Goal: Task Accomplishment & Management: Manage account settings

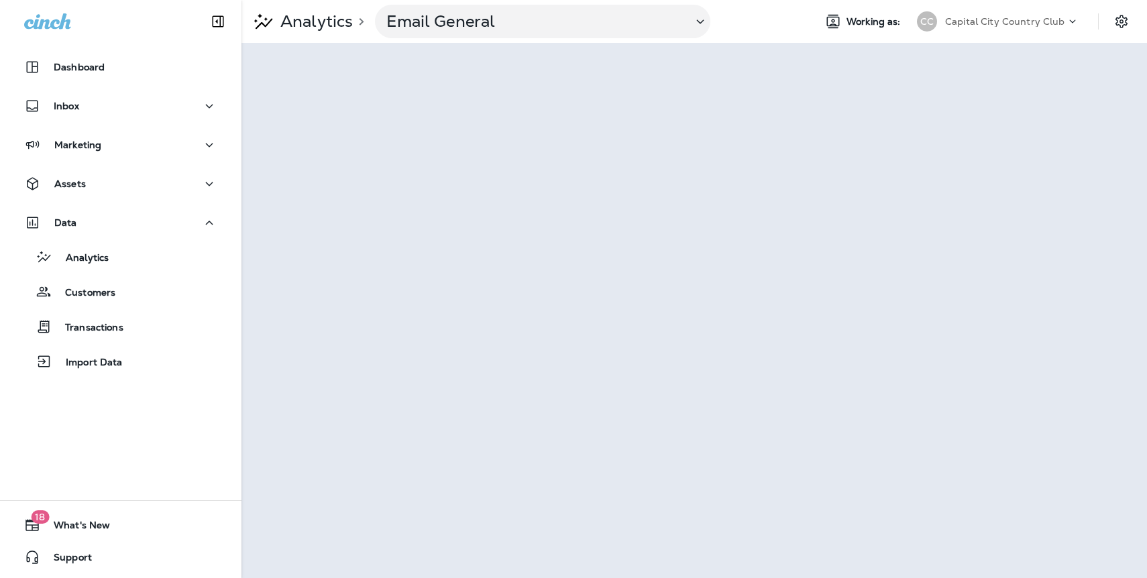
click at [969, 17] on p "Capital City Country Club" at bounding box center [1005, 21] width 120 height 11
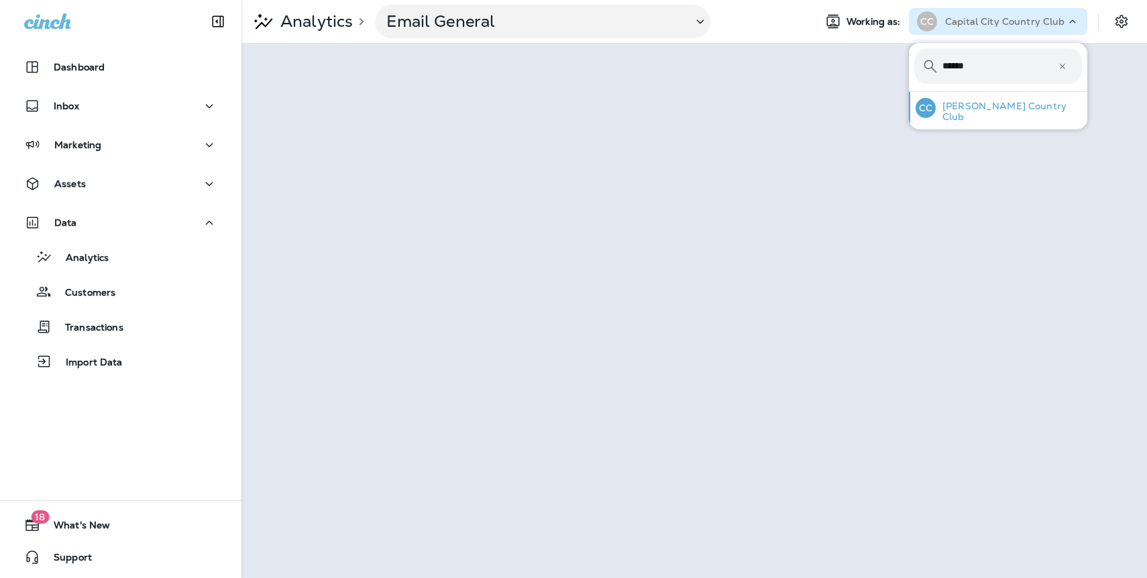
type input "******"
click at [960, 118] on div "[PERSON_NAME] Country Club" at bounding box center [998, 108] width 177 height 32
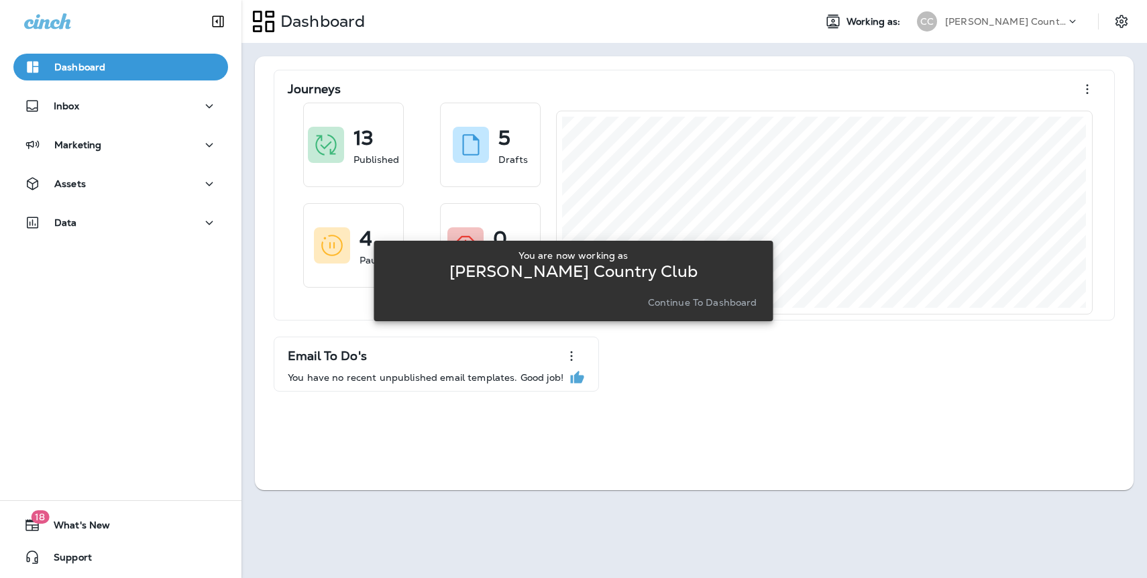
click at [668, 358] on div "You are now working as [PERSON_NAME] Country Club Continue to Dashboard" at bounding box center [572, 281] width 399 height 562
click at [707, 307] on p "Continue to Dashboard" at bounding box center [702, 302] width 109 height 11
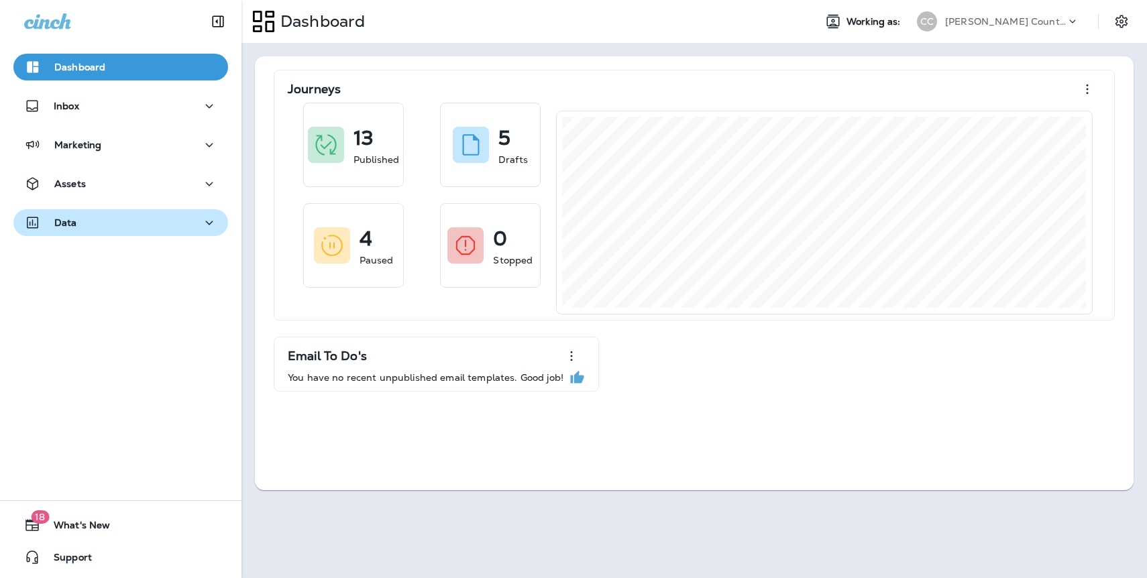
click at [72, 223] on p "Data" at bounding box center [65, 222] width 23 height 11
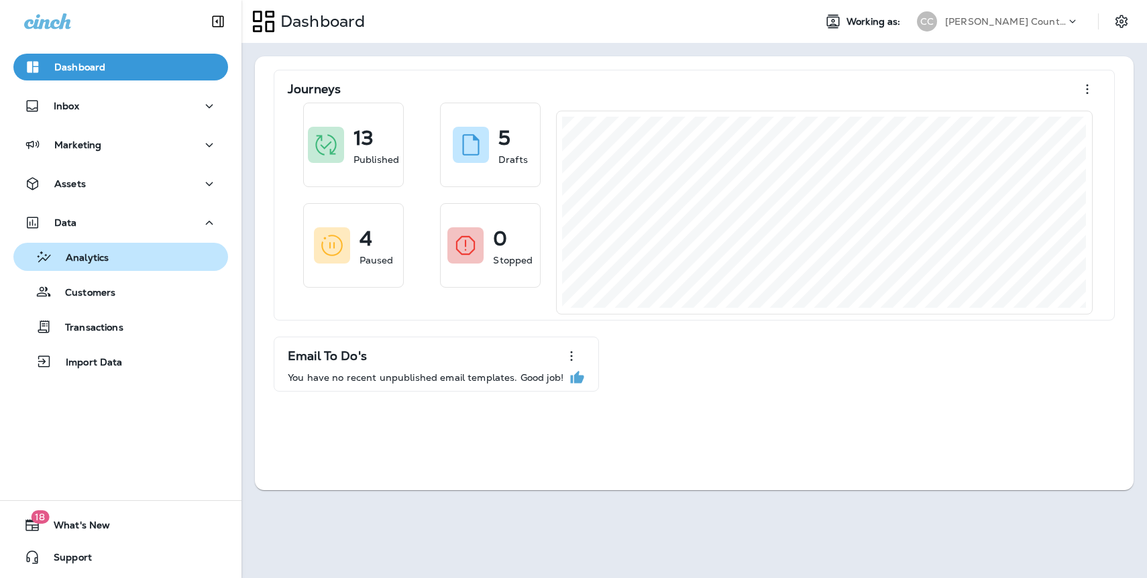
click at [80, 261] on p "Analytics" at bounding box center [80, 258] width 56 height 13
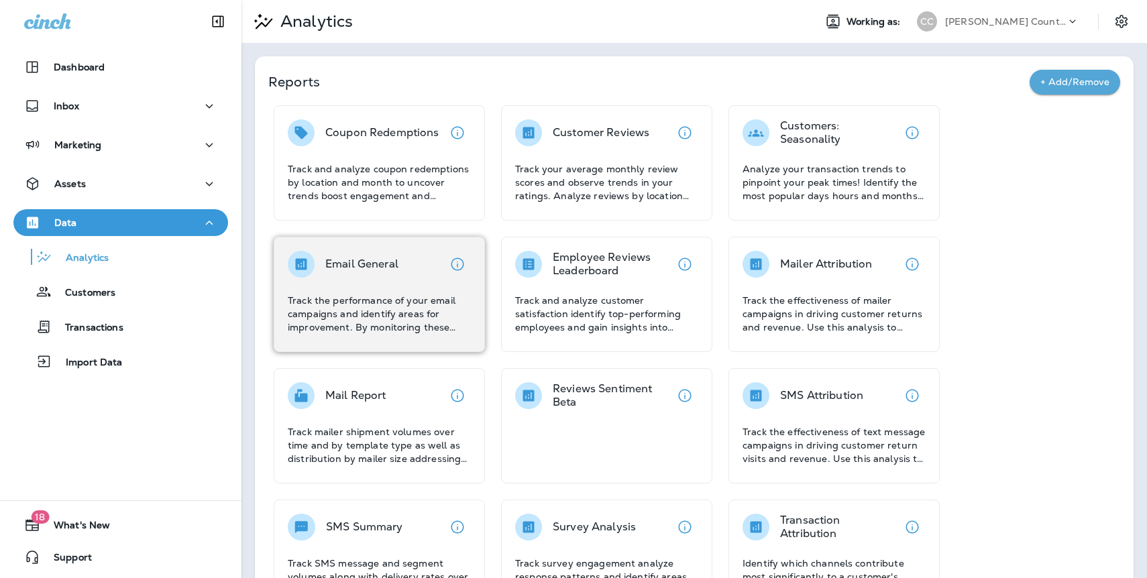
click at [341, 302] on p "Track the performance of your email campaigns and identify areas for improvemen…" at bounding box center [379, 314] width 183 height 40
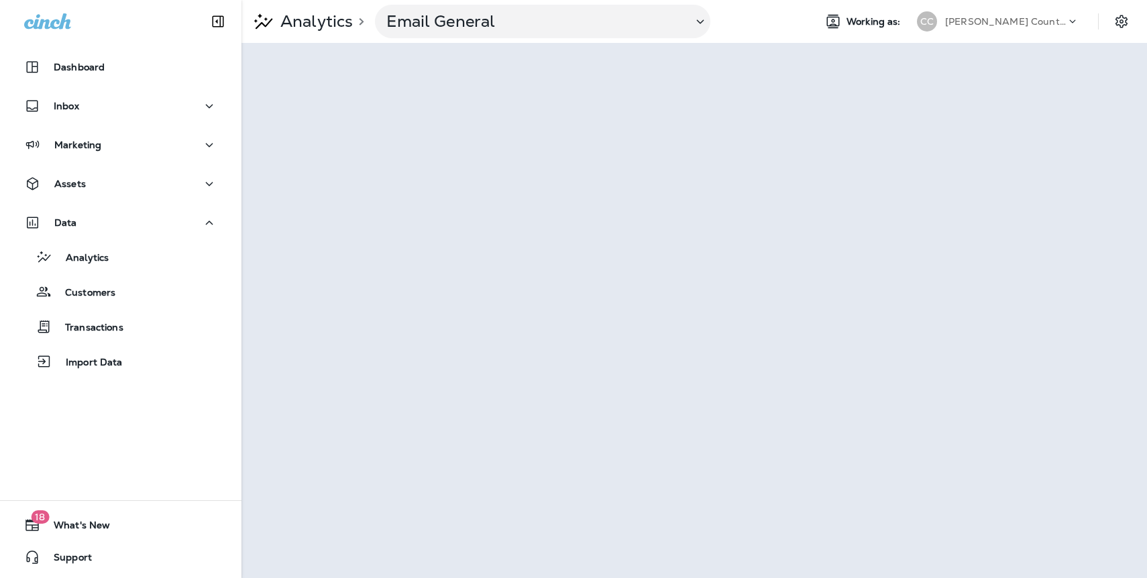
click at [984, 19] on p "[PERSON_NAME] Country Club" at bounding box center [1005, 21] width 121 height 11
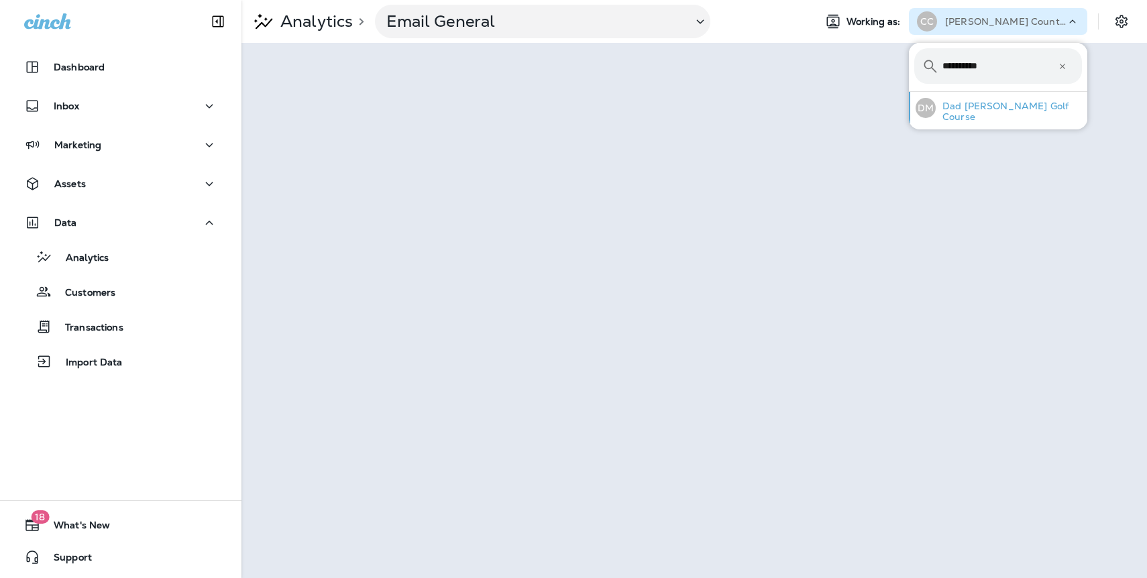
type input "**********"
click at [935, 109] on p "Dad [PERSON_NAME] Golf Course" at bounding box center [1008, 111] width 146 height 21
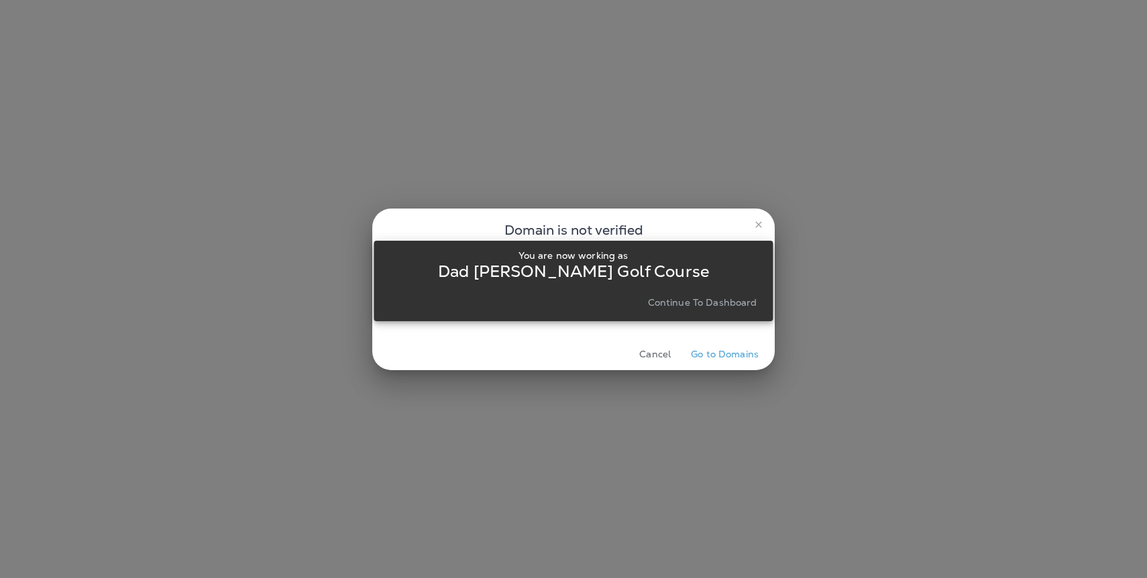
click at [661, 310] on button "Continue to Dashboard" at bounding box center [702, 302] width 120 height 19
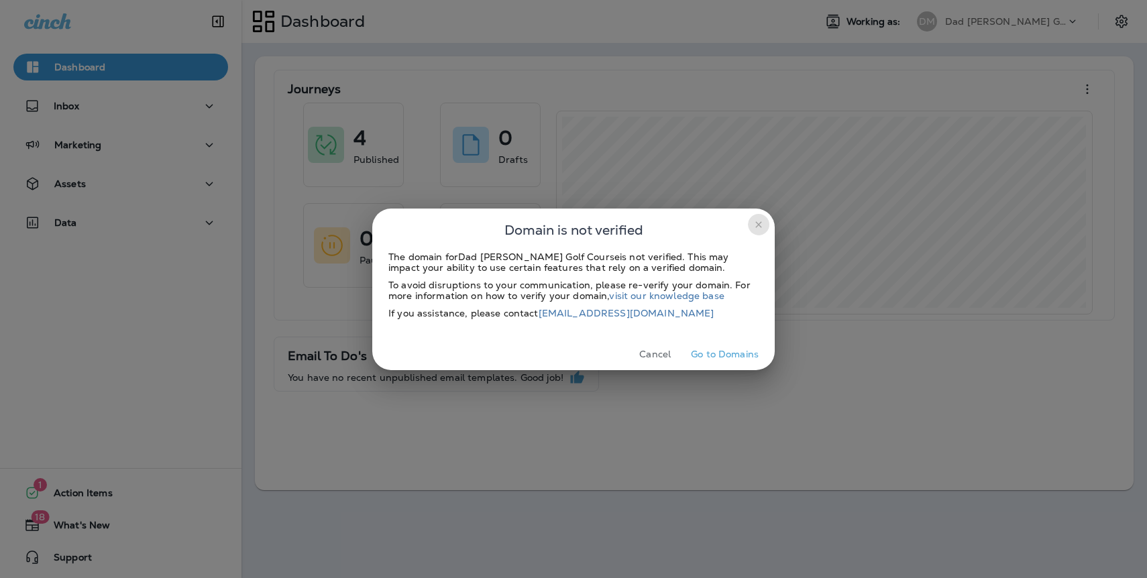
click at [760, 221] on icon "close" at bounding box center [758, 224] width 11 height 11
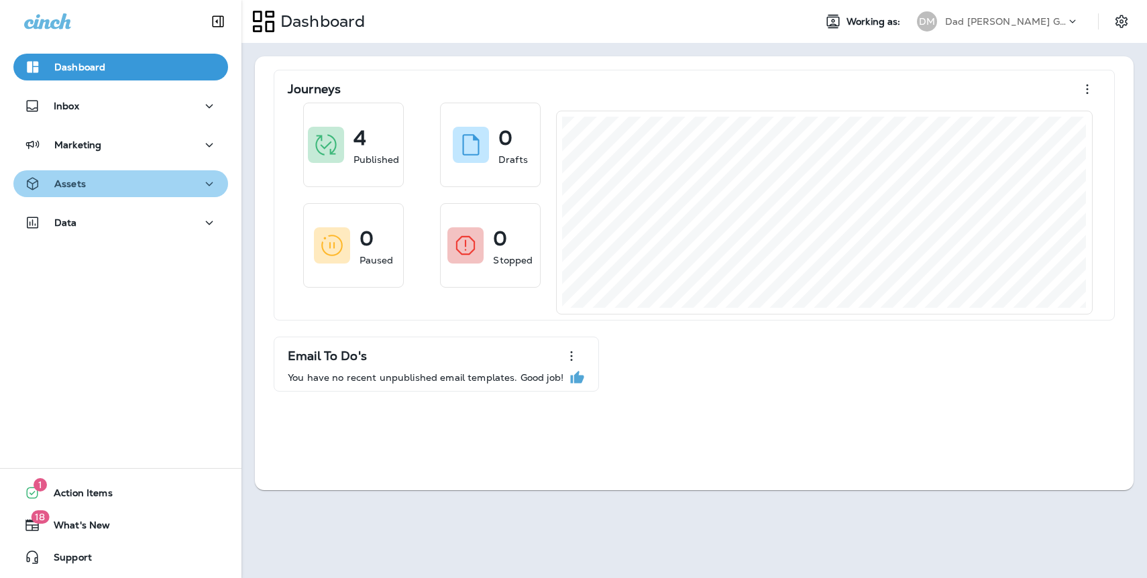
click at [107, 192] on button "Assets" at bounding box center [120, 183] width 215 height 27
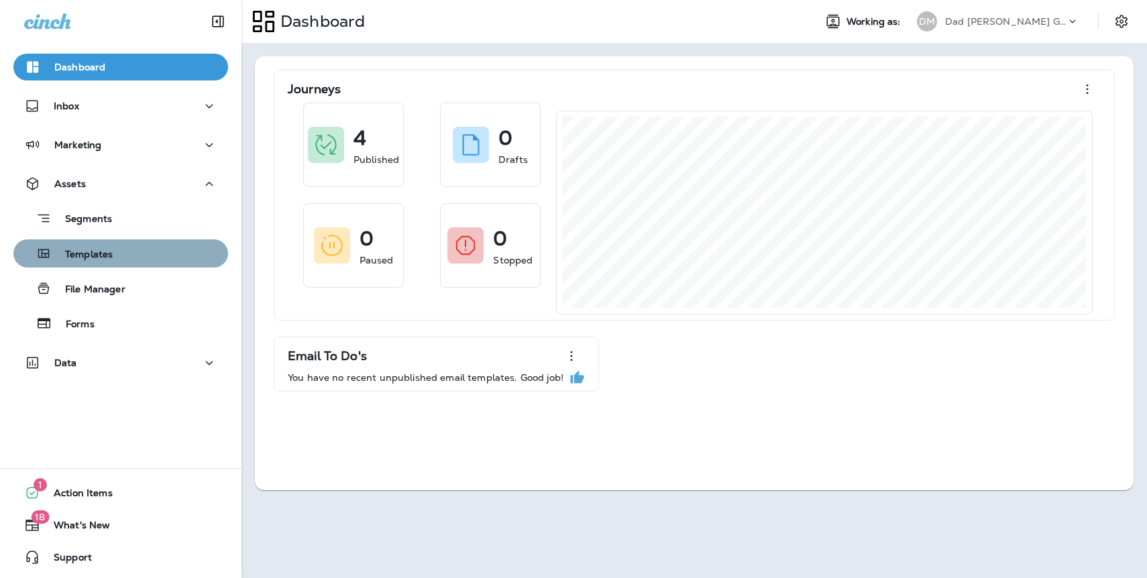
click at [104, 252] on p "Templates" at bounding box center [82, 255] width 61 height 13
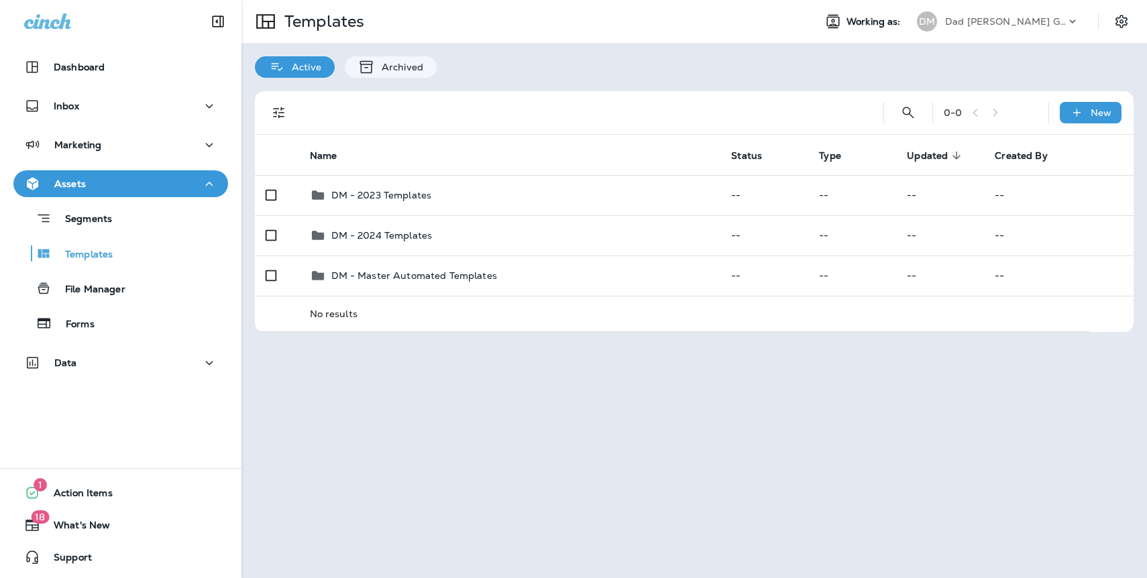
click at [987, 22] on p "Dad [PERSON_NAME] Golf Course" at bounding box center [1005, 21] width 121 height 11
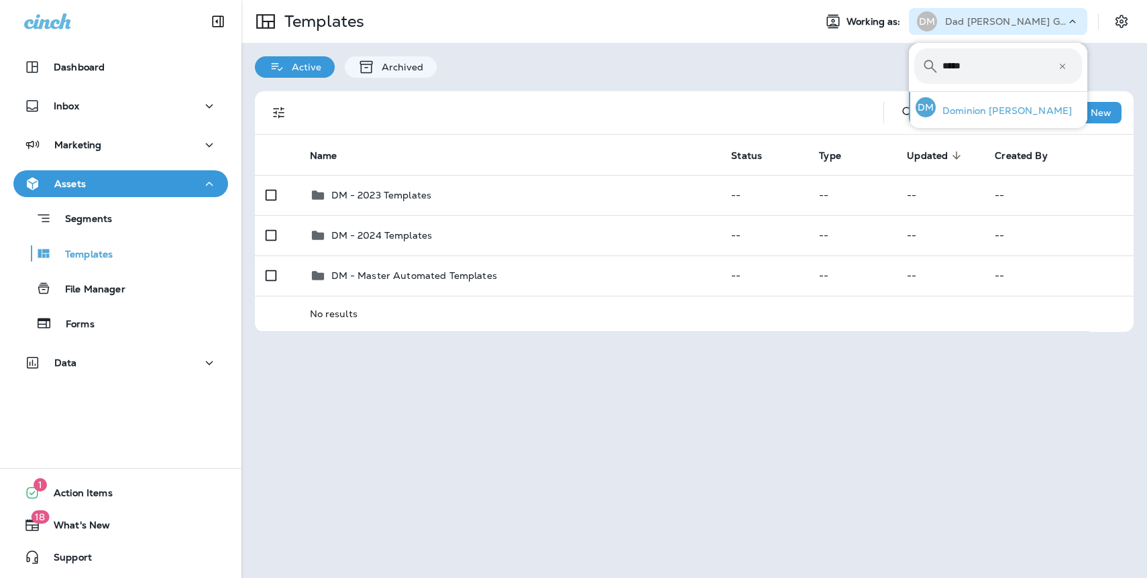
type input "*****"
click at [1025, 105] on p "Dominion [PERSON_NAME]" at bounding box center [1003, 110] width 136 height 11
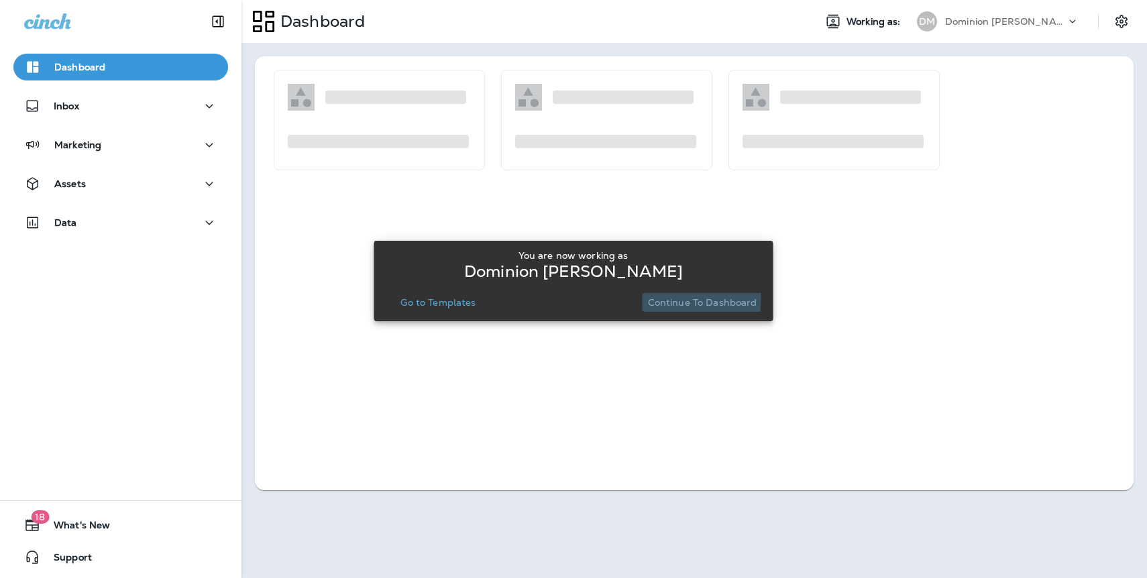
click at [658, 300] on p "Continue to Dashboard" at bounding box center [702, 302] width 109 height 11
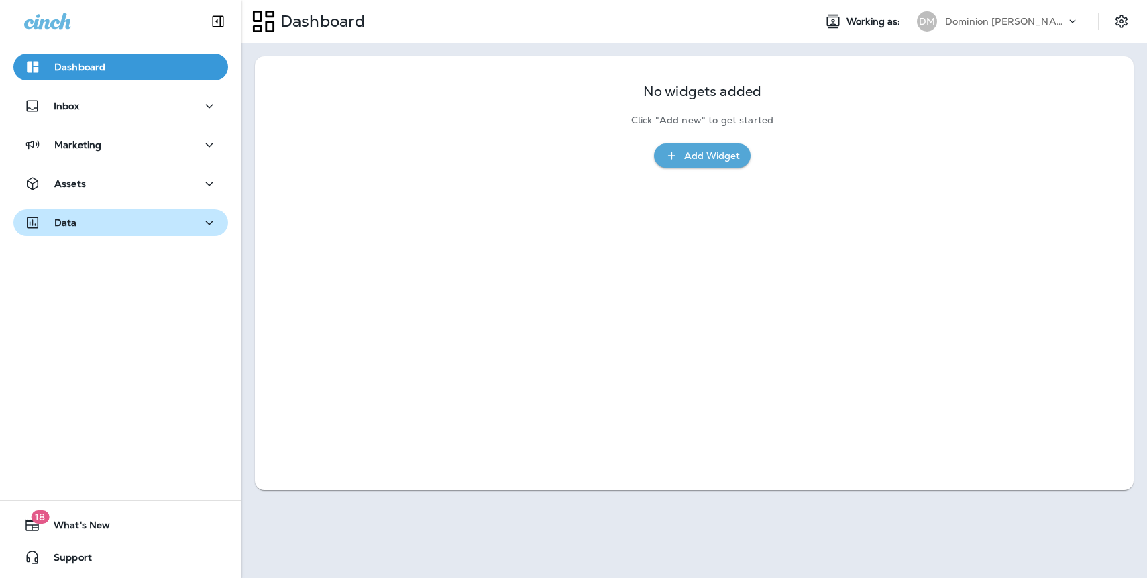
click at [80, 220] on div "Data" at bounding box center [120, 223] width 193 height 17
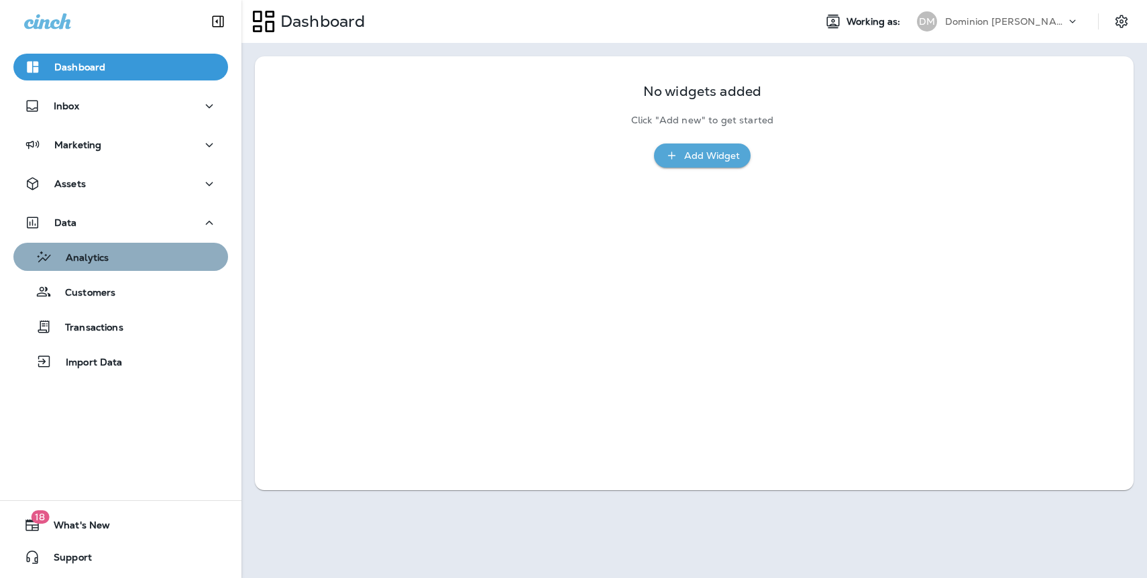
click at [83, 259] on p "Analytics" at bounding box center [80, 258] width 56 height 13
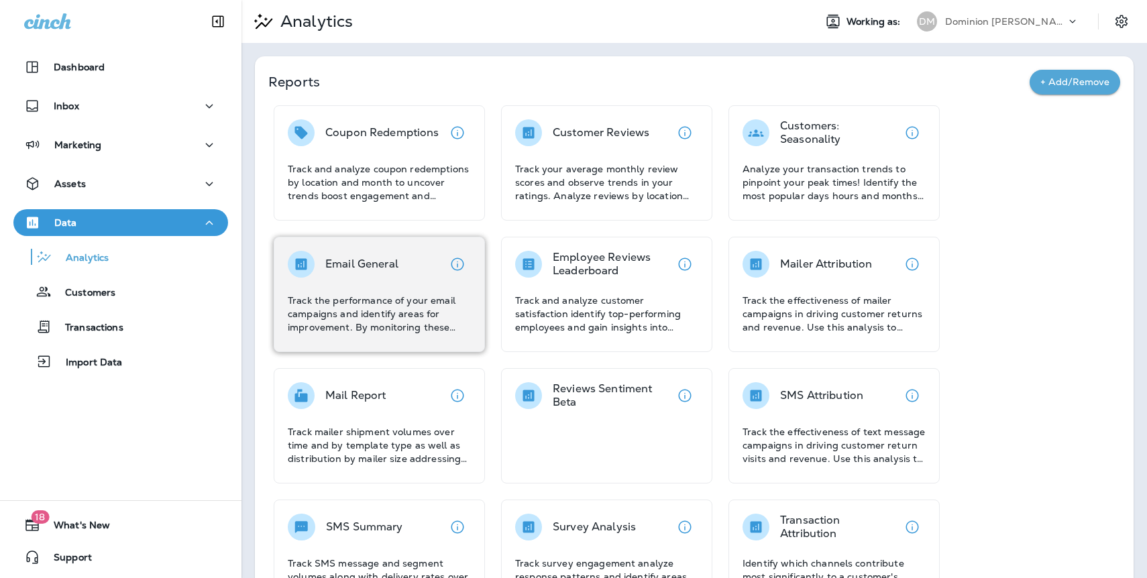
click at [405, 257] on div "Email General" at bounding box center [379, 264] width 183 height 27
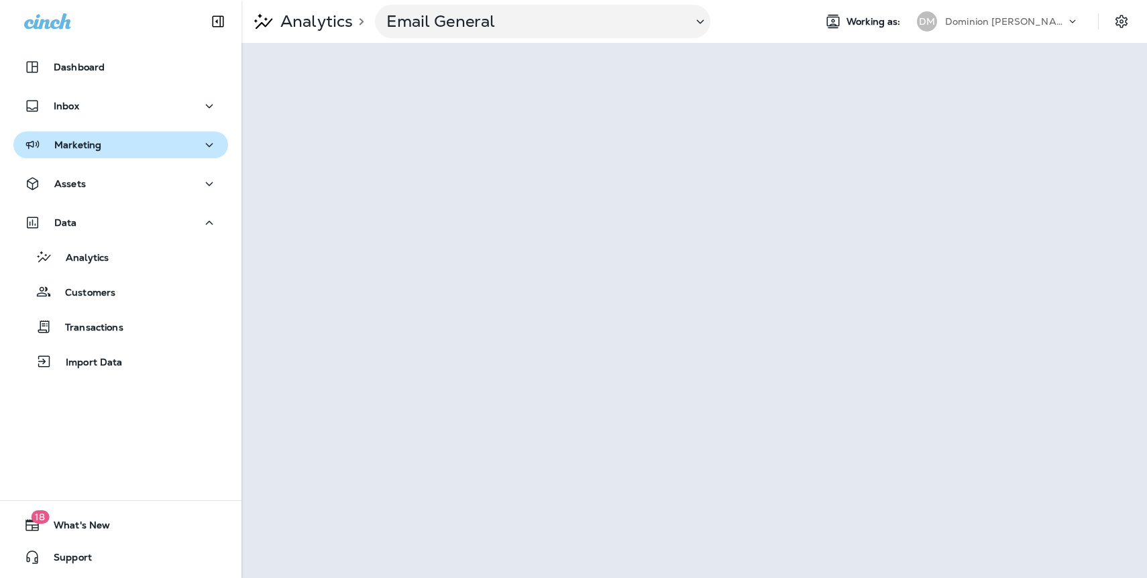
click at [74, 152] on div "Marketing" at bounding box center [62, 145] width 77 height 17
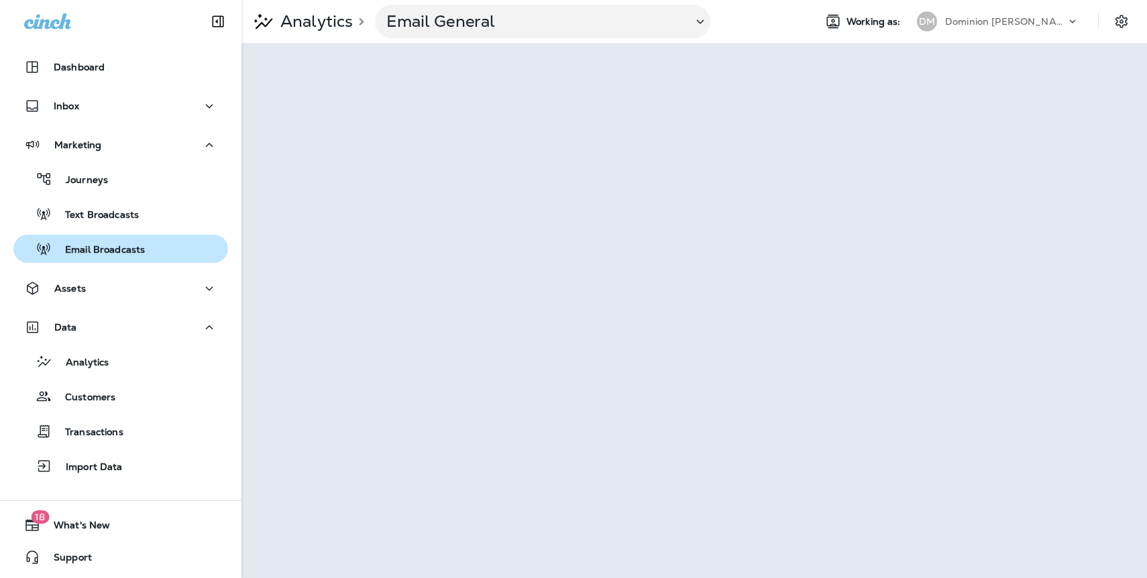
click at [102, 253] on p "Email Broadcasts" at bounding box center [98, 250] width 93 height 13
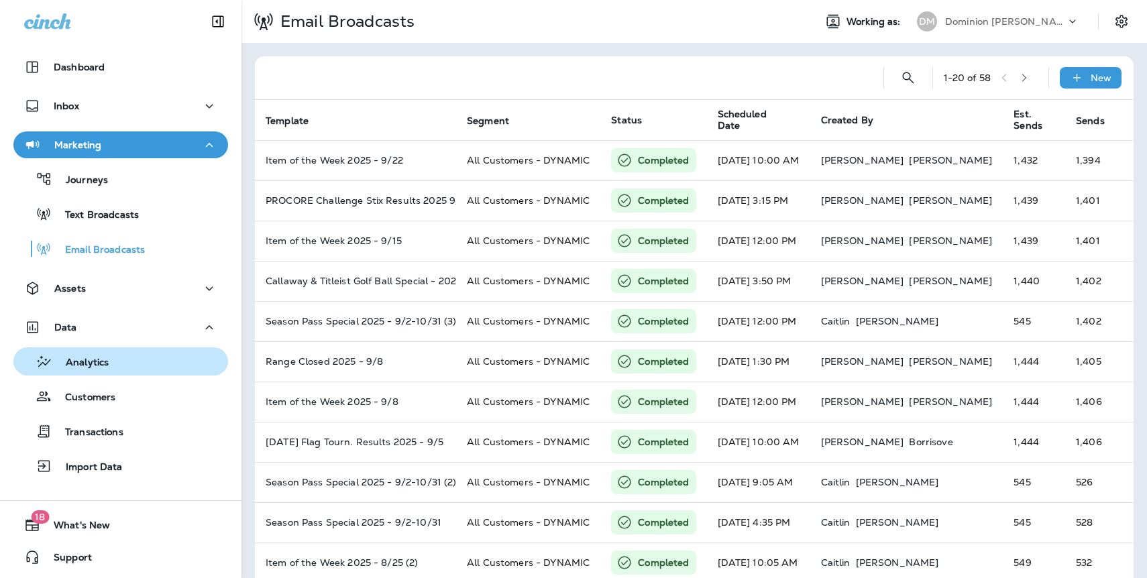
click at [83, 363] on p "Analytics" at bounding box center [80, 363] width 56 height 13
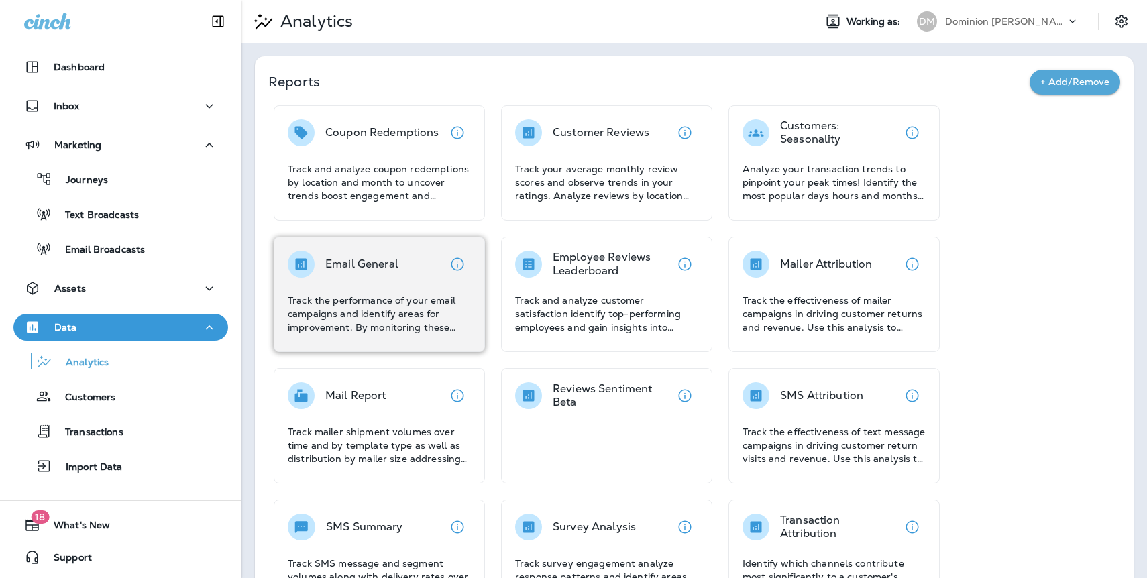
click at [392, 291] on div "Email General Track the performance of your email campaigns and identify areas …" at bounding box center [379, 292] width 183 height 83
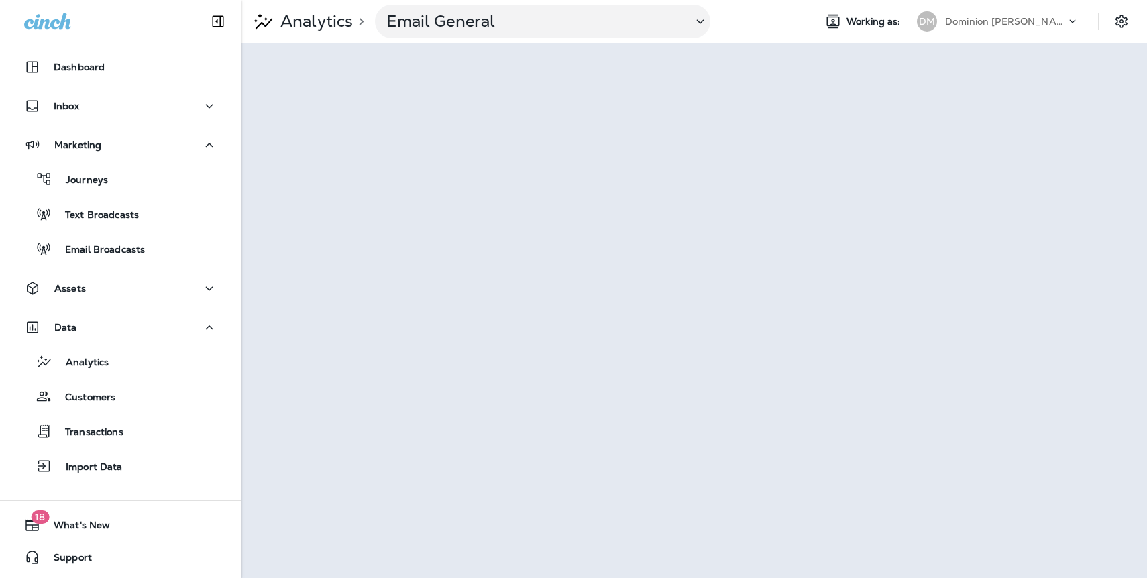
click at [1009, 25] on p "Dominion [PERSON_NAME]" at bounding box center [1005, 21] width 121 height 11
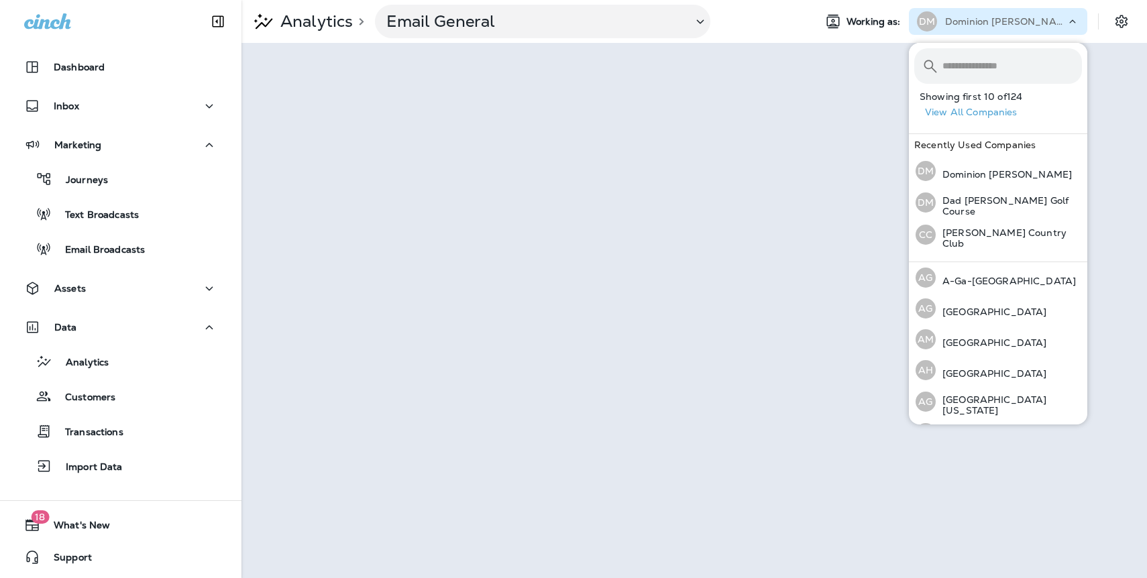
click at [969, 110] on button "View All Companies" at bounding box center [1003, 112] width 168 height 21
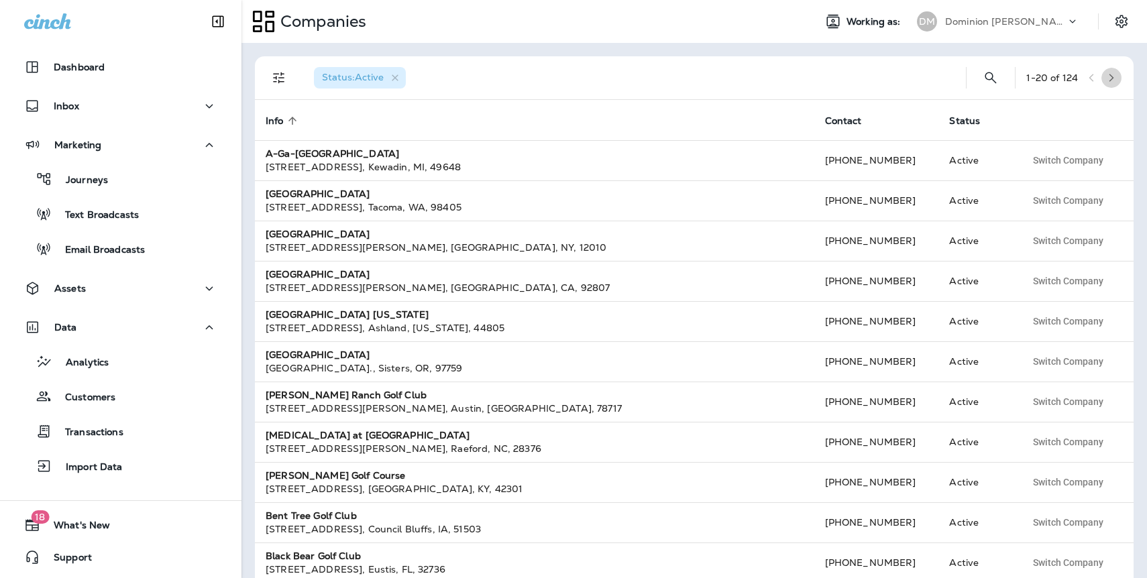
click at [1108, 77] on icon "button" at bounding box center [1110, 77] width 9 height 9
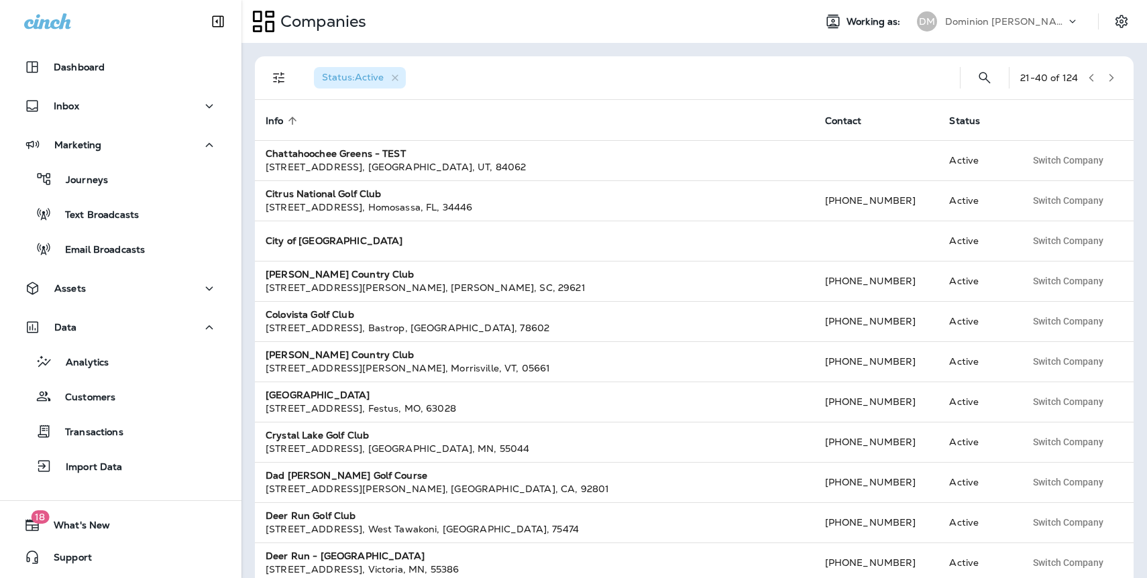
click at [1108, 77] on icon "button" at bounding box center [1110, 77] width 9 height 9
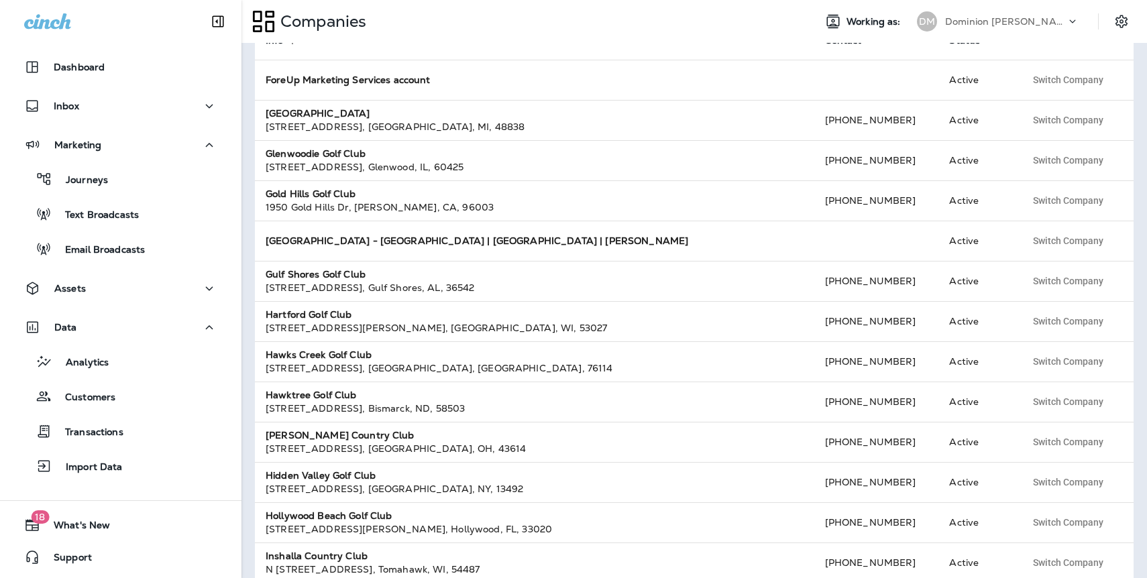
scroll to position [94, 0]
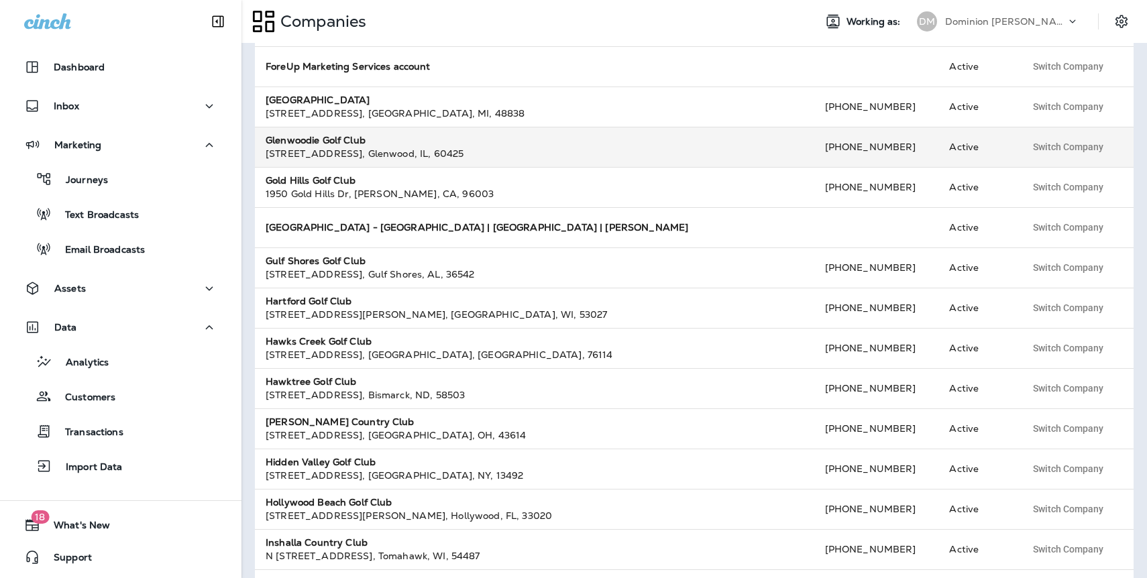
click at [332, 137] on strong "Glenwoodie Golf Club" at bounding box center [316, 140] width 100 height 12
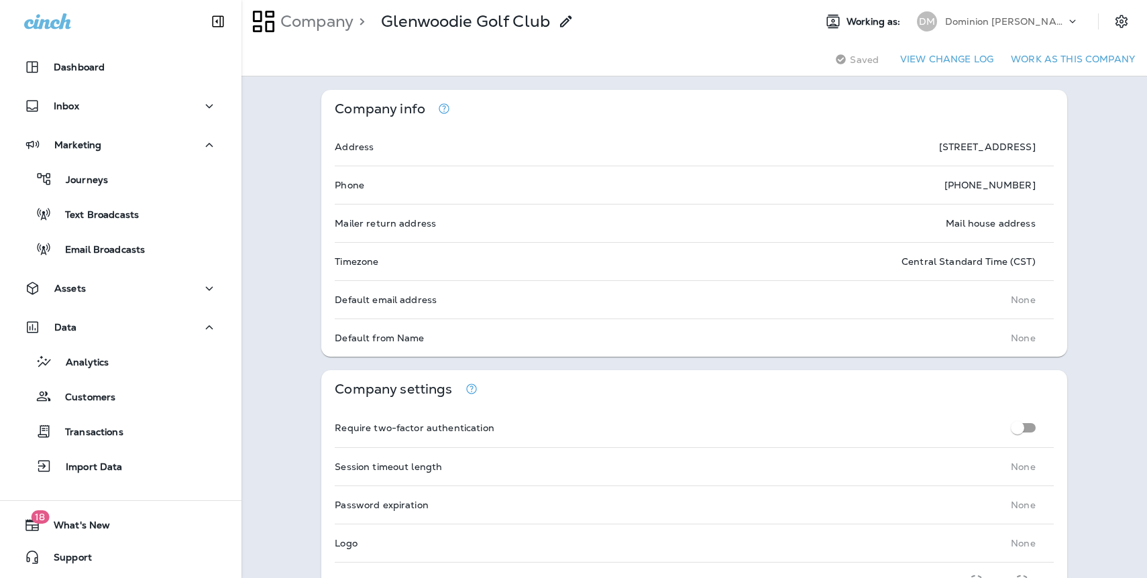
click at [1057, 52] on button "Work as this company" at bounding box center [1072, 59] width 135 height 21
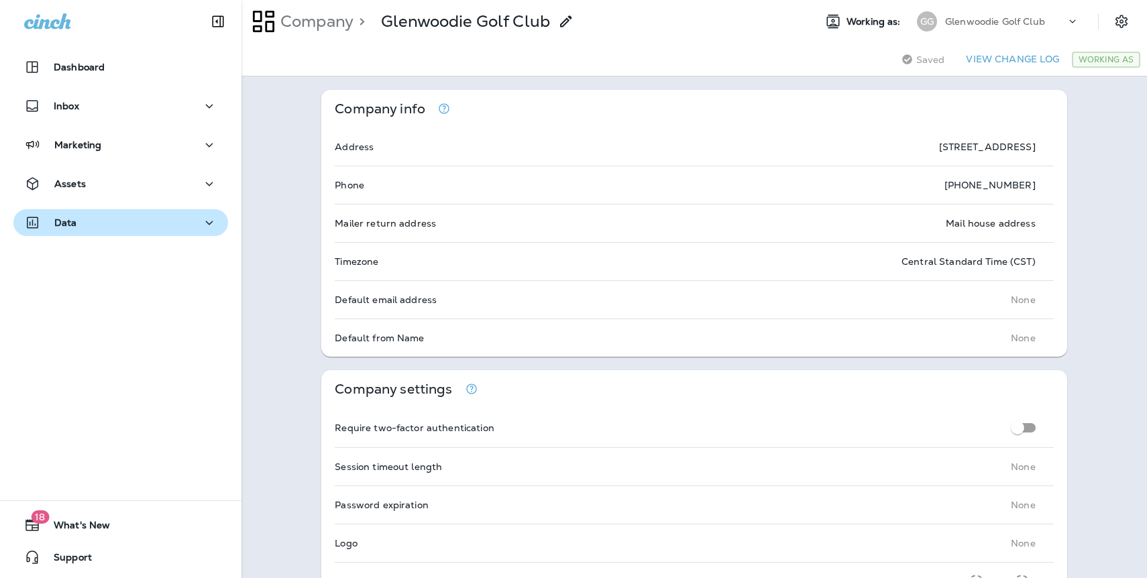
click at [82, 227] on div "Data" at bounding box center [120, 223] width 193 height 17
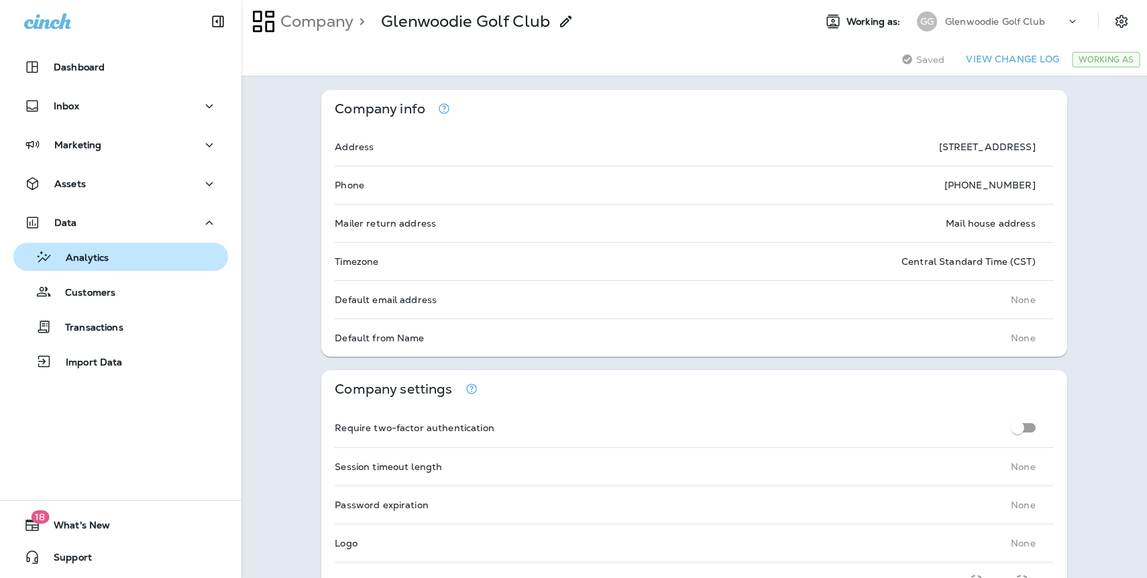
click at [117, 261] on div "Analytics" at bounding box center [121, 257] width 204 height 20
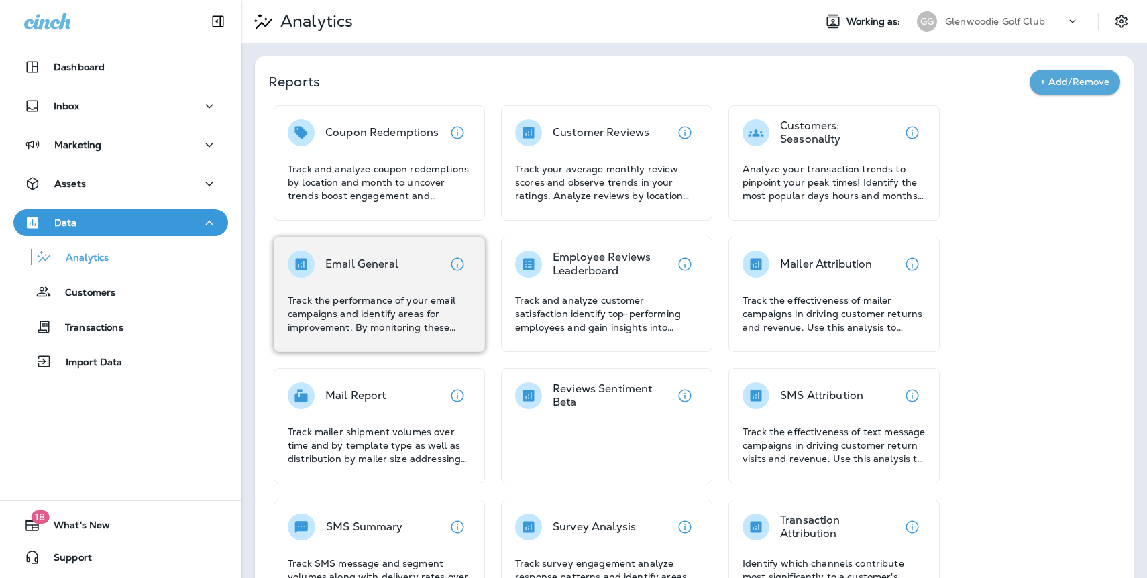
click at [393, 284] on div "Email General Track the performance of your email campaigns and identify areas …" at bounding box center [379, 292] width 183 height 83
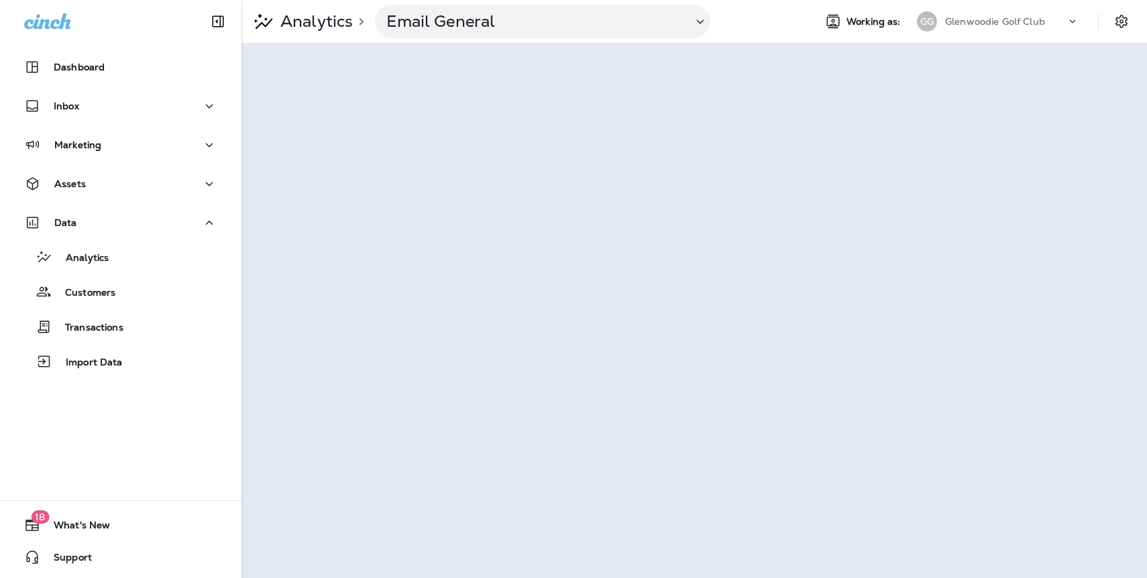
click at [1006, 22] on p "Glenwoodie Golf Club" at bounding box center [995, 21] width 100 height 11
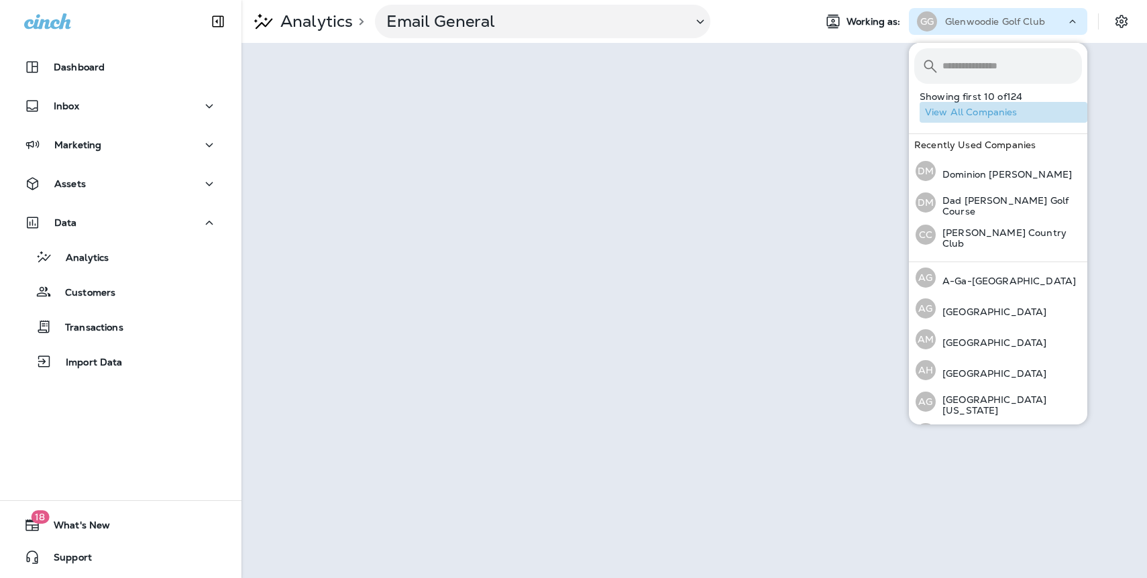
click at [998, 110] on button "View All Companies" at bounding box center [1003, 112] width 168 height 21
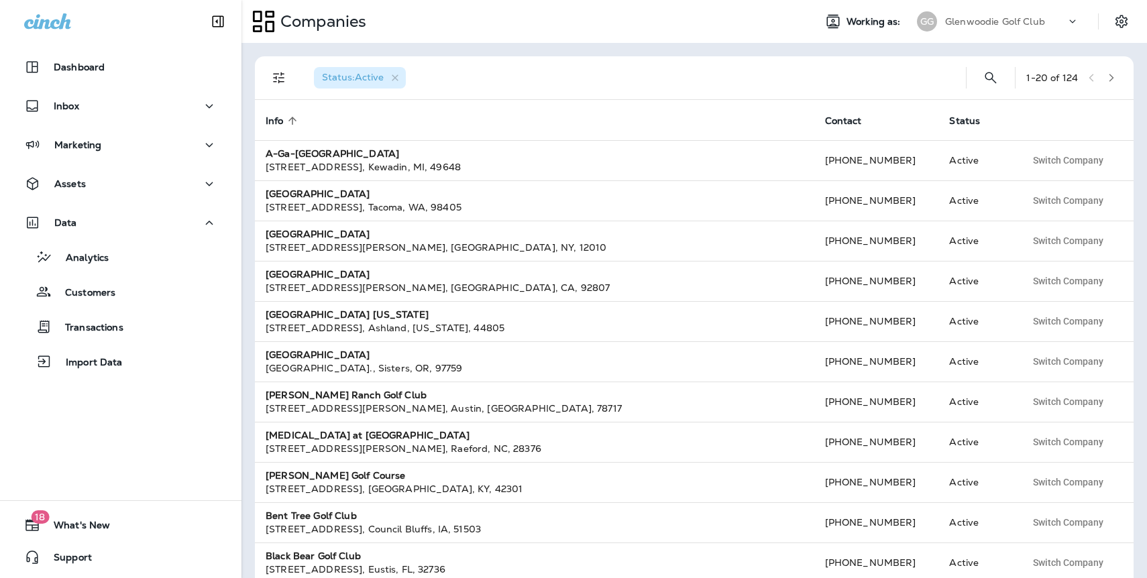
click at [1116, 78] on button "button" at bounding box center [1111, 78] width 20 height 20
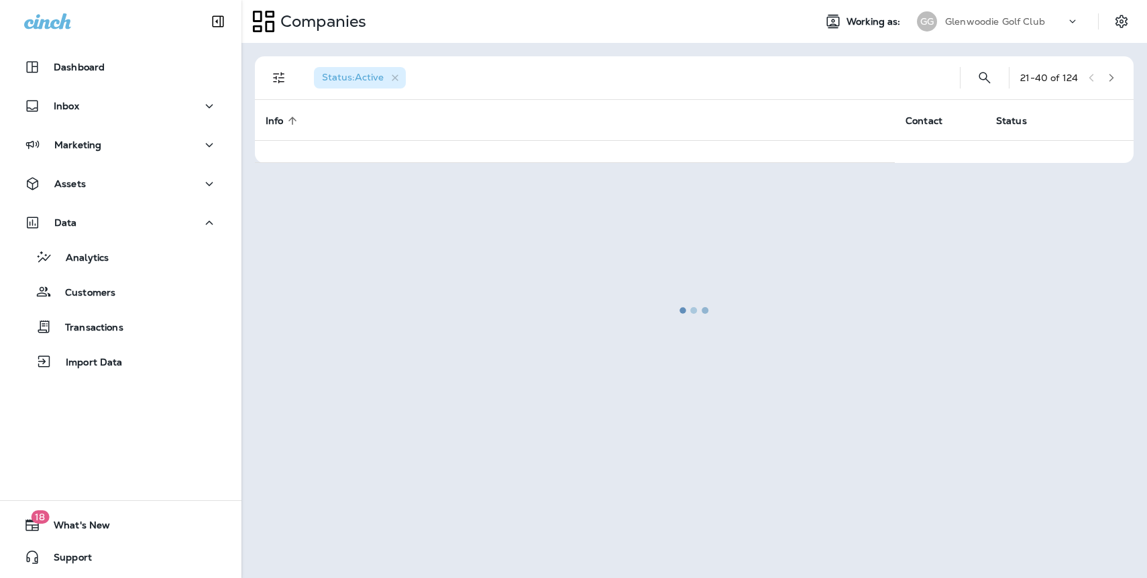
click at [1115, 78] on div at bounding box center [694, 310] width 903 height 532
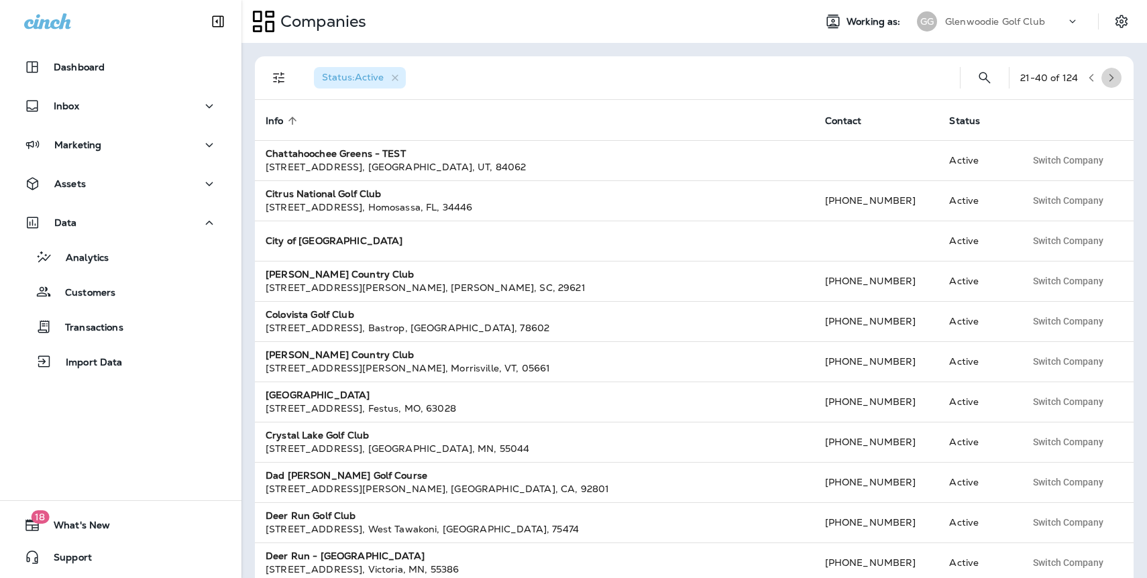
click at [1112, 80] on icon "button" at bounding box center [1110, 77] width 9 height 9
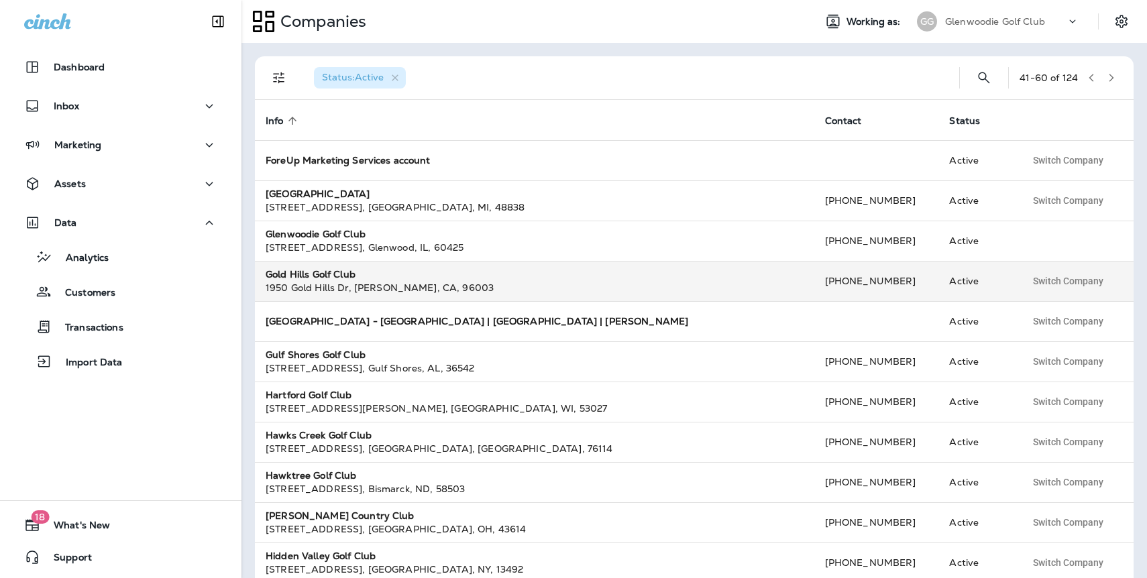
click at [337, 272] on strong "Gold Hills Golf Club" at bounding box center [311, 274] width 90 height 12
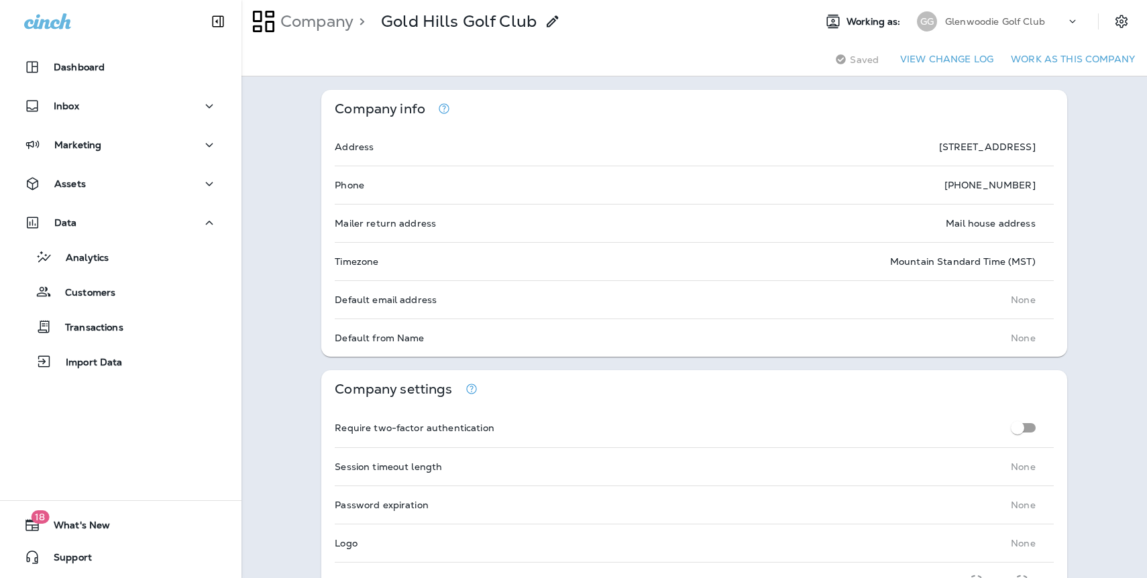
click at [1022, 60] on button "Work as this company" at bounding box center [1072, 59] width 135 height 21
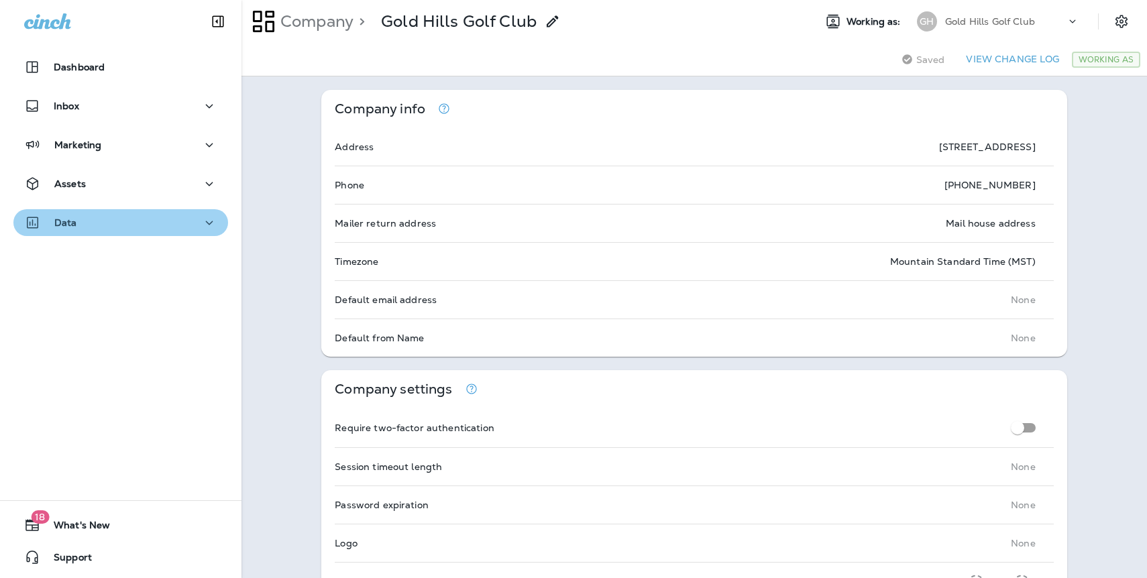
click at [72, 221] on p "Data" at bounding box center [65, 222] width 23 height 11
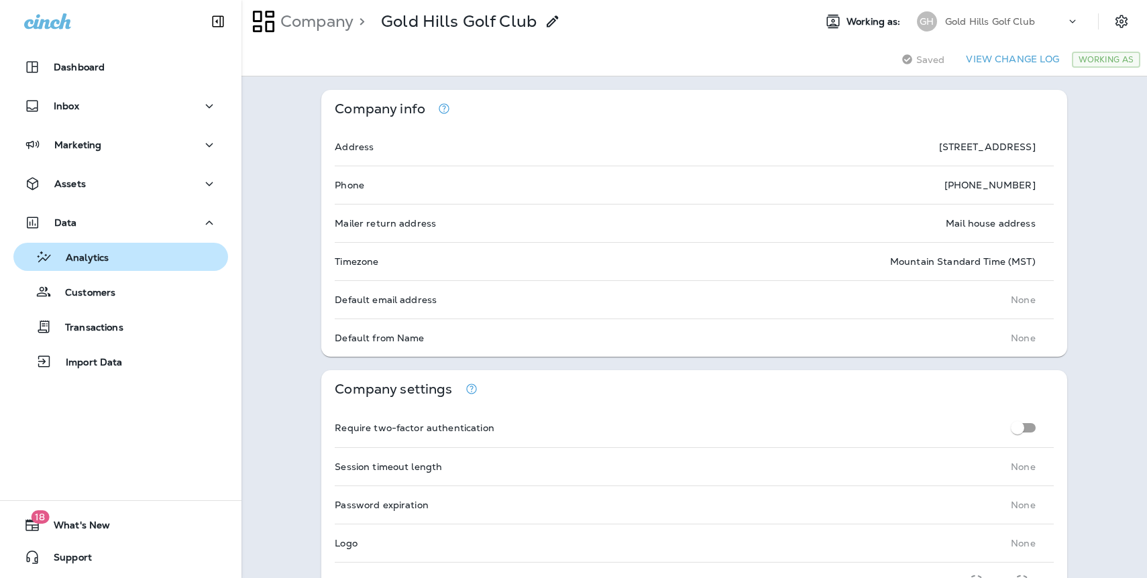
click at [84, 261] on p "Analytics" at bounding box center [80, 258] width 56 height 13
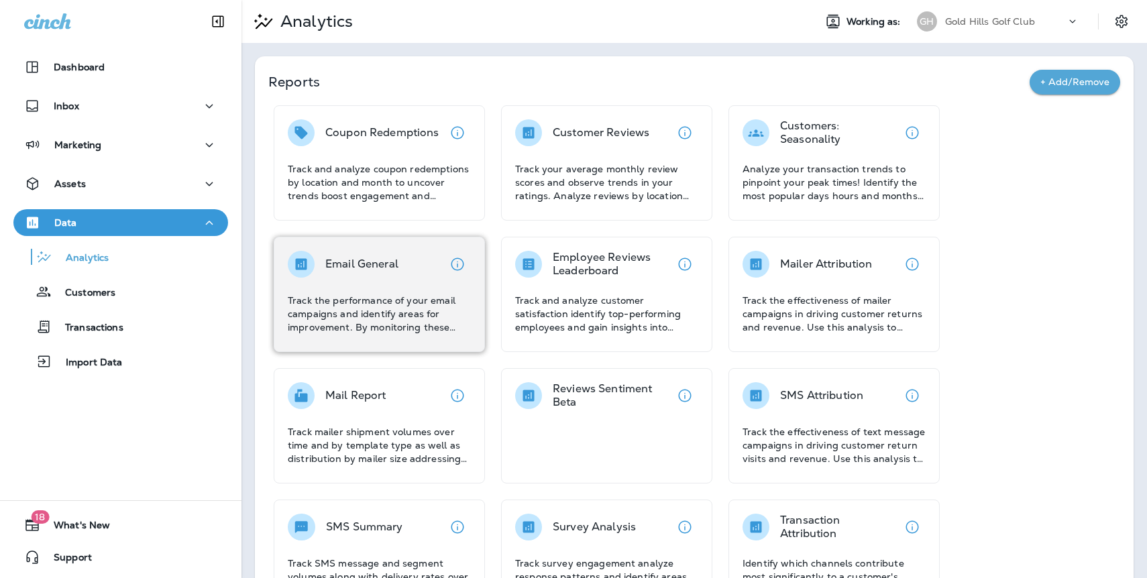
click at [328, 284] on div "Email General Track the performance of your email campaigns and identify areas …" at bounding box center [379, 292] width 183 height 83
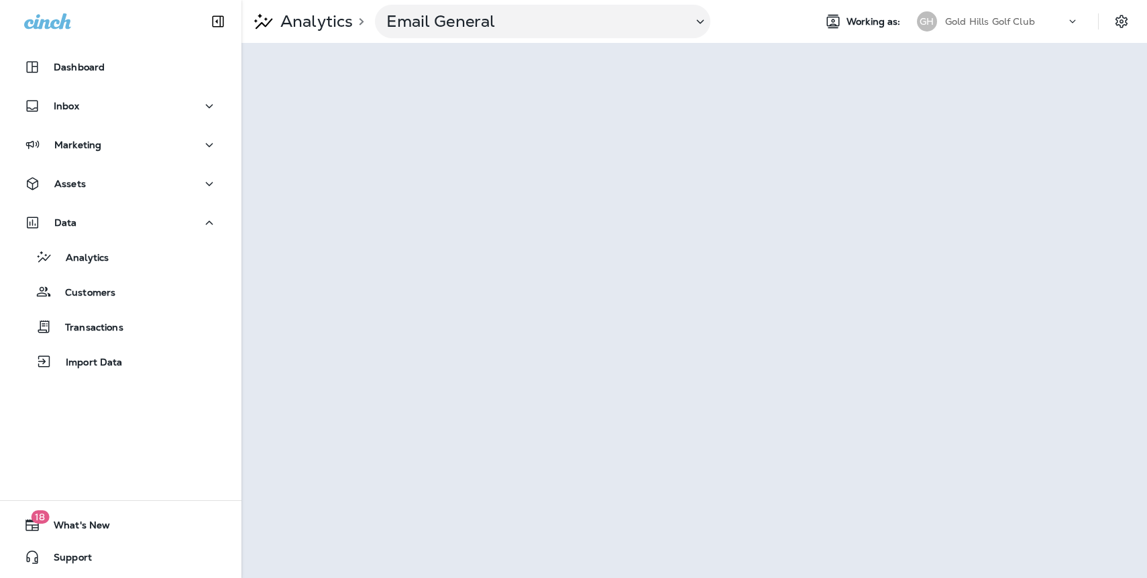
click at [974, 23] on p "Gold Hills Golf Club" at bounding box center [990, 21] width 90 height 11
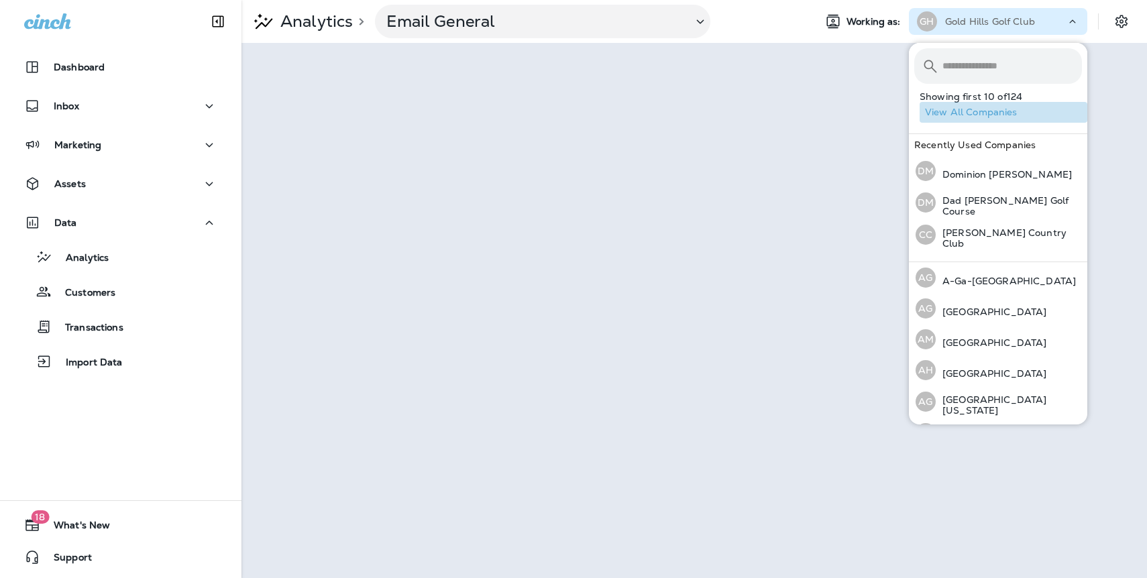
click at [989, 110] on button "View All Companies" at bounding box center [1003, 112] width 168 height 21
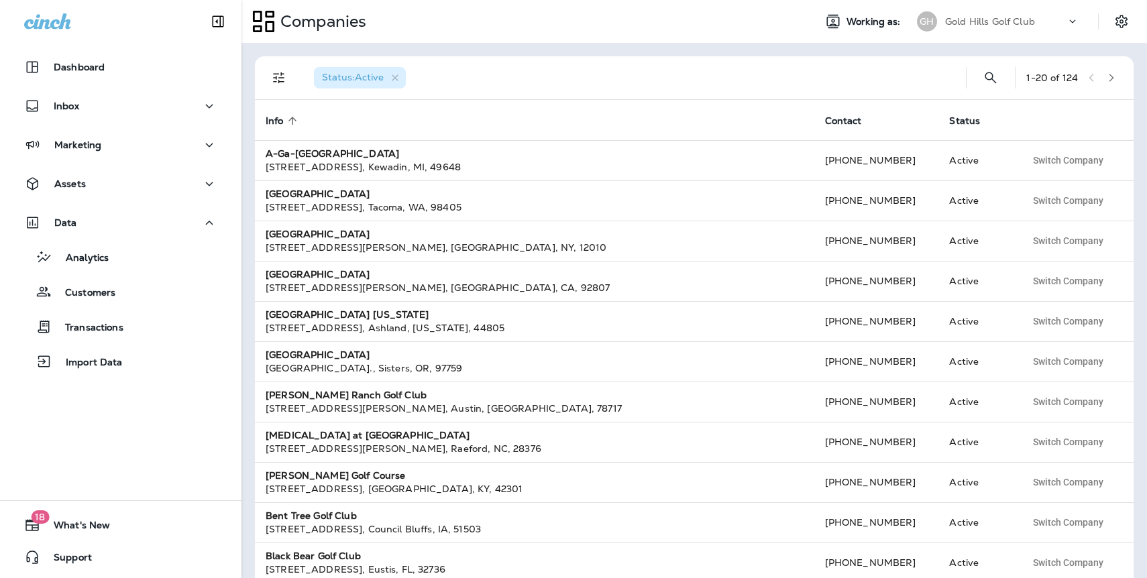
click at [1108, 80] on icon "button" at bounding box center [1110, 77] width 9 height 9
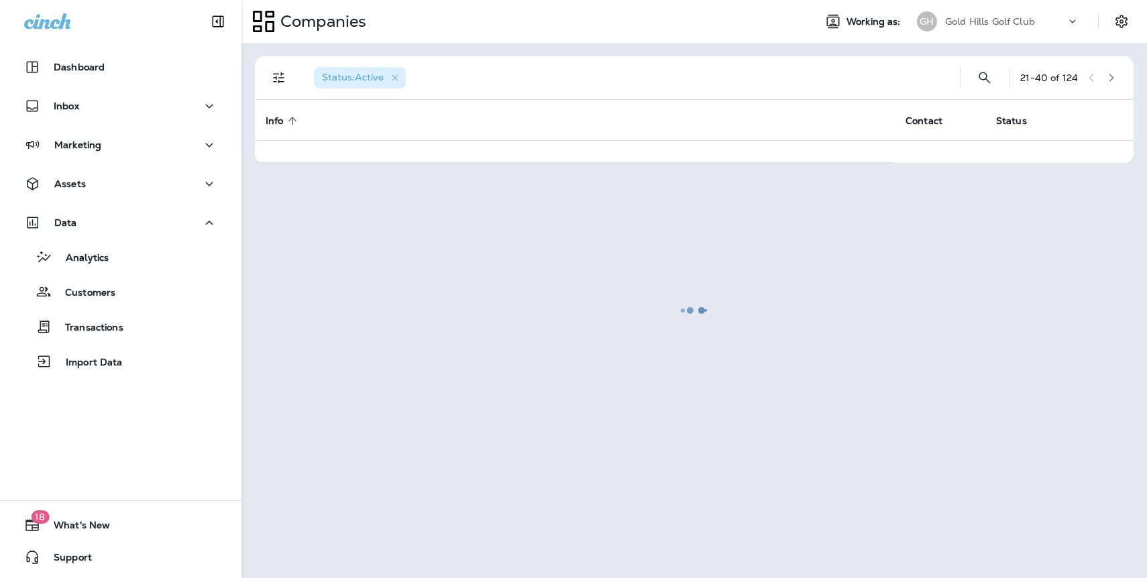
click at [1108, 80] on div at bounding box center [694, 310] width 903 height 532
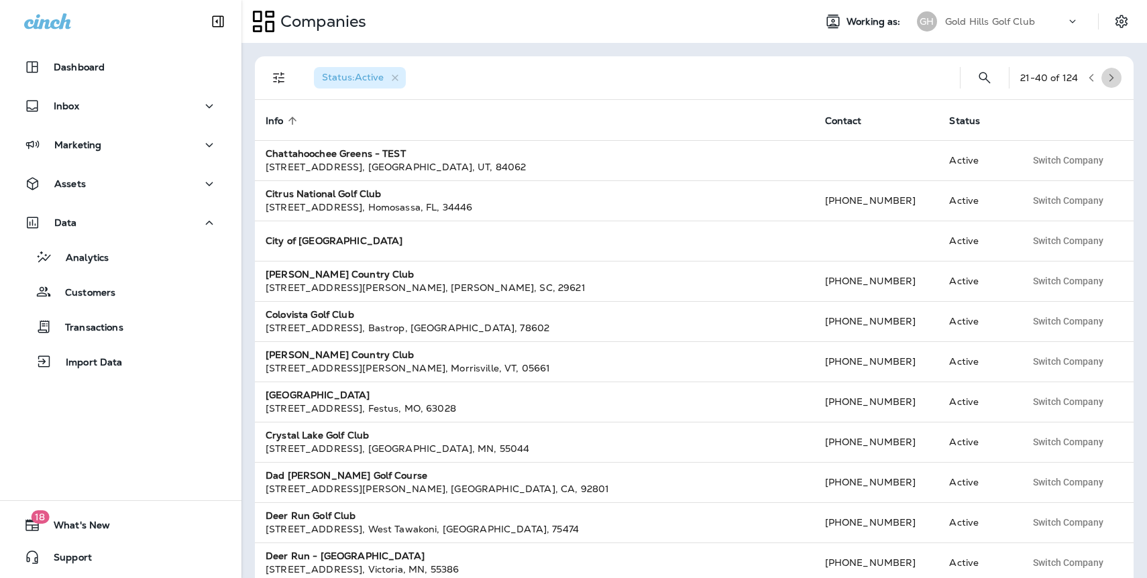
click at [1112, 76] on icon "button" at bounding box center [1110, 77] width 9 height 9
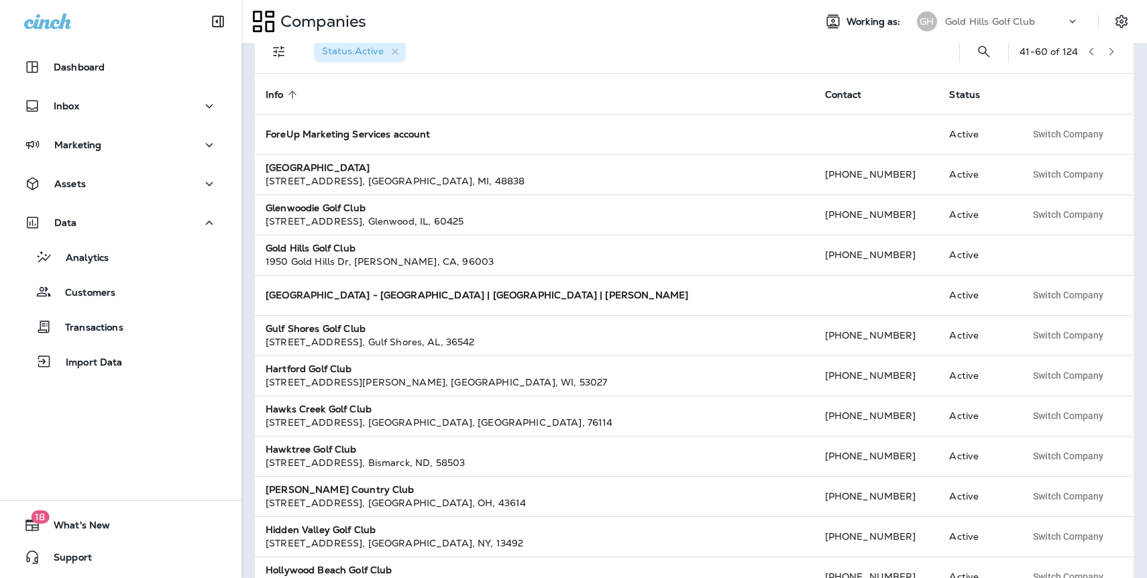
scroll to position [30, 0]
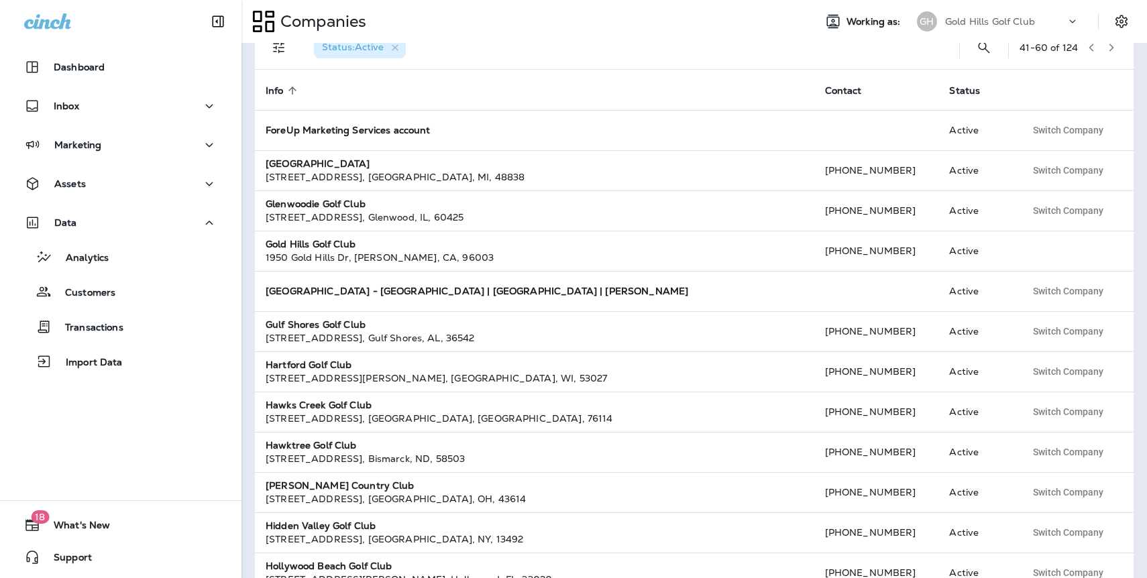
click at [406, 272] on td "[GEOGRAPHIC_DATA] - [GEOGRAPHIC_DATA] | [GEOGRAPHIC_DATA] | [PERSON_NAME]" at bounding box center [534, 291] width 559 height 40
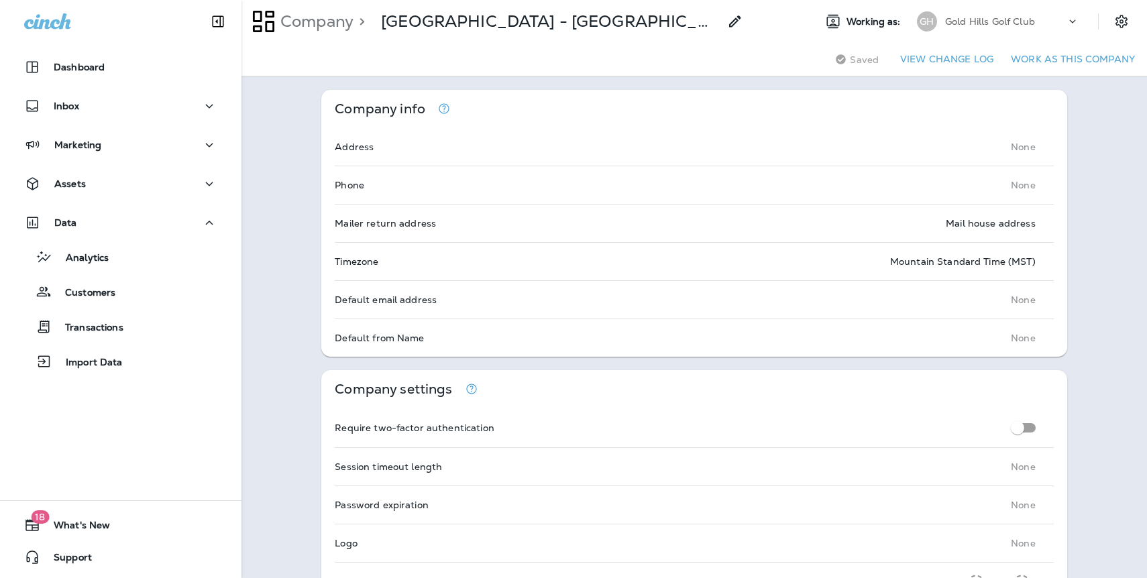
click at [992, 24] on p "Gold Hills Golf Club" at bounding box center [990, 21] width 90 height 11
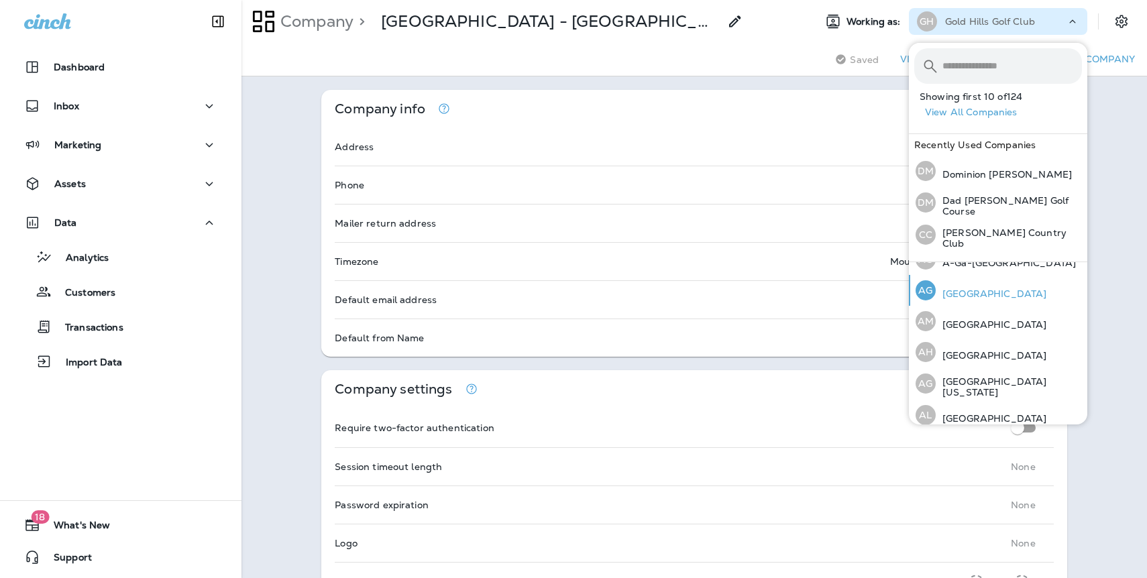
scroll to position [19, 0]
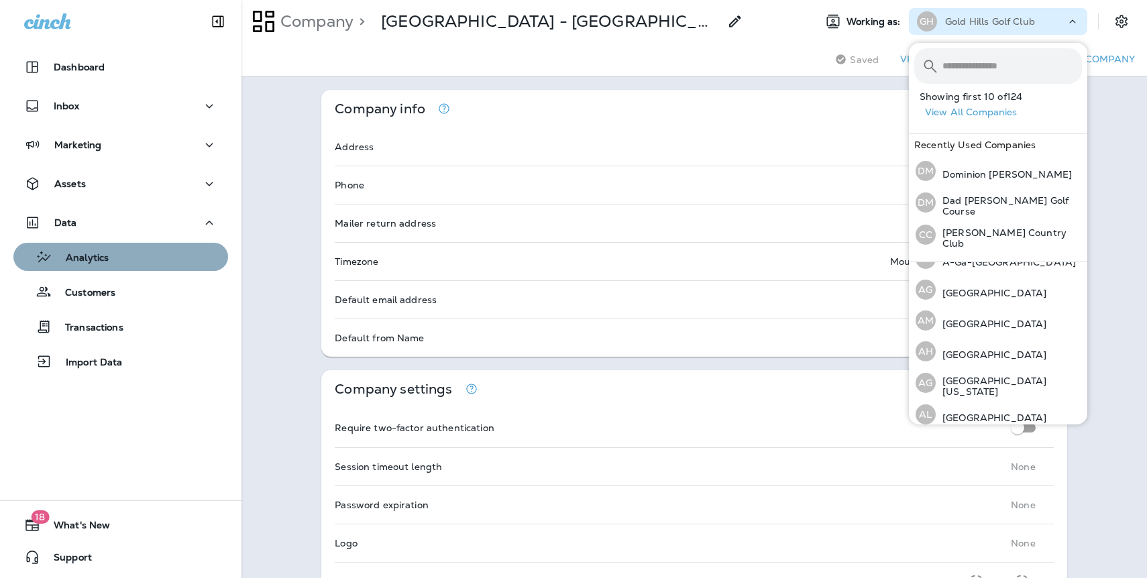
click at [89, 253] on p "Analytics" at bounding box center [80, 258] width 56 height 13
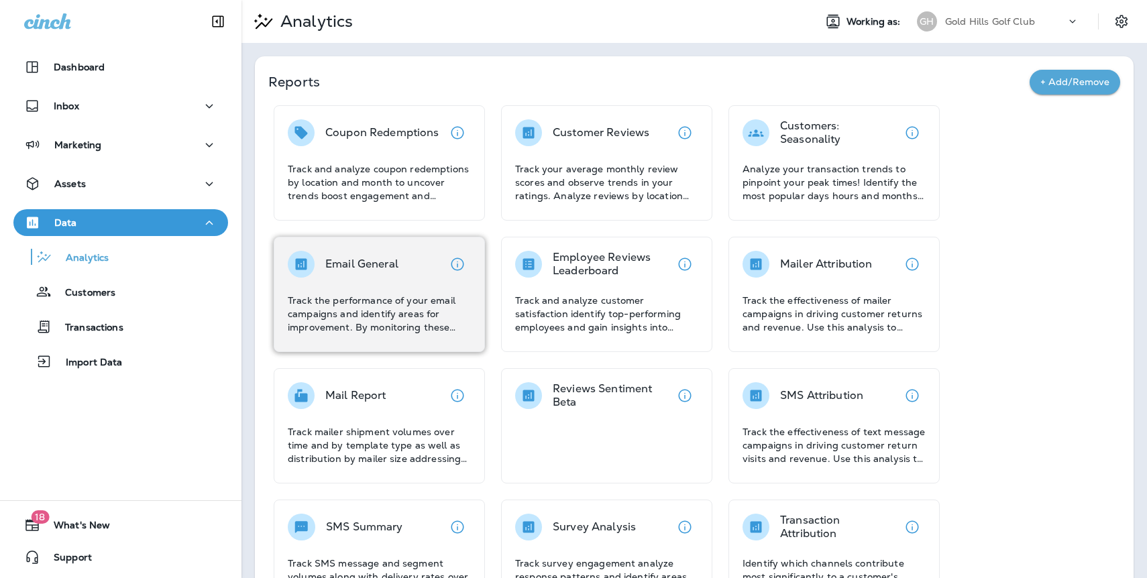
click at [377, 266] on p "Email General" at bounding box center [361, 263] width 73 height 13
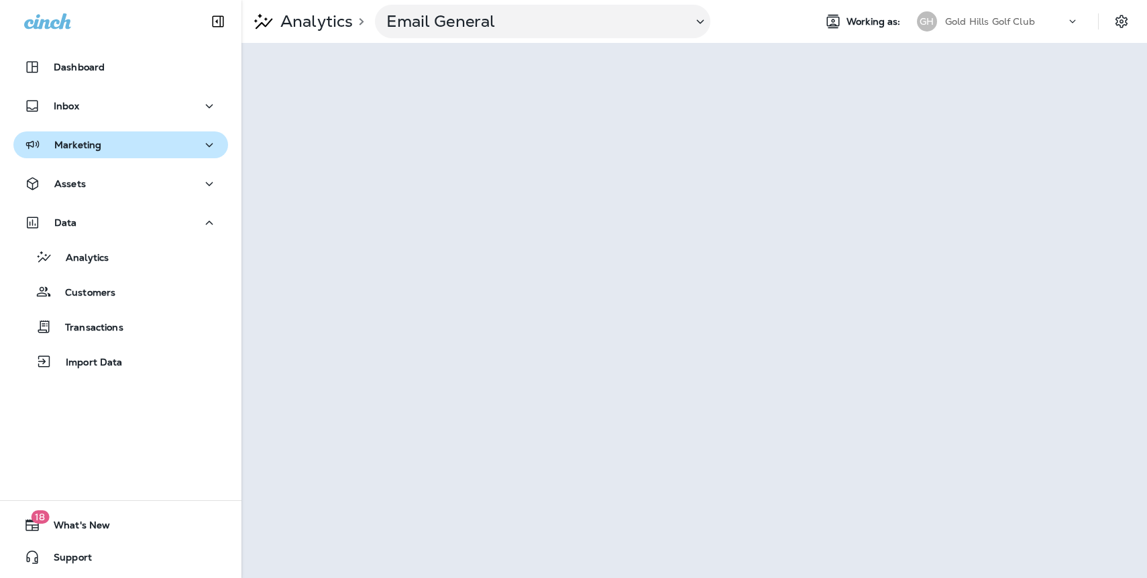
click at [86, 146] on p "Marketing" at bounding box center [77, 144] width 47 height 11
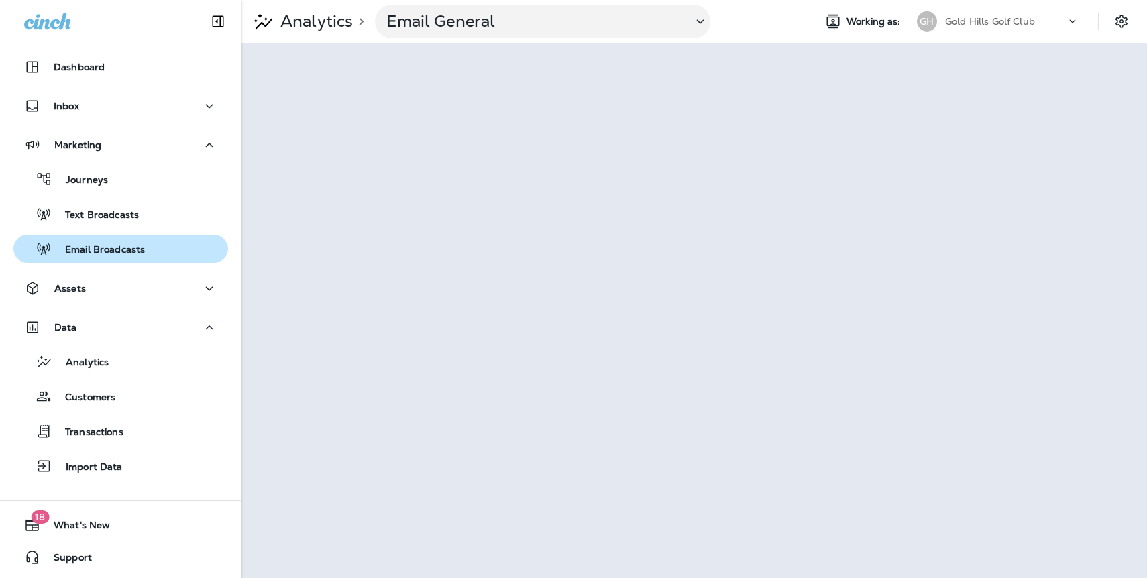
click at [103, 249] on p "Email Broadcasts" at bounding box center [98, 250] width 93 height 13
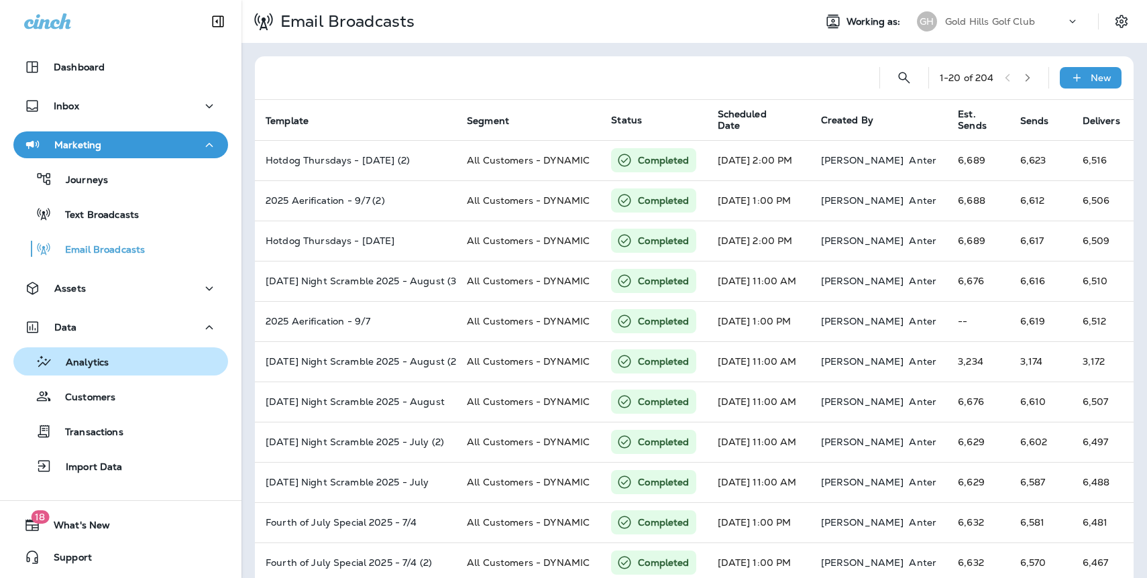
click at [93, 360] on p "Analytics" at bounding box center [80, 363] width 56 height 13
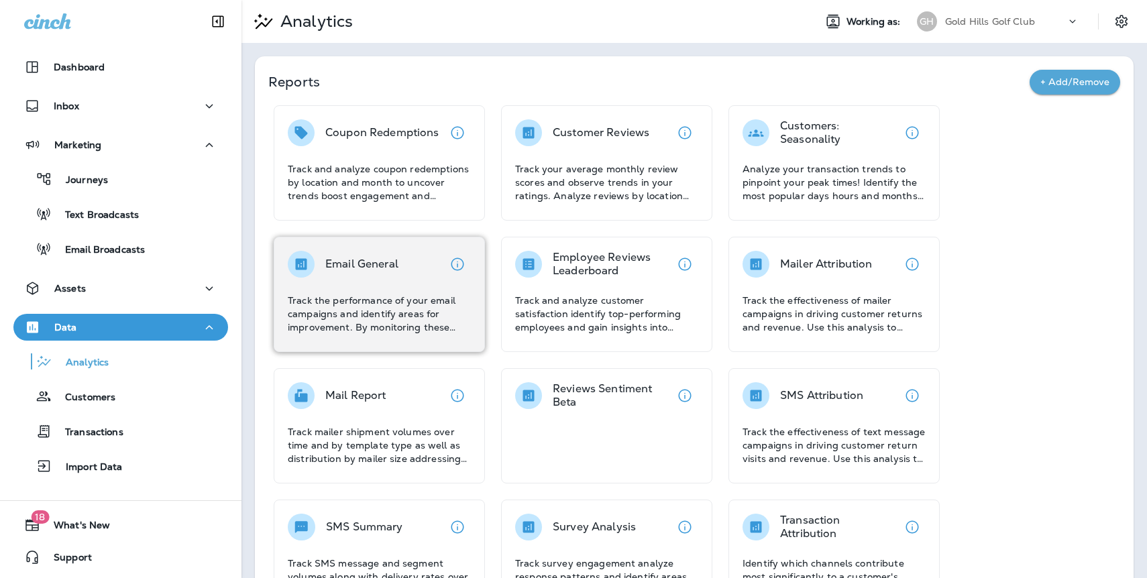
click at [412, 288] on div "Email General Track the performance of your email campaigns and identify areas …" at bounding box center [379, 292] width 183 height 83
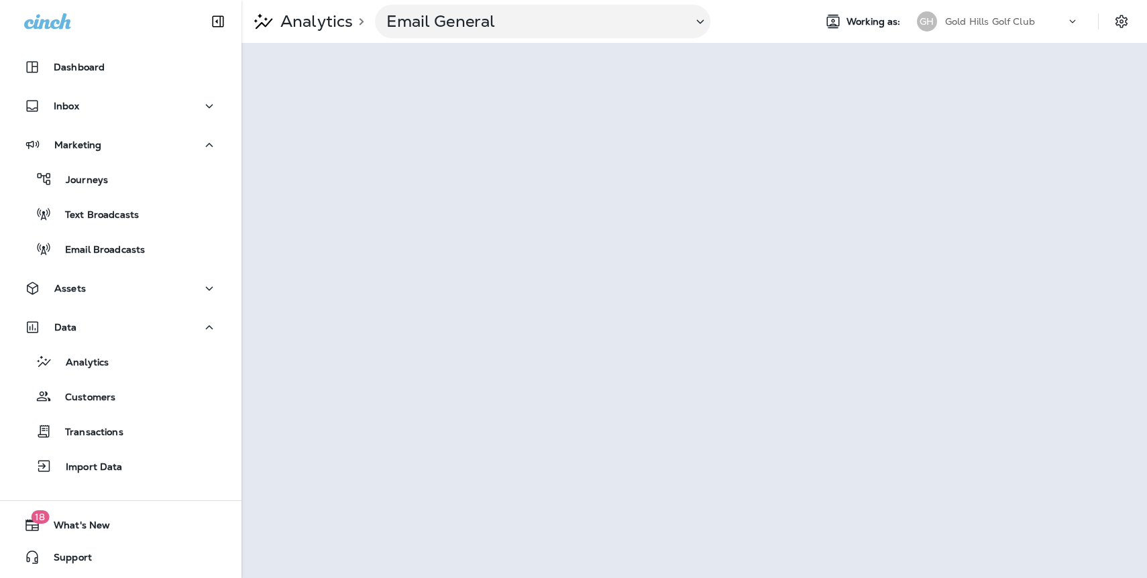
click at [1065, 23] on div "Gold Hills Golf Club" at bounding box center [1005, 21] width 121 height 20
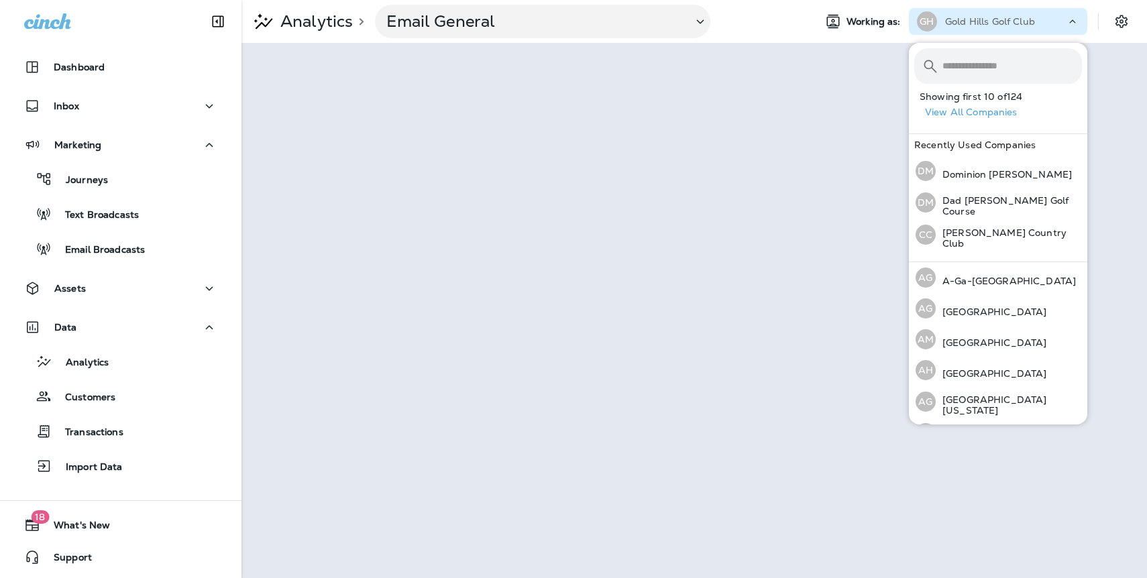
click at [995, 113] on button "View All Companies" at bounding box center [1003, 112] width 168 height 21
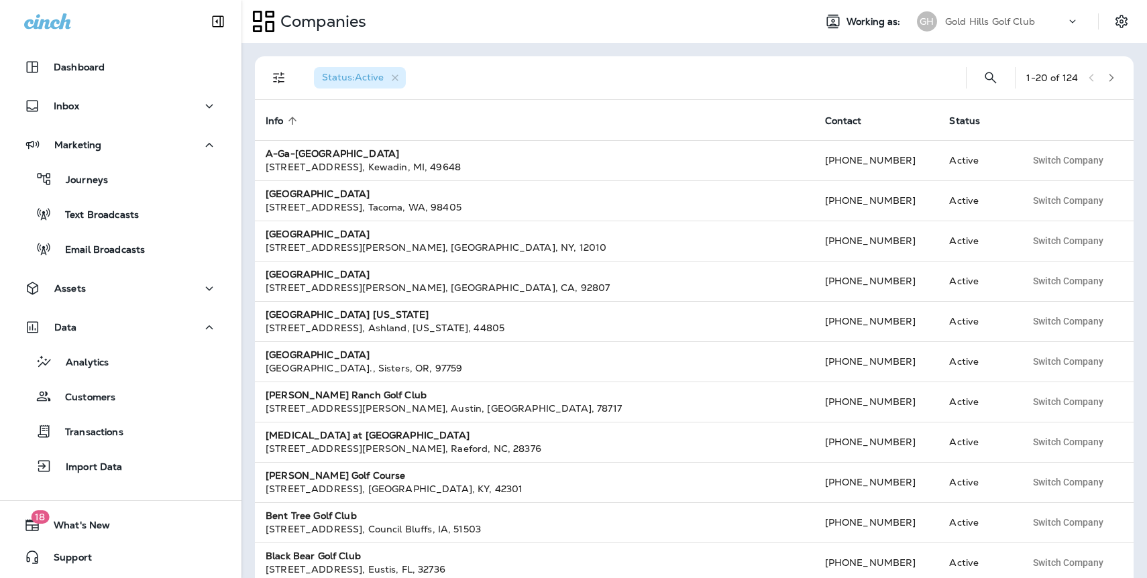
click at [985, 23] on p "Gold Hills Golf Club" at bounding box center [990, 21] width 90 height 11
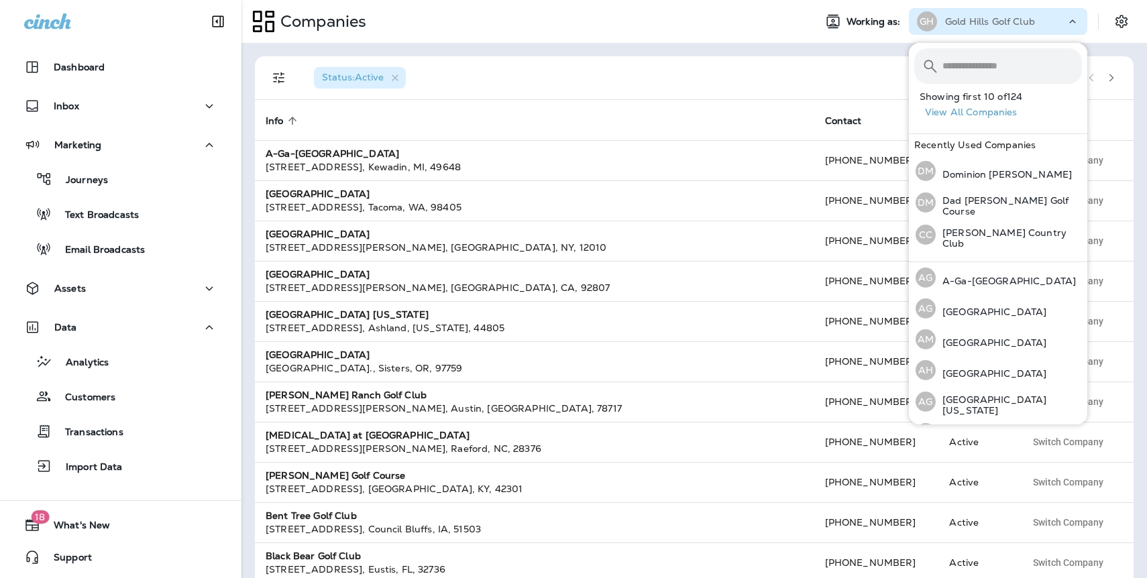
click at [988, 64] on input "text" at bounding box center [1011, 66] width 139 height 36
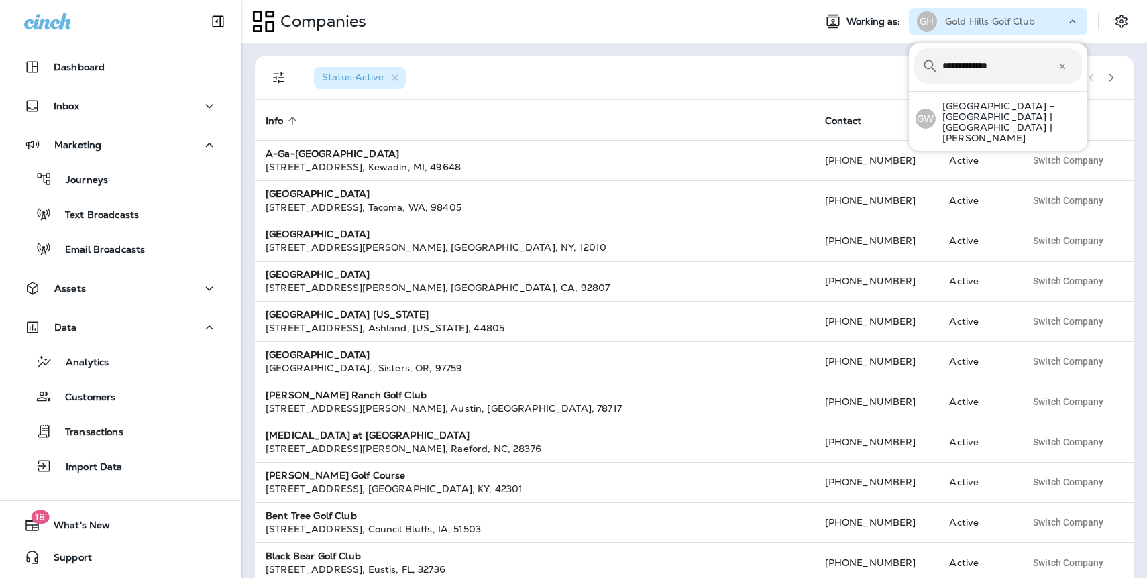
type input "**********"
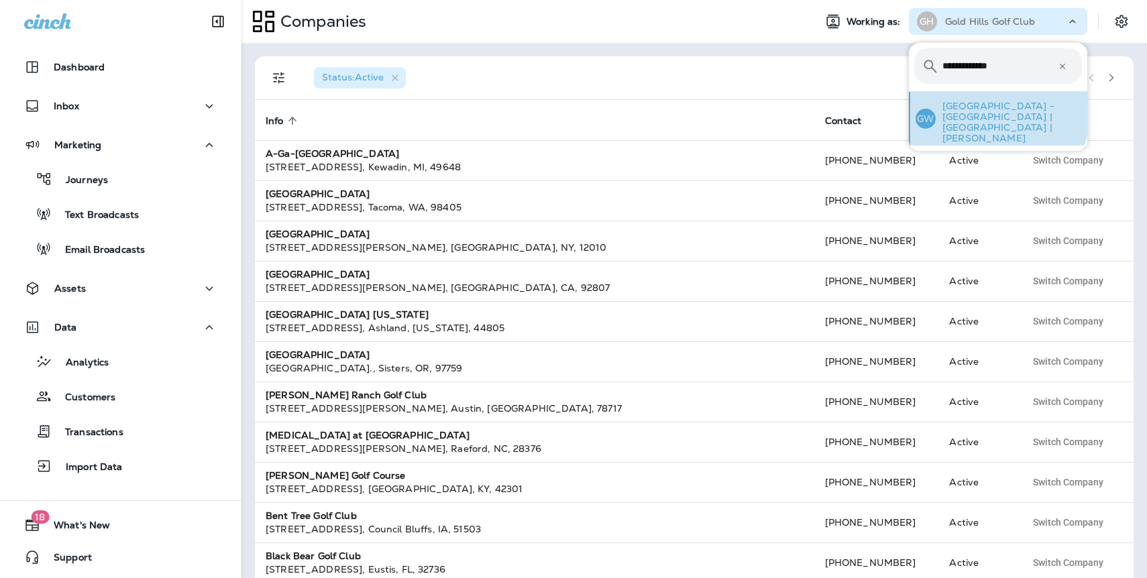
click at [976, 111] on p "[GEOGRAPHIC_DATA] - [GEOGRAPHIC_DATA] | [GEOGRAPHIC_DATA] | [PERSON_NAME]" at bounding box center [1008, 122] width 146 height 43
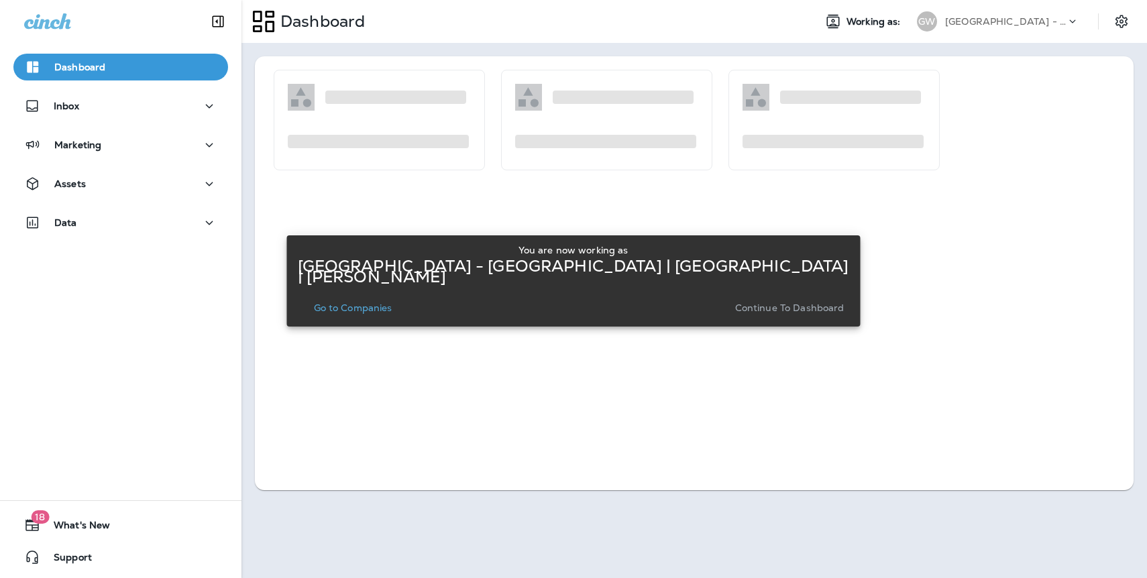
click at [735, 304] on p "Continue to Dashboard" at bounding box center [789, 307] width 109 height 11
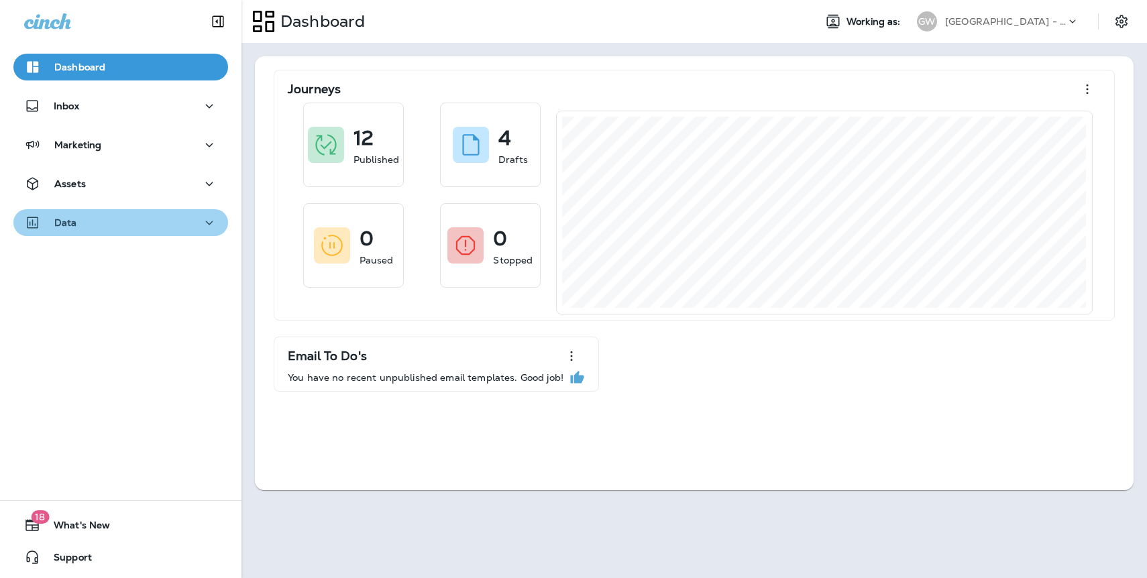
click at [78, 227] on div "Data" at bounding box center [120, 223] width 193 height 17
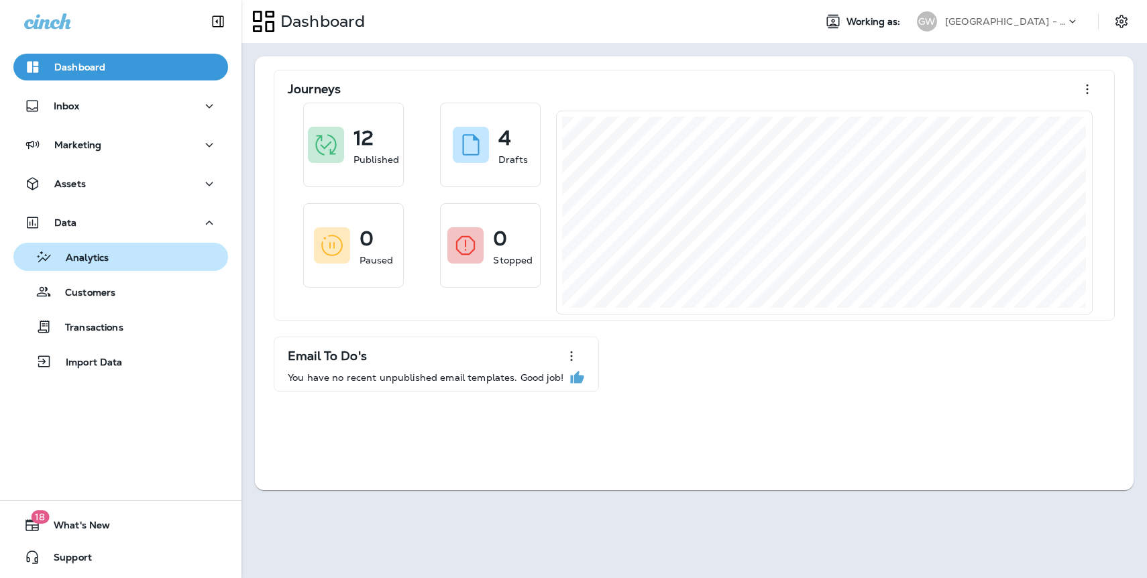
click at [84, 261] on p "Analytics" at bounding box center [80, 258] width 56 height 13
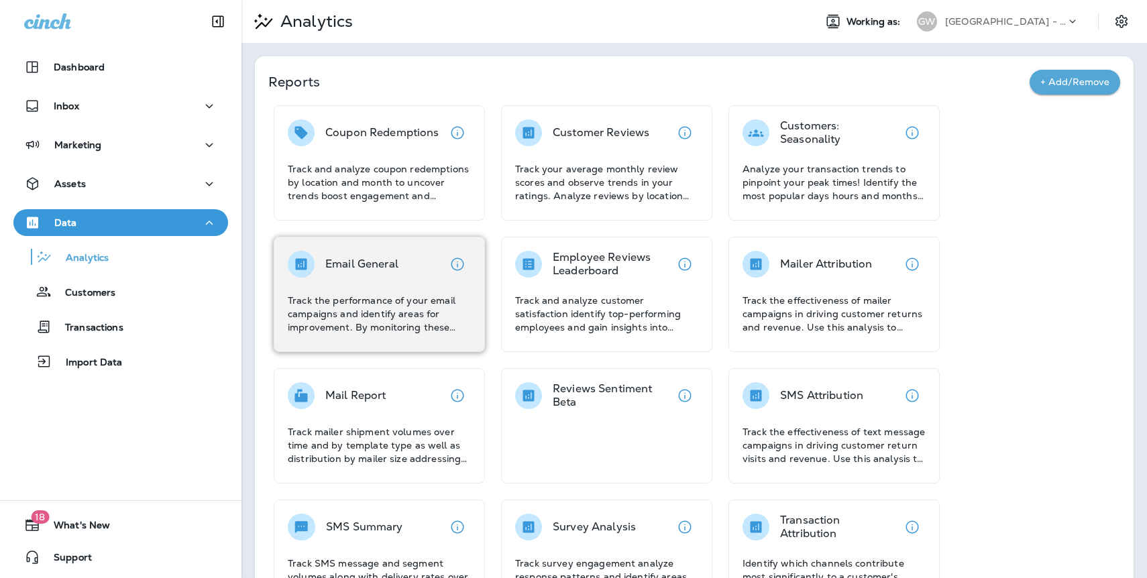
click at [392, 274] on div "Email General" at bounding box center [361, 264] width 73 height 27
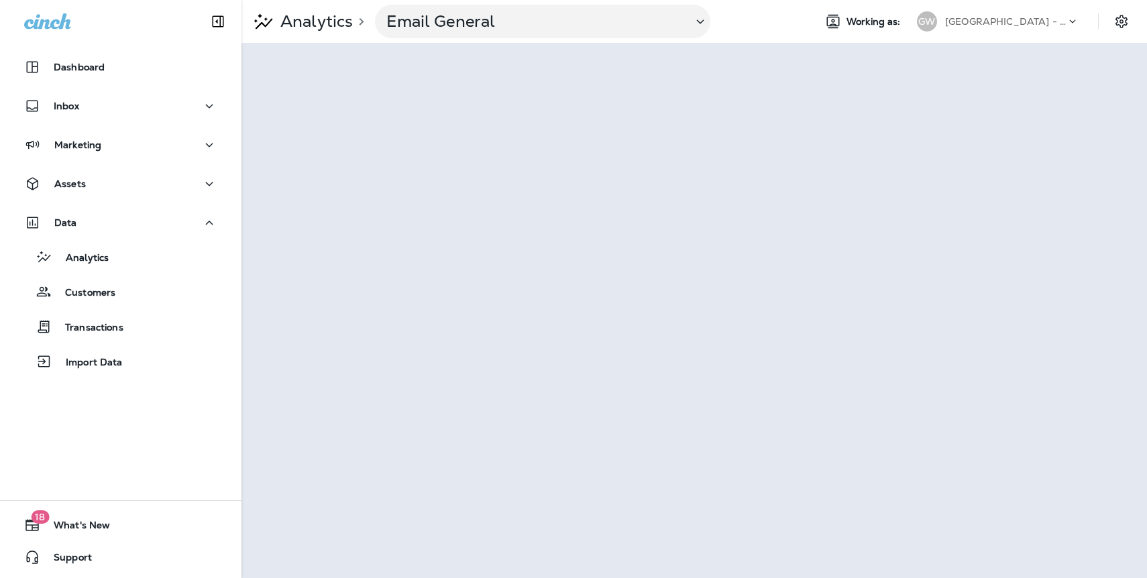
click at [1005, 21] on p "[GEOGRAPHIC_DATA] - [GEOGRAPHIC_DATA] | [GEOGRAPHIC_DATA] | [PERSON_NAME]" at bounding box center [1005, 21] width 121 height 11
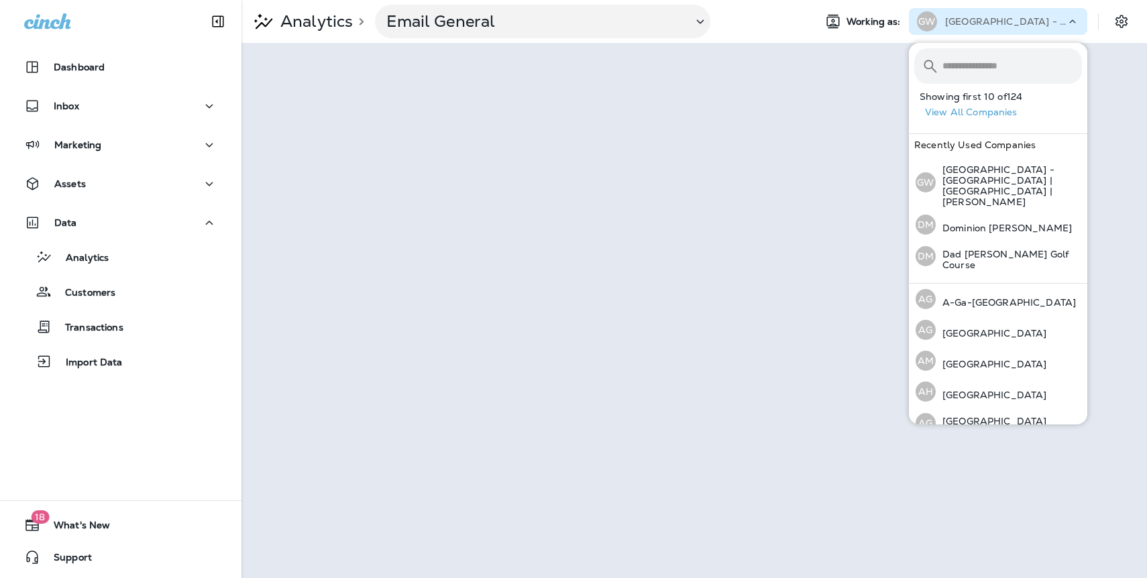
click at [993, 115] on button "View All Companies" at bounding box center [1003, 112] width 168 height 21
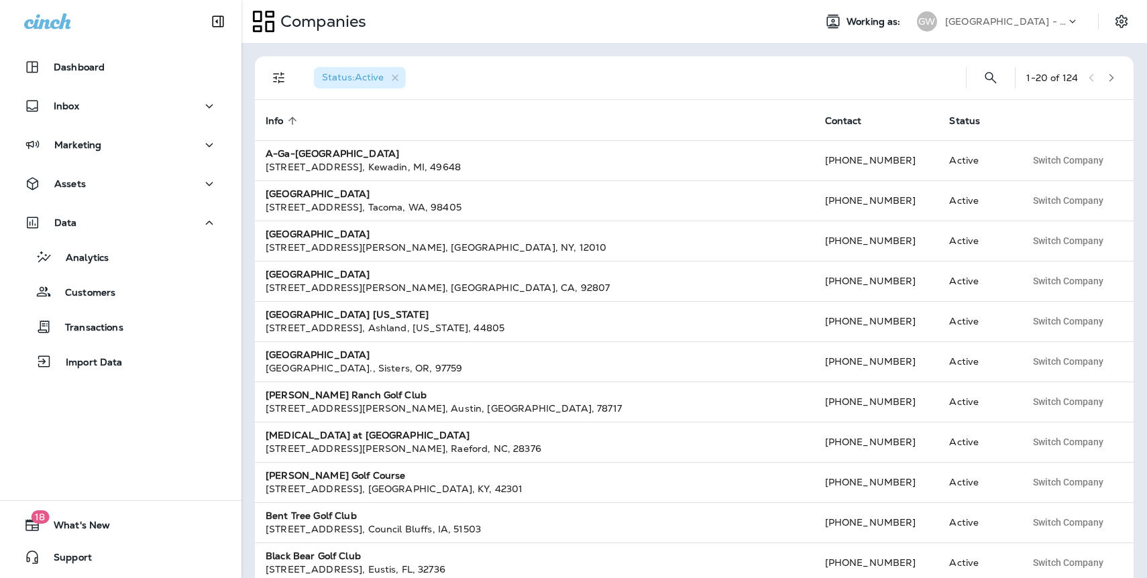
click at [1105, 80] on button "button" at bounding box center [1111, 78] width 20 height 20
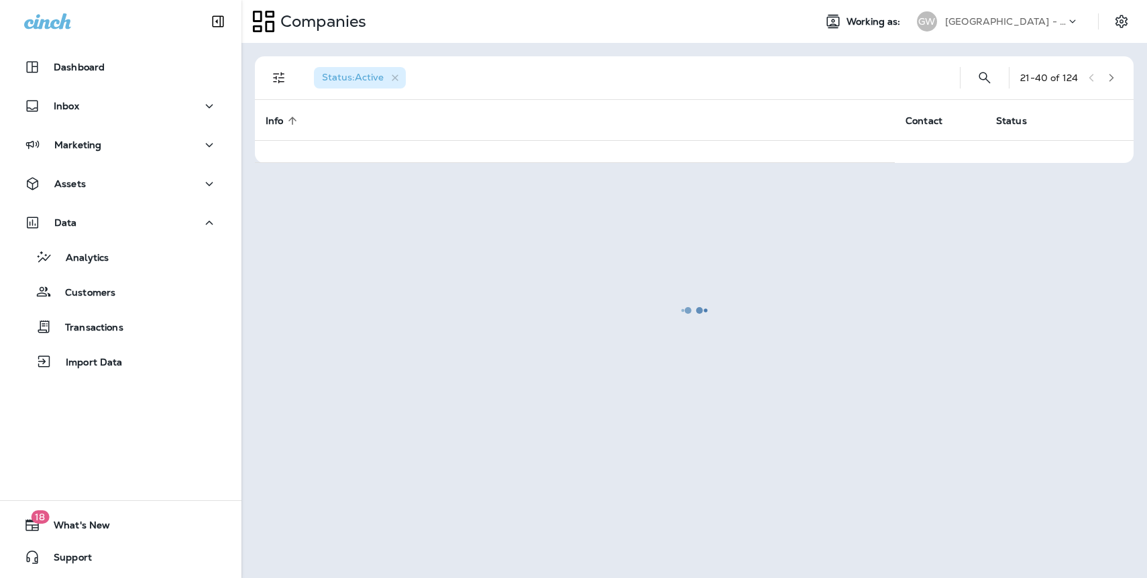
click at [1105, 80] on div at bounding box center [694, 310] width 903 height 532
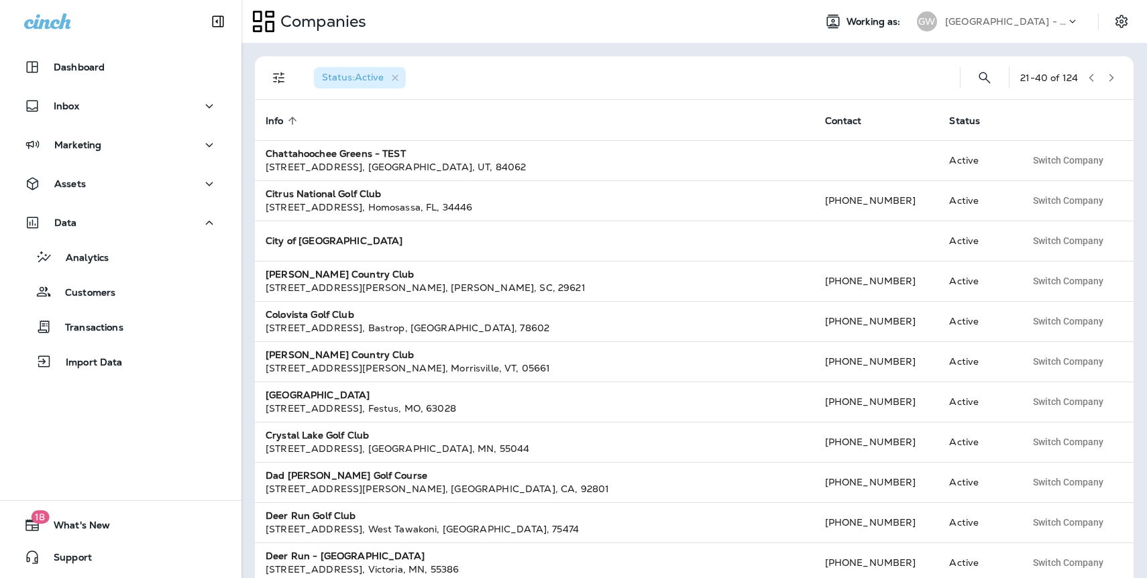
click at [1105, 80] on button "button" at bounding box center [1111, 78] width 20 height 20
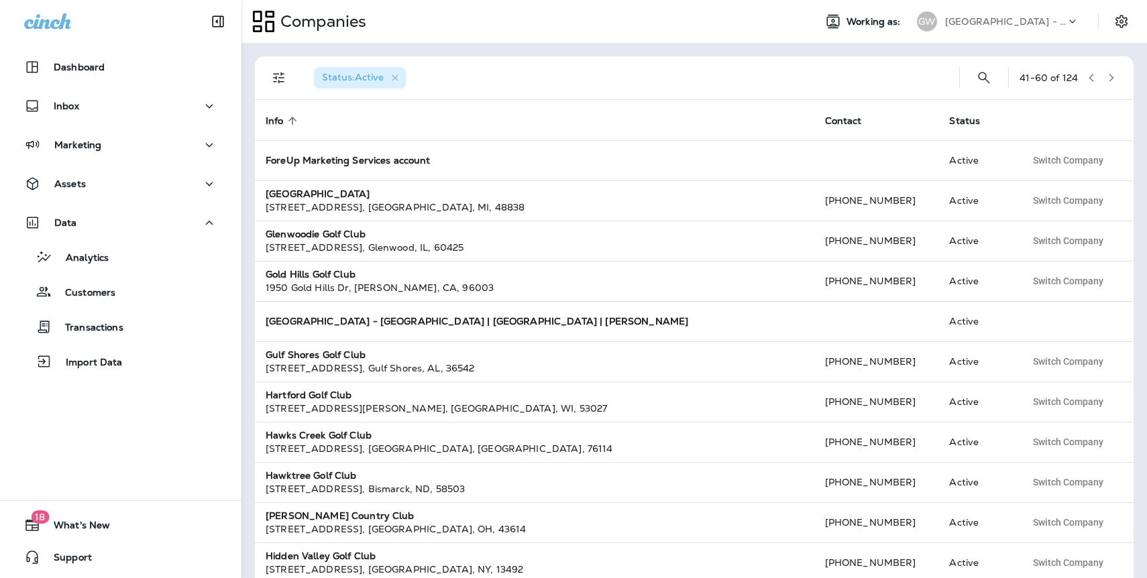
click at [689, 109] on th "Info sorted ascending" at bounding box center [534, 120] width 559 height 40
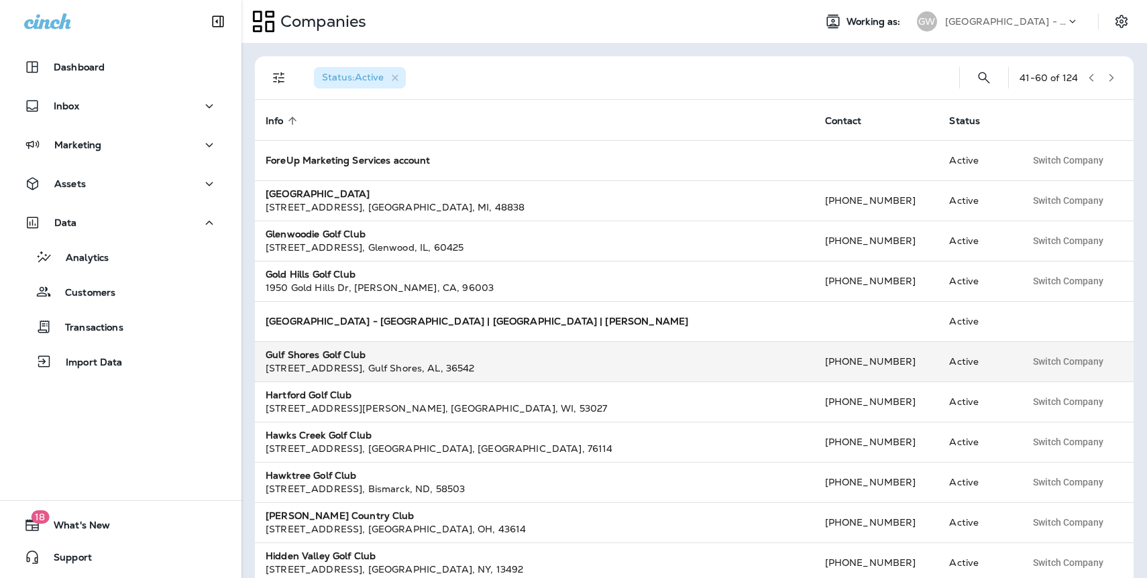
click at [306, 351] on strong "Gulf Shores Golf Club" at bounding box center [316, 355] width 100 height 12
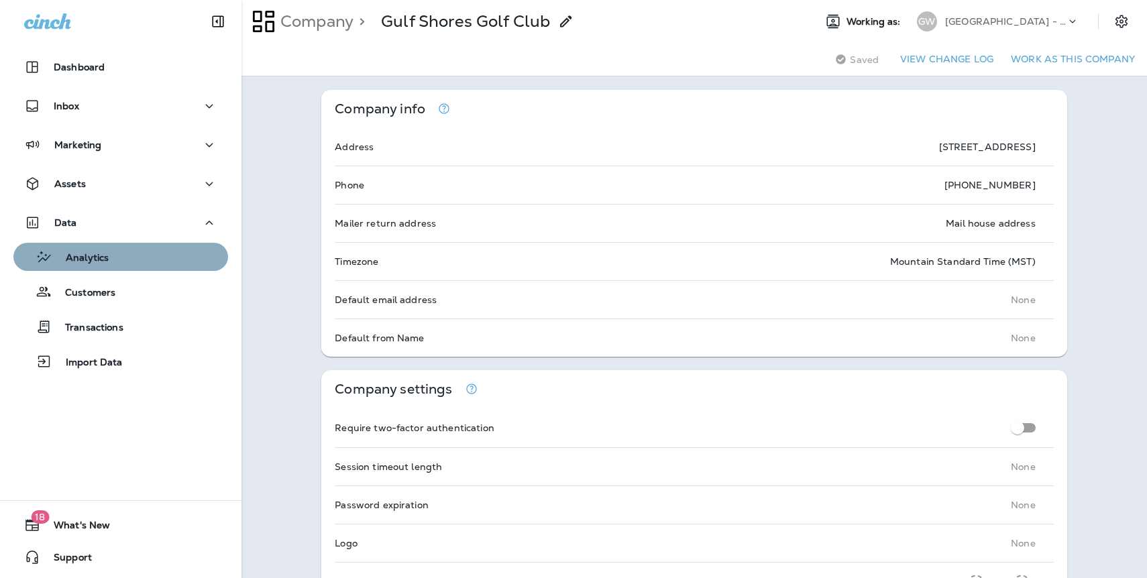
click at [97, 258] on p "Analytics" at bounding box center [80, 258] width 56 height 13
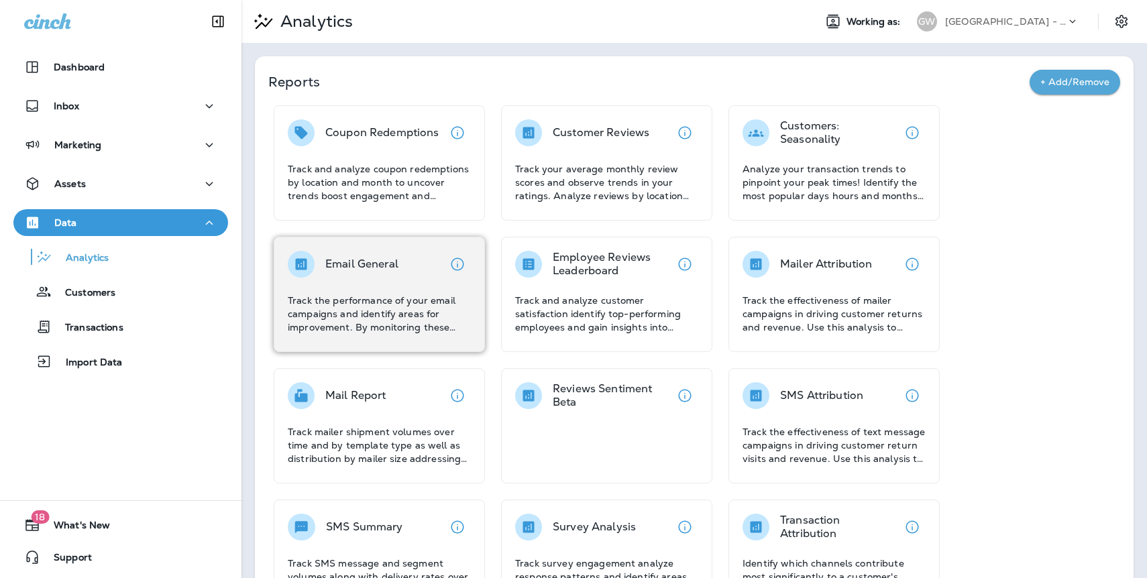
click at [340, 248] on div "Email General Track the performance of your email campaigns and identify areas …" at bounding box center [379, 294] width 211 height 115
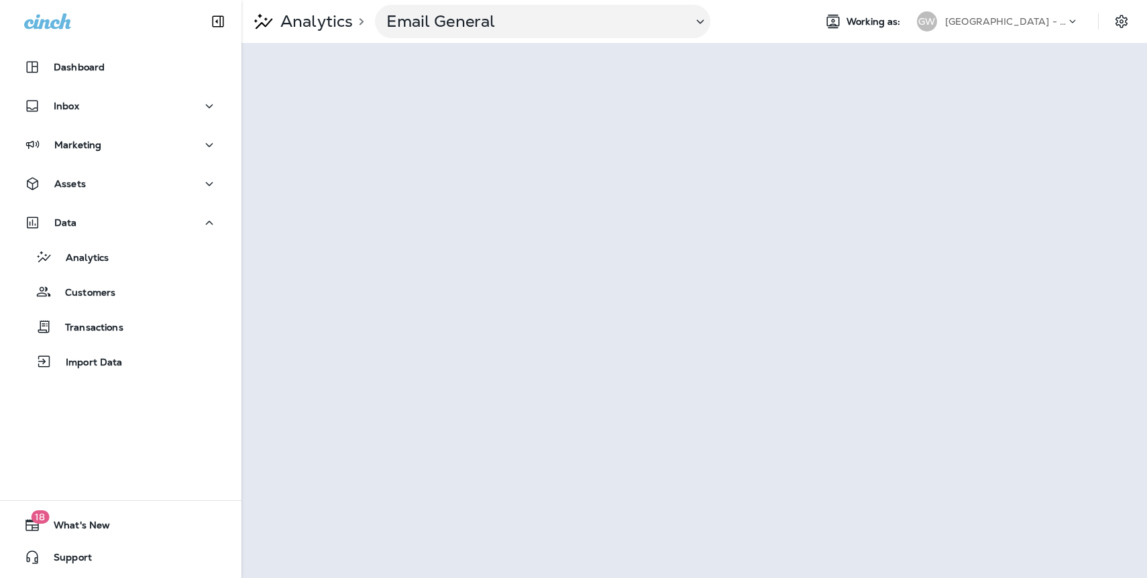
click at [1064, 23] on p "[GEOGRAPHIC_DATA] - [GEOGRAPHIC_DATA] | [GEOGRAPHIC_DATA] | [PERSON_NAME]" at bounding box center [1005, 21] width 121 height 11
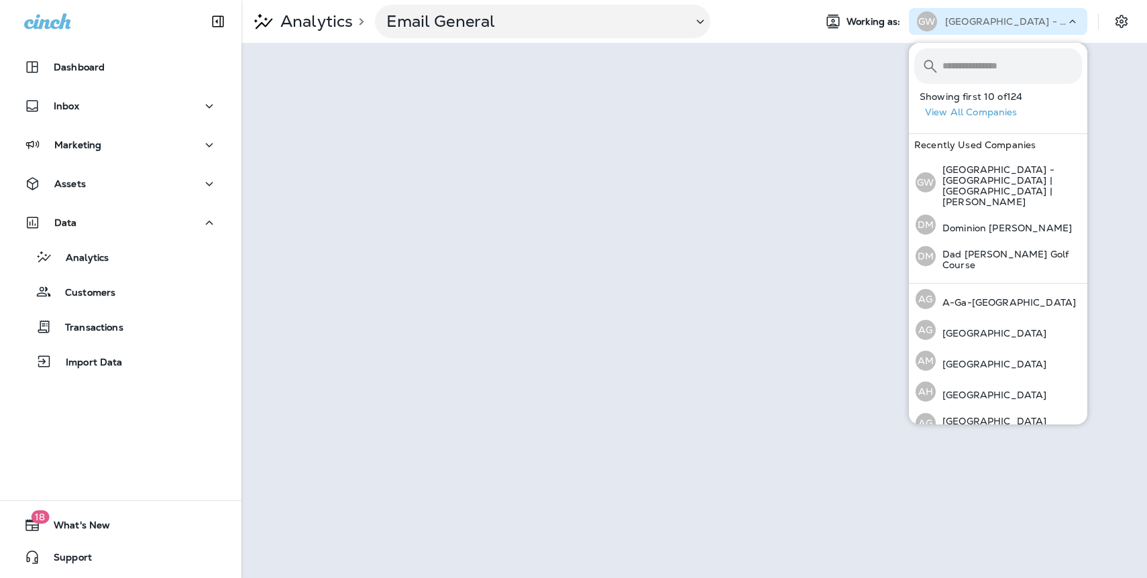
click at [995, 114] on button "View All Companies" at bounding box center [1003, 112] width 168 height 21
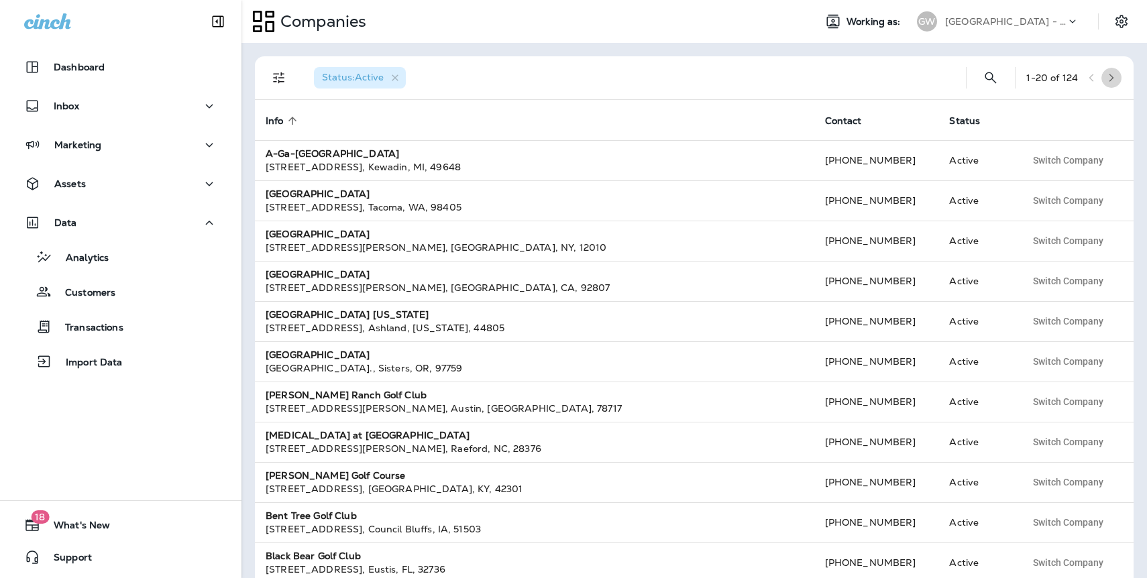
click at [1113, 81] on icon "button" at bounding box center [1110, 77] width 9 height 9
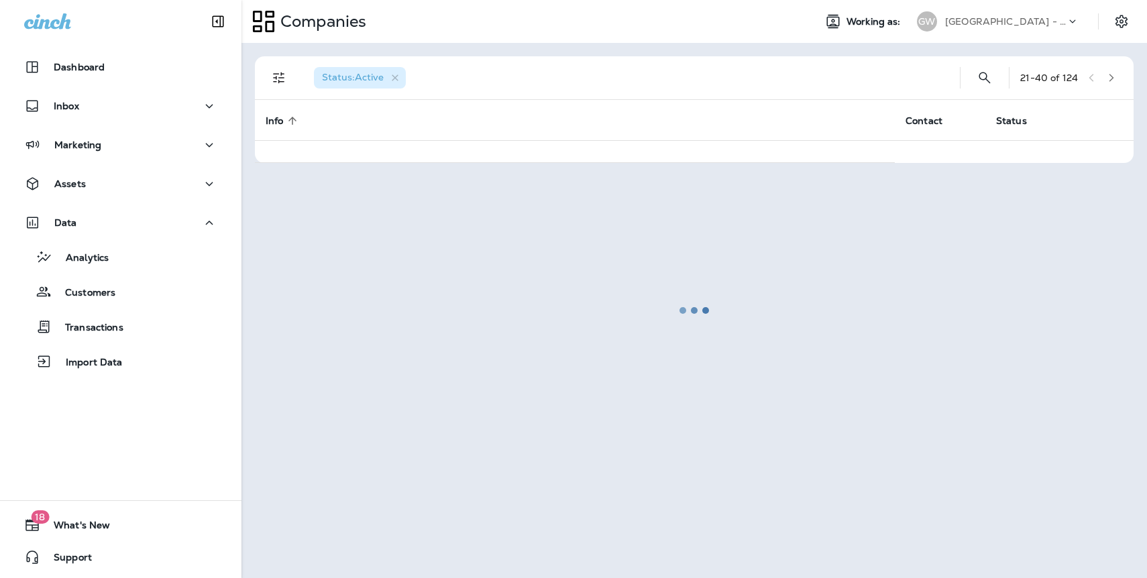
click at [1113, 81] on div at bounding box center [694, 310] width 903 height 532
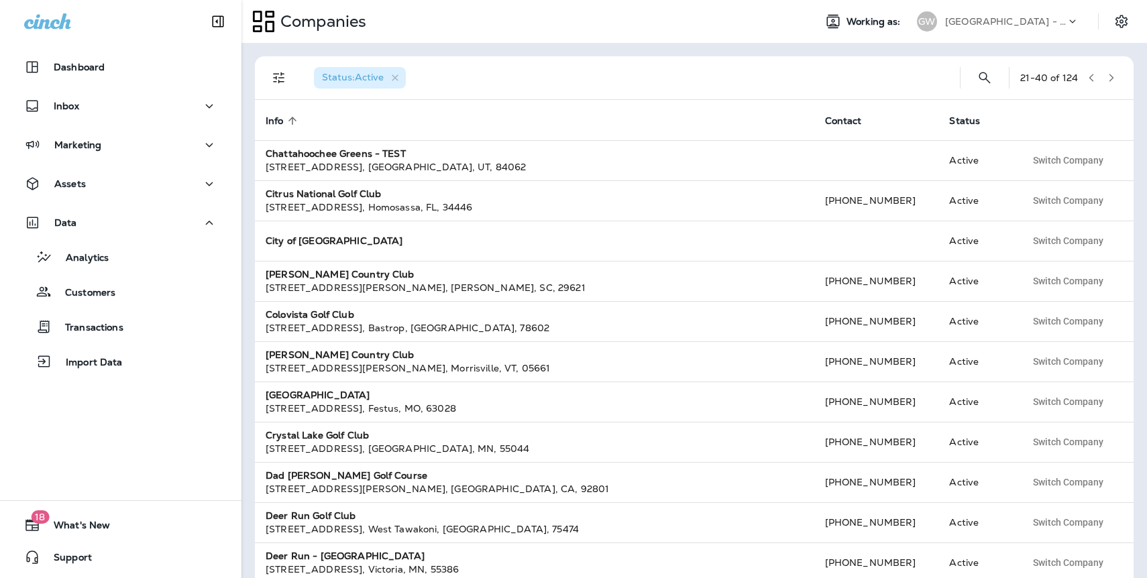
click at [1112, 81] on icon "button" at bounding box center [1110, 77] width 9 height 9
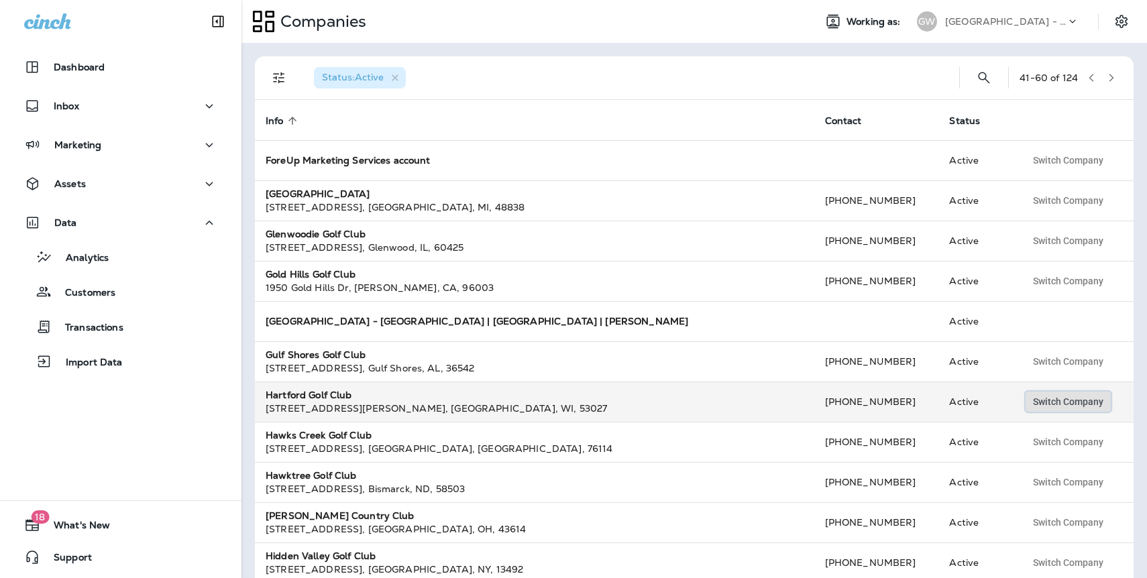
click at [1078, 398] on span "Switch Company" at bounding box center [1068, 401] width 70 height 9
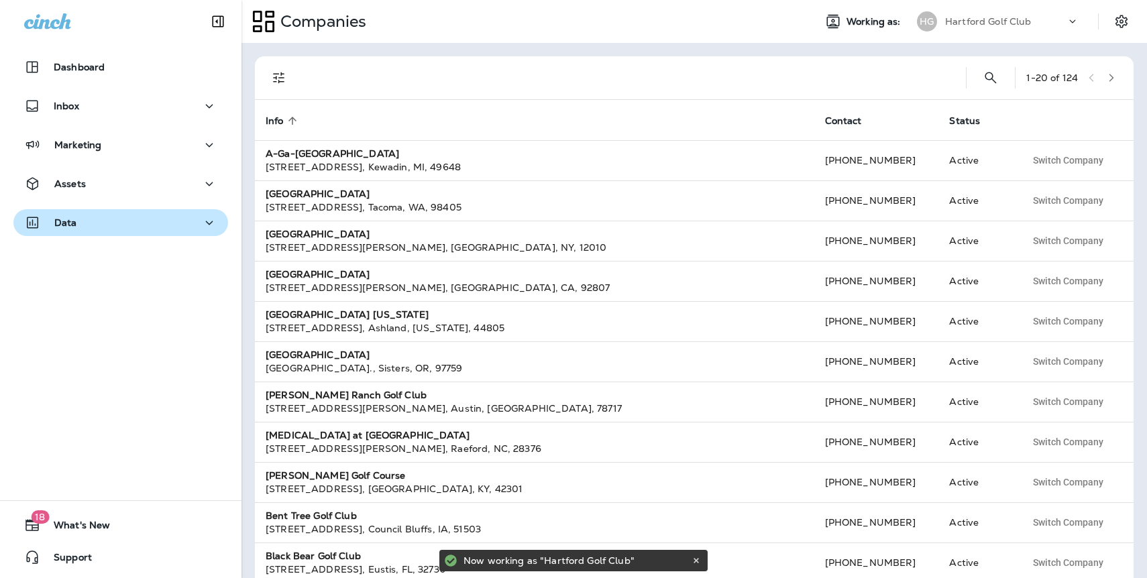
click at [62, 223] on p "Data" at bounding box center [65, 222] width 23 height 11
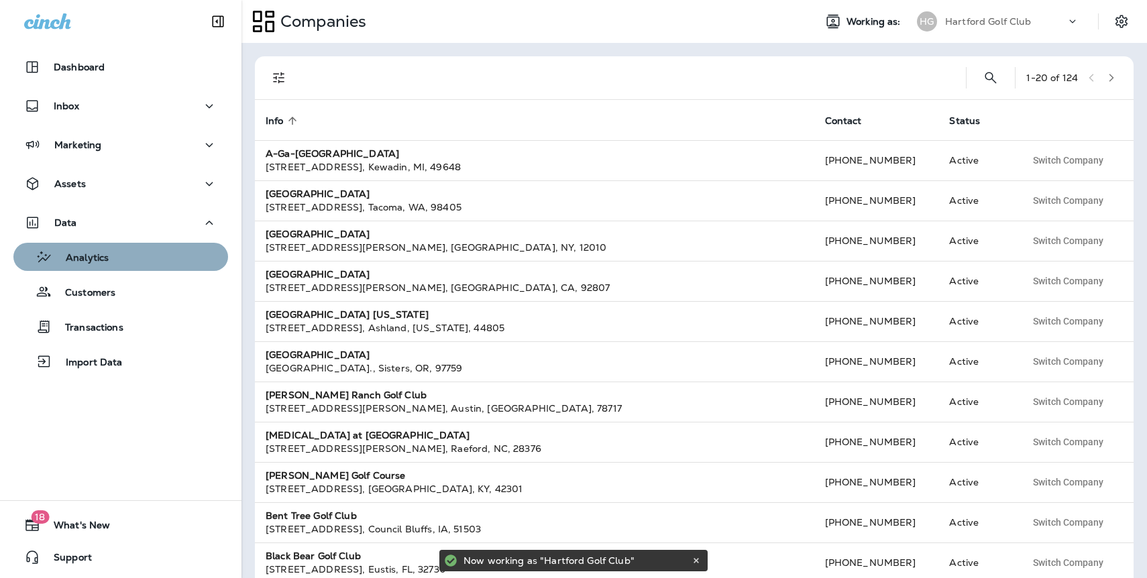
click at [79, 262] on p "Analytics" at bounding box center [80, 258] width 56 height 13
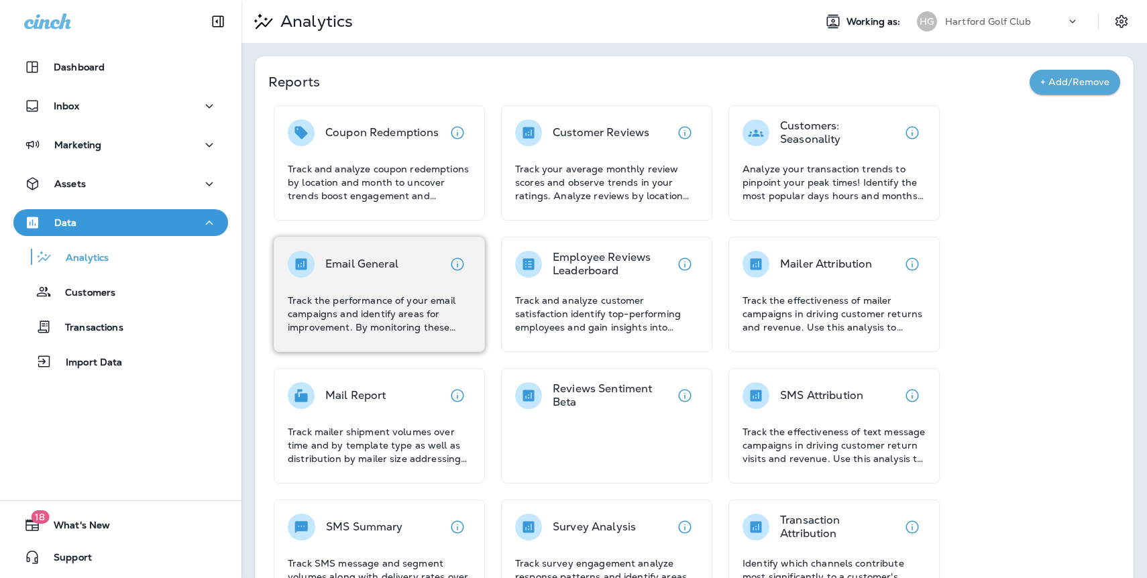
click at [362, 263] on p "Email General" at bounding box center [361, 263] width 73 height 13
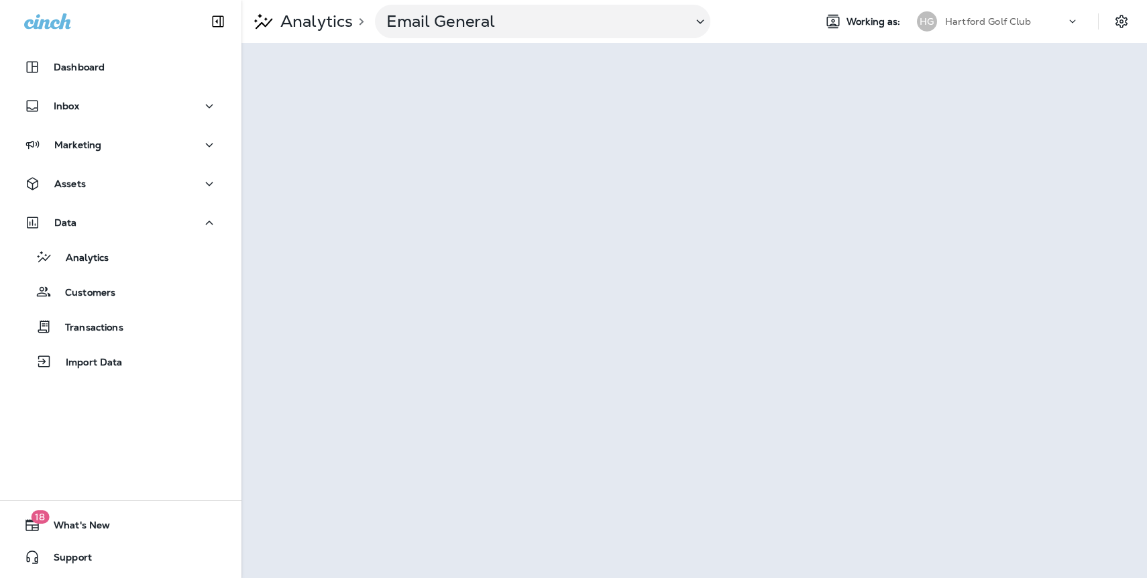
click at [968, 19] on p "Hartford Golf Club" at bounding box center [988, 21] width 86 height 11
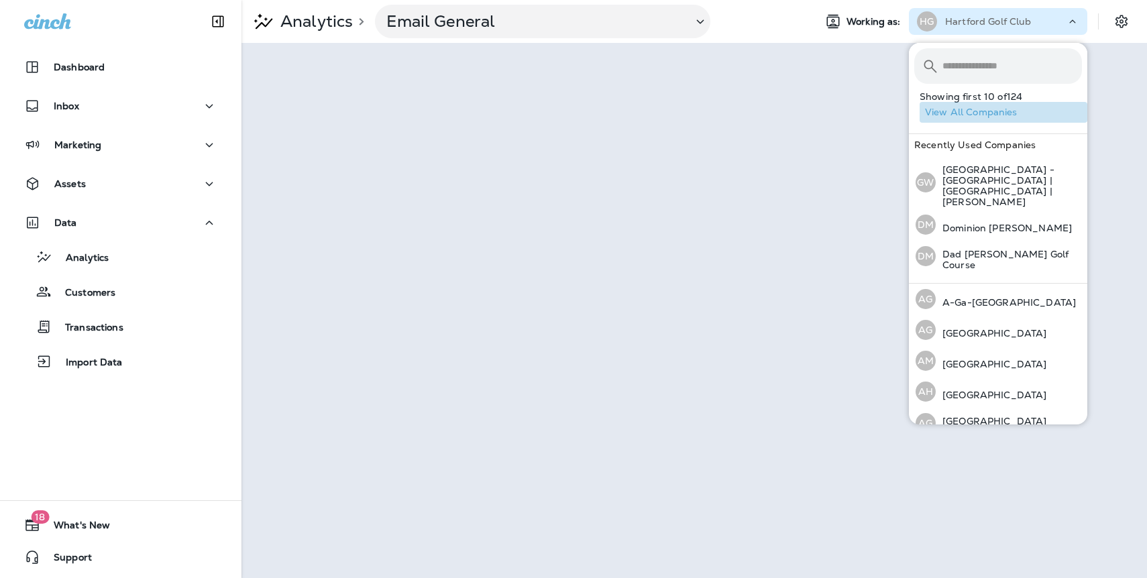
click at [987, 109] on button "View All Companies" at bounding box center [1003, 112] width 168 height 21
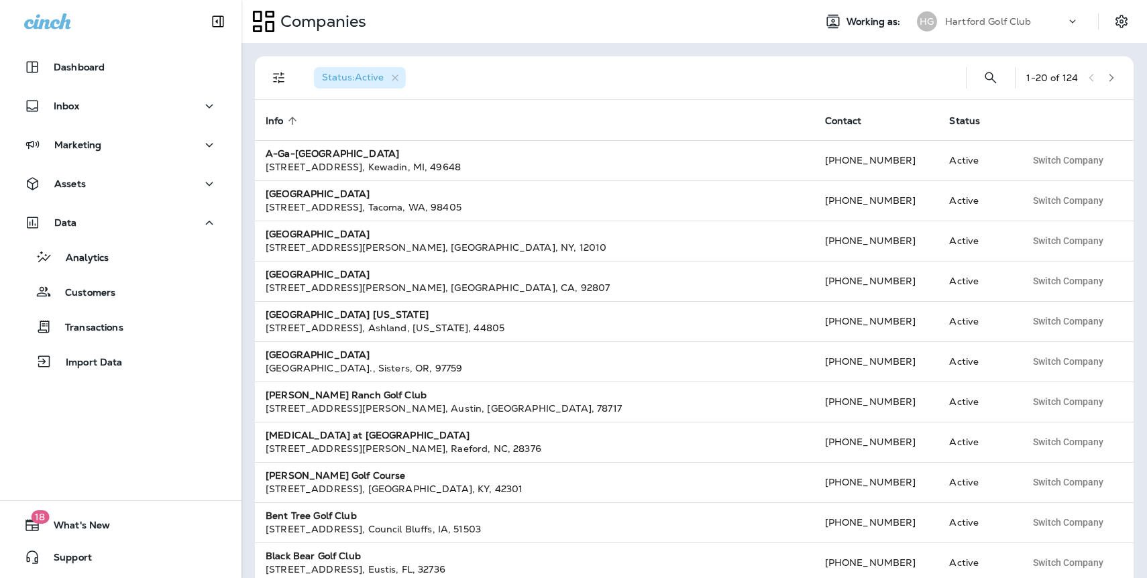
click at [1112, 82] on button "button" at bounding box center [1111, 78] width 20 height 20
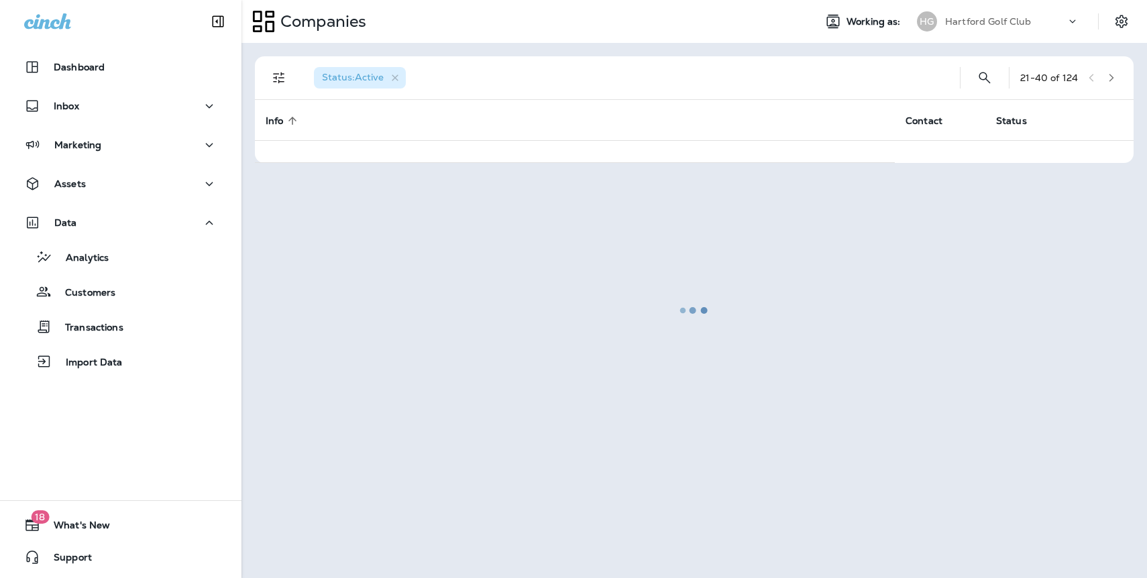
click at [1112, 82] on div at bounding box center [694, 310] width 903 height 532
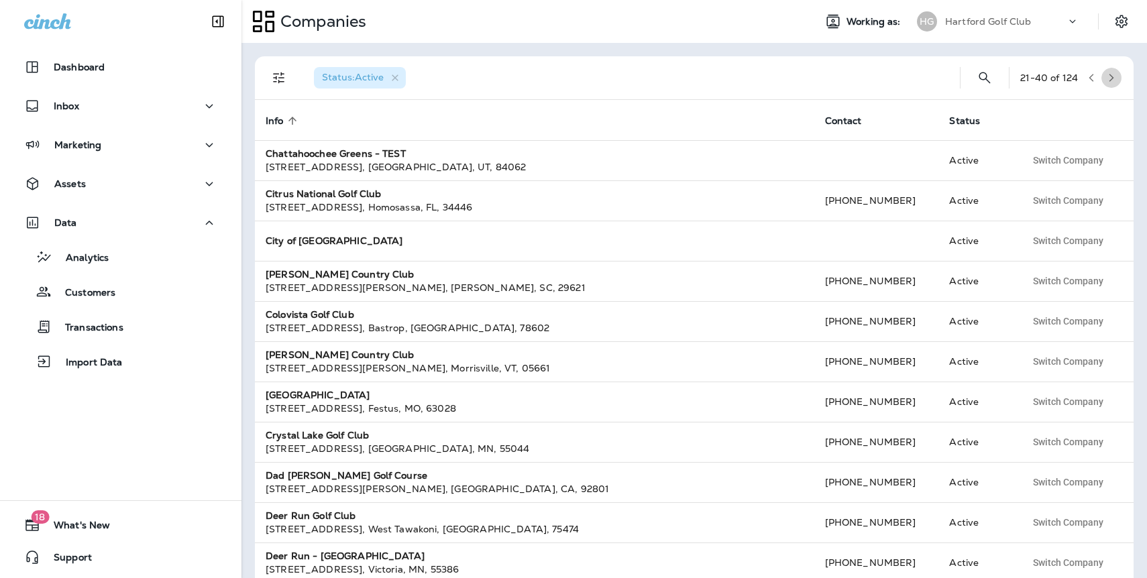
click at [1112, 82] on button "button" at bounding box center [1111, 78] width 20 height 20
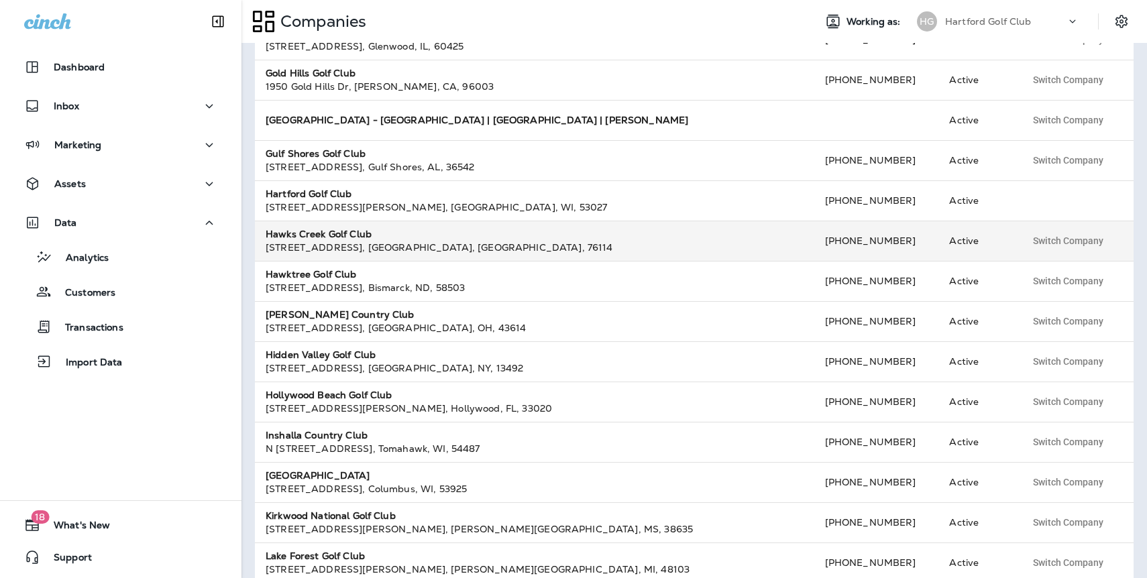
scroll to position [205, 0]
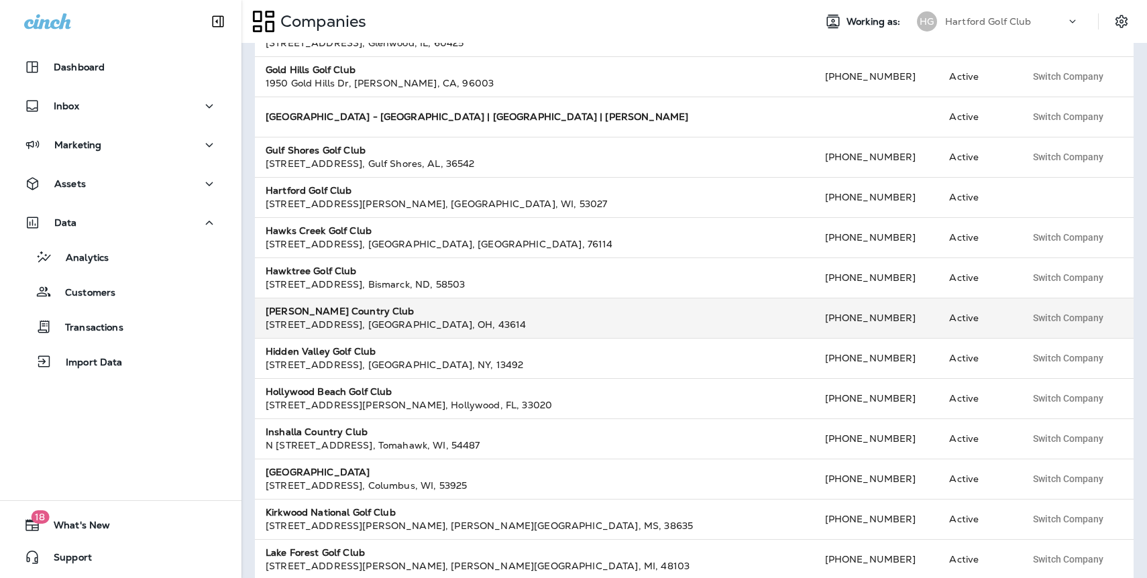
click at [355, 311] on strong "[PERSON_NAME] Country Club" at bounding box center [340, 311] width 149 height 12
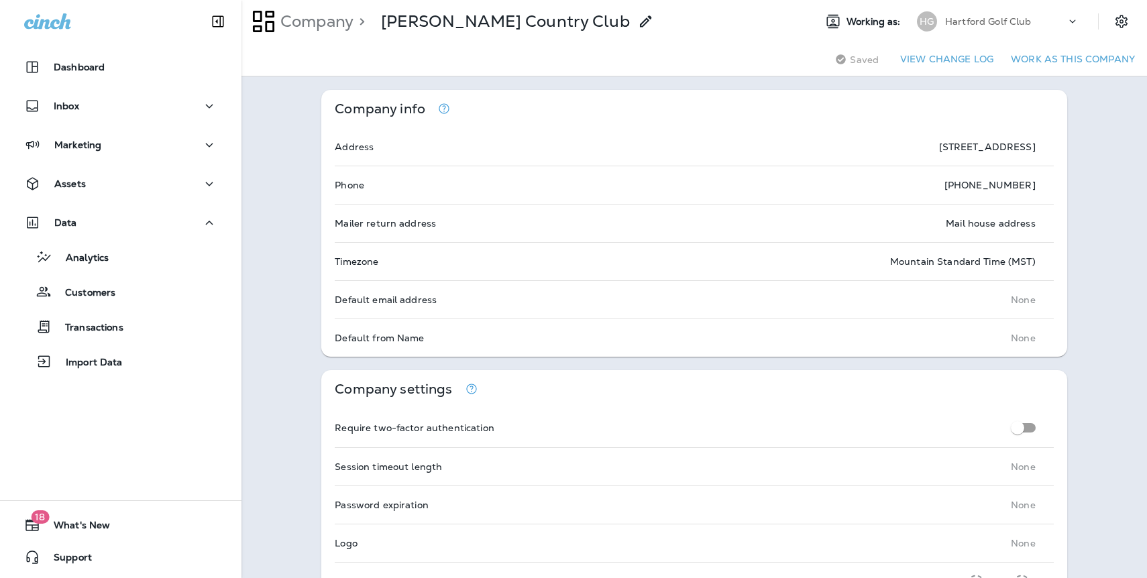
click at [1065, 61] on button "Work as this company" at bounding box center [1072, 59] width 135 height 21
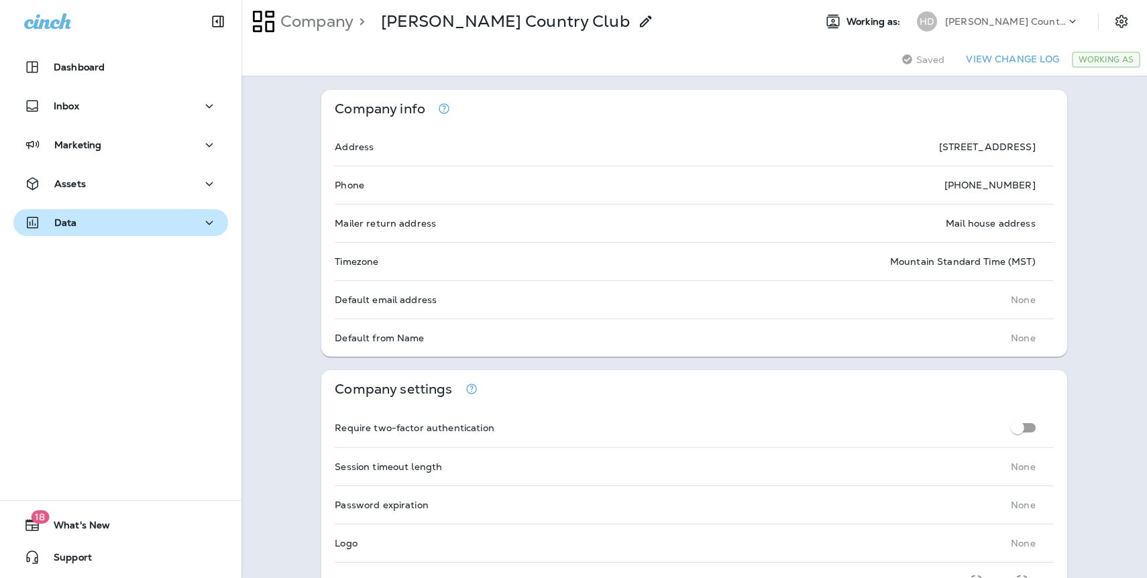
click at [76, 227] on p "Data" at bounding box center [65, 222] width 23 height 11
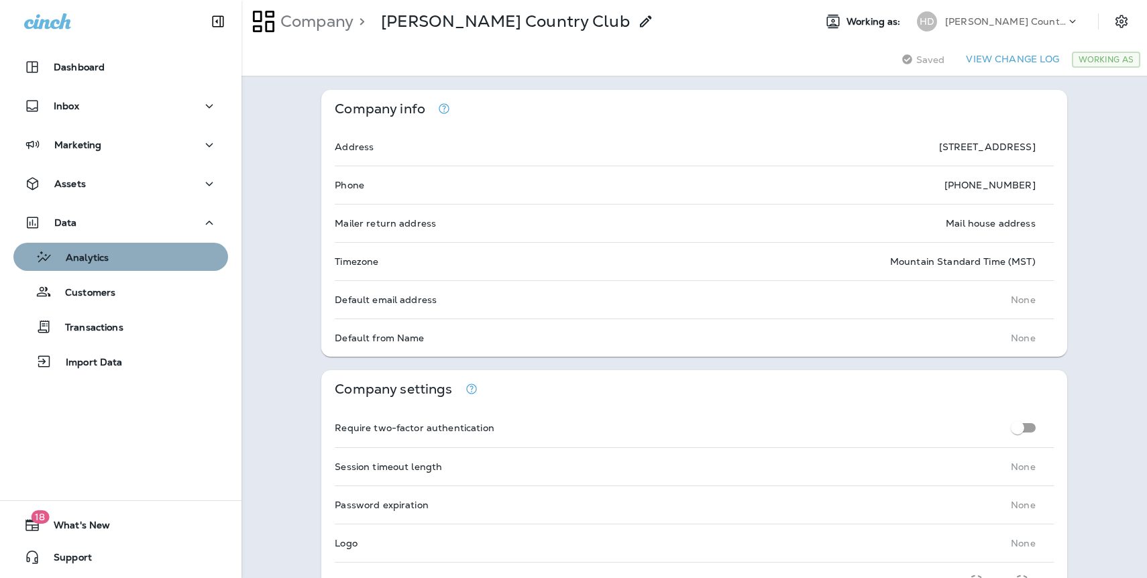
click at [90, 262] on p "Analytics" at bounding box center [80, 258] width 56 height 13
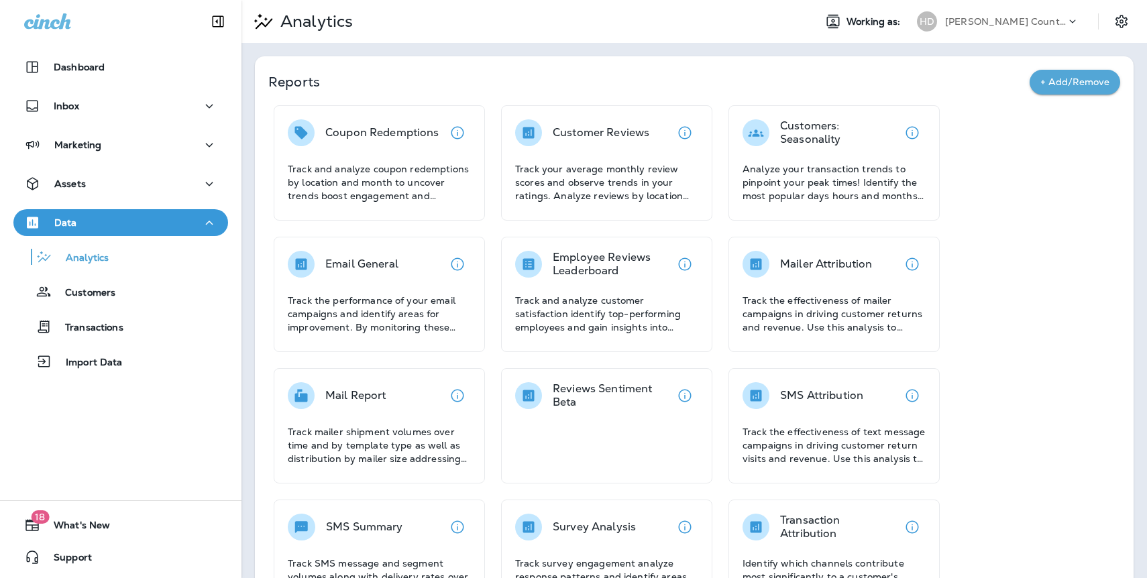
click at [270, 268] on div "Coupon Redemptions Track and analyze coupon redemptions by location and month t…" at bounding box center [694, 425] width 852 height 641
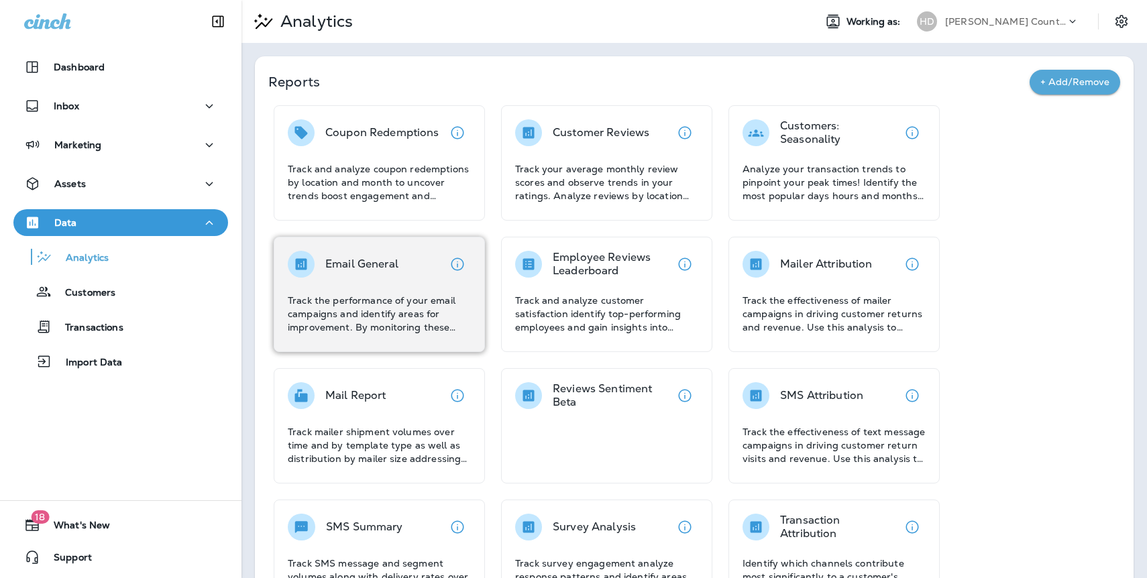
click at [319, 274] on div "Email General" at bounding box center [343, 264] width 111 height 27
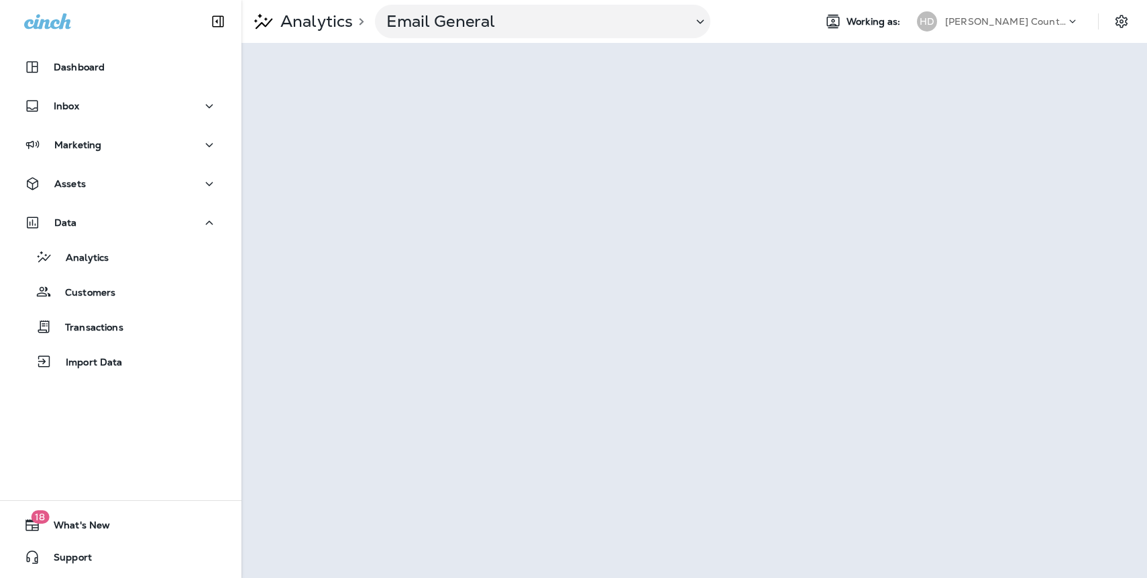
click at [1073, 25] on icon at bounding box center [1071, 21] width 13 height 13
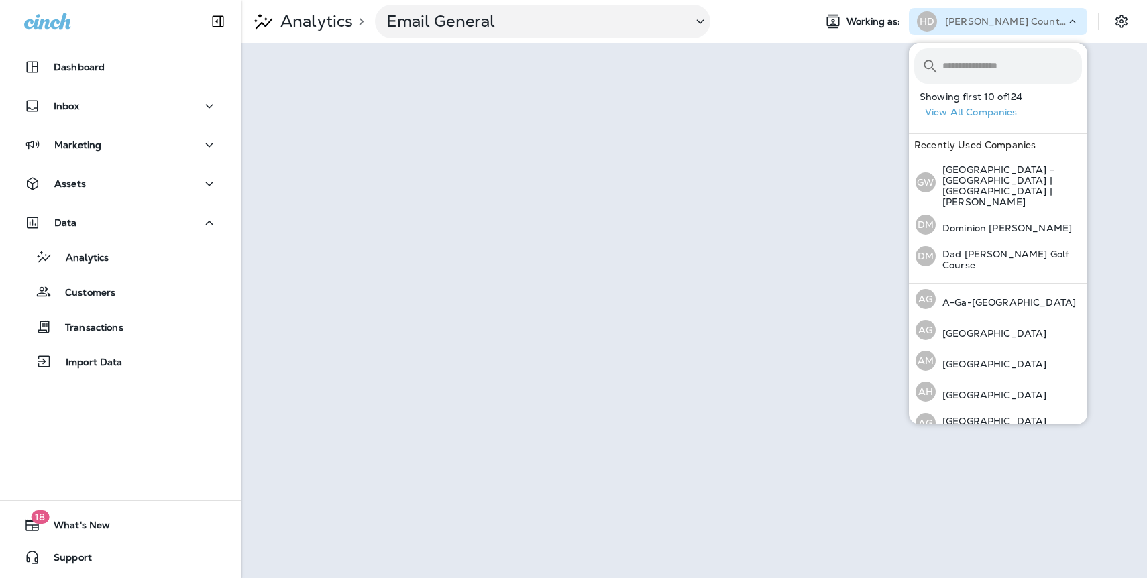
click at [1010, 111] on button "View All Companies" at bounding box center [1003, 112] width 168 height 21
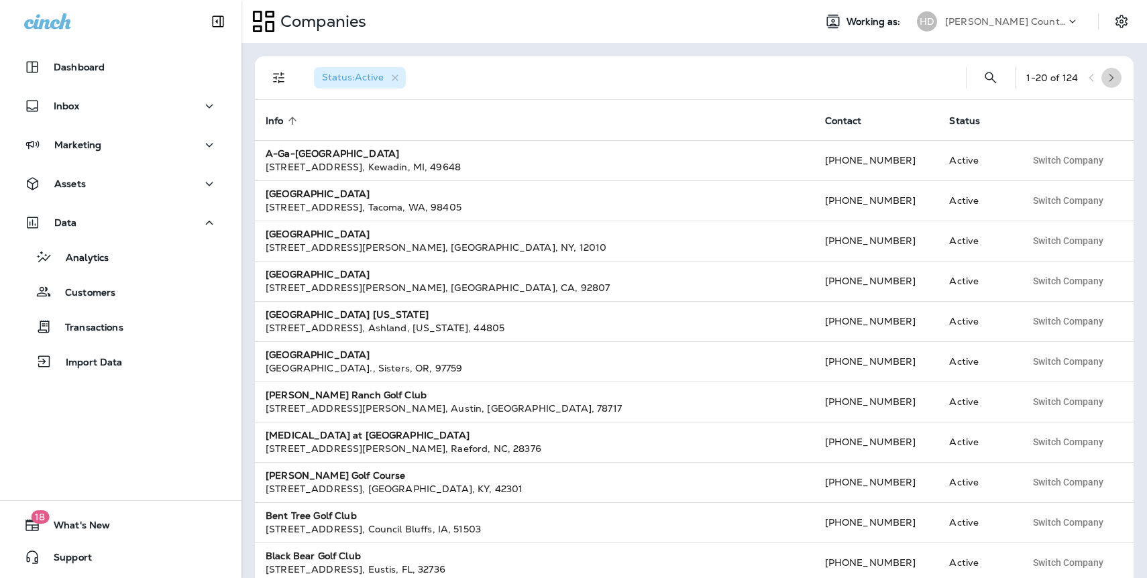
click at [1108, 76] on icon "button" at bounding box center [1110, 77] width 9 height 9
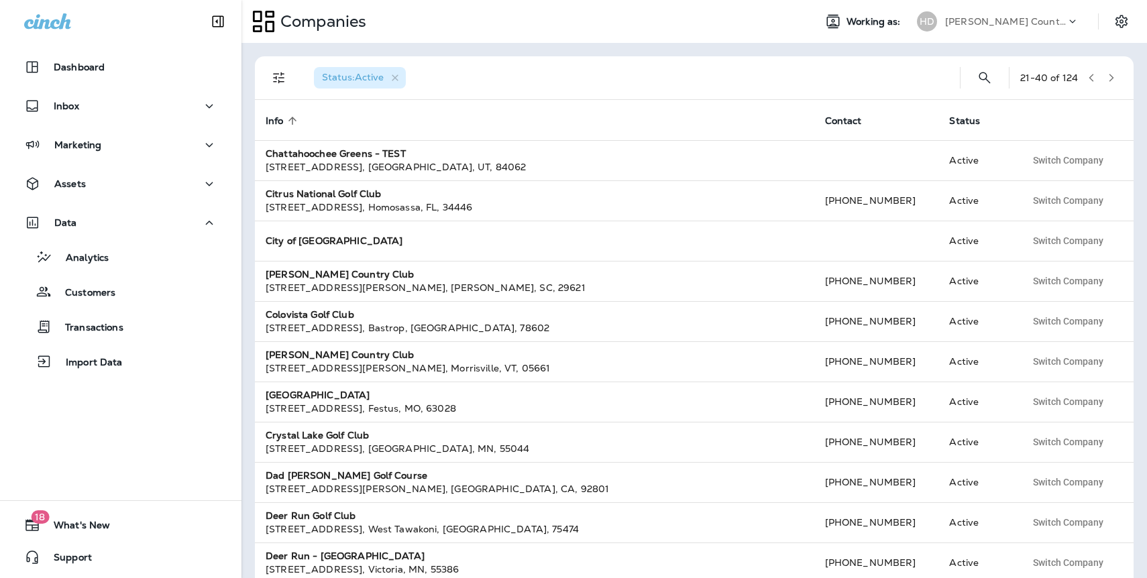
click at [1109, 79] on icon "button" at bounding box center [1110, 77] width 9 height 9
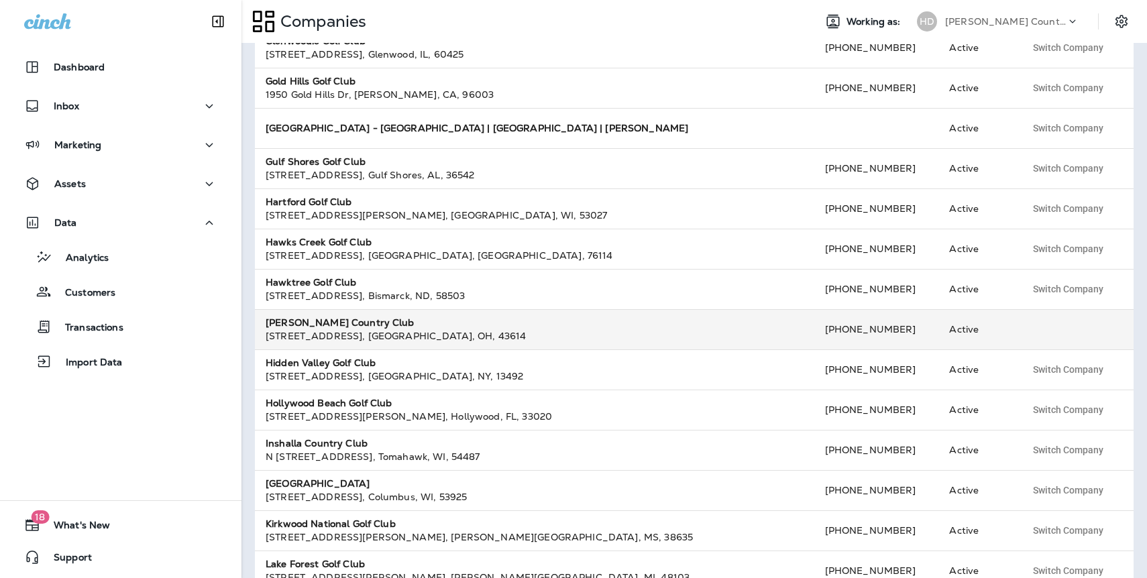
scroll to position [199, 0]
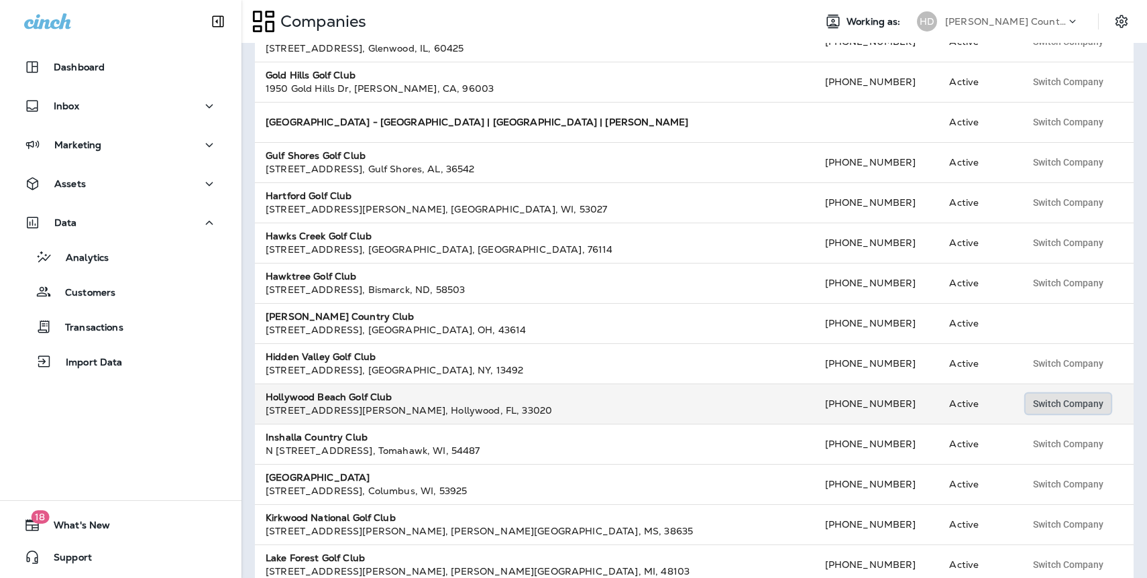
click at [1067, 402] on span "Switch Company" at bounding box center [1068, 403] width 70 height 9
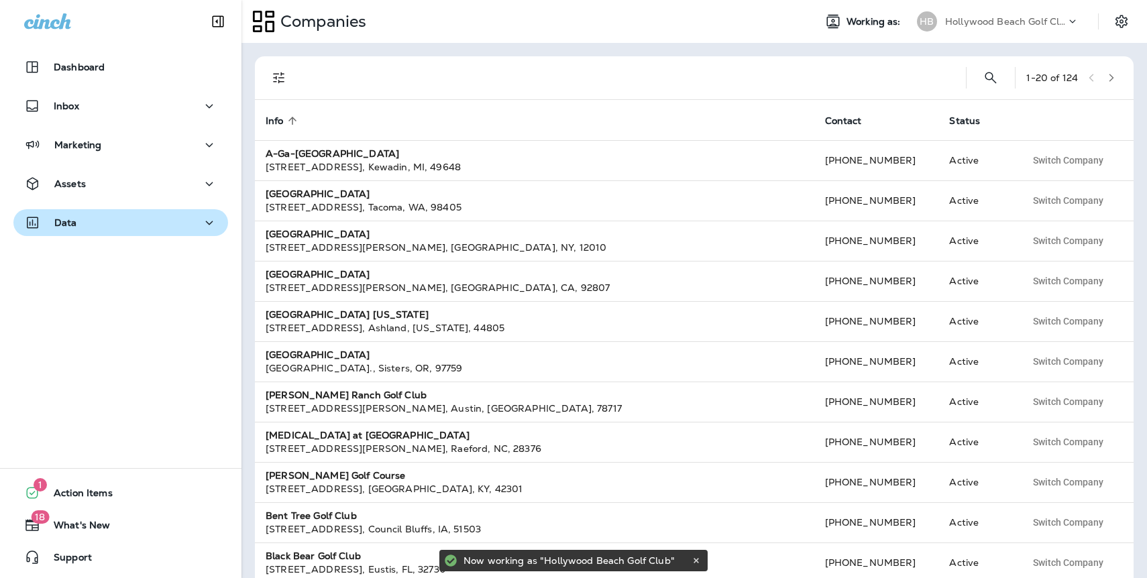
click at [63, 221] on p "Data" at bounding box center [65, 222] width 23 height 11
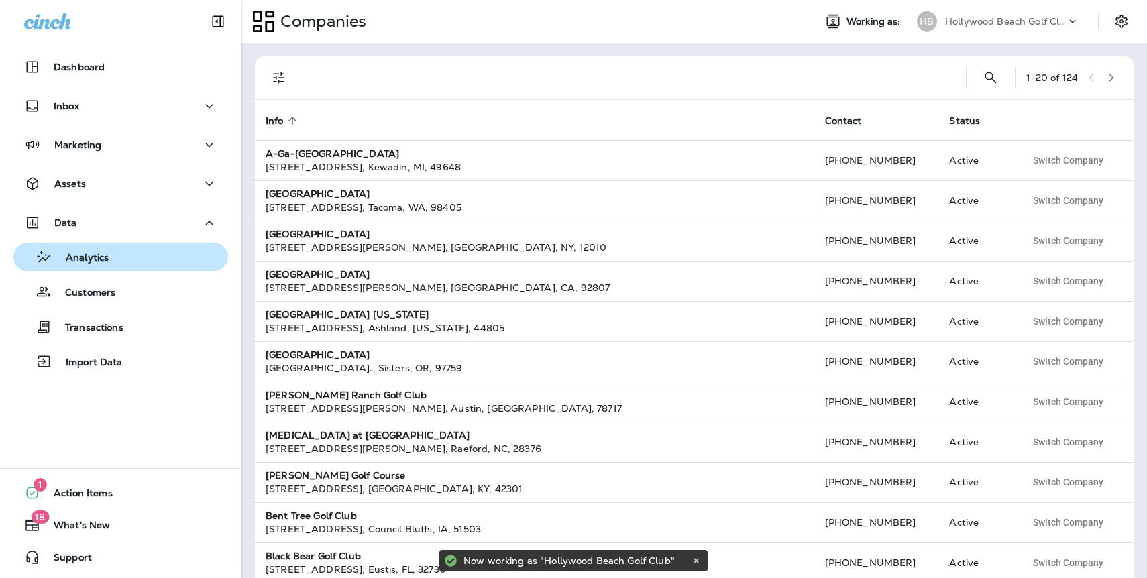
click at [99, 263] on p "Analytics" at bounding box center [80, 258] width 56 height 13
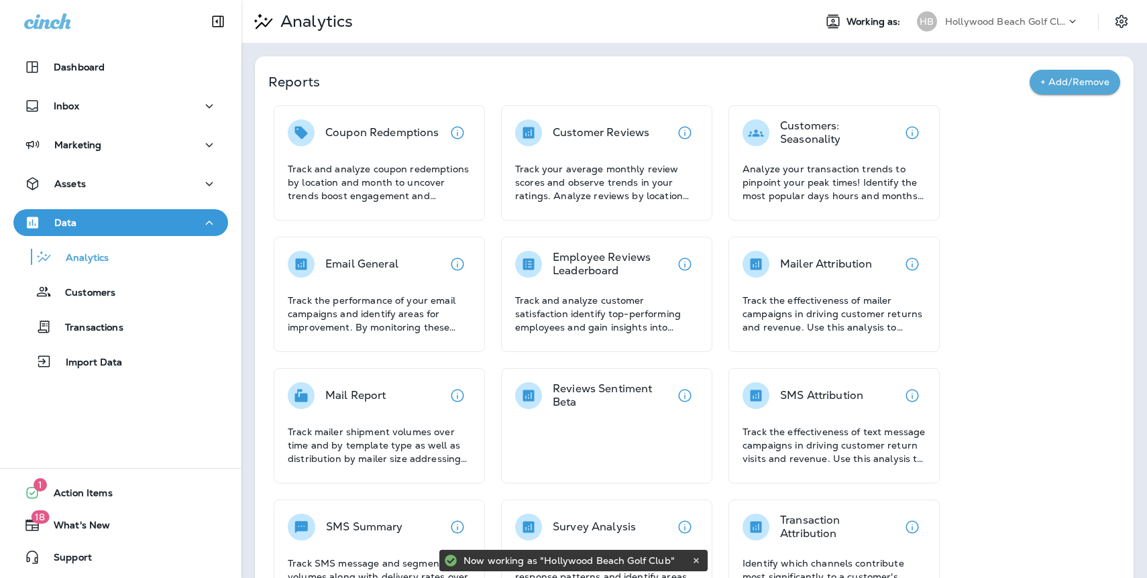
click at [449, 251] on div "Email General" at bounding box center [379, 264] width 183 height 27
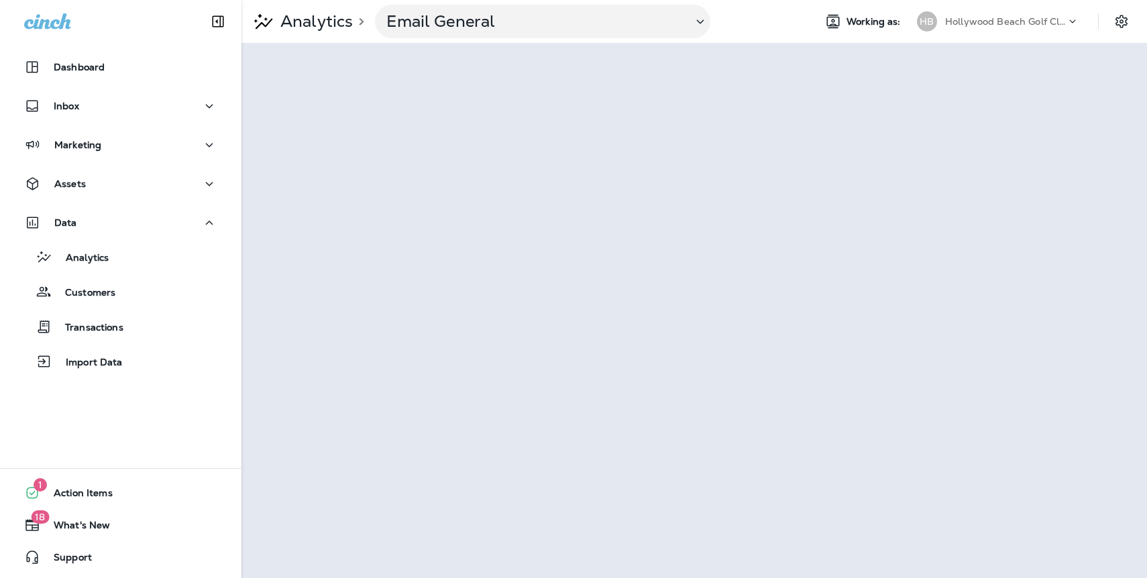
click at [992, 22] on p "Hollywood Beach Golf Club" at bounding box center [1005, 21] width 121 height 11
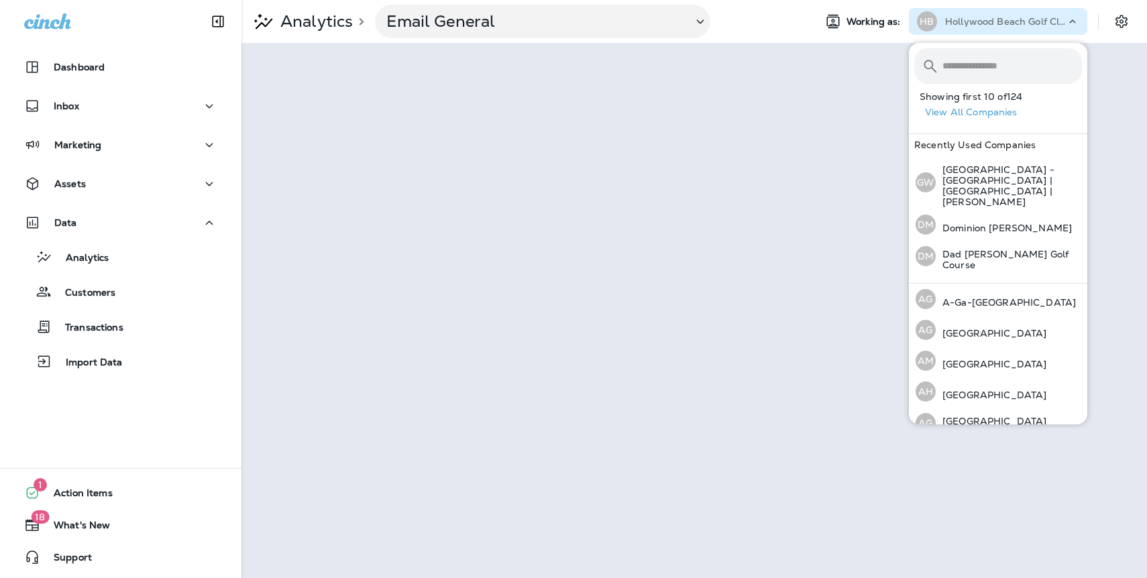
click at [986, 113] on button "View All Companies" at bounding box center [1003, 112] width 168 height 21
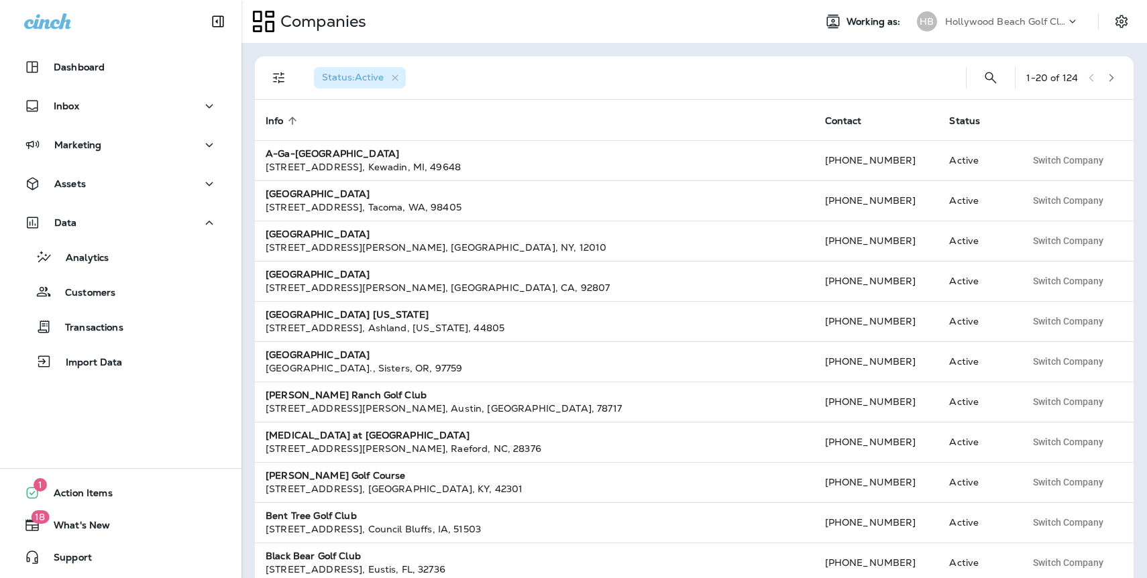
click at [1114, 76] on icon "button" at bounding box center [1110, 77] width 9 height 9
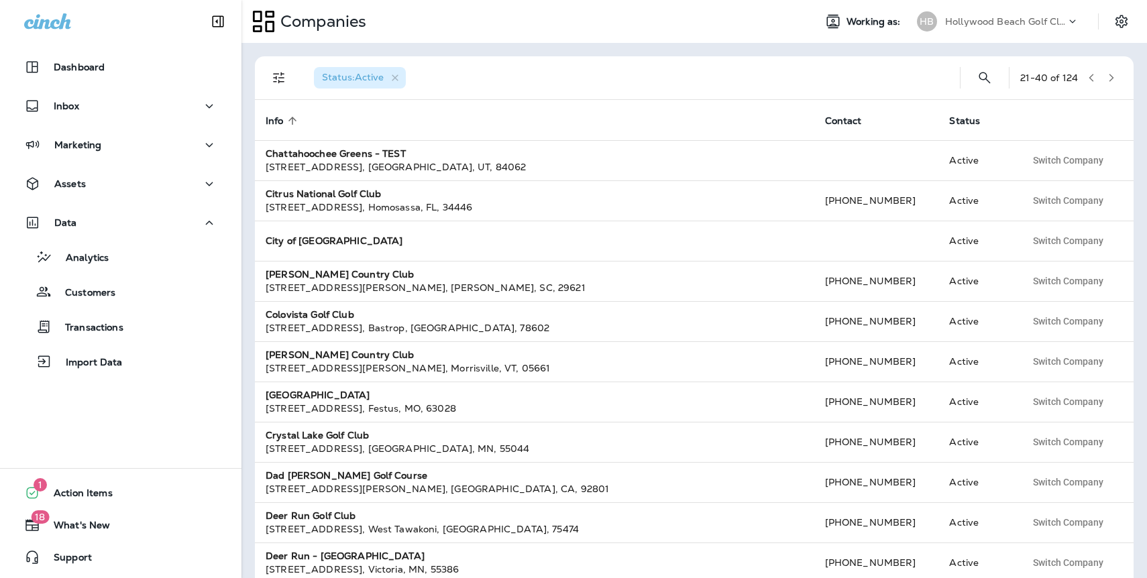
click at [1114, 80] on icon "button" at bounding box center [1110, 77] width 9 height 9
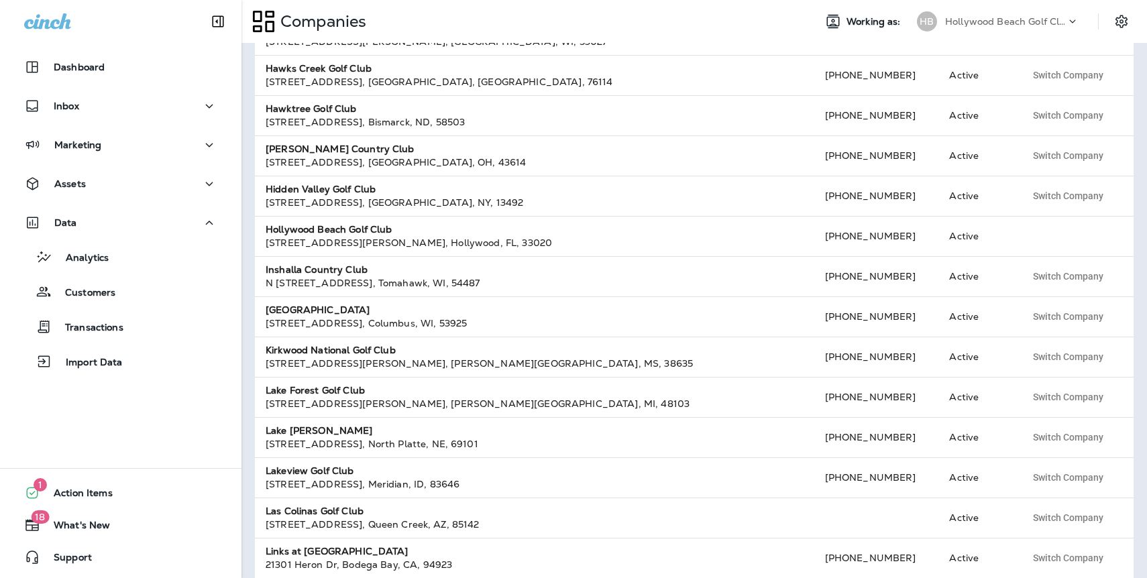
scroll to position [380, 0]
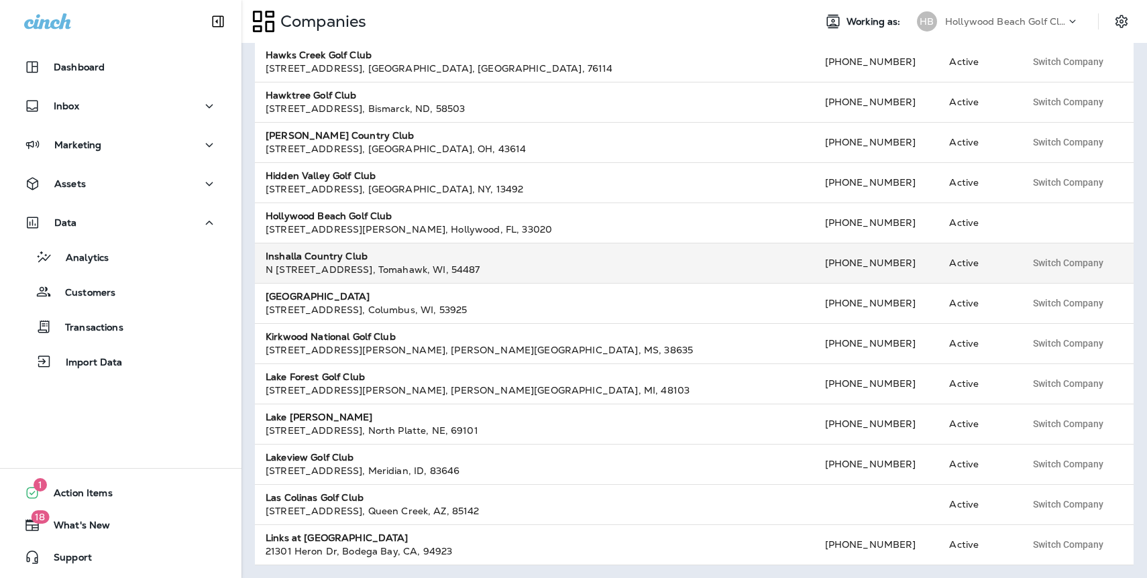
click at [321, 258] on strong "Inshalla Country Club" at bounding box center [317, 256] width 102 height 12
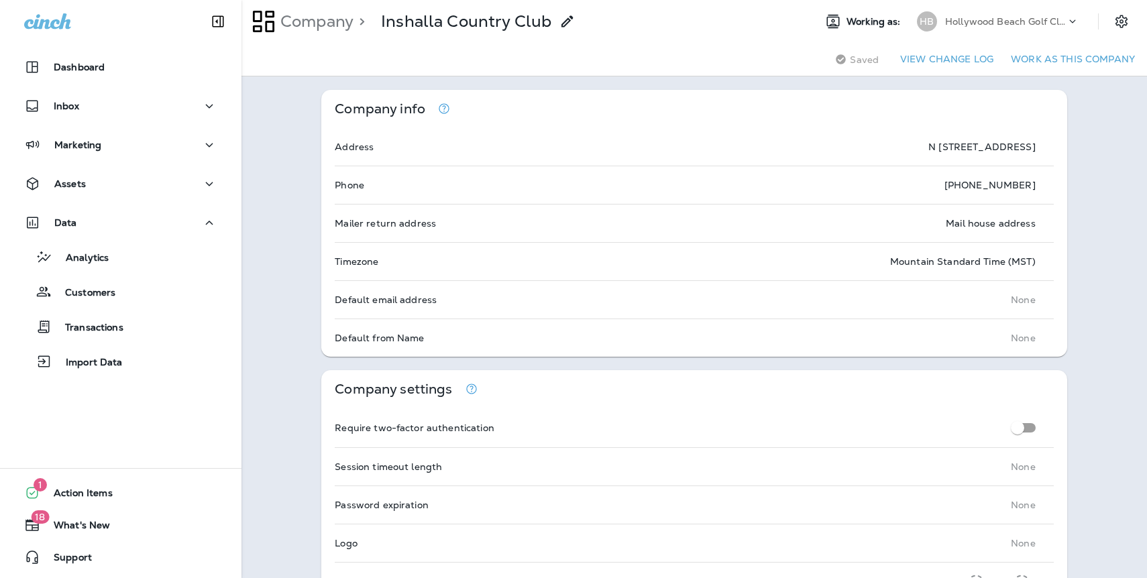
click at [1093, 59] on button "Work as this company" at bounding box center [1072, 59] width 135 height 21
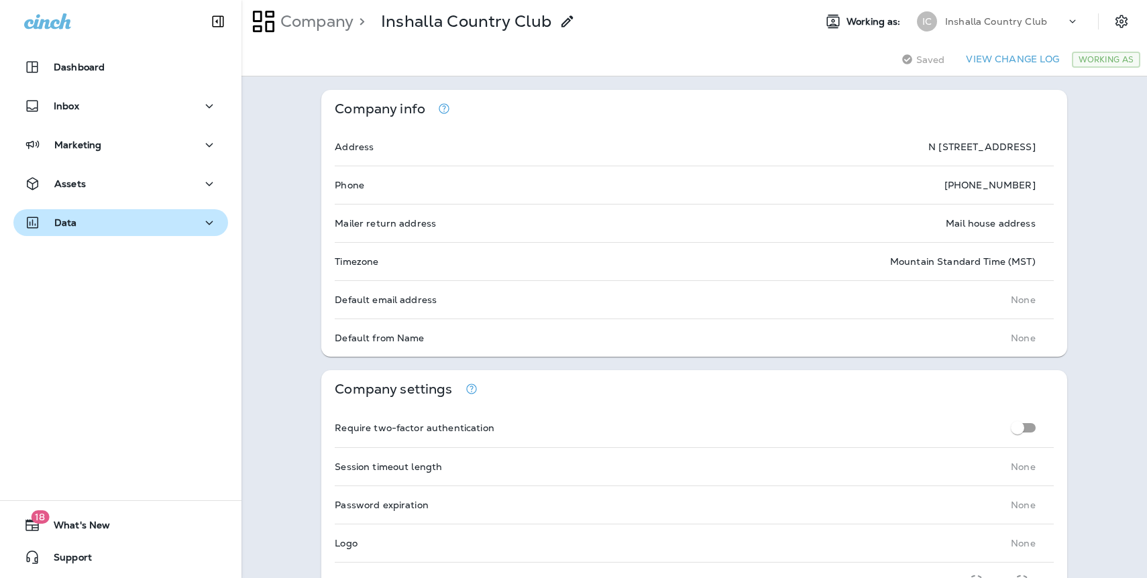
click at [65, 228] on p "Data" at bounding box center [65, 222] width 23 height 11
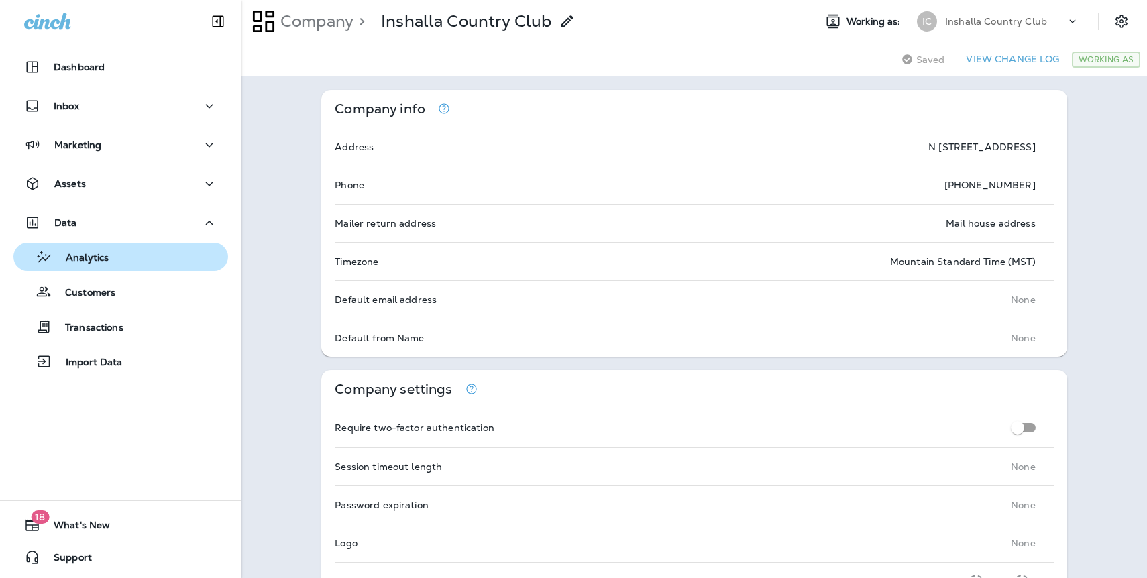
click at [67, 259] on p "Analytics" at bounding box center [80, 258] width 56 height 13
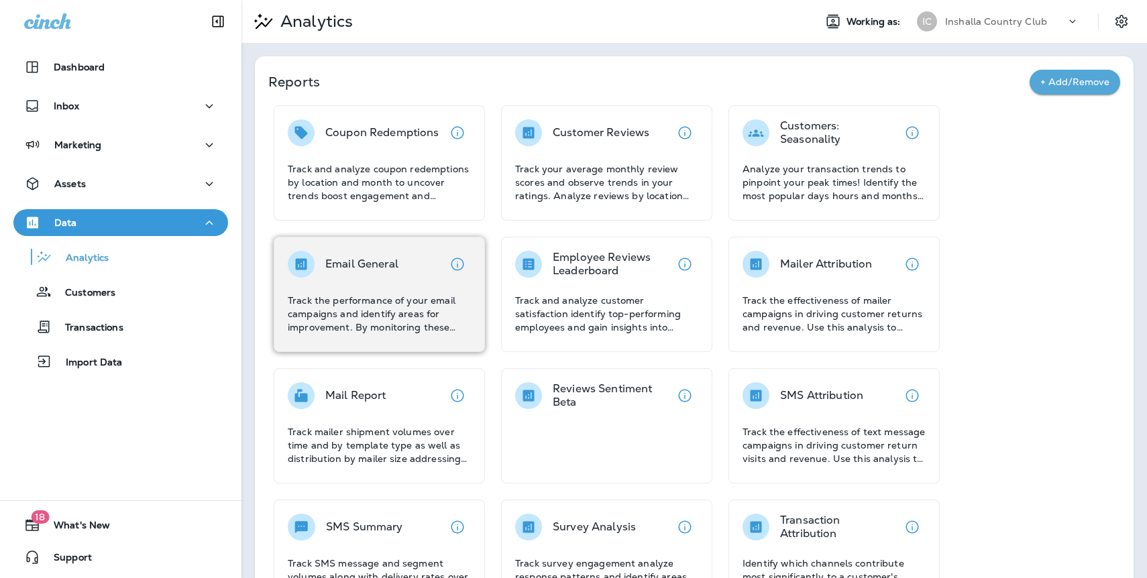
click at [370, 263] on p "Email General" at bounding box center [361, 263] width 73 height 13
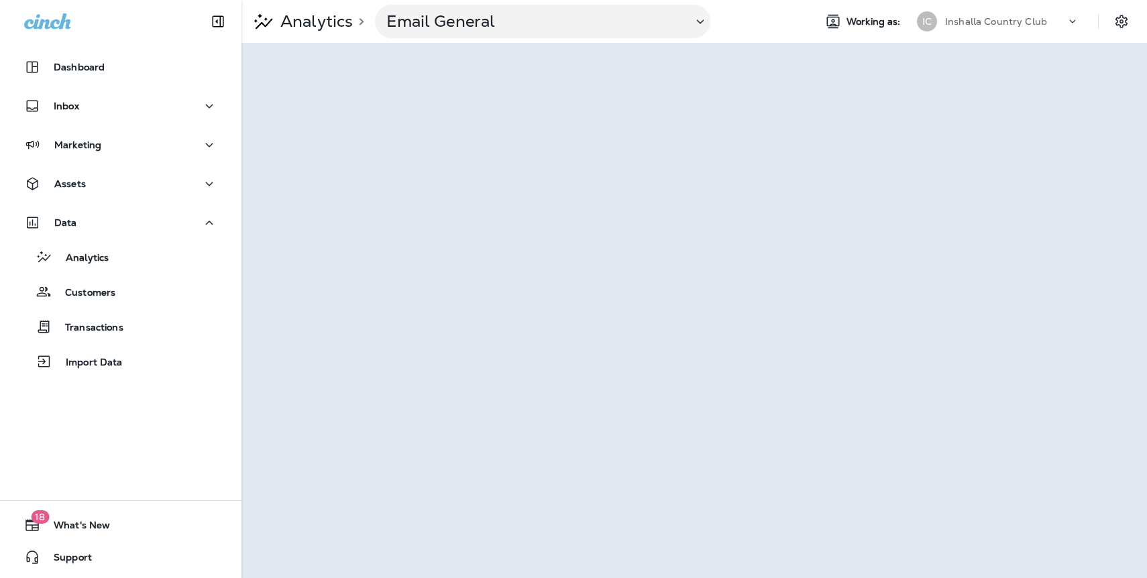
click at [1002, 19] on p "Inshalla Country Club" at bounding box center [996, 21] width 102 height 11
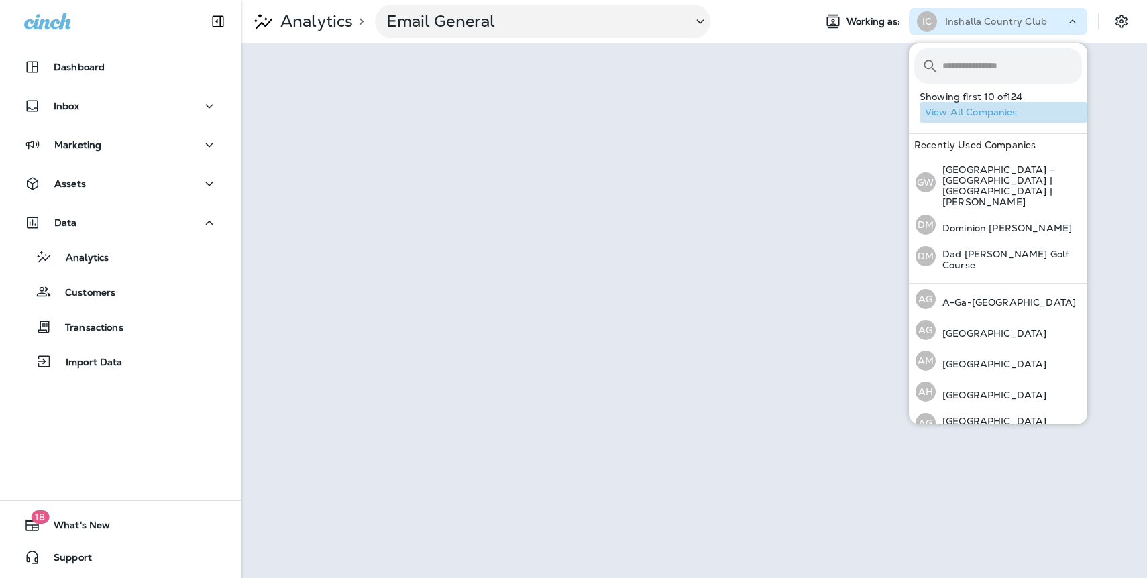
click at [1000, 113] on button "View All Companies" at bounding box center [1003, 112] width 168 height 21
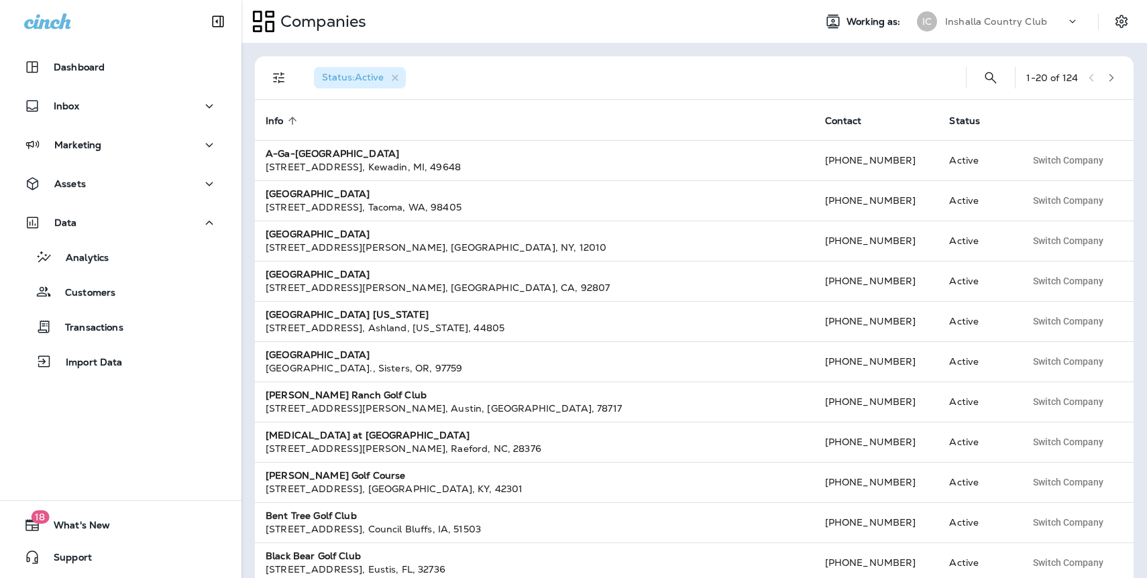
click at [1111, 79] on icon "button" at bounding box center [1110, 77] width 9 height 9
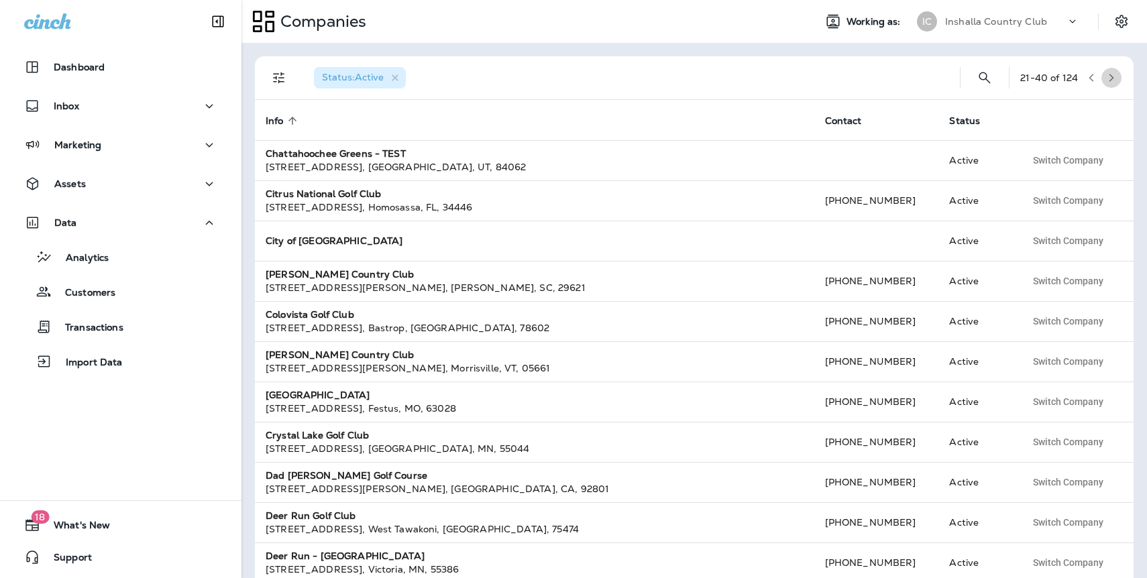
click at [1111, 80] on icon "button" at bounding box center [1110, 77] width 9 height 9
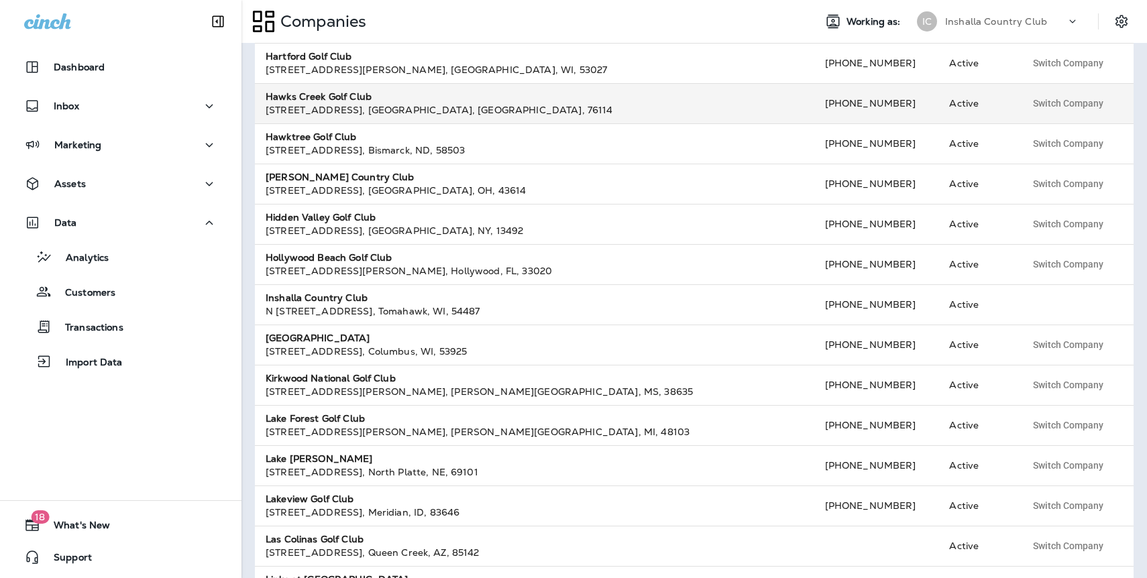
scroll to position [380, 0]
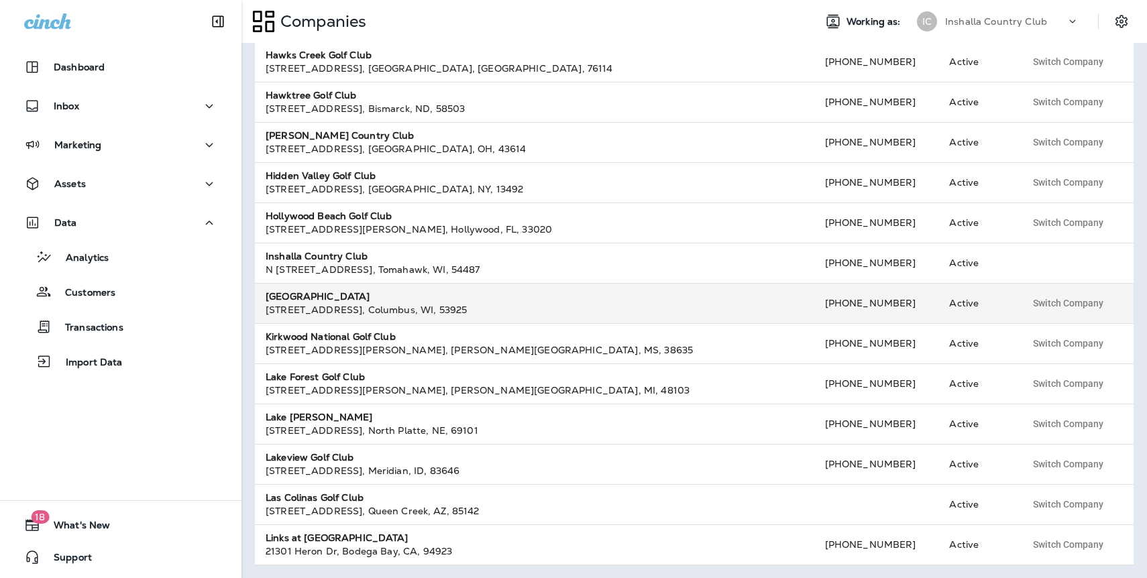
click at [331, 294] on strong "[GEOGRAPHIC_DATA]" at bounding box center [318, 296] width 104 height 12
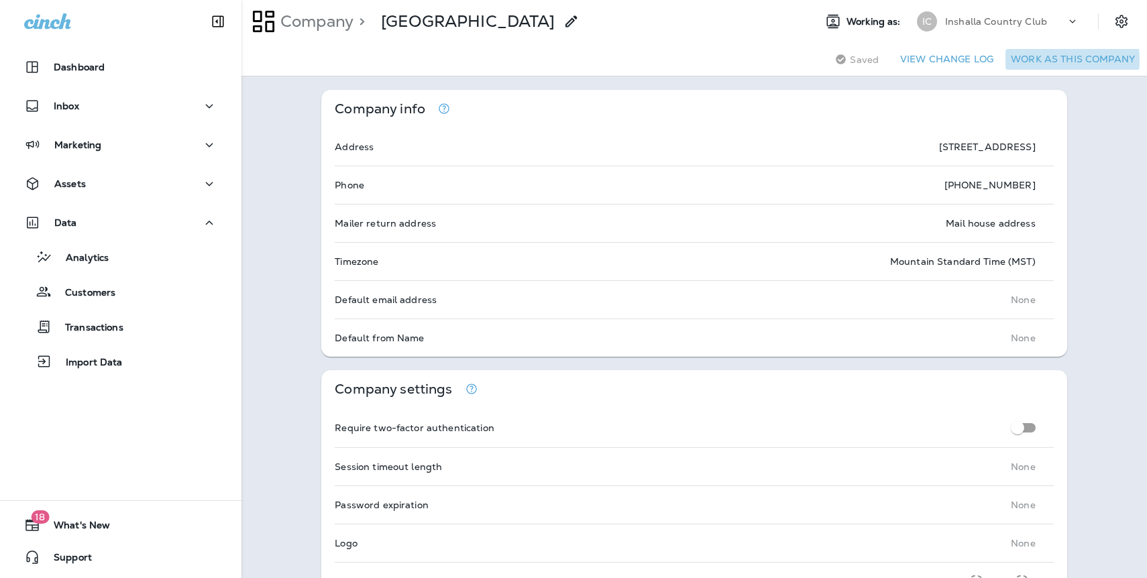
click at [1041, 60] on button "Work as this company" at bounding box center [1072, 59] width 135 height 21
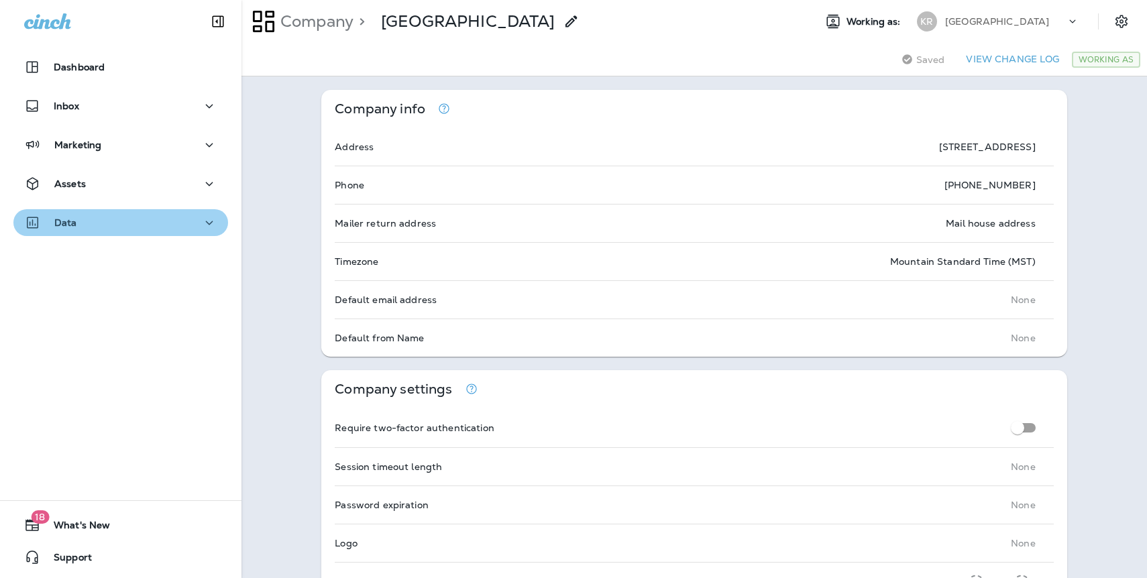
click at [89, 219] on div "Data" at bounding box center [120, 223] width 193 height 17
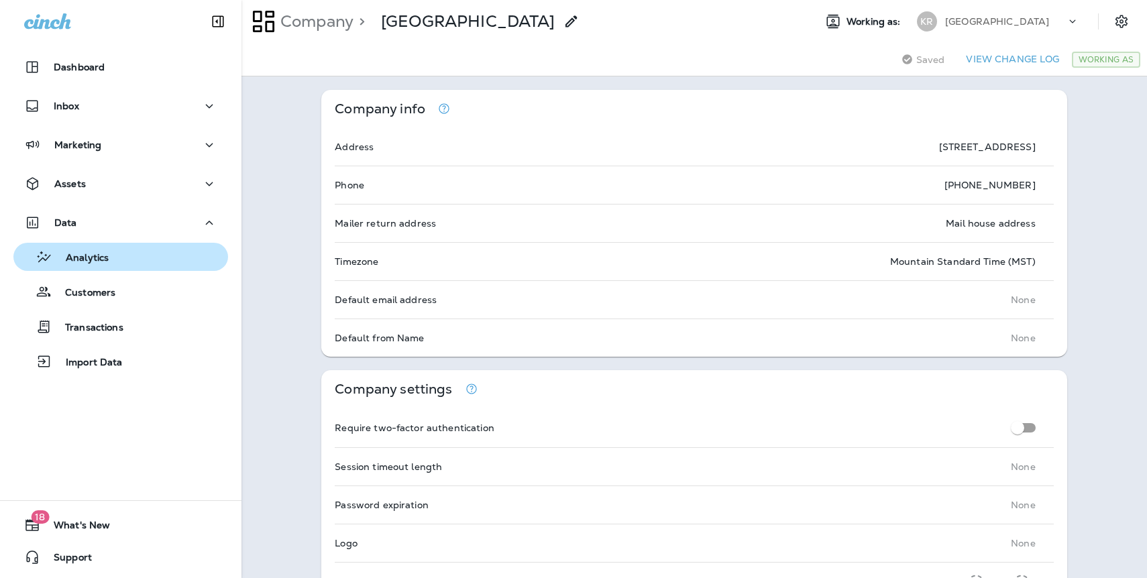
click at [100, 259] on p "Analytics" at bounding box center [80, 258] width 56 height 13
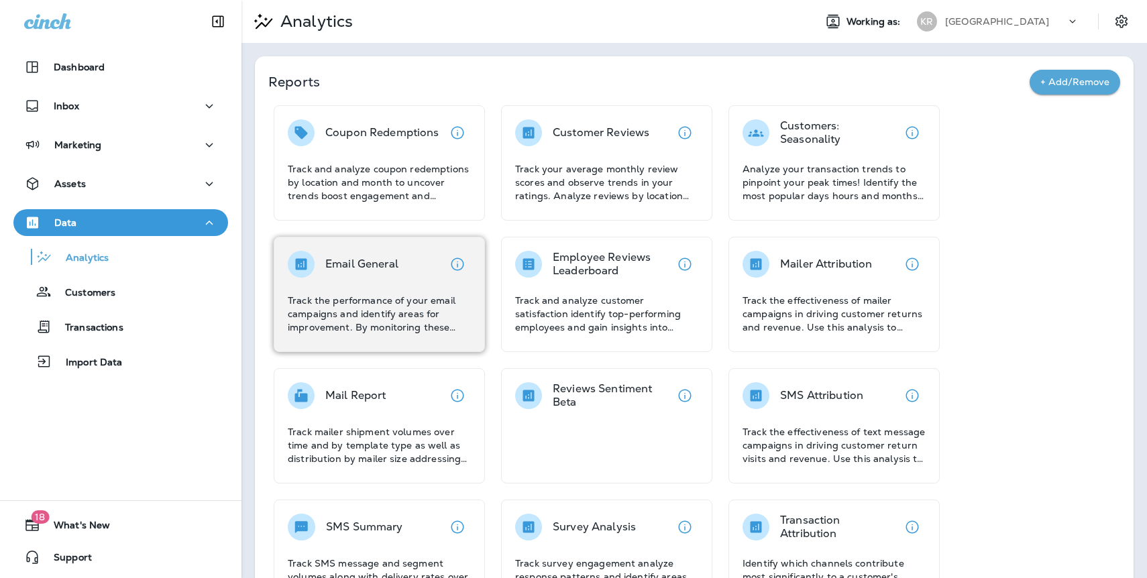
click at [328, 268] on p "Email General" at bounding box center [361, 263] width 73 height 13
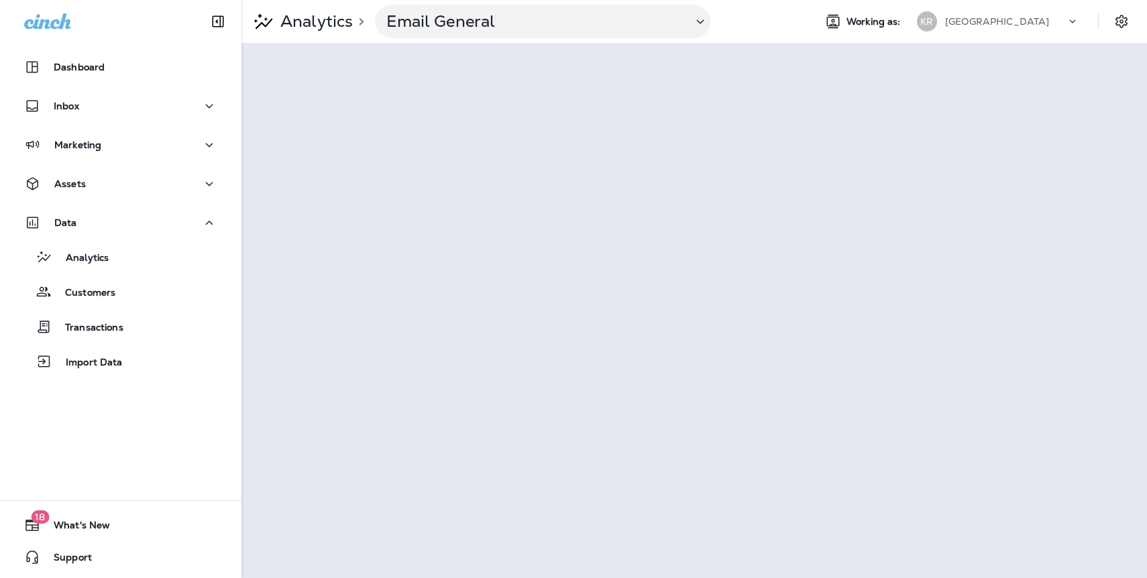
click at [1043, 23] on p "[GEOGRAPHIC_DATA]" at bounding box center [997, 21] width 104 height 11
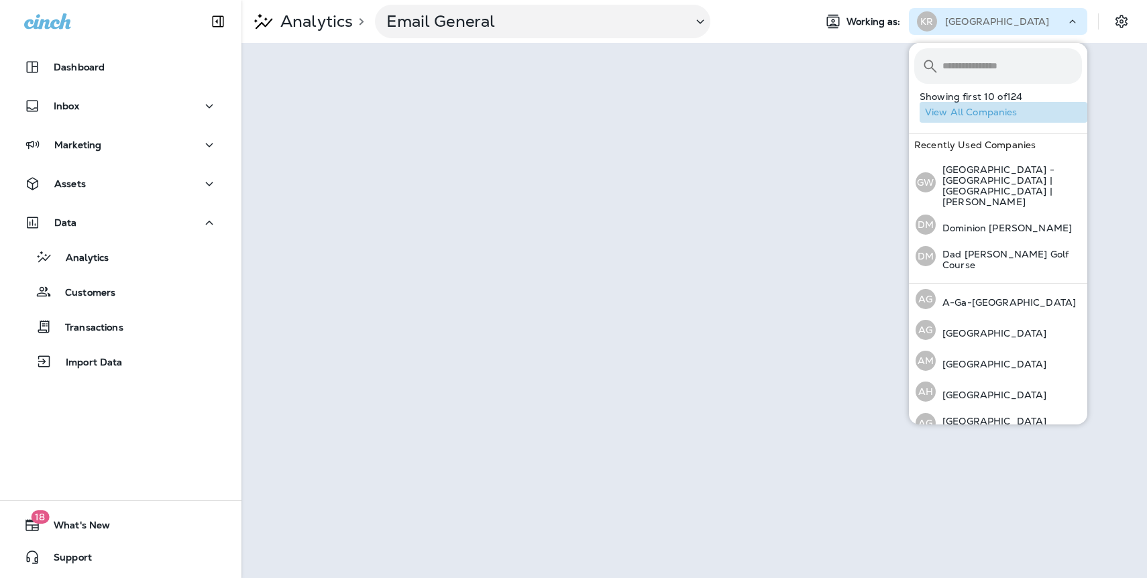
click at [1004, 109] on button "View All Companies" at bounding box center [1003, 112] width 168 height 21
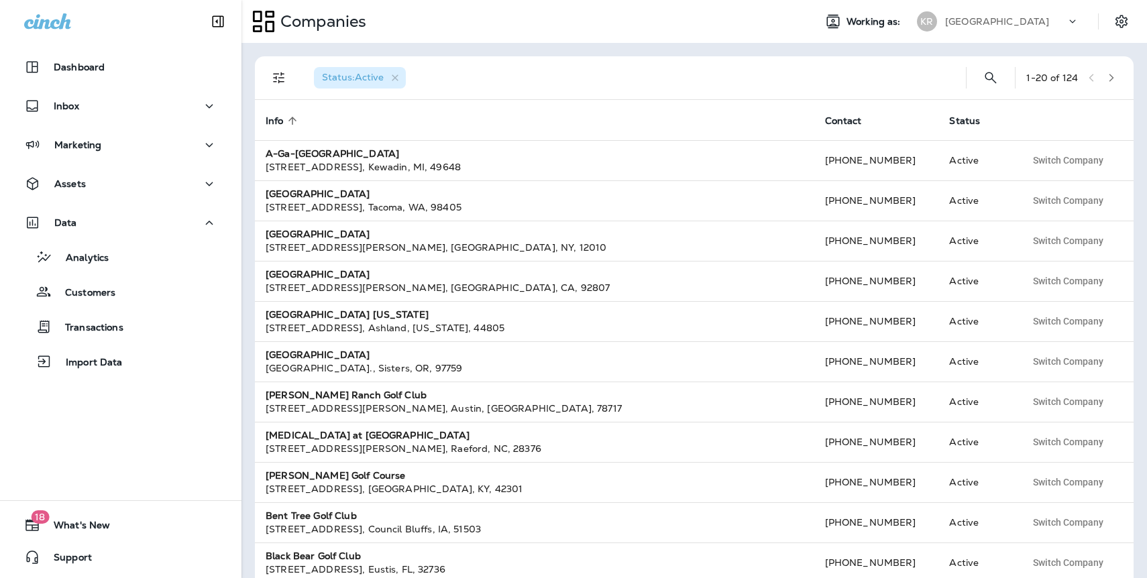
click at [1109, 81] on icon "button" at bounding box center [1111, 78] width 5 height 8
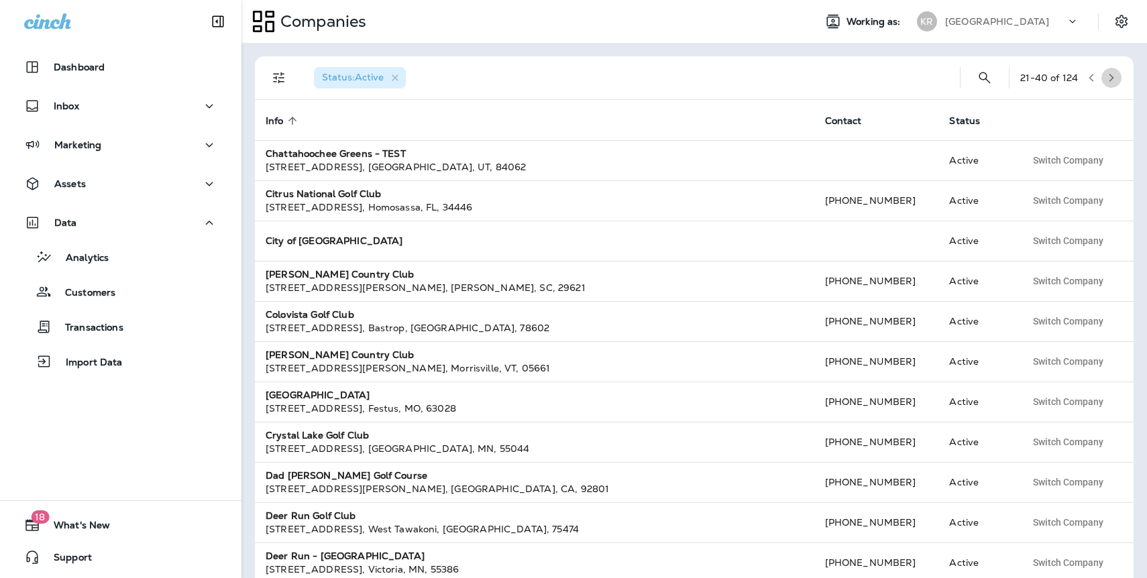
click at [1109, 82] on button "button" at bounding box center [1111, 78] width 20 height 20
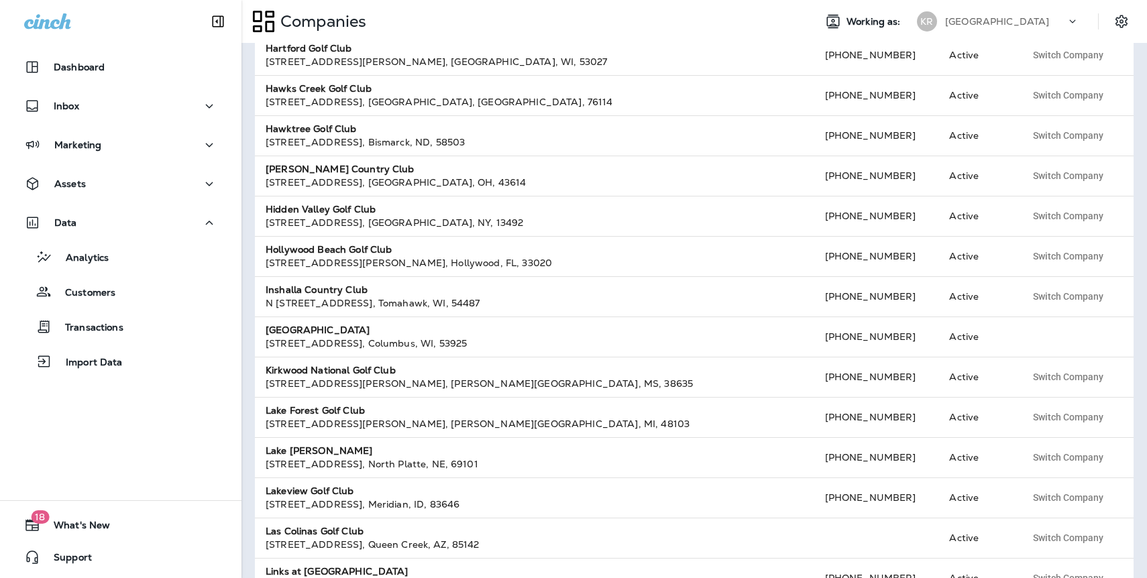
scroll to position [380, 0]
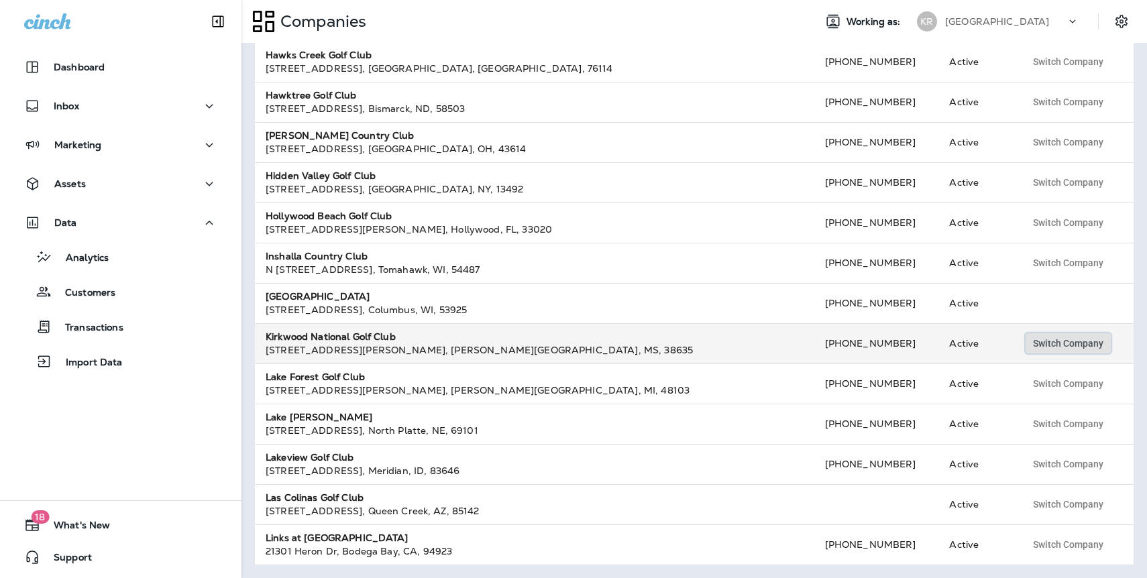
click at [1107, 341] on button "Switch Company" at bounding box center [1067, 343] width 85 height 20
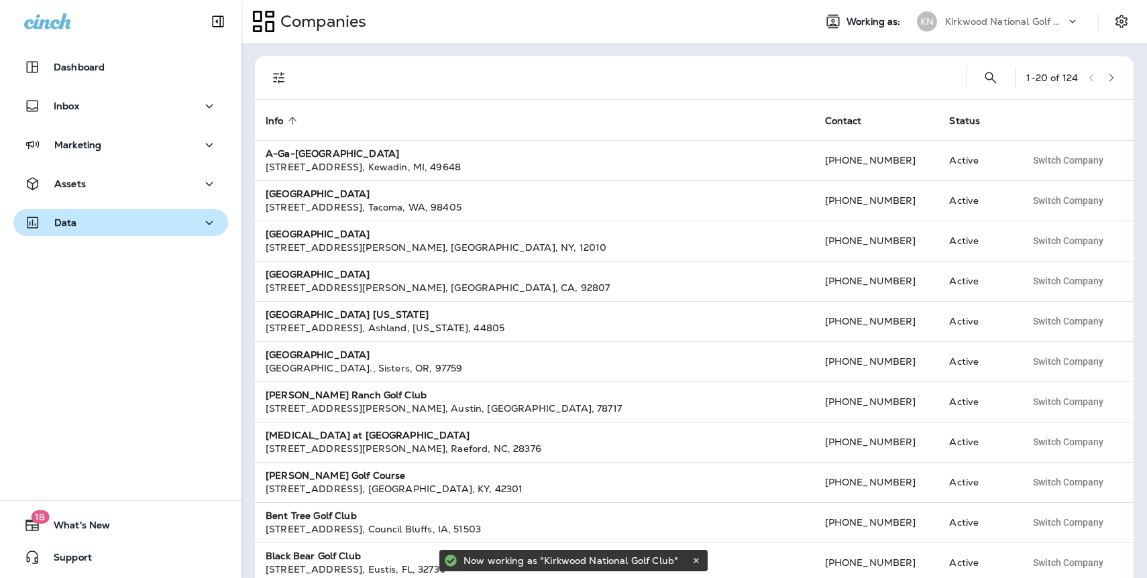
click at [86, 217] on div "Data" at bounding box center [120, 223] width 193 height 17
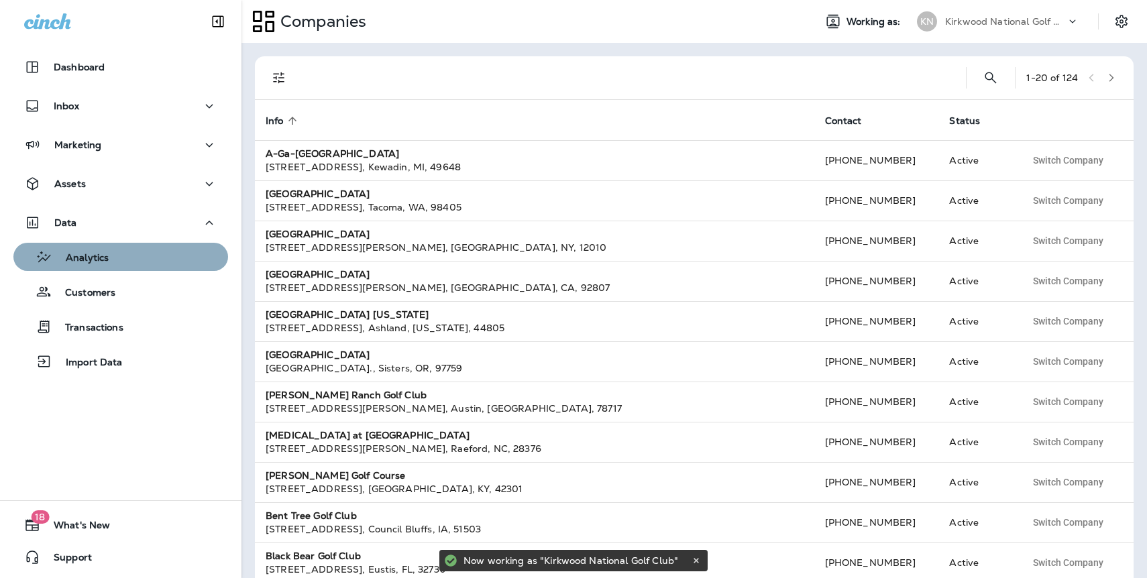
click at [104, 260] on p "Analytics" at bounding box center [80, 258] width 56 height 13
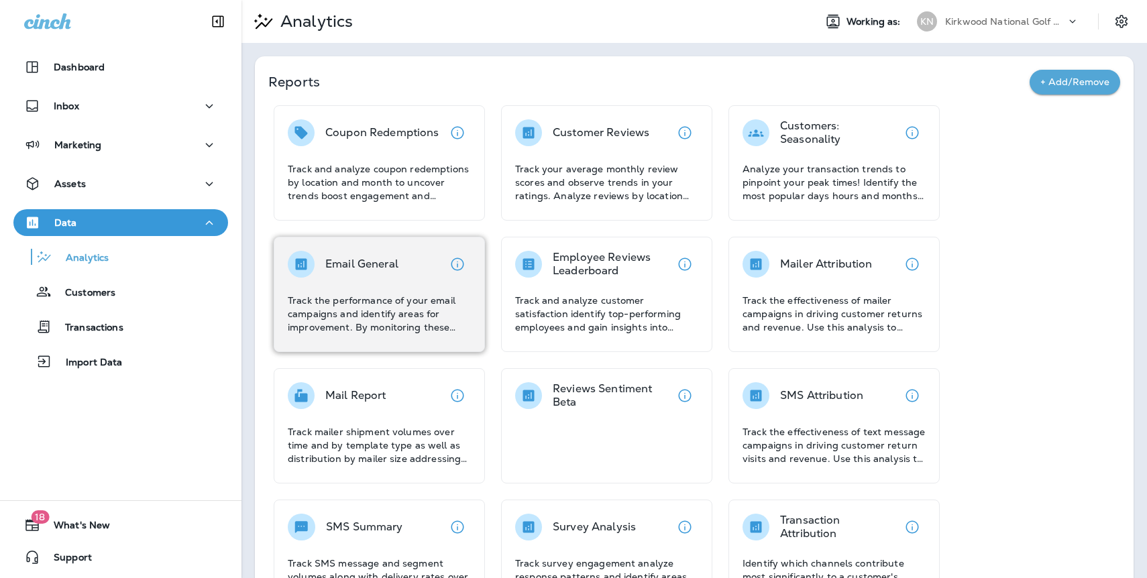
click at [395, 264] on p "Email General" at bounding box center [361, 263] width 73 height 13
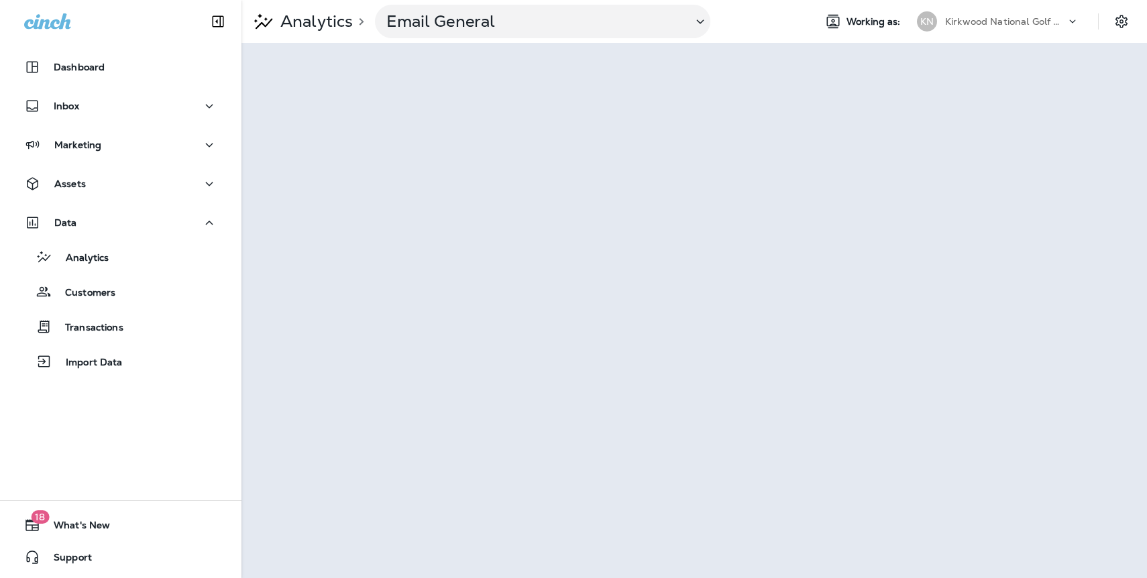
click at [962, 22] on p "Kirkwood National Golf Club" at bounding box center [1005, 21] width 121 height 11
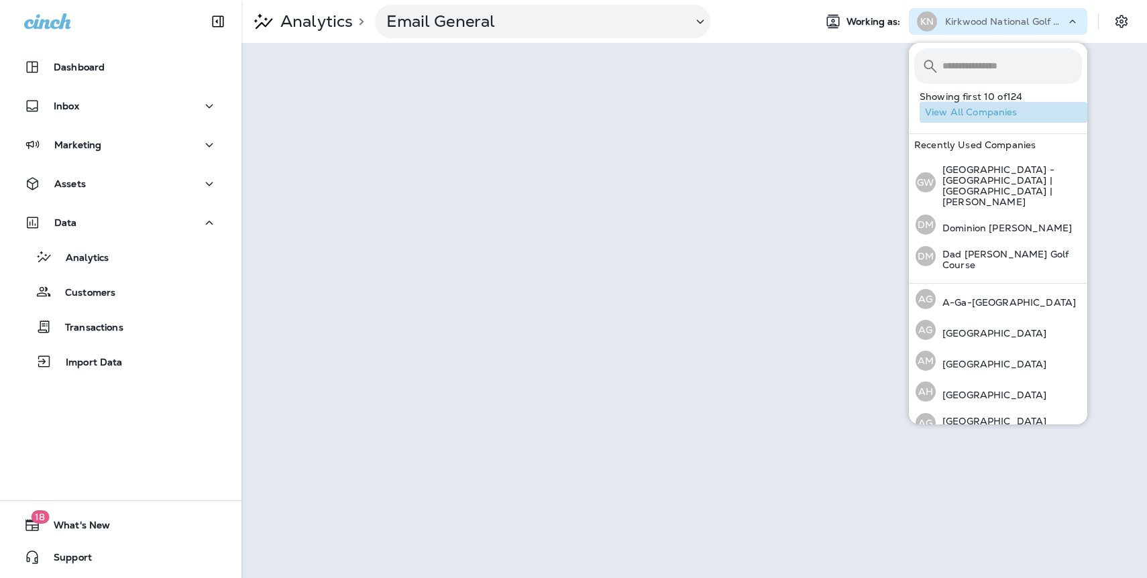
click at [965, 116] on button "View All Companies" at bounding box center [1003, 112] width 168 height 21
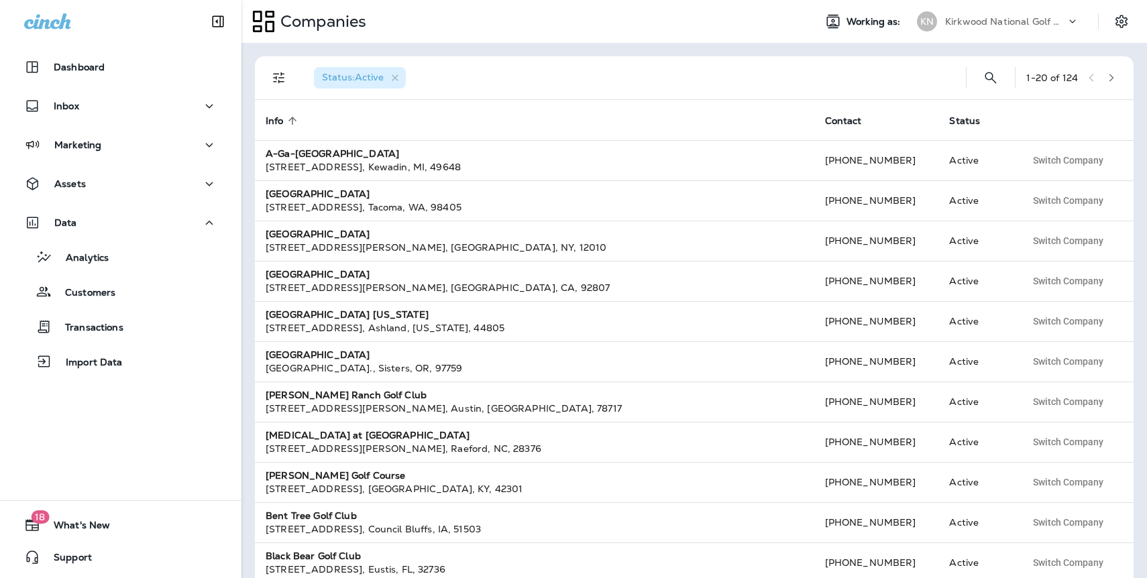
click at [1112, 79] on icon "button" at bounding box center [1110, 77] width 9 height 9
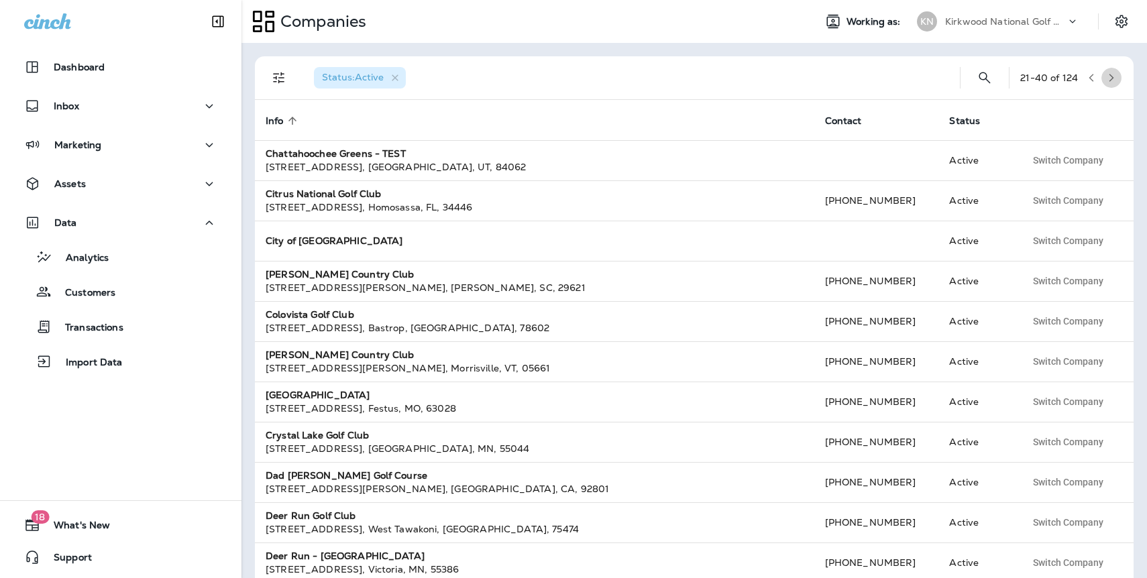
click at [1112, 80] on icon "button" at bounding box center [1110, 77] width 9 height 9
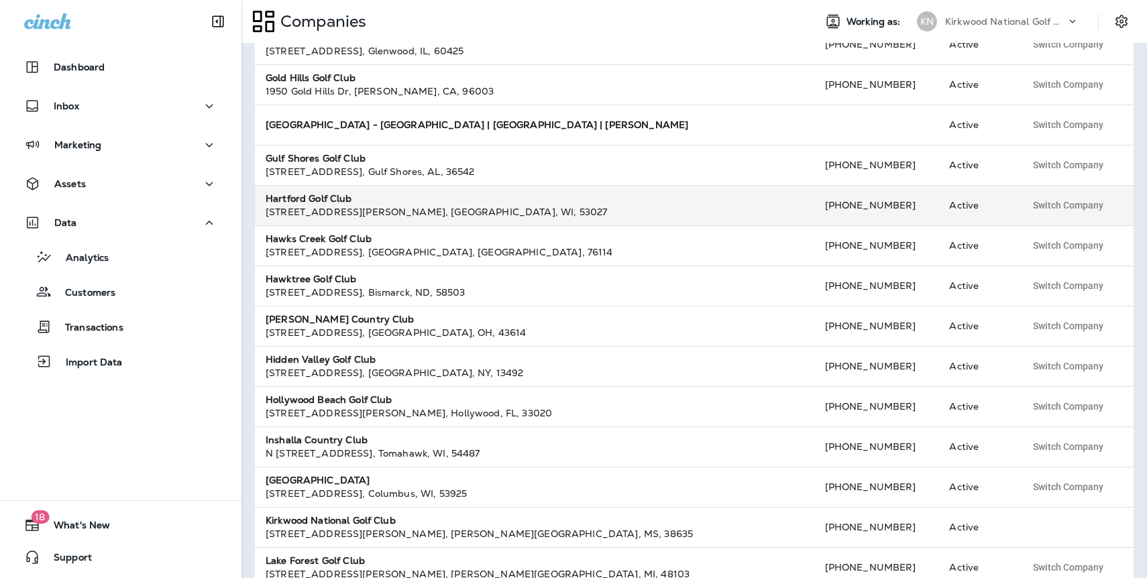
scroll to position [380, 0]
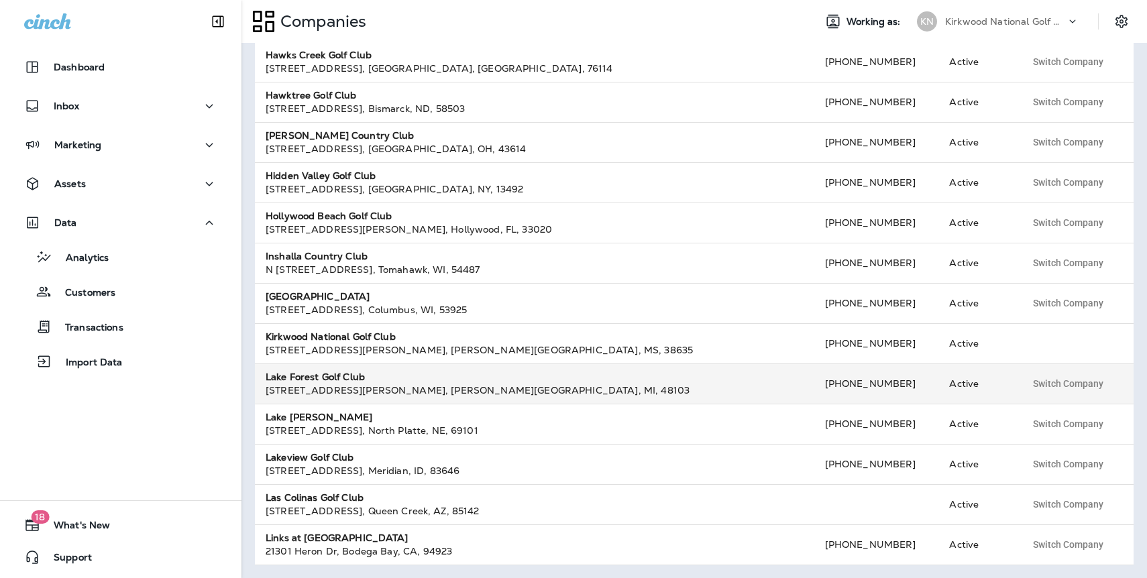
click at [306, 380] on strong "Lake Forest Golf Club" at bounding box center [315, 377] width 99 height 12
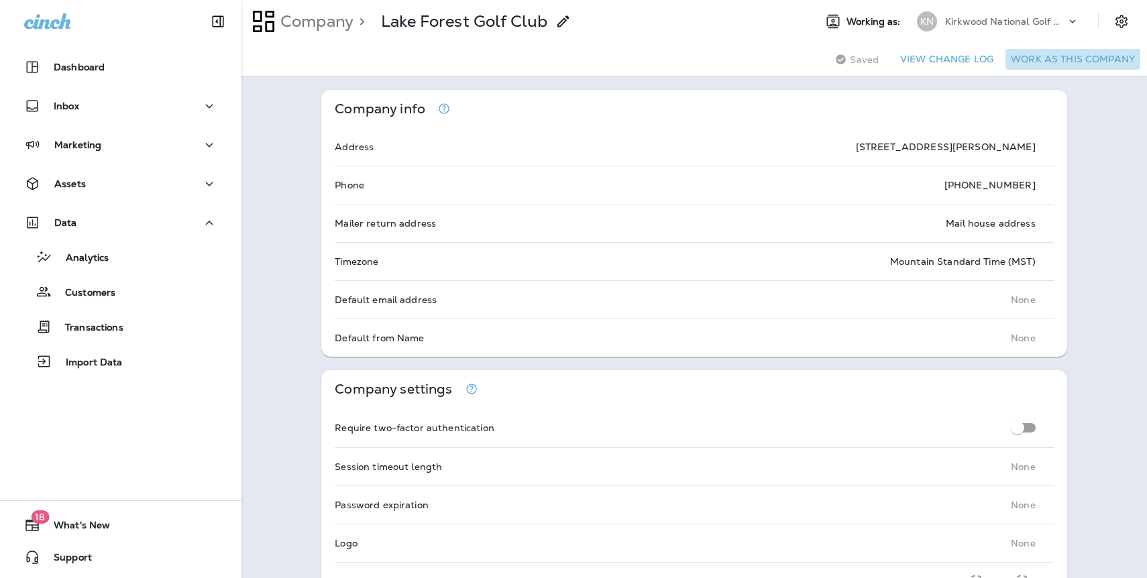
click at [1081, 63] on button "Work as this company" at bounding box center [1072, 59] width 135 height 21
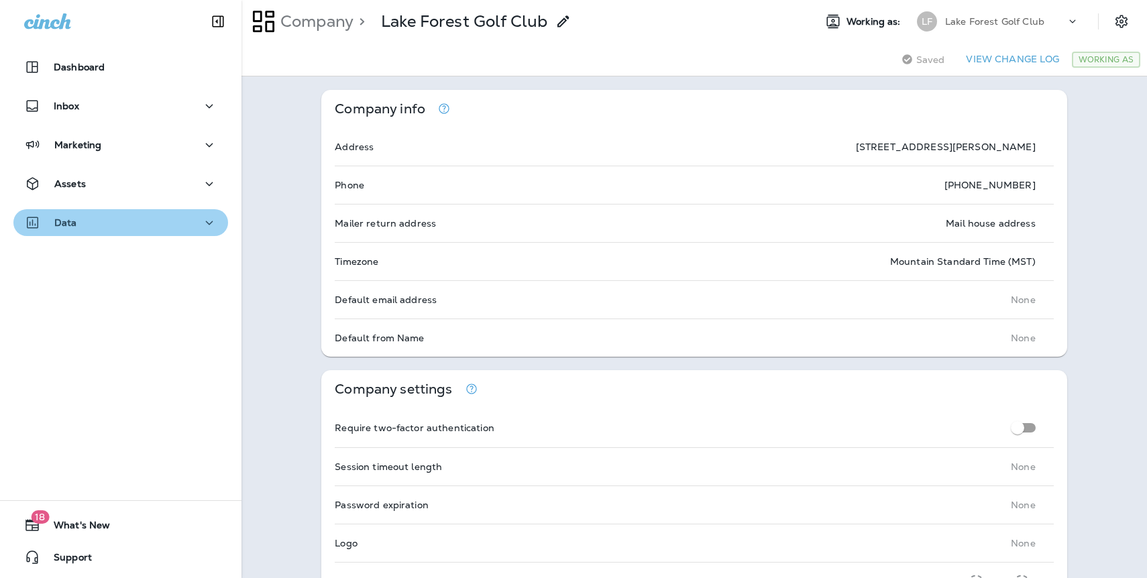
click at [116, 233] on button "Data" at bounding box center [120, 222] width 215 height 27
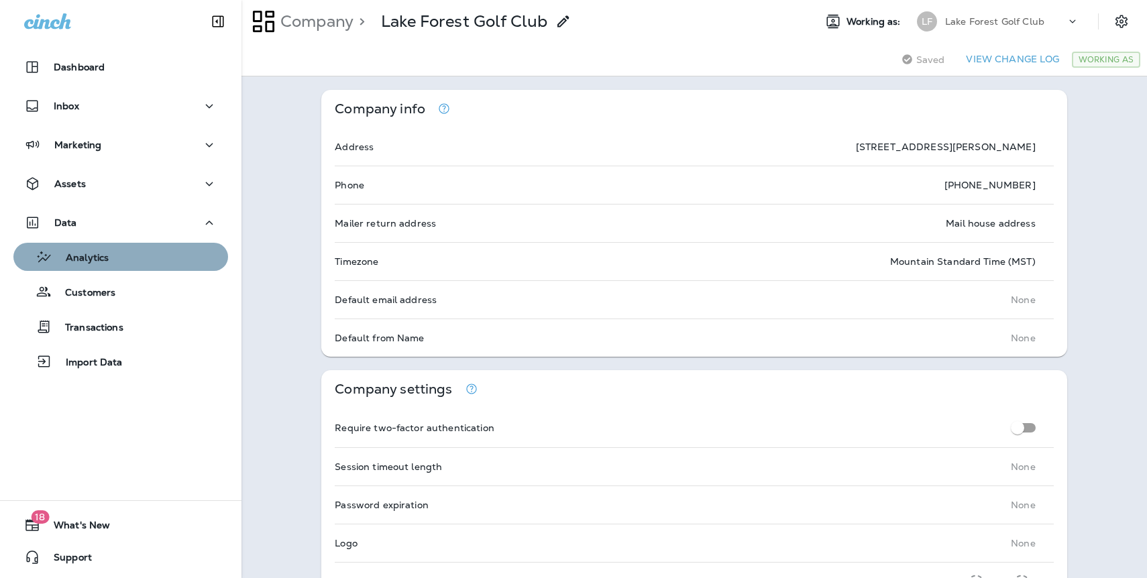
click at [119, 259] on div "Analytics" at bounding box center [121, 257] width 204 height 20
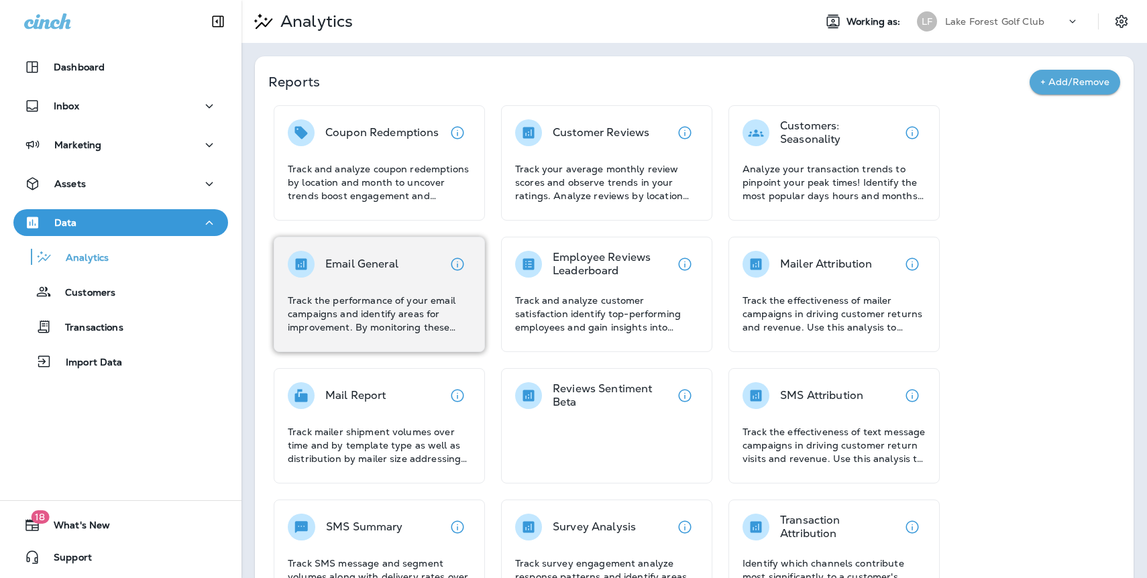
click at [370, 260] on p "Email General" at bounding box center [361, 263] width 73 height 13
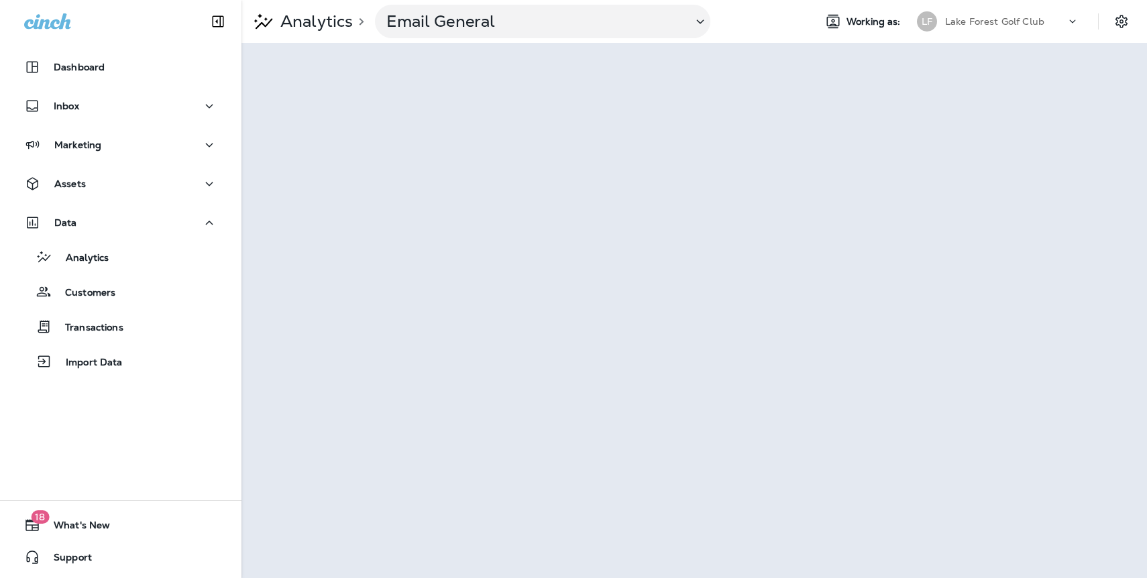
click at [998, 16] on p "Lake Forest Golf Club" at bounding box center [994, 21] width 99 height 11
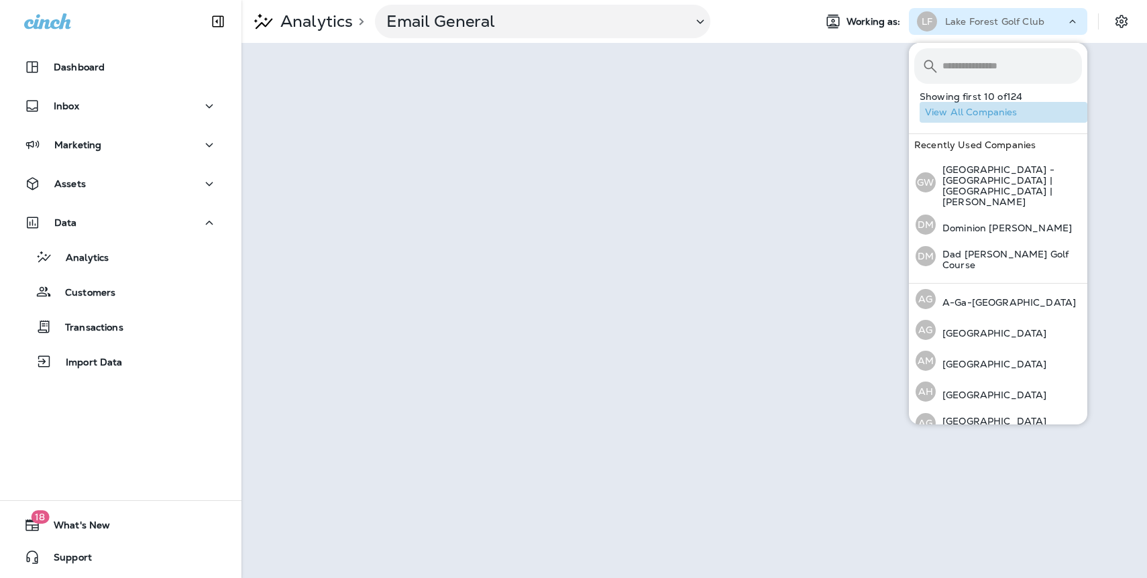
click at [969, 111] on button "View All Companies" at bounding box center [1003, 112] width 168 height 21
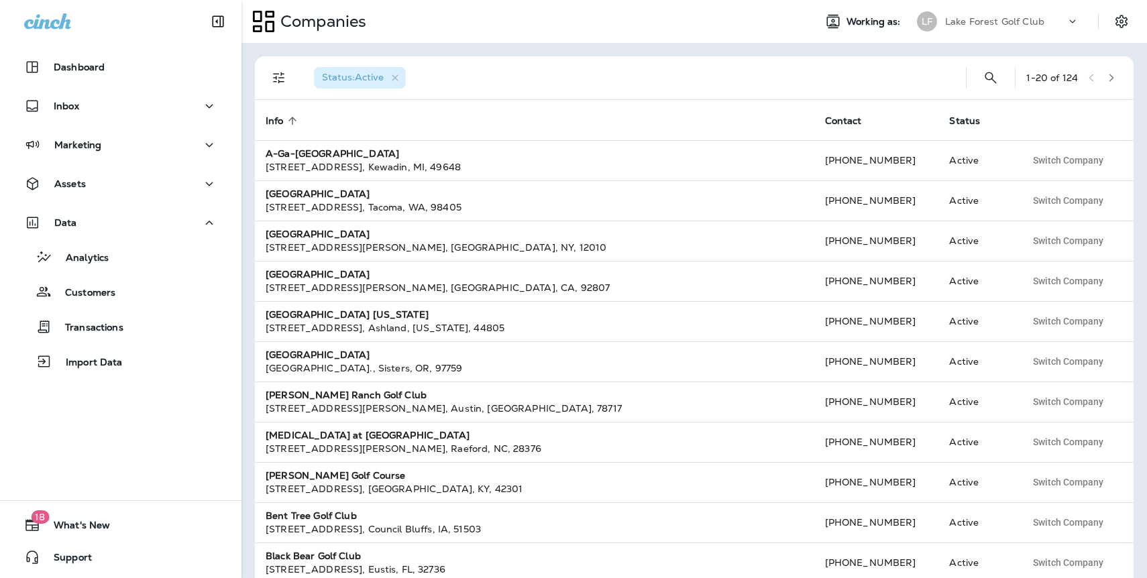
click at [1101, 82] on div "1 - 20 of 124" at bounding box center [1073, 78] width 95 height 20
click at [1110, 82] on icon "button" at bounding box center [1110, 77] width 9 height 9
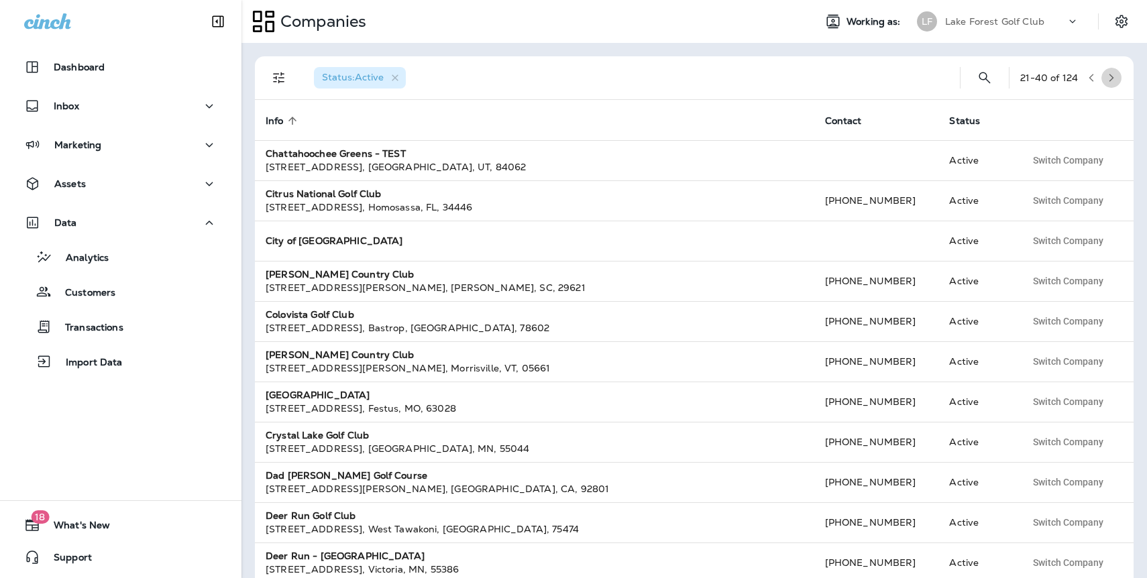
click at [1110, 82] on icon "button" at bounding box center [1110, 77] width 9 height 9
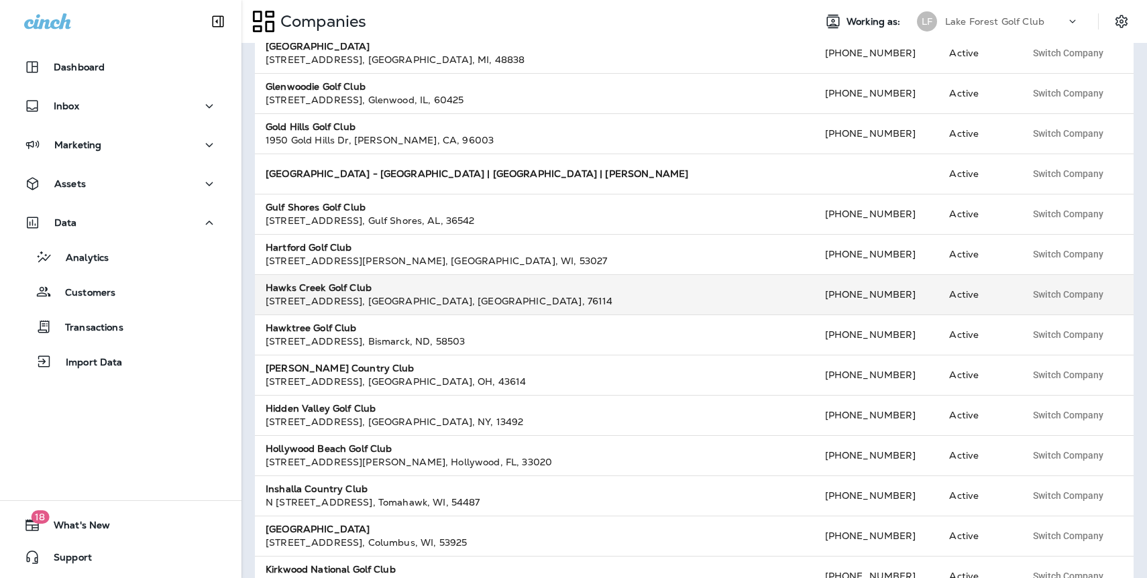
scroll to position [380, 0]
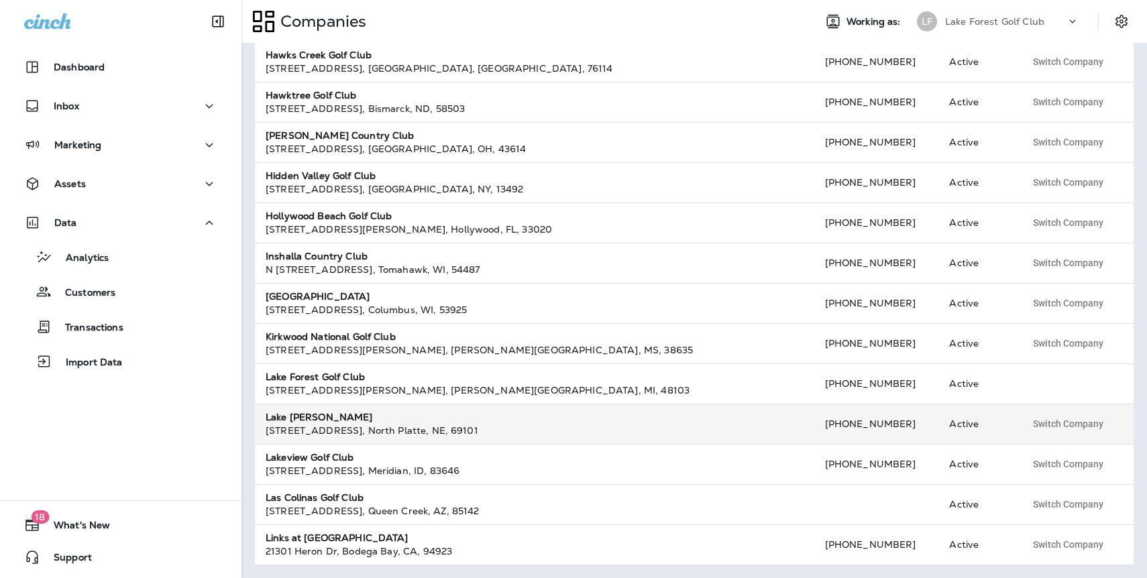
click at [353, 421] on div "Lake [PERSON_NAME]" at bounding box center [535, 416] width 538 height 13
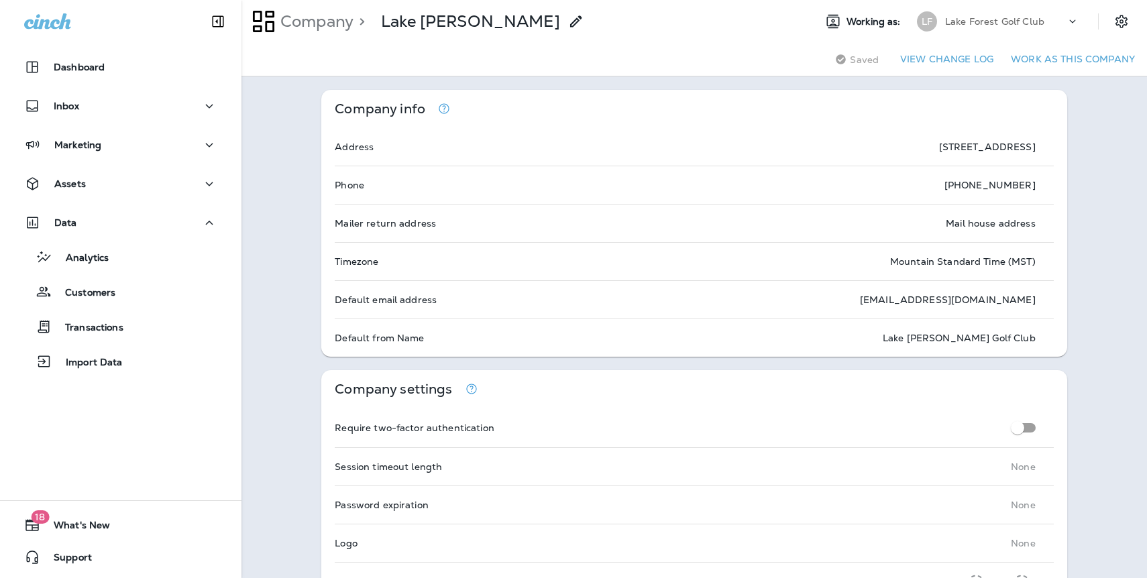
click at [1049, 58] on button "Work as this company" at bounding box center [1072, 59] width 135 height 21
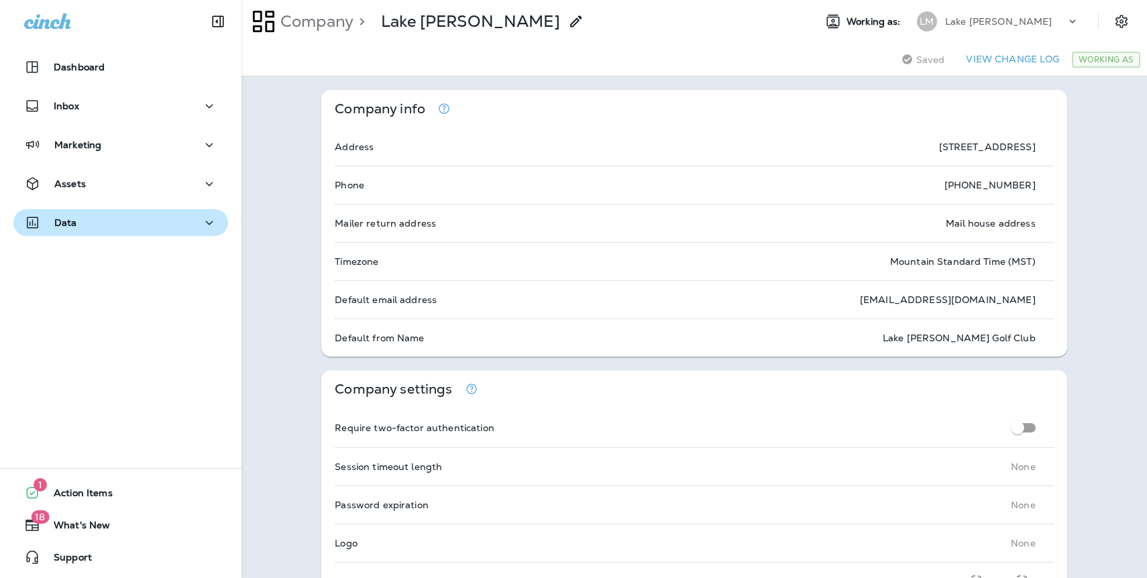
click at [83, 223] on div "Data" at bounding box center [120, 223] width 193 height 17
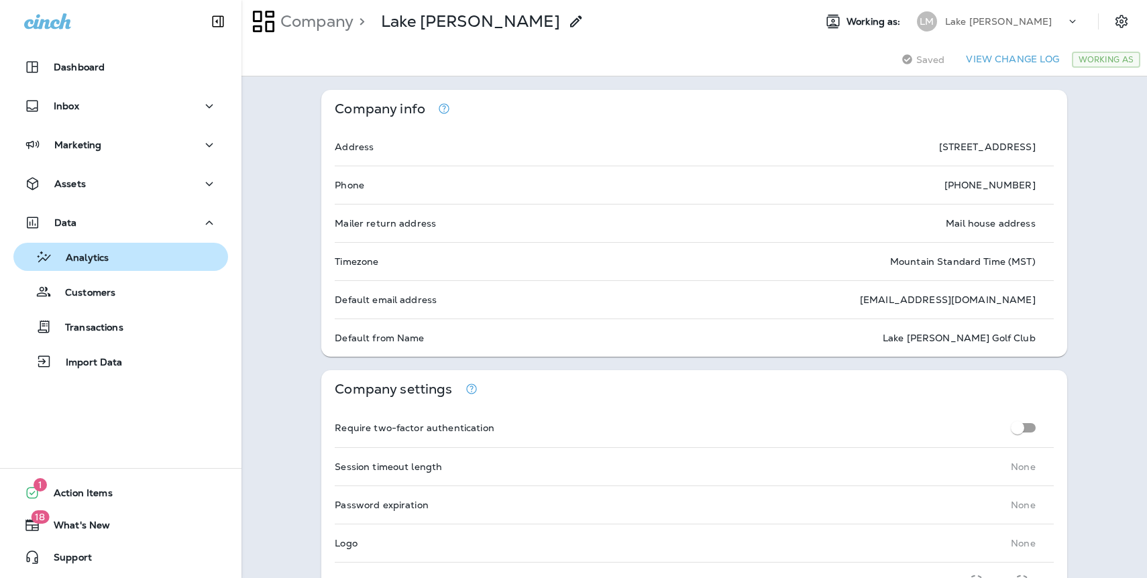
click at [113, 259] on div "Analytics" at bounding box center [121, 257] width 204 height 20
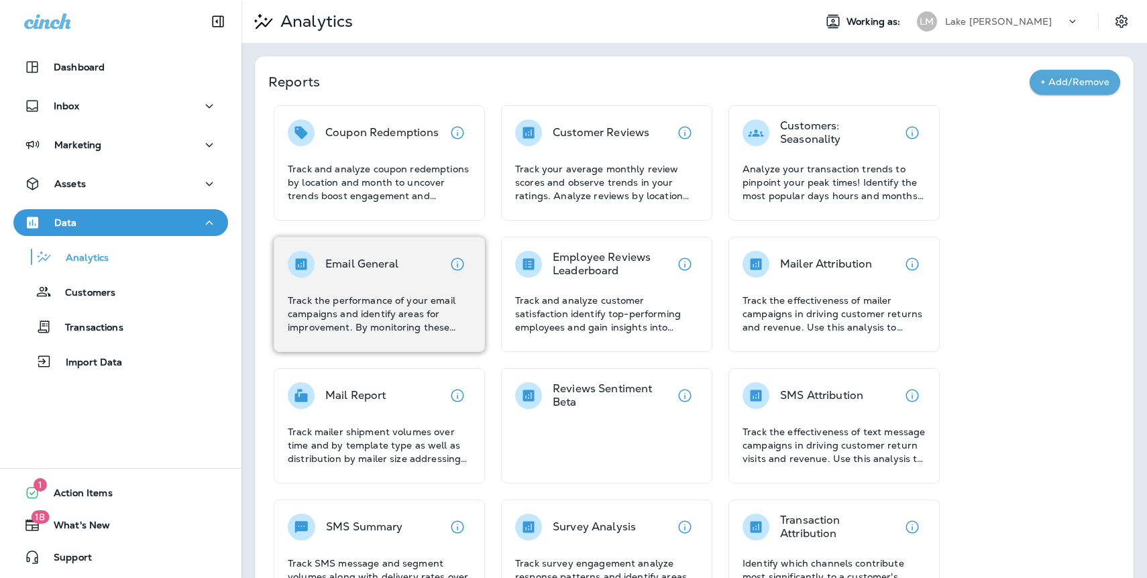
click at [356, 304] on p "Track the performance of your email campaigns and identify areas for improvemen…" at bounding box center [379, 314] width 183 height 40
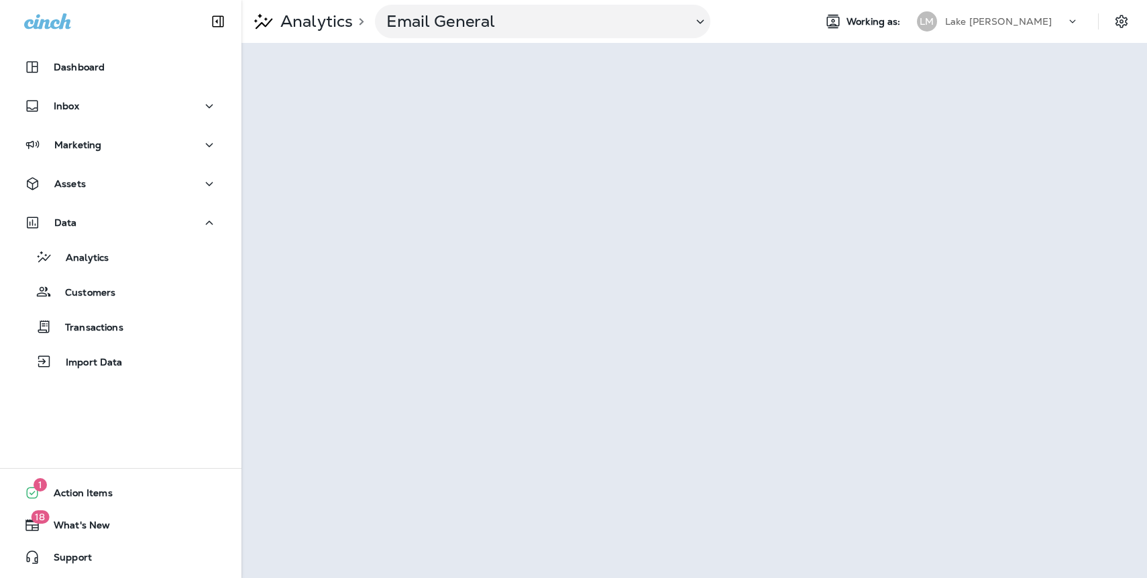
click at [970, 16] on p "Lake [PERSON_NAME]" at bounding box center [998, 21] width 107 height 11
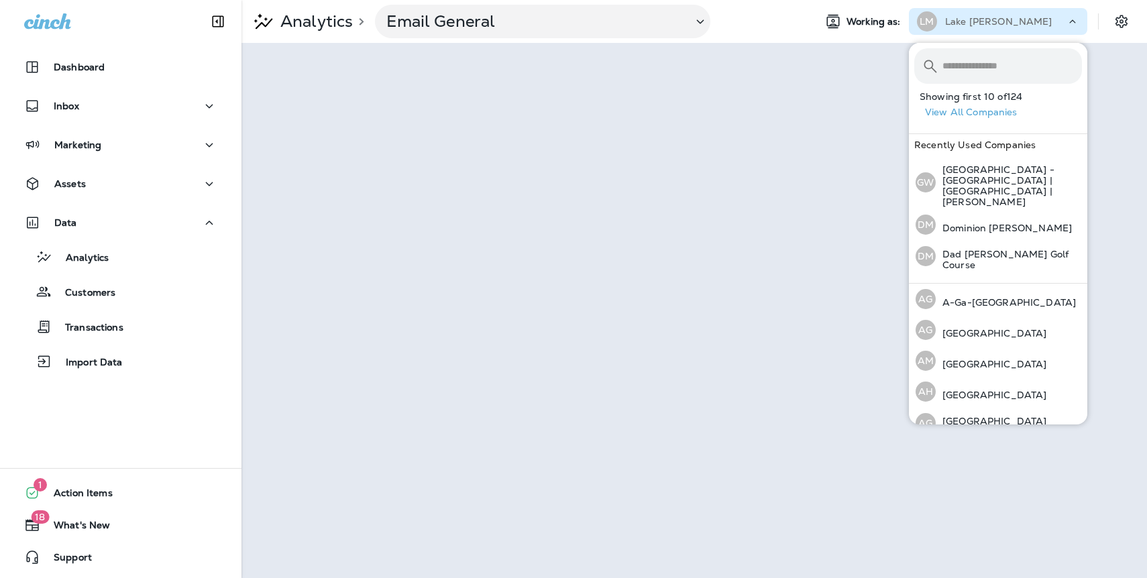
click at [960, 111] on button "View All Companies" at bounding box center [1003, 112] width 168 height 21
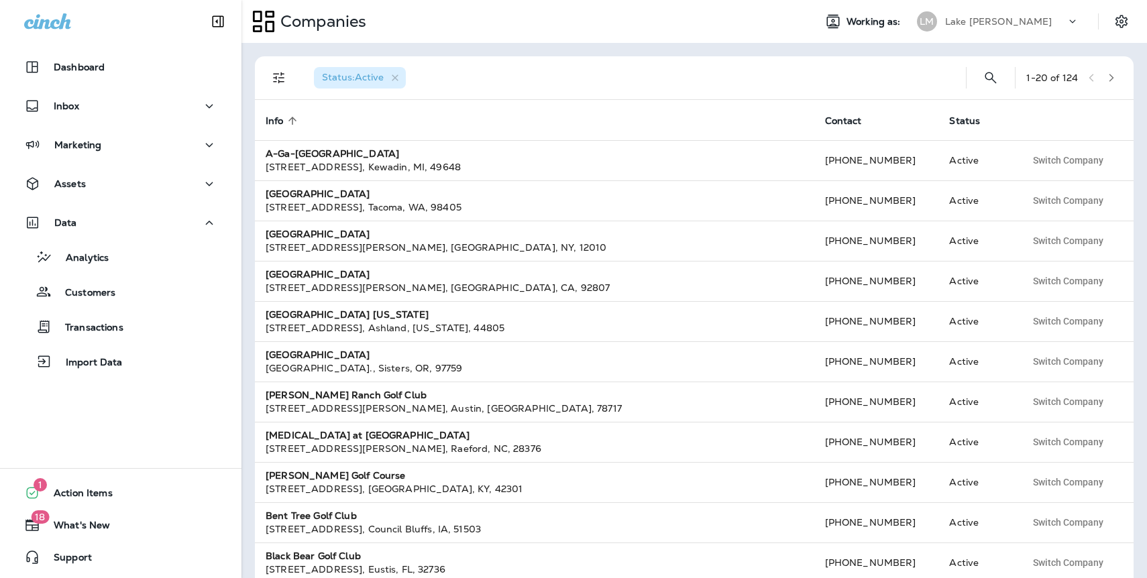
click at [1112, 80] on icon "button" at bounding box center [1110, 77] width 9 height 9
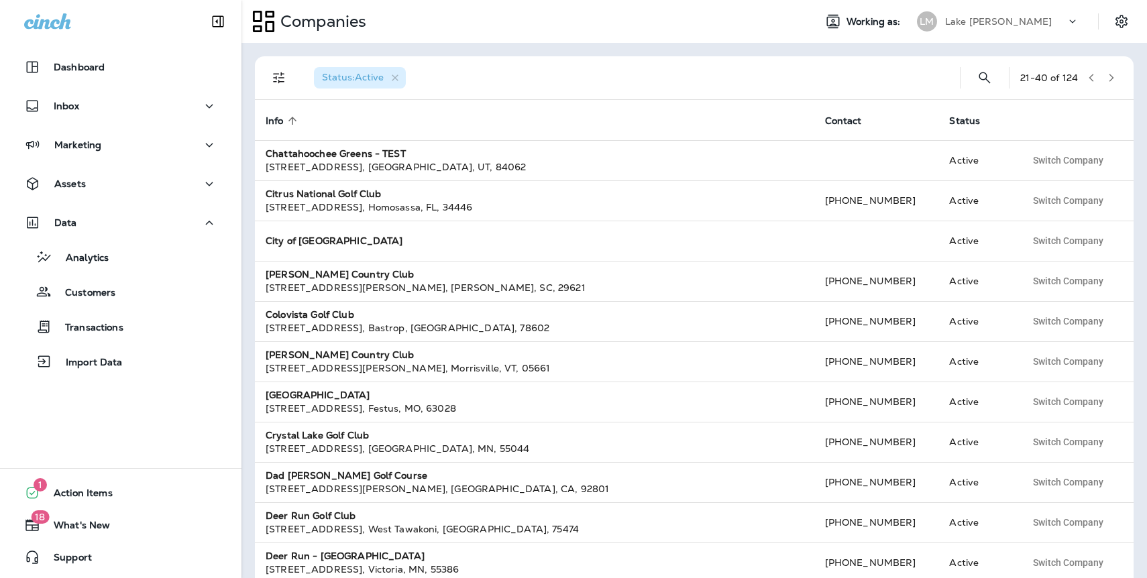
click at [1112, 80] on icon "button" at bounding box center [1110, 77] width 9 height 9
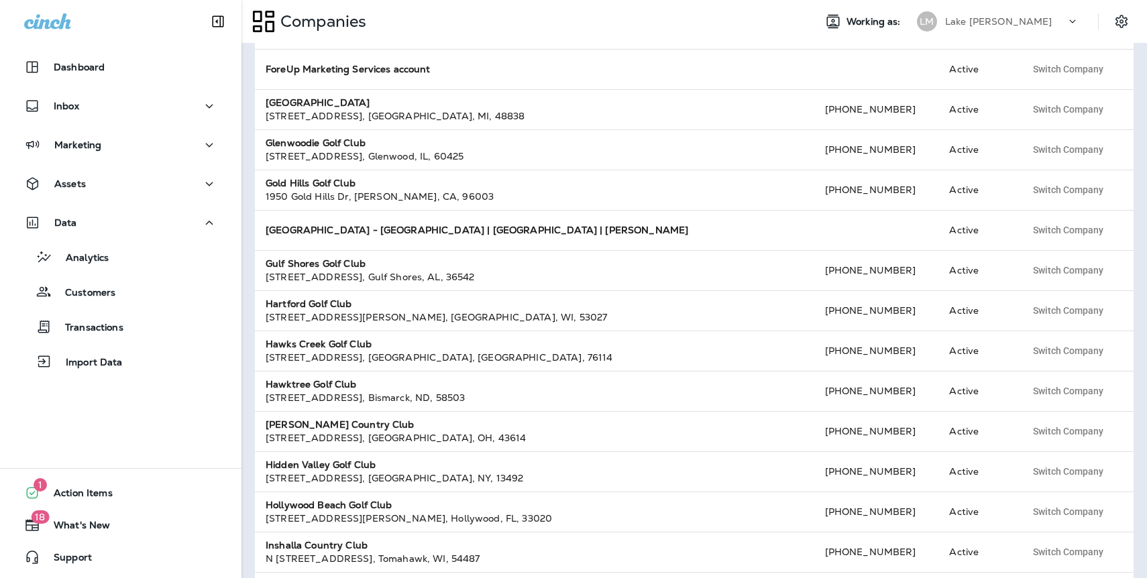
scroll to position [380, 0]
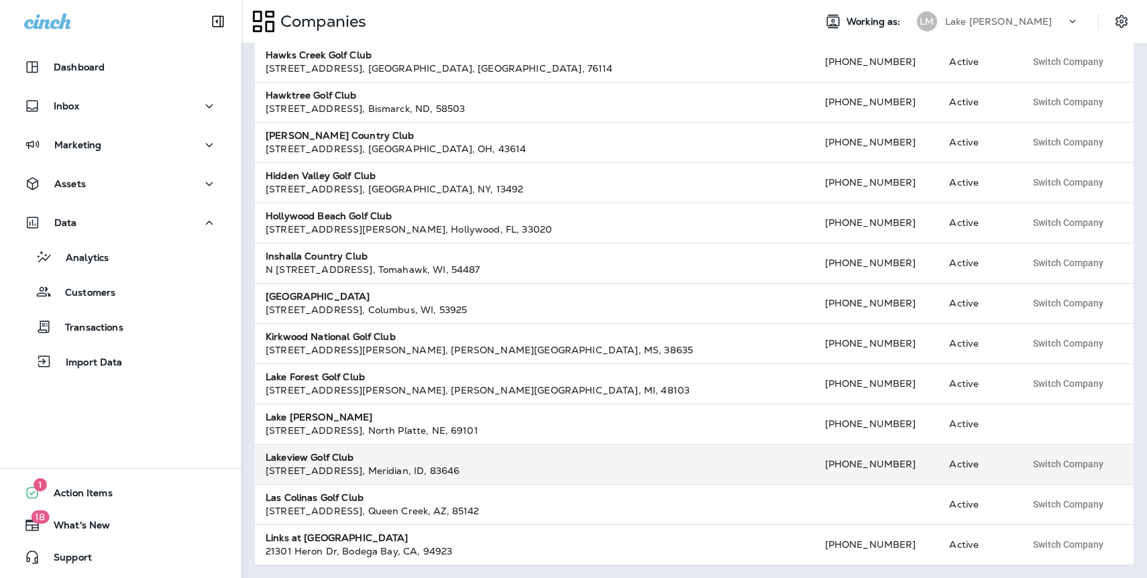
click at [327, 461] on strong "Lakeview Golf Club" at bounding box center [310, 457] width 89 height 12
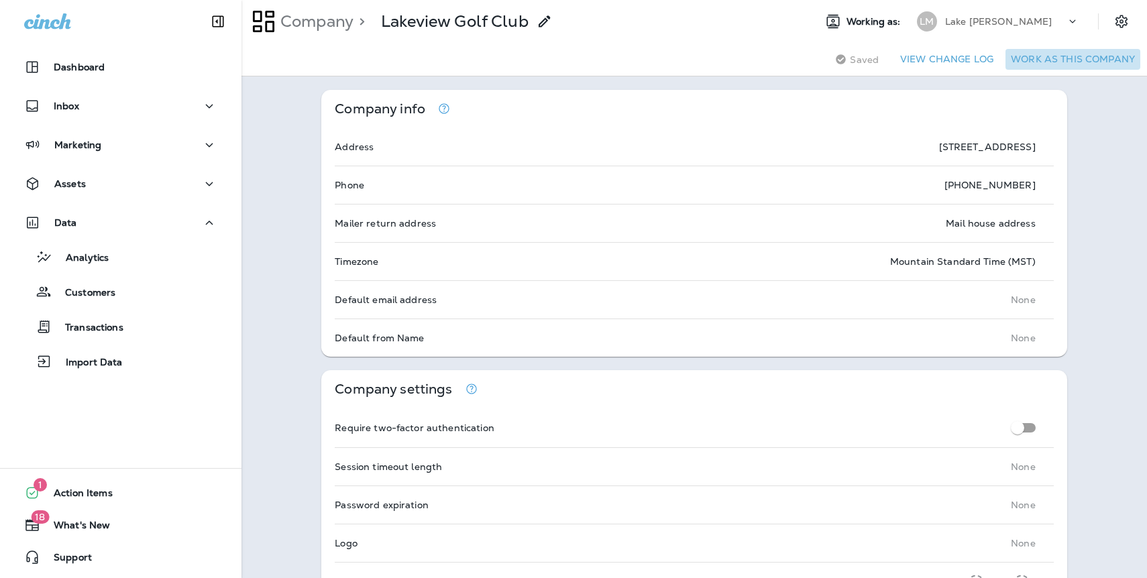
click at [1111, 62] on button "Work as this company" at bounding box center [1072, 59] width 135 height 21
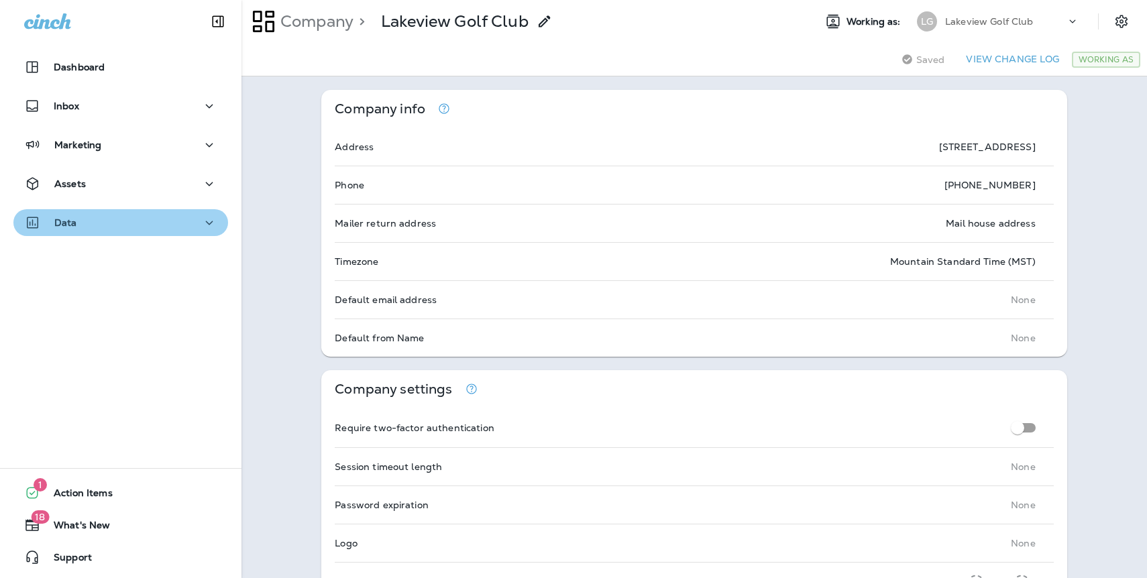
click at [67, 220] on p "Data" at bounding box center [65, 222] width 23 height 11
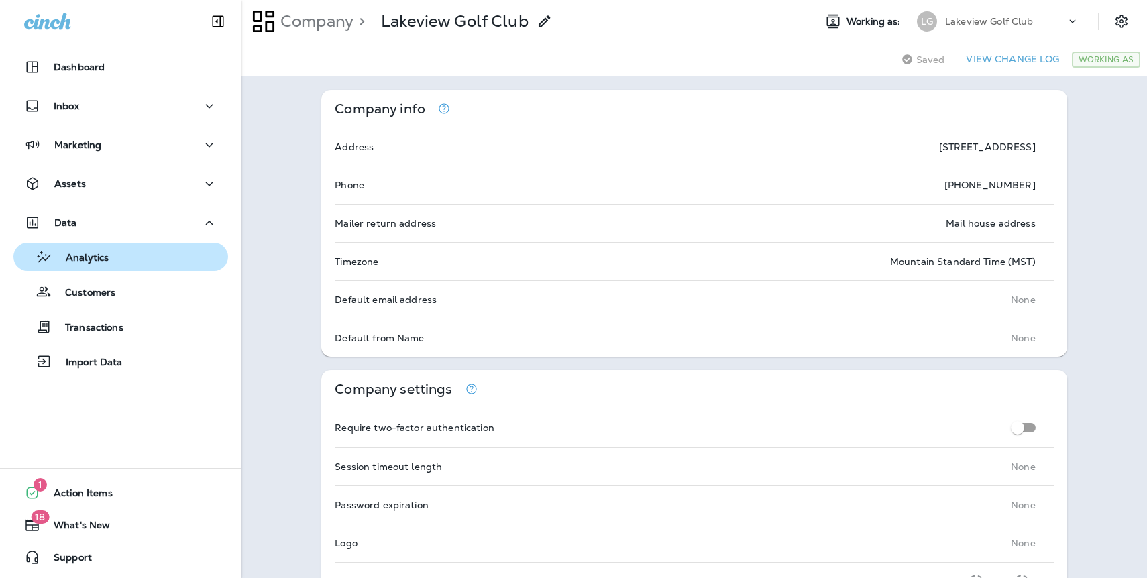
click at [100, 263] on p "Analytics" at bounding box center [80, 258] width 56 height 13
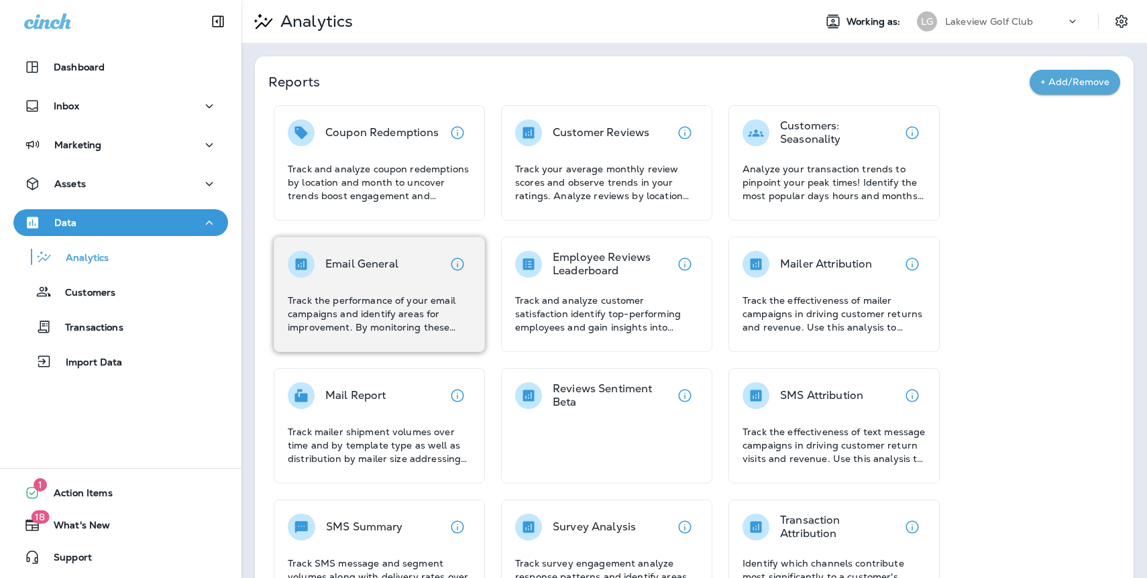
click at [430, 316] on p "Track the performance of your email campaigns and identify areas for improvemen…" at bounding box center [379, 314] width 183 height 40
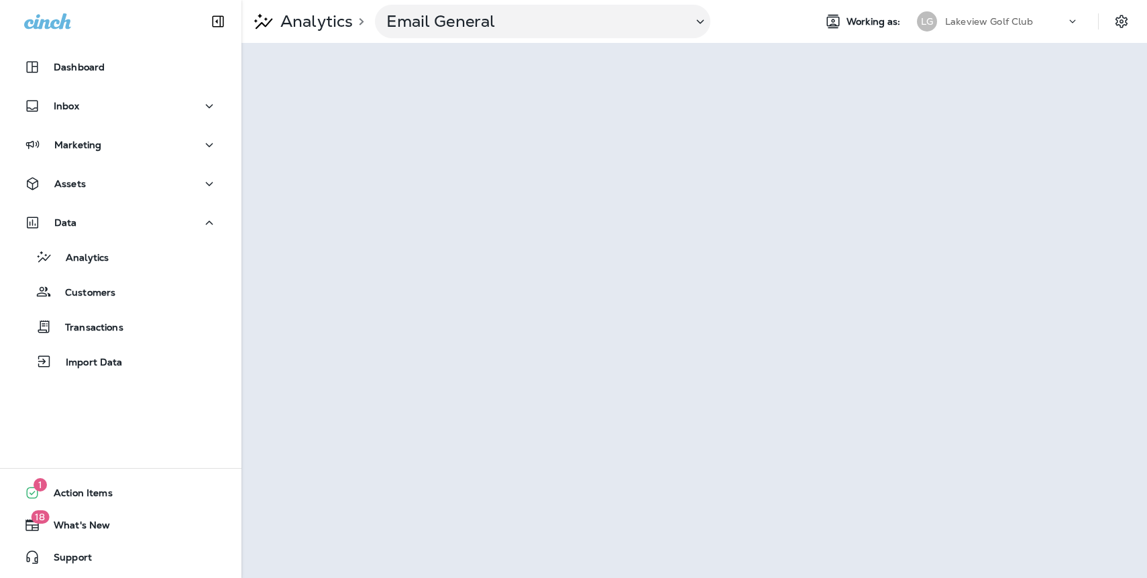
click at [1048, 23] on div "Lakeview Golf Club" at bounding box center [1005, 21] width 121 height 20
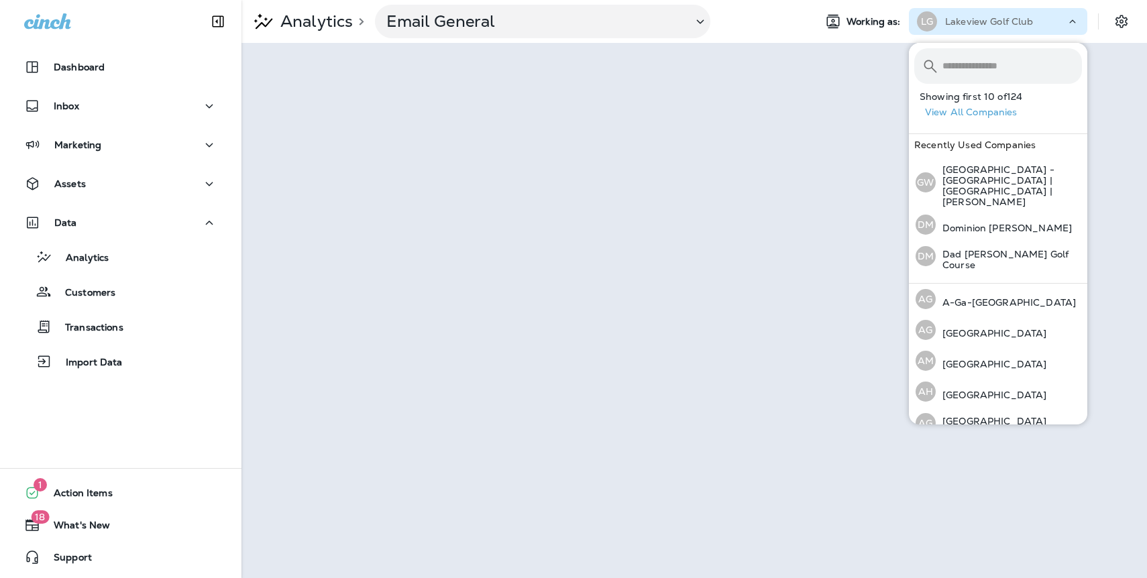
click at [1001, 117] on button "View All Companies" at bounding box center [1003, 112] width 168 height 21
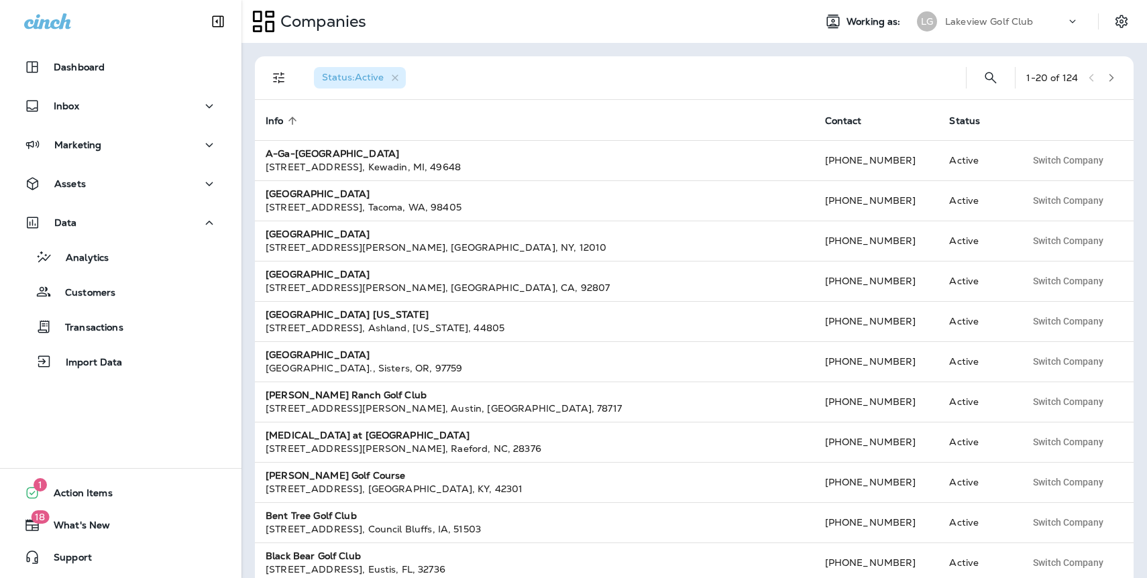
click at [1116, 80] on button "button" at bounding box center [1111, 78] width 20 height 20
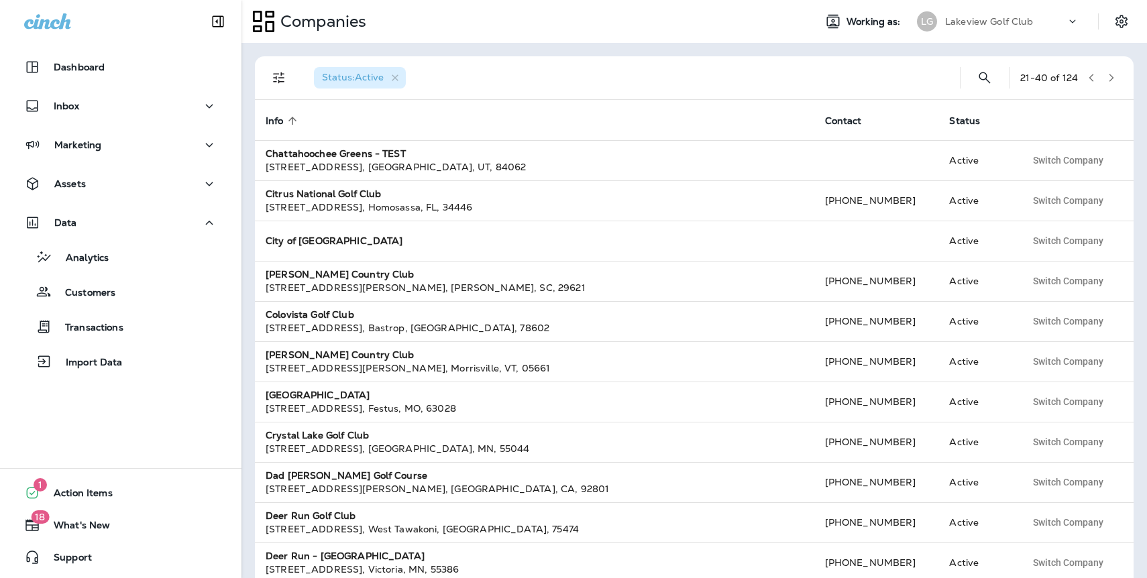
click at [1112, 79] on icon "button" at bounding box center [1110, 77] width 9 height 9
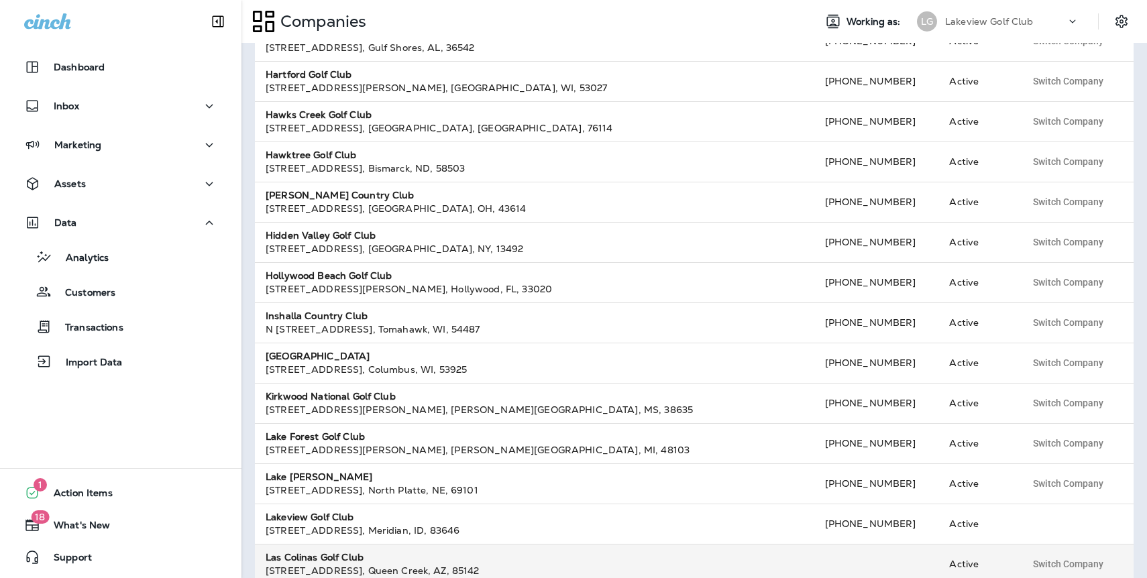
scroll to position [380, 0]
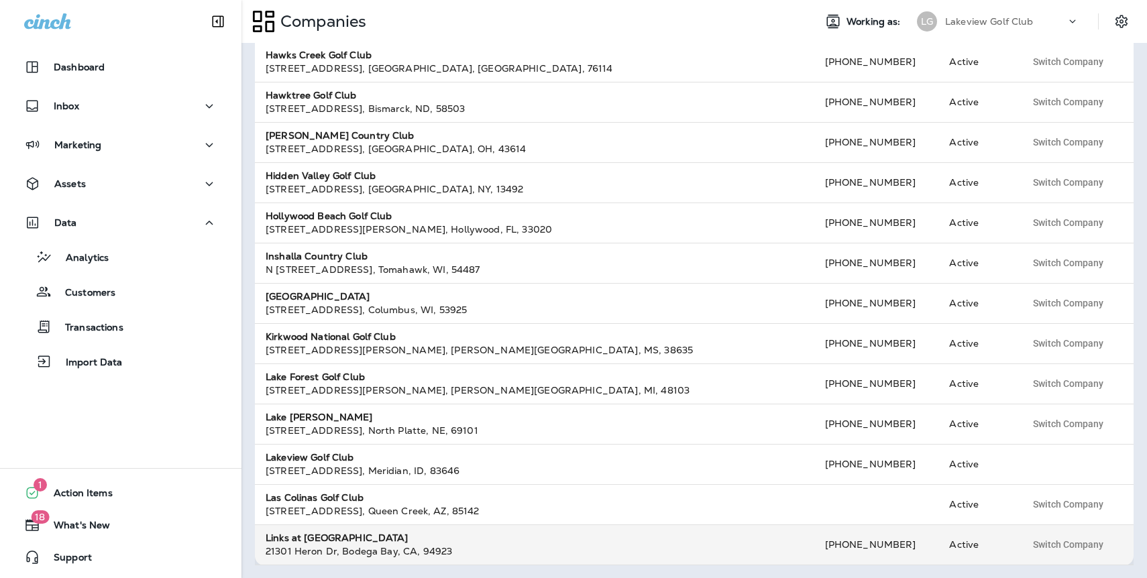
click at [319, 543] on strong "Links at [GEOGRAPHIC_DATA]" at bounding box center [337, 538] width 143 height 12
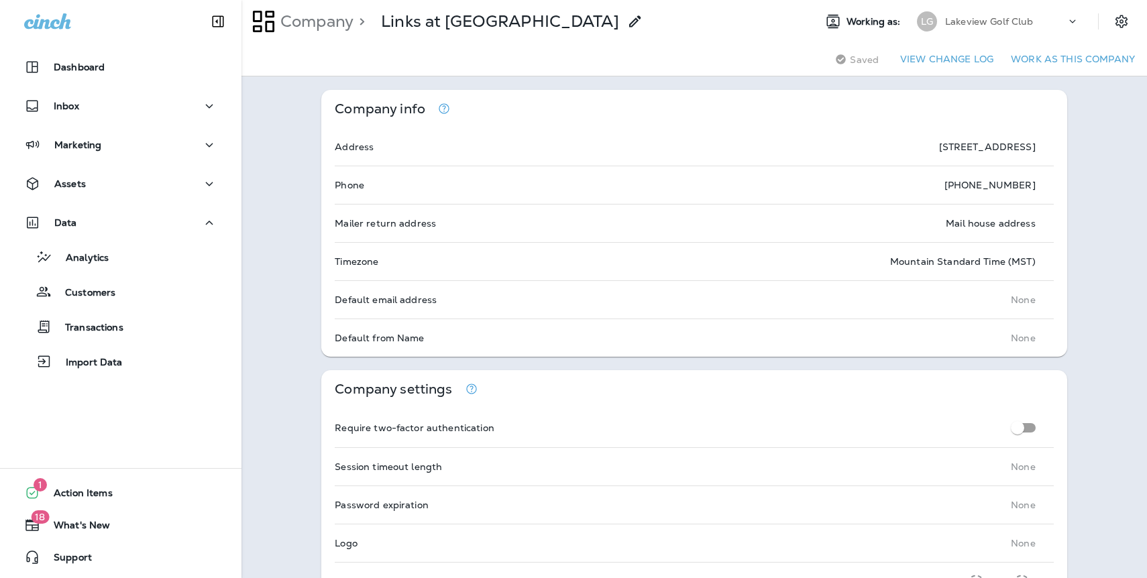
click at [1087, 56] on button "Work as this company" at bounding box center [1072, 59] width 135 height 21
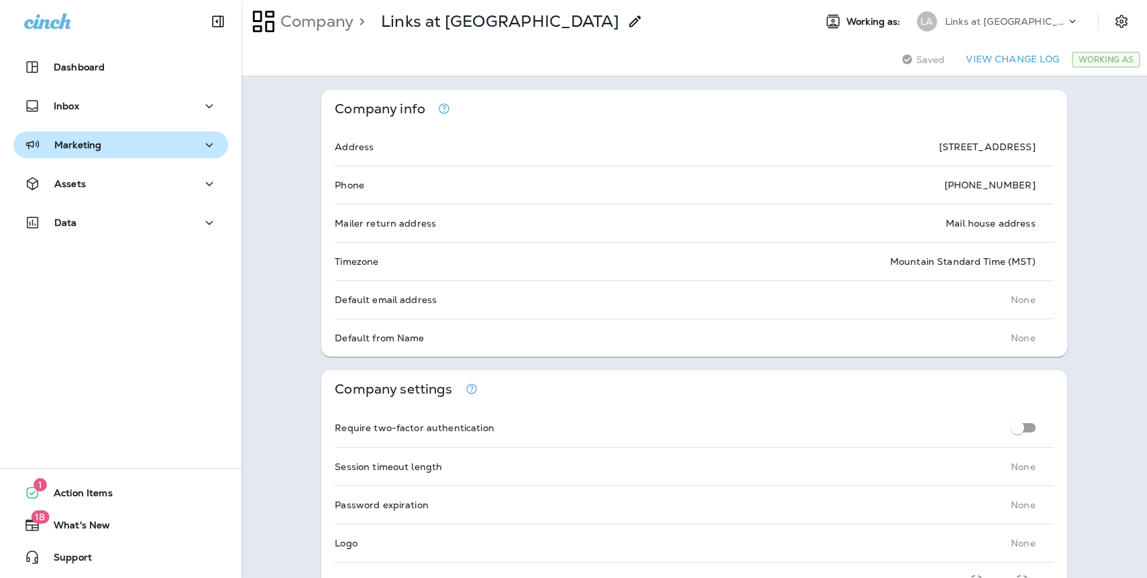
click at [74, 152] on div "Marketing" at bounding box center [62, 145] width 77 height 17
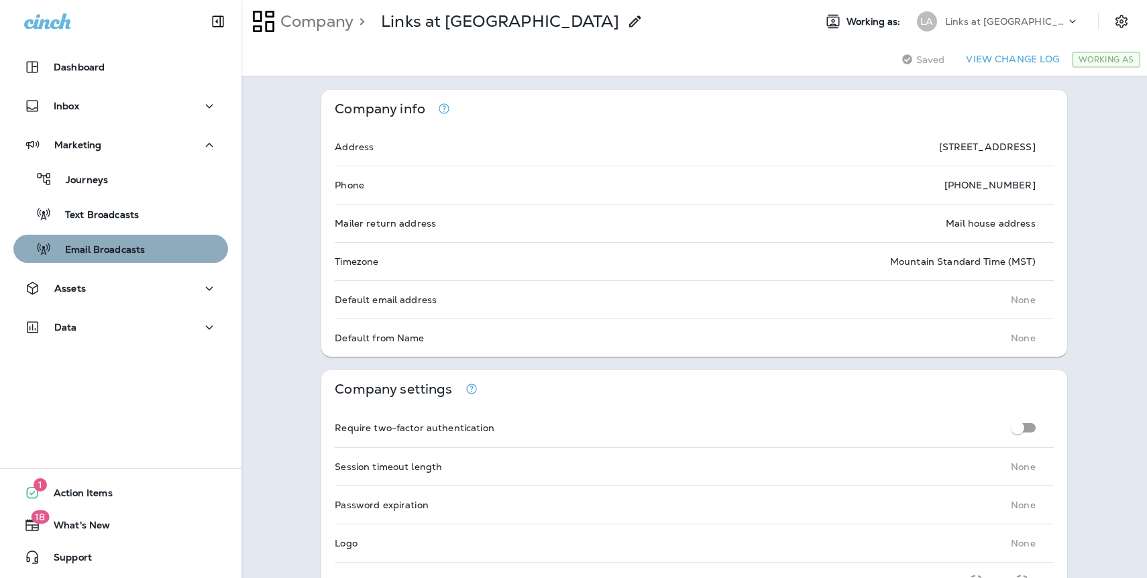
click at [95, 245] on p "Email Broadcasts" at bounding box center [98, 250] width 93 height 13
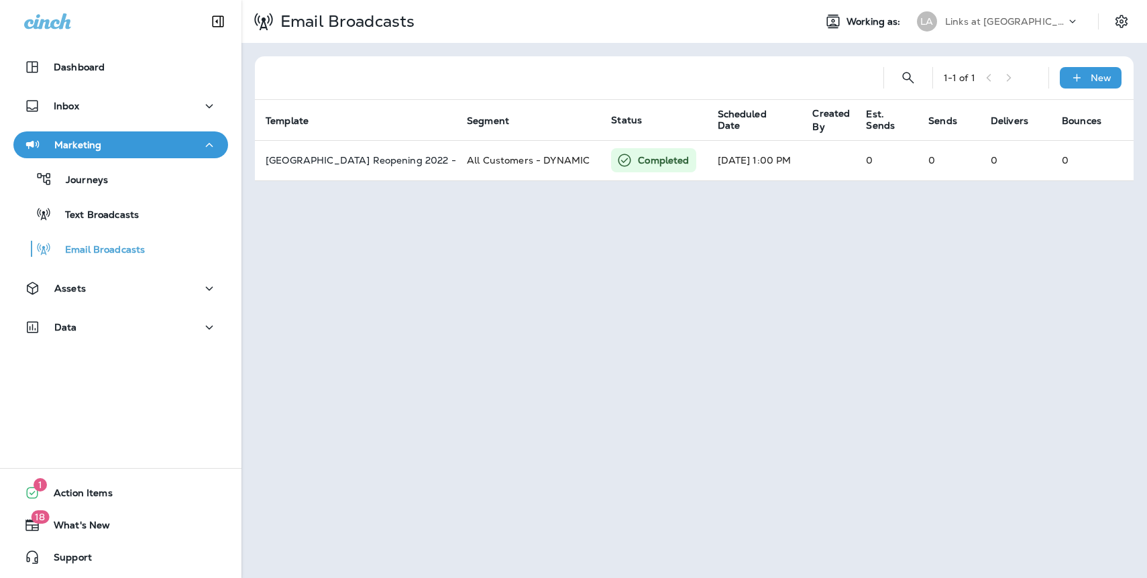
click at [1027, 12] on div "Links at [GEOGRAPHIC_DATA]" at bounding box center [1005, 21] width 121 height 20
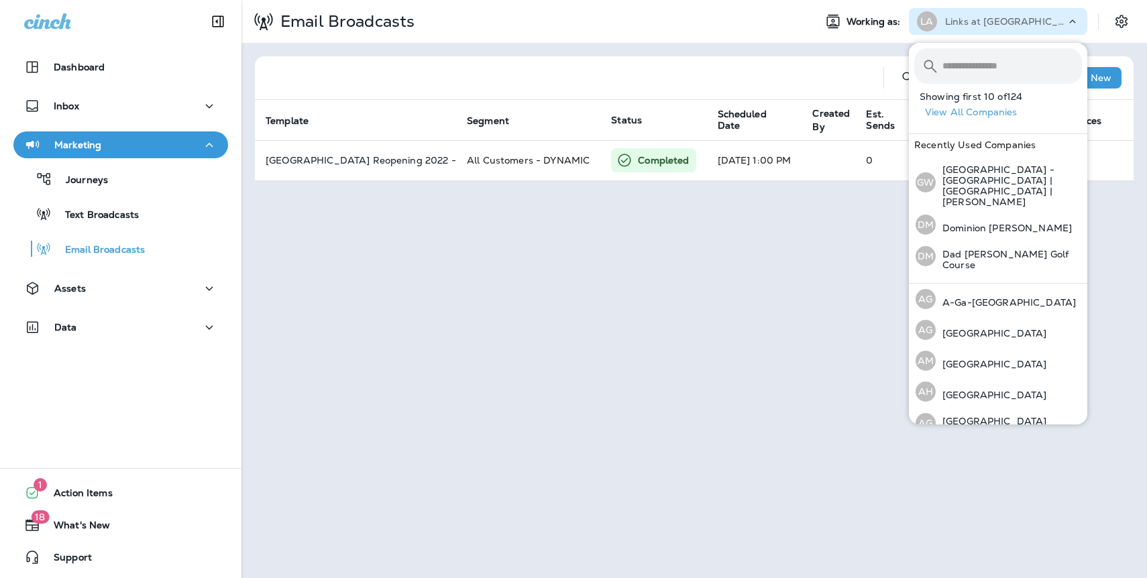
click at [983, 115] on button "View All Companies" at bounding box center [1003, 112] width 168 height 21
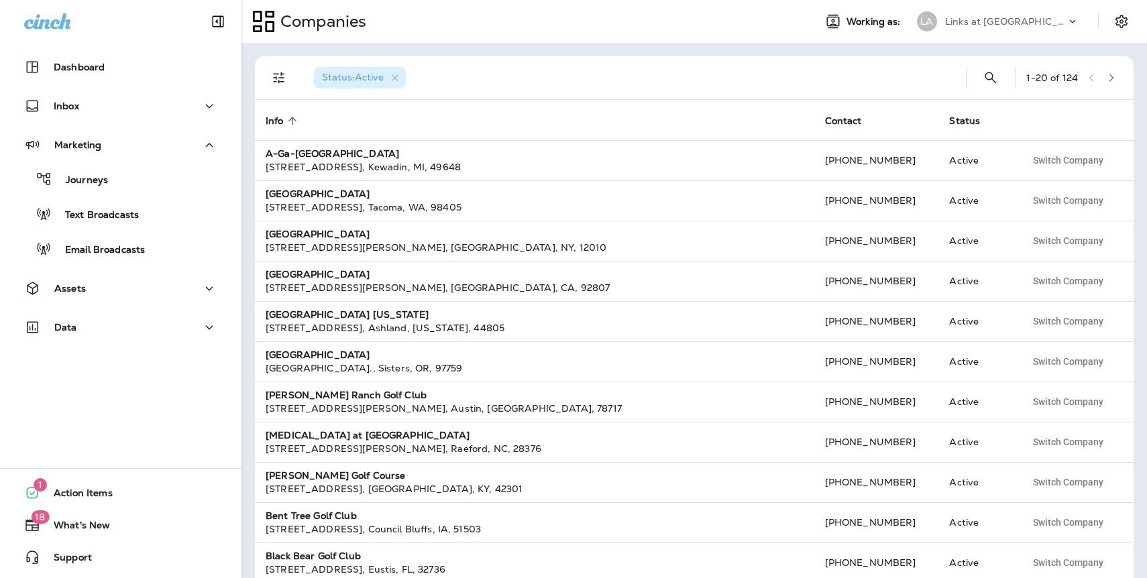
click at [1111, 79] on icon "button" at bounding box center [1111, 78] width 5 height 8
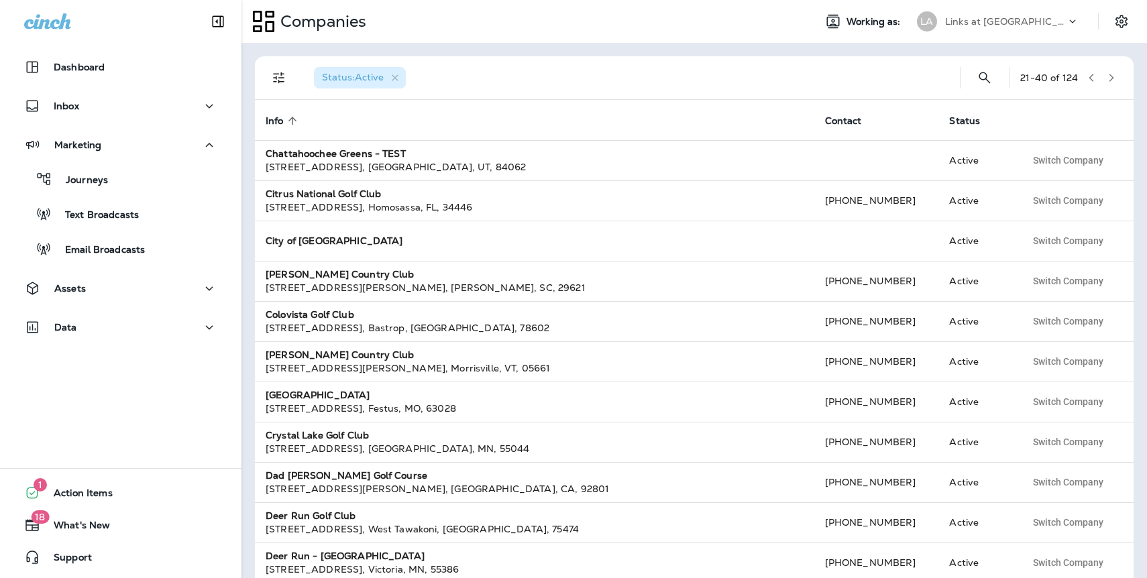
click at [1111, 80] on icon "button" at bounding box center [1110, 77] width 9 height 9
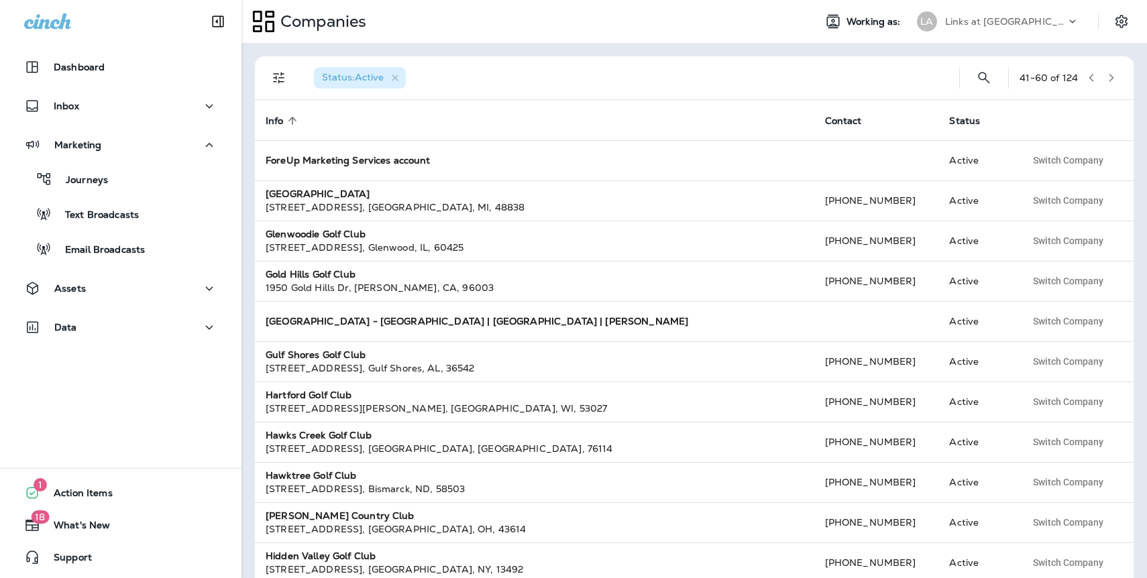
click at [1111, 80] on icon "button" at bounding box center [1110, 77] width 9 height 9
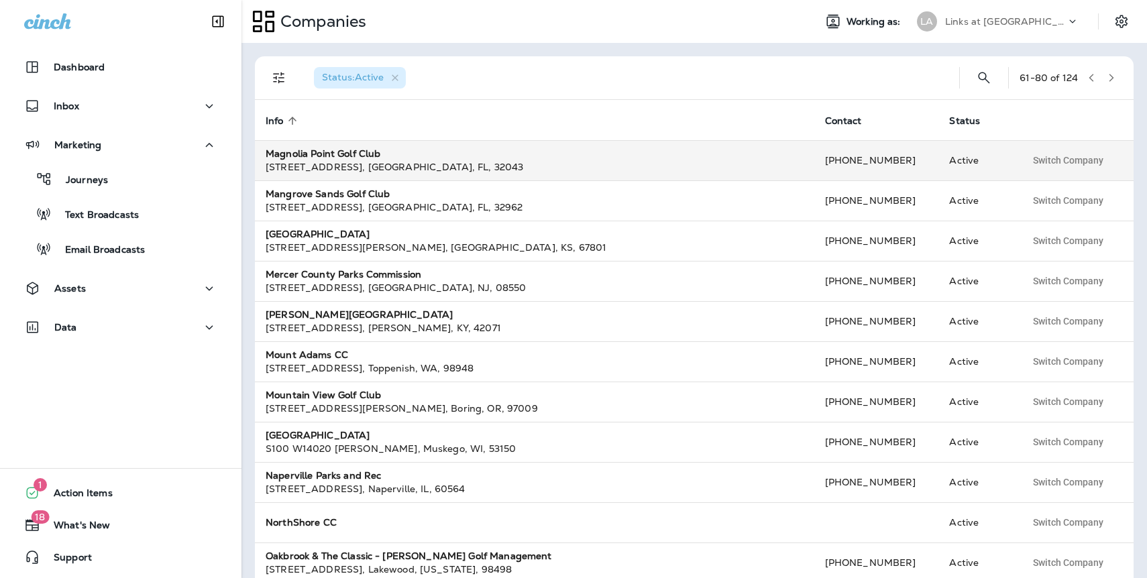
click at [428, 169] on div "[STREET_ADDRESS]" at bounding box center [535, 166] width 538 height 13
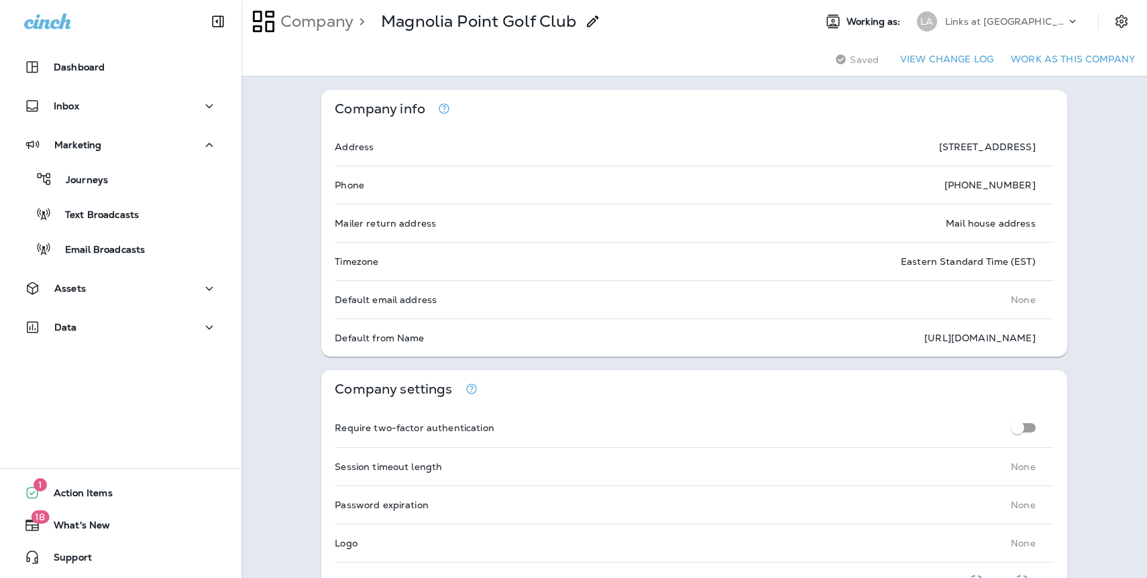
click at [1041, 68] on button "Work as this company" at bounding box center [1072, 59] width 135 height 21
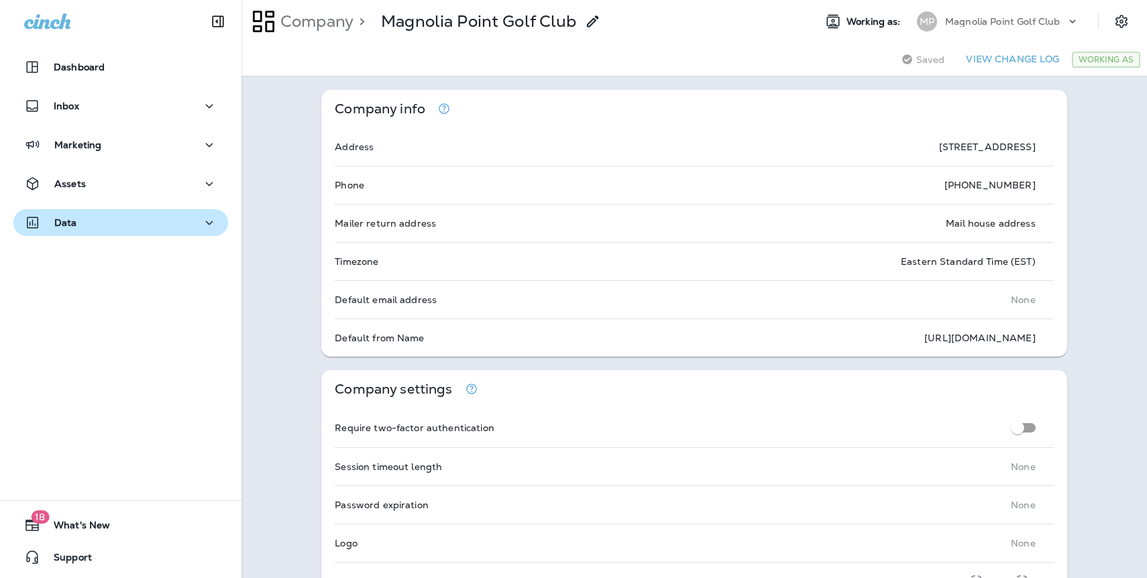
click at [75, 230] on div "Data" at bounding box center [50, 223] width 53 height 17
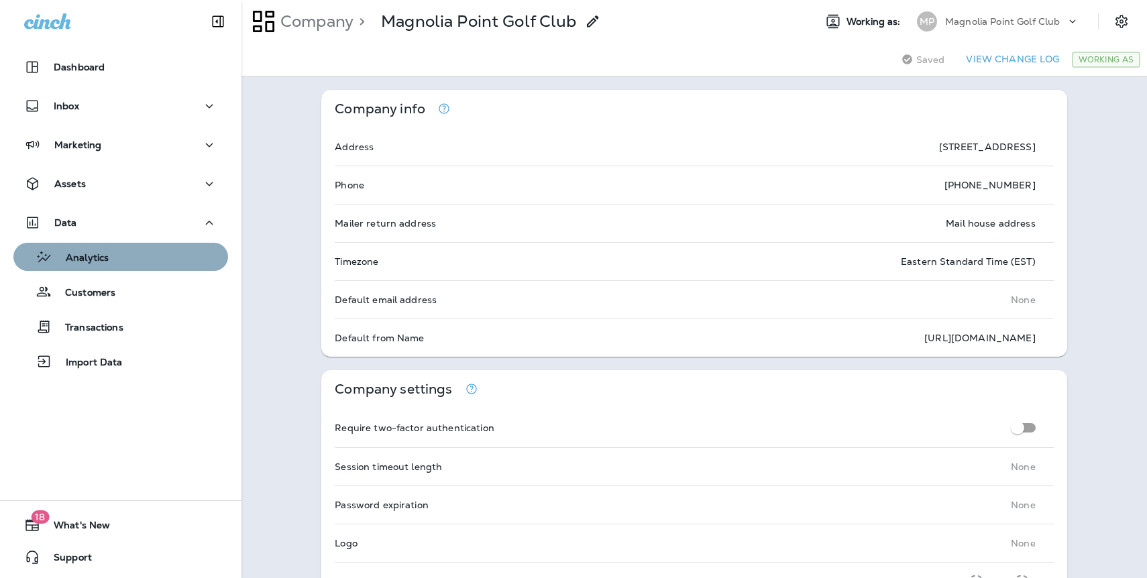
click at [82, 257] on p "Analytics" at bounding box center [80, 258] width 56 height 13
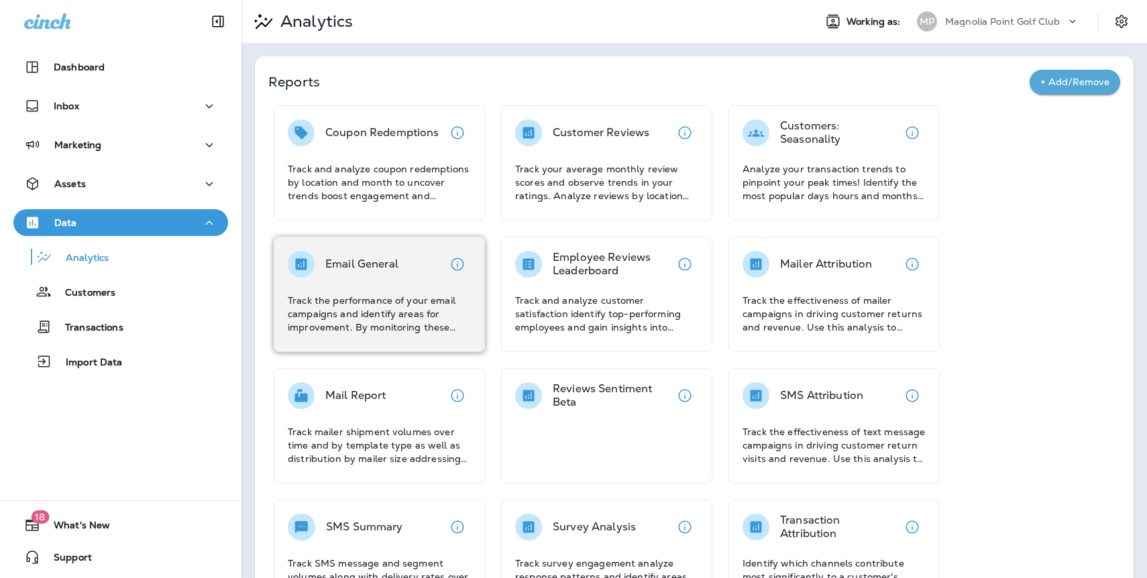
click at [337, 284] on div "Email General Track the performance of your email campaigns and identify areas …" at bounding box center [379, 292] width 183 height 83
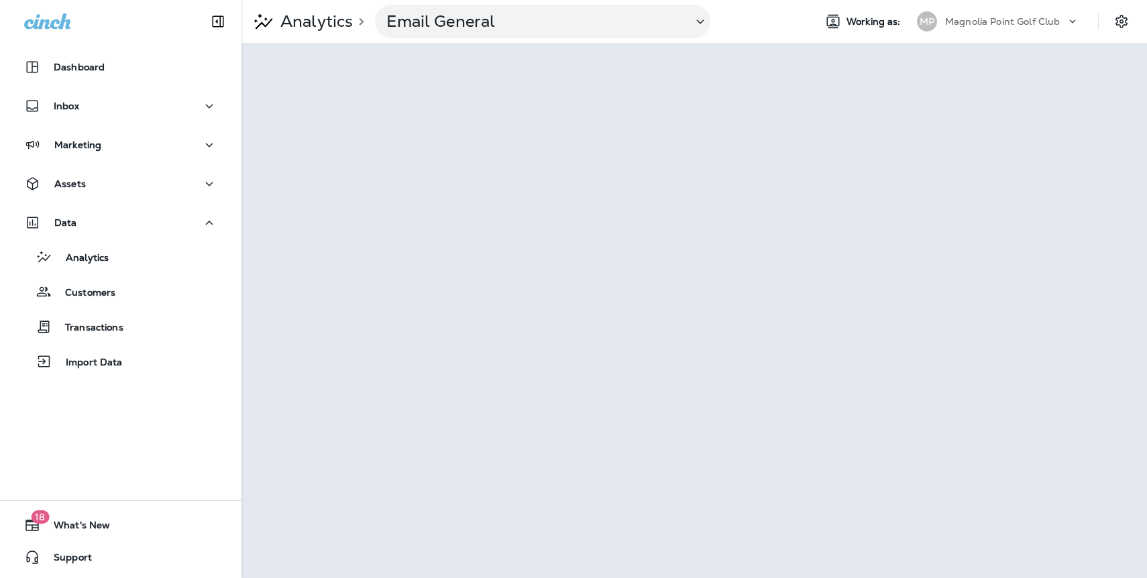
click at [967, 23] on p "Magnolia Point Golf Club" at bounding box center [1002, 21] width 115 height 11
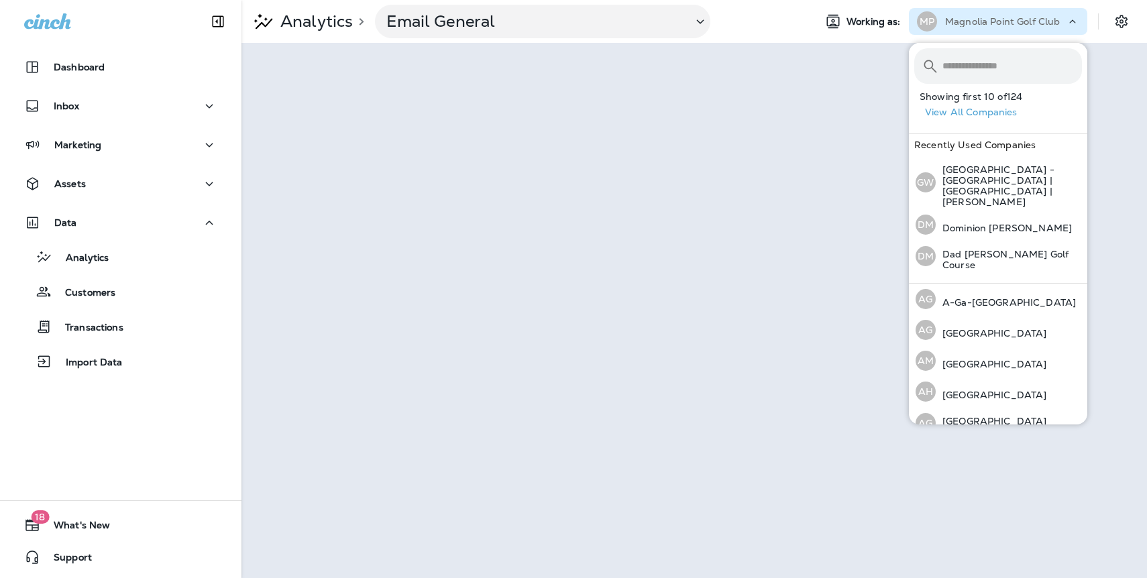
click at [970, 111] on button "View All Companies" at bounding box center [1003, 112] width 168 height 21
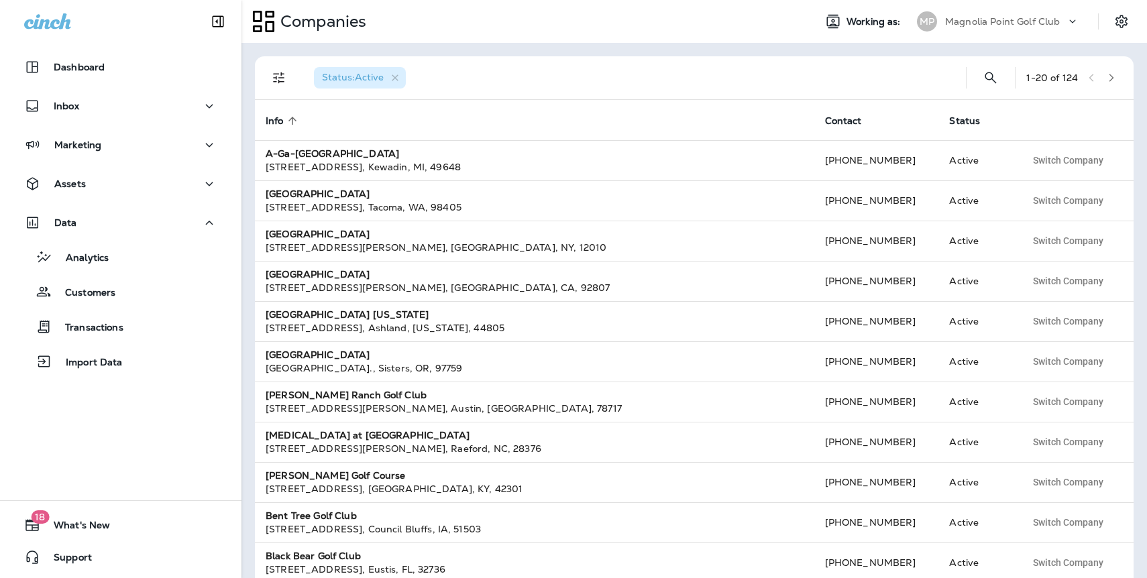
click at [1117, 76] on button "button" at bounding box center [1111, 78] width 20 height 20
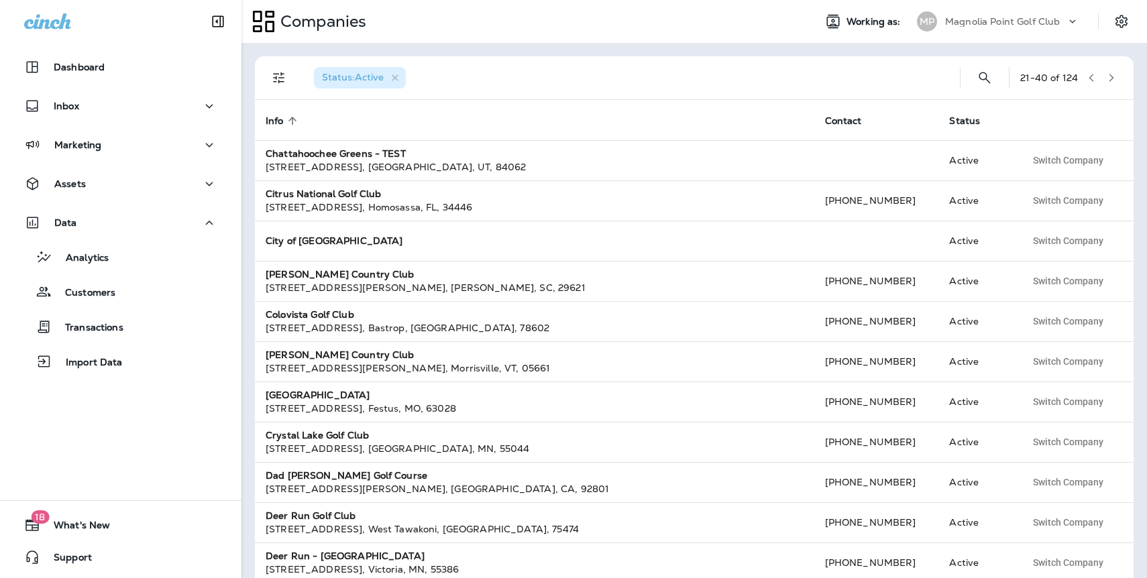
click at [1116, 78] on button "button" at bounding box center [1111, 78] width 20 height 20
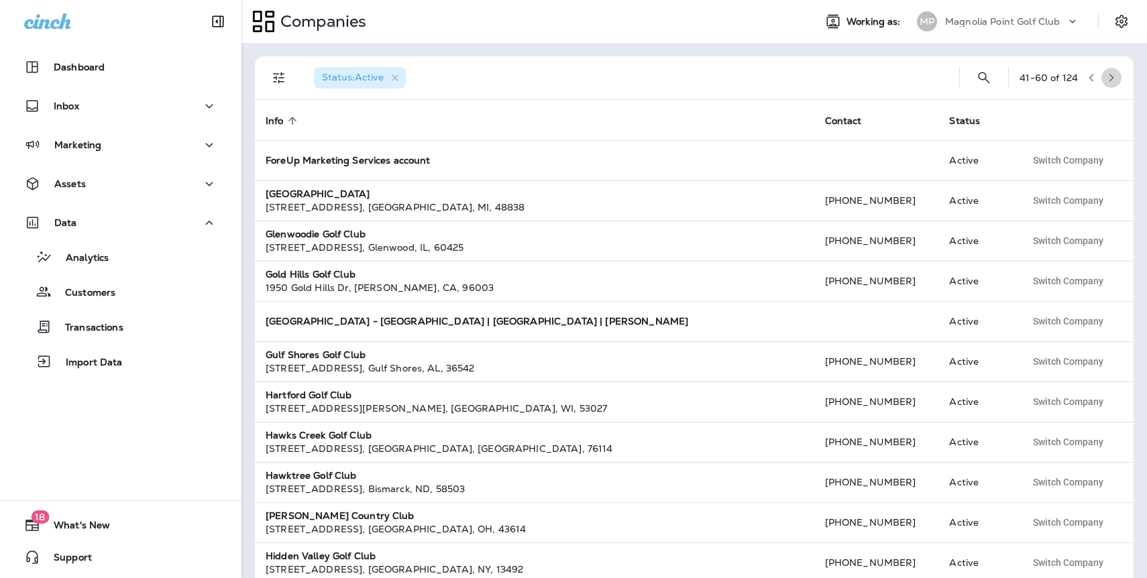
click at [1116, 78] on button "button" at bounding box center [1111, 78] width 20 height 20
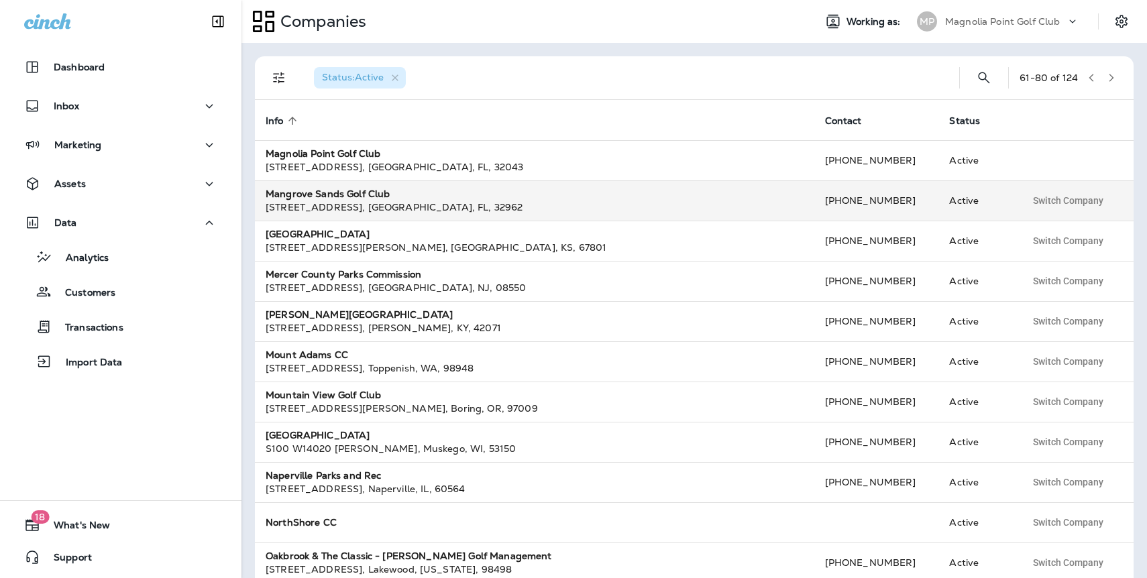
click at [388, 198] on div "Mangrove Sands Golf Club" at bounding box center [535, 193] width 538 height 13
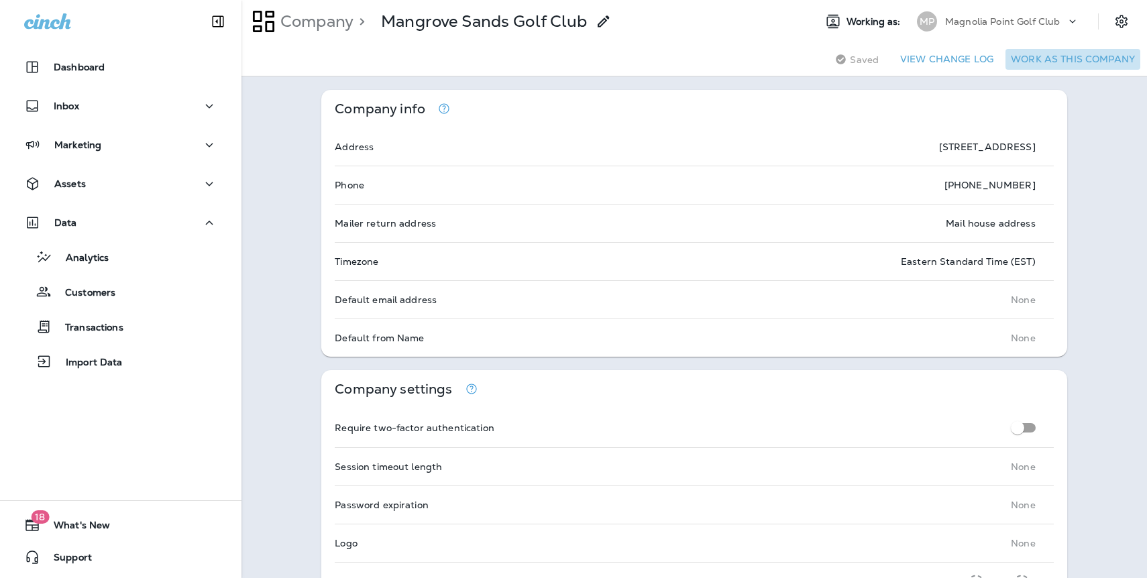
click at [1076, 64] on button "Work as this company" at bounding box center [1072, 59] width 135 height 21
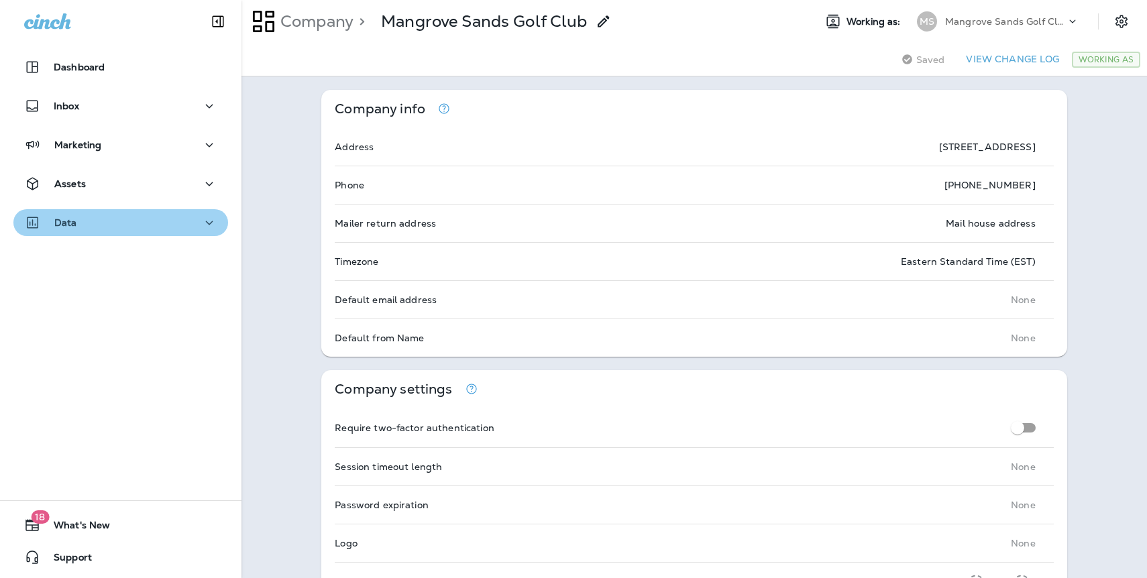
click at [66, 221] on p "Data" at bounding box center [65, 222] width 23 height 11
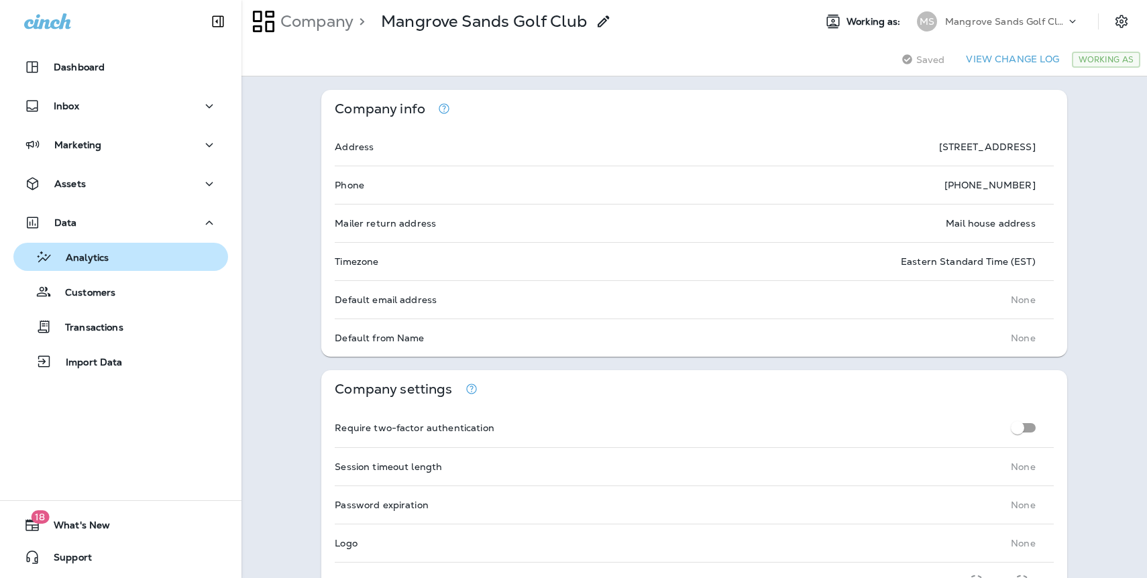
click at [133, 254] on div "Analytics" at bounding box center [121, 257] width 204 height 20
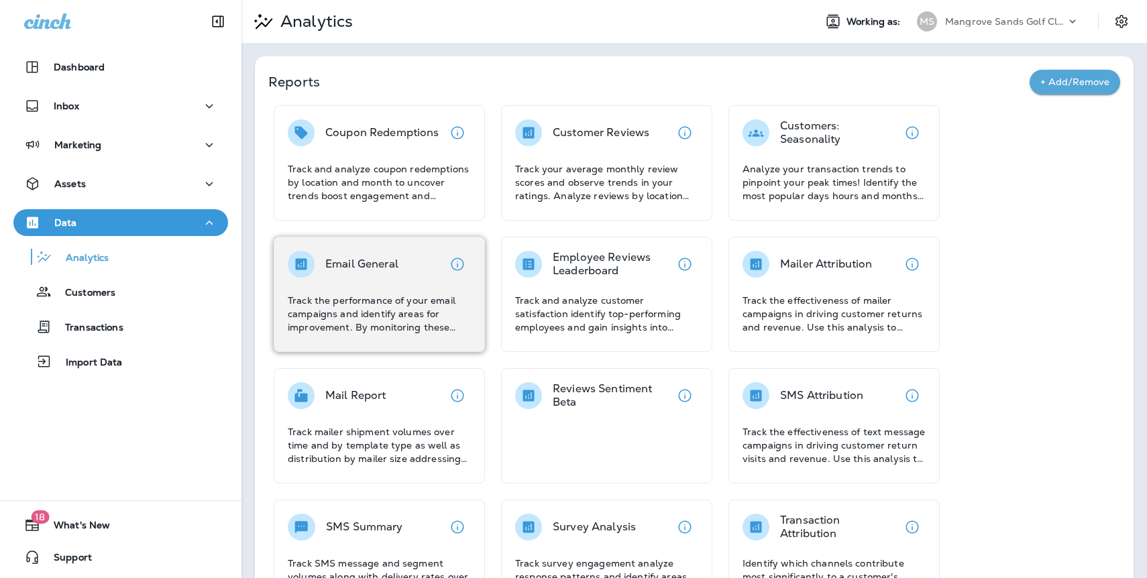
click at [350, 258] on p "Email General" at bounding box center [361, 263] width 73 height 13
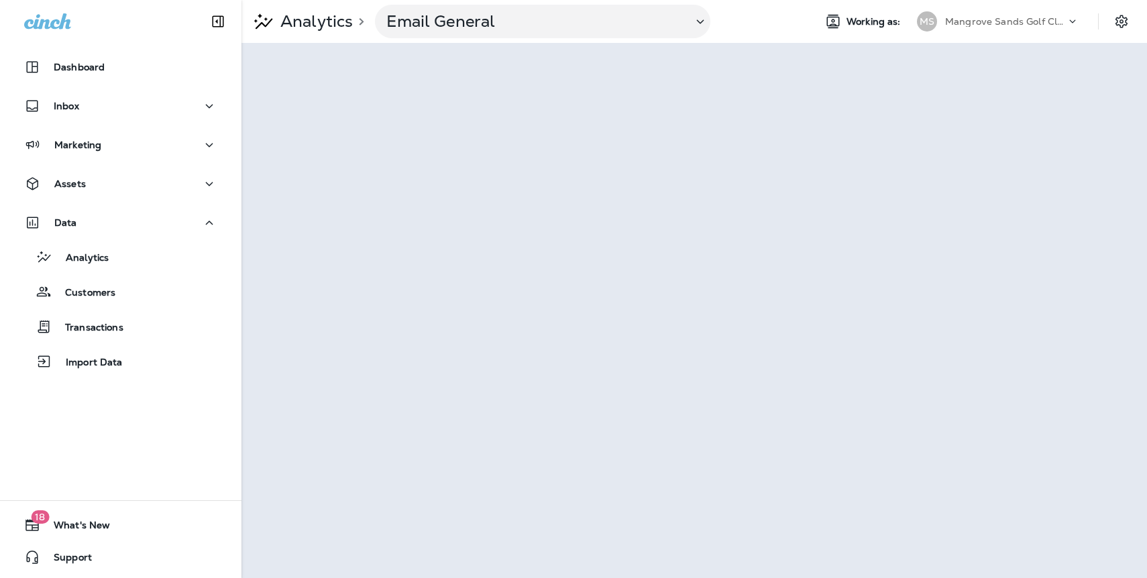
click at [1040, 21] on p "Mangrove Sands Golf Club" at bounding box center [1005, 21] width 121 height 11
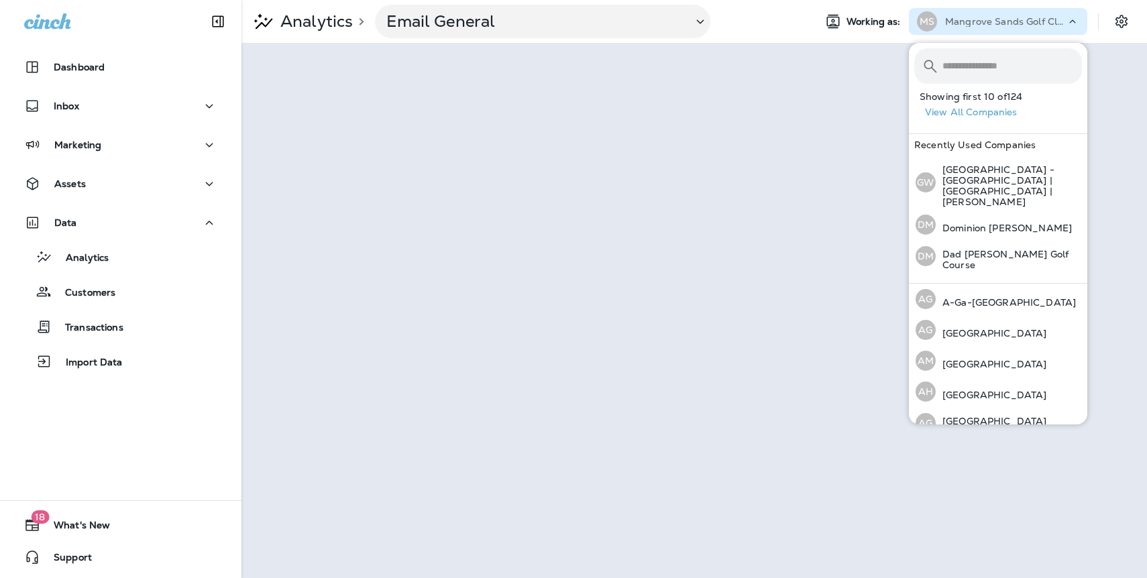
click at [993, 111] on button "View All Companies" at bounding box center [1003, 112] width 168 height 21
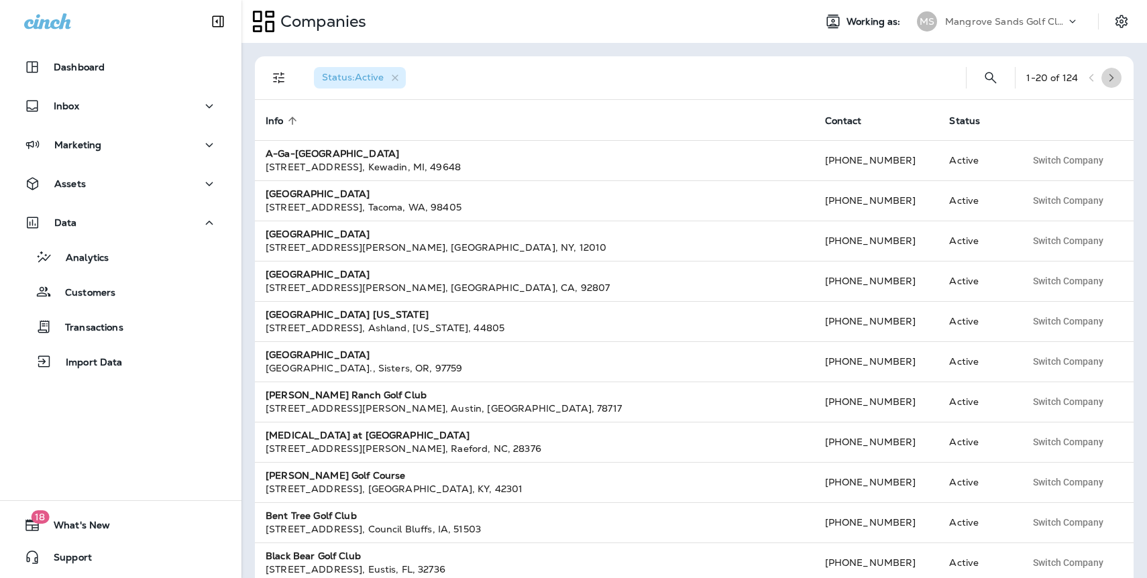
click at [1114, 80] on icon "button" at bounding box center [1110, 77] width 9 height 9
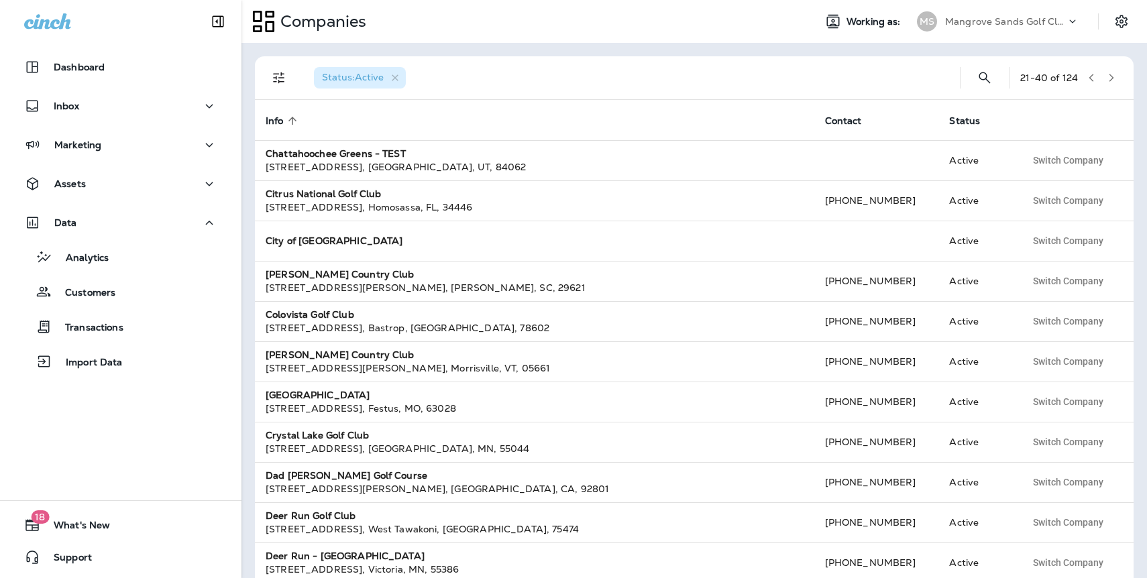
click at [1114, 80] on icon "button" at bounding box center [1110, 77] width 9 height 9
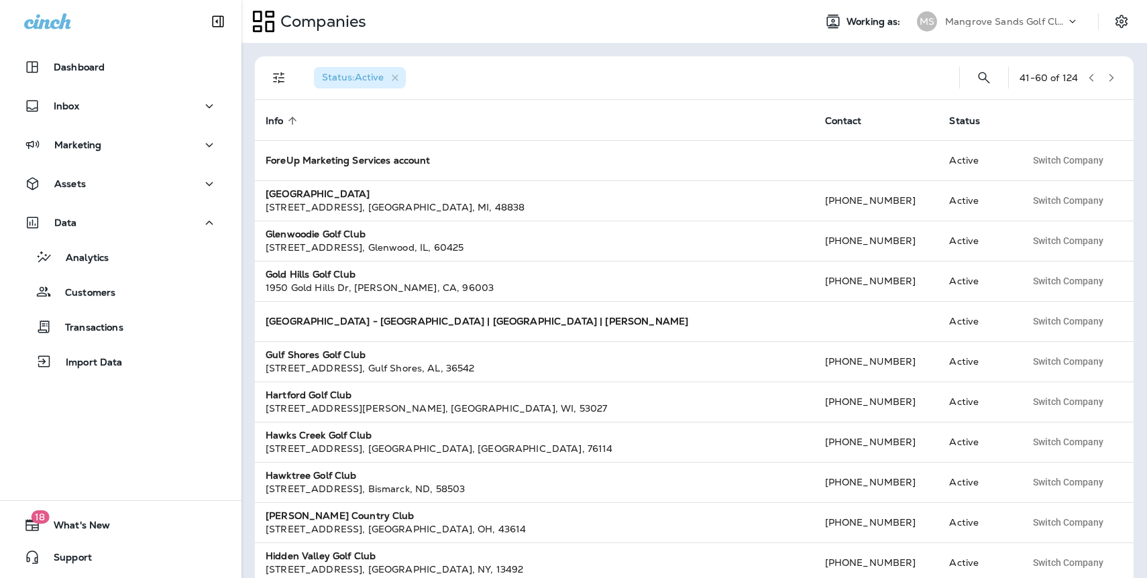
click at [1114, 80] on icon "button" at bounding box center [1110, 77] width 9 height 9
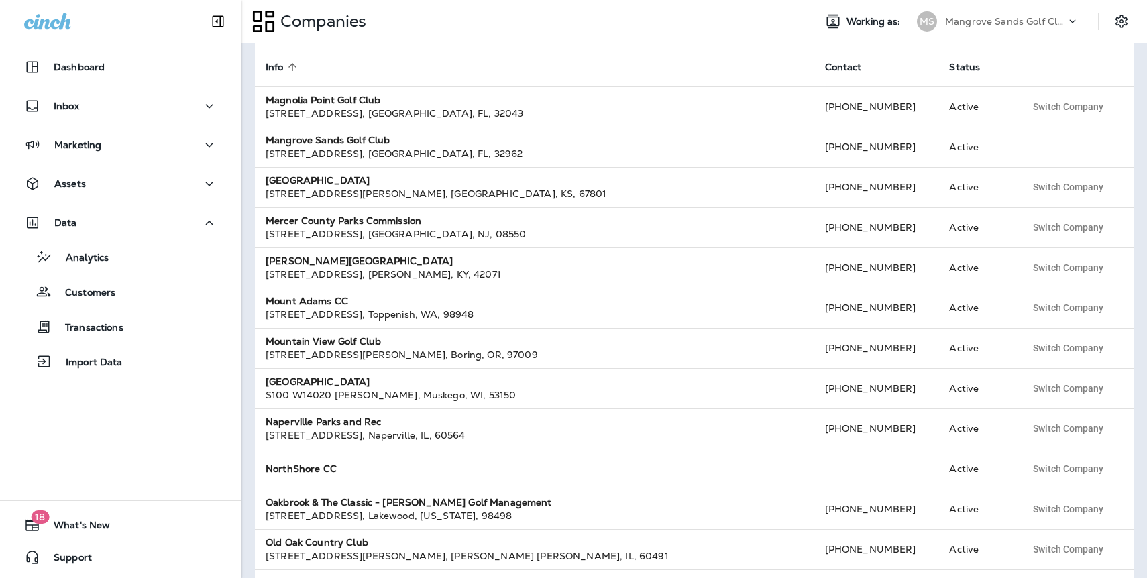
scroll to position [26, 0]
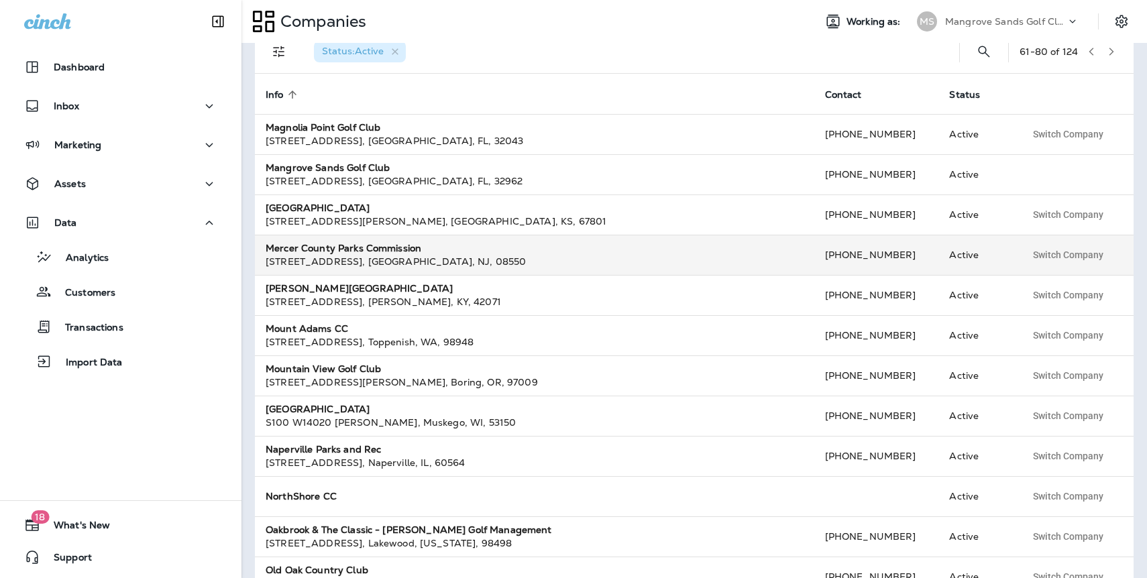
click at [328, 250] on strong "Mercer County Parks Commission" at bounding box center [344, 248] width 156 height 12
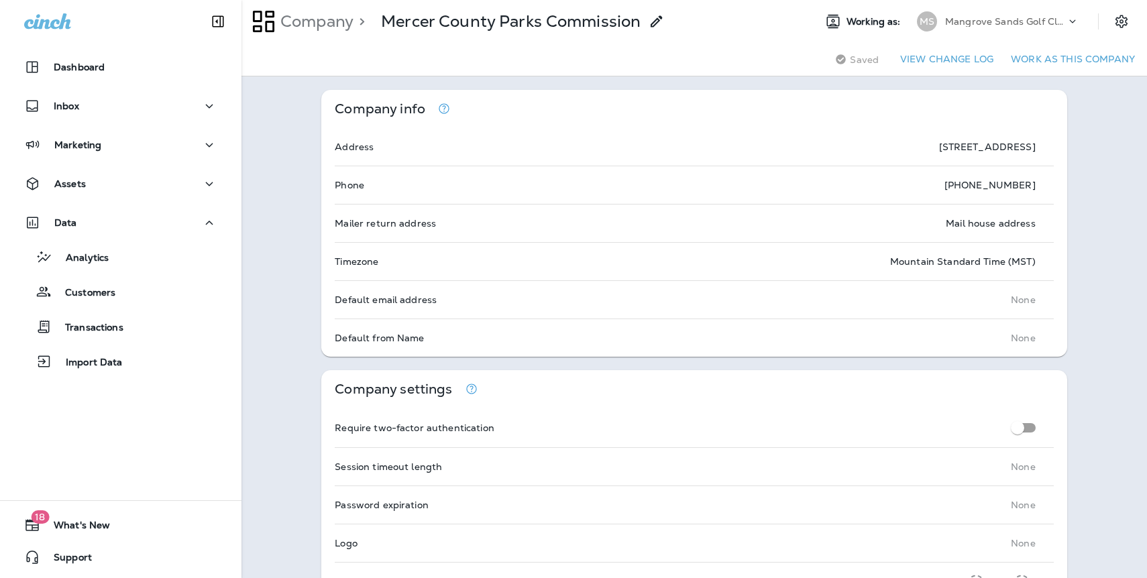
click at [1071, 56] on button "Work as this company" at bounding box center [1072, 59] width 135 height 21
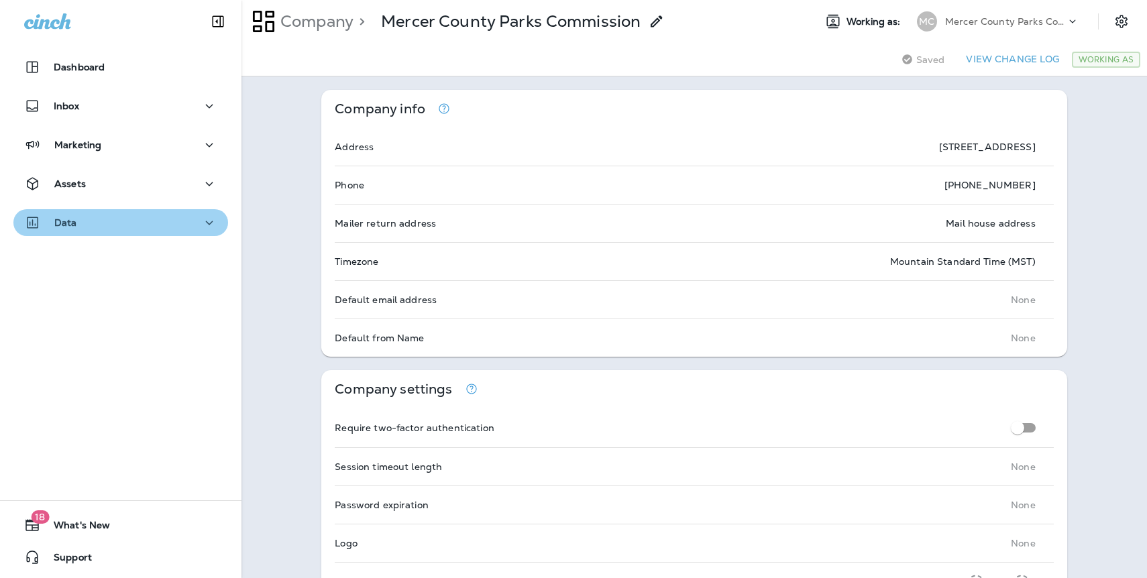
click at [79, 219] on div "Data" at bounding box center [120, 223] width 193 height 17
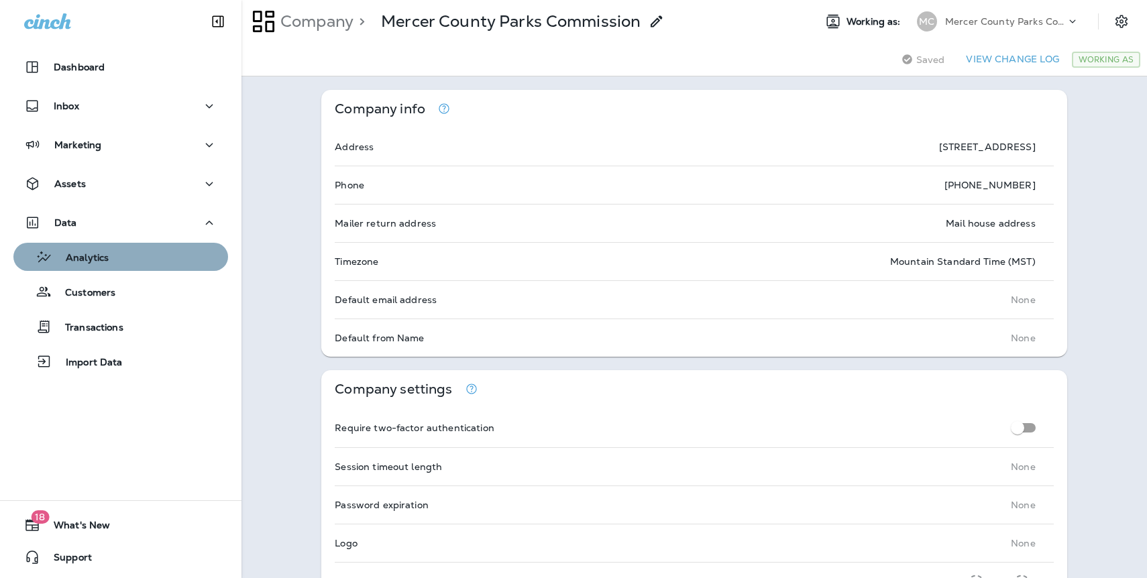
click at [83, 265] on div "Analytics" at bounding box center [64, 257] width 90 height 20
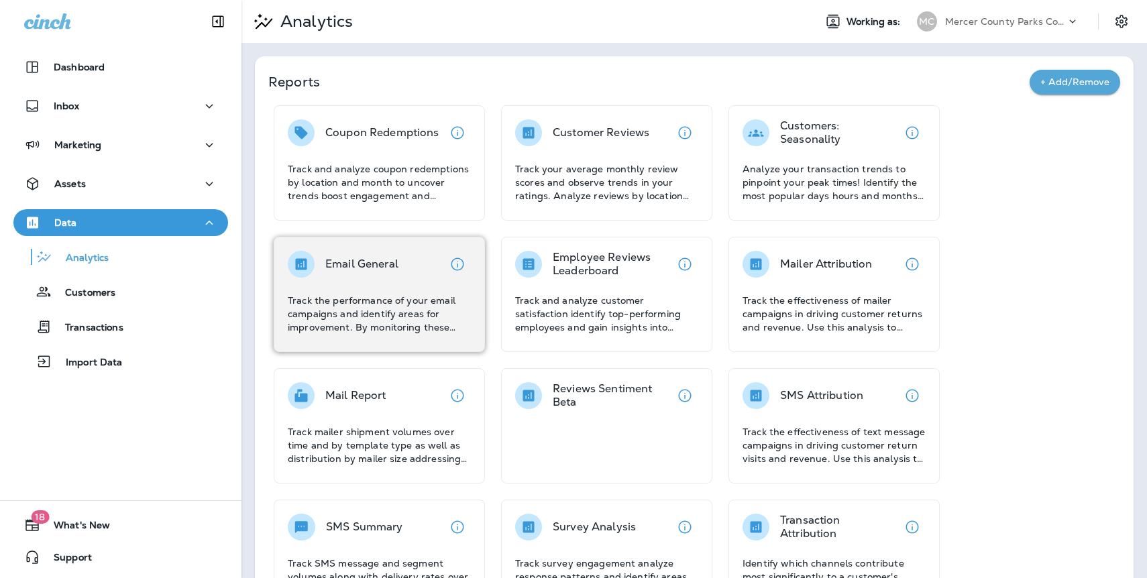
click at [400, 266] on div "Email General" at bounding box center [379, 264] width 183 height 27
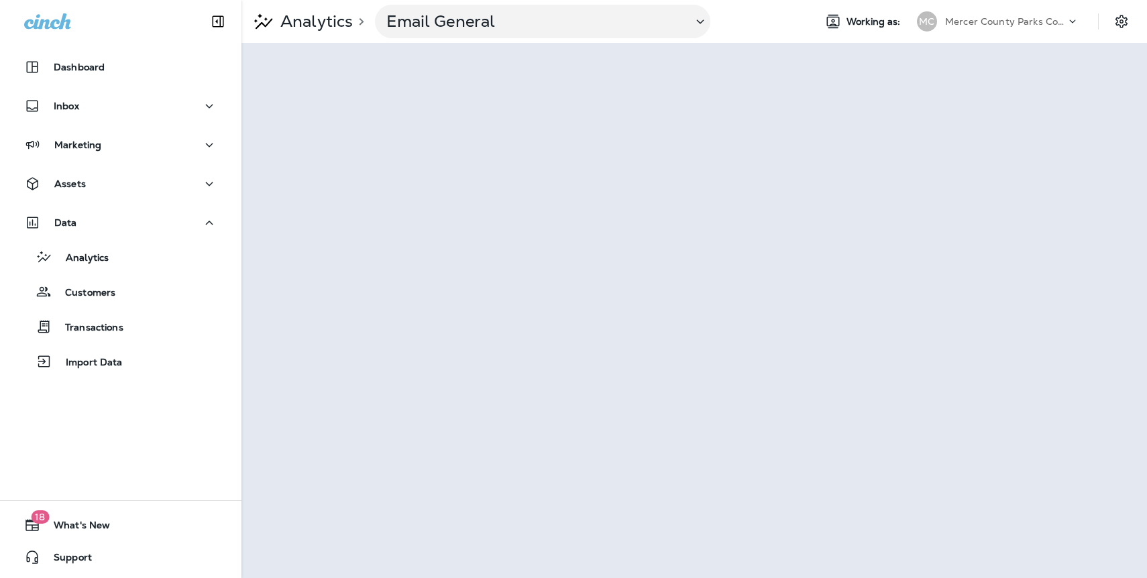
click at [1026, 22] on p "Mercer County Parks Commission" at bounding box center [1005, 21] width 121 height 11
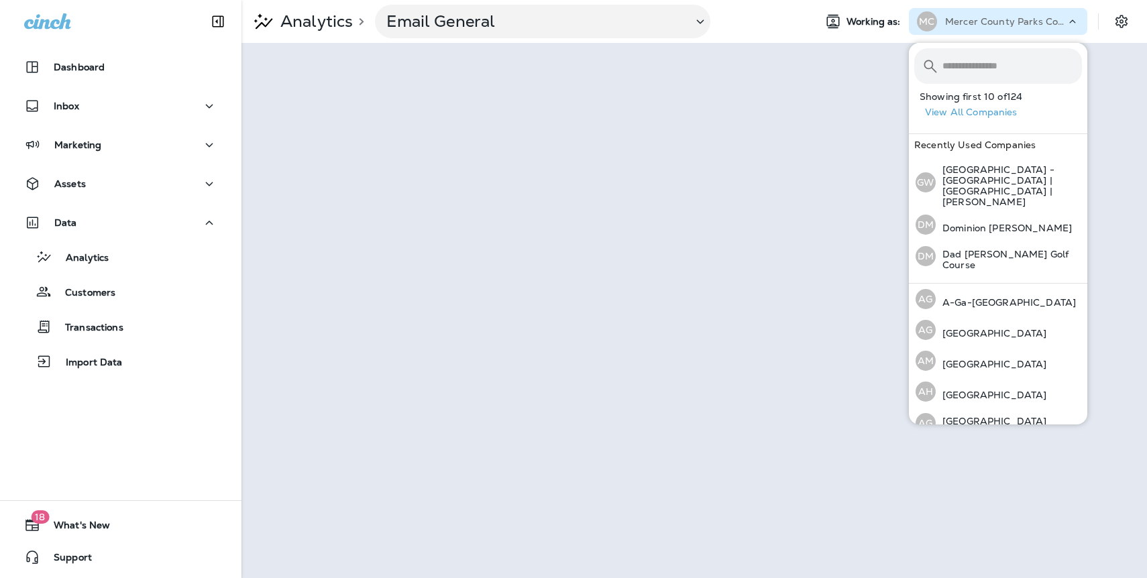
click at [989, 115] on button "View All Companies" at bounding box center [1003, 112] width 168 height 21
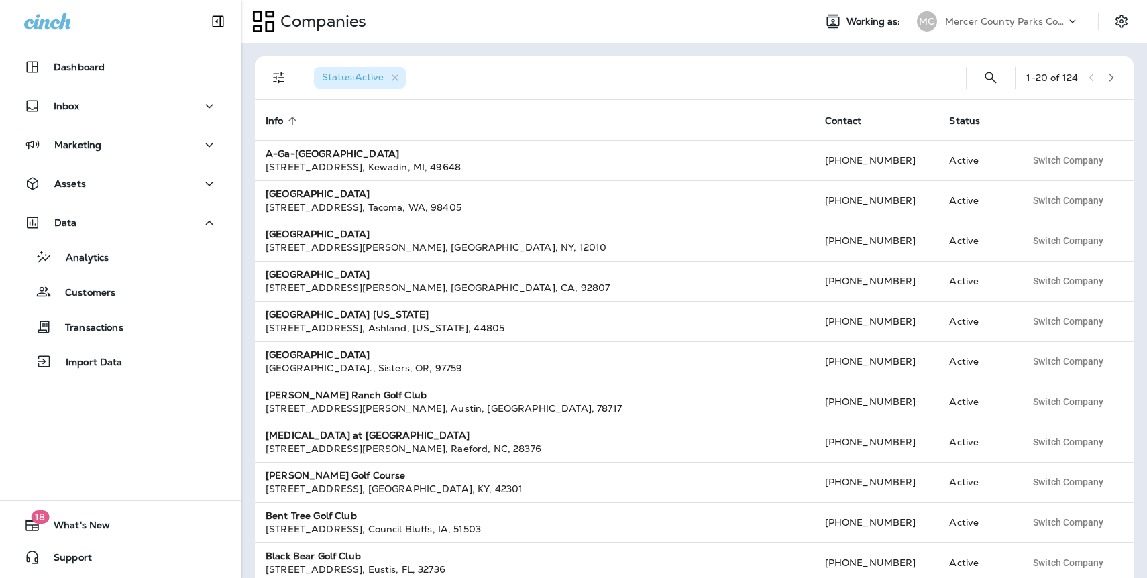
click at [1051, 25] on p "Mercer County Parks Commission" at bounding box center [1005, 21] width 121 height 11
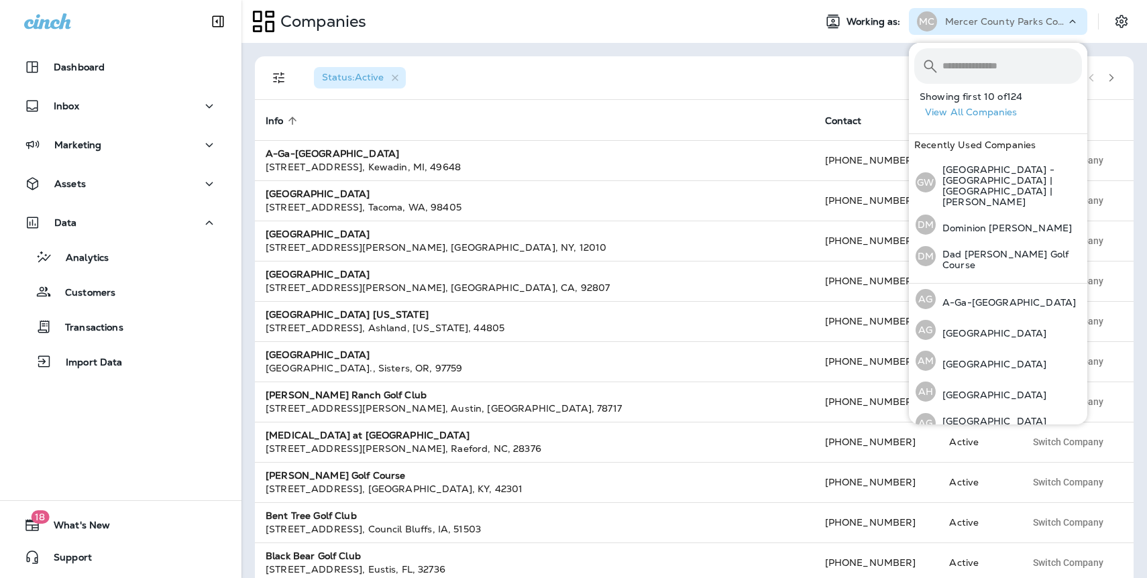
click at [994, 114] on button "View All Companies" at bounding box center [1003, 112] width 168 height 21
click at [1113, 79] on icon "button" at bounding box center [1110, 77] width 9 height 9
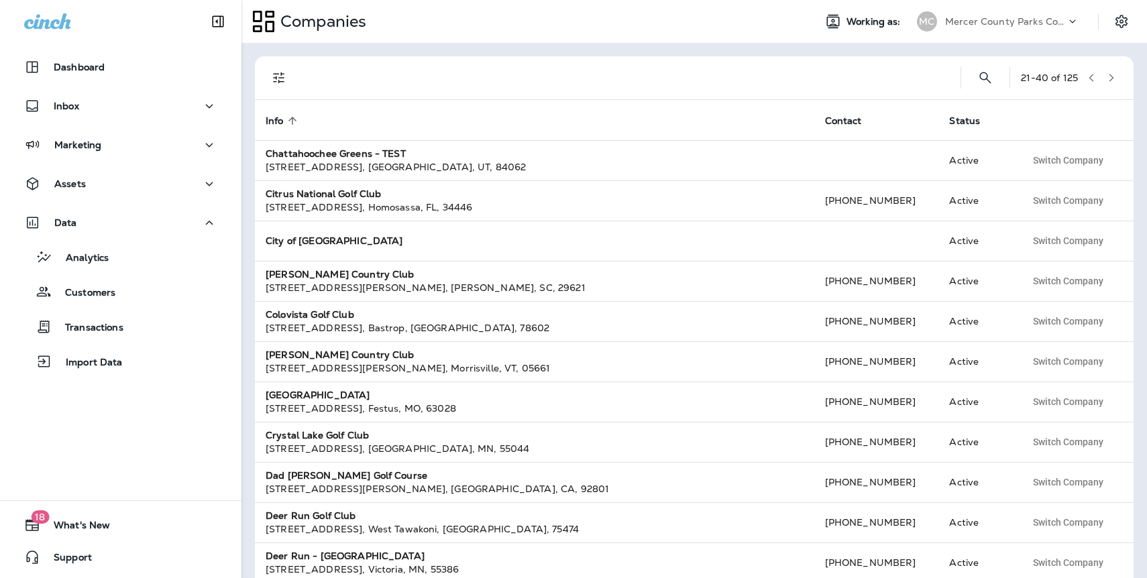
click at [1113, 79] on icon "button" at bounding box center [1110, 77] width 9 height 9
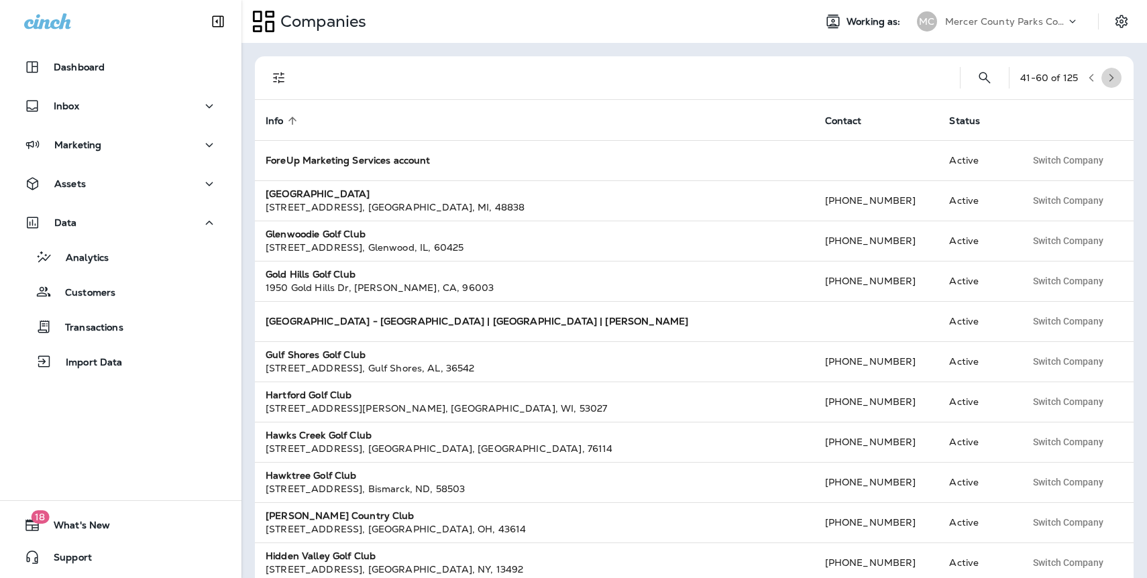
click at [1113, 79] on icon "button" at bounding box center [1110, 77] width 9 height 9
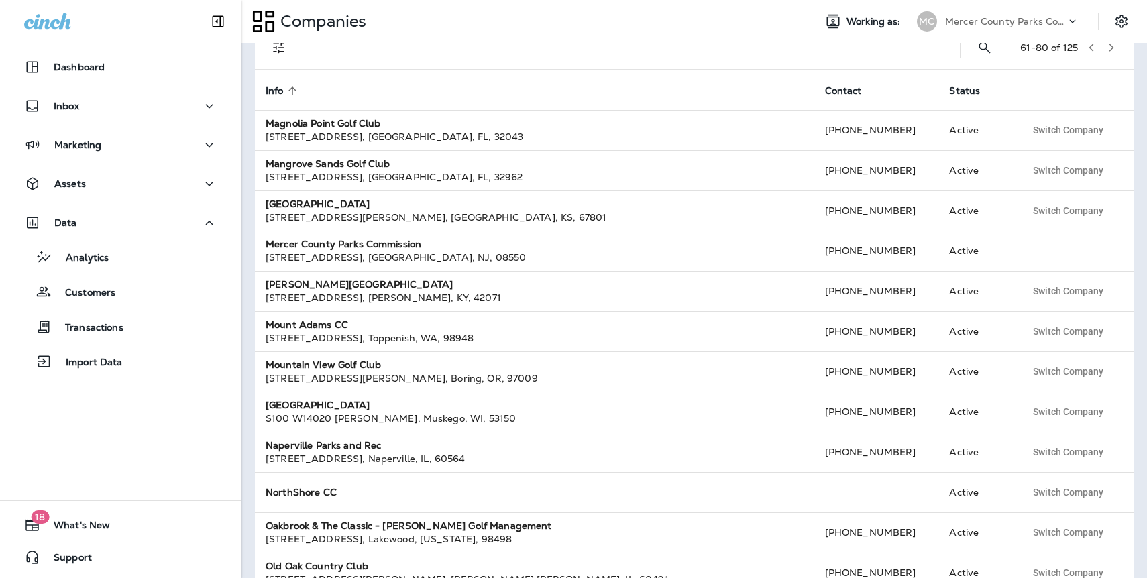
scroll to position [52, 0]
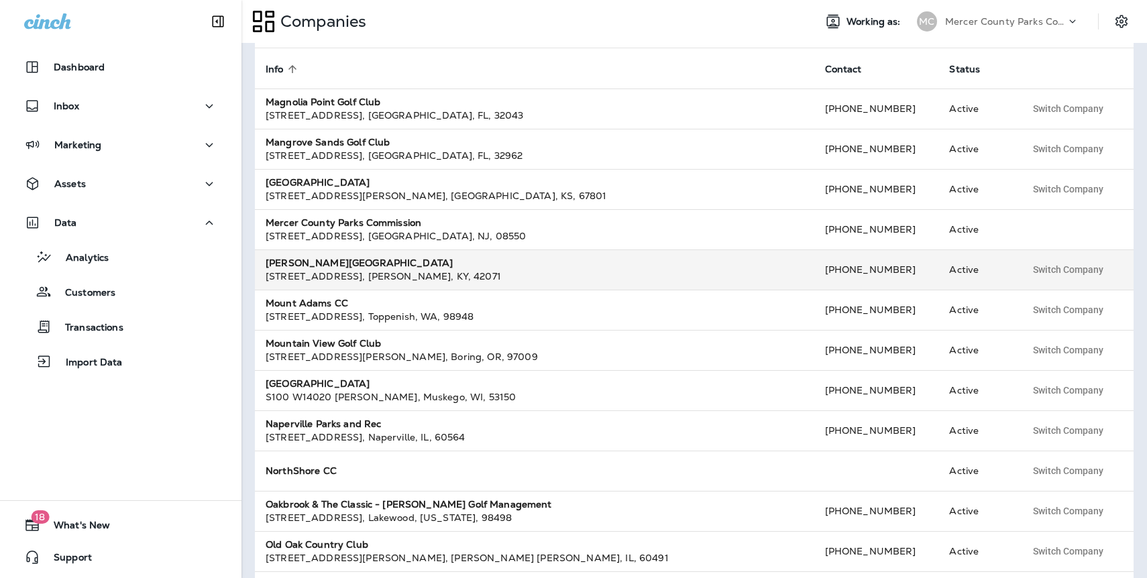
click at [349, 262] on strong "[PERSON_NAME][GEOGRAPHIC_DATA]" at bounding box center [359, 263] width 187 height 12
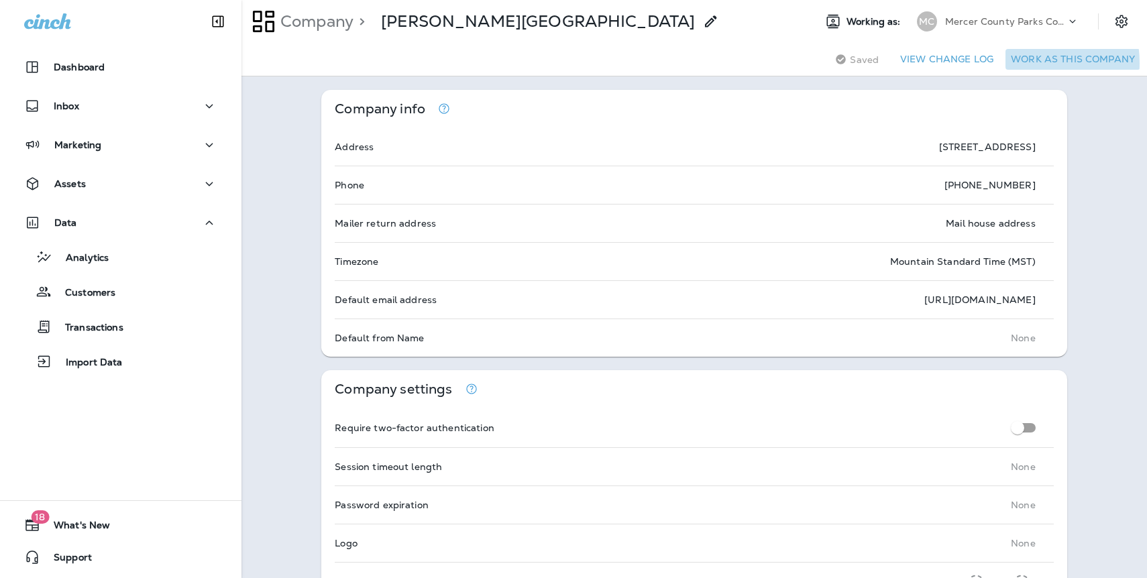
click at [1014, 64] on button "Work as this company" at bounding box center [1072, 59] width 135 height 21
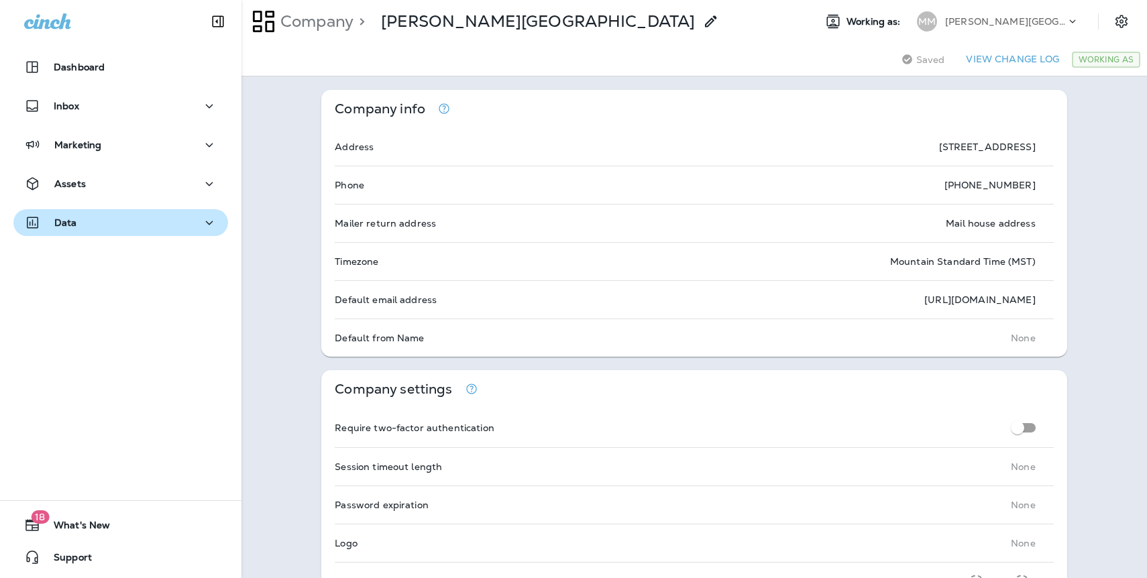
click at [86, 225] on div "Data" at bounding box center [120, 223] width 193 height 17
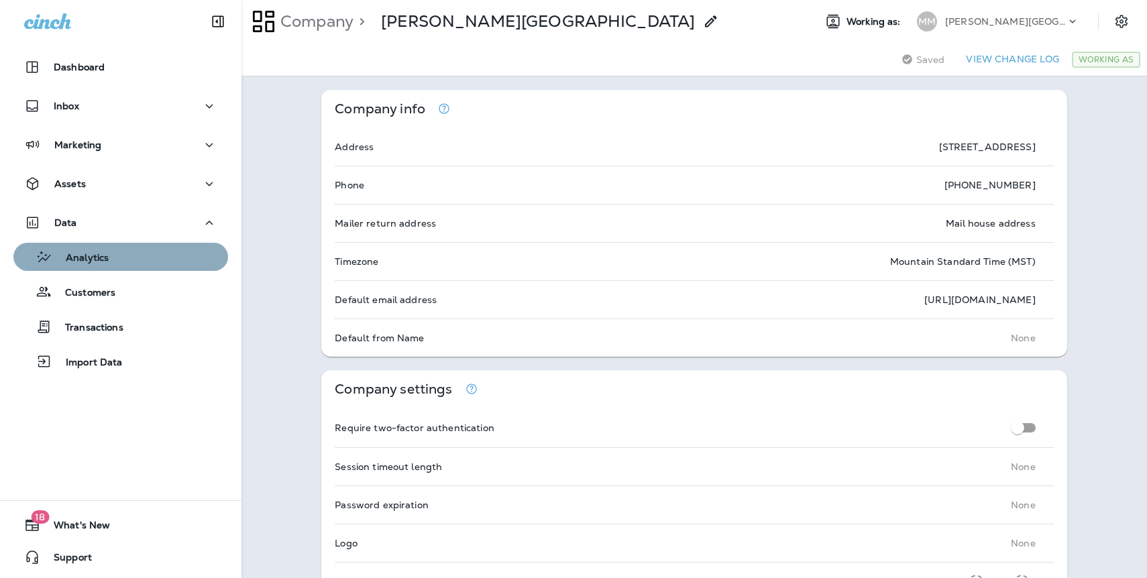
click at [98, 248] on div "Analytics" at bounding box center [64, 257] width 90 height 20
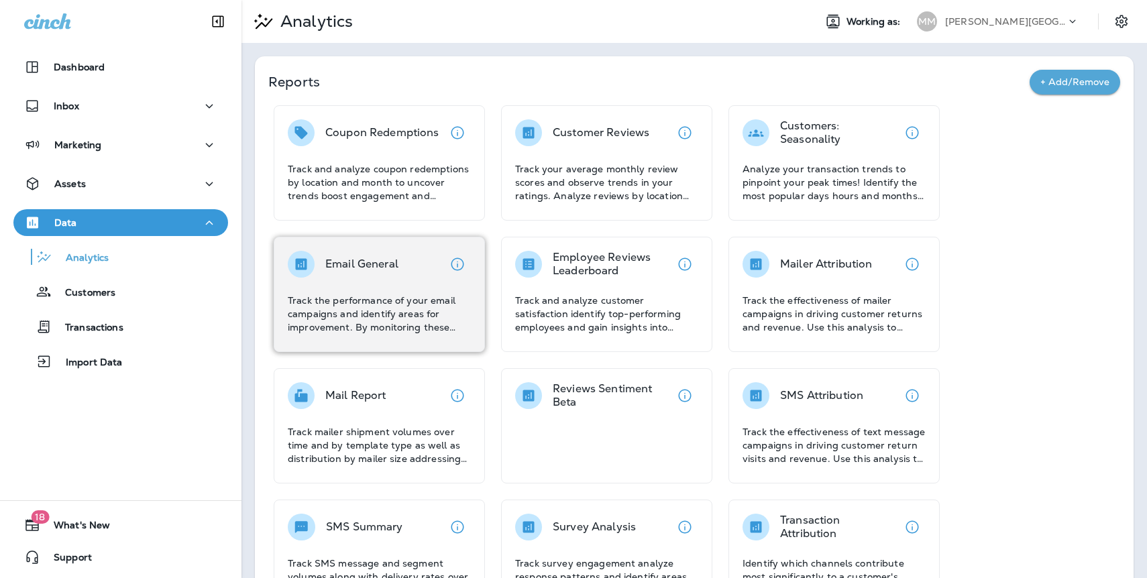
click at [377, 255] on div "Email General" at bounding box center [361, 264] width 73 height 27
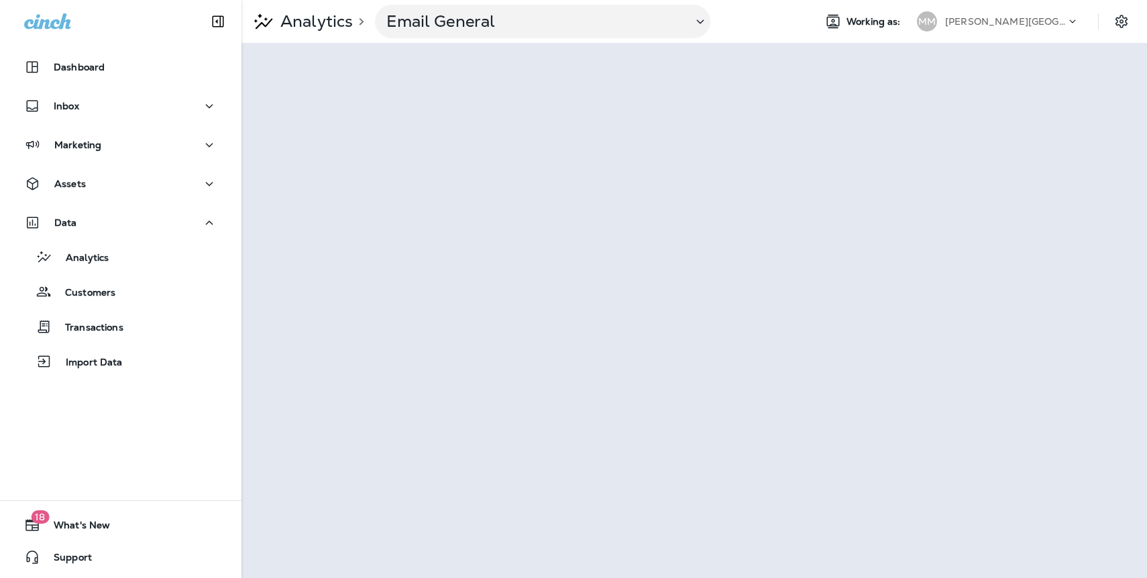
click at [990, 25] on p "[PERSON_NAME][GEOGRAPHIC_DATA]" at bounding box center [1005, 21] width 121 height 11
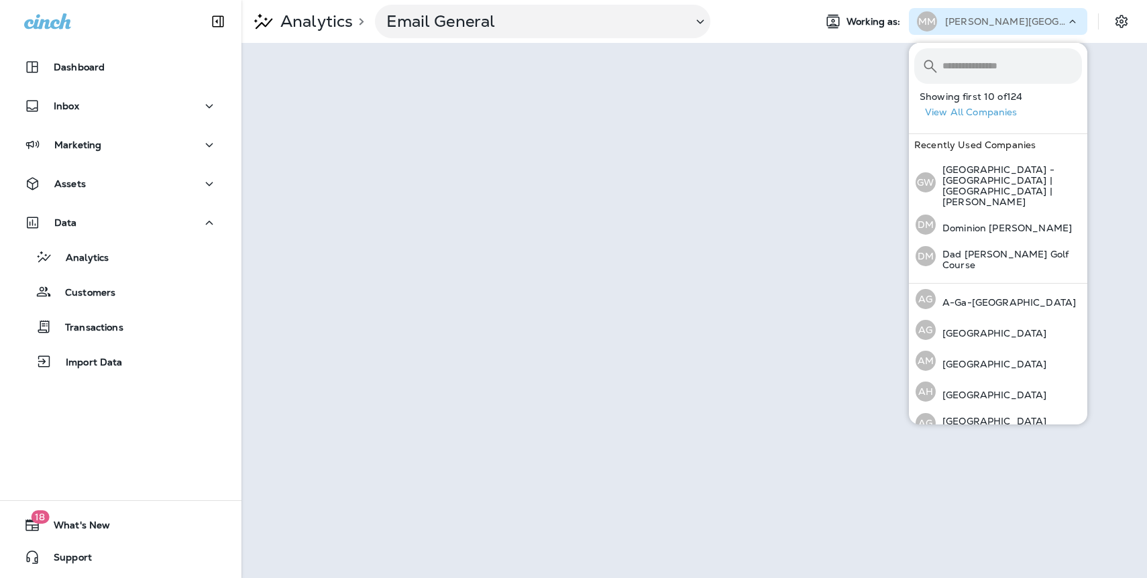
click at [991, 109] on button "View All Companies" at bounding box center [1003, 112] width 168 height 21
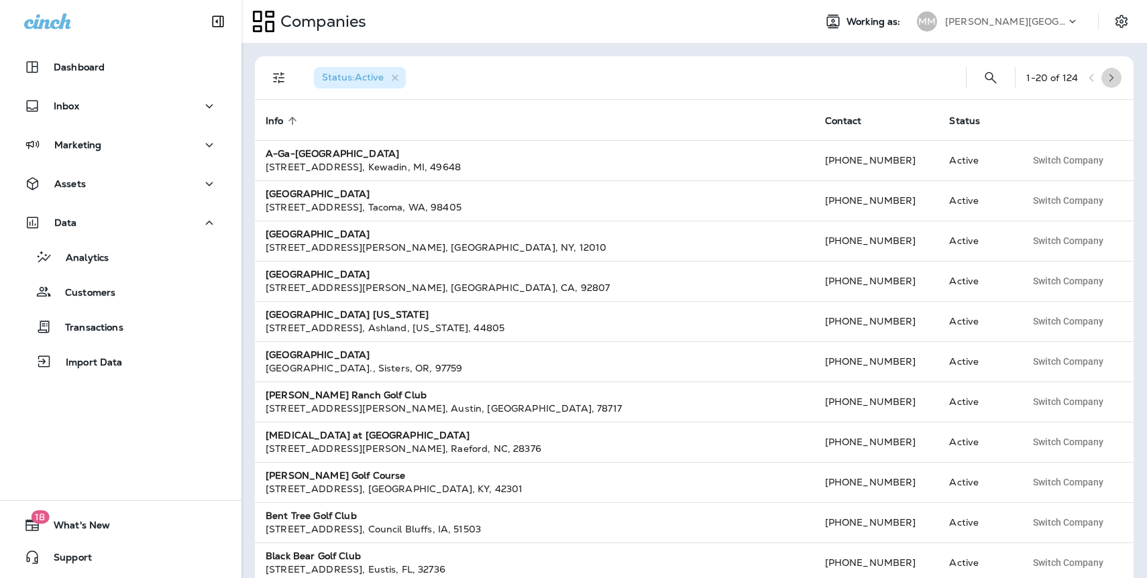
click at [1110, 80] on icon "button" at bounding box center [1110, 77] width 9 height 9
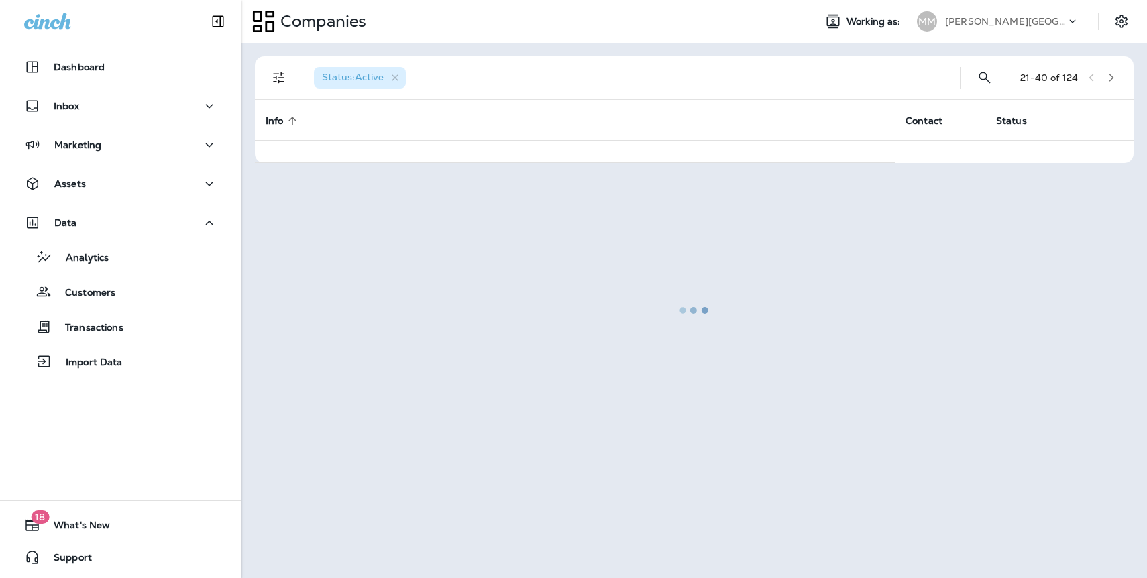
click at [1110, 80] on icon "button" at bounding box center [1110, 77] width 9 height 9
click at [1110, 80] on div at bounding box center [694, 310] width 903 height 532
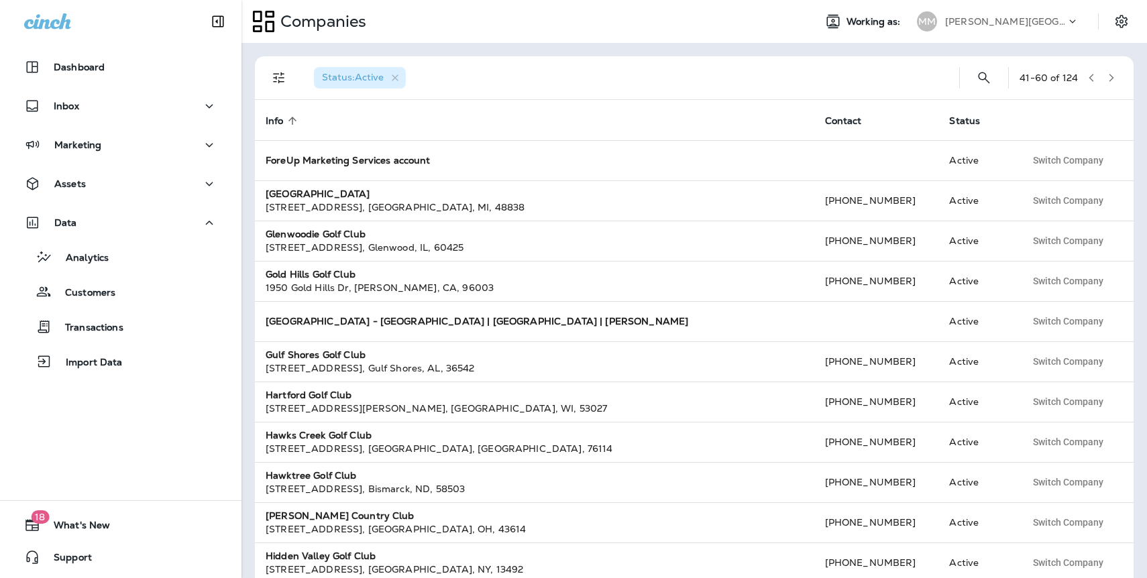
click at [1111, 80] on icon "button" at bounding box center [1110, 77] width 9 height 9
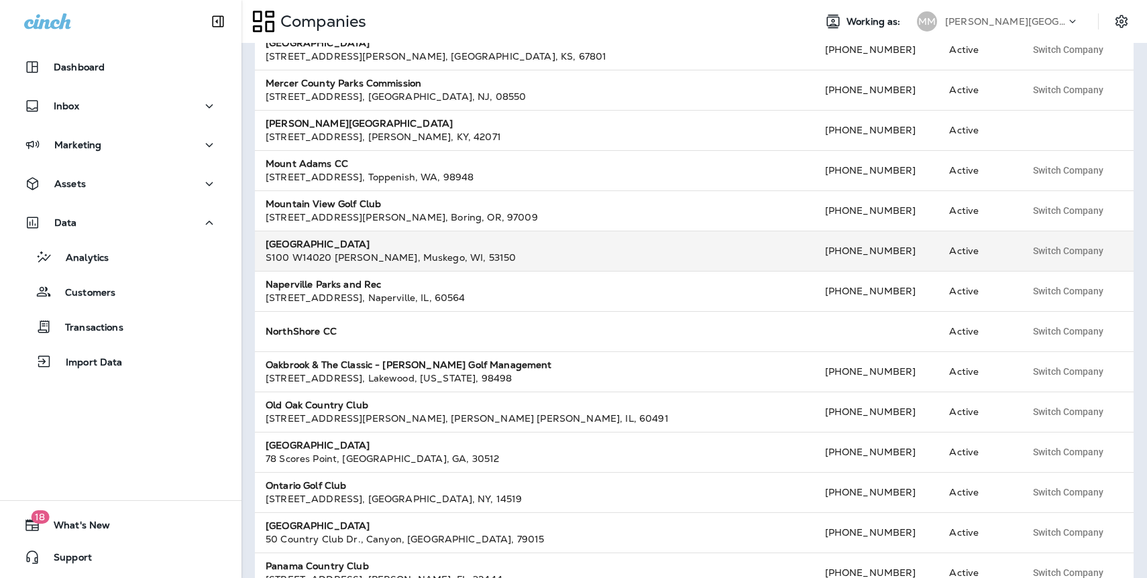
scroll to position [195, 0]
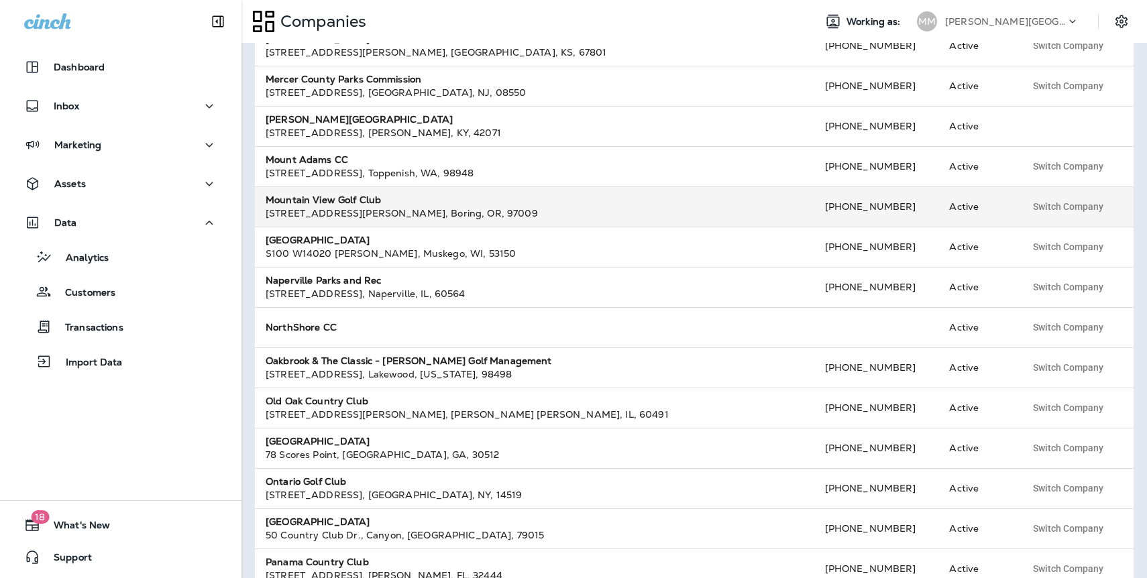
click at [362, 220] on td "Mountain View Golf Club [STREET_ADDRESS][PERSON_NAME]" at bounding box center [534, 206] width 559 height 40
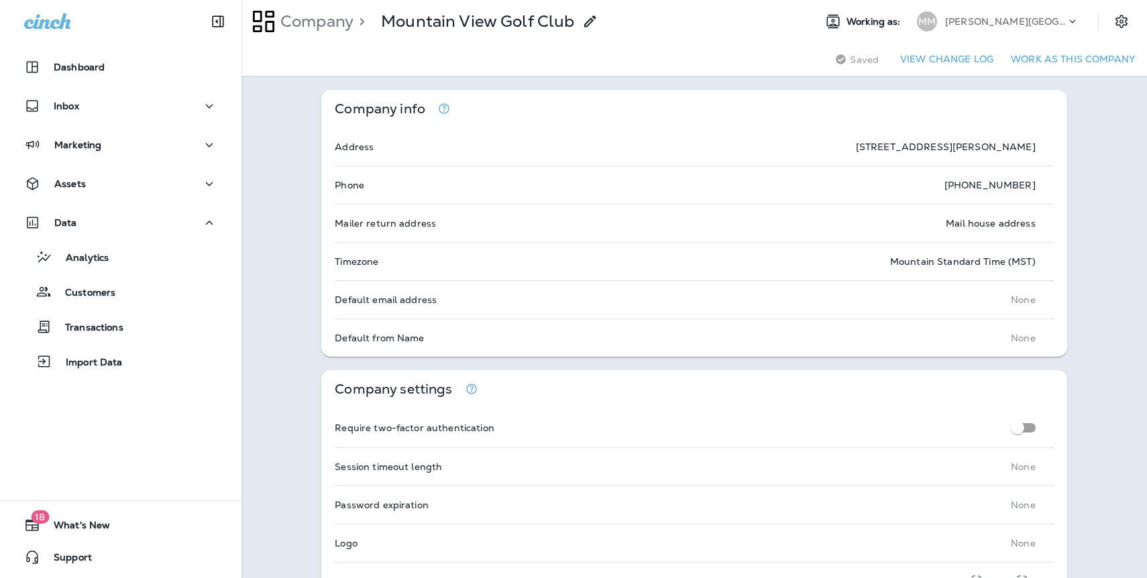
click at [1088, 56] on button "Work as this company" at bounding box center [1072, 59] width 135 height 21
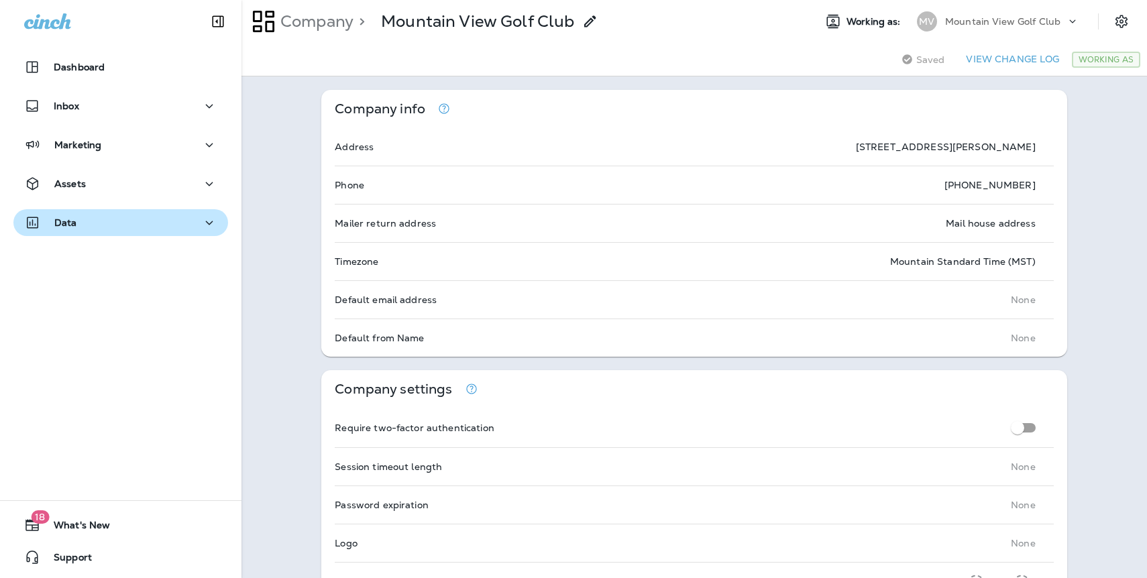
click at [88, 231] on button "Data" at bounding box center [120, 222] width 215 height 27
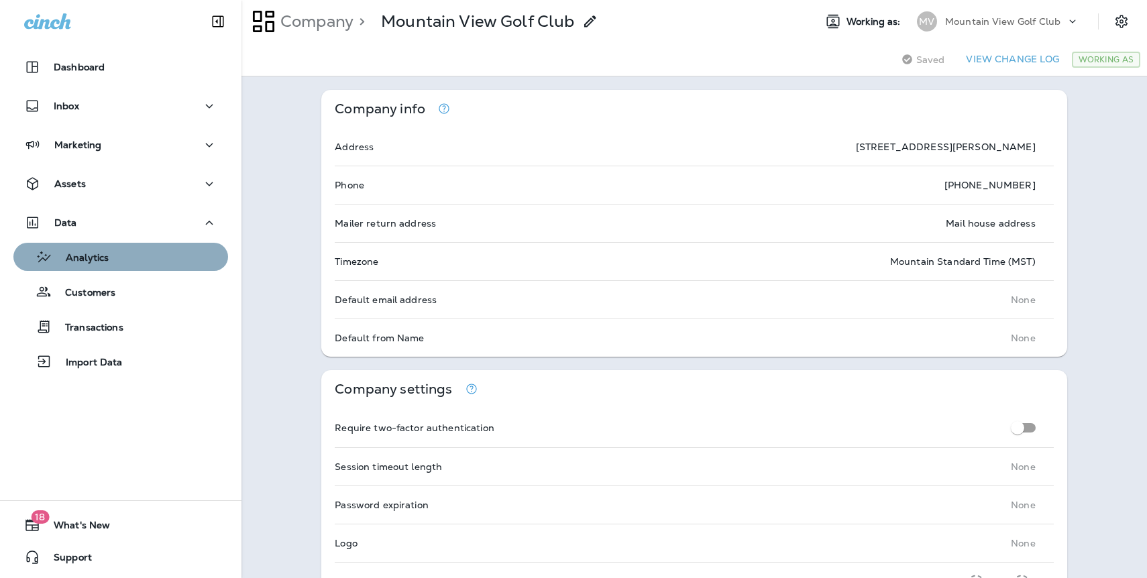
click at [97, 256] on p "Analytics" at bounding box center [80, 258] width 56 height 13
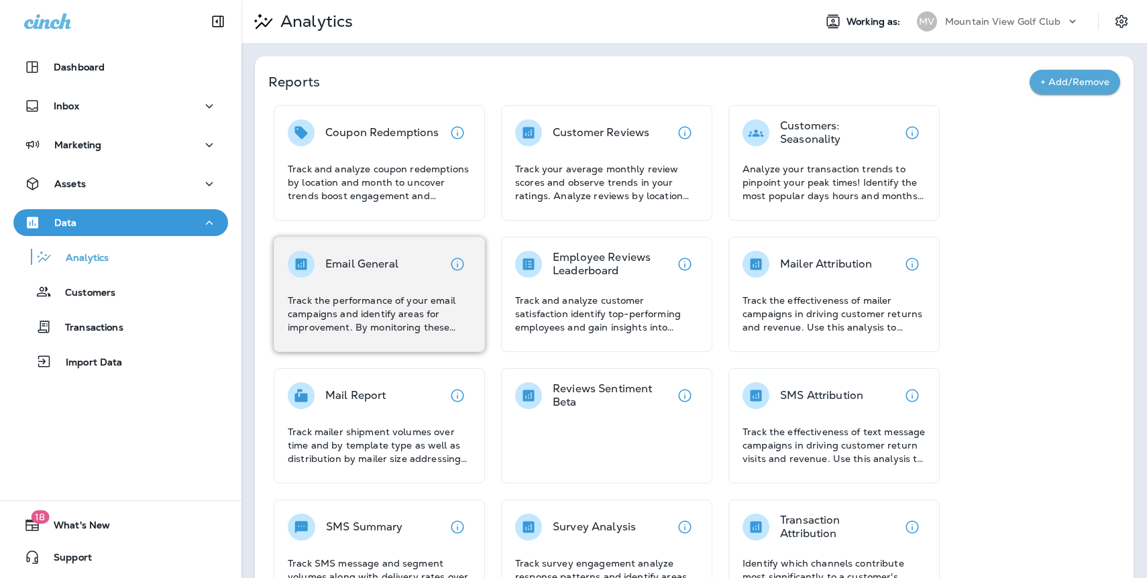
click at [379, 272] on div "Email General" at bounding box center [361, 264] width 73 height 27
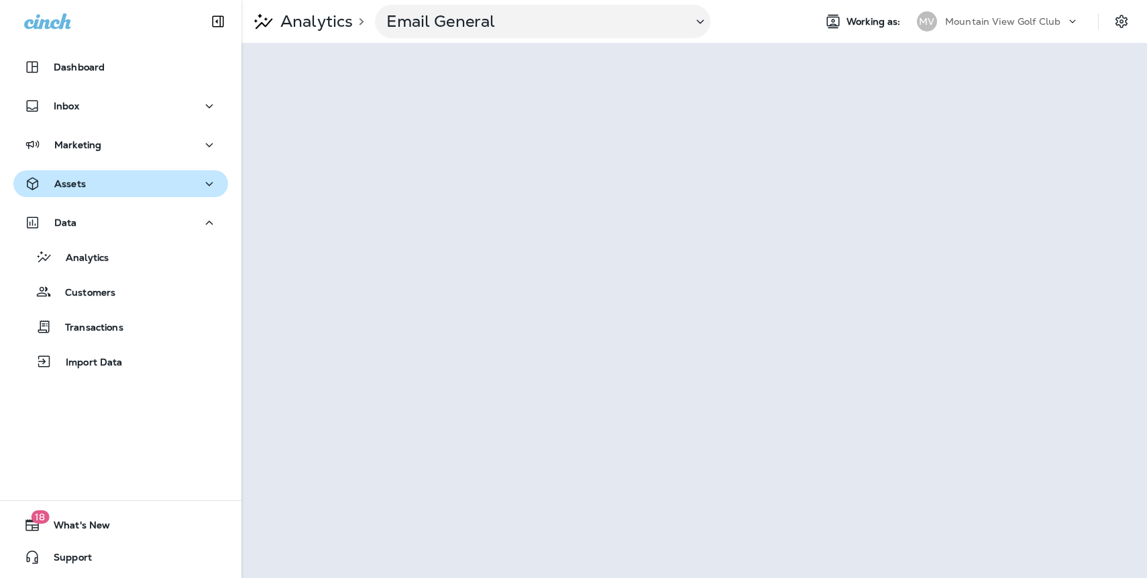
click at [76, 184] on p "Assets" at bounding box center [70, 183] width 32 height 11
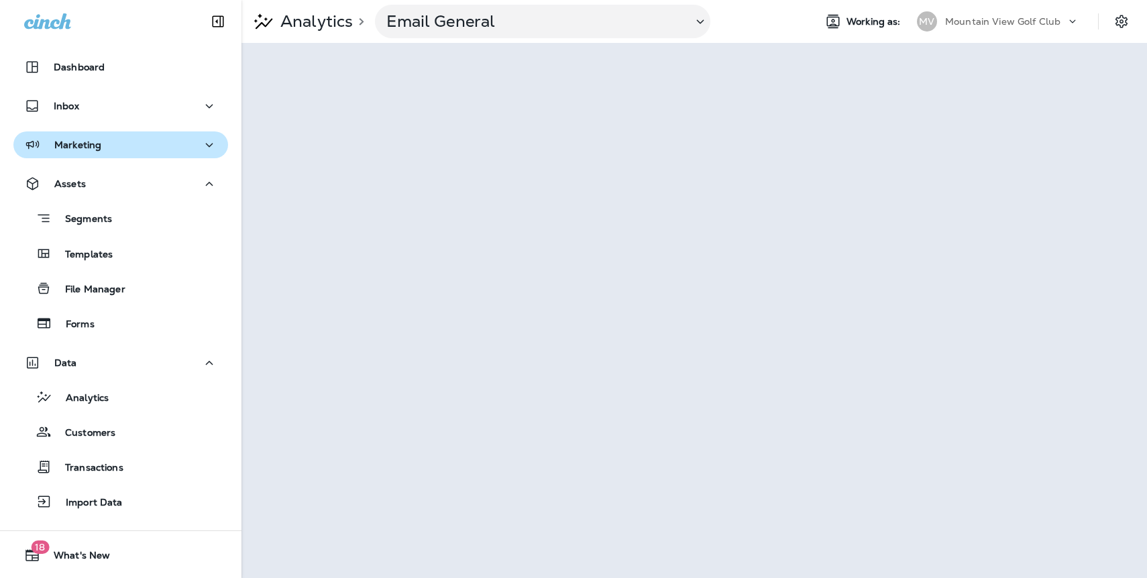
click at [84, 152] on div "Marketing" at bounding box center [62, 145] width 77 height 17
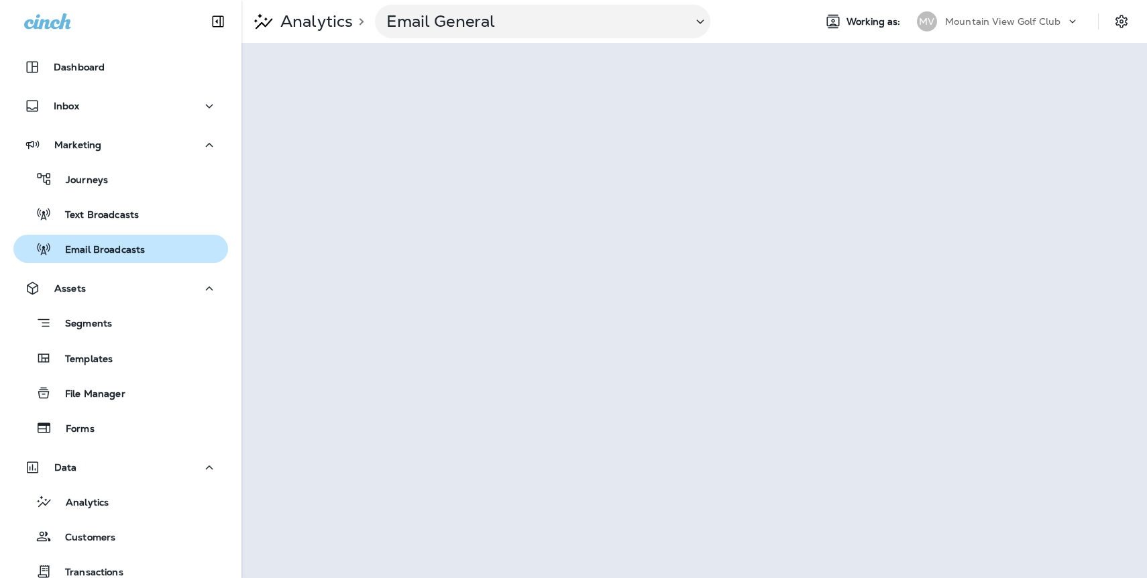
click at [92, 247] on p "Email Broadcasts" at bounding box center [98, 250] width 93 height 13
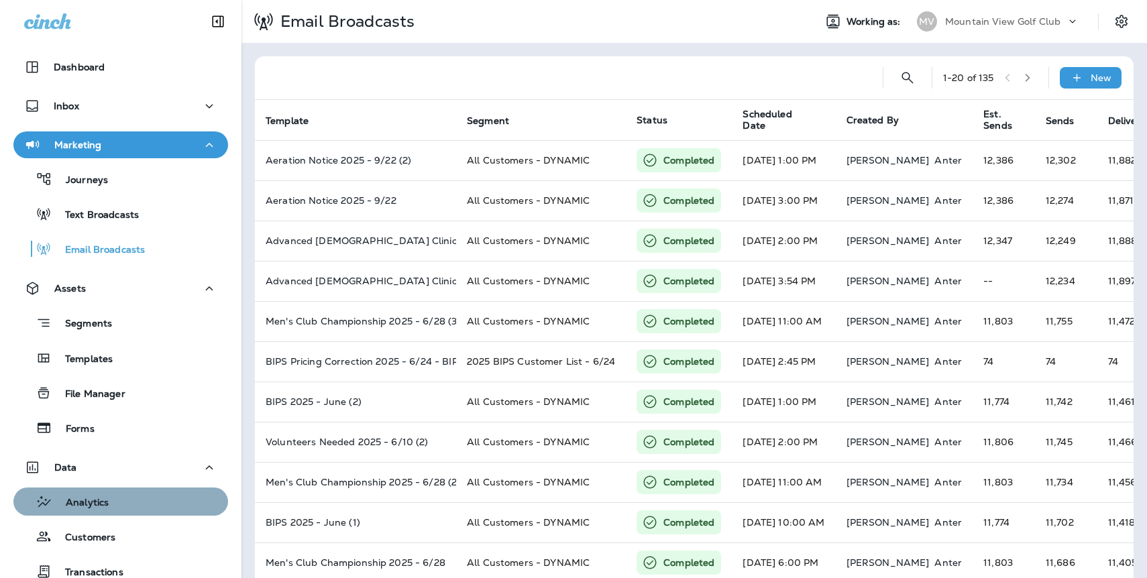
click at [73, 502] on p "Analytics" at bounding box center [80, 503] width 56 height 13
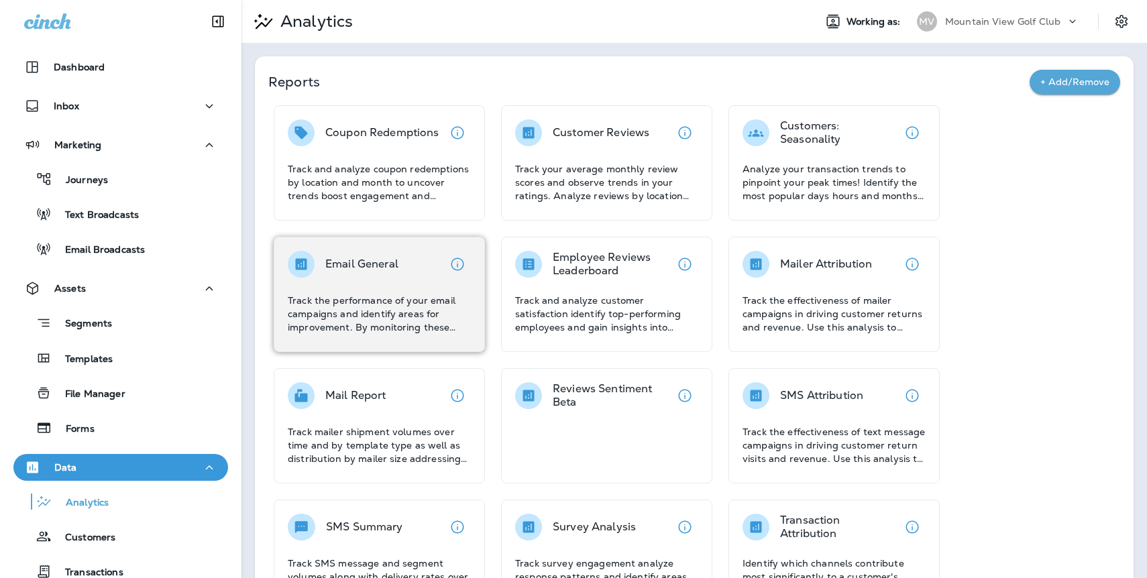
click at [322, 298] on p "Track the performance of your email campaigns and identify areas for improvemen…" at bounding box center [379, 314] width 183 height 40
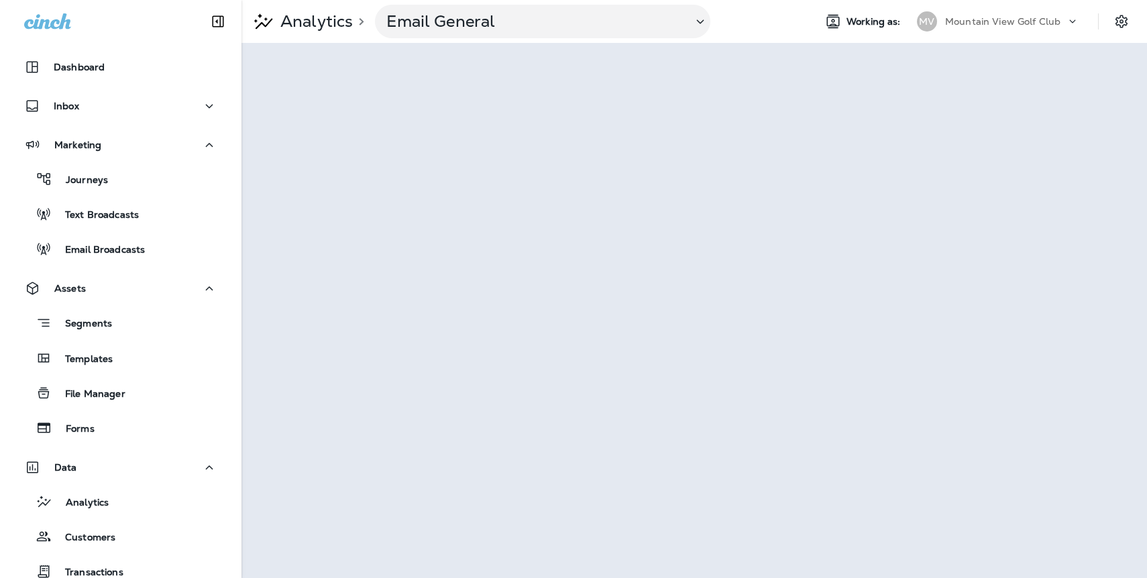
click at [976, 25] on p "Mountain View Golf Club" at bounding box center [1002, 21] width 115 height 11
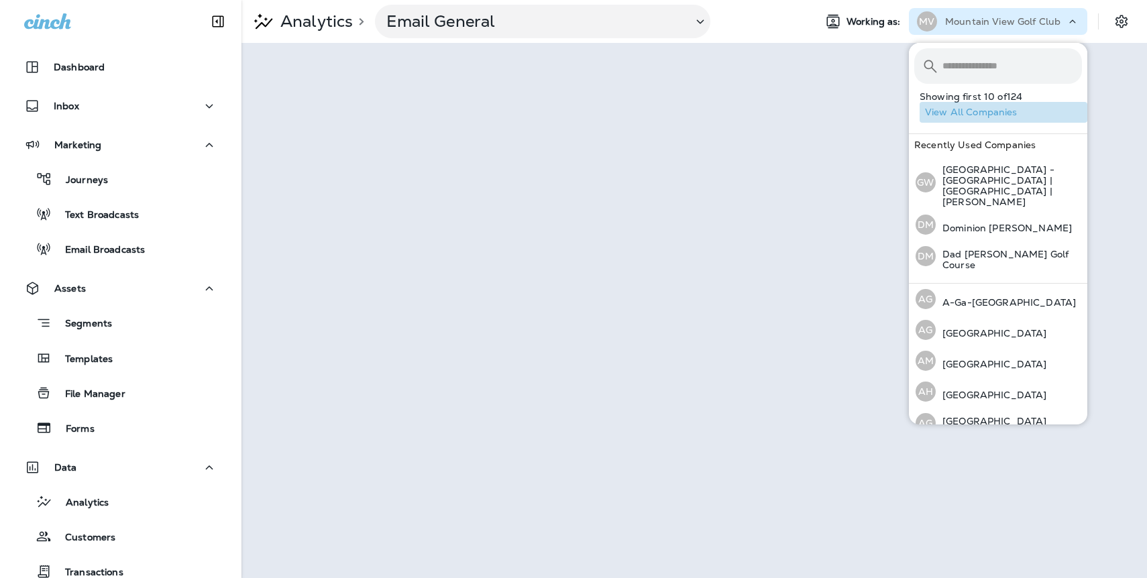
click at [972, 113] on button "View All Companies" at bounding box center [1003, 112] width 168 height 21
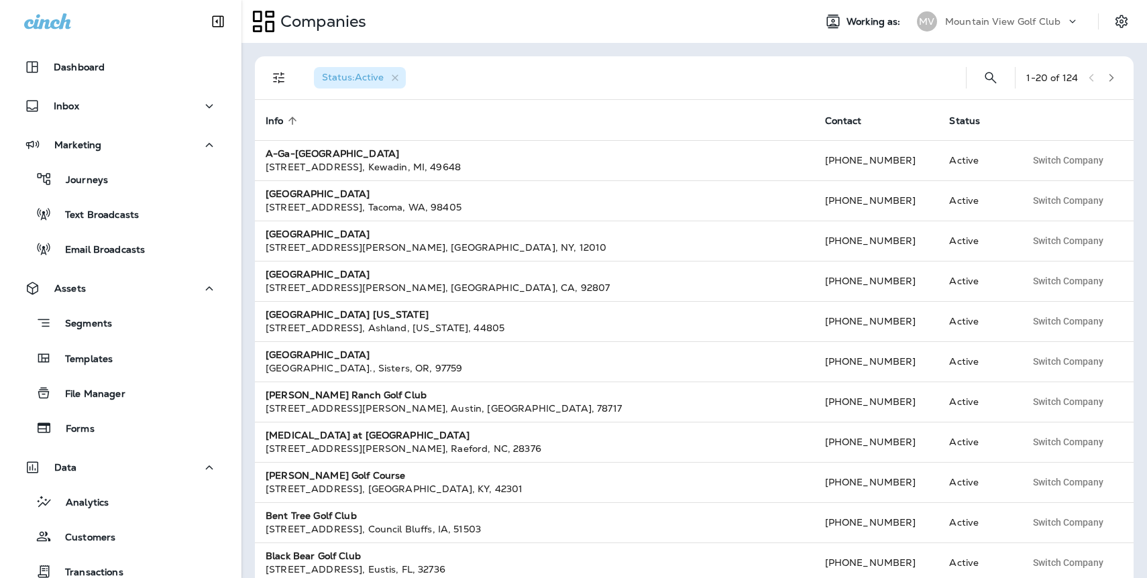
click at [1109, 80] on icon "button" at bounding box center [1111, 78] width 5 height 8
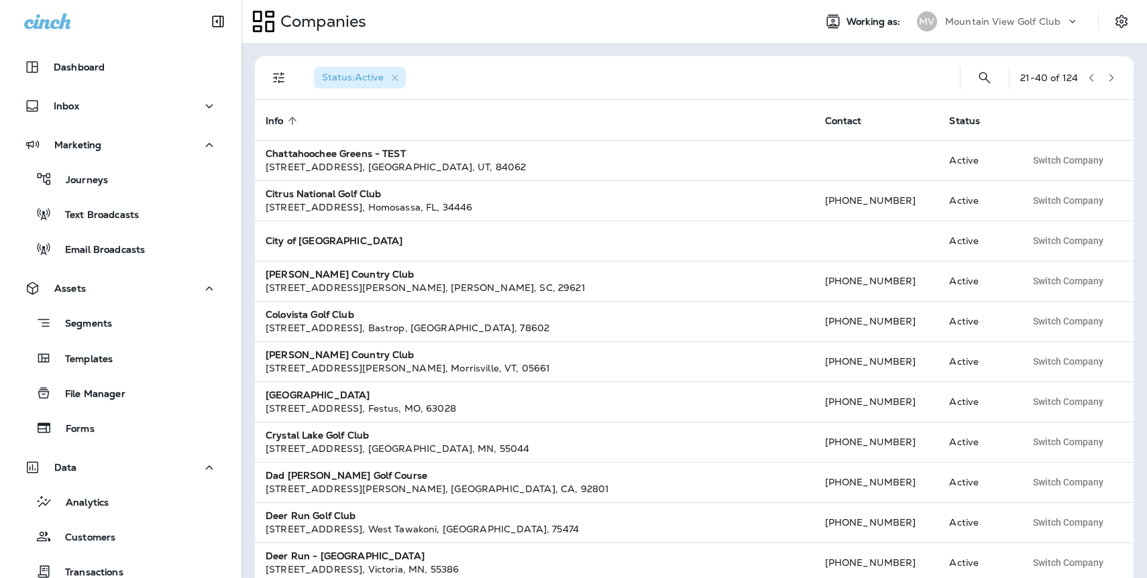
click at [1109, 80] on icon "button" at bounding box center [1111, 78] width 5 height 8
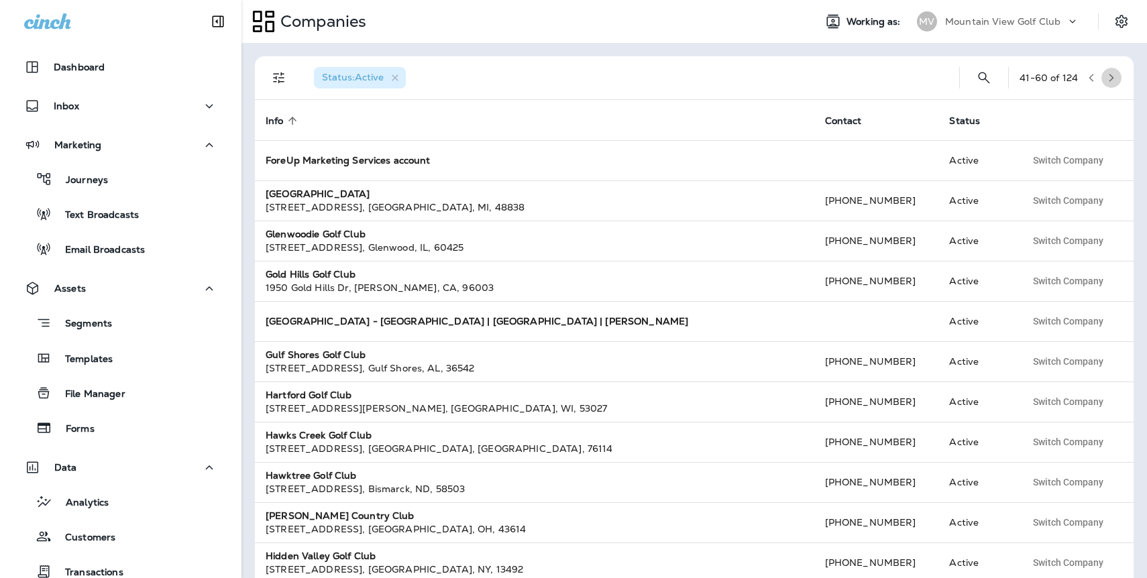
click at [1109, 81] on icon "button" at bounding box center [1111, 78] width 5 height 8
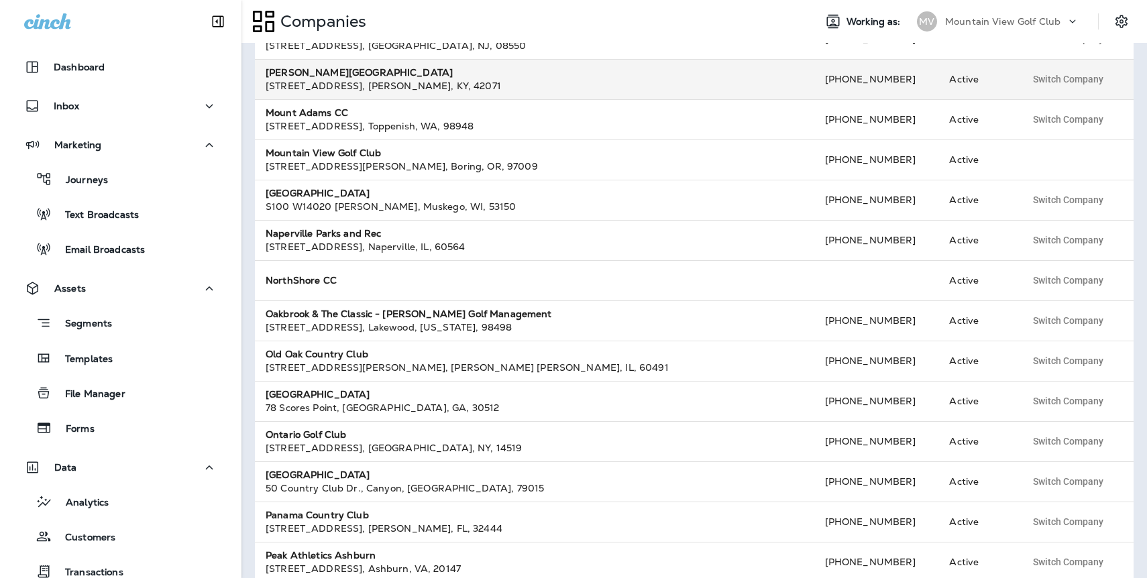
scroll to position [258, 0]
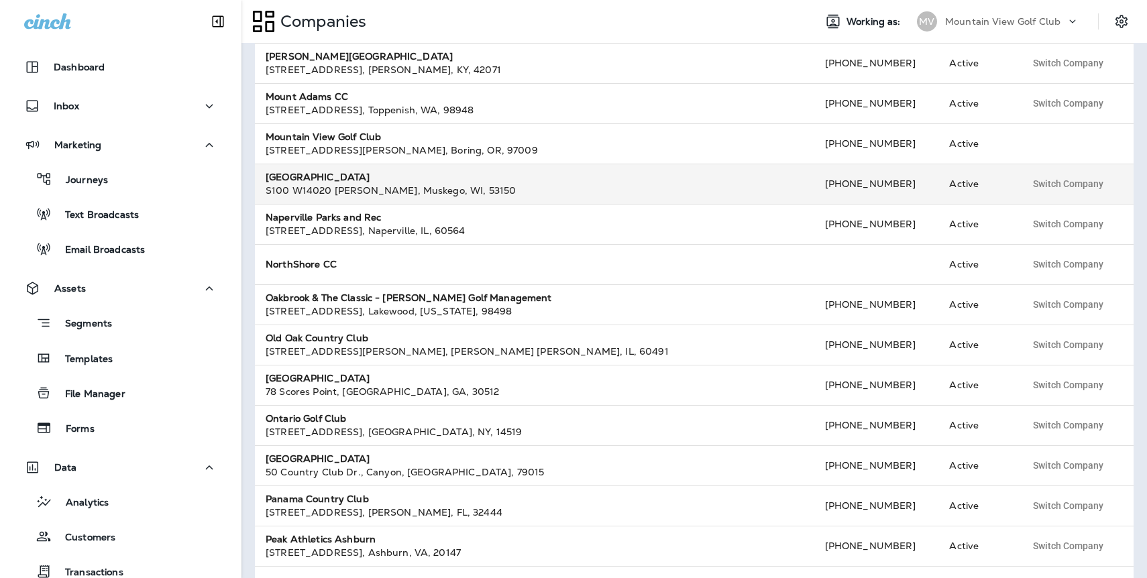
click at [355, 189] on div "S100 [STREET_ADDRESS][PERSON_NAME]" at bounding box center [535, 190] width 538 height 13
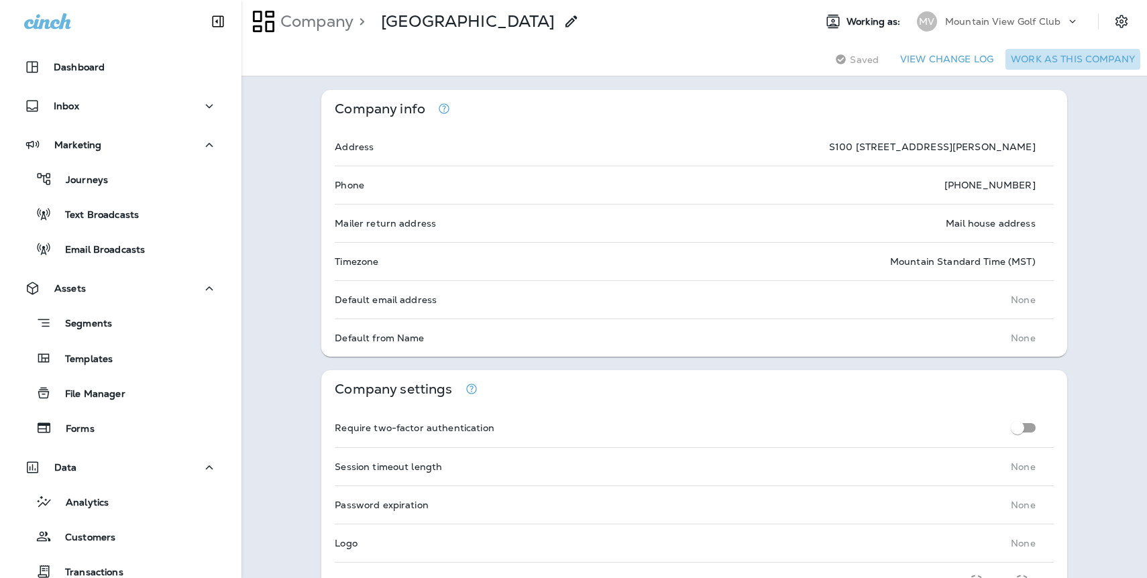
click at [1073, 64] on button "Work as this company" at bounding box center [1072, 59] width 135 height 21
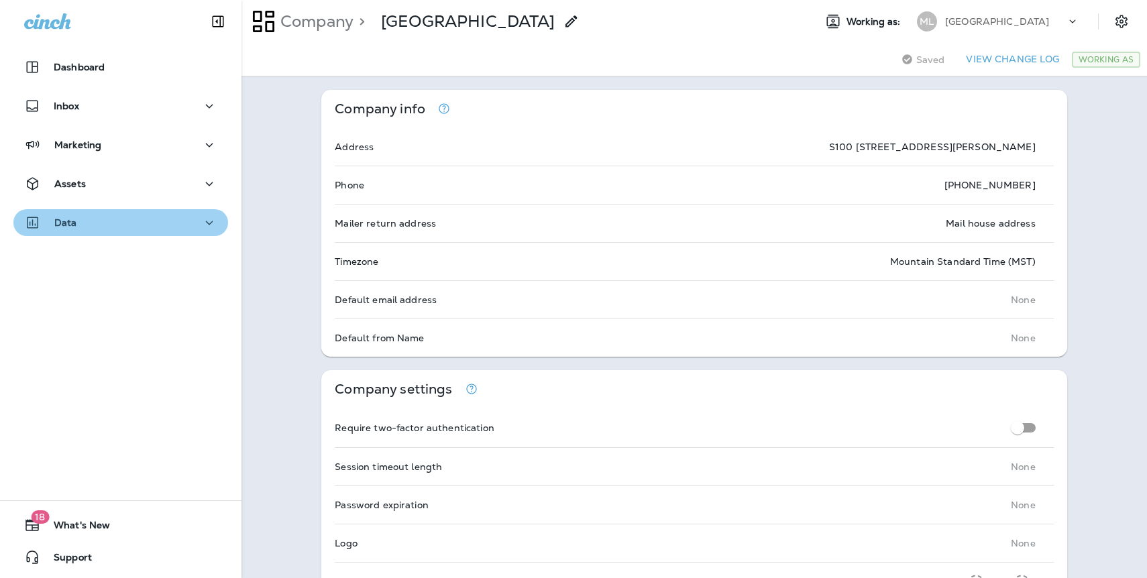
click at [73, 223] on p "Data" at bounding box center [65, 222] width 23 height 11
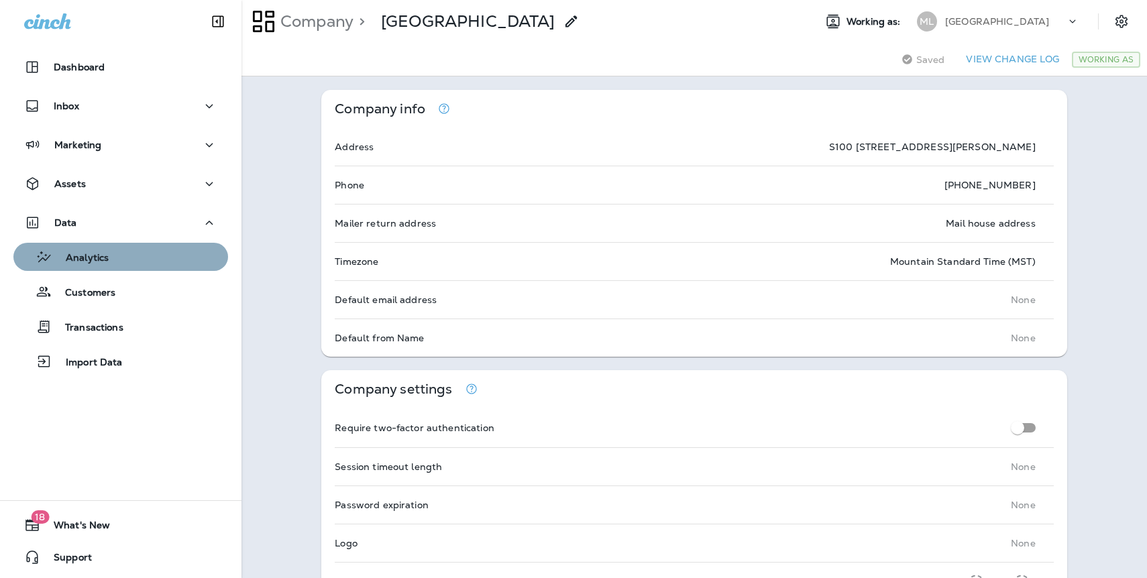
click at [89, 264] on p "Analytics" at bounding box center [80, 258] width 56 height 13
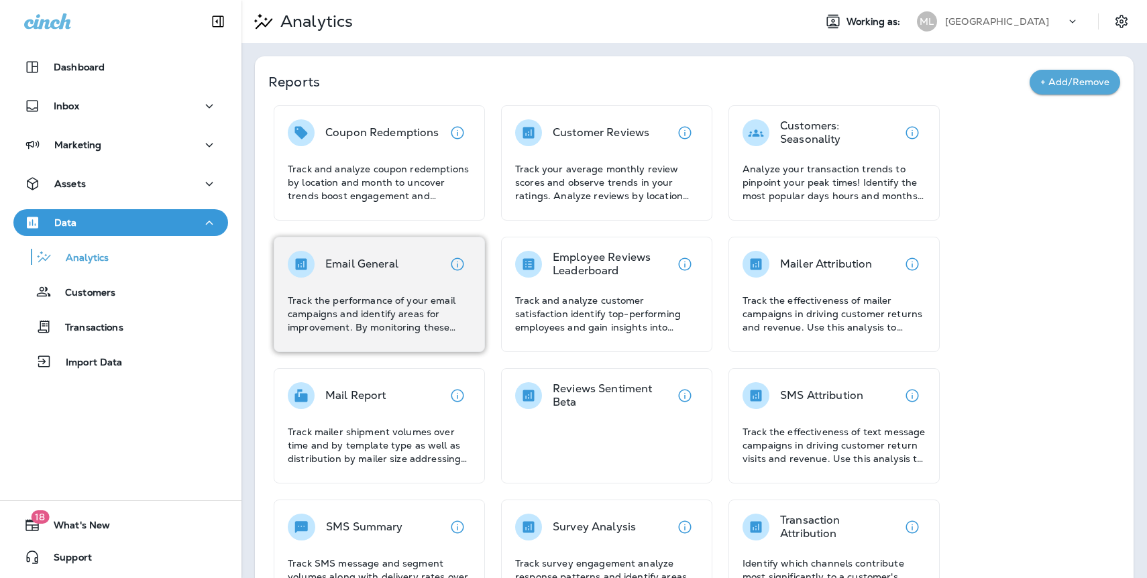
click at [415, 276] on div "Email General" at bounding box center [379, 264] width 183 height 27
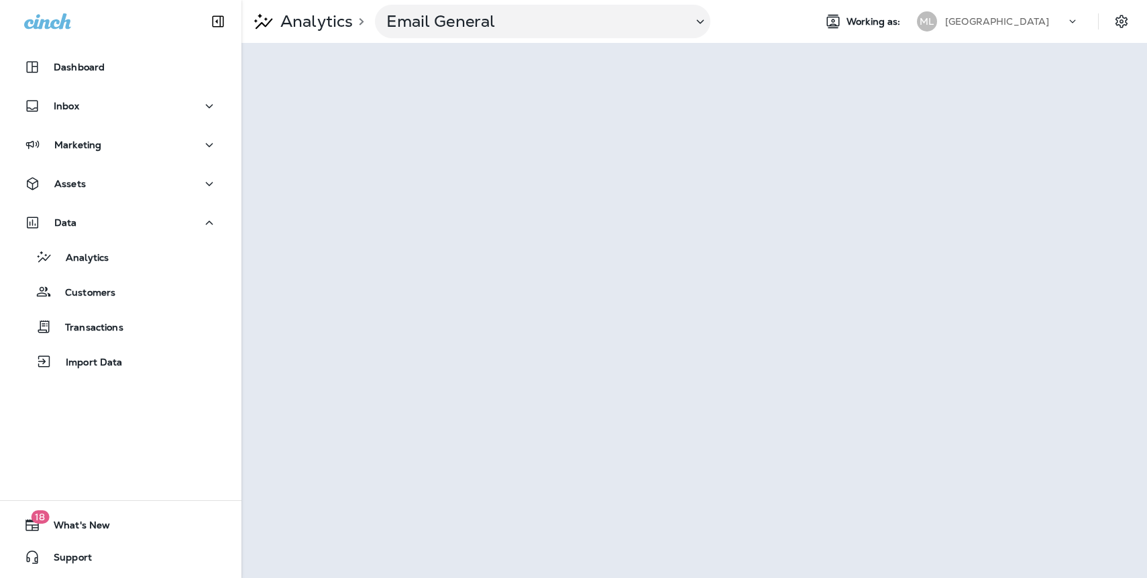
click at [1035, 28] on div "[GEOGRAPHIC_DATA]" at bounding box center [1005, 21] width 121 height 20
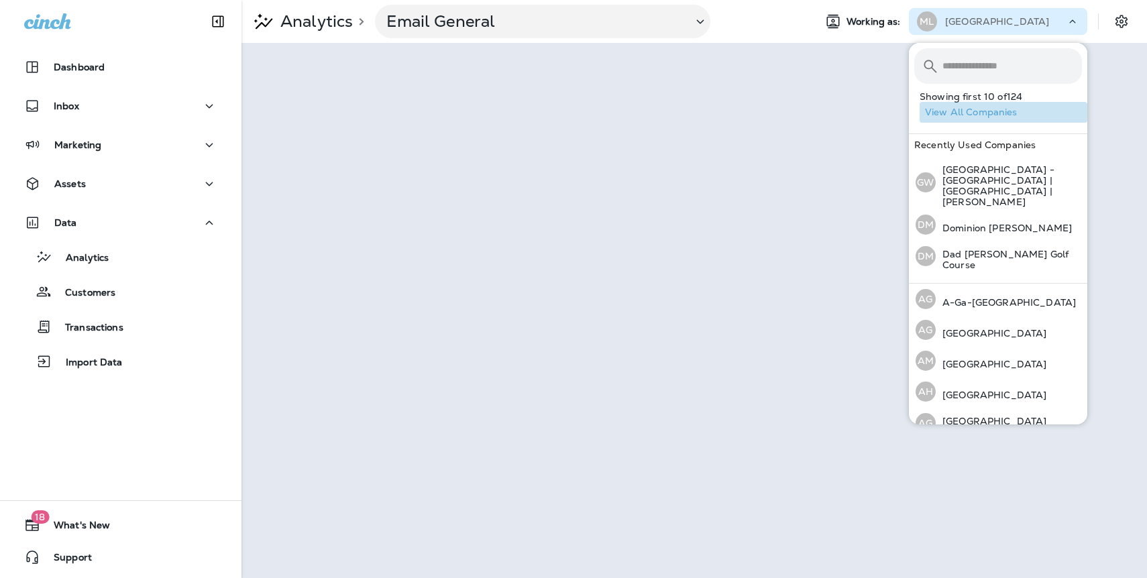
click at [1009, 110] on button "View All Companies" at bounding box center [1003, 112] width 168 height 21
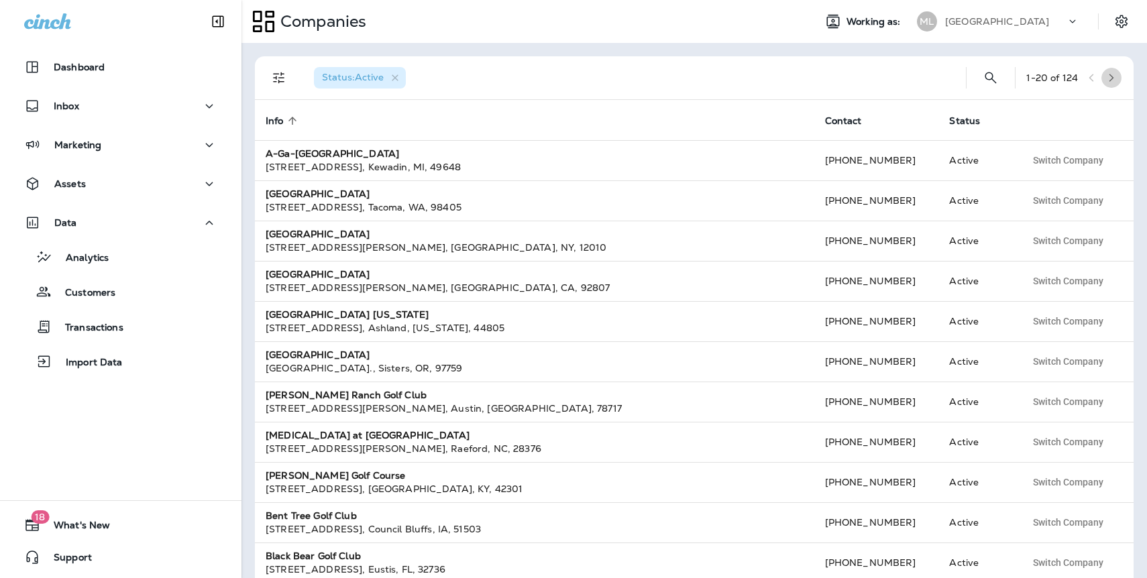
click at [1108, 81] on icon "button" at bounding box center [1110, 77] width 9 height 9
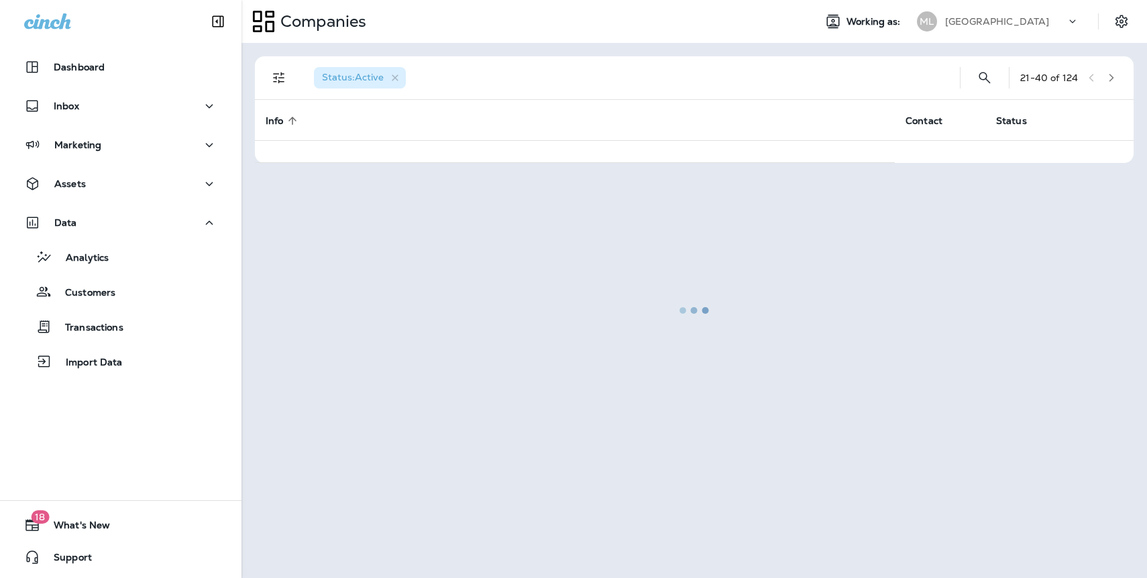
click at [1108, 81] on div at bounding box center [694, 310] width 903 height 532
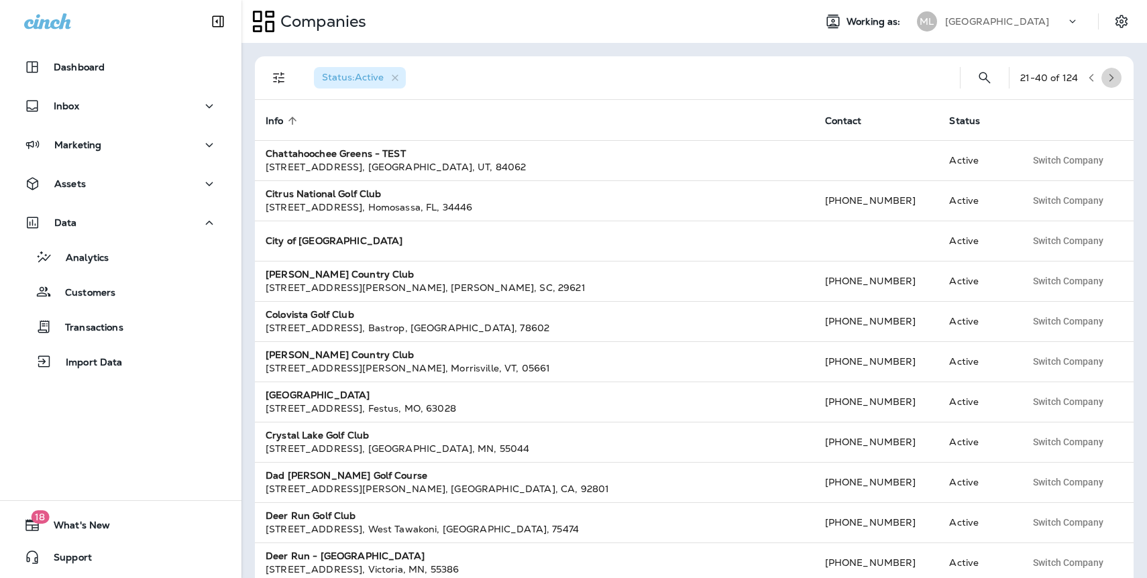
click at [1108, 81] on icon "button" at bounding box center [1110, 77] width 9 height 9
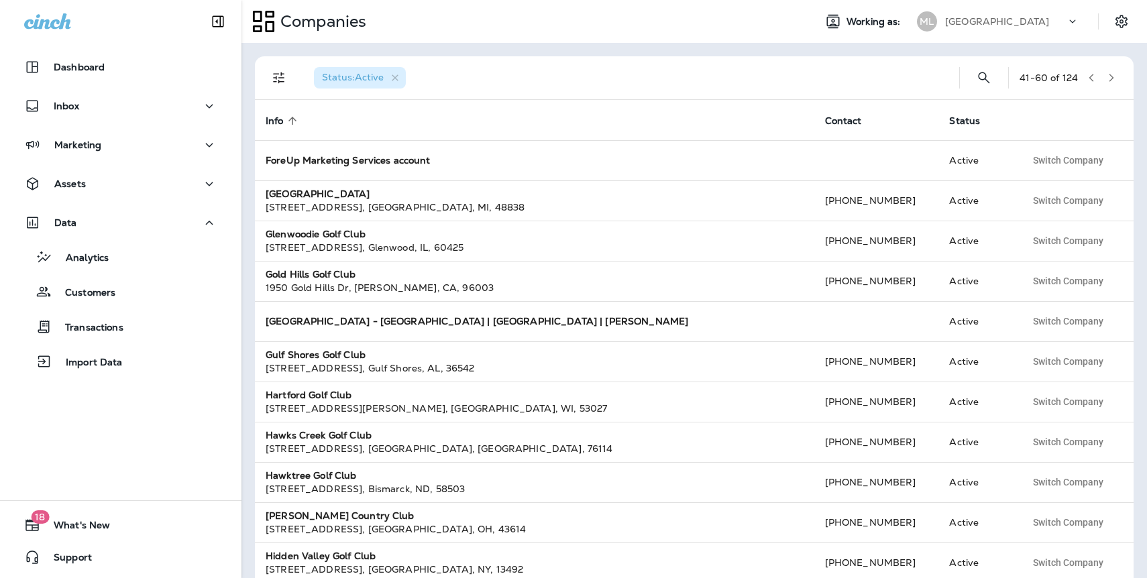
click at [1112, 76] on icon "button" at bounding box center [1110, 77] width 9 height 9
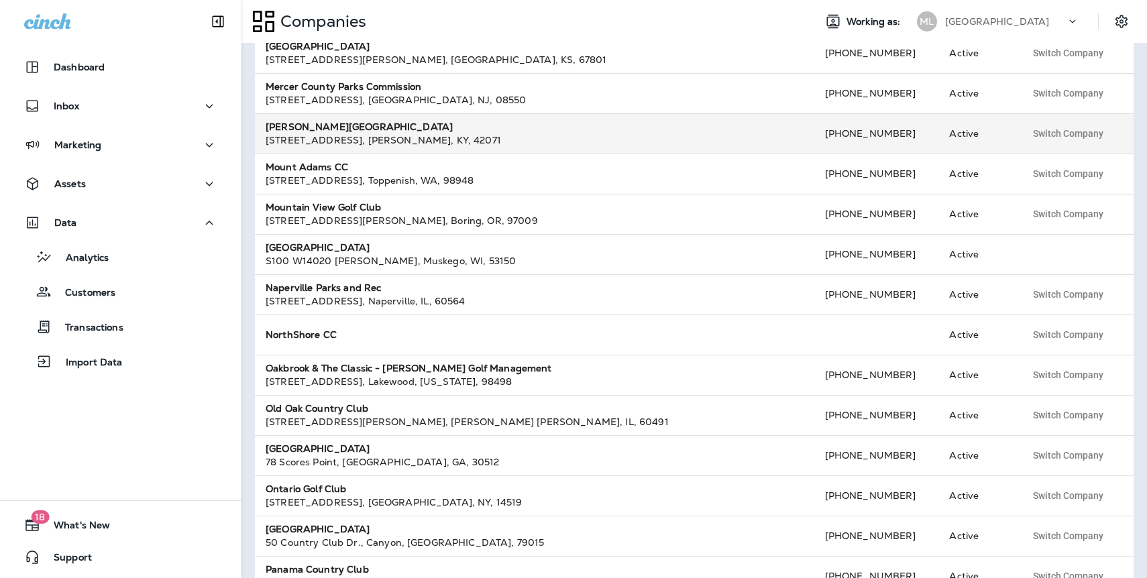
scroll to position [286, 0]
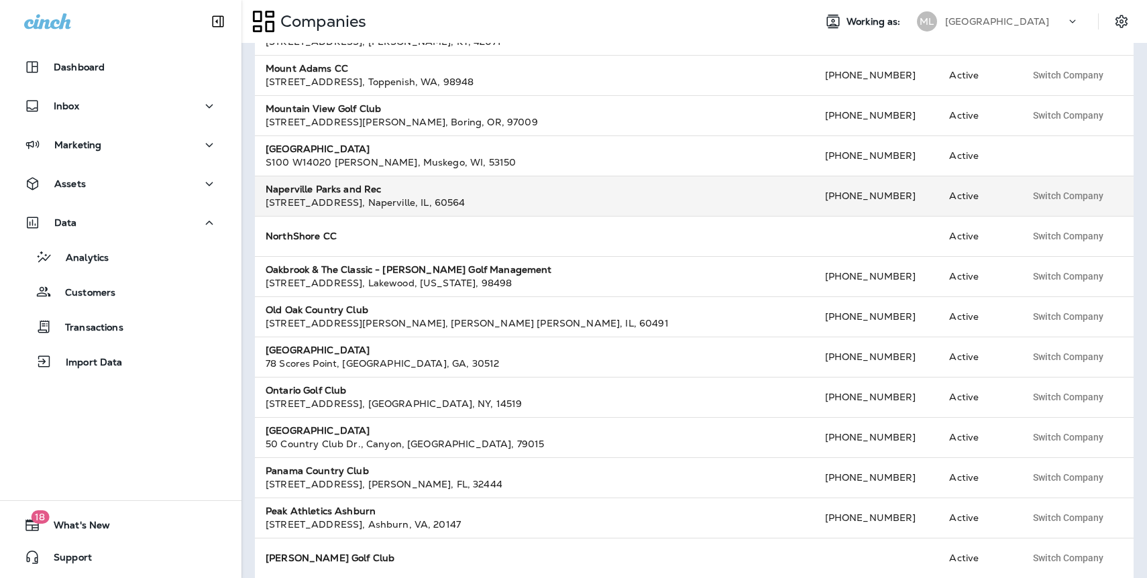
click at [339, 205] on div "[STREET_ADDRESS]" at bounding box center [535, 202] width 538 height 13
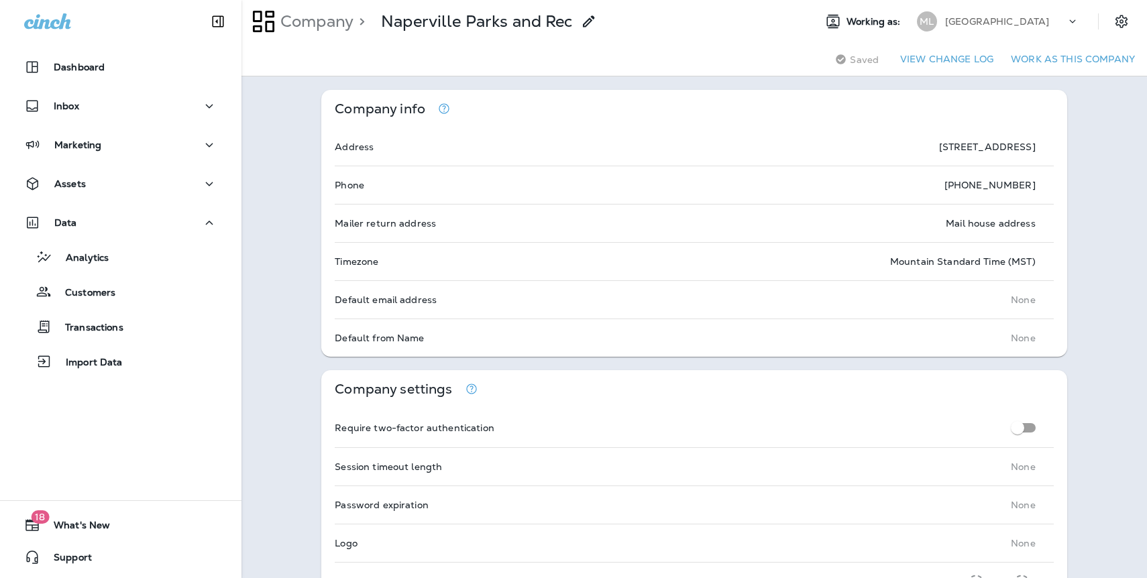
click at [1051, 66] on button "Work as this company" at bounding box center [1072, 59] width 135 height 21
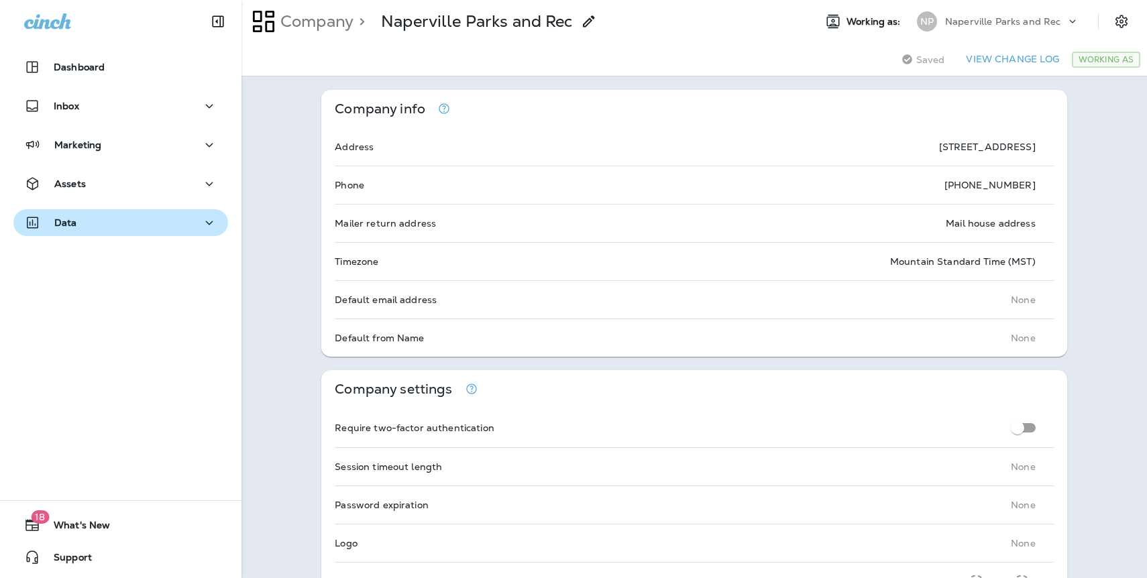
click at [72, 224] on p "Data" at bounding box center [65, 222] width 23 height 11
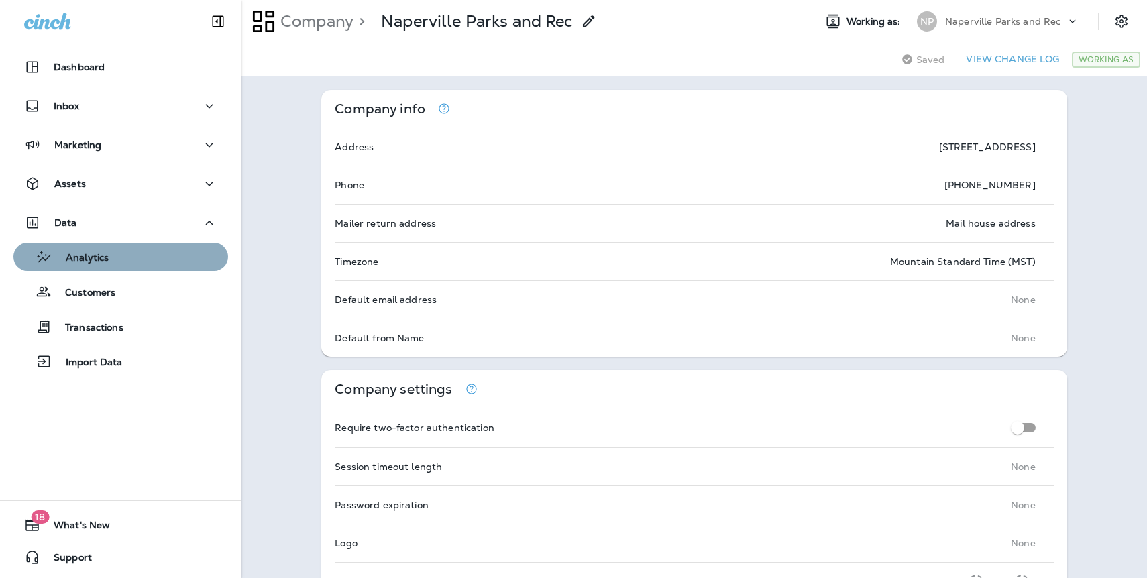
click at [91, 266] on div "Analytics" at bounding box center [64, 257] width 90 height 20
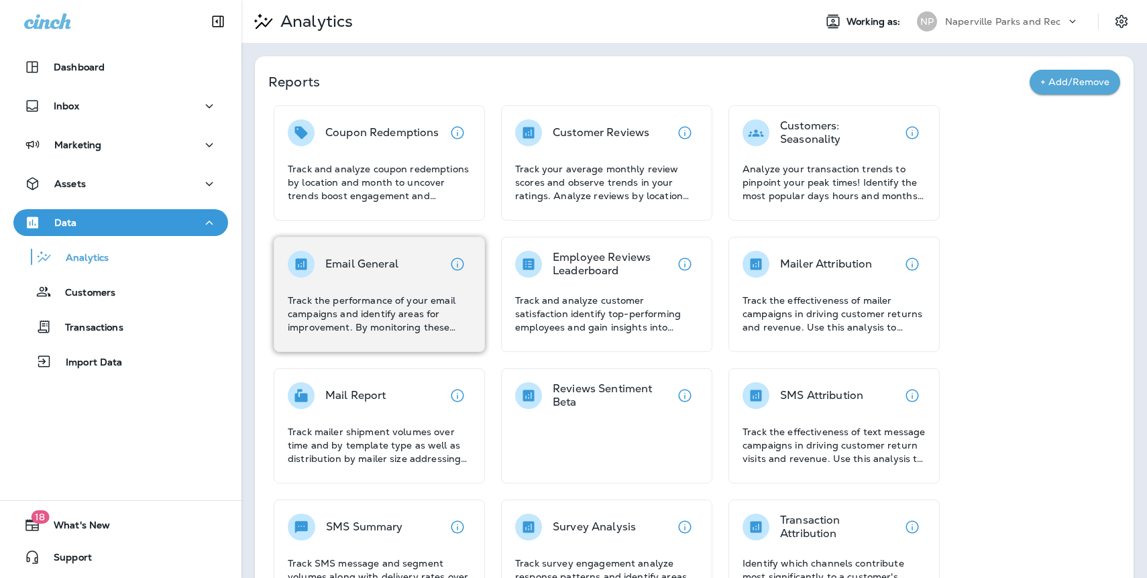
click at [371, 276] on div "Email General" at bounding box center [361, 264] width 73 height 27
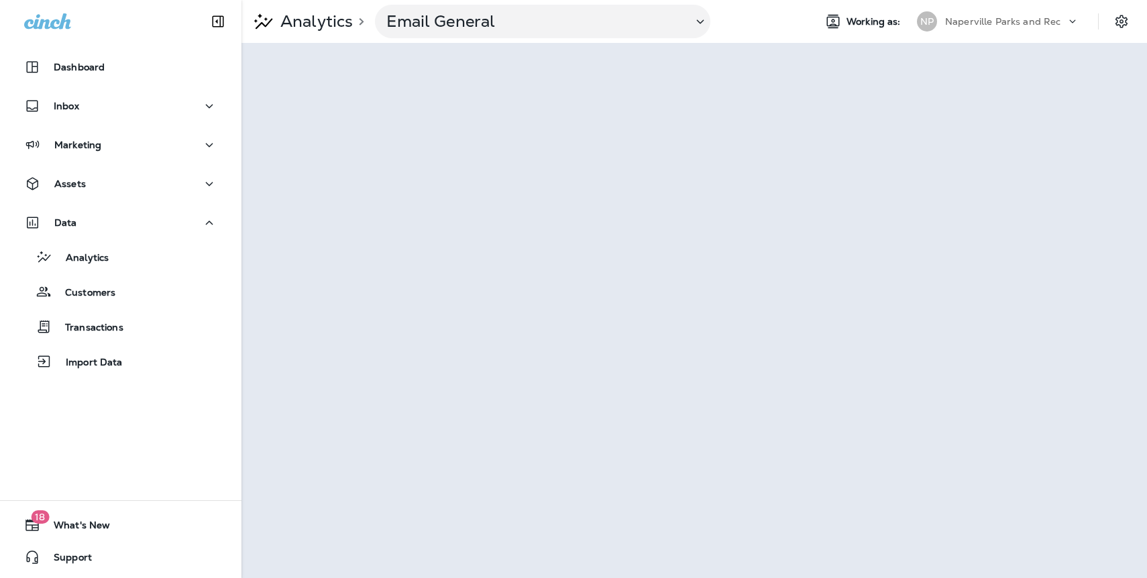
click at [1025, 23] on p "Naperville Parks and Rec" at bounding box center [1002, 21] width 115 height 11
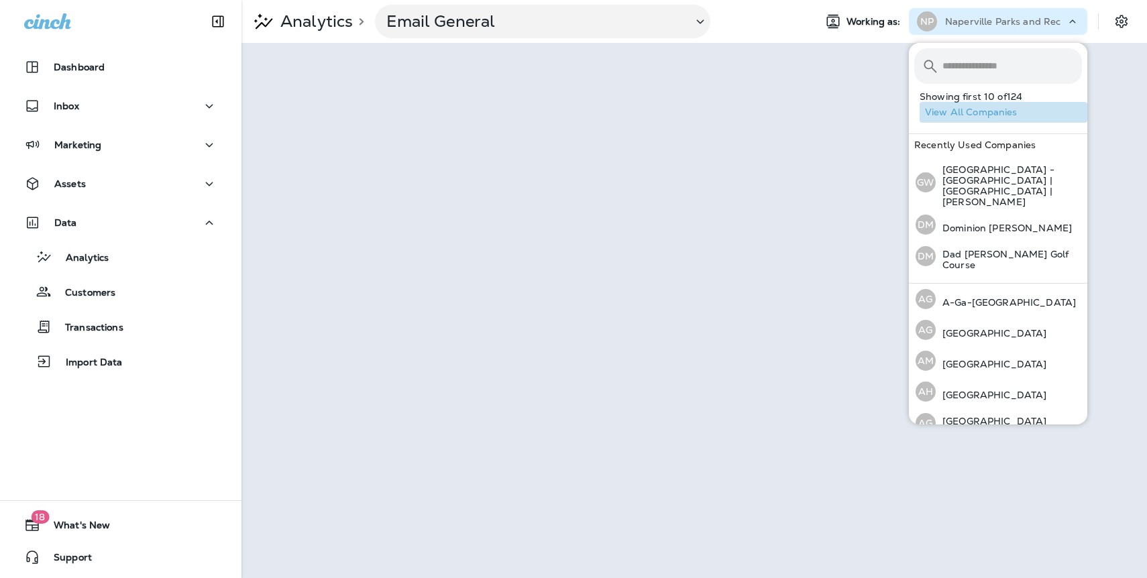
click at [1005, 111] on button "View All Companies" at bounding box center [1003, 112] width 168 height 21
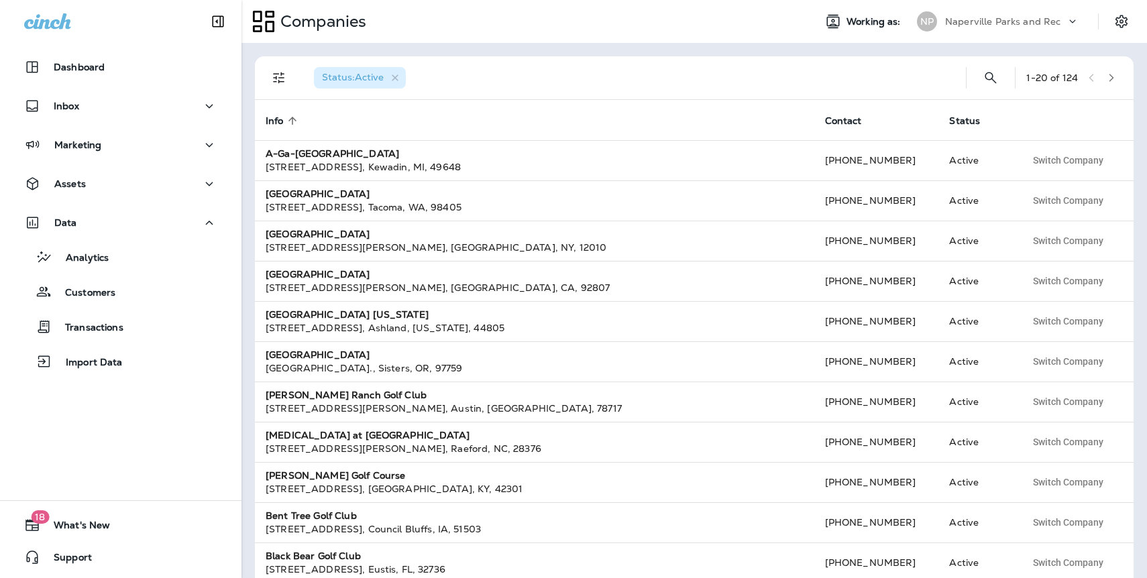
click at [1107, 80] on icon "button" at bounding box center [1110, 77] width 9 height 9
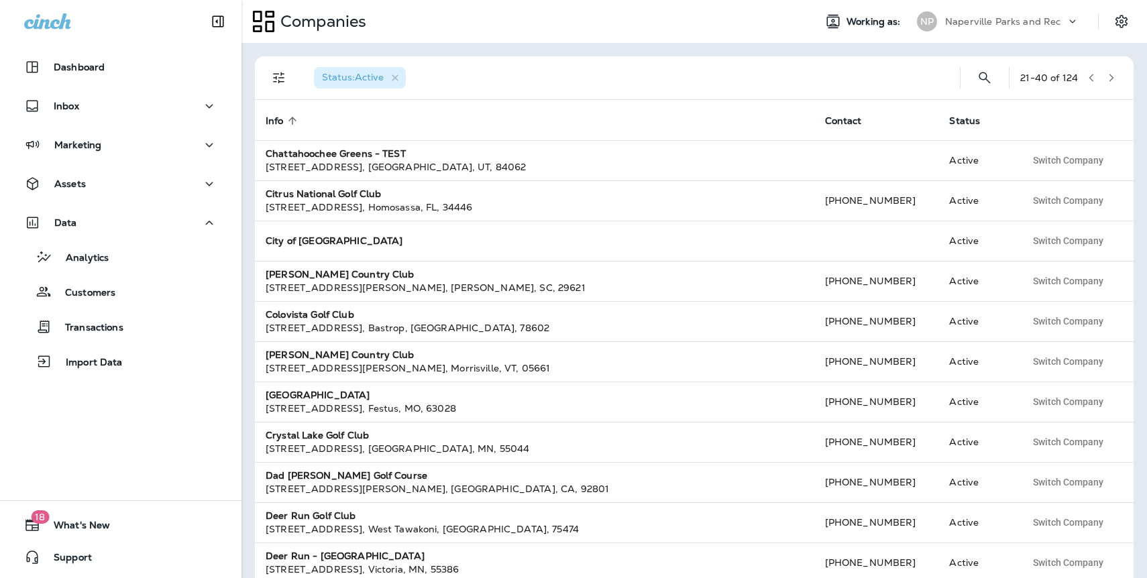
click at [1107, 80] on icon "button" at bounding box center [1110, 77] width 9 height 9
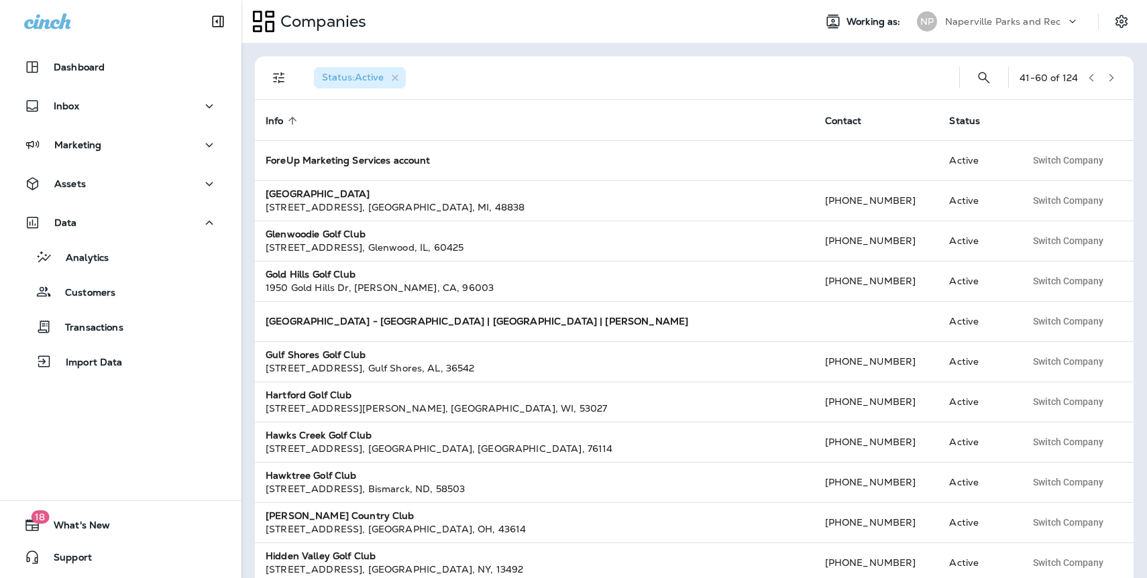
click at [1107, 80] on icon "button" at bounding box center [1110, 77] width 9 height 9
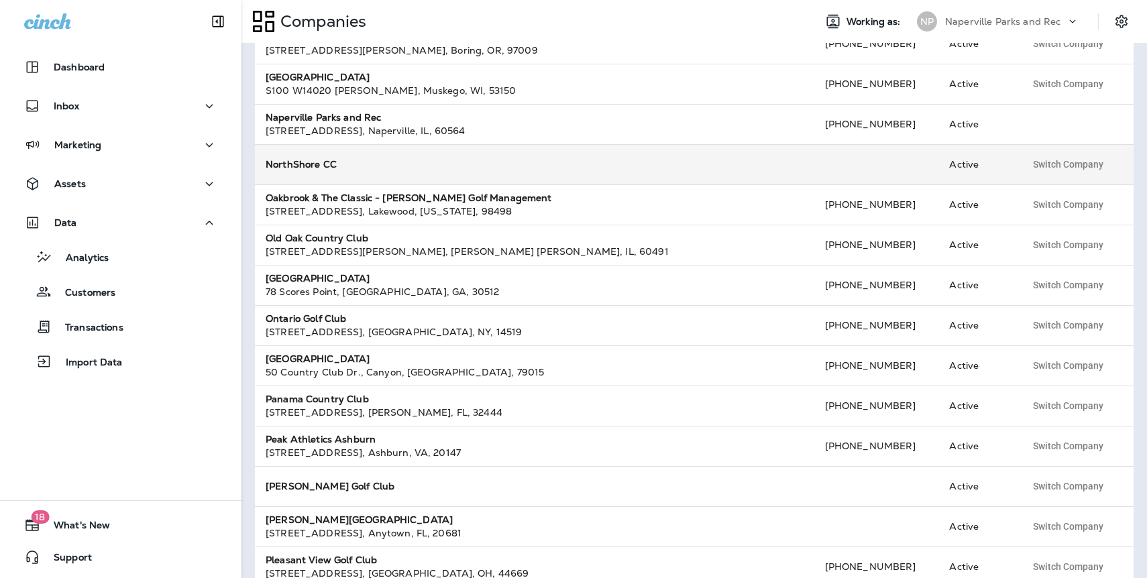
scroll to position [361, 0]
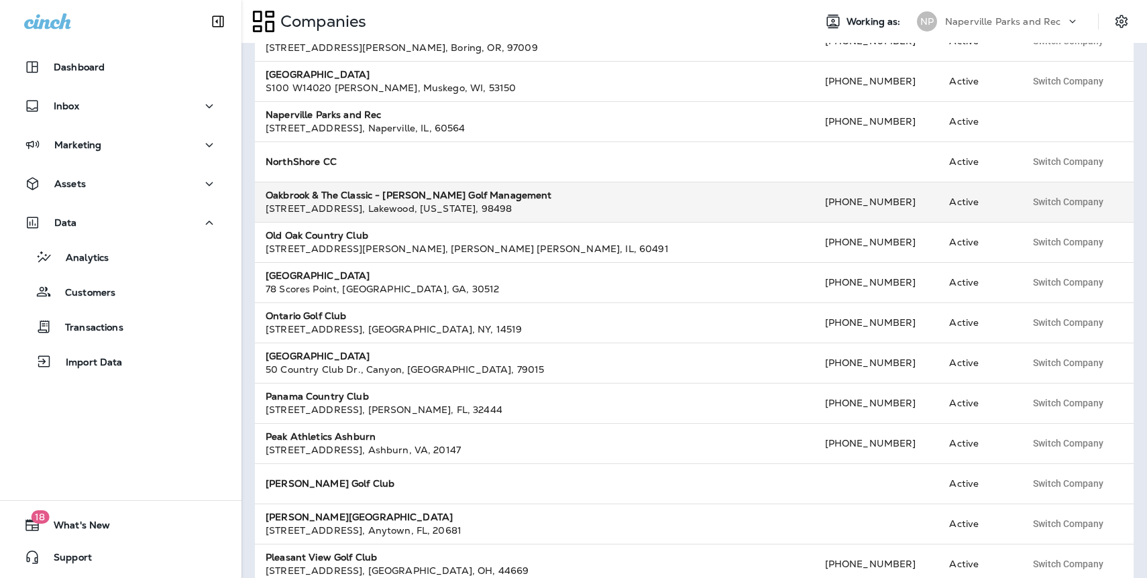
click at [331, 204] on div "[STREET_ADDRESS][US_STATE]" at bounding box center [535, 208] width 538 height 13
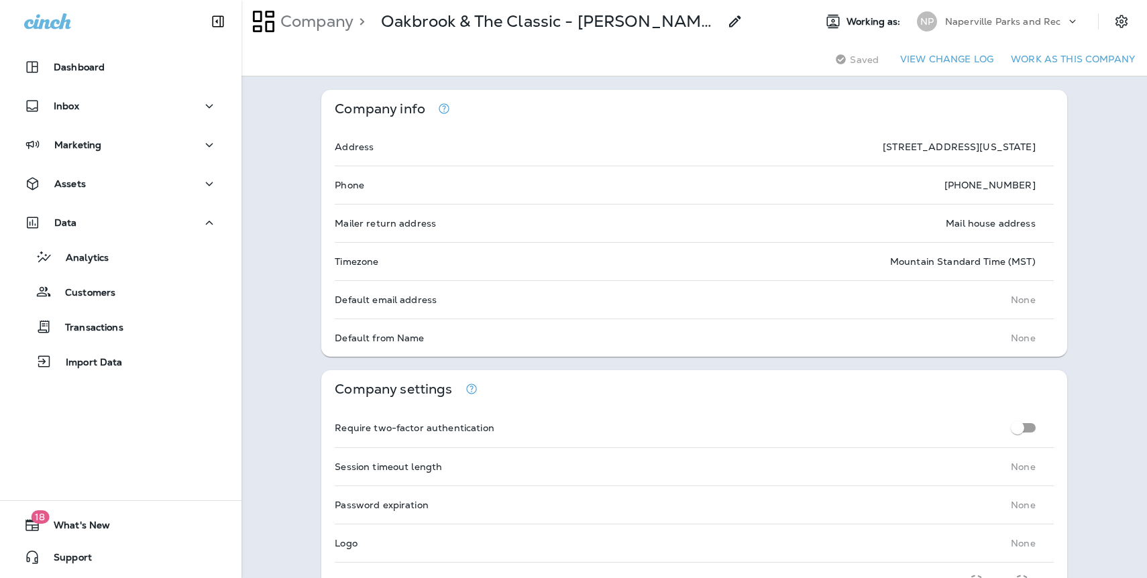
click at [1063, 62] on button "Work as this company" at bounding box center [1072, 59] width 135 height 21
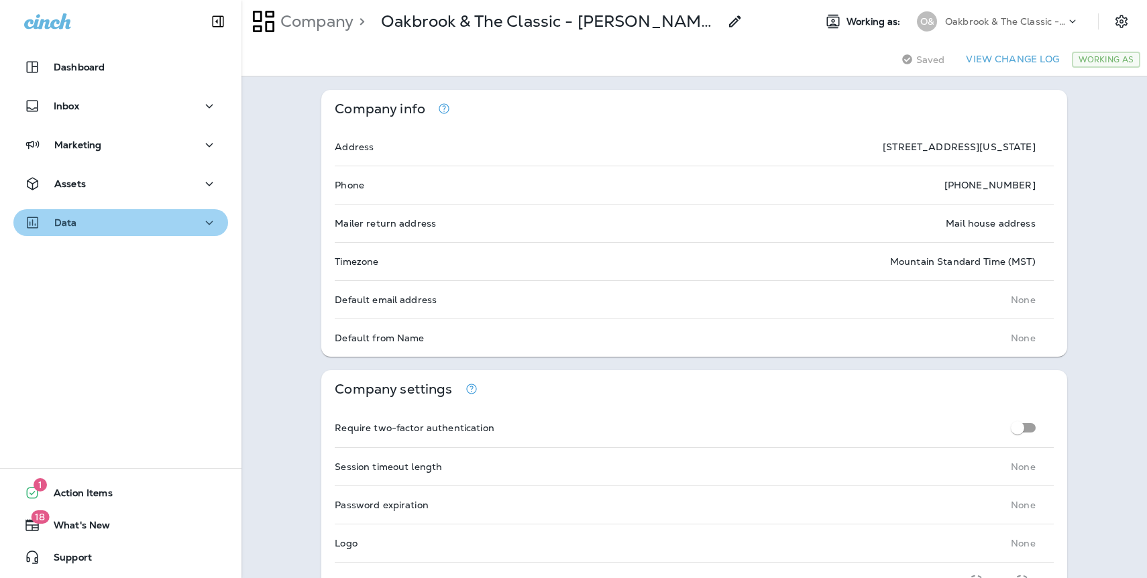
click at [78, 225] on div "Data" at bounding box center [120, 223] width 193 height 17
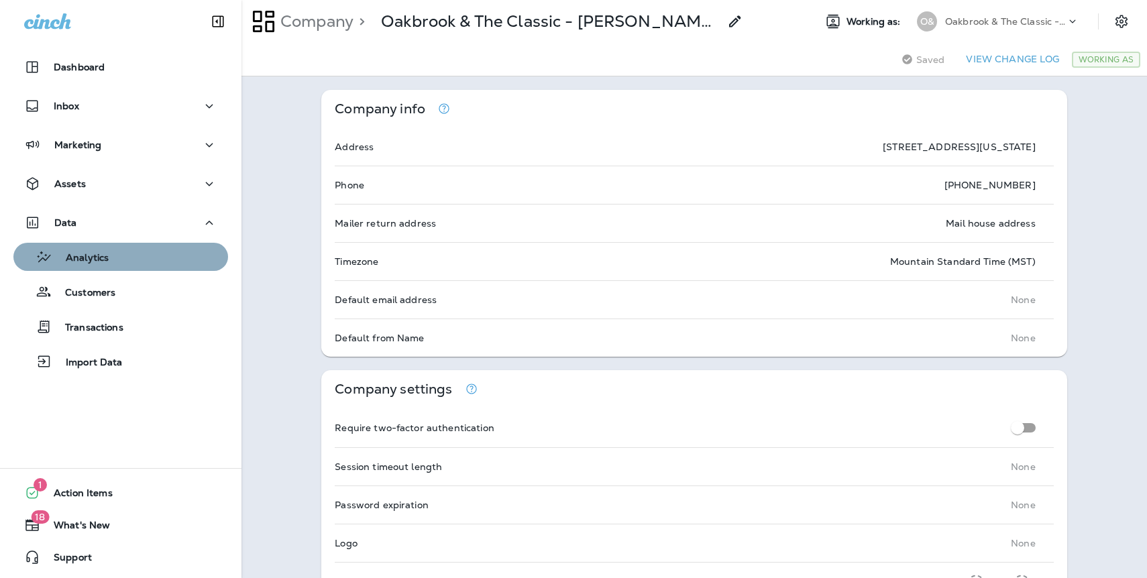
click at [86, 255] on p "Analytics" at bounding box center [80, 258] width 56 height 13
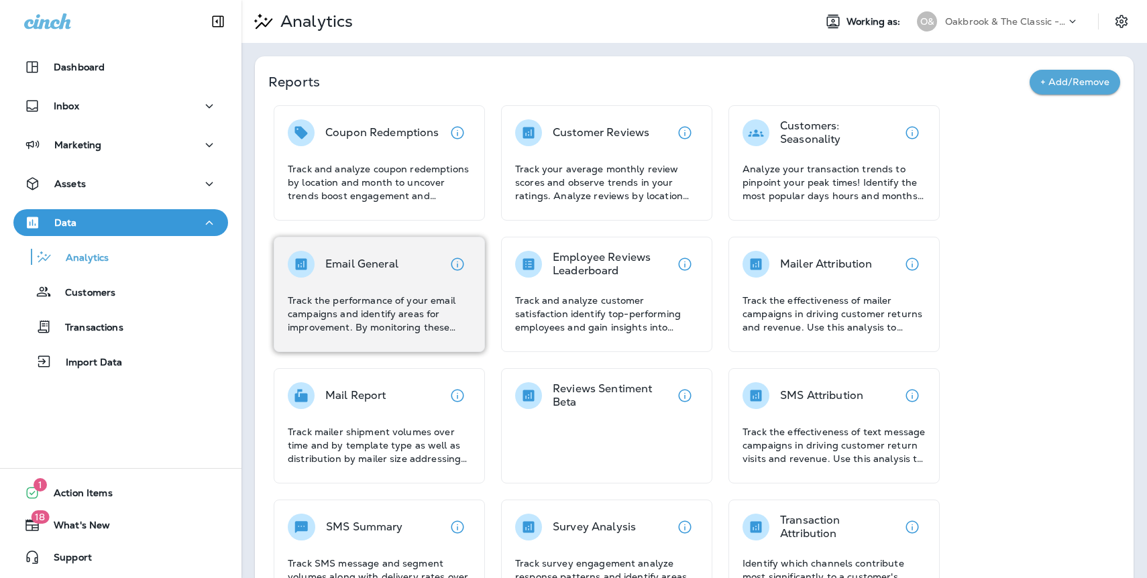
click at [360, 251] on div "Email General" at bounding box center [361, 264] width 73 height 27
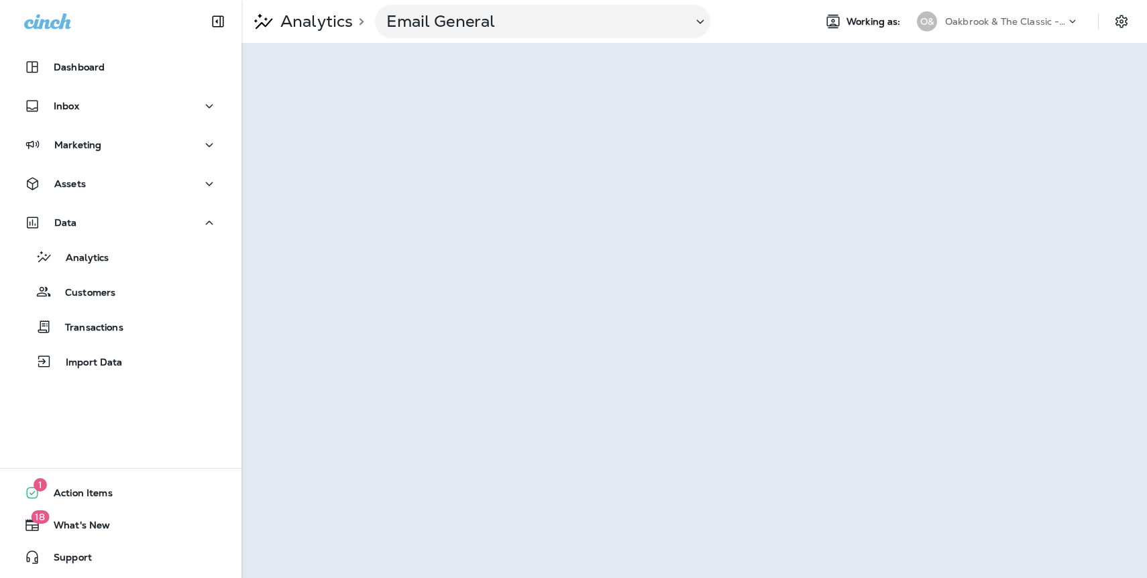
click at [990, 25] on p "Oakbrook & The Classic - [PERSON_NAME] Golf Management" at bounding box center [1005, 21] width 121 height 11
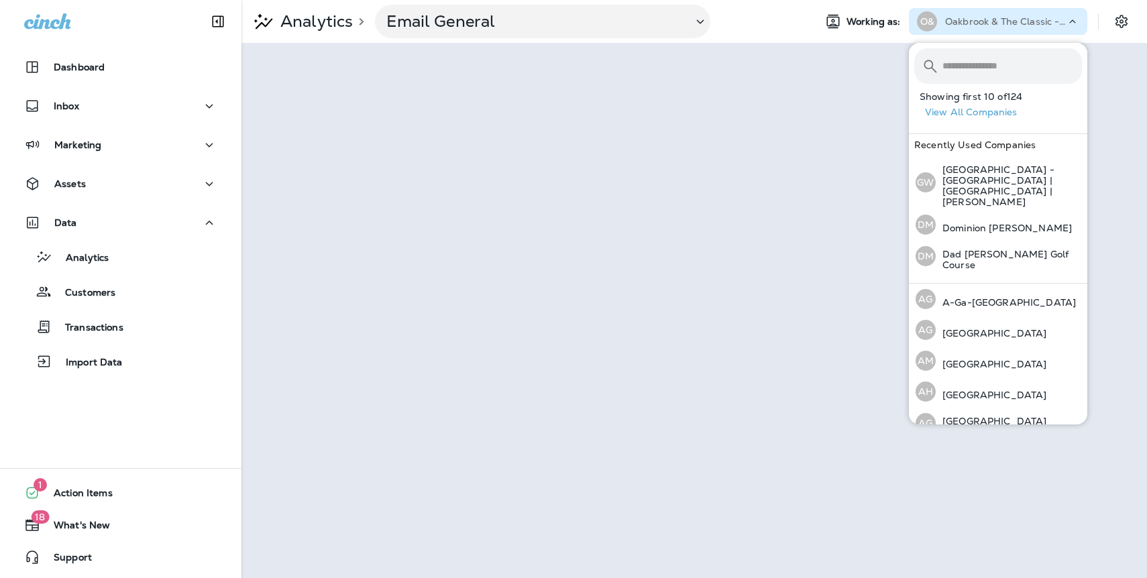
click at [984, 111] on button "View All Companies" at bounding box center [1003, 112] width 168 height 21
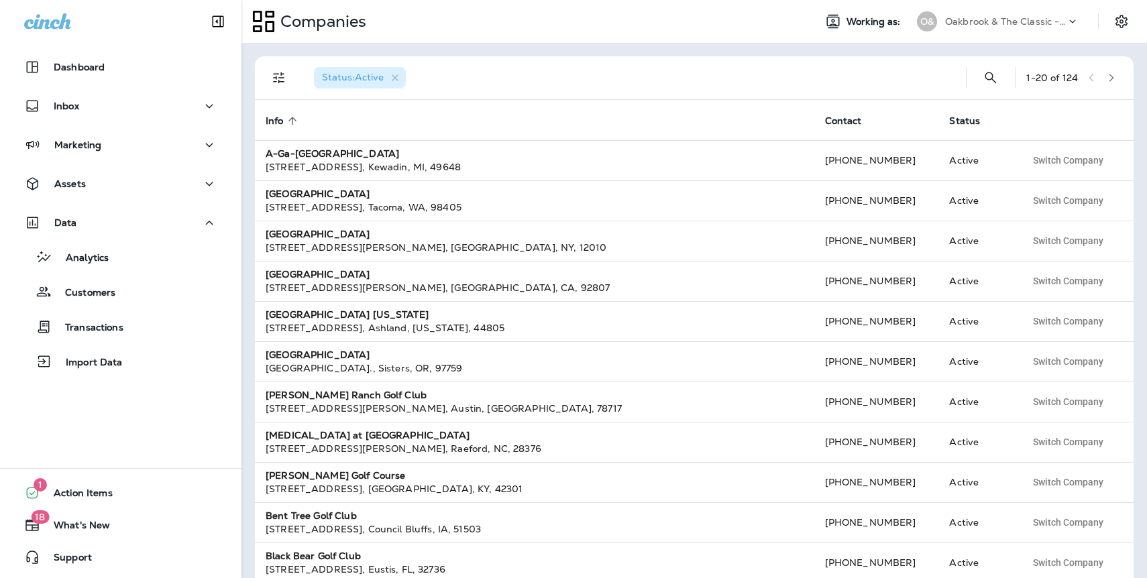
click at [1051, 26] on p "Oakbrook & The Classic - [PERSON_NAME] Golf Management" at bounding box center [1005, 21] width 121 height 11
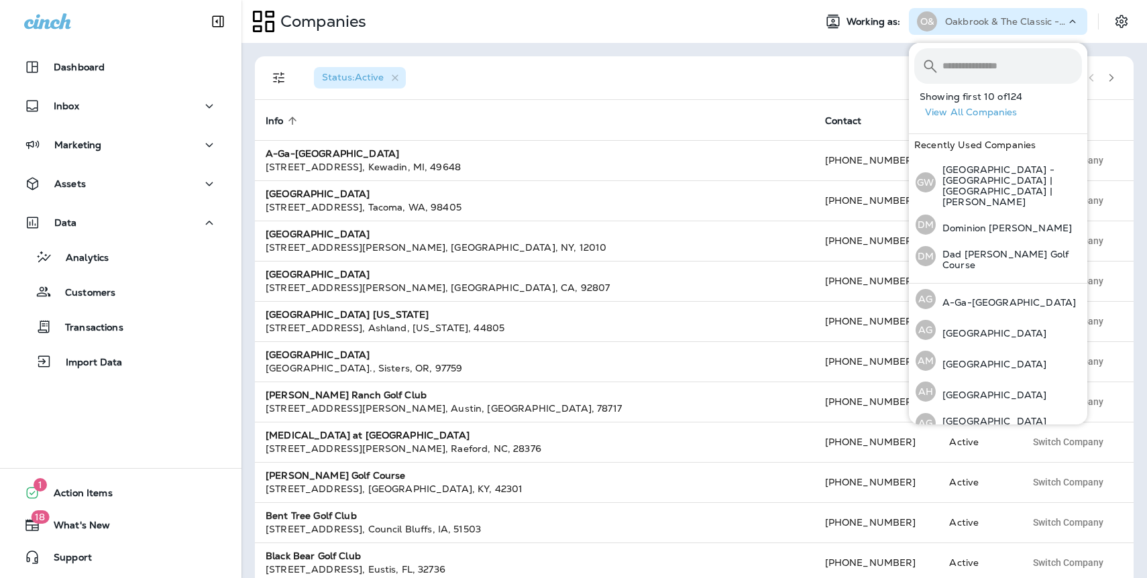
click at [1011, 111] on button "View All Companies" at bounding box center [1003, 112] width 168 height 21
click at [1113, 76] on icon "button" at bounding box center [1110, 77] width 9 height 9
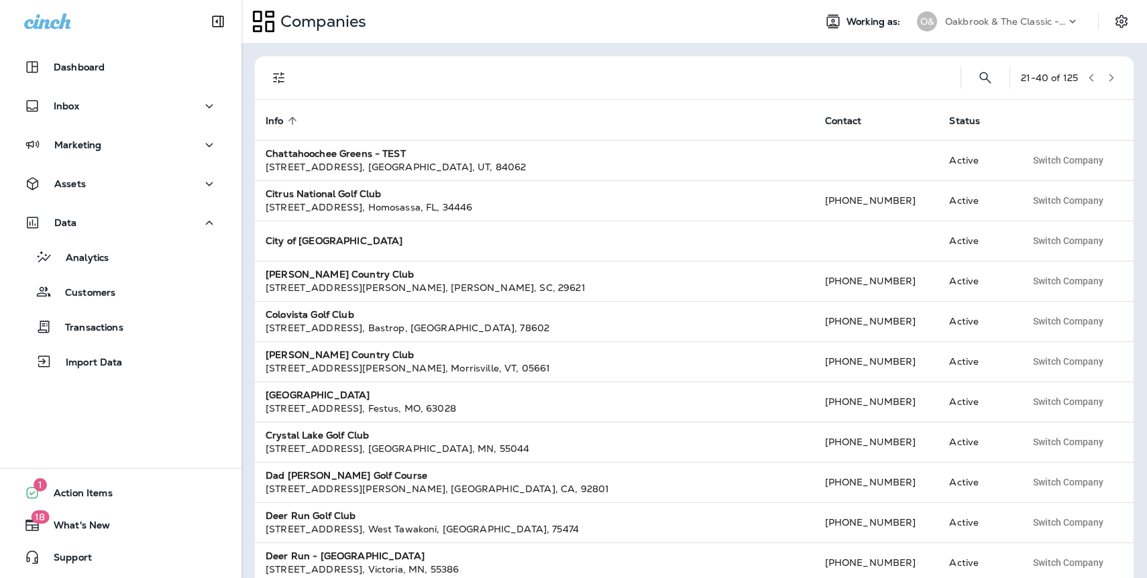
click at [1113, 76] on icon "button" at bounding box center [1110, 77] width 9 height 9
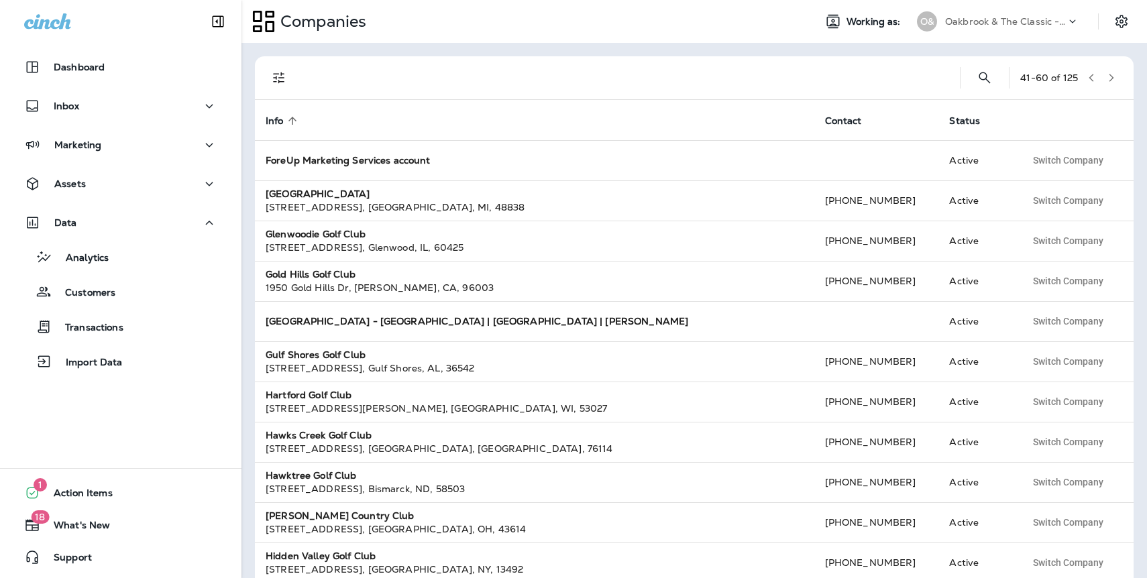
click at [1113, 76] on icon "button" at bounding box center [1110, 77] width 9 height 9
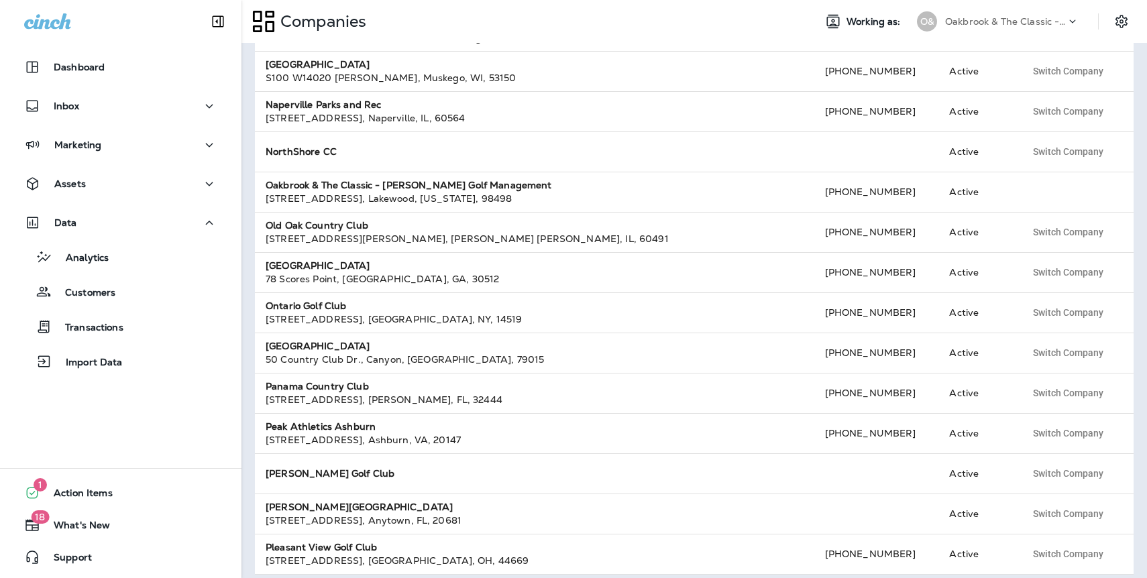
scroll to position [380, 0]
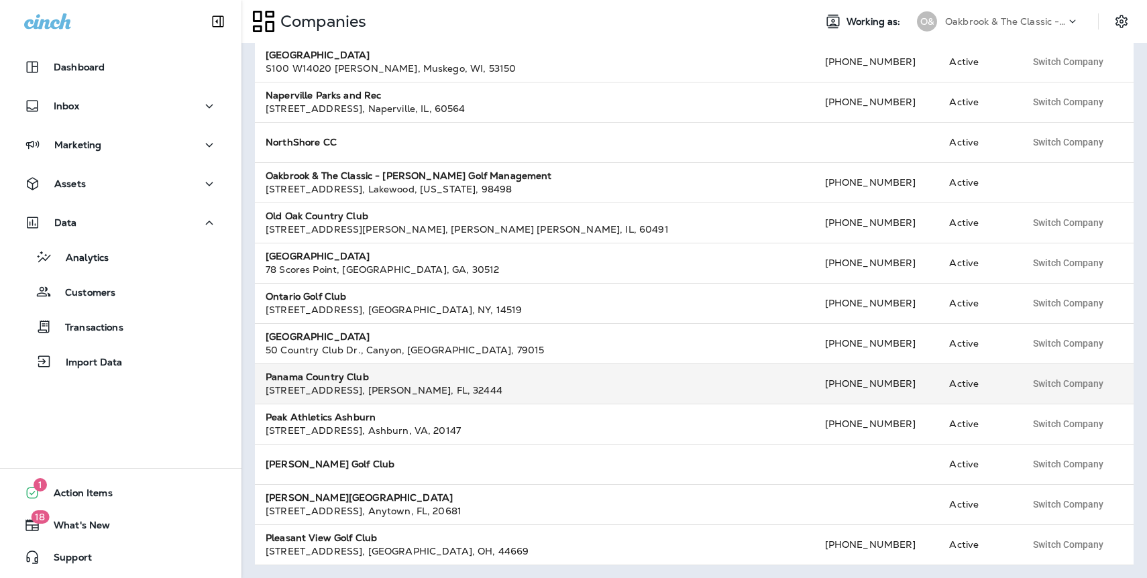
click at [323, 375] on strong "Panama Country Club" at bounding box center [317, 377] width 103 height 12
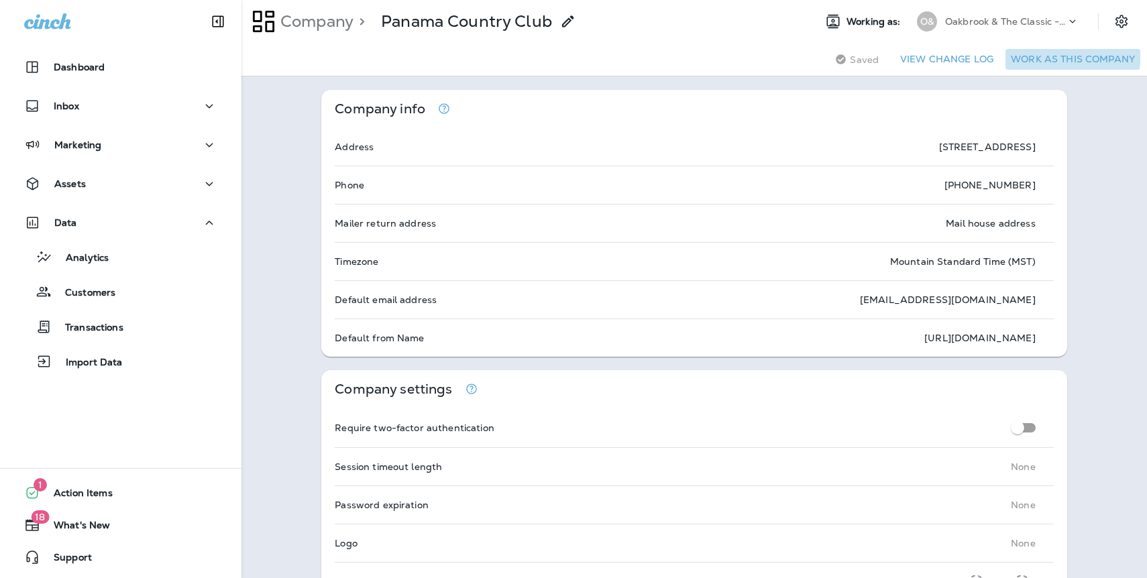
click at [1034, 51] on button "Work as this company" at bounding box center [1072, 59] width 135 height 21
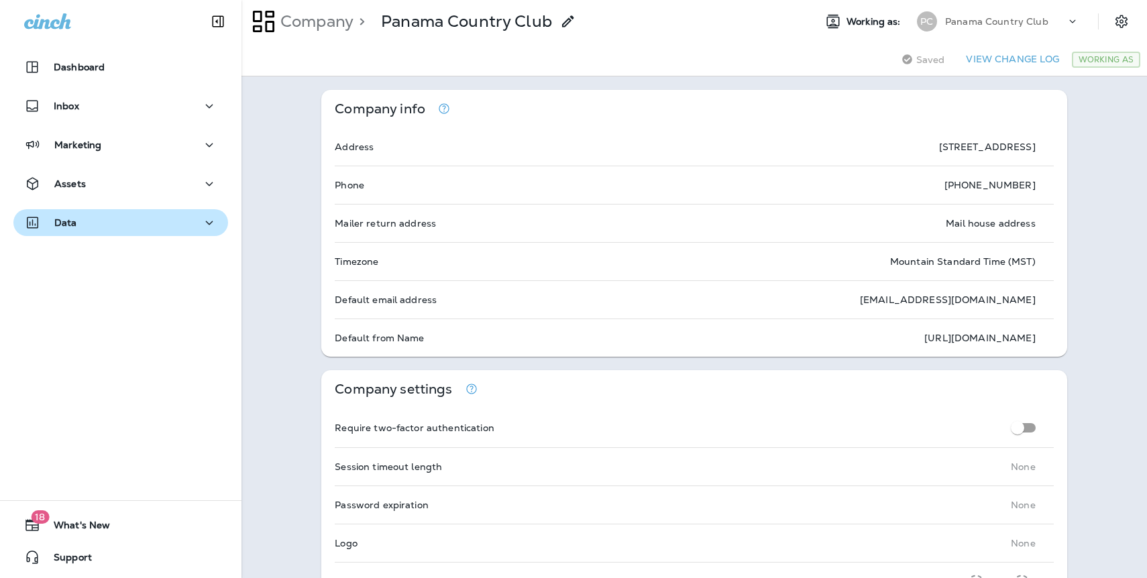
click at [65, 228] on p "Data" at bounding box center [65, 222] width 23 height 11
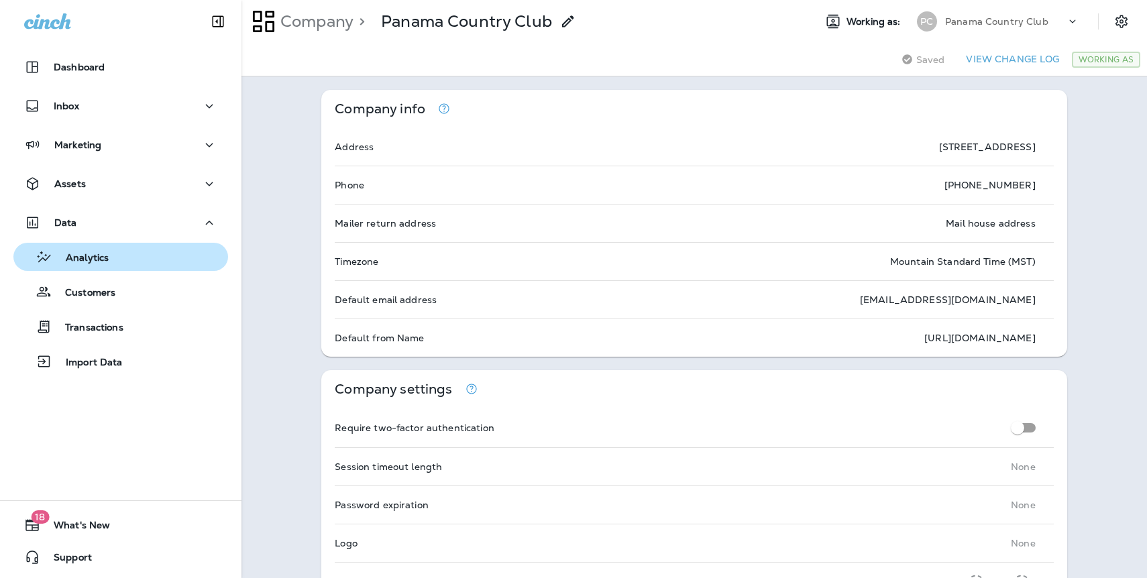
click at [88, 259] on p "Analytics" at bounding box center [80, 258] width 56 height 13
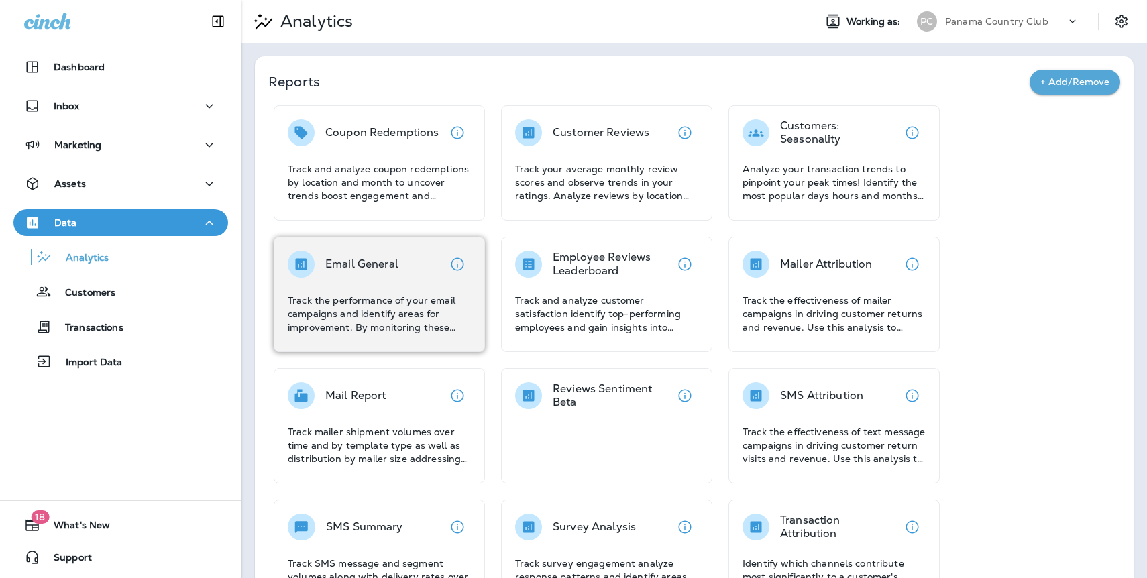
click at [302, 264] on icon at bounding box center [301, 263] width 11 height 11
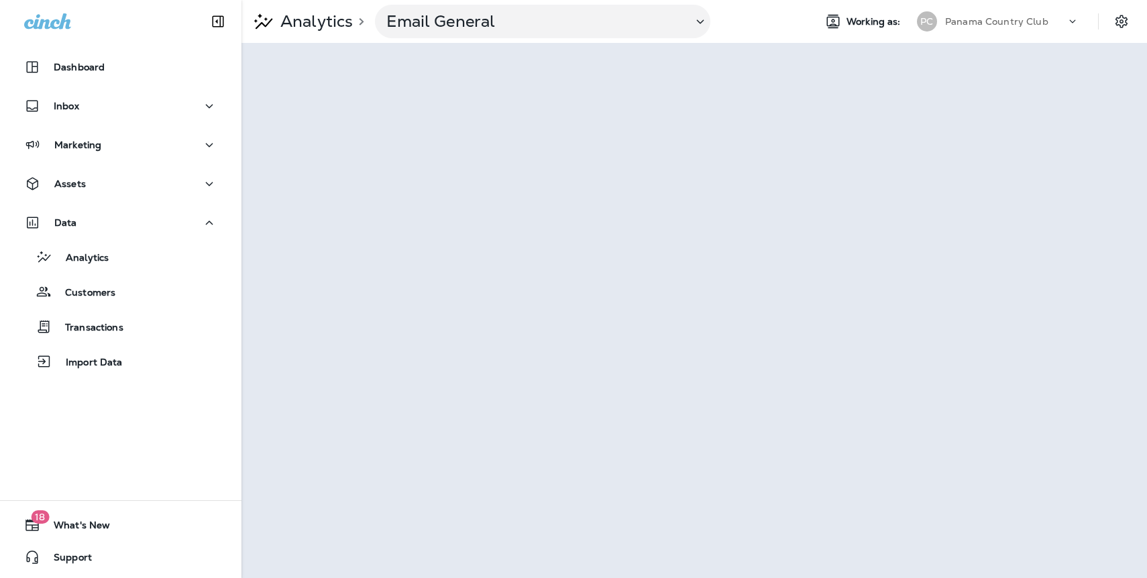
click at [972, 25] on p "Panama Country Club" at bounding box center [996, 21] width 103 height 11
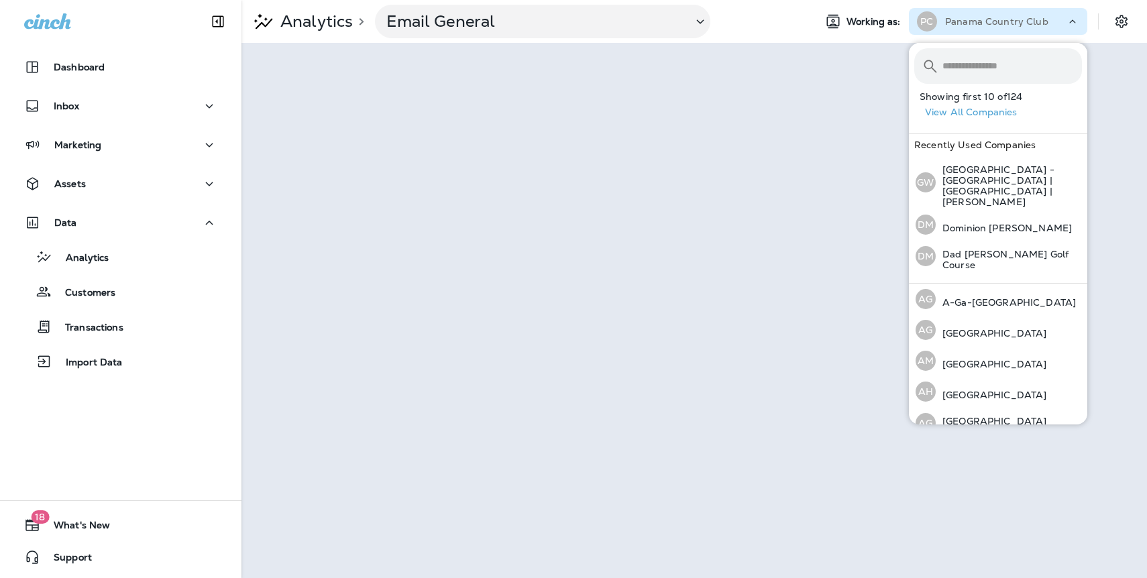
click at [972, 115] on button "View All Companies" at bounding box center [1003, 112] width 168 height 21
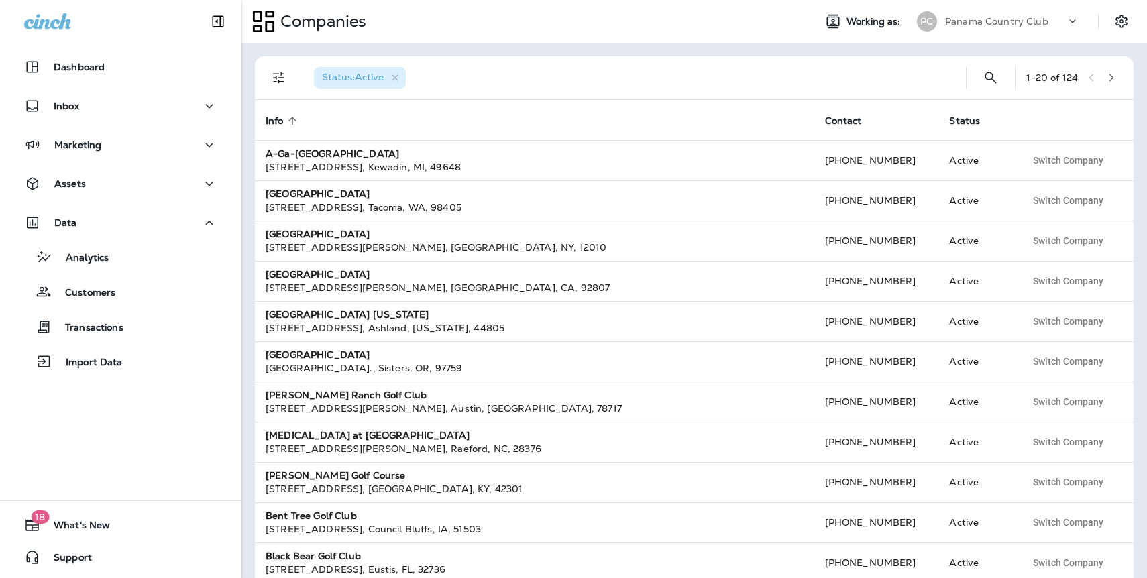
click at [1112, 78] on icon "button" at bounding box center [1110, 77] width 9 height 9
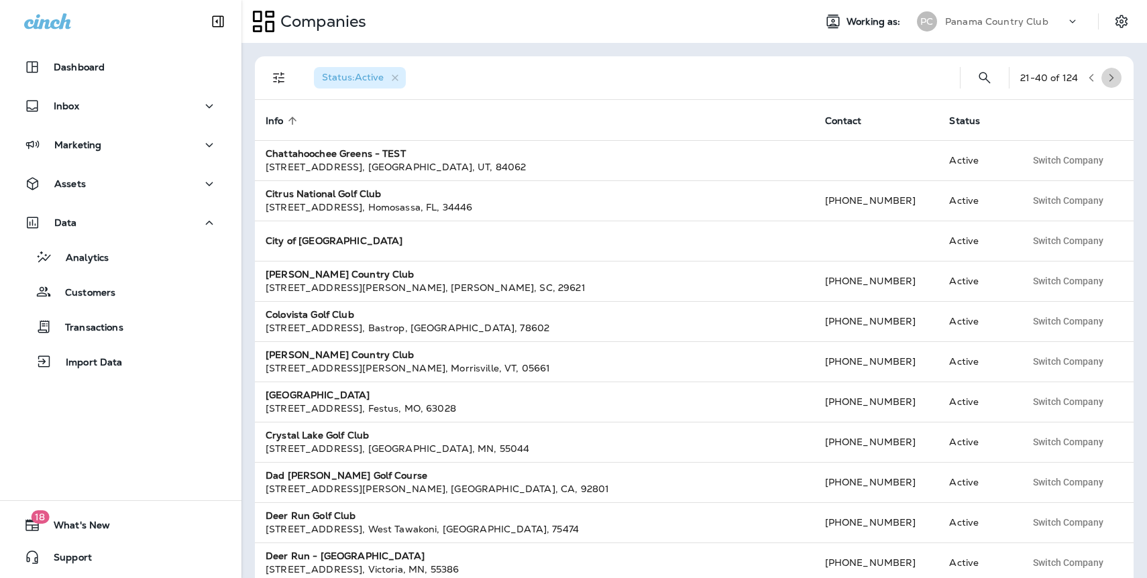
click at [1110, 78] on icon "button" at bounding box center [1110, 77] width 9 height 9
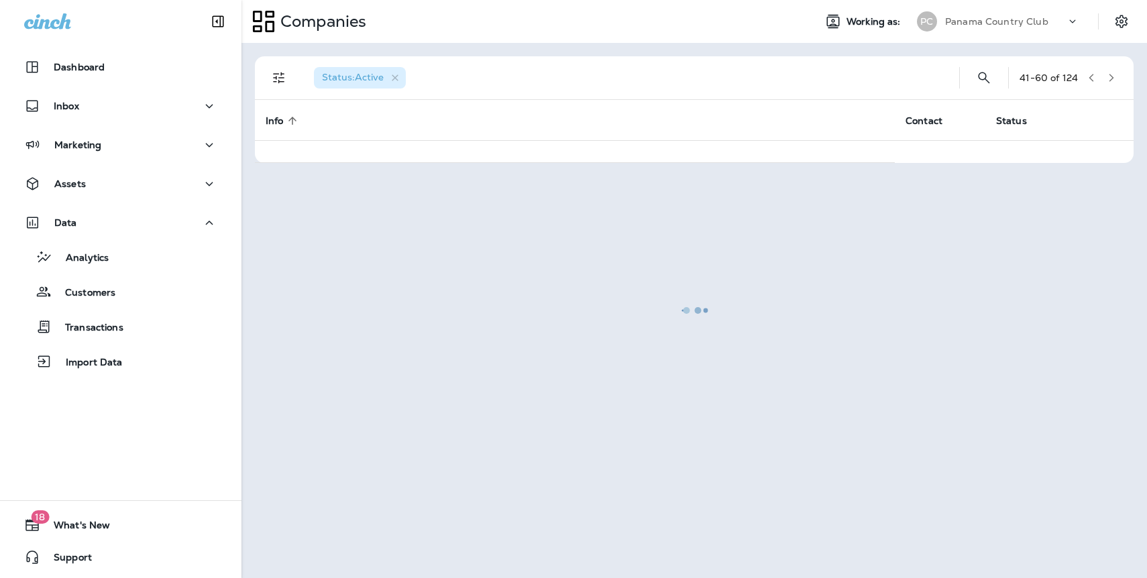
click at [1110, 78] on div at bounding box center [694, 310] width 903 height 532
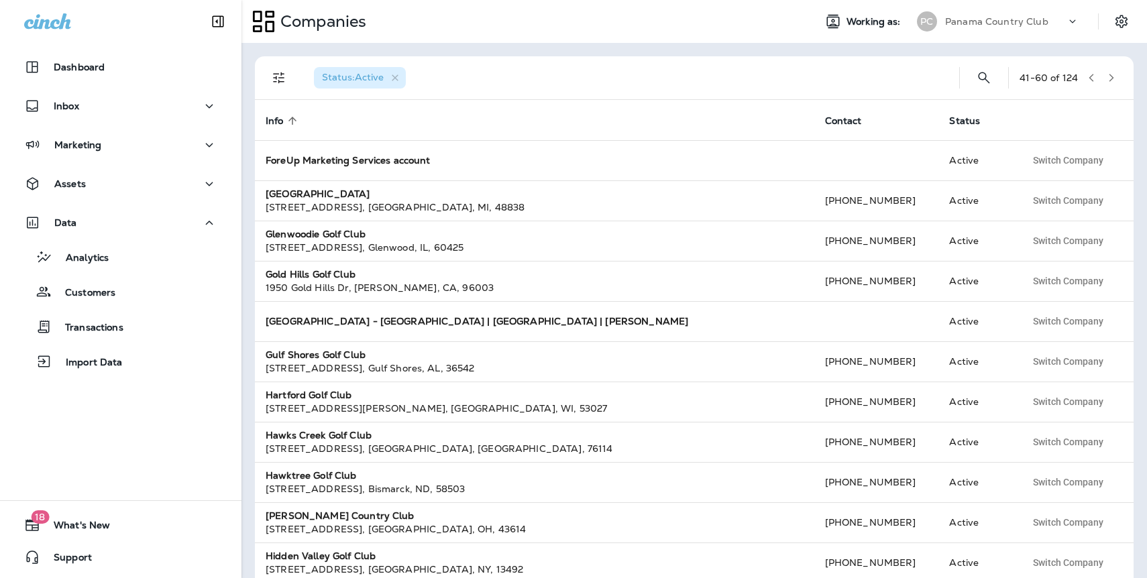
click at [1110, 78] on icon "button" at bounding box center [1110, 77] width 9 height 9
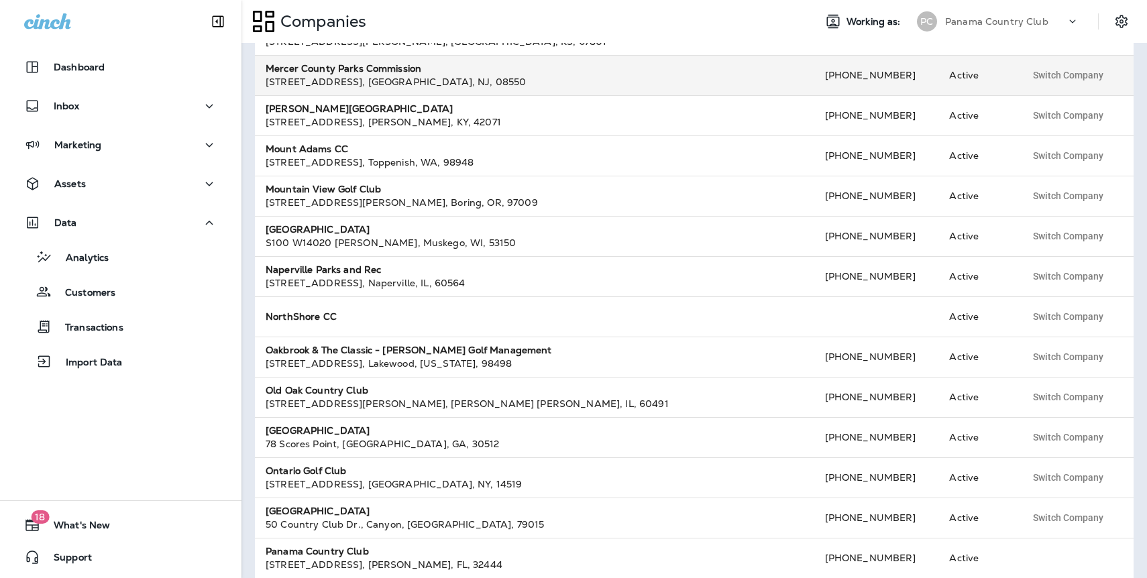
scroll to position [380, 0]
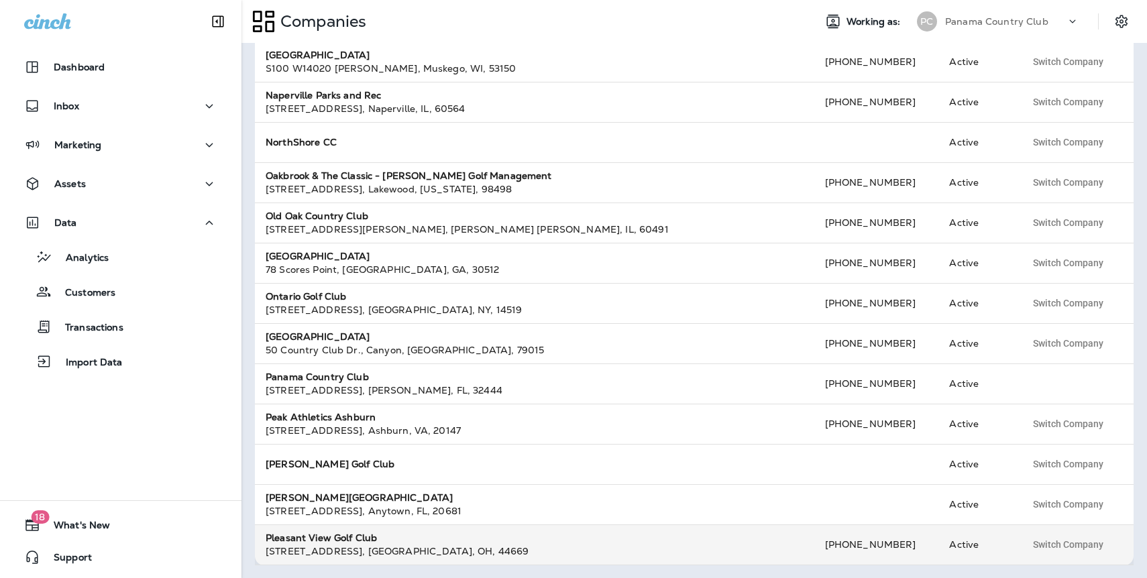
click at [341, 534] on strong "Pleasant View Golf Club" at bounding box center [321, 538] width 111 height 12
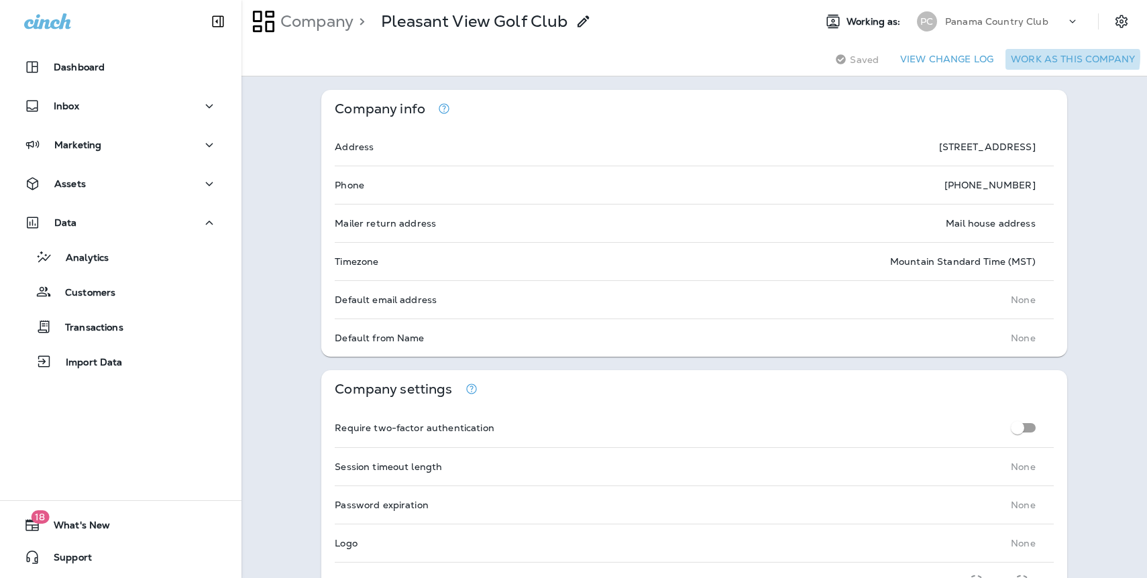
click at [1057, 56] on button "Work as this company" at bounding box center [1072, 59] width 135 height 21
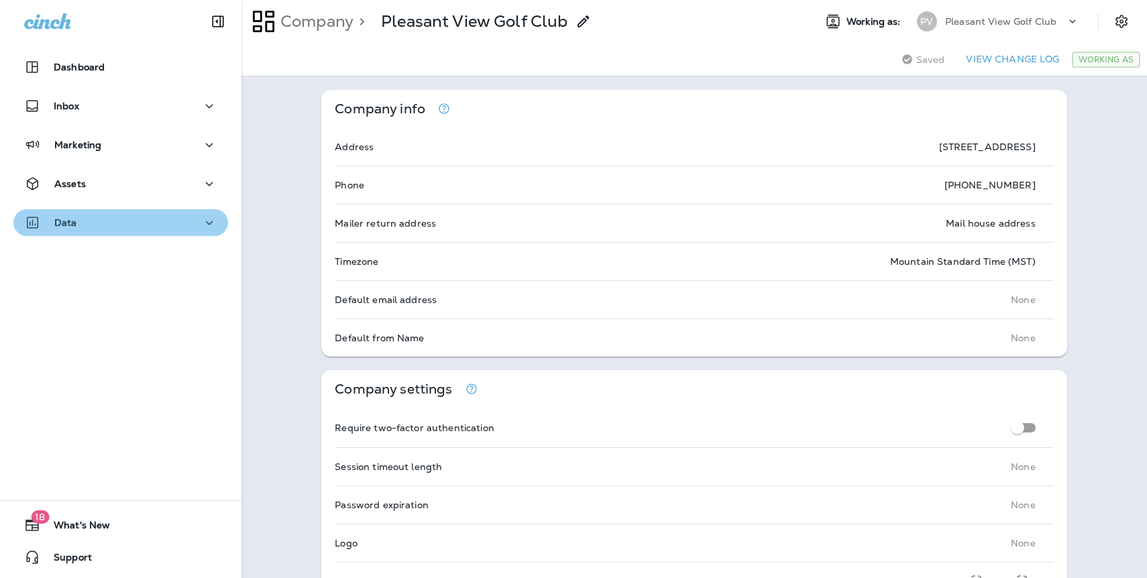
click at [72, 227] on p "Data" at bounding box center [65, 222] width 23 height 11
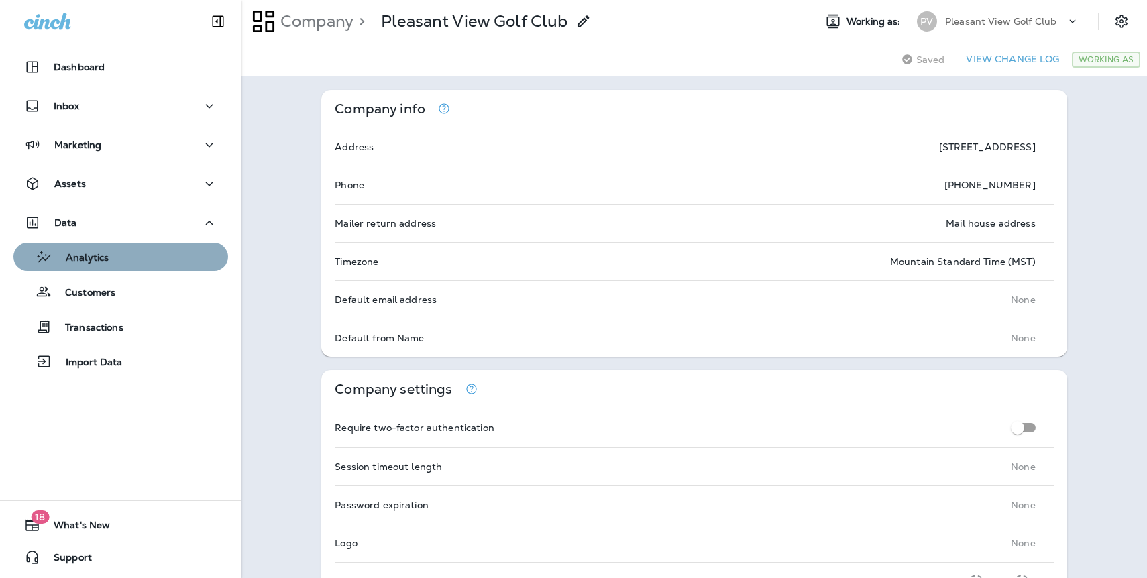
click at [112, 260] on div "Analytics" at bounding box center [121, 257] width 204 height 20
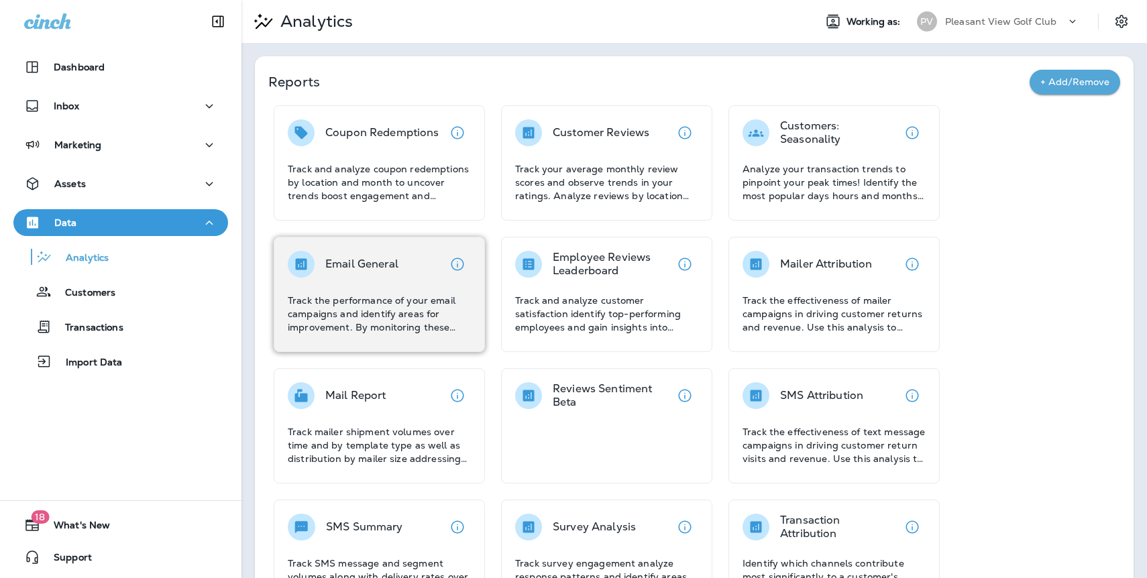
click at [359, 263] on p "Email General" at bounding box center [361, 263] width 73 height 13
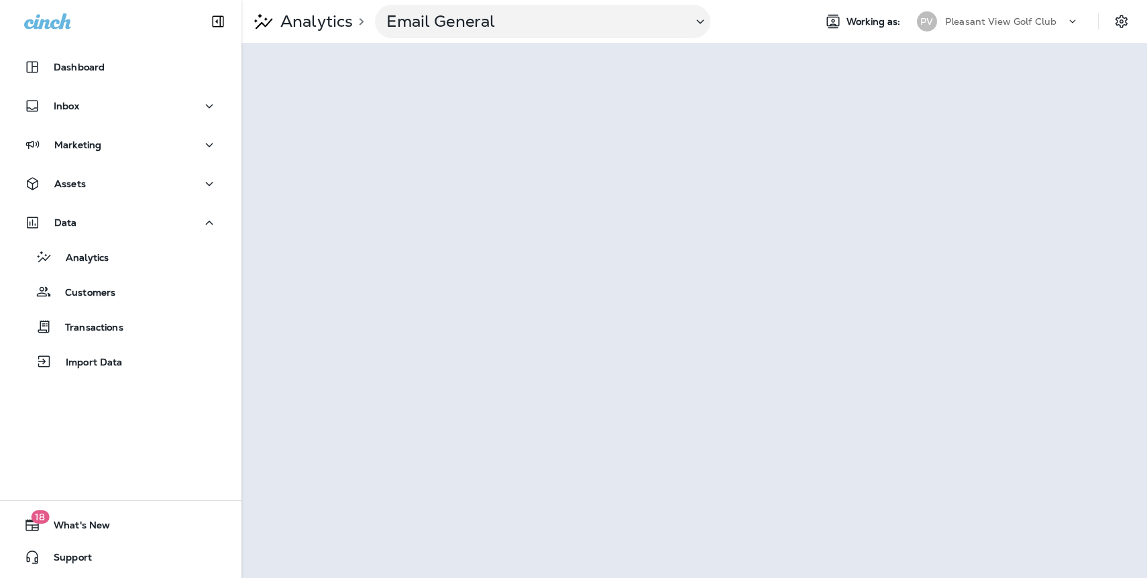
click at [972, 23] on p "Pleasant View Golf Club" at bounding box center [1000, 21] width 111 height 11
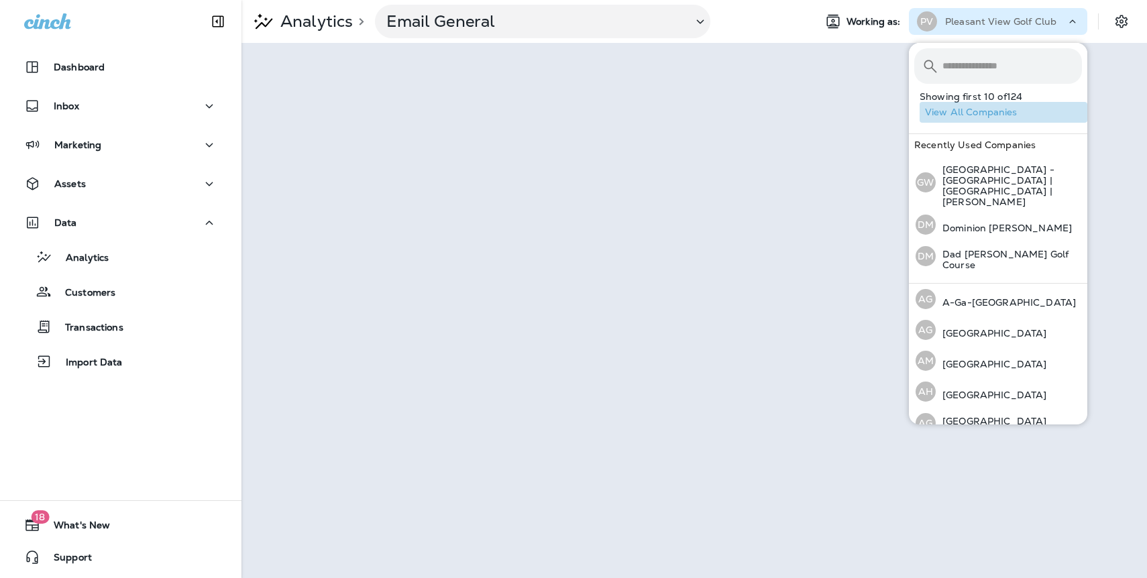
click at [992, 113] on button "View All Companies" at bounding box center [1003, 112] width 168 height 21
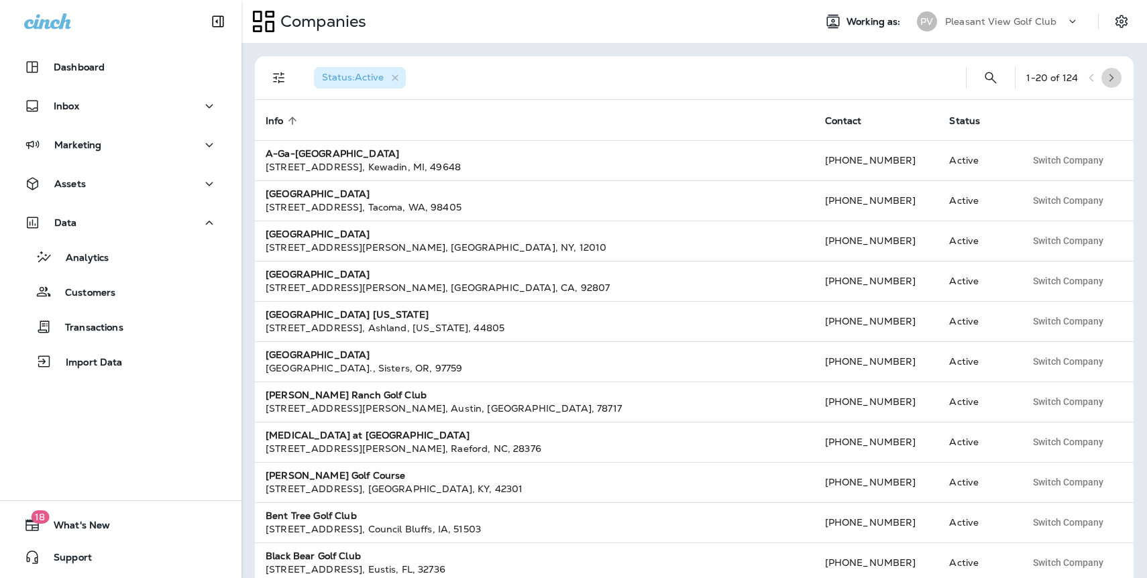
click at [1112, 74] on icon "button" at bounding box center [1110, 77] width 9 height 9
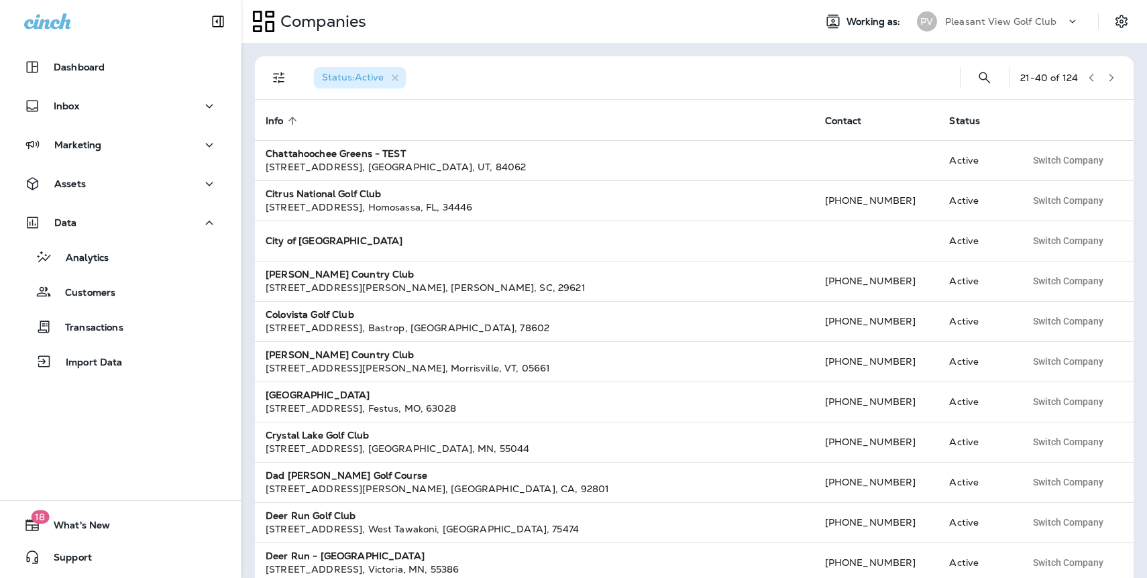
click at [1112, 75] on icon "button" at bounding box center [1110, 77] width 9 height 9
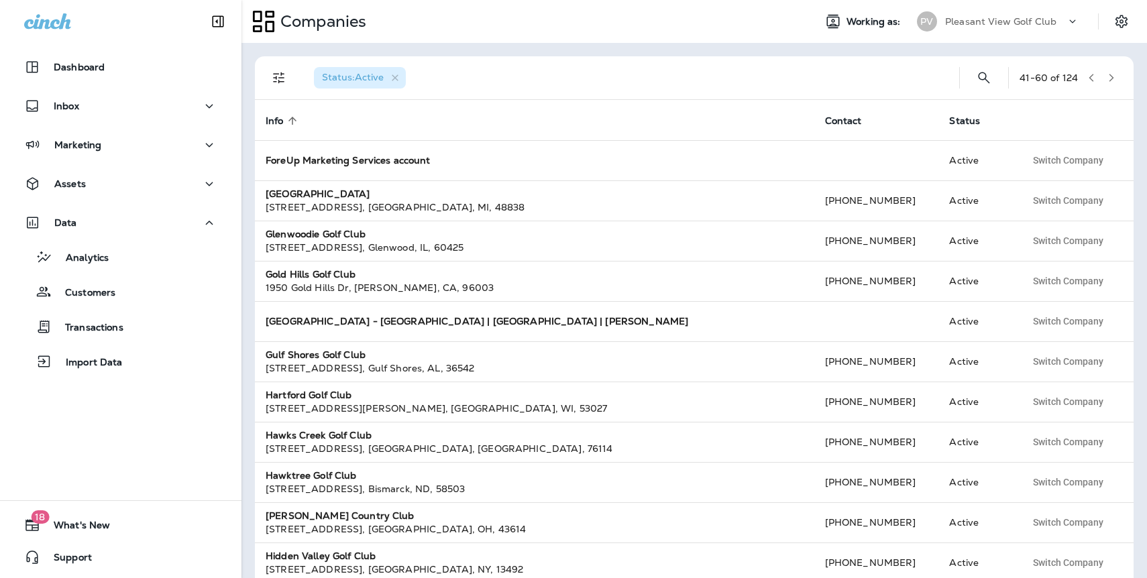
click at [1112, 75] on icon "button" at bounding box center [1110, 77] width 9 height 9
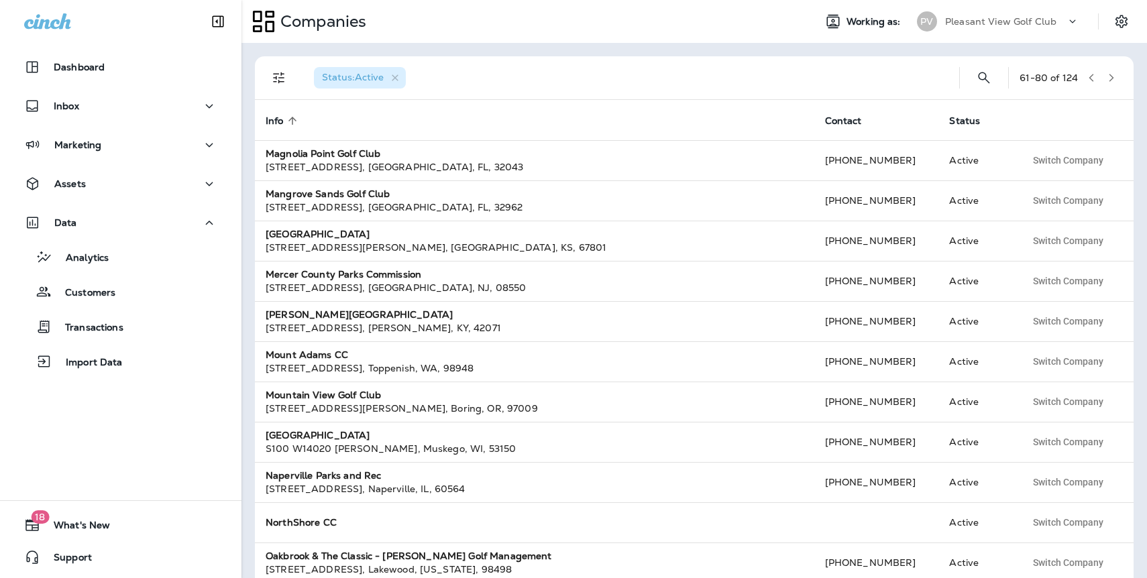
click at [1112, 75] on icon "button" at bounding box center [1110, 77] width 9 height 9
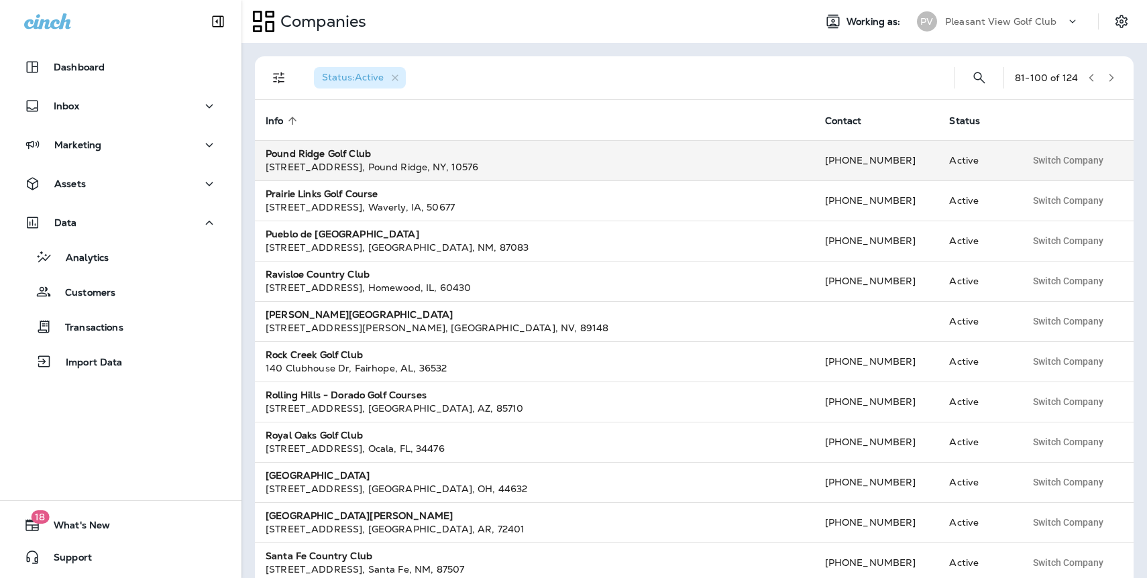
click at [316, 162] on div "[STREET_ADDRESS]" at bounding box center [535, 166] width 538 height 13
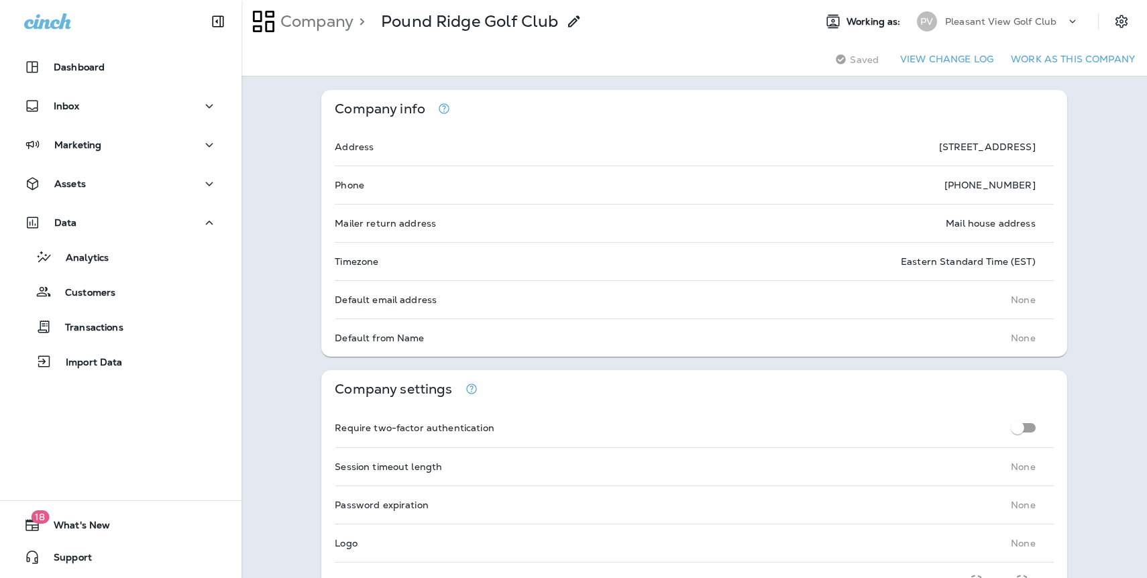
click at [1074, 59] on button "Work as this company" at bounding box center [1072, 59] width 135 height 21
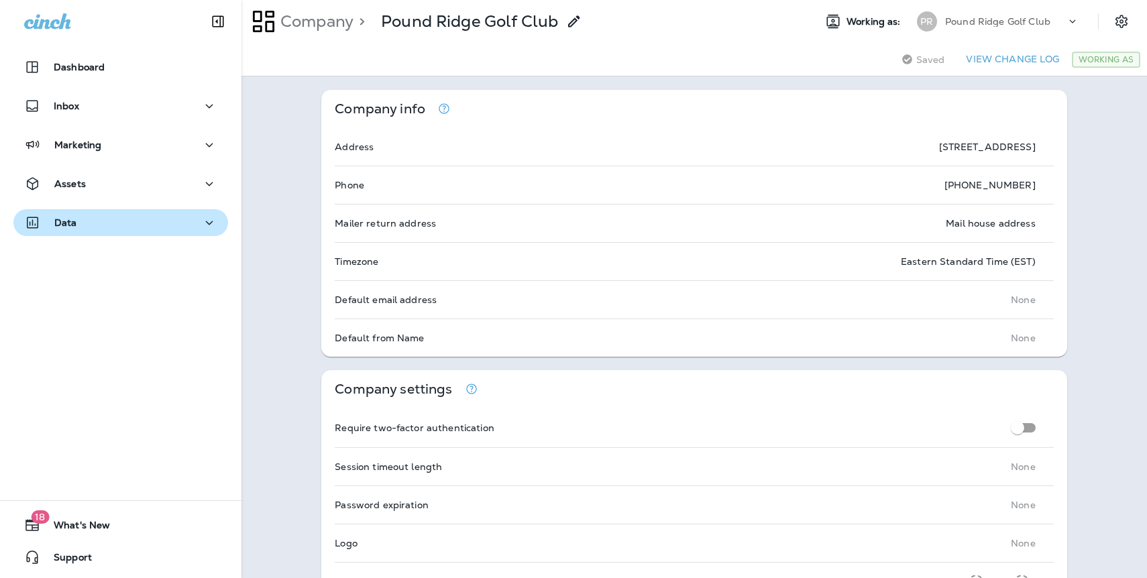
click at [72, 227] on p "Data" at bounding box center [65, 222] width 23 height 11
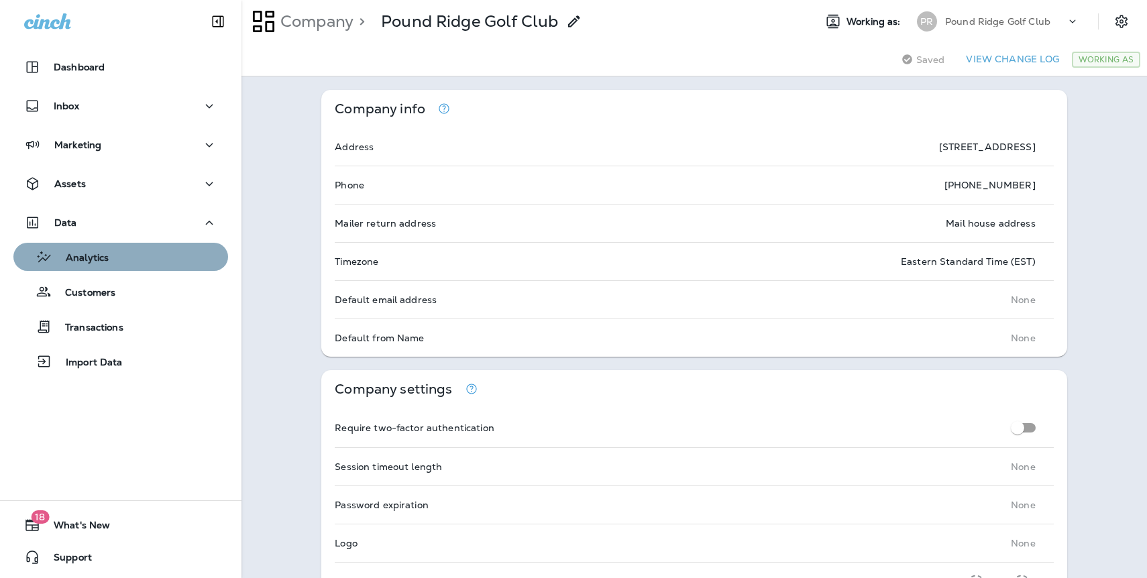
click at [86, 254] on p "Analytics" at bounding box center [80, 258] width 56 height 13
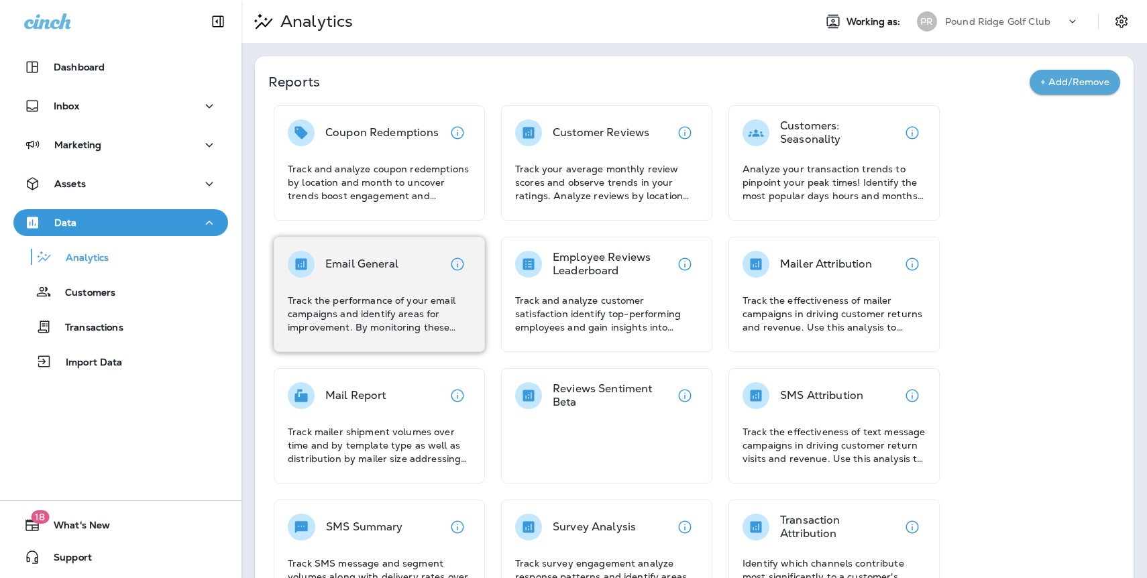
click at [394, 264] on p "Email General" at bounding box center [361, 263] width 73 height 13
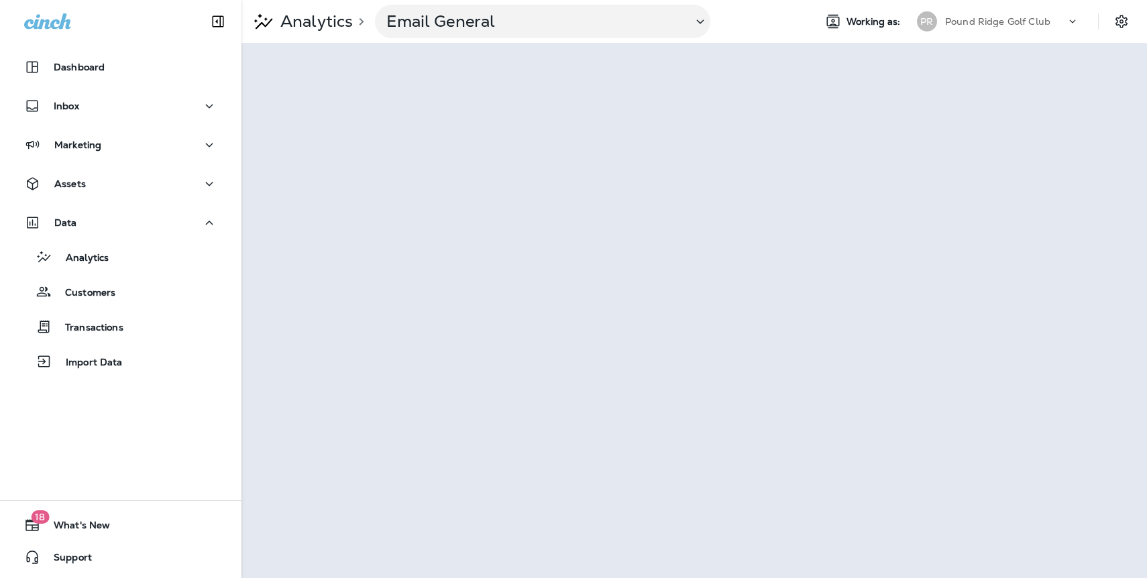
click at [970, 32] on div "PR Pound Ridge Golf Club" at bounding box center [998, 21] width 178 height 27
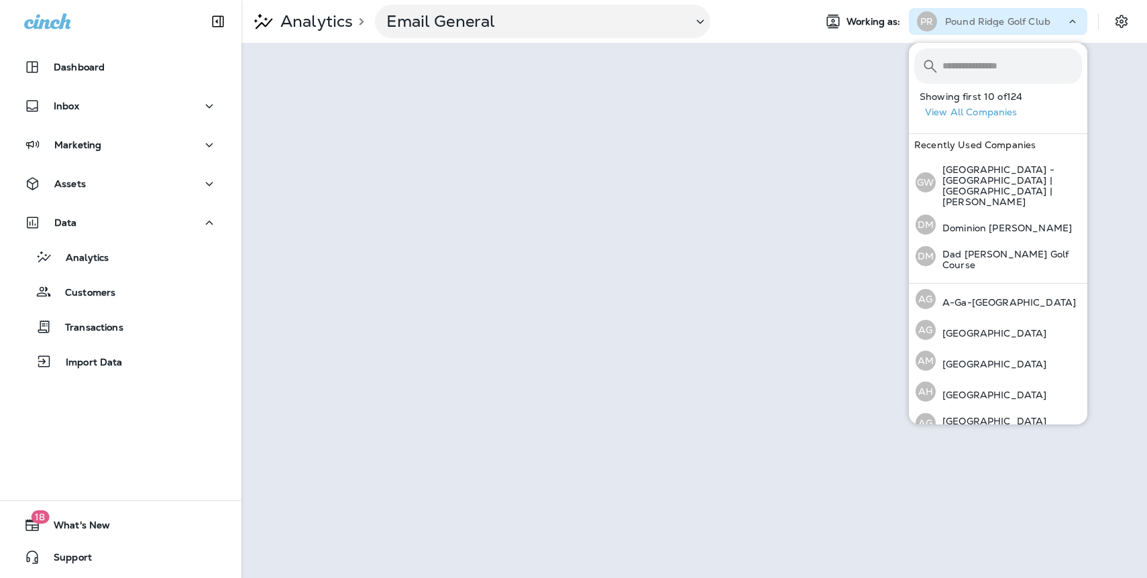
click at [983, 115] on button "View All Companies" at bounding box center [1003, 112] width 168 height 21
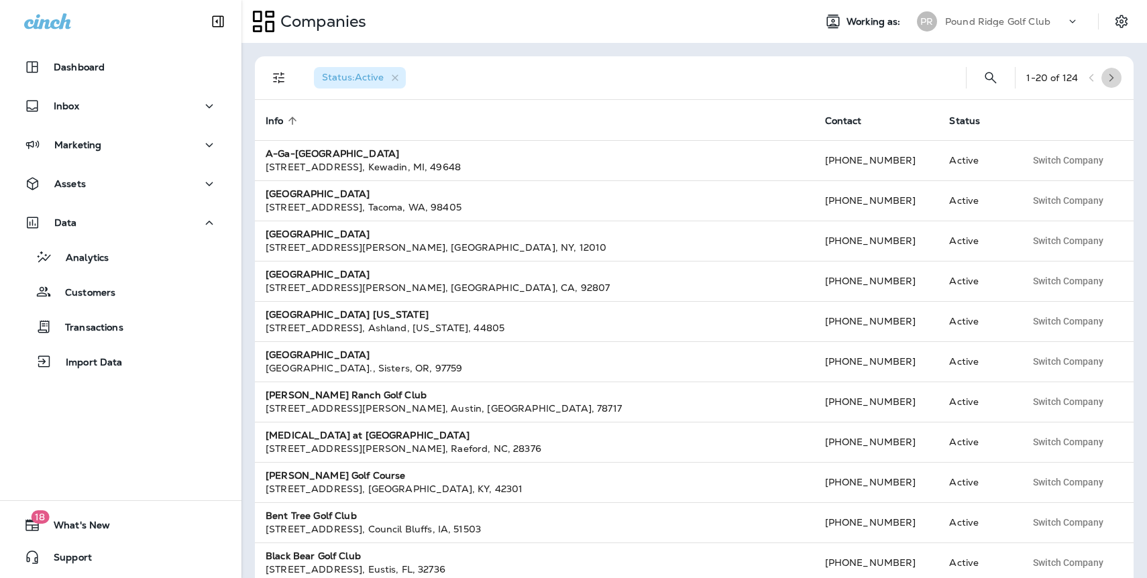
click at [1109, 78] on icon "button" at bounding box center [1110, 77] width 9 height 9
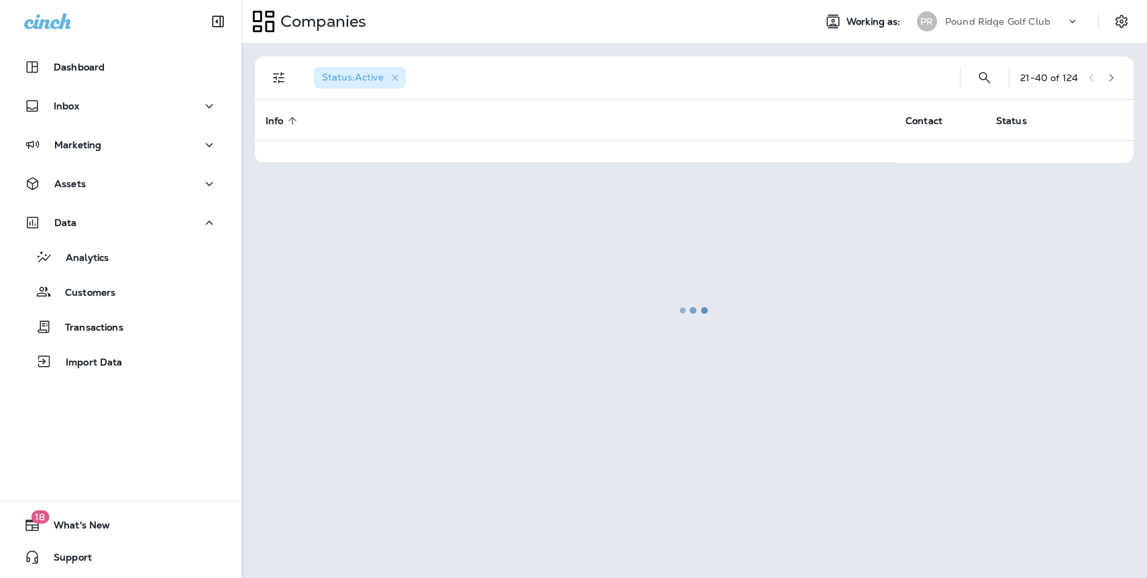
click at [1109, 78] on div at bounding box center [694, 310] width 903 height 532
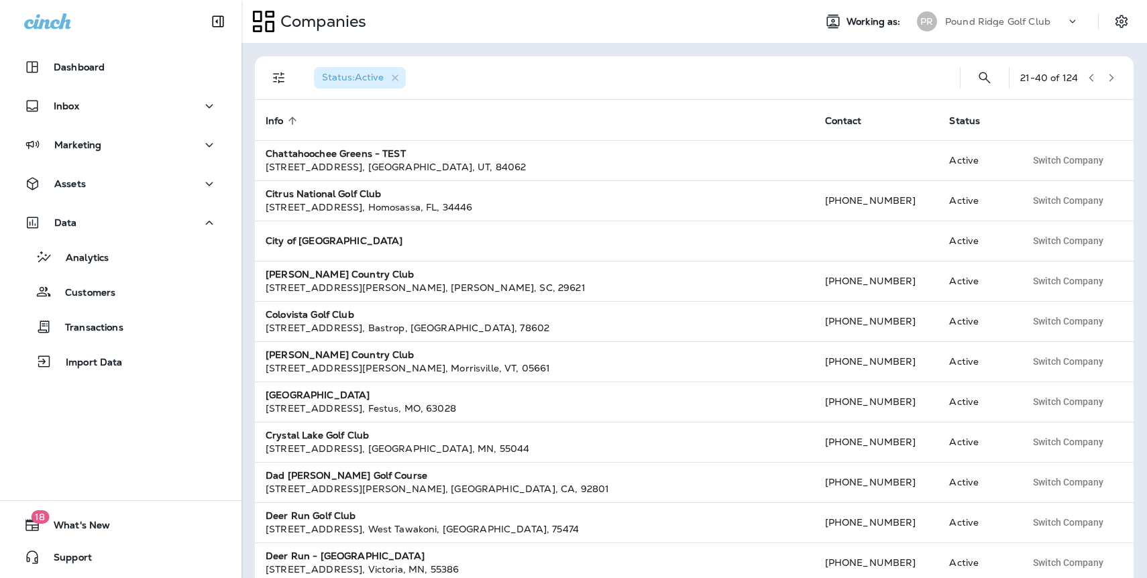
click at [1109, 78] on icon "button" at bounding box center [1110, 77] width 9 height 9
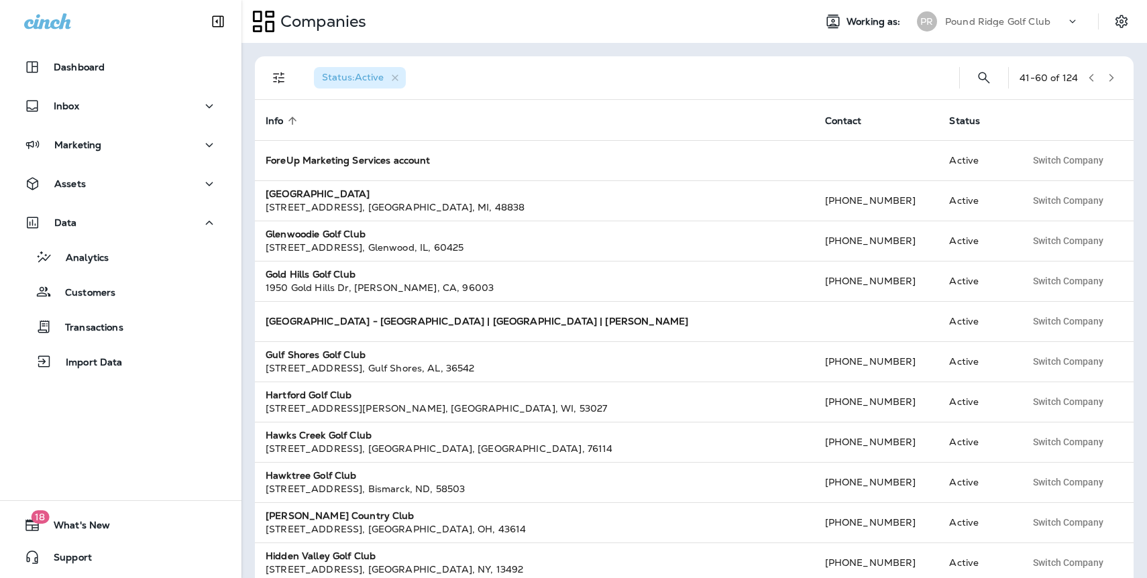
click at [1109, 78] on icon "button" at bounding box center [1110, 77] width 9 height 9
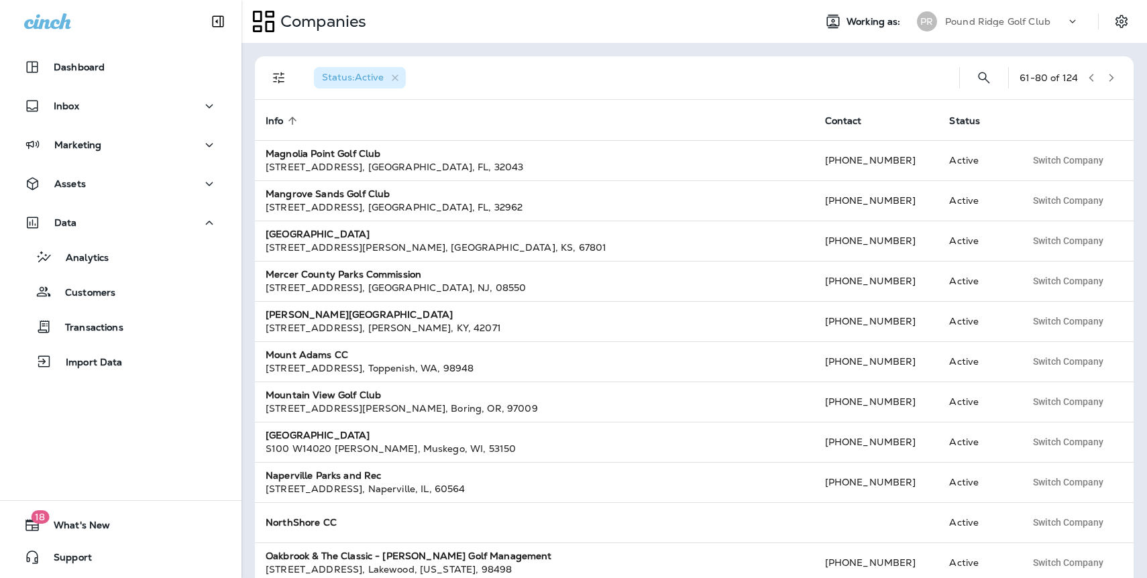
click at [1116, 82] on button "button" at bounding box center [1111, 78] width 20 height 20
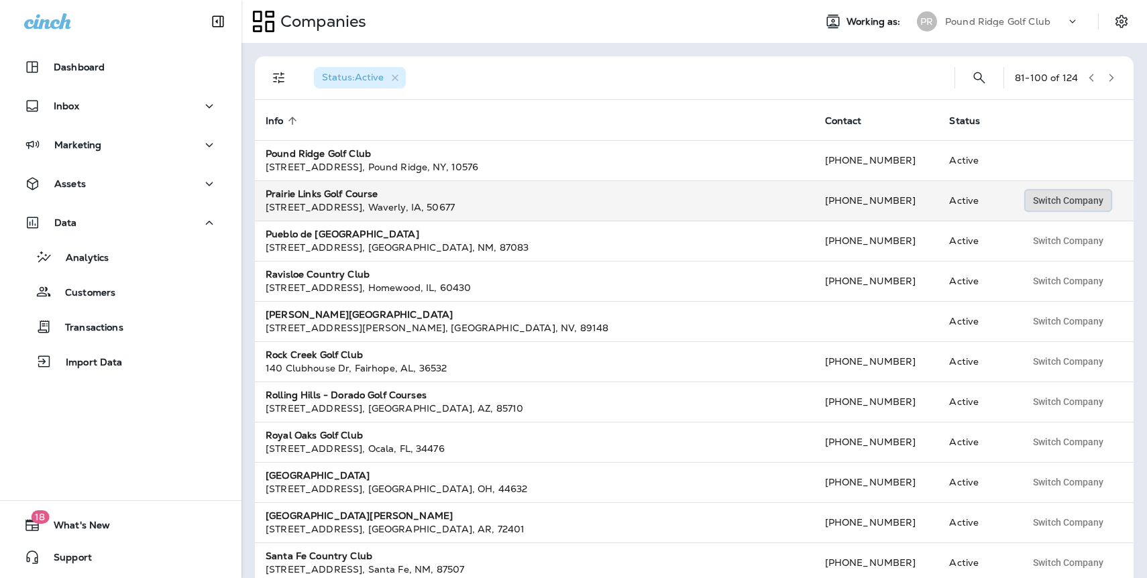
click at [1072, 205] on span "Switch Company" at bounding box center [1068, 200] width 70 height 9
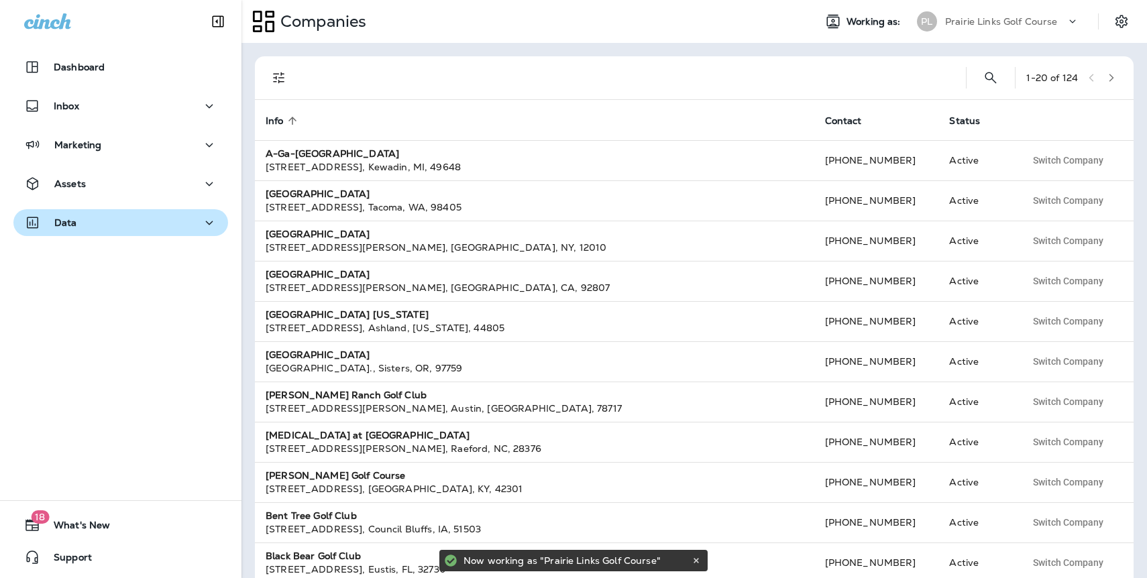
click at [97, 222] on div "Data" at bounding box center [120, 223] width 193 height 17
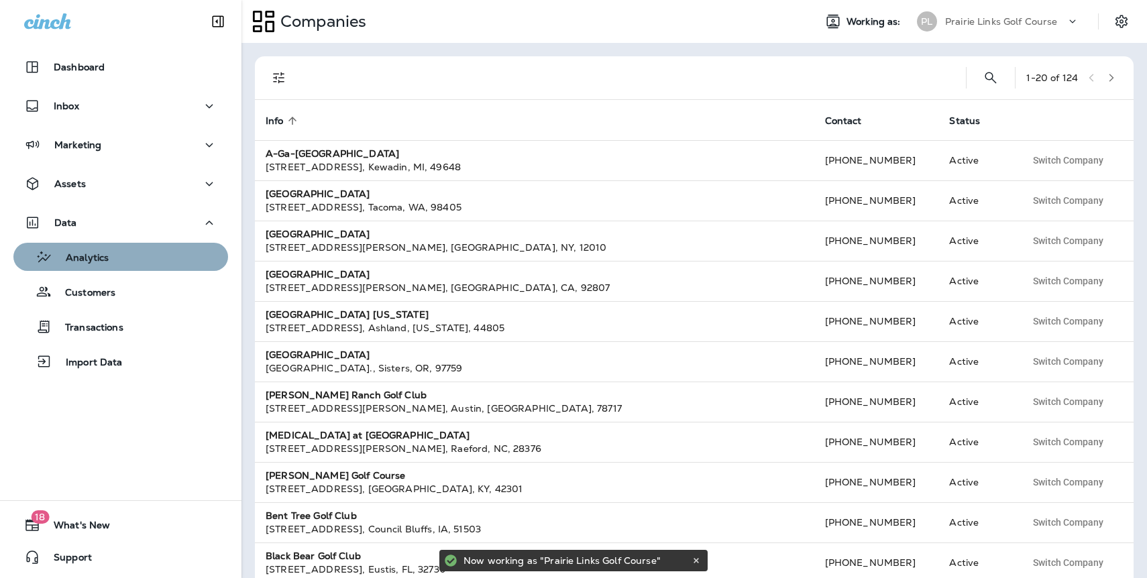
click at [101, 262] on p "Analytics" at bounding box center [80, 258] width 56 height 13
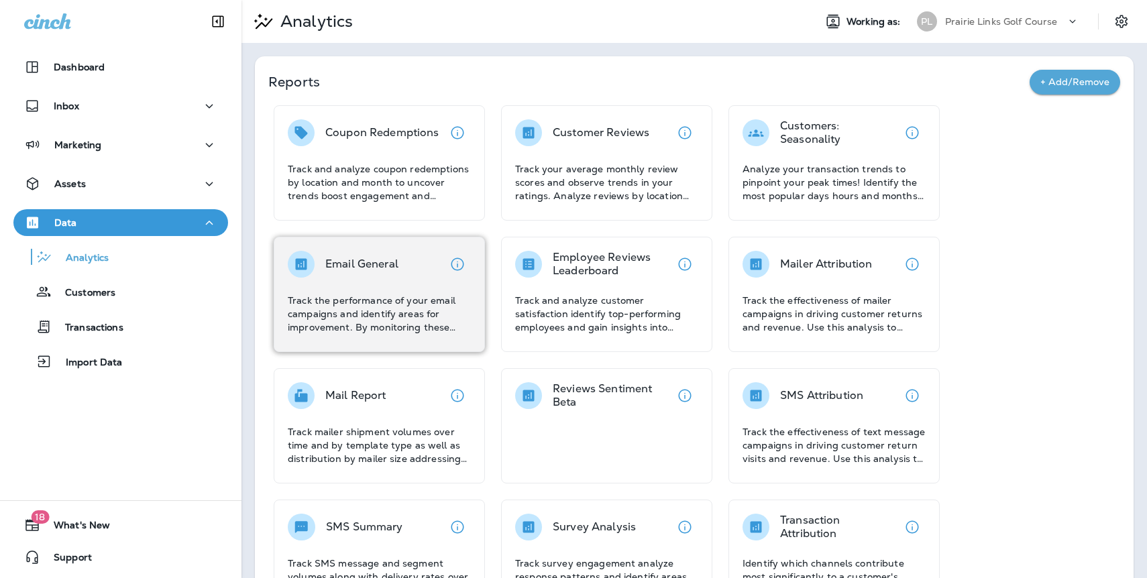
click at [361, 288] on div "Email General Track the performance of your email campaigns and identify areas …" at bounding box center [379, 292] width 183 height 83
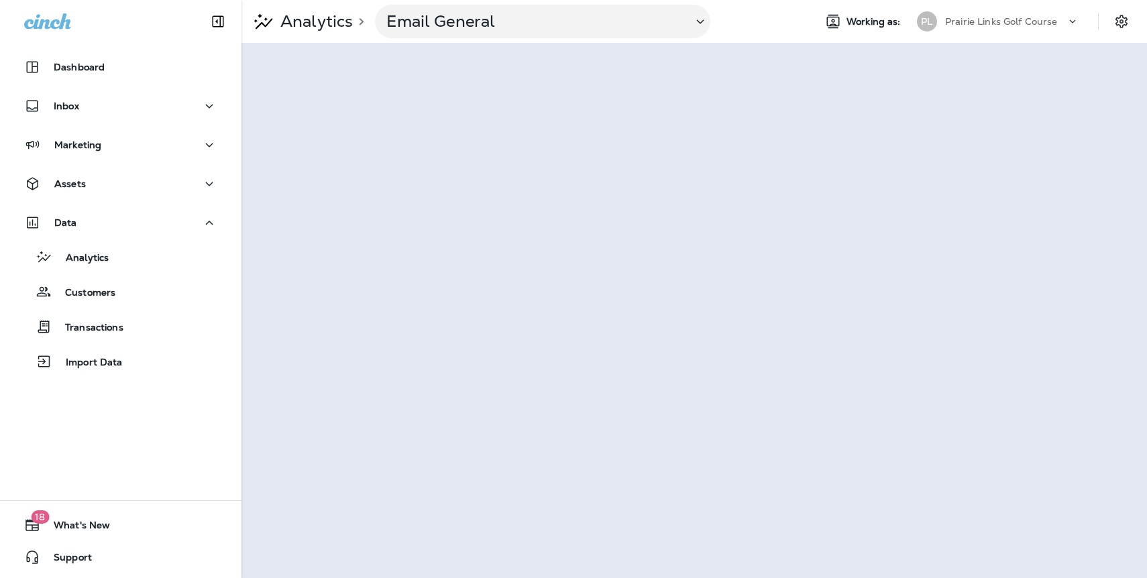
click at [978, 21] on p "Prairie Links Golf Course" at bounding box center [1001, 21] width 113 height 11
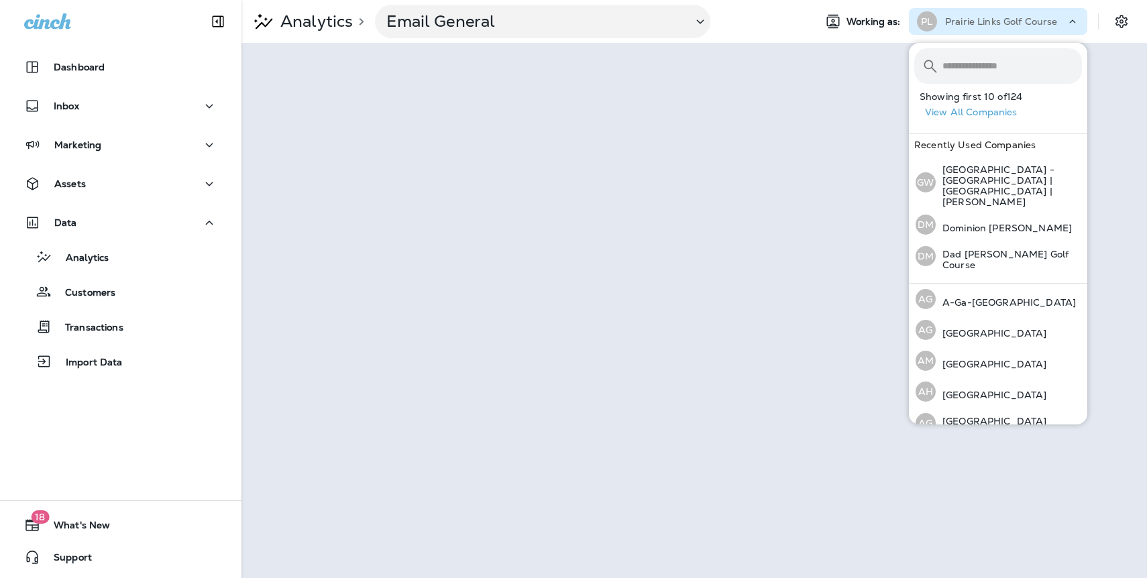
click at [972, 113] on button "View All Companies" at bounding box center [1003, 112] width 168 height 21
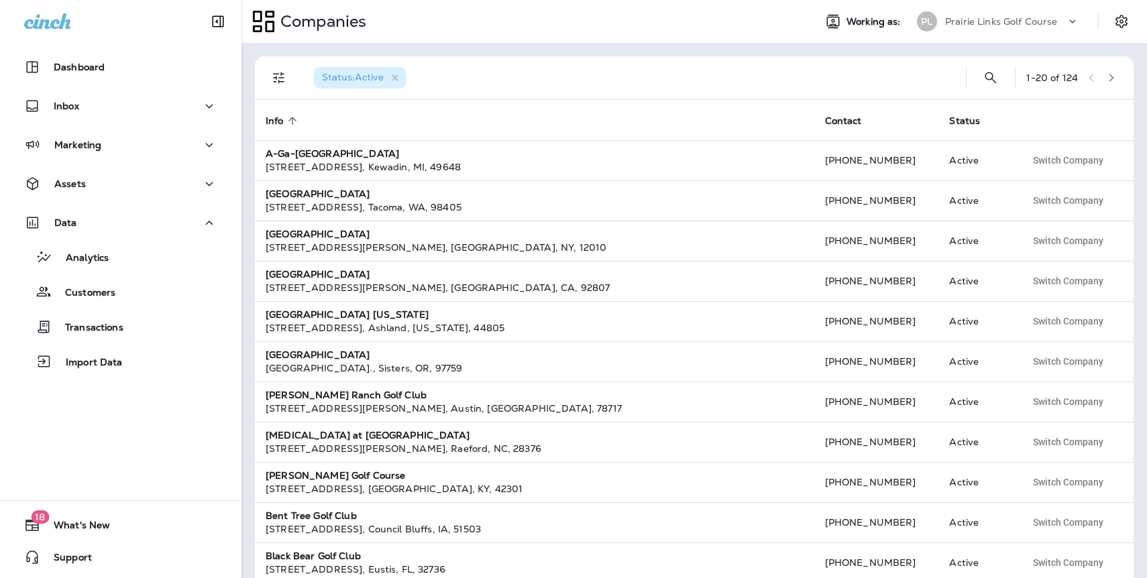
click at [1105, 78] on button "button" at bounding box center [1111, 78] width 20 height 20
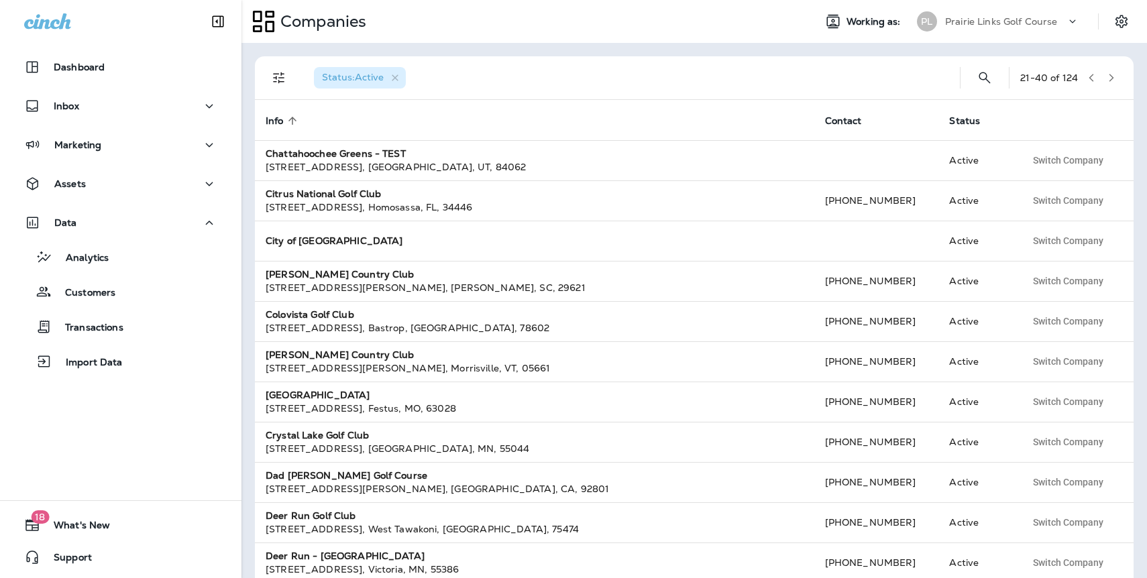
click at [1106, 77] on icon "button" at bounding box center [1110, 77] width 9 height 9
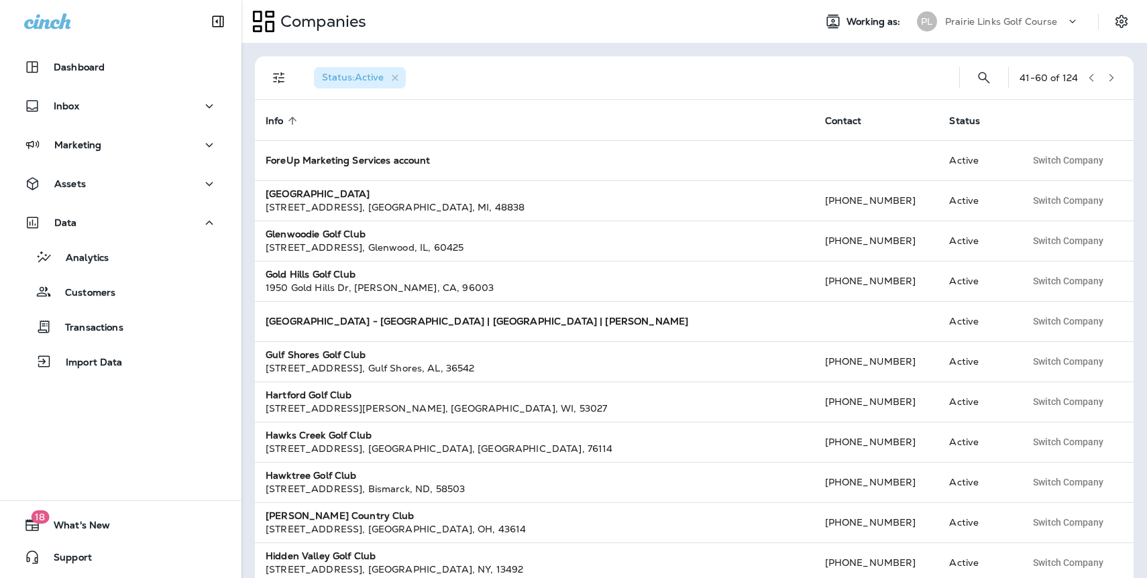
click at [1107, 75] on icon "button" at bounding box center [1110, 77] width 9 height 9
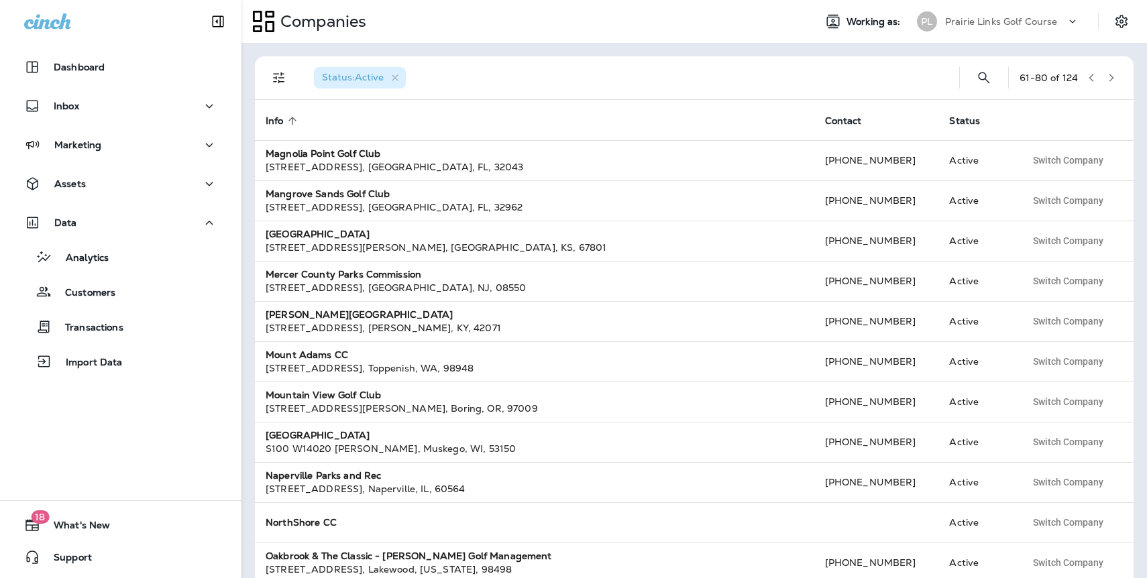
click at [1107, 74] on icon "button" at bounding box center [1110, 77] width 9 height 9
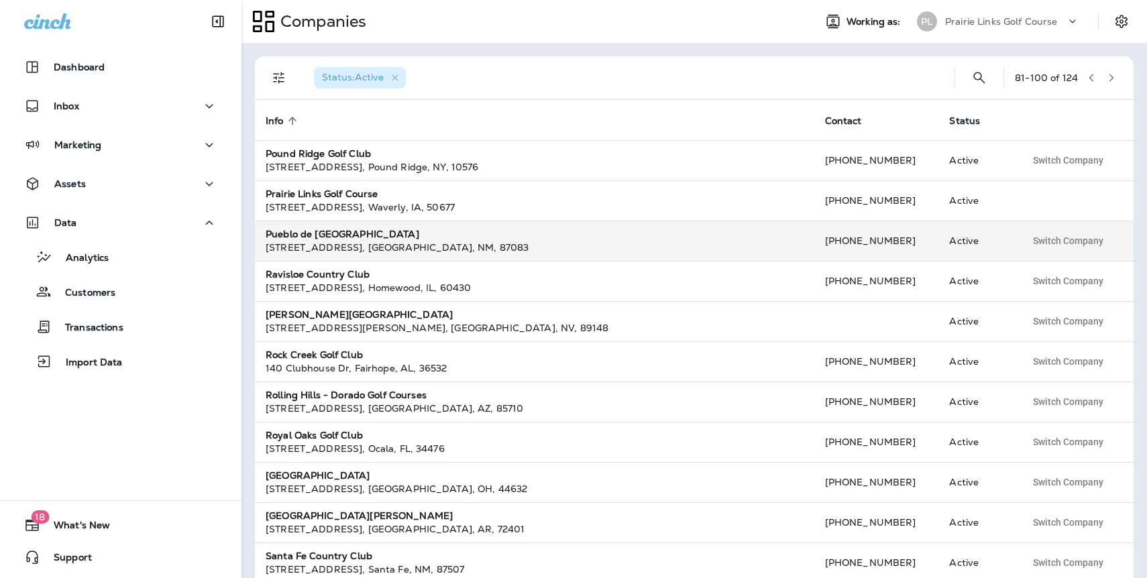
click at [390, 248] on div "[STREET_ADDRESS]" at bounding box center [535, 247] width 538 height 13
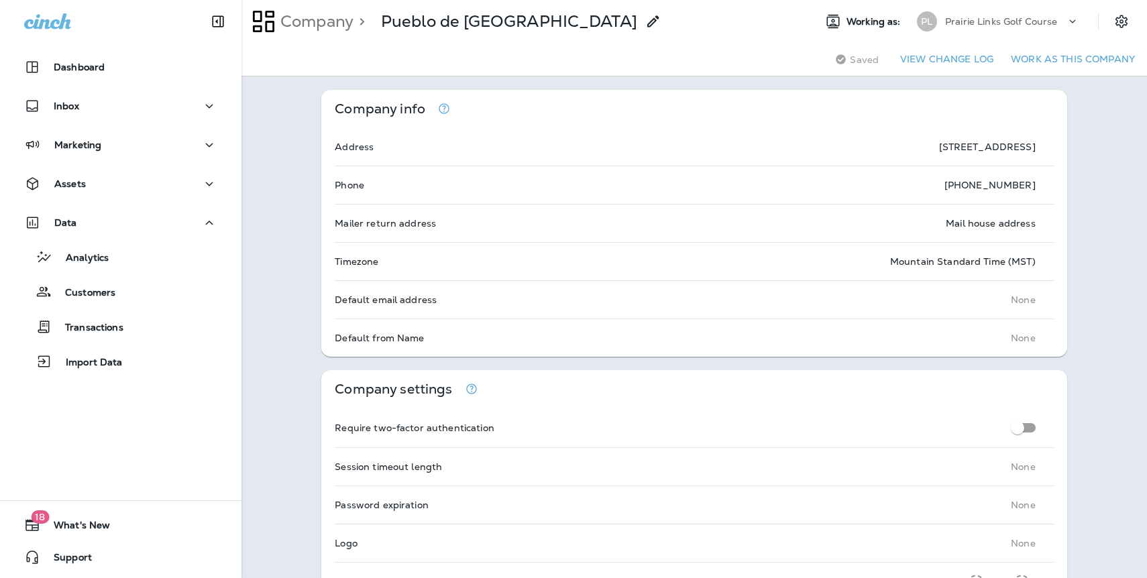
click at [1049, 61] on button "Work as this company" at bounding box center [1072, 59] width 135 height 21
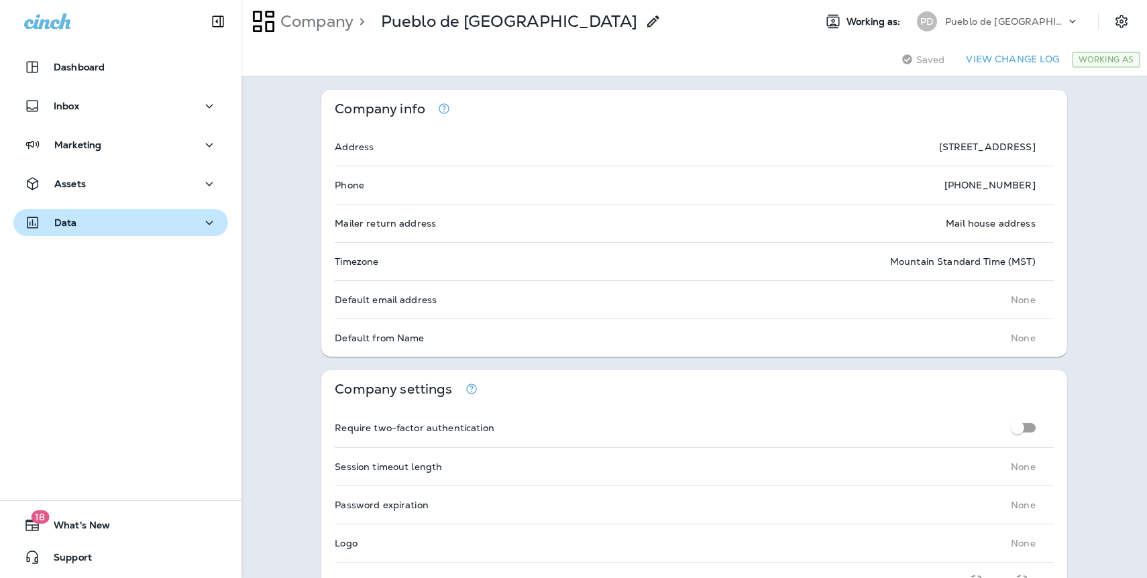
click at [69, 229] on div "Data" at bounding box center [50, 223] width 53 height 17
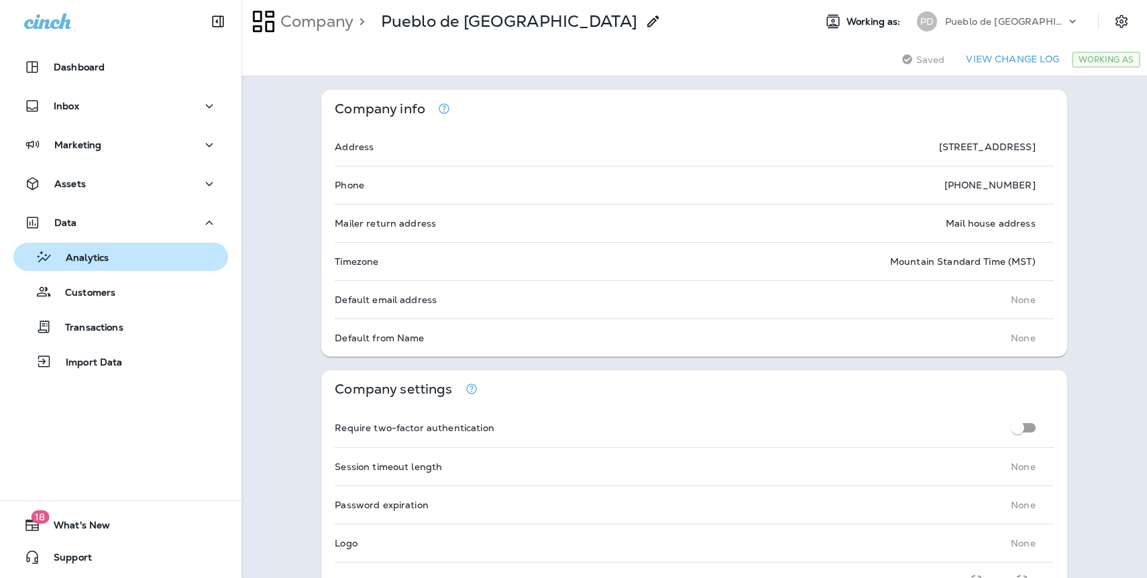
click at [86, 252] on p "Analytics" at bounding box center [80, 258] width 56 height 13
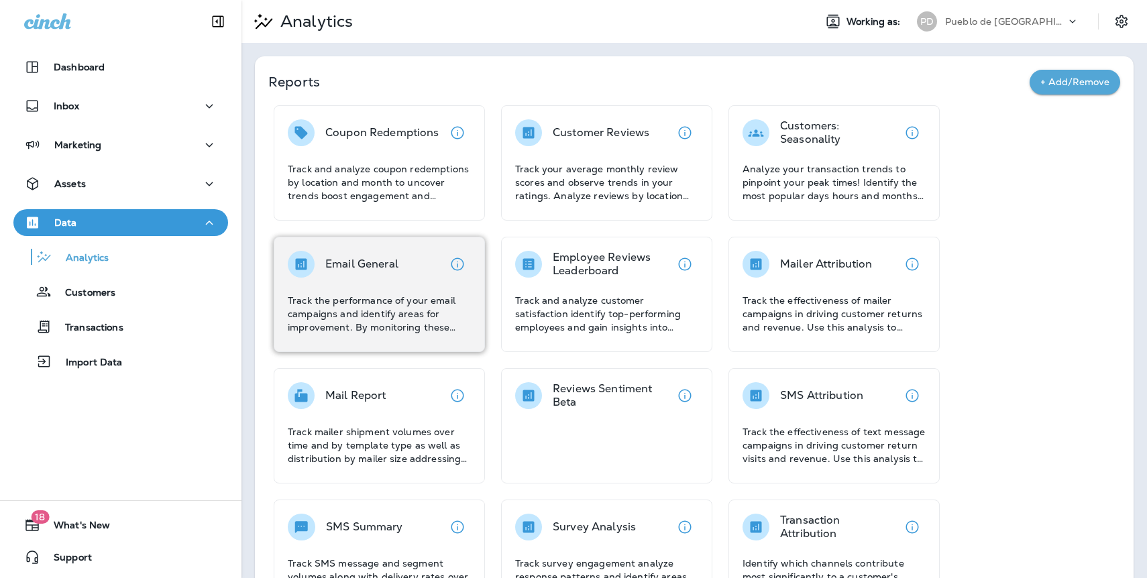
click at [369, 260] on p "Email General" at bounding box center [361, 263] width 73 height 13
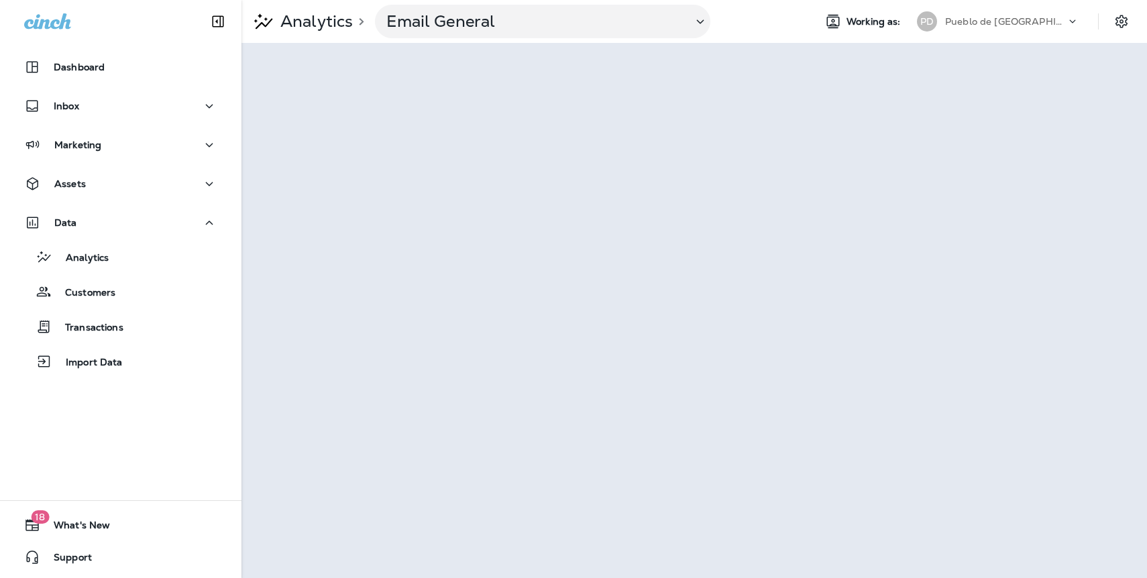
click at [1000, 17] on p "Pueblo de [GEOGRAPHIC_DATA]" at bounding box center [1005, 21] width 121 height 11
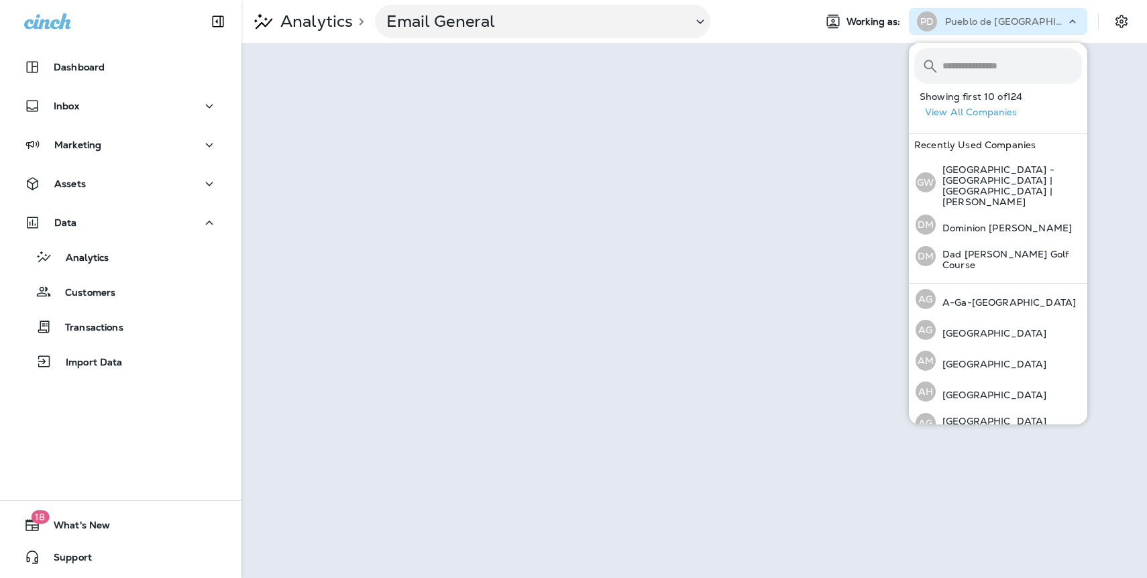
click at [1003, 112] on button "View All Companies" at bounding box center [1003, 112] width 168 height 21
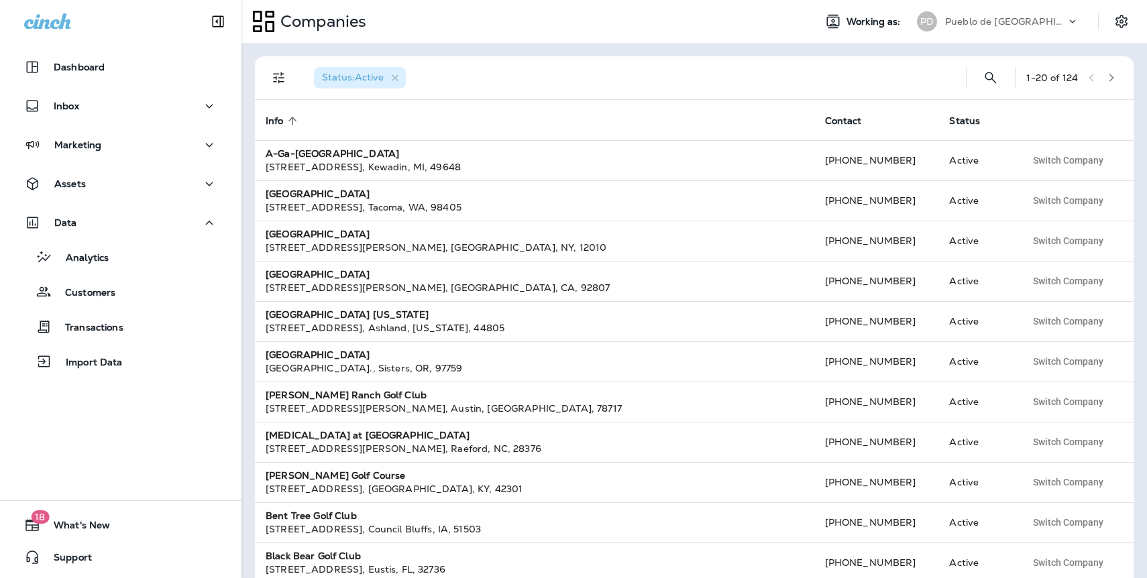
click at [1111, 81] on icon "button" at bounding box center [1110, 77] width 9 height 9
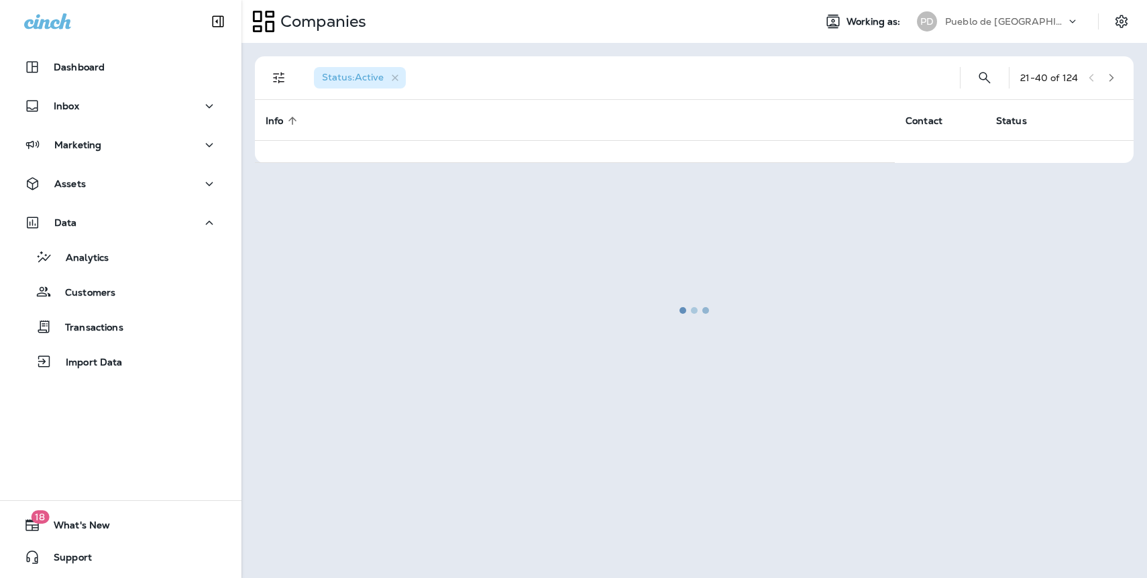
click at [1111, 81] on div at bounding box center [694, 310] width 903 height 532
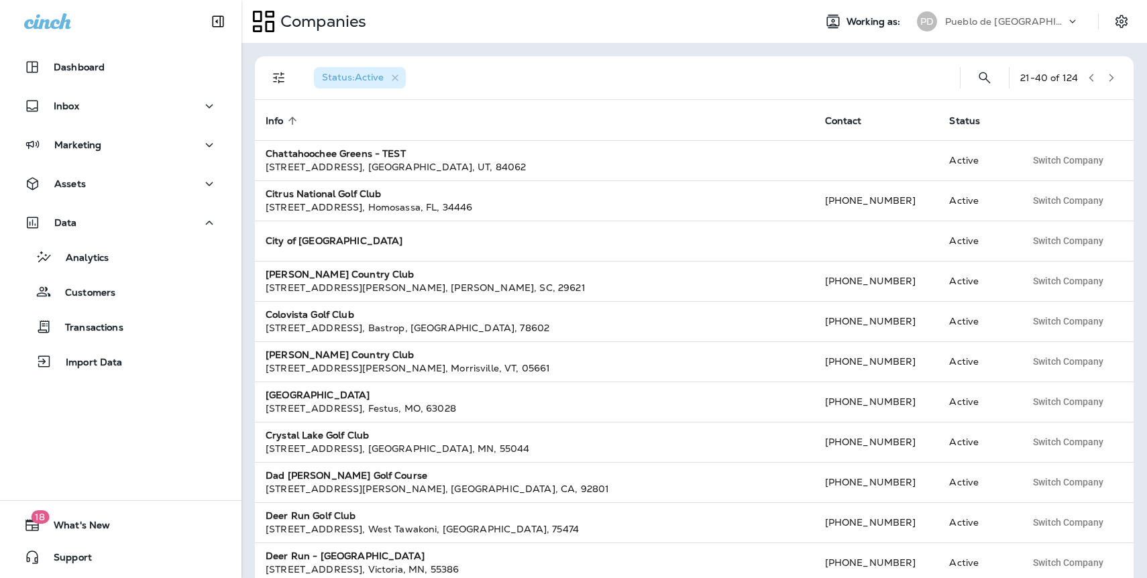
click at [1111, 81] on icon "button" at bounding box center [1110, 77] width 9 height 9
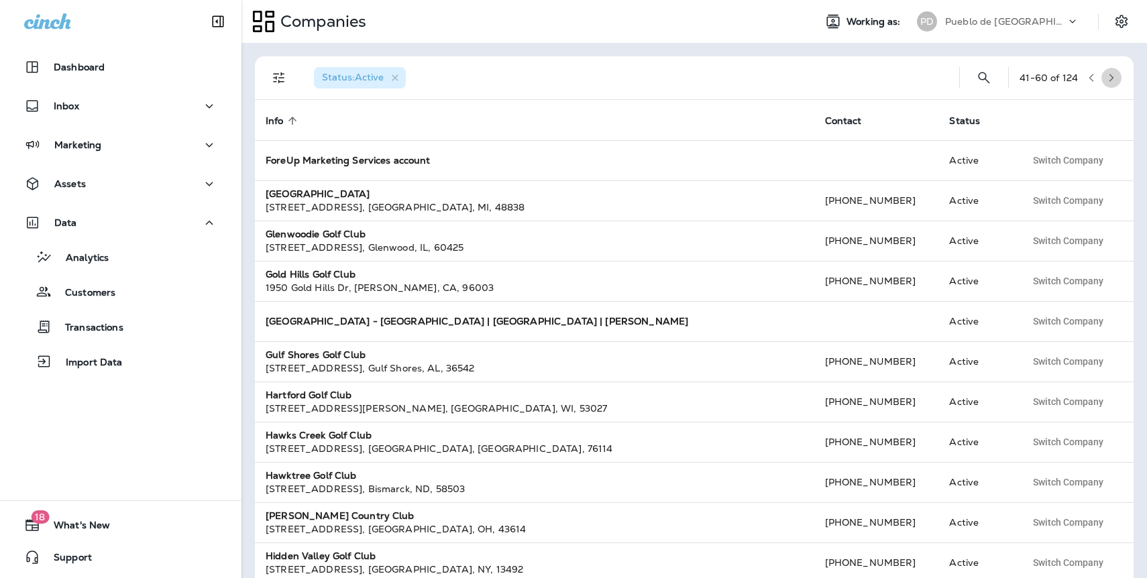
click at [1111, 82] on icon "button" at bounding box center [1110, 77] width 9 height 9
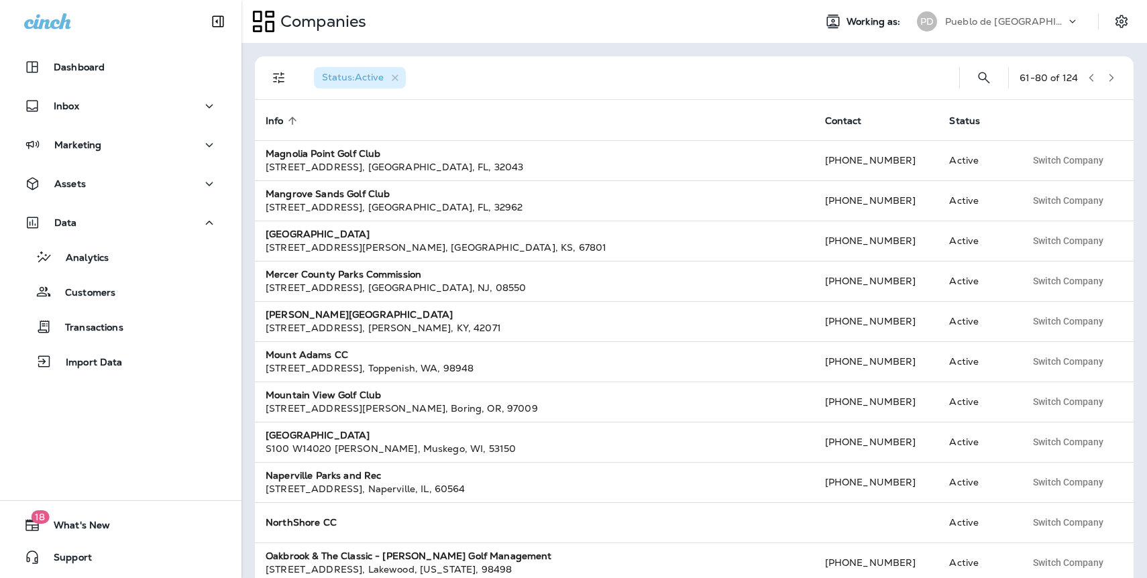
click at [1111, 82] on icon "button" at bounding box center [1110, 77] width 9 height 9
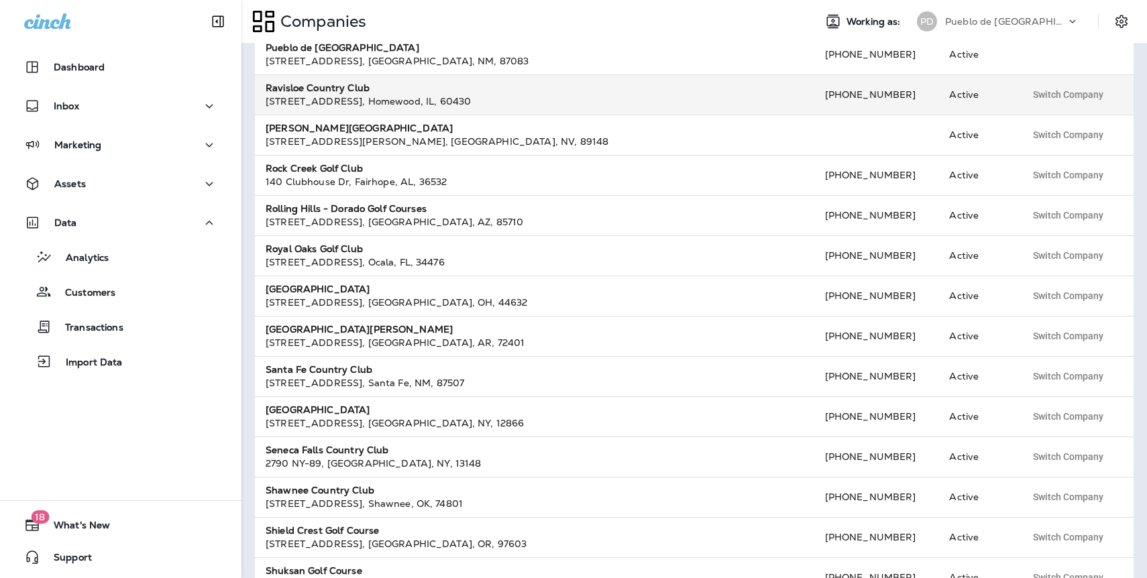
scroll to position [192, 0]
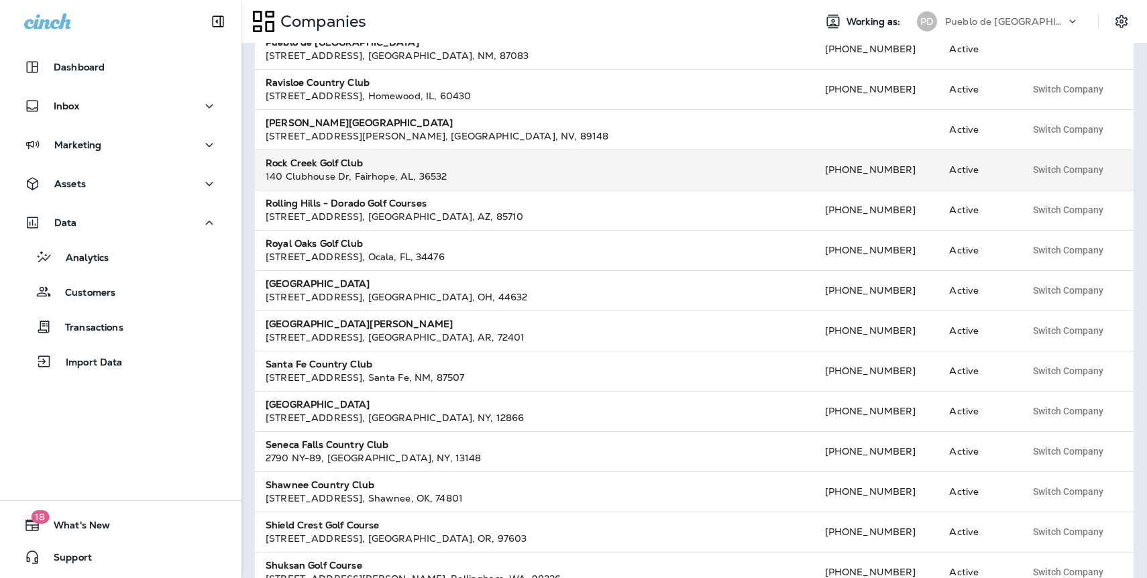
click at [355, 172] on div "[STREET_ADDRESS]" at bounding box center [535, 176] width 538 height 13
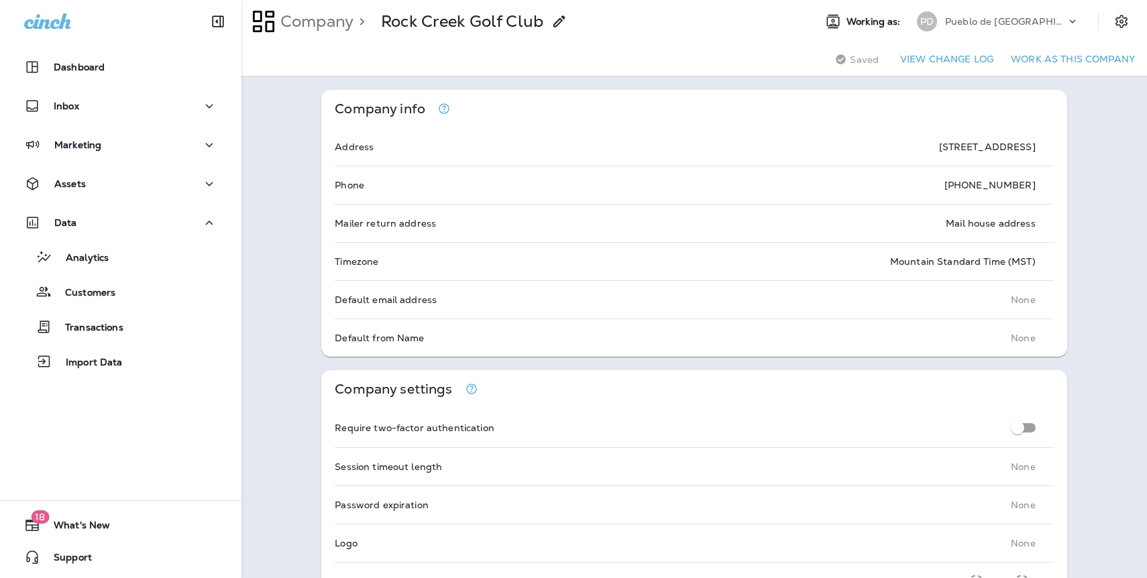
click at [1054, 56] on button "Work as this company" at bounding box center [1072, 59] width 135 height 21
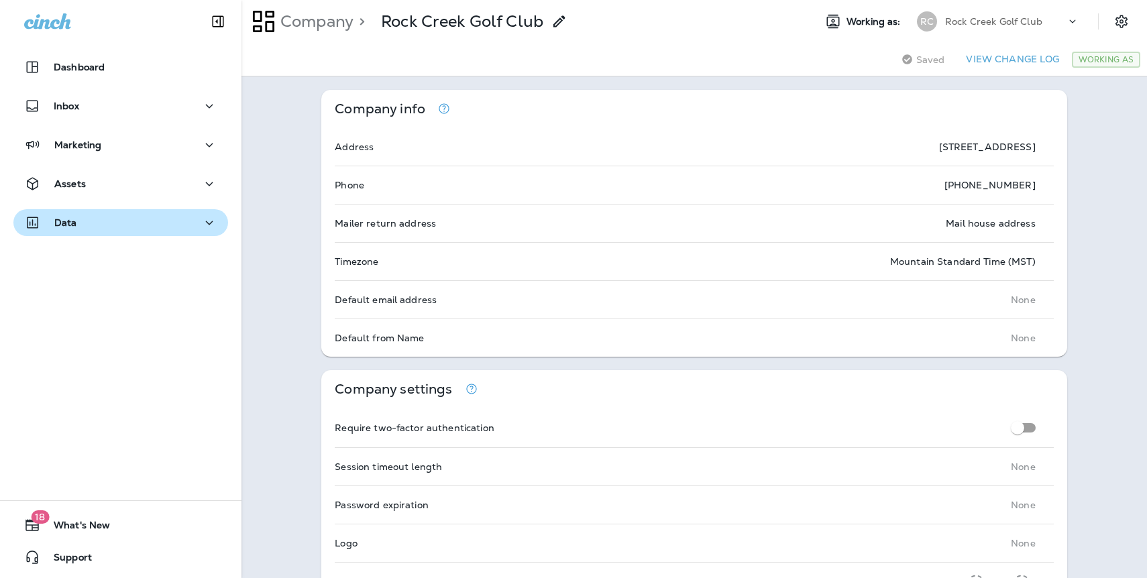
click at [74, 227] on p "Data" at bounding box center [65, 222] width 23 height 11
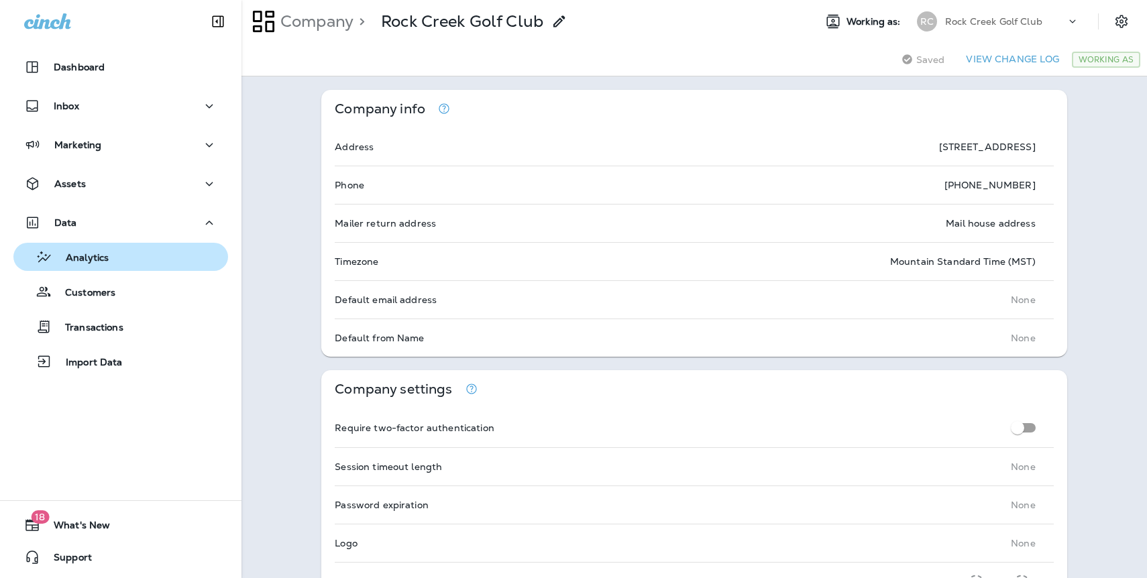
click at [91, 255] on p "Analytics" at bounding box center [80, 258] width 56 height 13
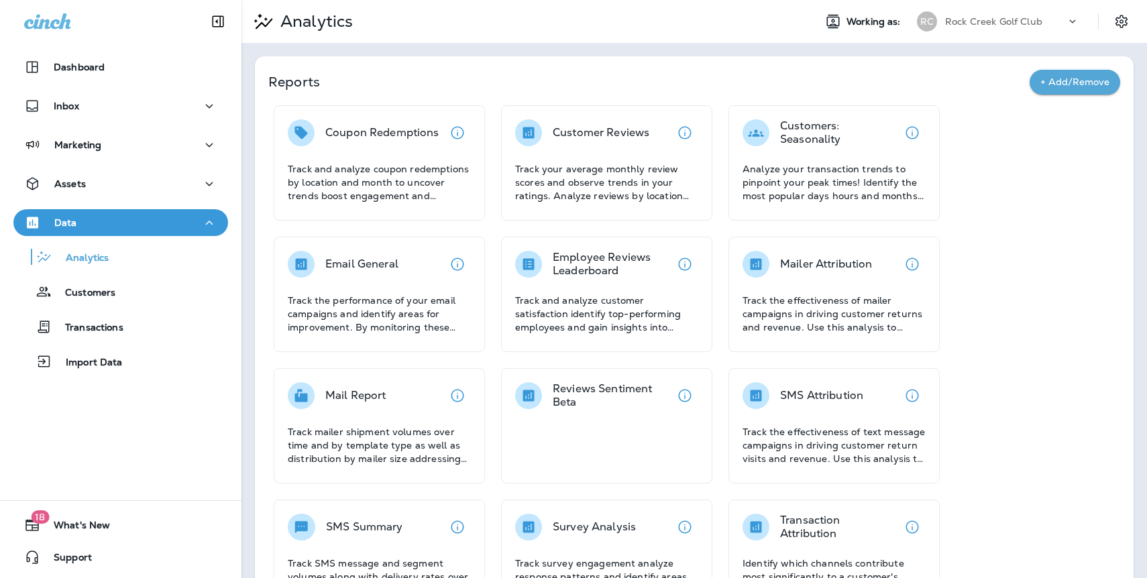
click at [370, 247] on div "Email General Track the performance of your email campaigns and identify areas …" at bounding box center [379, 294] width 211 height 115
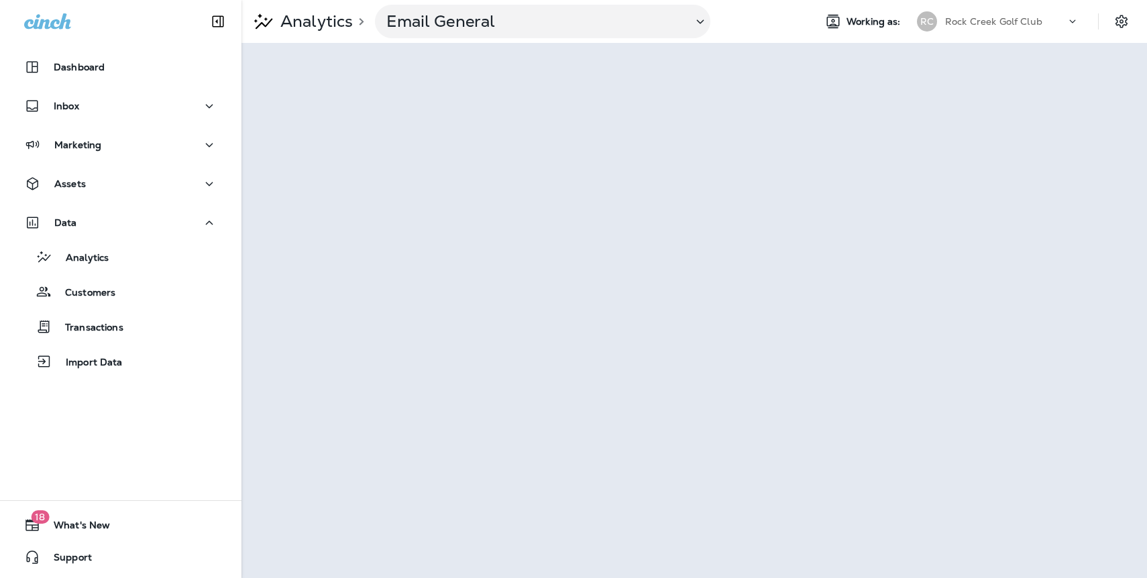
click at [1016, 19] on p "Rock Creek Golf Club" at bounding box center [993, 21] width 97 height 11
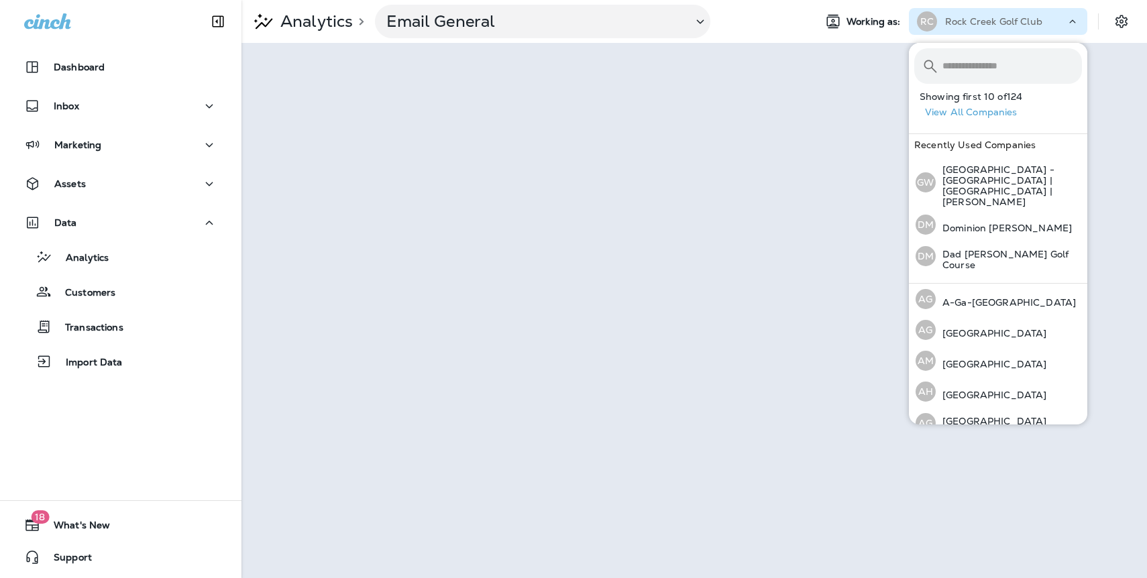
click at [1000, 113] on button "View All Companies" at bounding box center [1003, 112] width 168 height 21
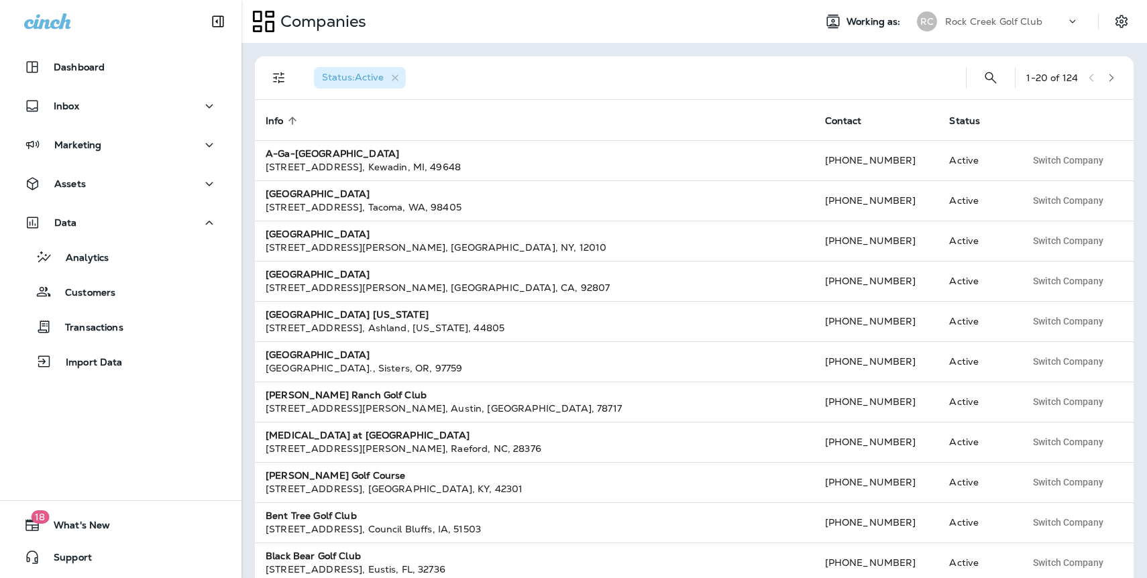
click at [1106, 81] on icon "button" at bounding box center [1110, 77] width 9 height 9
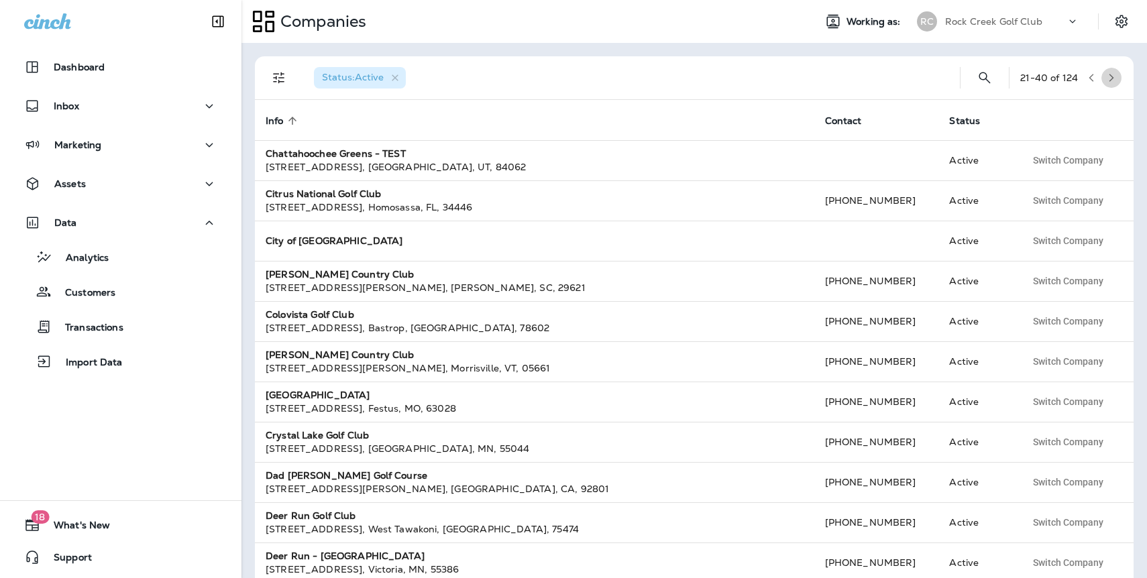
click at [1106, 80] on icon "button" at bounding box center [1110, 77] width 9 height 9
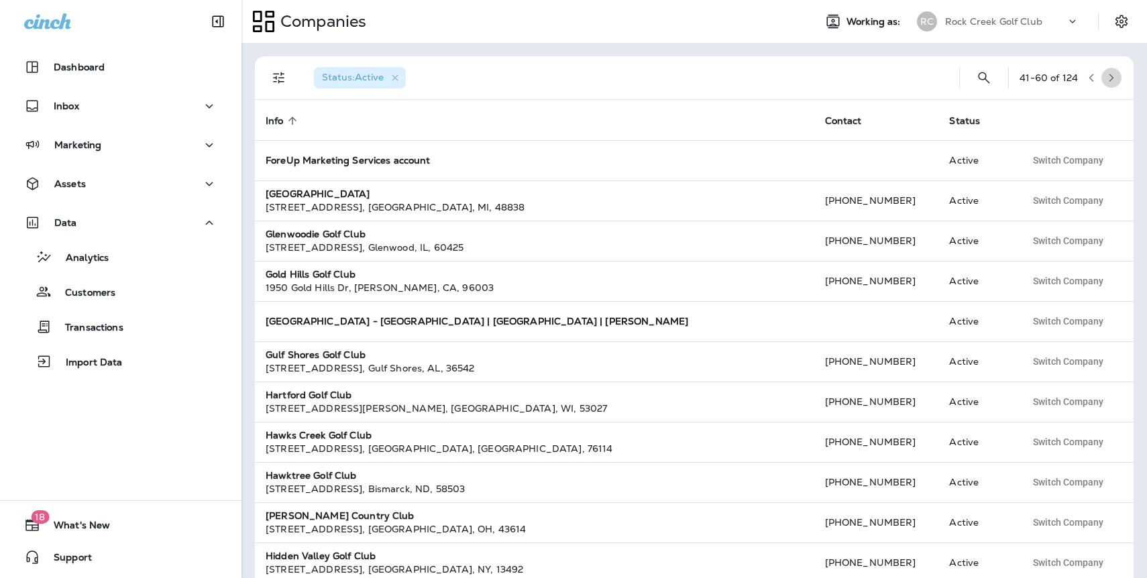
click at [1106, 80] on icon "button" at bounding box center [1110, 77] width 9 height 9
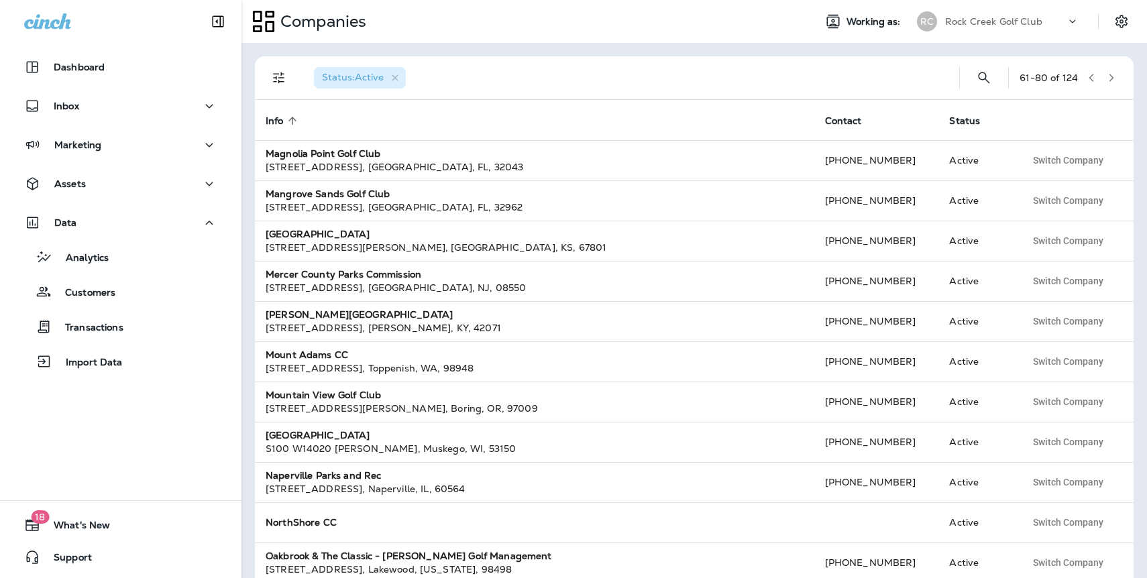
click at [1106, 80] on icon "button" at bounding box center [1110, 77] width 9 height 9
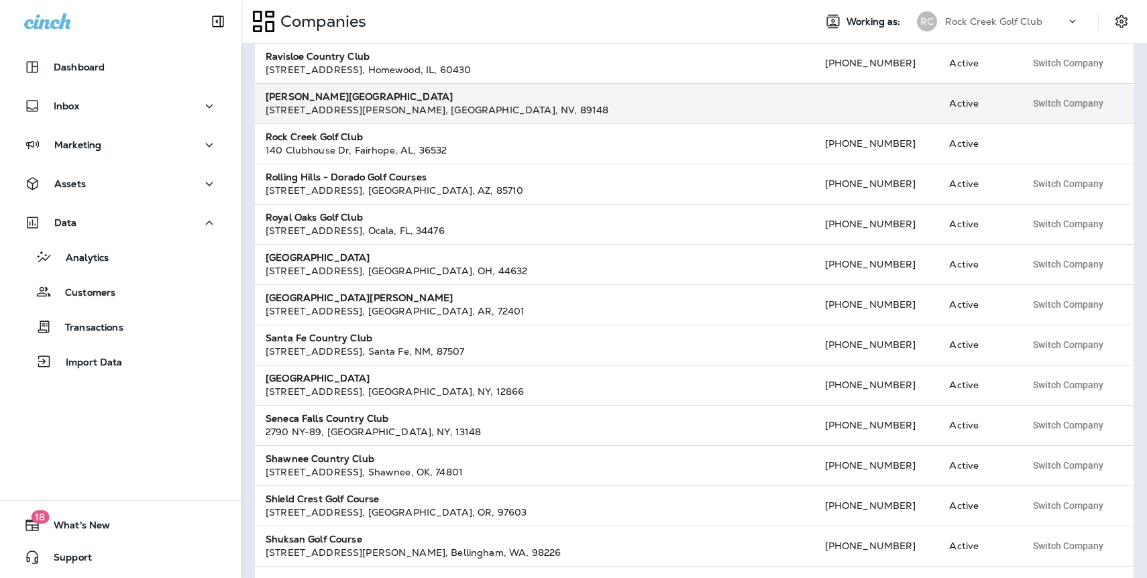
scroll to position [233, 0]
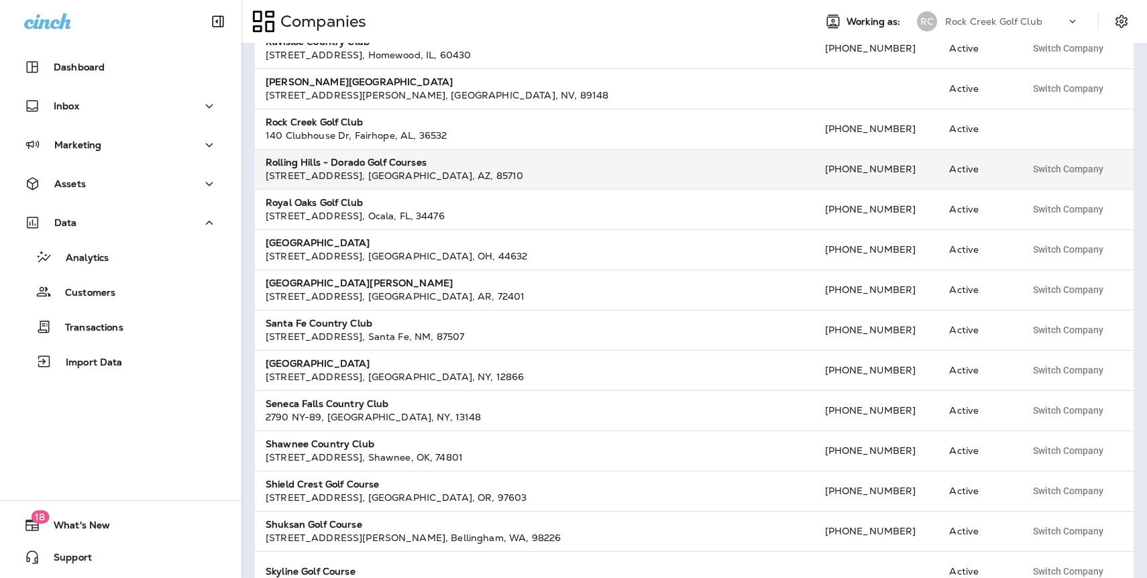
click at [333, 168] on div "Rolling Hills - Dorado Golf Courses" at bounding box center [535, 162] width 538 height 13
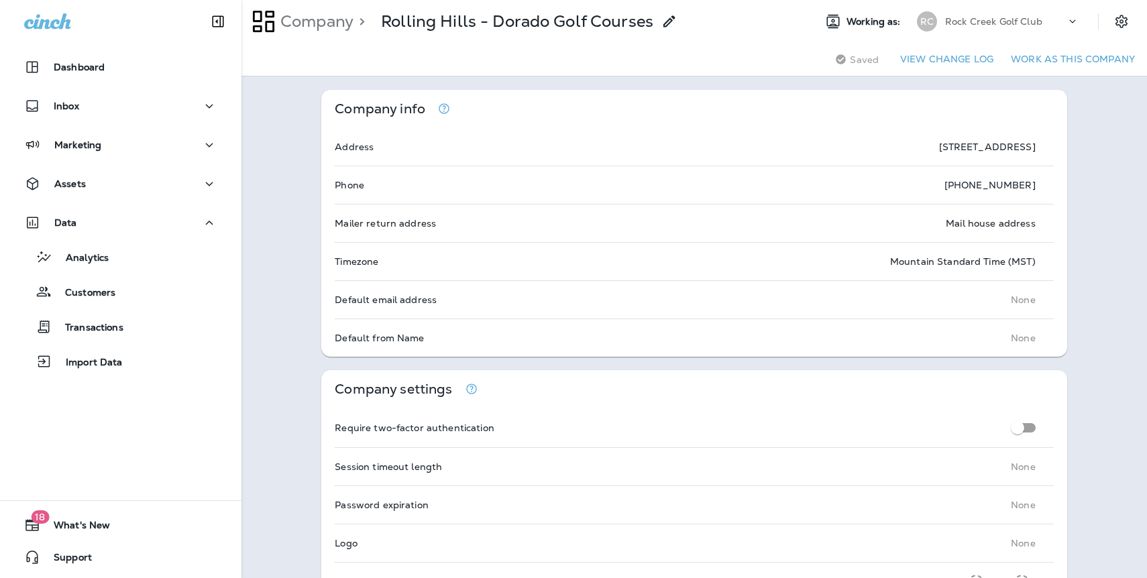
click at [1033, 61] on button "Work as this company" at bounding box center [1072, 59] width 135 height 21
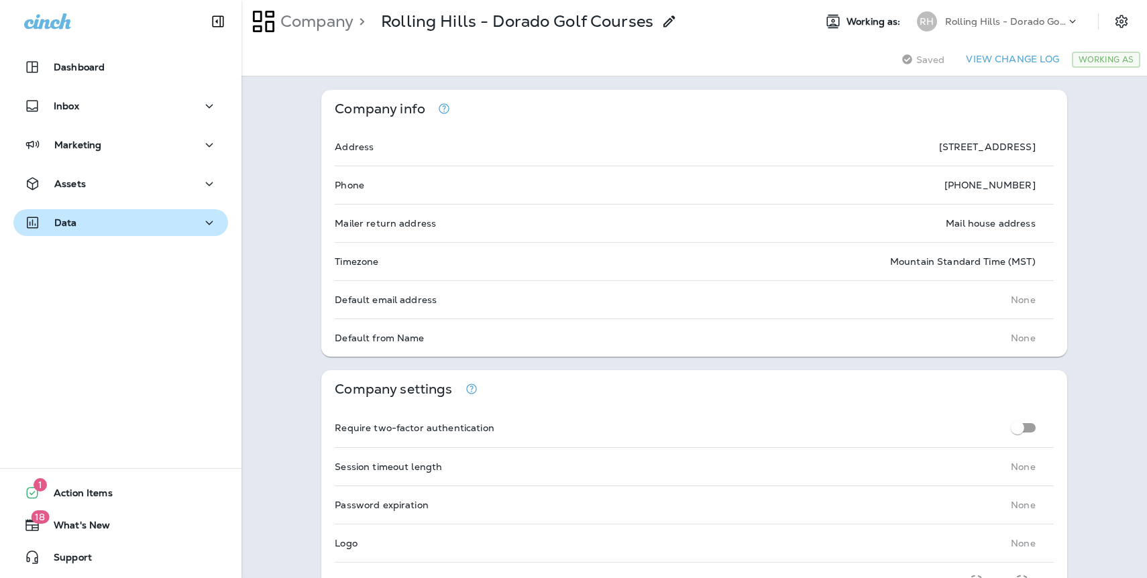
click at [73, 221] on p "Data" at bounding box center [65, 222] width 23 height 11
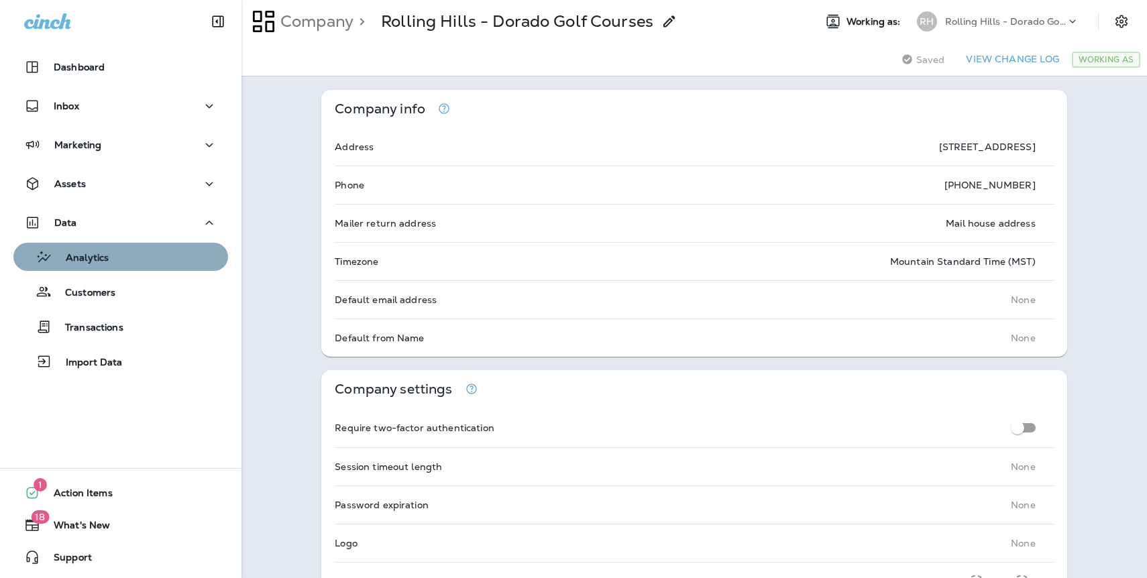
click at [87, 257] on p "Analytics" at bounding box center [80, 258] width 56 height 13
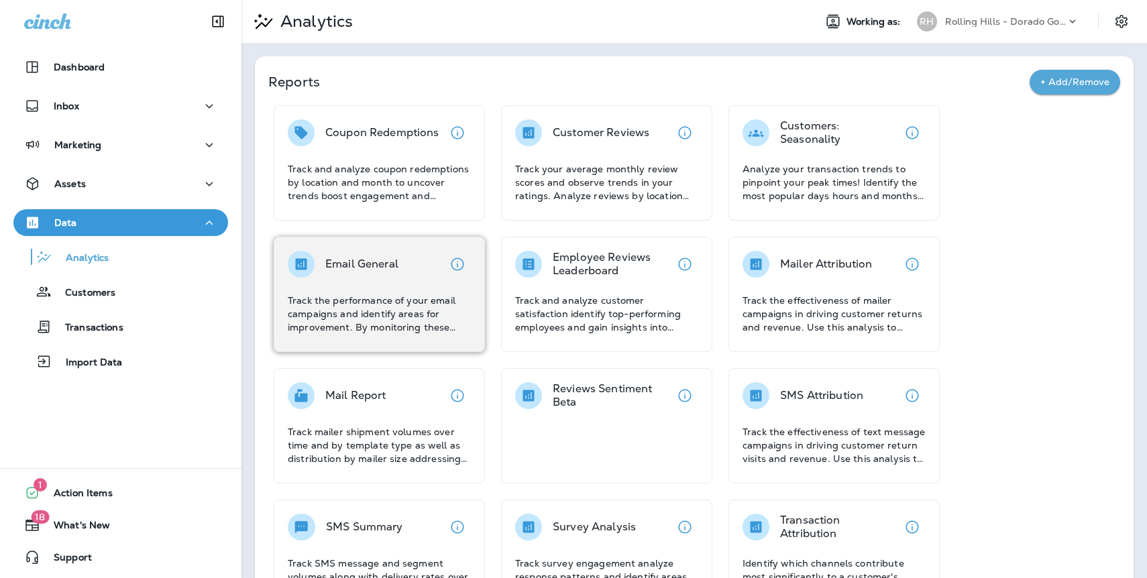
click at [355, 276] on div "Email General" at bounding box center [361, 264] width 73 height 27
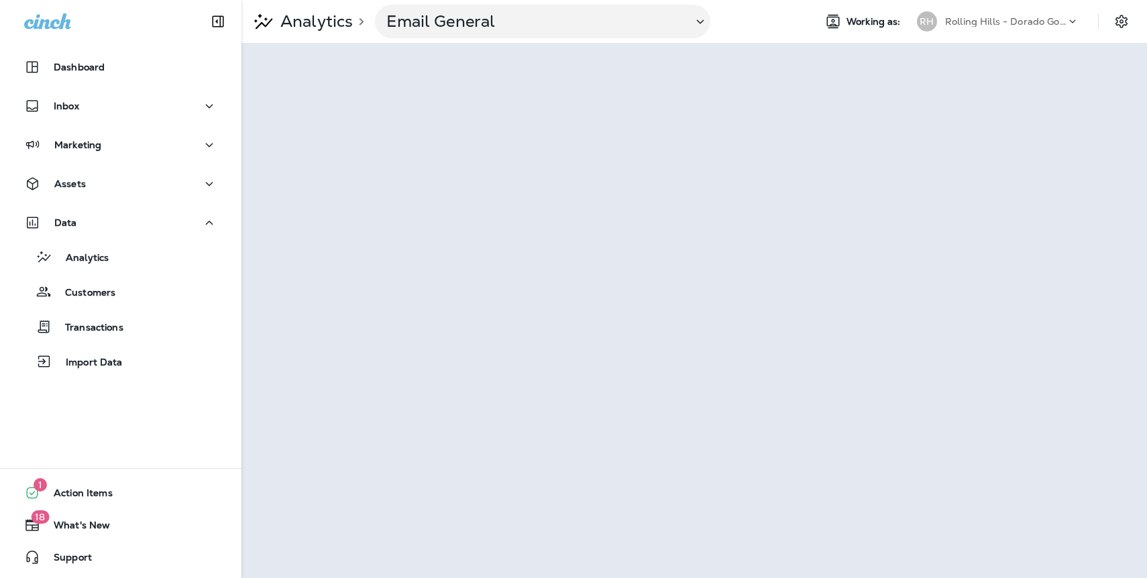
click at [1002, 25] on p "Rolling Hills - Dorado Golf Courses" at bounding box center [1005, 21] width 121 height 11
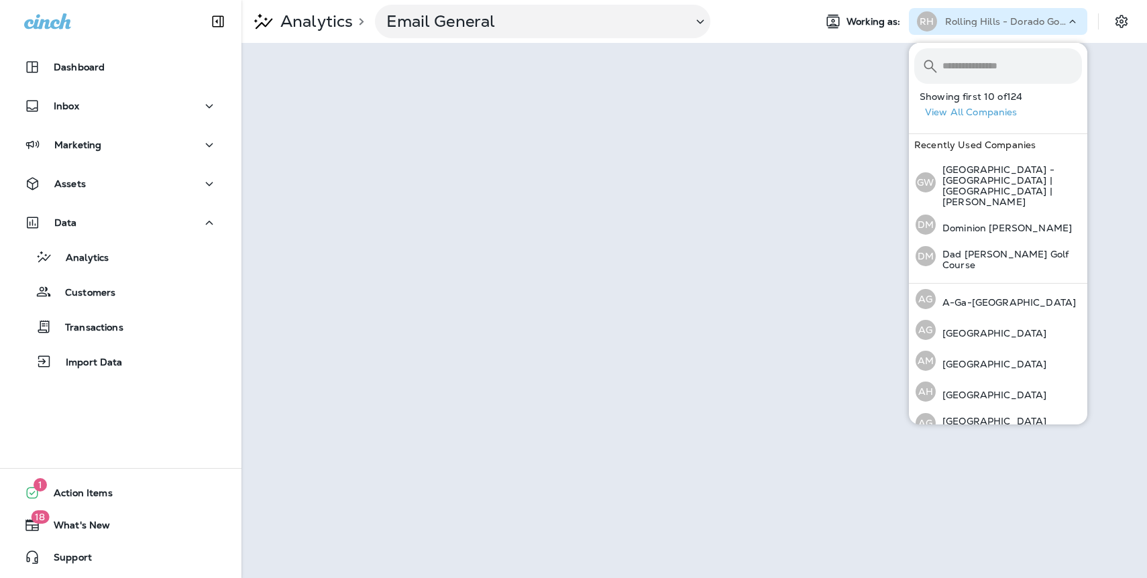
click at [998, 116] on button "View All Companies" at bounding box center [1003, 112] width 168 height 21
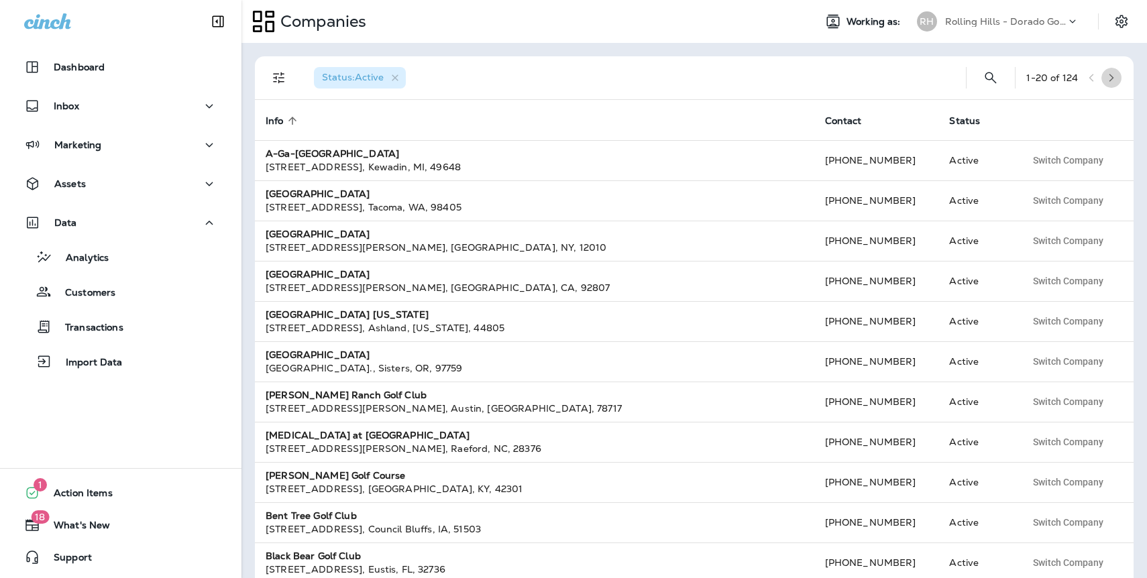
click at [1111, 80] on icon "button" at bounding box center [1110, 77] width 9 height 9
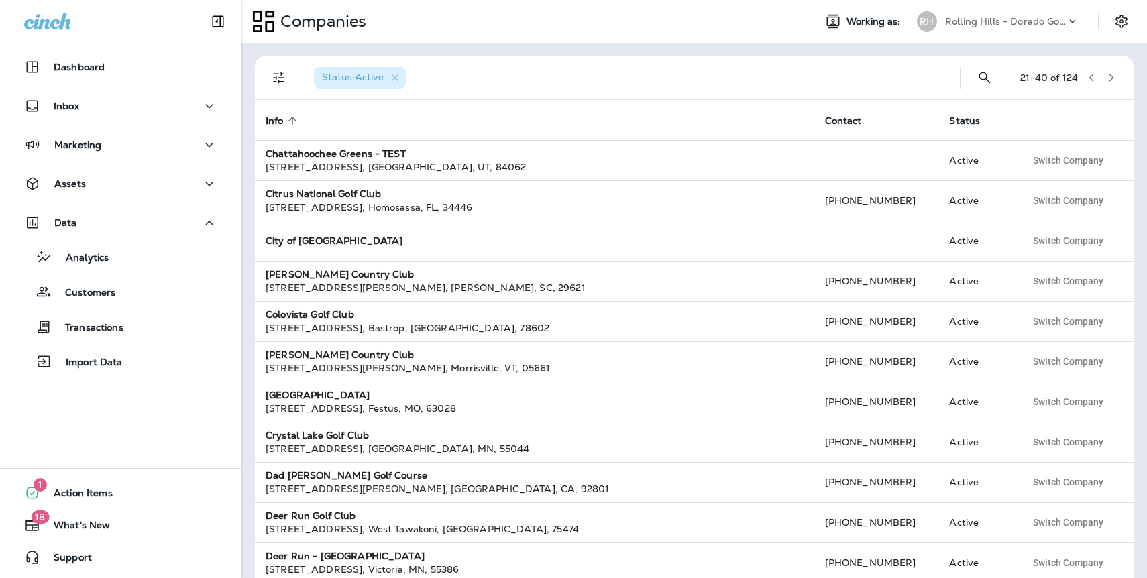
click at [1111, 81] on icon "button" at bounding box center [1110, 77] width 9 height 9
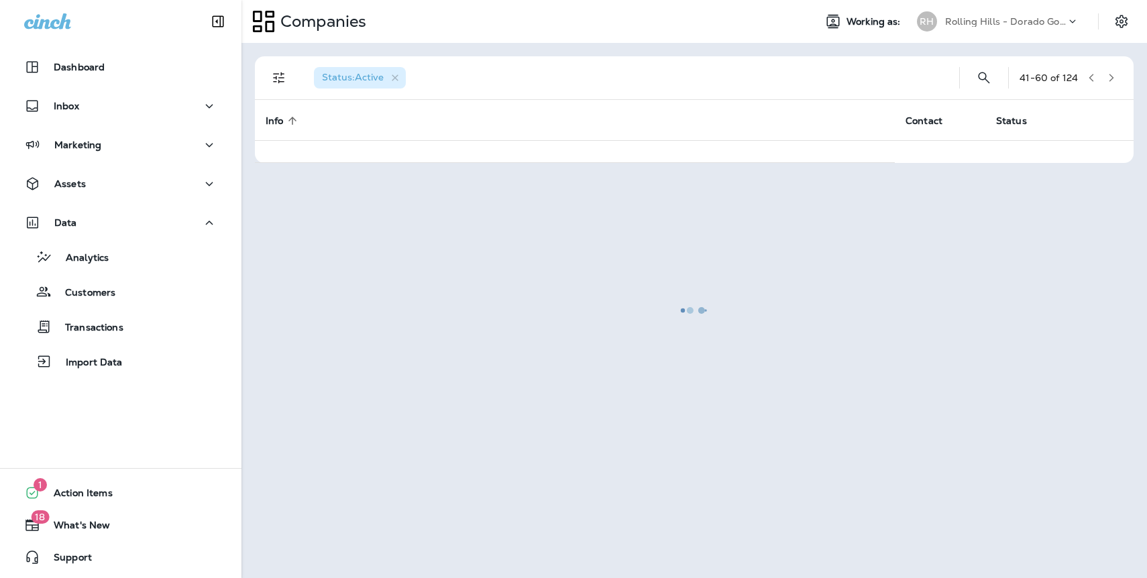
click at [1111, 81] on div at bounding box center [694, 310] width 903 height 532
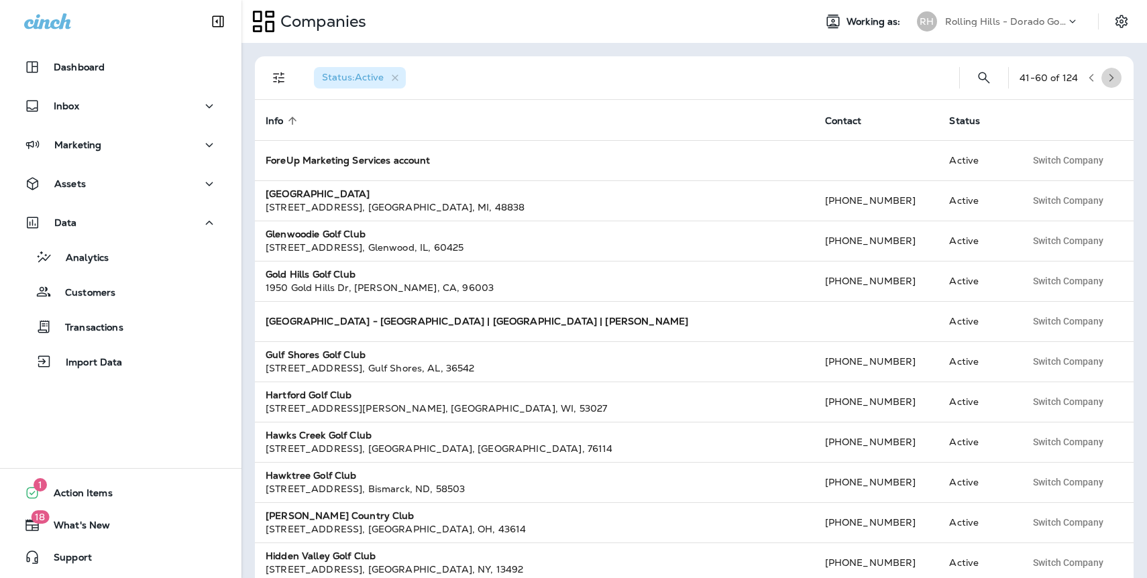
click at [1111, 81] on icon "button" at bounding box center [1110, 77] width 9 height 9
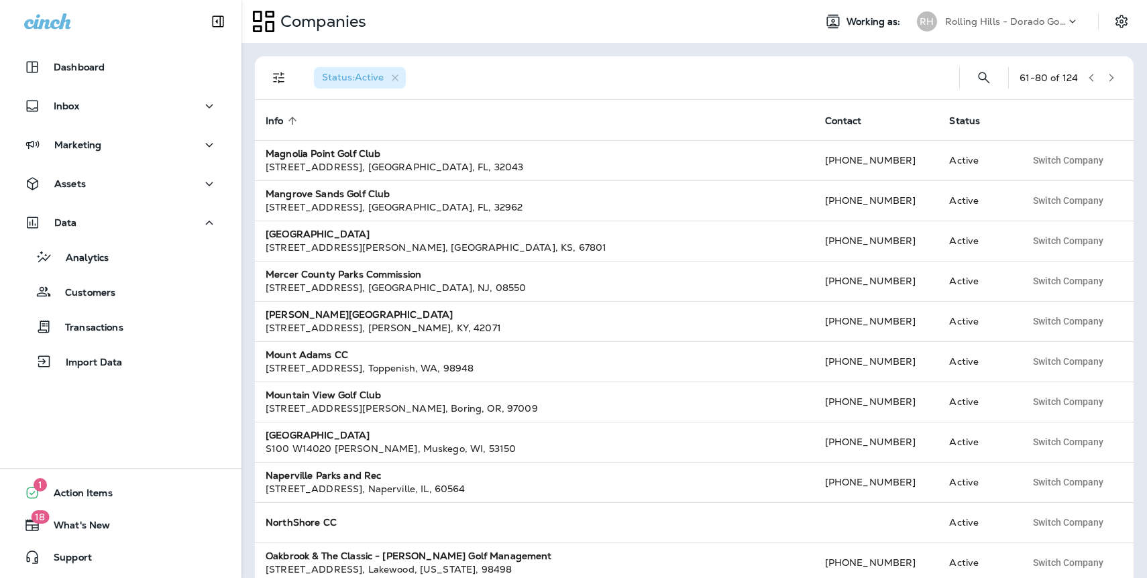
click at [1108, 77] on icon "button" at bounding box center [1110, 77] width 9 height 9
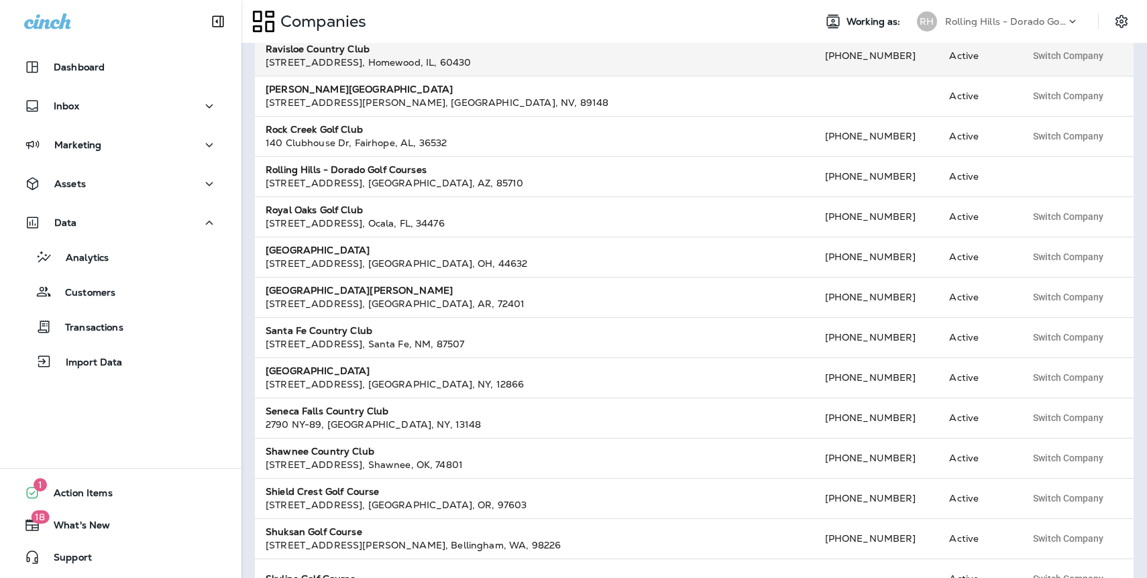
scroll to position [245, 0]
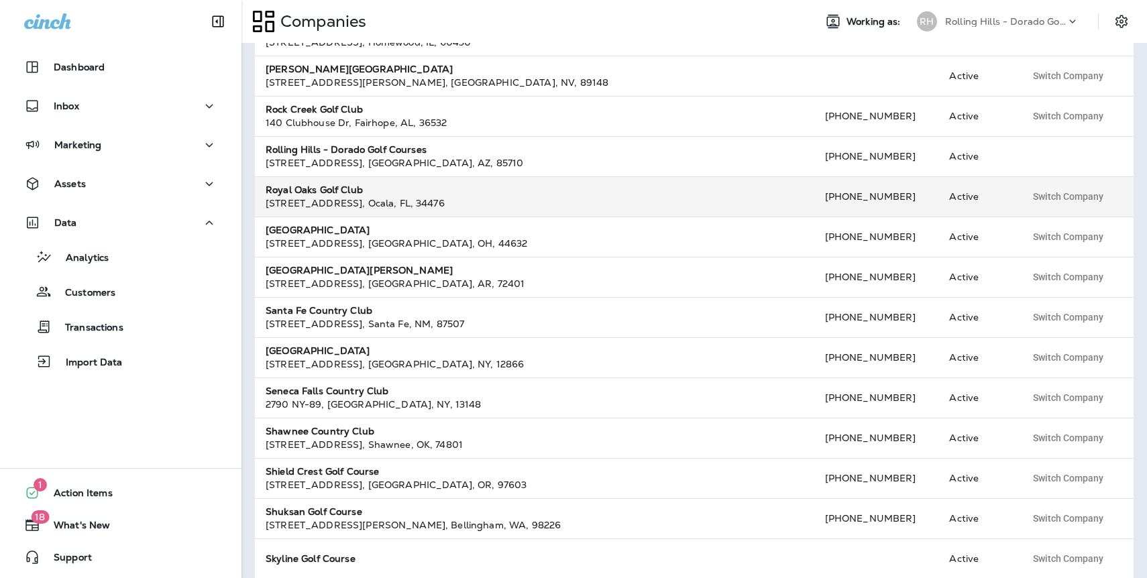
click at [320, 185] on strong "Royal Oaks Golf Club" at bounding box center [314, 190] width 97 height 12
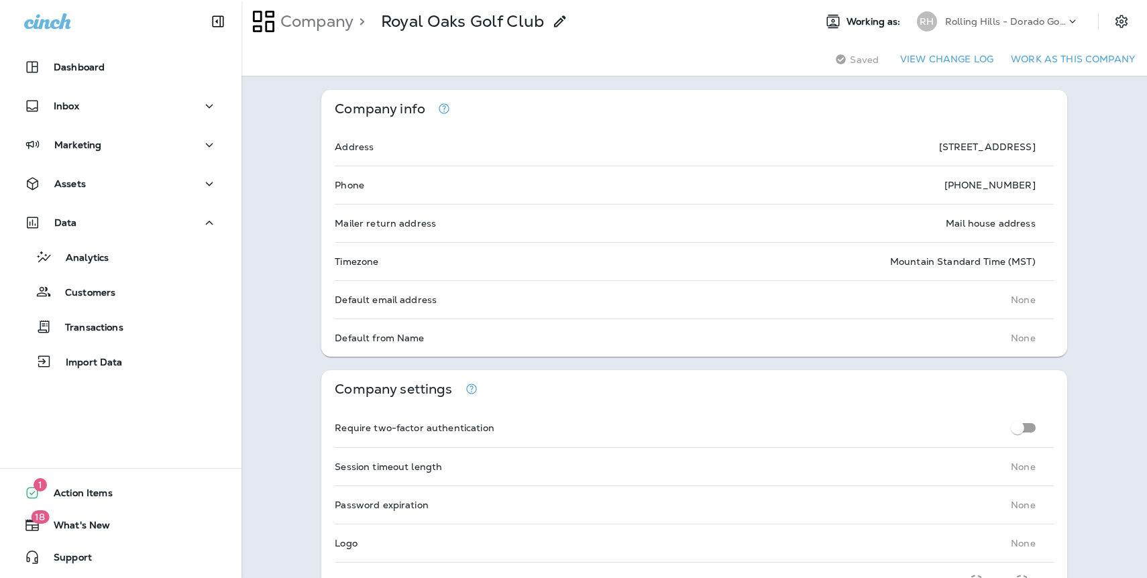
click at [1041, 48] on div "Saving Saved View Change Log Work as this company" at bounding box center [693, 60] width 905 height 34
click at [1039, 61] on button "Work as this company" at bounding box center [1072, 59] width 135 height 21
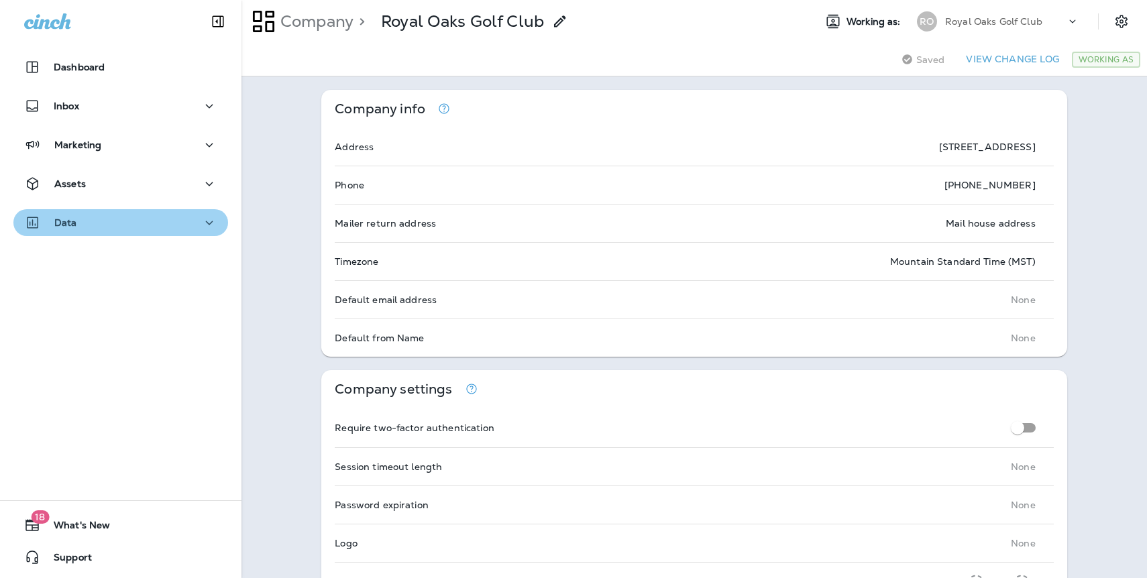
click at [66, 221] on p "Data" at bounding box center [65, 222] width 23 height 11
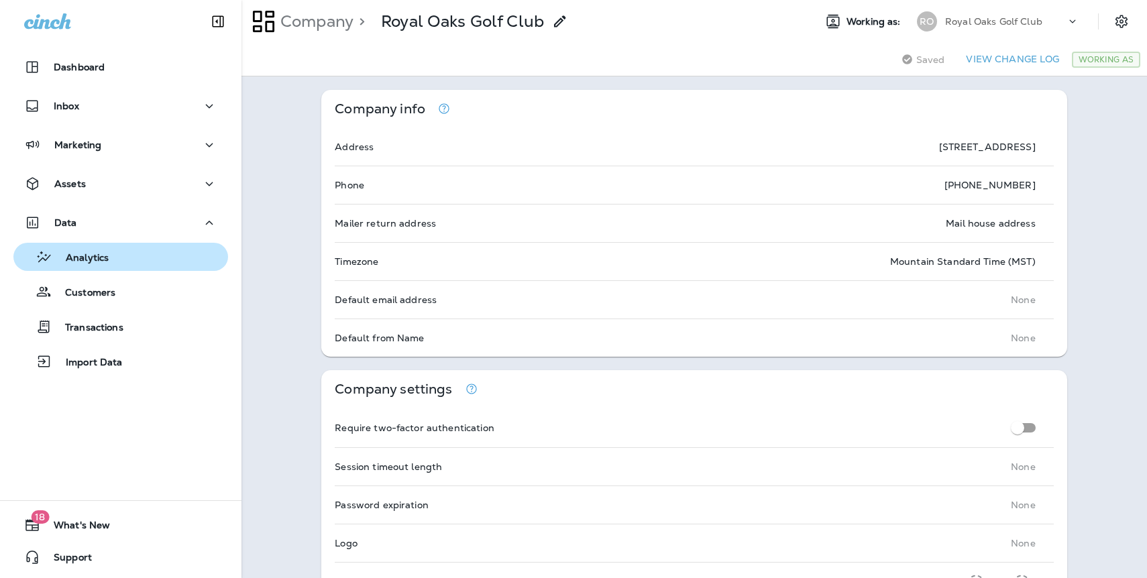
click at [71, 259] on p "Analytics" at bounding box center [80, 258] width 56 height 13
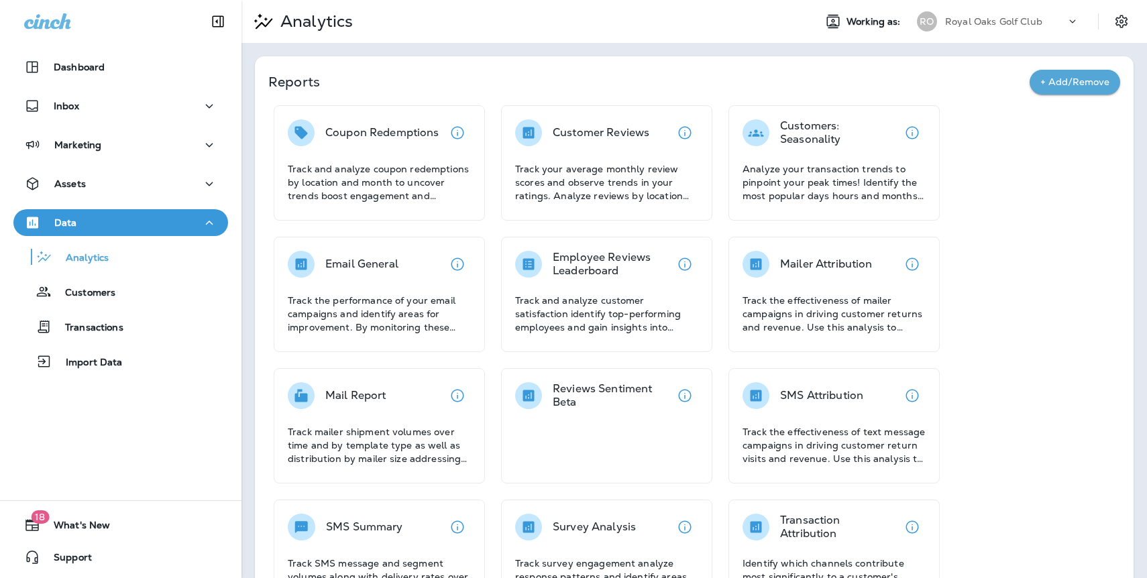
click at [353, 266] on p "Email General" at bounding box center [361, 263] width 73 height 13
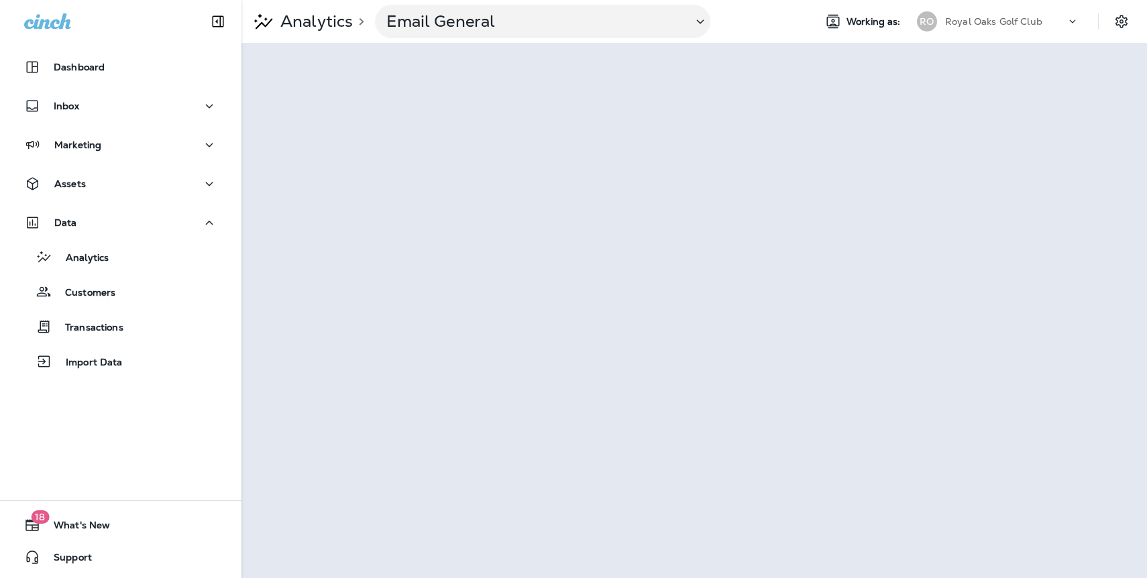
click at [991, 20] on p "Royal Oaks Golf Club" at bounding box center [993, 21] width 97 height 11
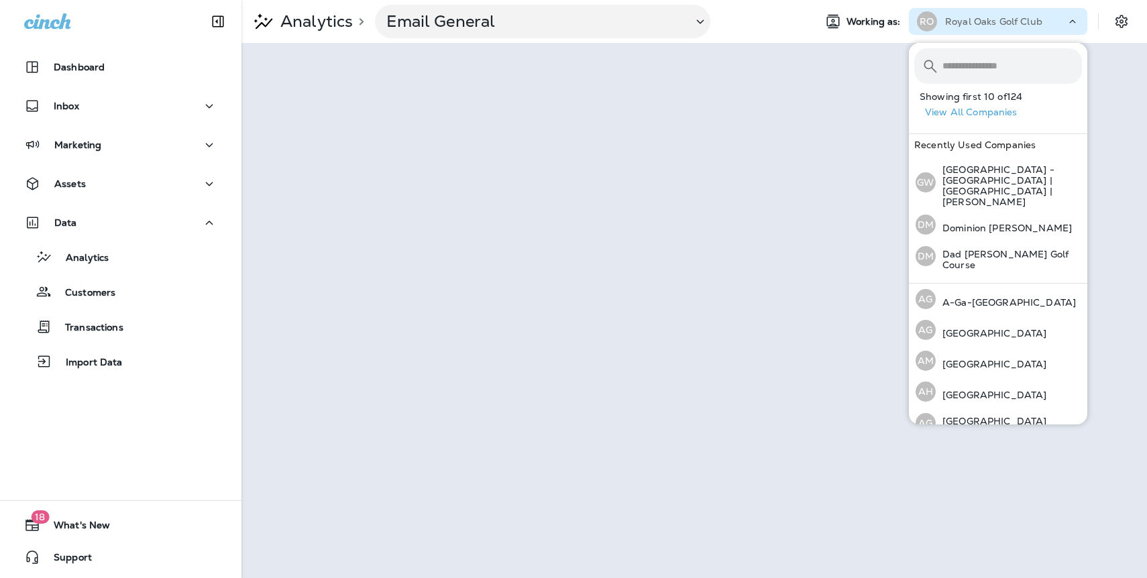
click at [964, 113] on button "View All Companies" at bounding box center [1003, 112] width 168 height 21
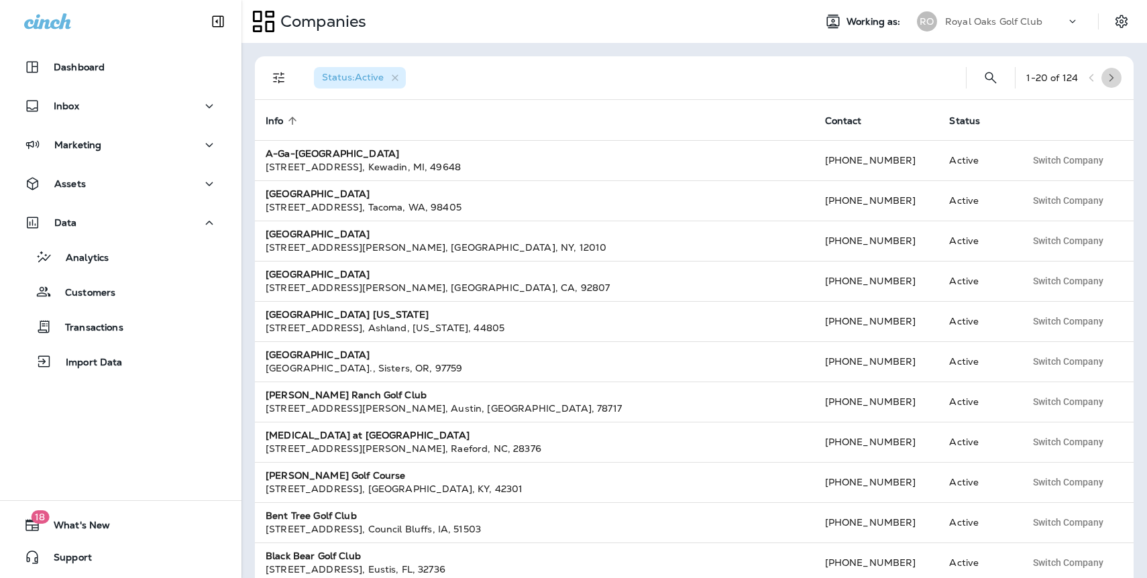
click at [1117, 74] on button "button" at bounding box center [1111, 78] width 20 height 20
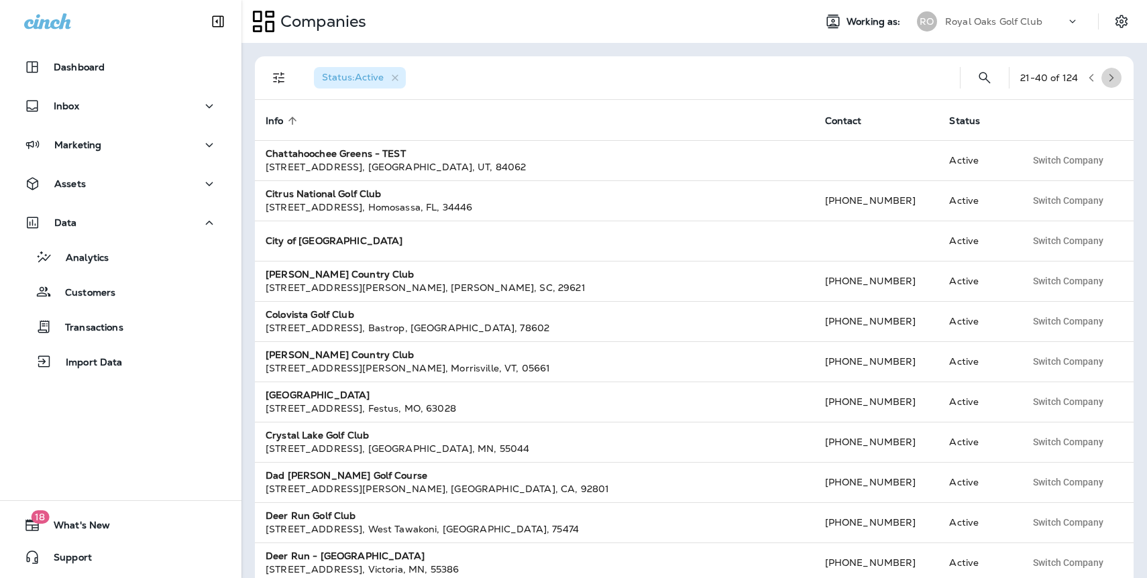
click at [1110, 79] on icon "button" at bounding box center [1111, 78] width 5 height 8
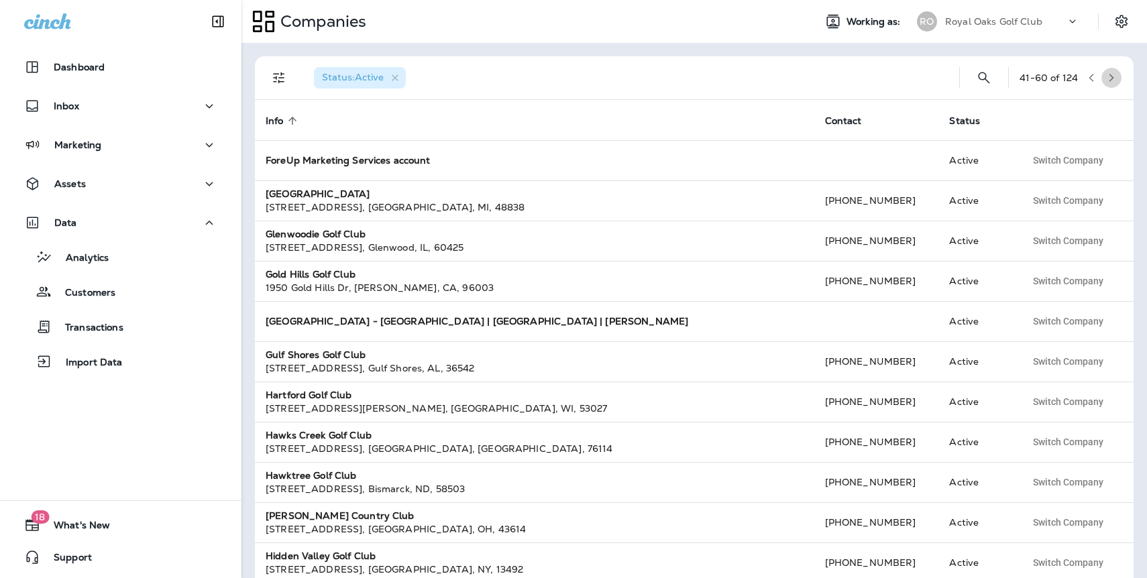
click at [1110, 79] on icon "button" at bounding box center [1111, 78] width 5 height 8
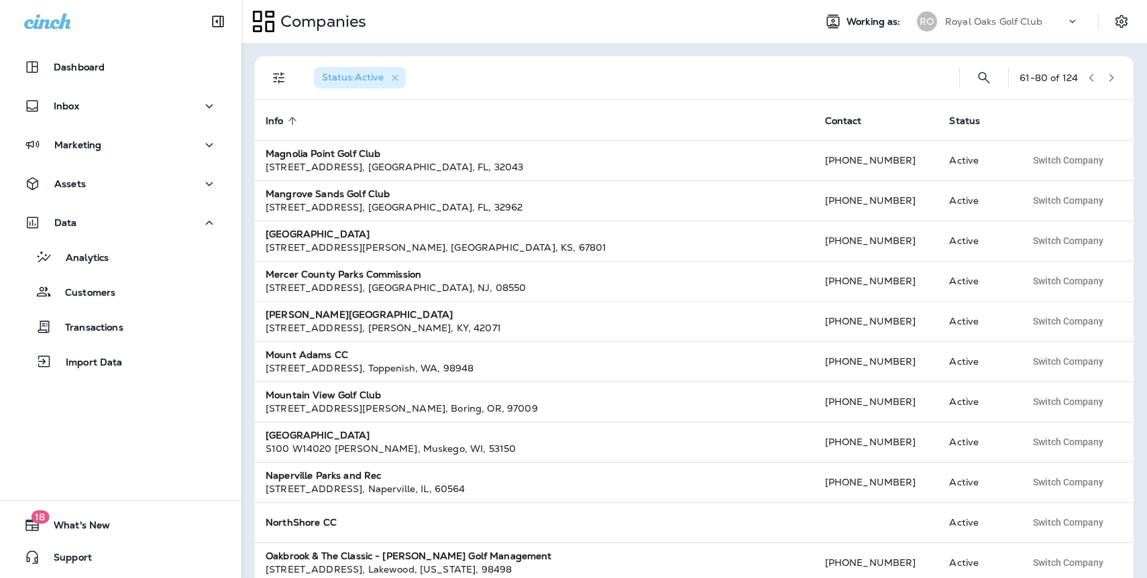
click at [1110, 79] on icon "button" at bounding box center [1110, 77] width 9 height 9
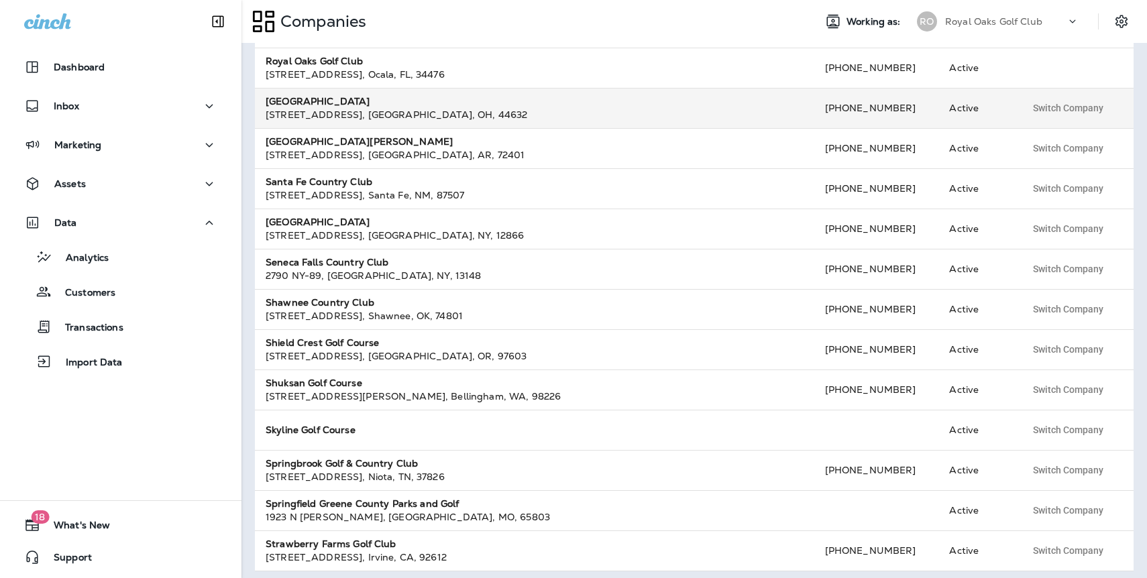
scroll to position [380, 0]
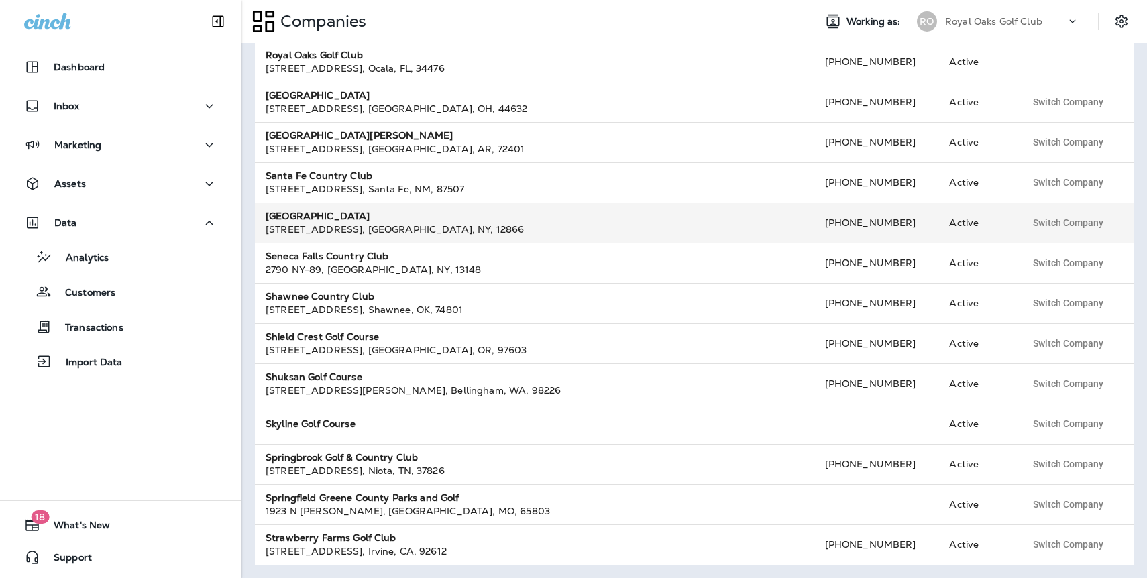
click at [339, 218] on strong "[GEOGRAPHIC_DATA]" at bounding box center [318, 216] width 104 height 12
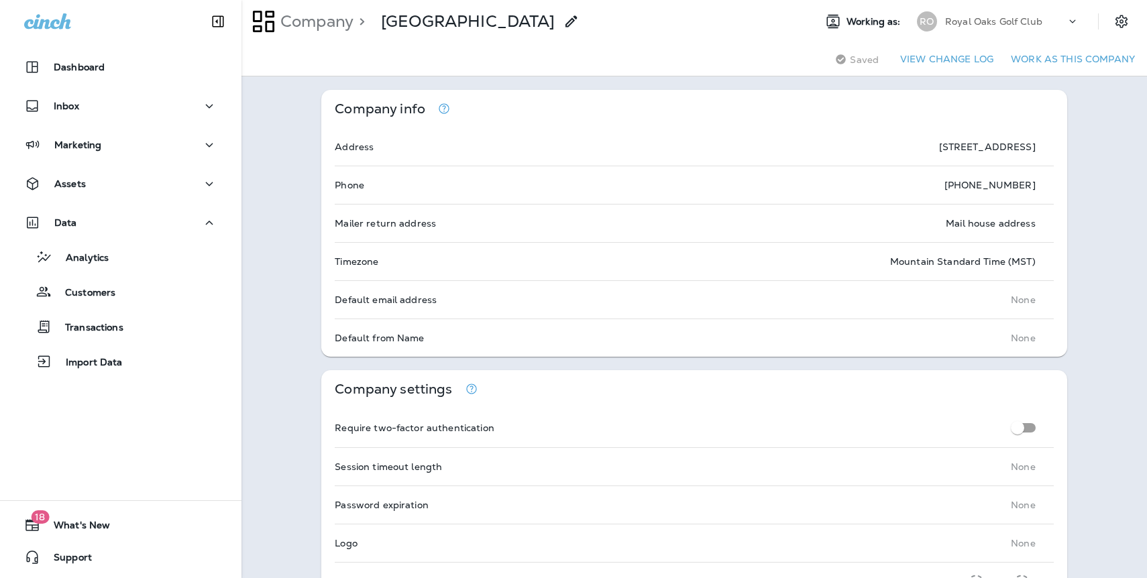
click at [1081, 61] on button "Work as this company" at bounding box center [1072, 59] width 135 height 21
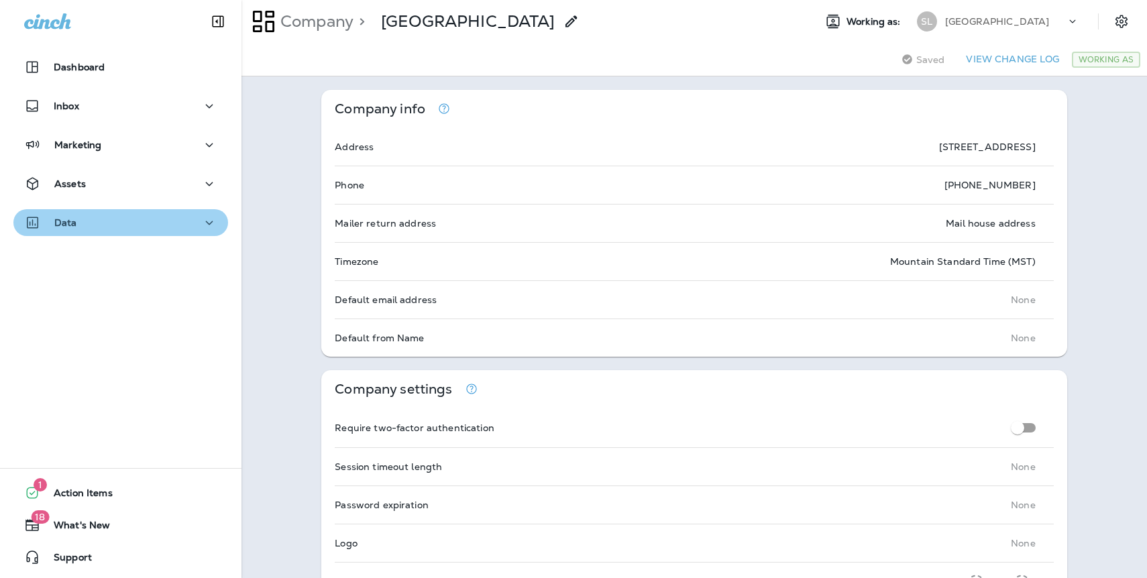
click at [75, 228] on div "Data" at bounding box center [50, 223] width 53 height 17
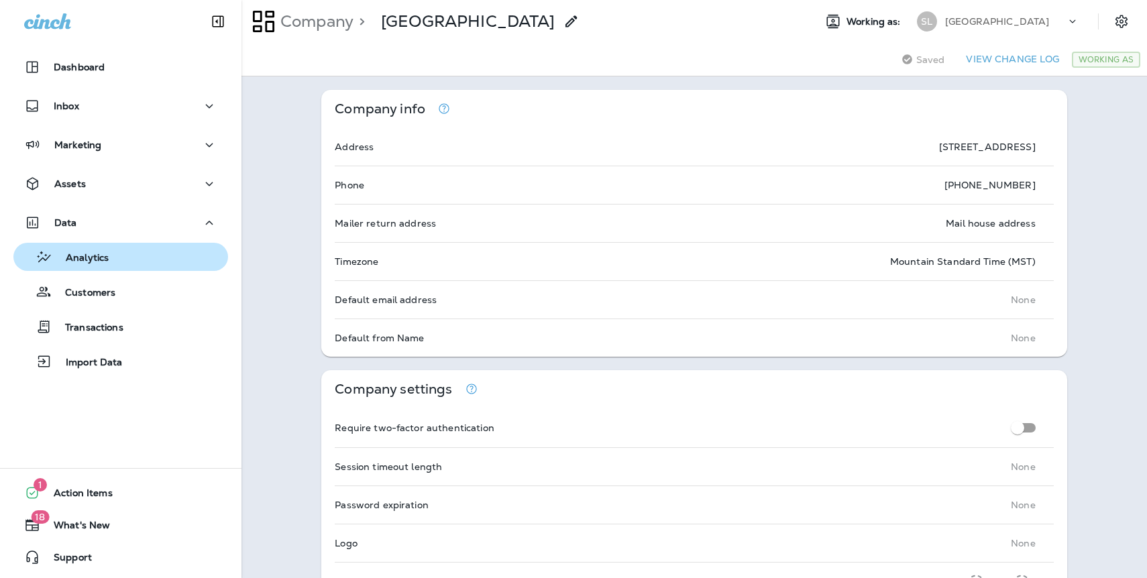
click at [97, 260] on p "Analytics" at bounding box center [80, 258] width 56 height 13
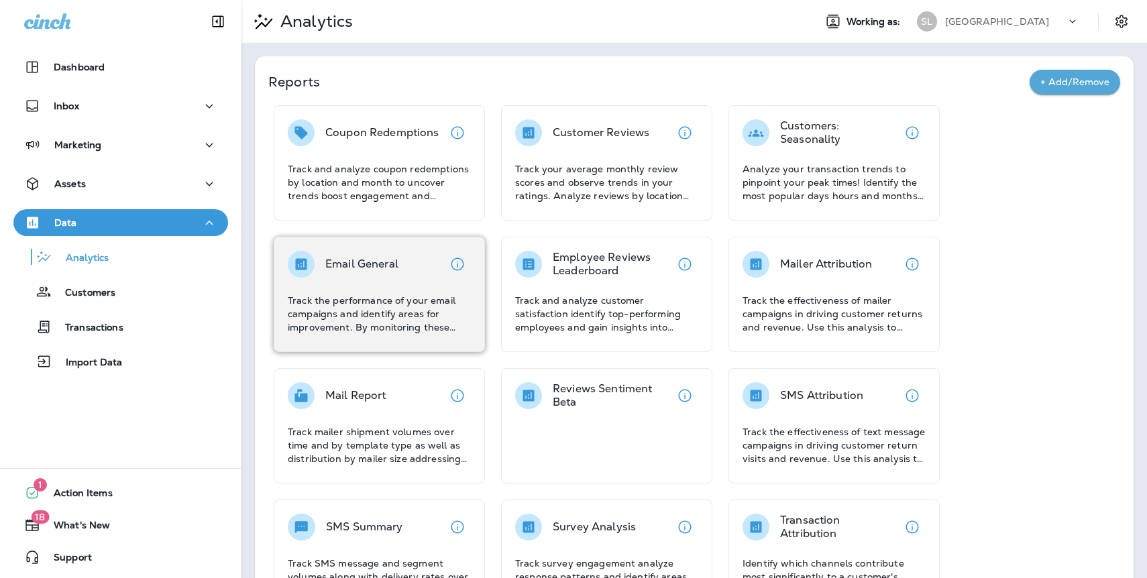
click at [378, 280] on div "Email General Track the performance of your email campaigns and identify areas …" at bounding box center [379, 292] width 183 height 83
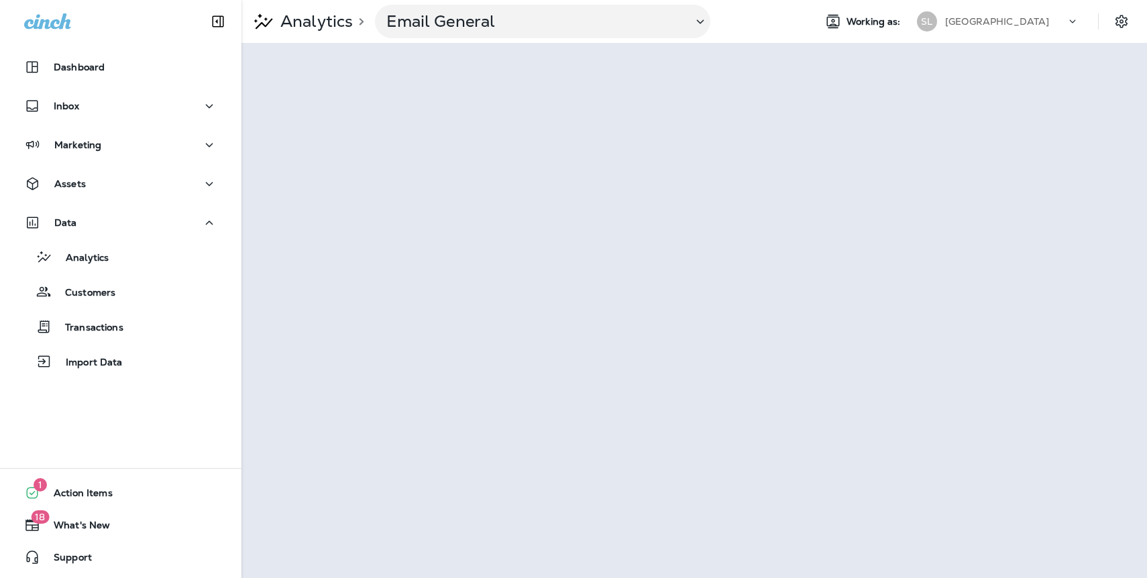
click at [972, 20] on p "[GEOGRAPHIC_DATA]" at bounding box center [997, 21] width 104 height 11
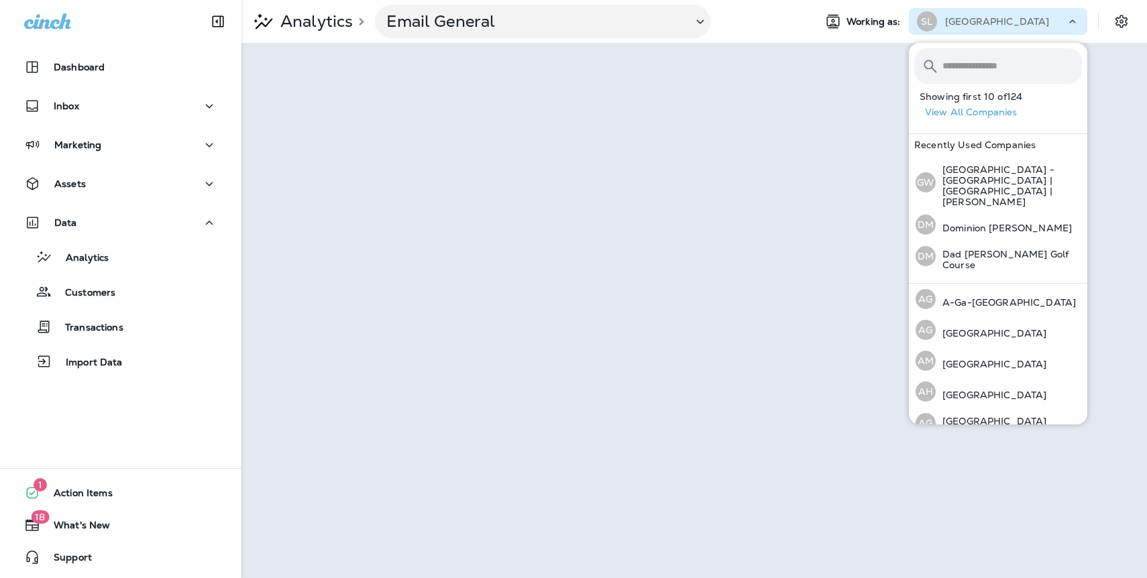
click at [976, 115] on button "View All Companies" at bounding box center [1003, 112] width 168 height 21
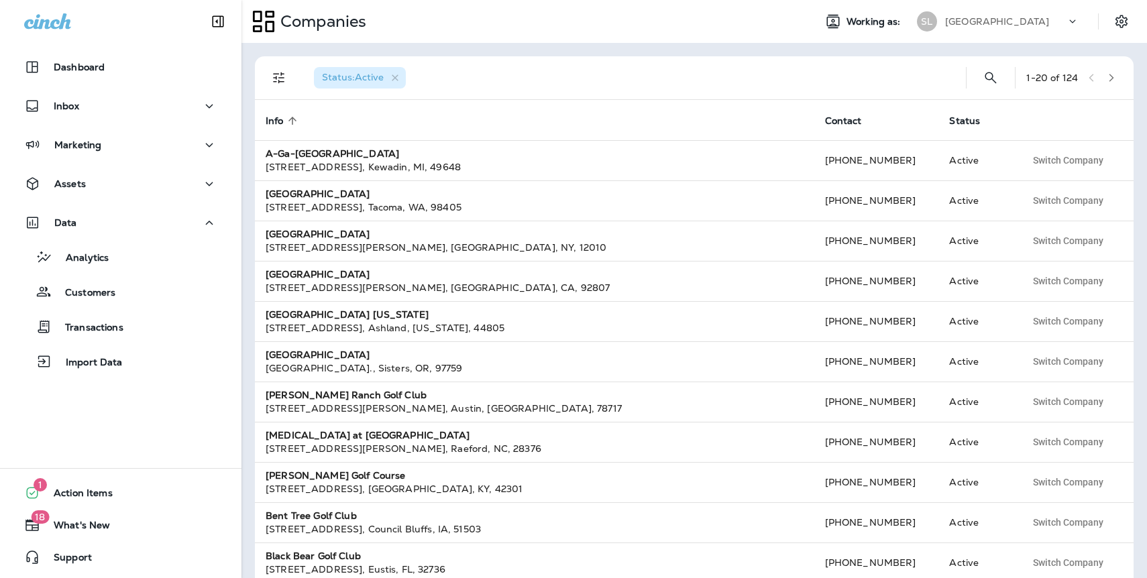
click at [1112, 82] on button "button" at bounding box center [1111, 78] width 20 height 20
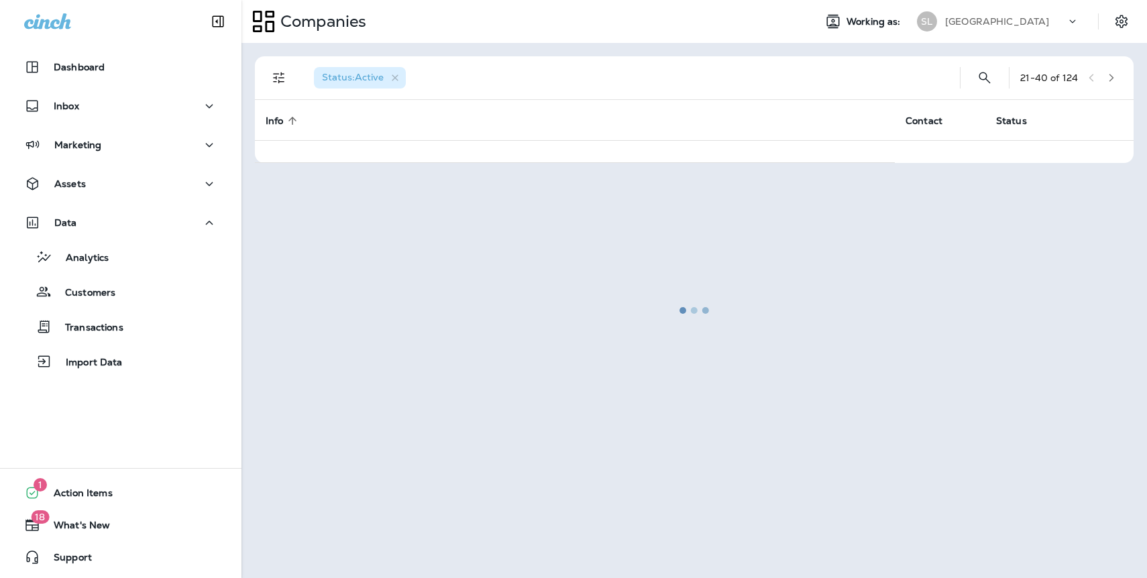
click at [1112, 82] on div at bounding box center [694, 310] width 903 height 532
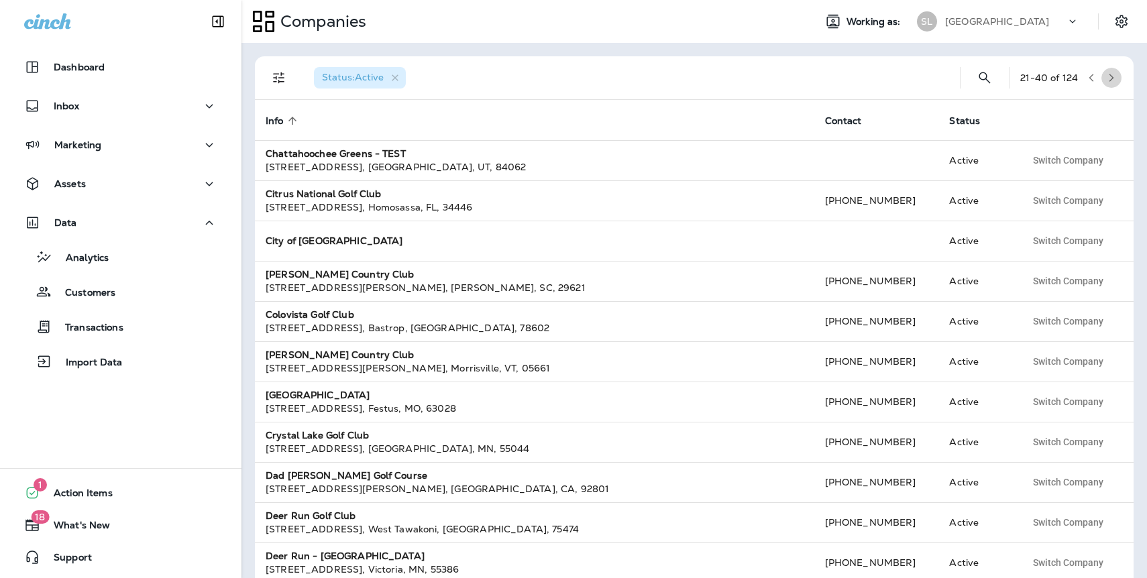
click at [1111, 82] on icon "button" at bounding box center [1110, 77] width 9 height 9
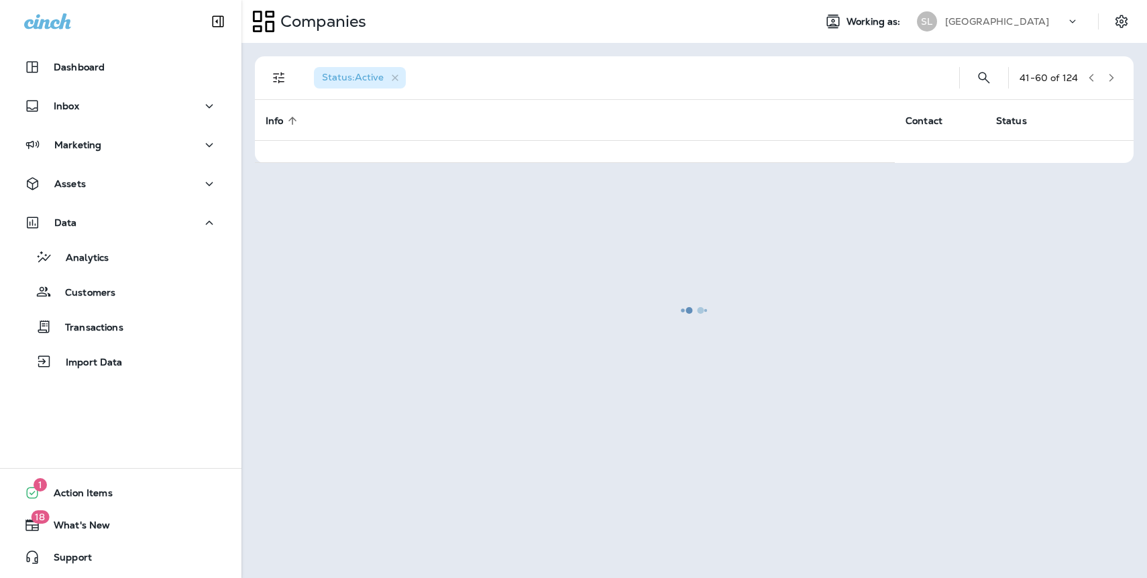
click at [1111, 82] on div at bounding box center [694, 310] width 903 height 532
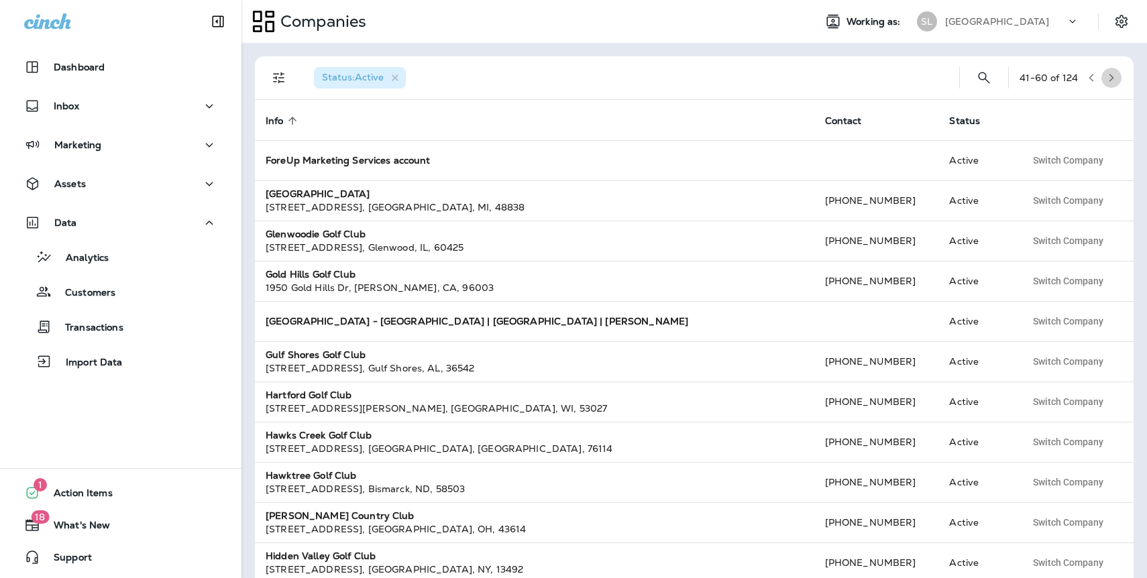
click at [1111, 82] on icon "button" at bounding box center [1110, 77] width 9 height 9
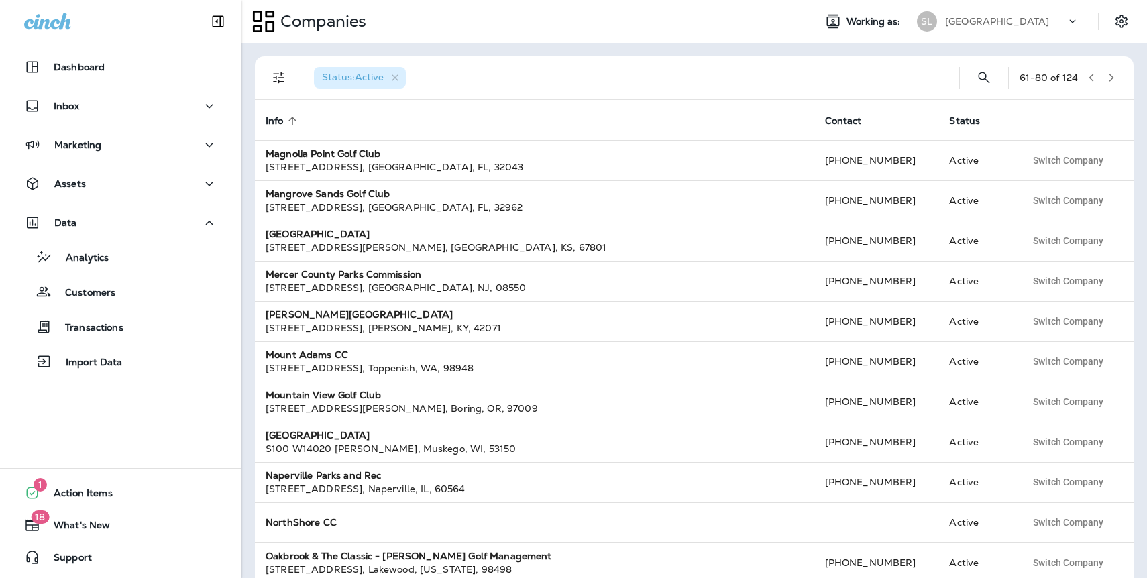
click at [1108, 78] on icon "button" at bounding box center [1110, 77] width 9 height 9
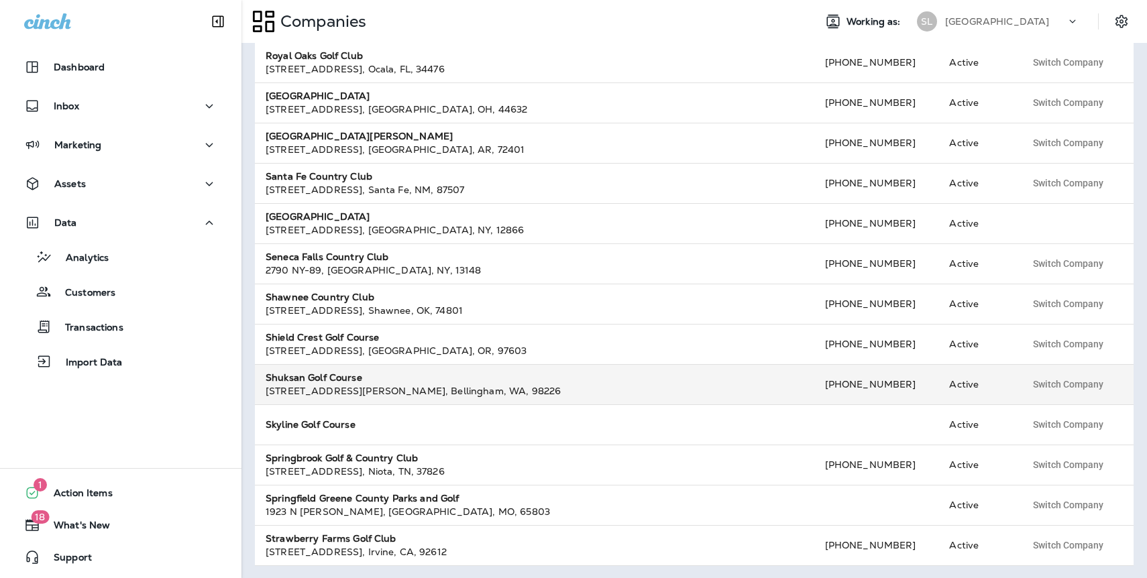
scroll to position [380, 0]
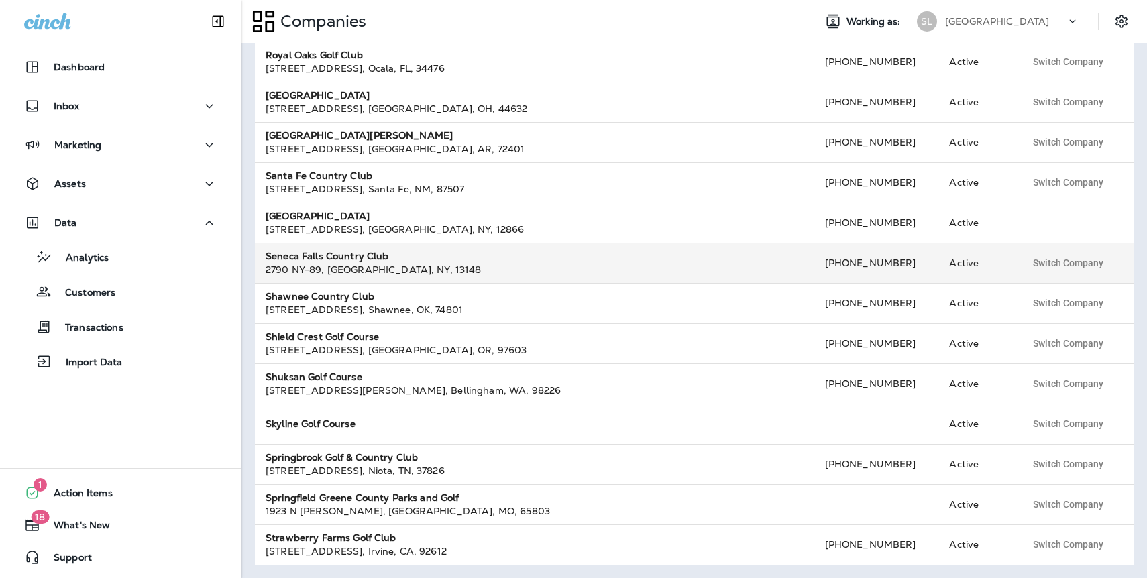
click at [332, 259] on strong "Seneca Falls Country Club" at bounding box center [327, 256] width 123 height 12
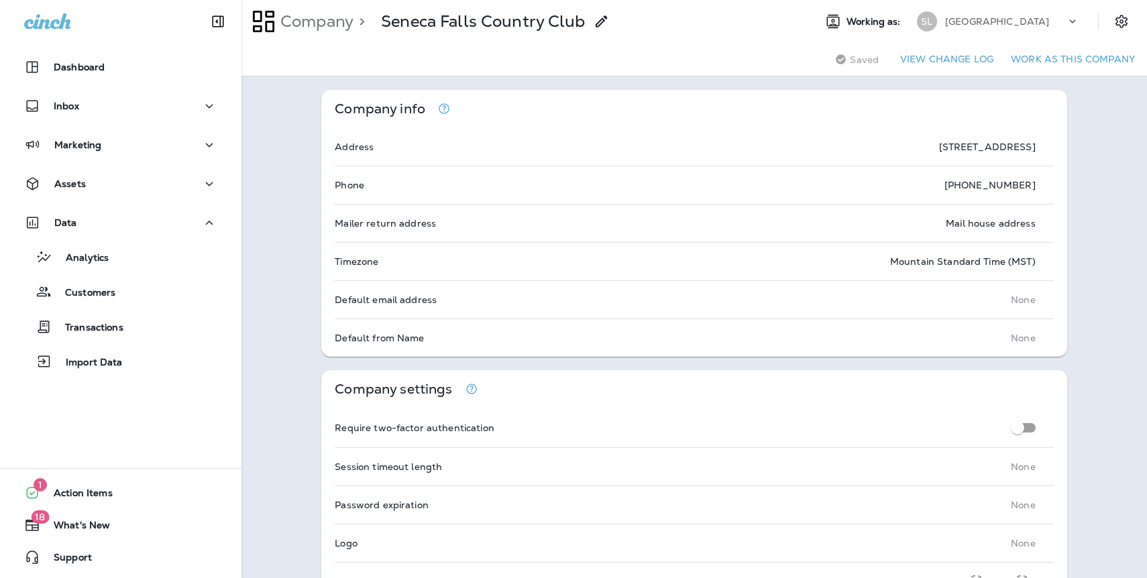
click at [1051, 58] on button "Work as this company" at bounding box center [1072, 59] width 135 height 21
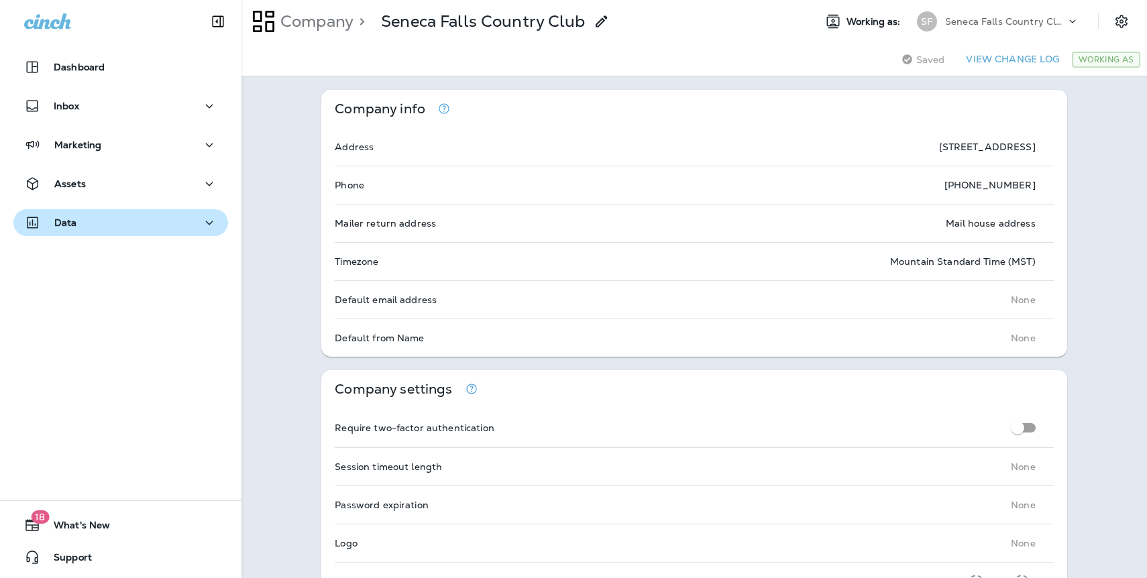
click at [78, 213] on button "Data" at bounding box center [120, 222] width 215 height 27
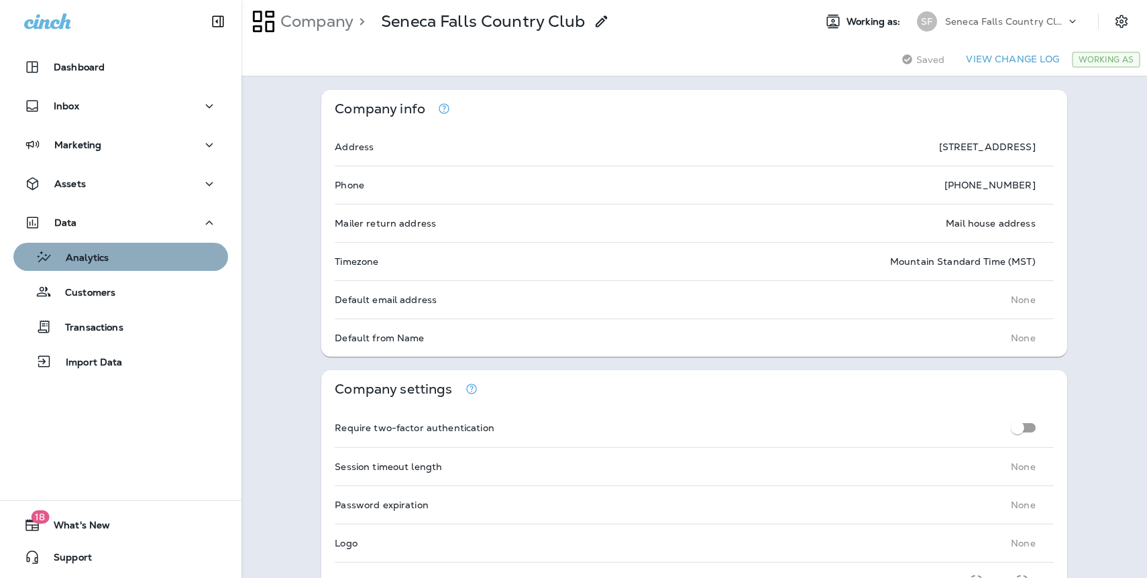
click at [85, 259] on p "Analytics" at bounding box center [80, 258] width 56 height 13
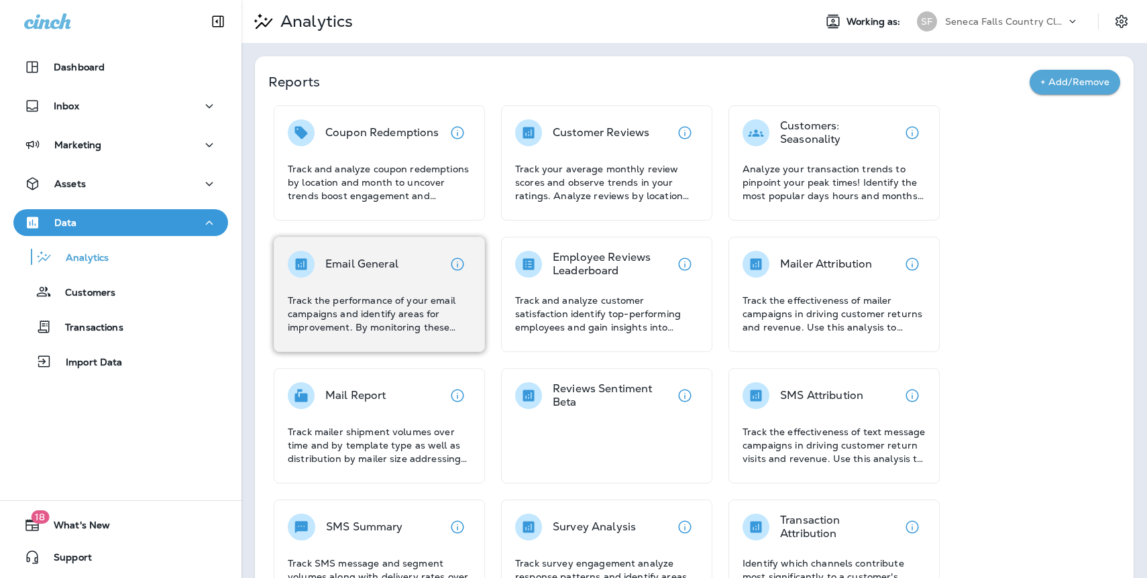
click at [382, 283] on div "Email General Track the performance of your email campaigns and identify areas …" at bounding box center [379, 292] width 183 height 83
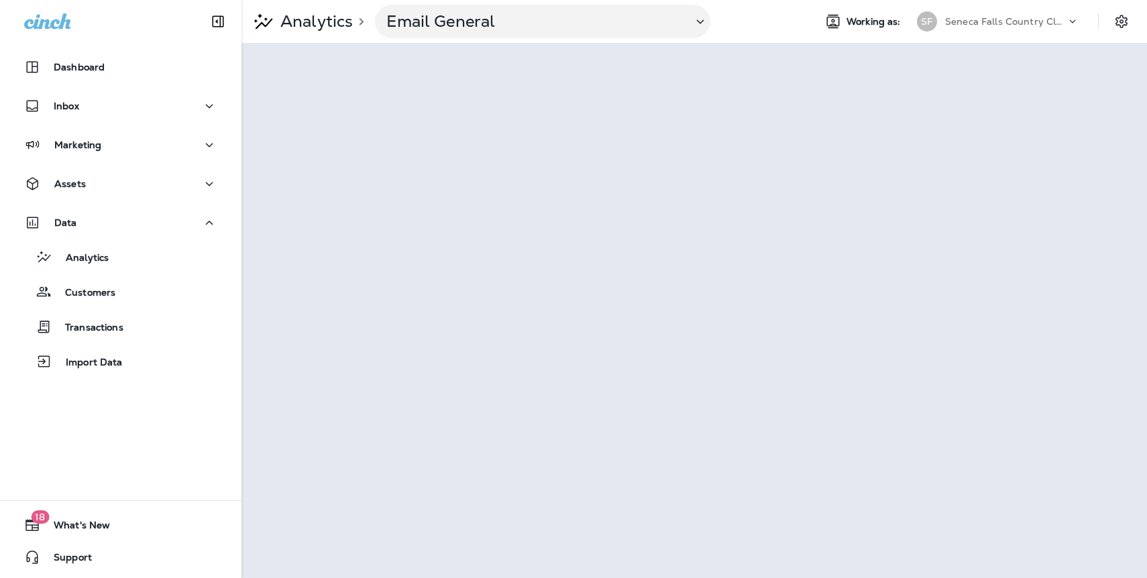
click at [970, 21] on p "Seneca Falls Country Club" at bounding box center [1005, 21] width 121 height 11
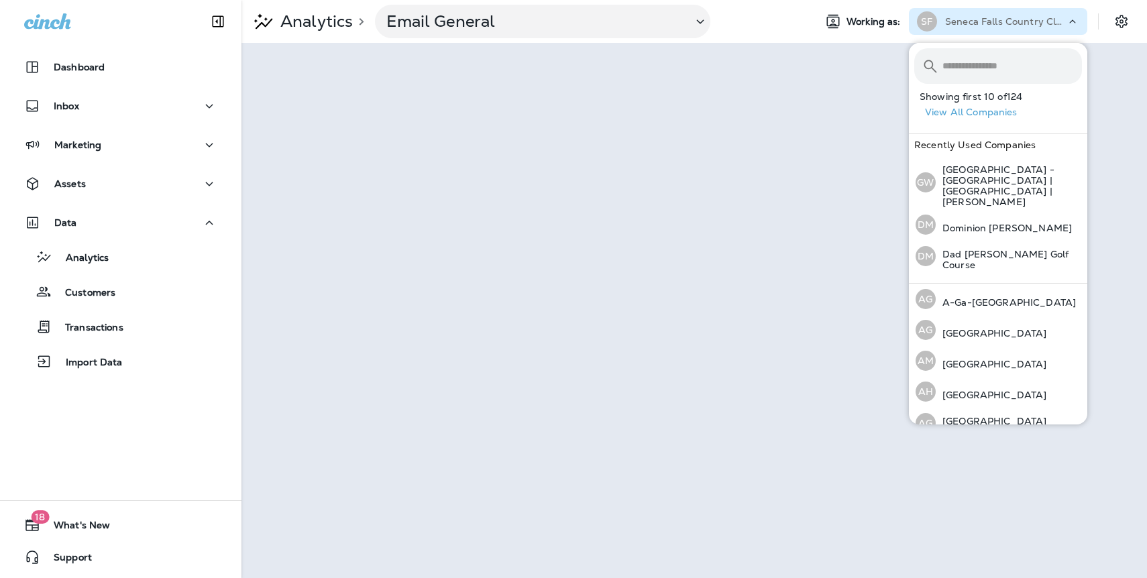
click at [979, 115] on button "View All Companies" at bounding box center [1003, 112] width 168 height 21
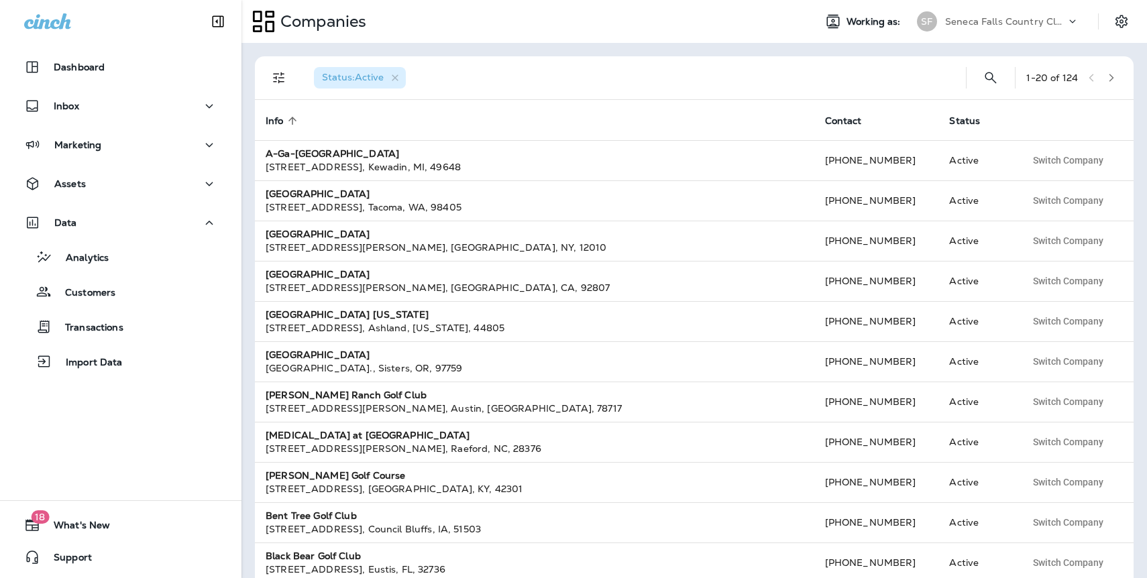
click at [1112, 74] on icon "button" at bounding box center [1110, 77] width 9 height 9
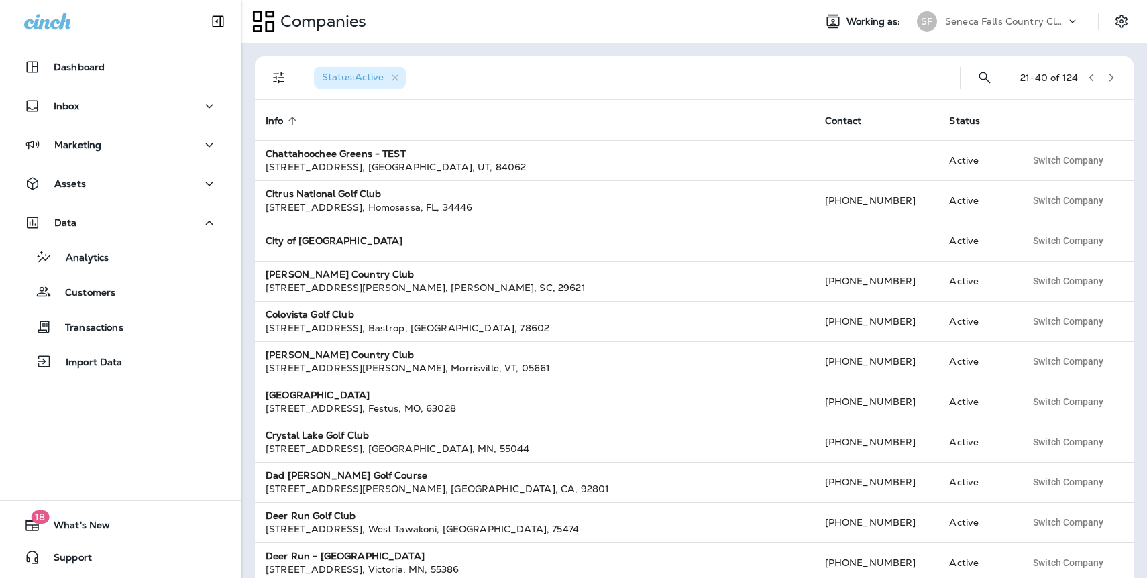
click at [1112, 81] on icon "button" at bounding box center [1110, 77] width 9 height 9
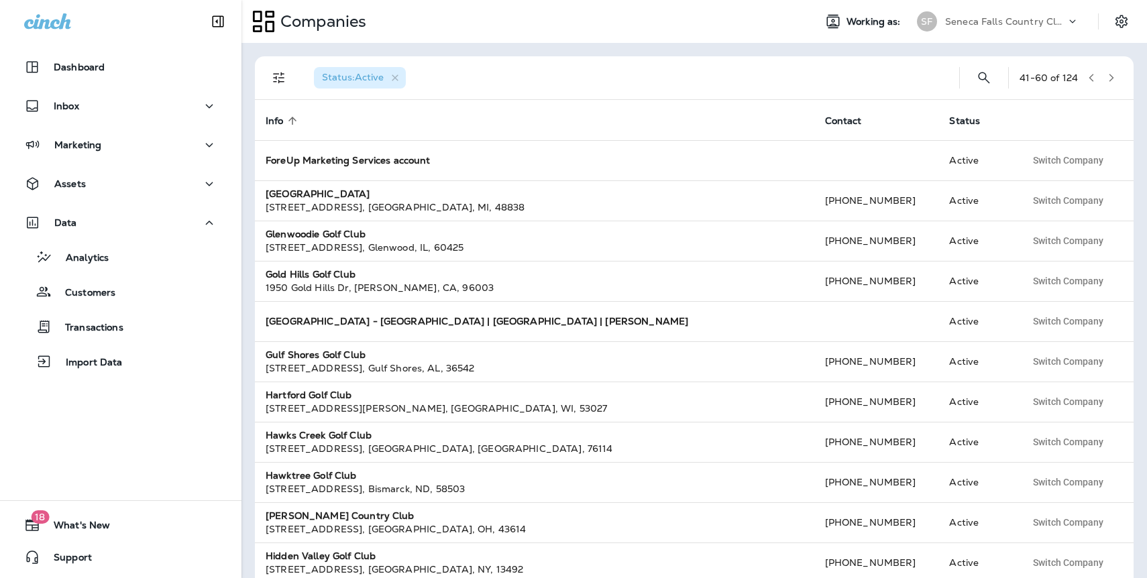
click at [1112, 81] on icon "button" at bounding box center [1110, 77] width 9 height 9
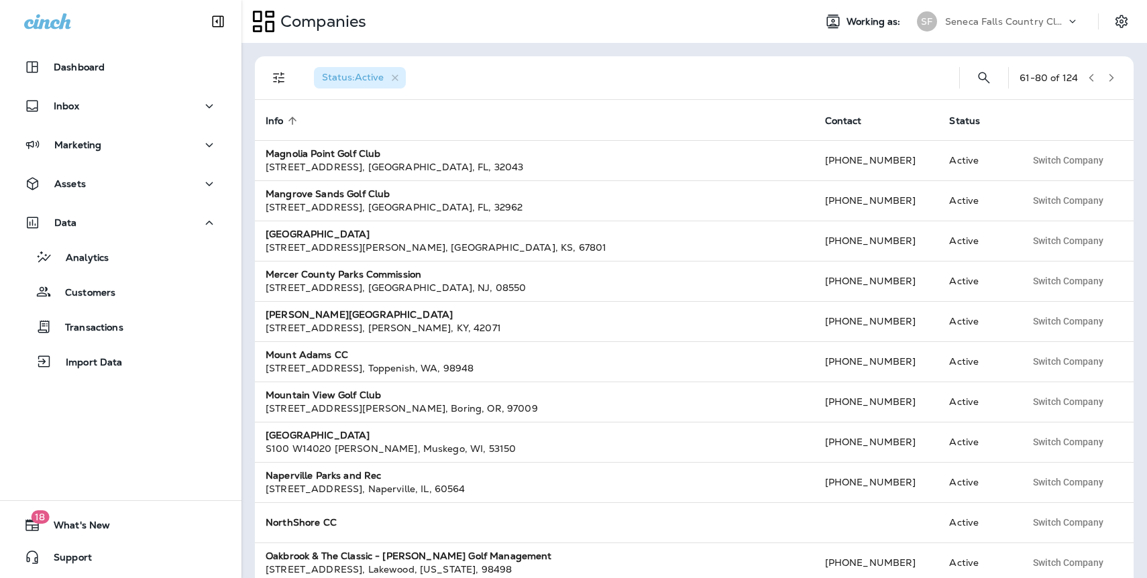
click at [1112, 81] on icon "button" at bounding box center [1110, 77] width 9 height 9
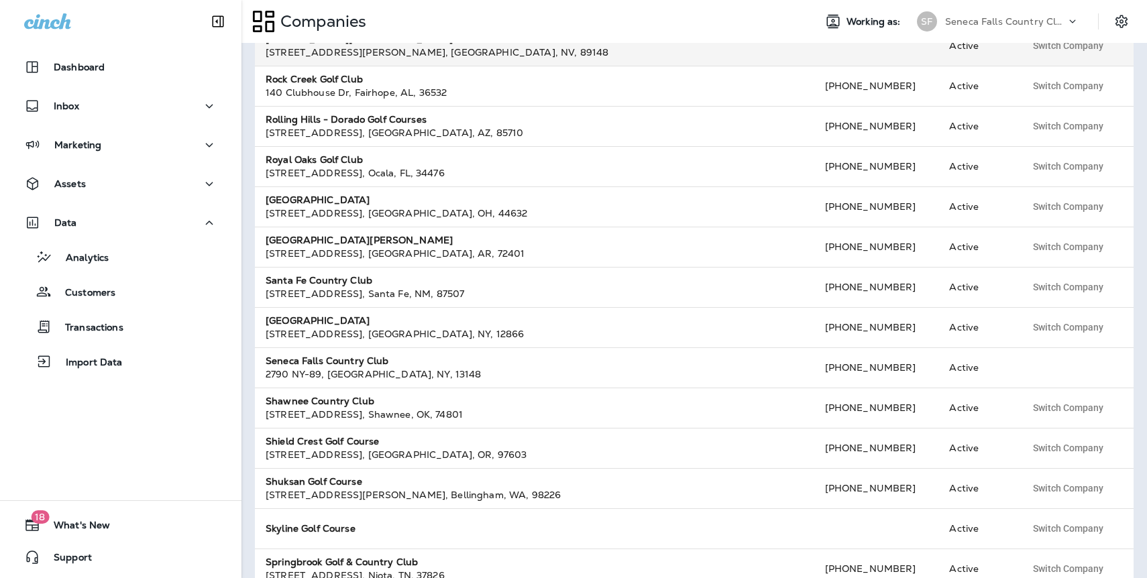
scroll to position [380, 0]
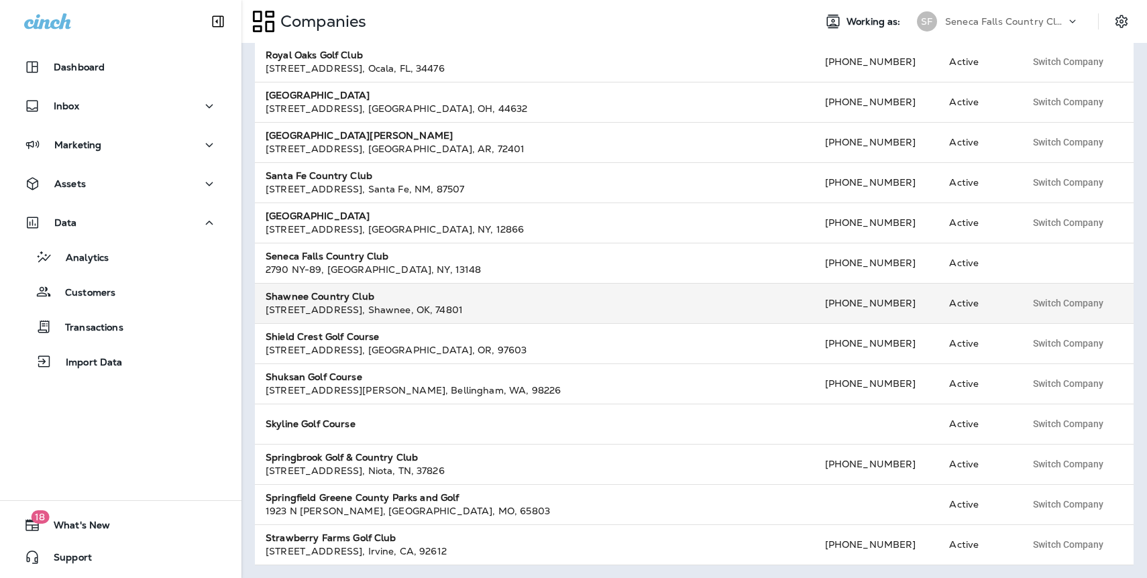
click at [312, 300] on strong "Shawnee Country Club" at bounding box center [320, 296] width 109 height 12
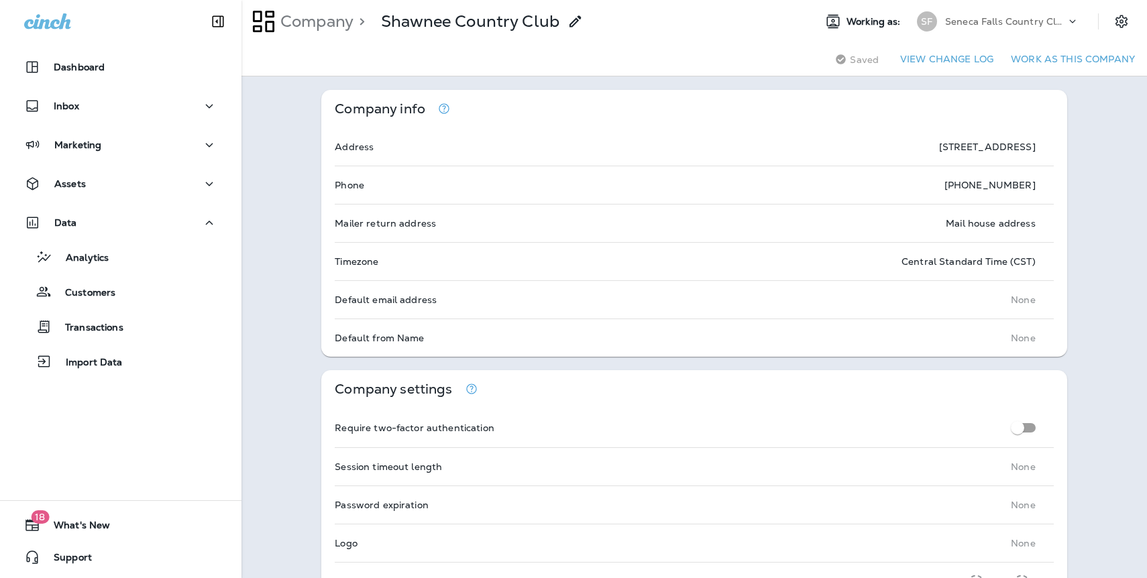
click at [1043, 59] on button "Work as this company" at bounding box center [1072, 59] width 135 height 21
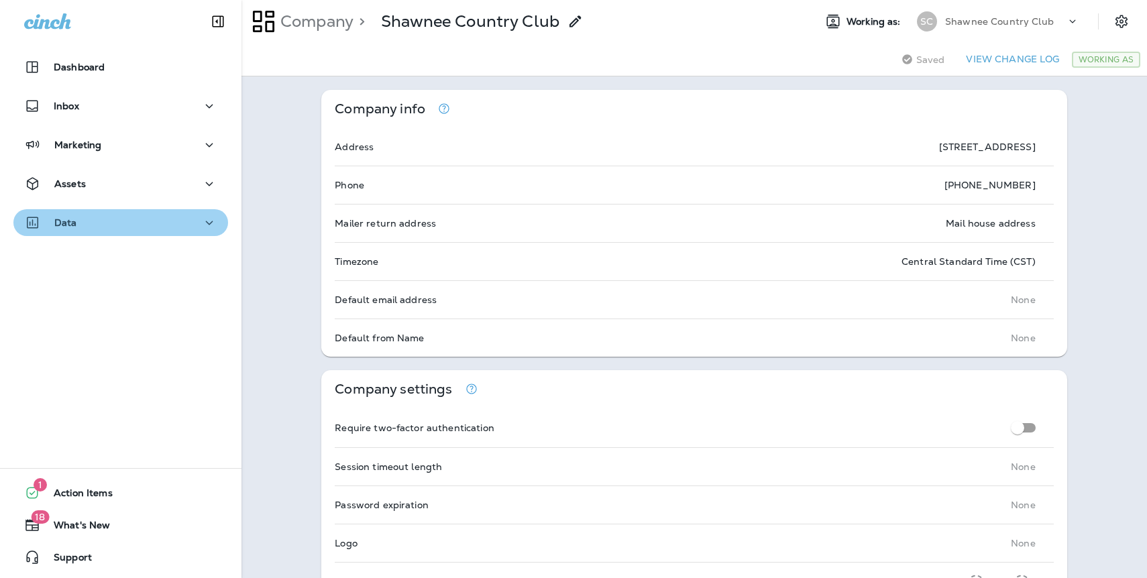
click at [74, 225] on p "Data" at bounding box center [65, 222] width 23 height 11
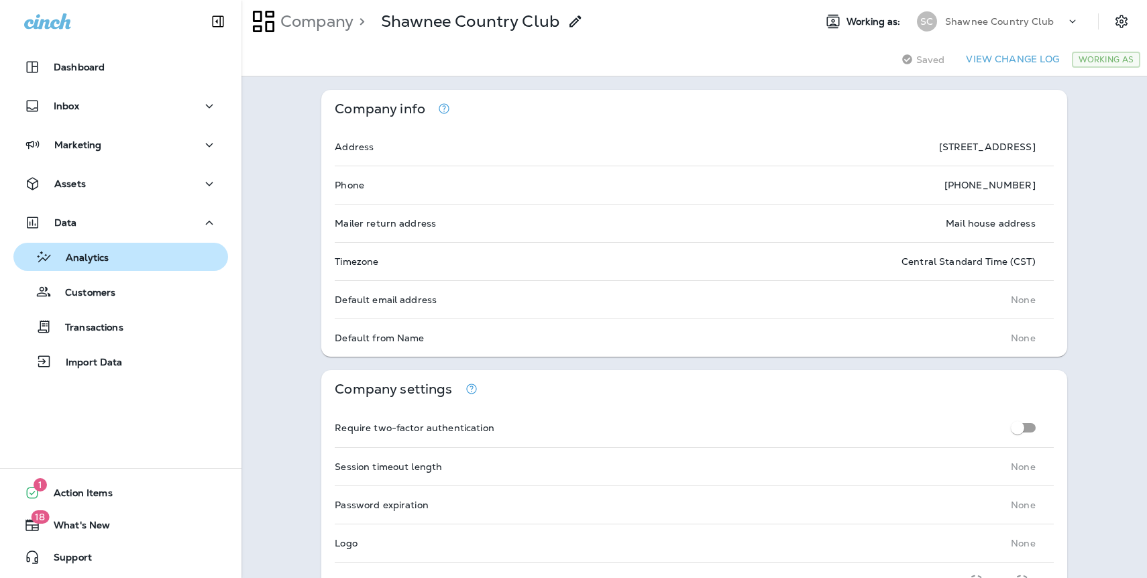
click at [82, 254] on p "Analytics" at bounding box center [80, 258] width 56 height 13
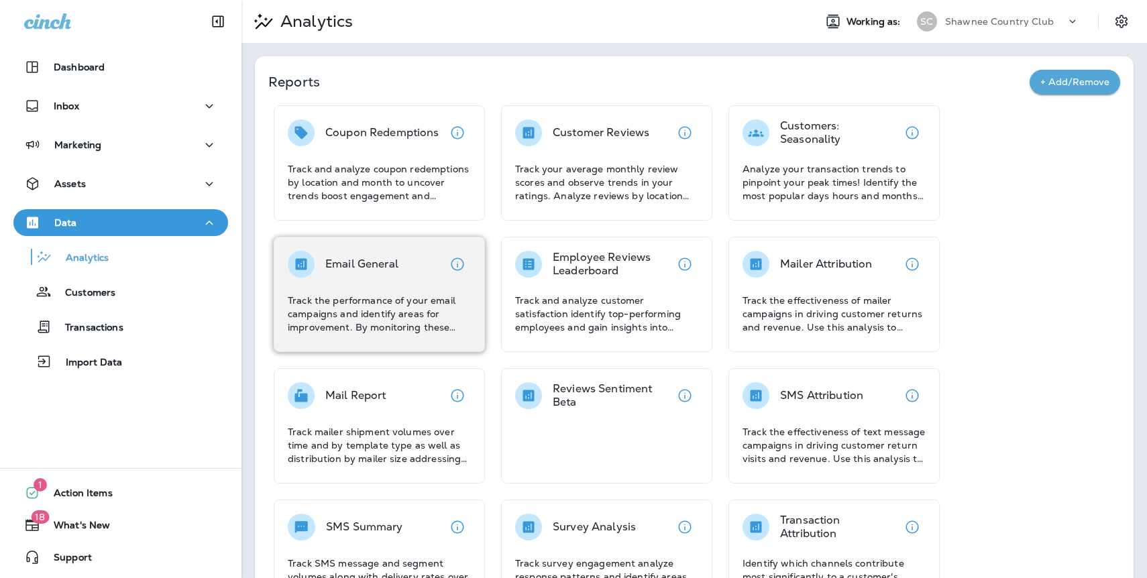
click at [344, 272] on div "Email General" at bounding box center [361, 264] width 73 height 27
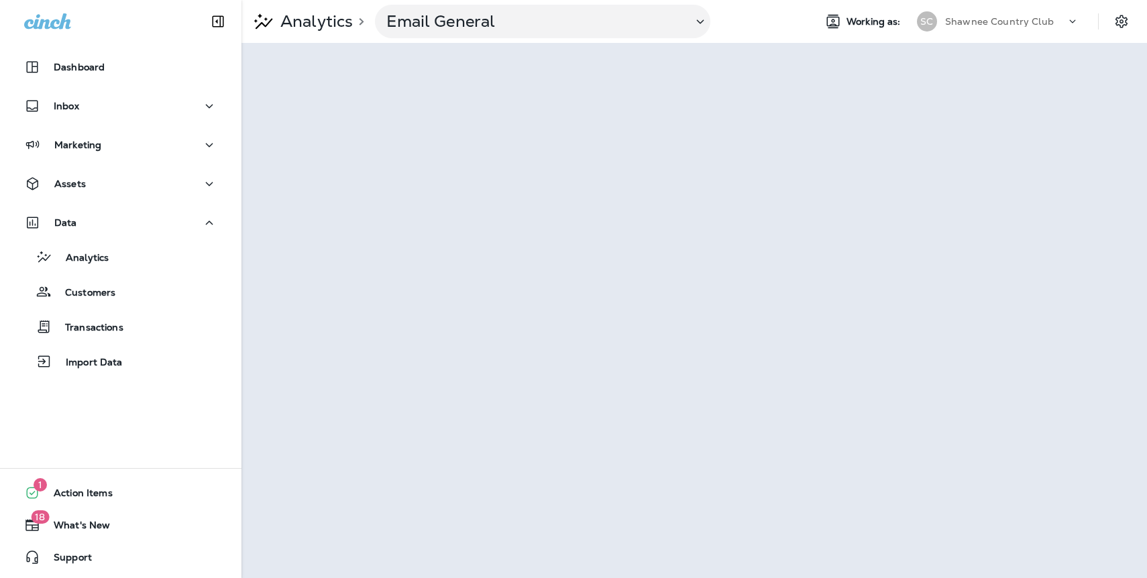
click at [1000, 17] on p "Shawnee Country Club" at bounding box center [999, 21] width 109 height 11
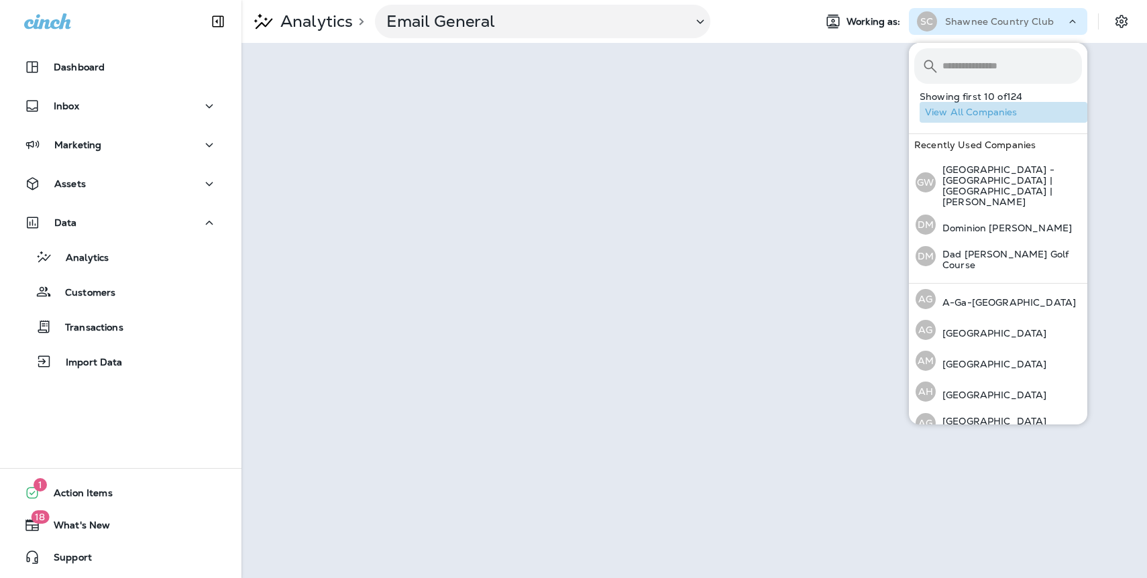
click at [965, 111] on button "View All Companies" at bounding box center [1003, 112] width 168 height 21
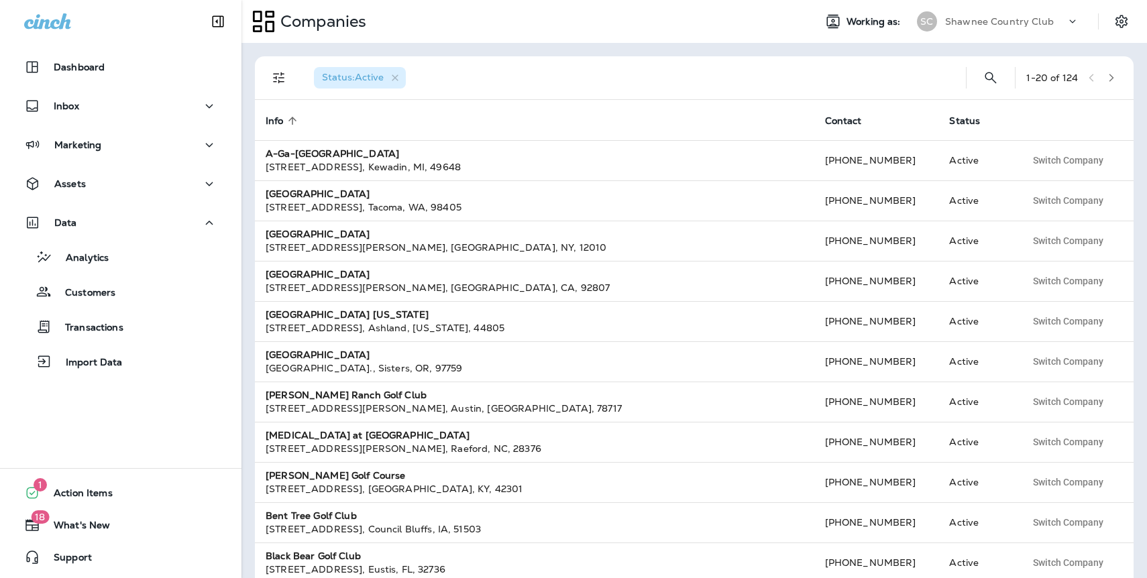
click at [1111, 78] on icon "button" at bounding box center [1110, 77] width 9 height 9
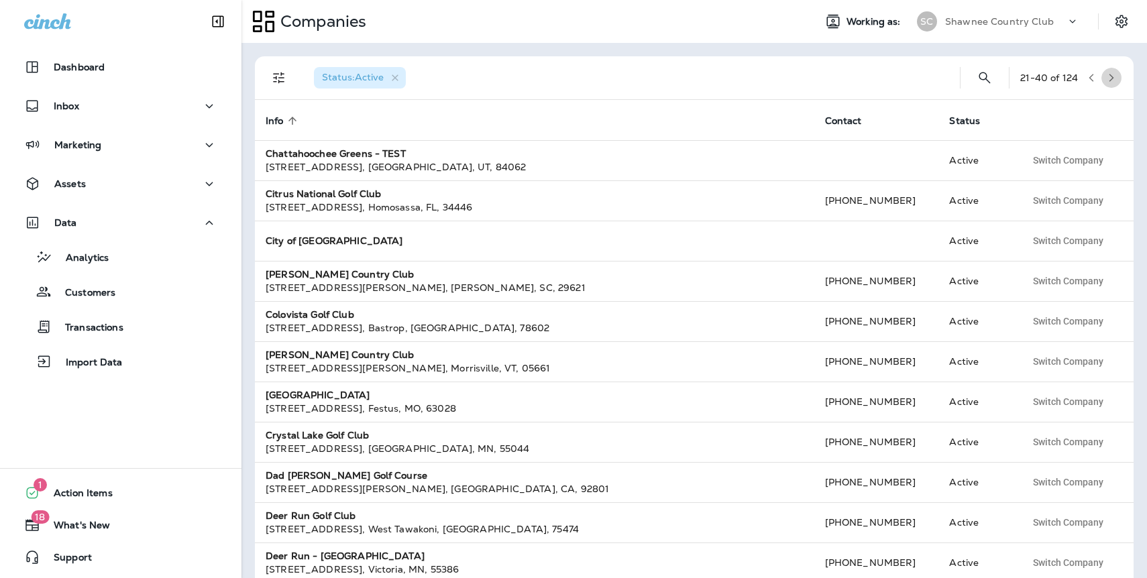
click at [1111, 79] on icon "button" at bounding box center [1111, 78] width 5 height 8
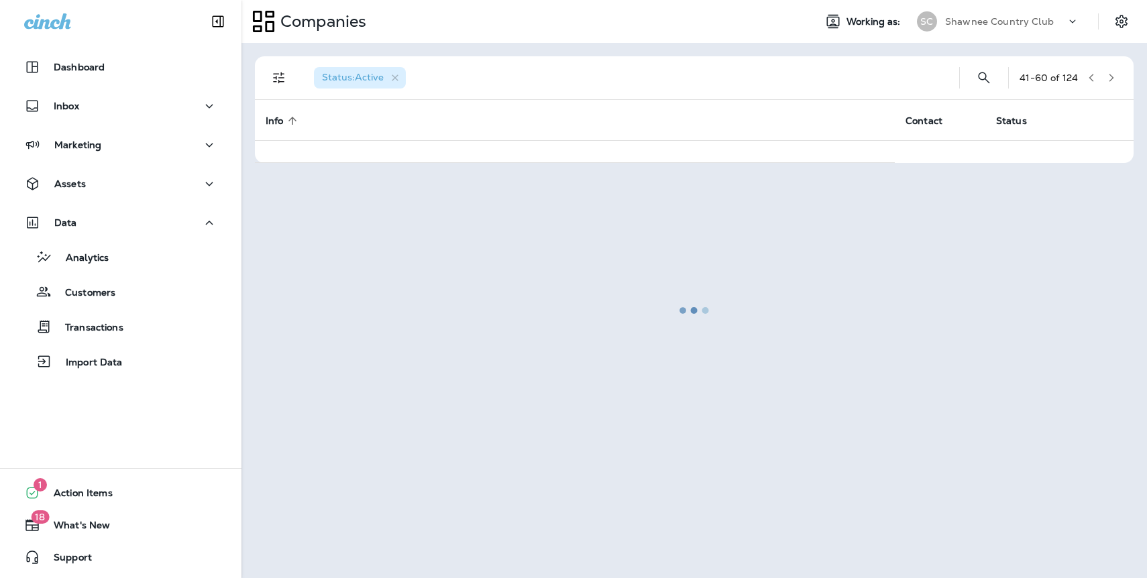
click at [1111, 80] on icon "button" at bounding box center [1110, 77] width 9 height 9
click at [1111, 80] on div at bounding box center [694, 310] width 903 height 532
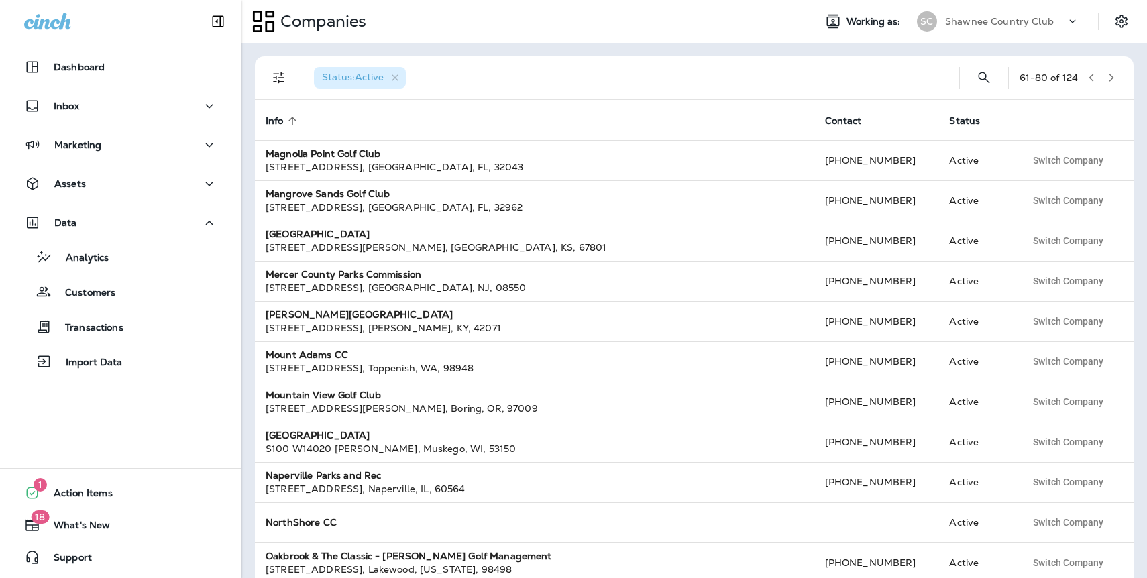
click at [1111, 80] on icon "button" at bounding box center [1110, 77] width 9 height 9
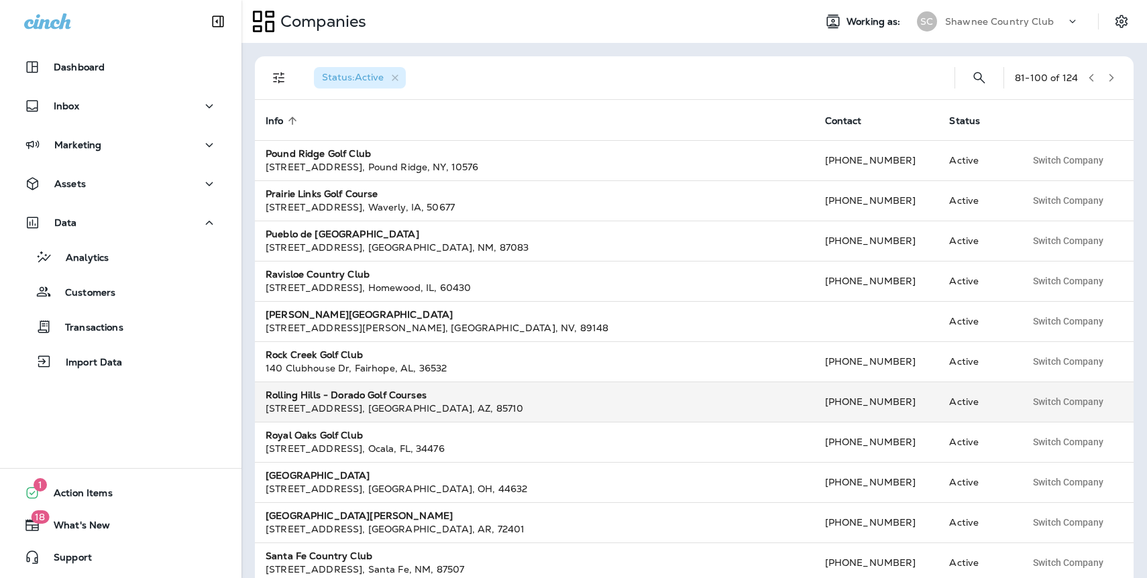
scroll to position [380, 0]
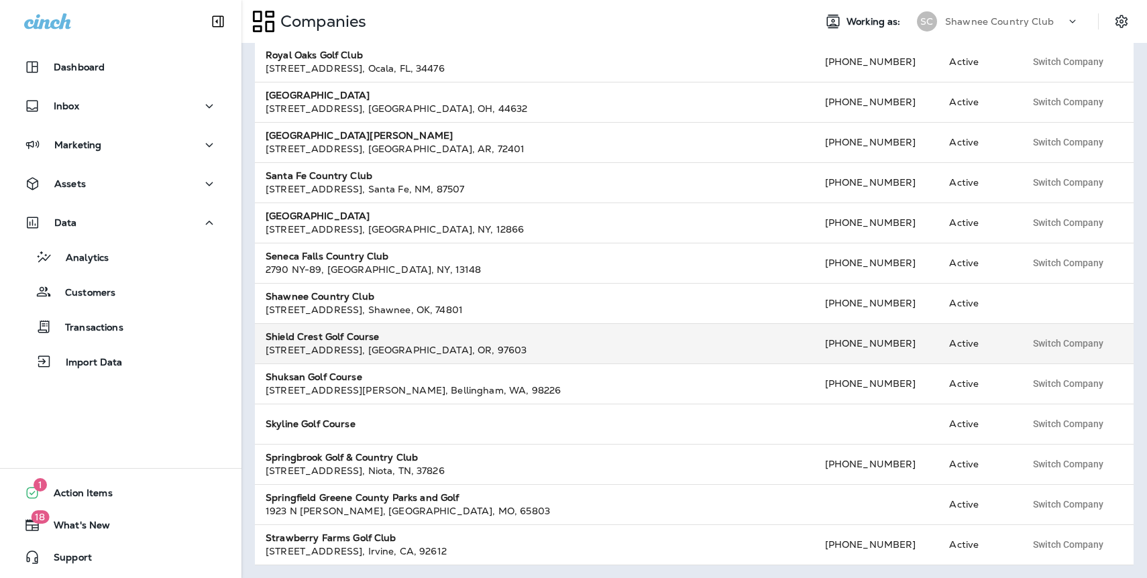
click at [340, 333] on strong "Shield Crest Golf Course" at bounding box center [322, 337] width 113 height 12
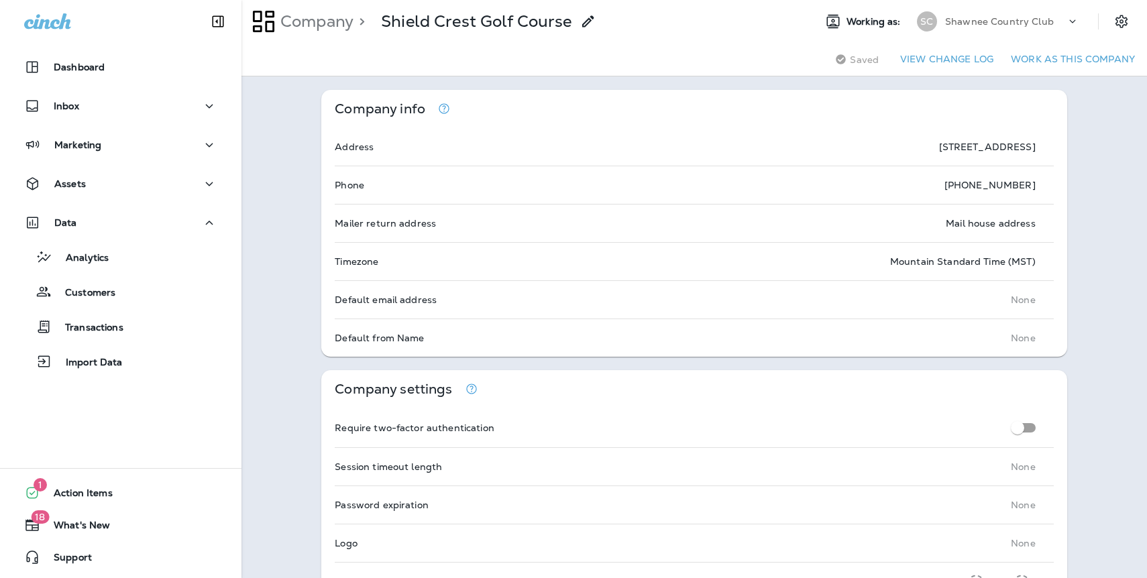
click at [1029, 57] on button "Work as this company" at bounding box center [1072, 59] width 135 height 21
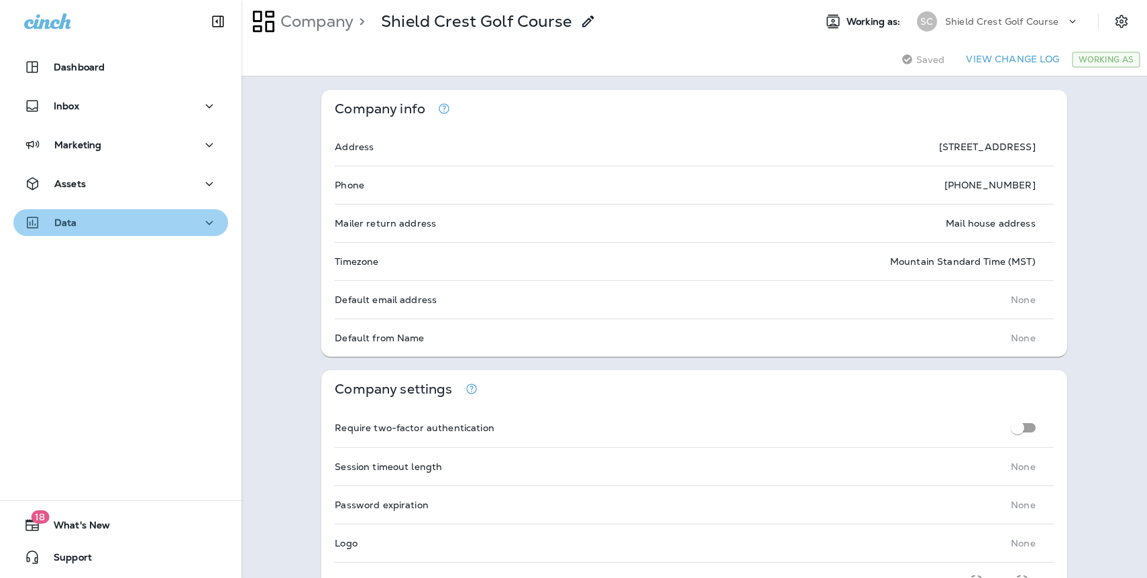
click at [69, 225] on p "Data" at bounding box center [65, 222] width 23 height 11
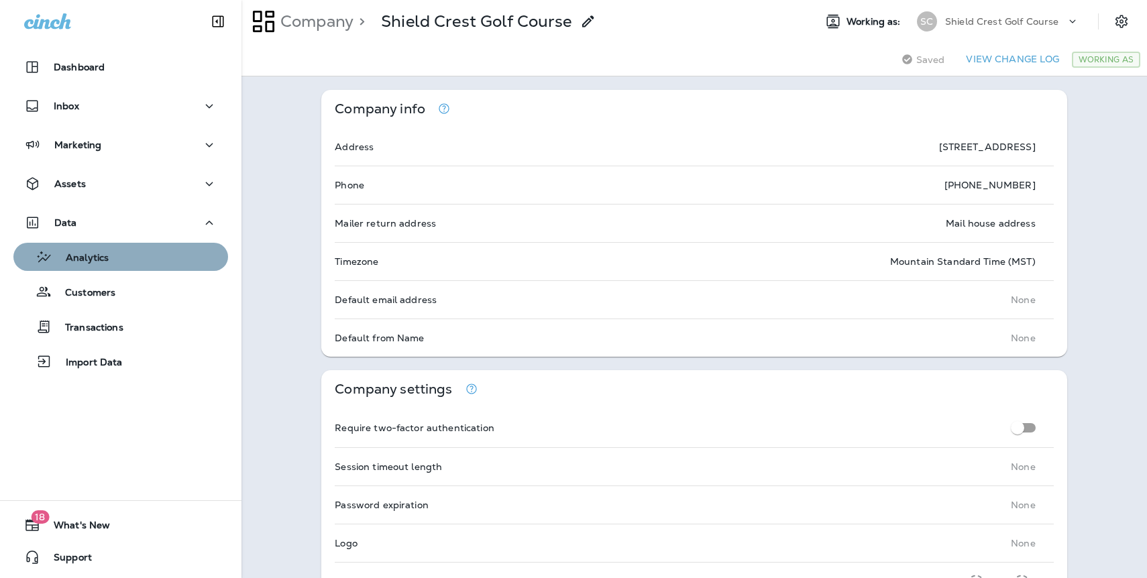
click at [87, 256] on p "Analytics" at bounding box center [80, 258] width 56 height 13
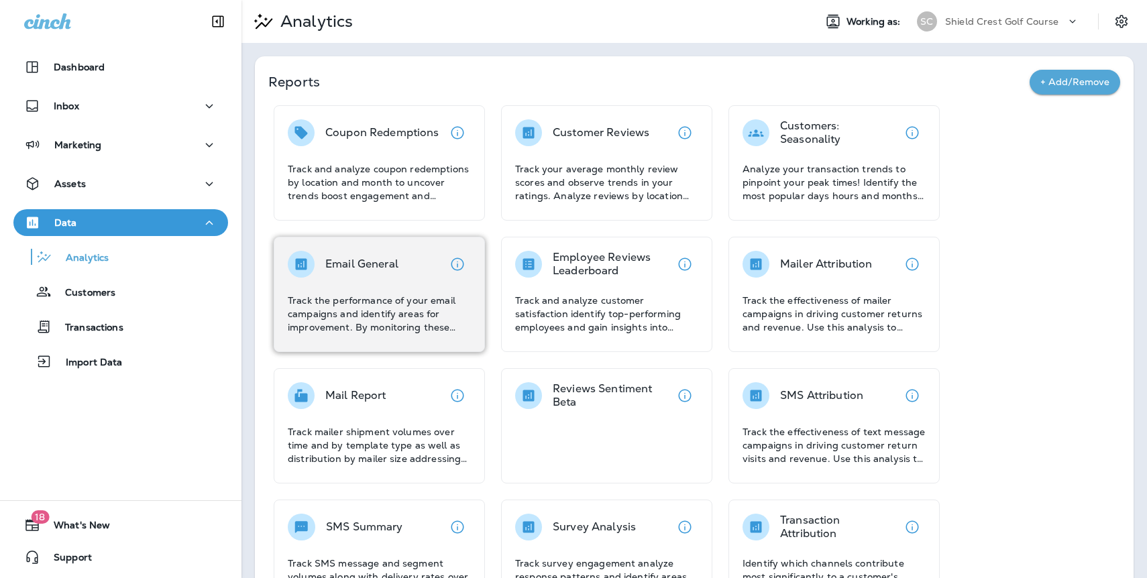
click at [371, 262] on p "Email General" at bounding box center [361, 263] width 73 height 13
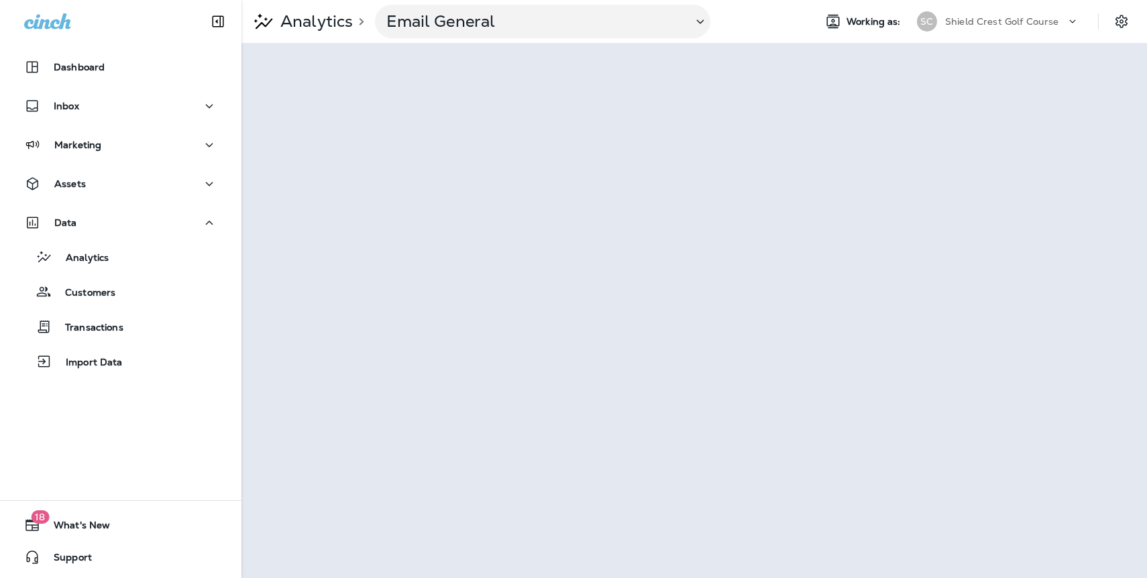
click at [1013, 20] on p "Shield Crest Golf Course" at bounding box center [1001, 21] width 113 height 11
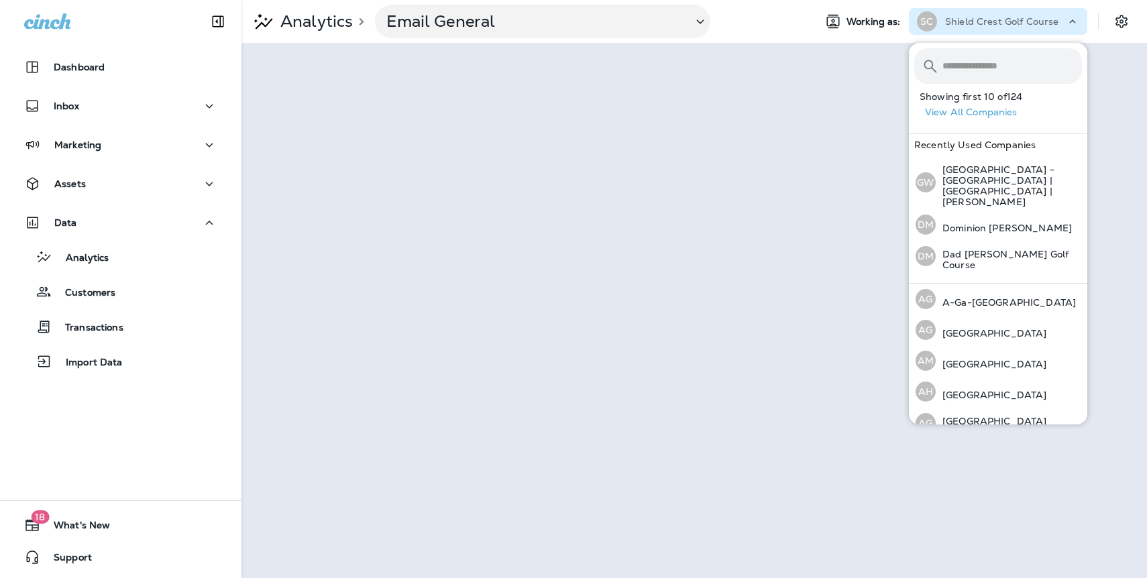
click at [992, 113] on button "View All Companies" at bounding box center [1003, 112] width 168 height 21
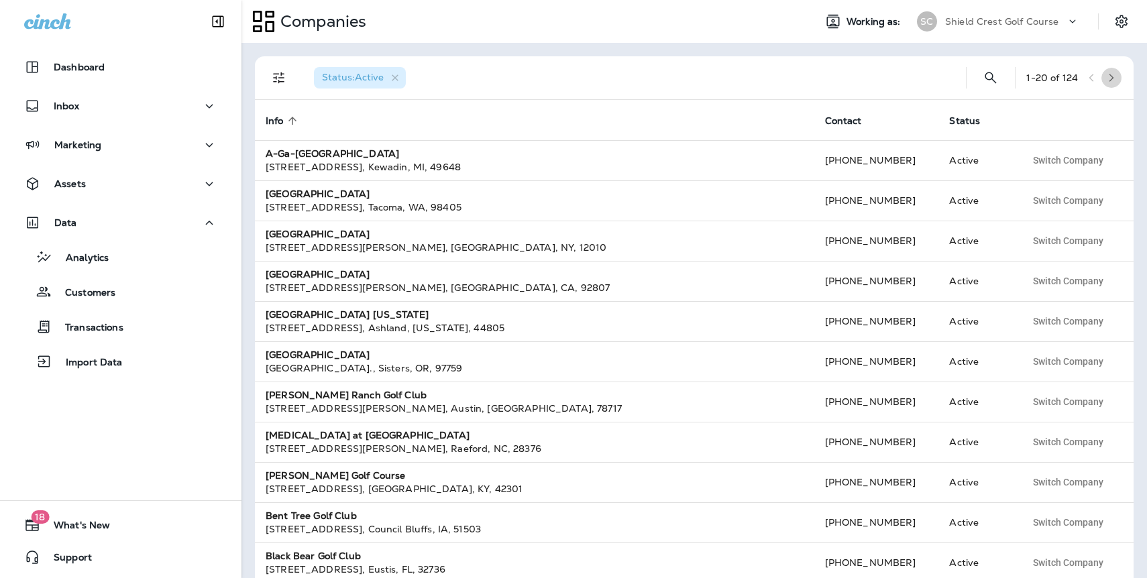
click at [1109, 78] on icon "button" at bounding box center [1110, 77] width 9 height 9
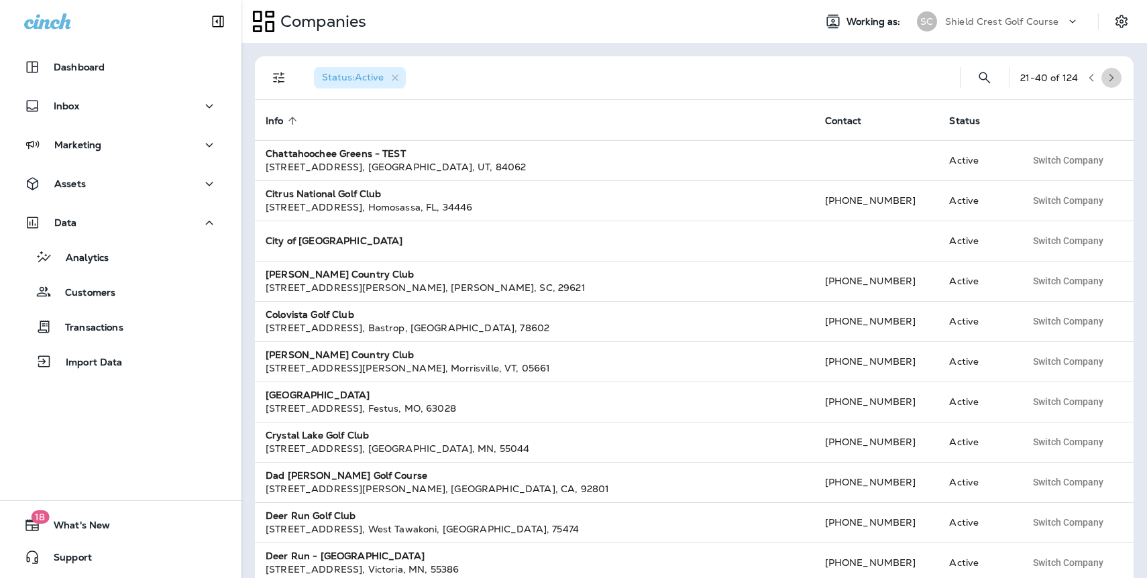
click at [1109, 78] on icon "button" at bounding box center [1110, 77] width 9 height 9
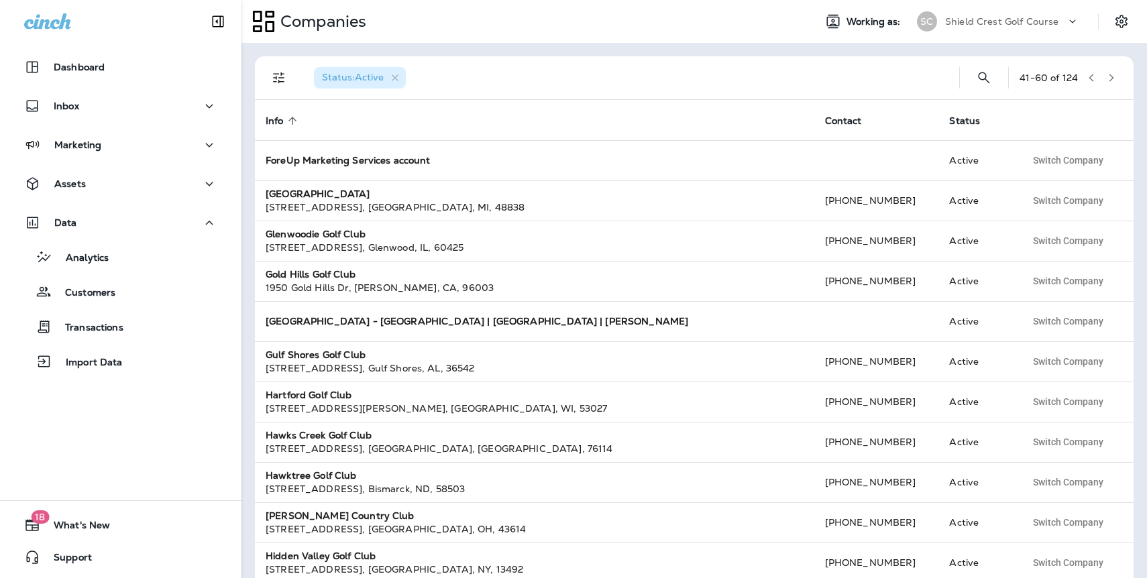
click at [1109, 78] on icon "button" at bounding box center [1110, 77] width 9 height 9
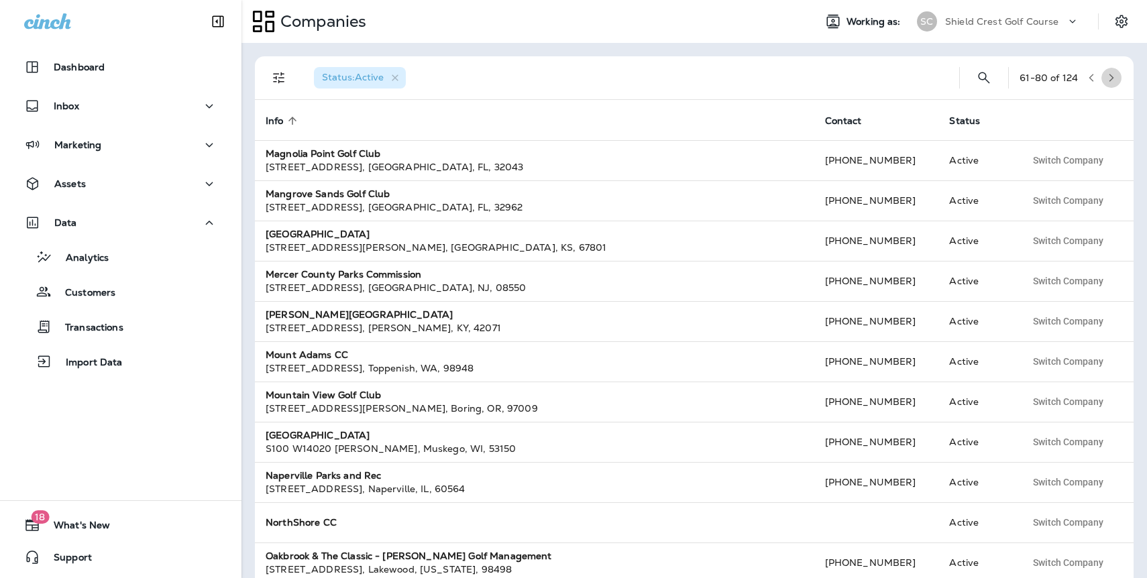
click at [1109, 78] on icon "button" at bounding box center [1110, 77] width 9 height 9
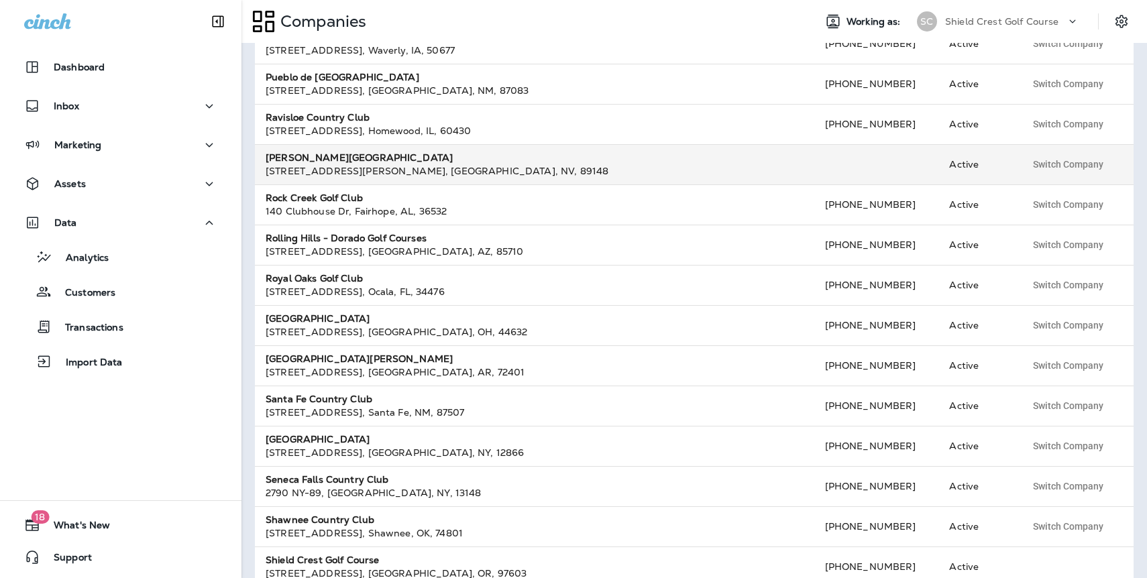
scroll to position [380, 0]
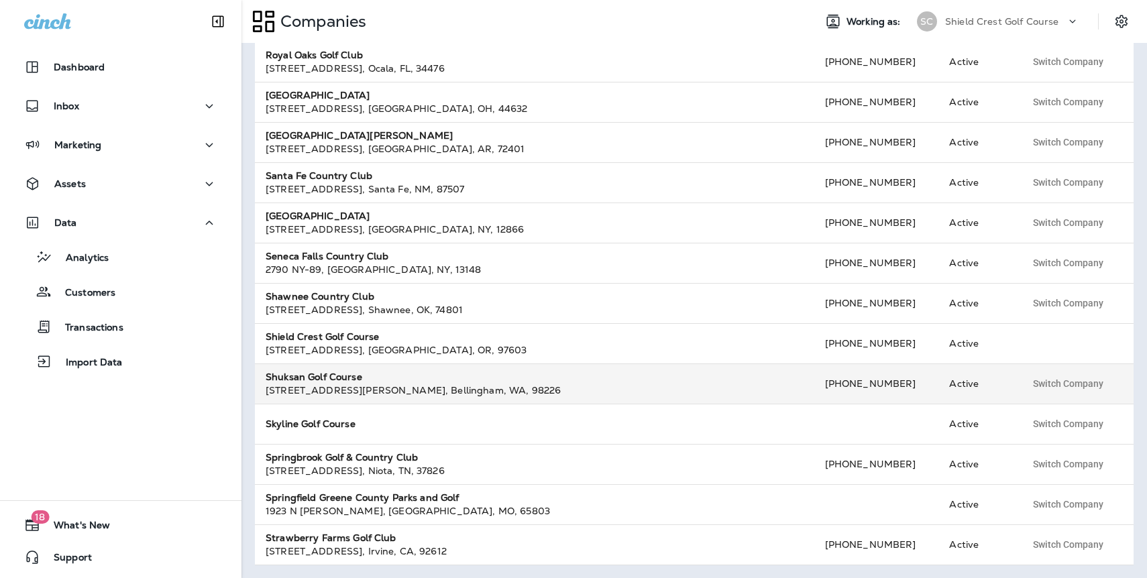
click at [287, 376] on strong "Shuksan Golf Course" at bounding box center [314, 377] width 97 height 12
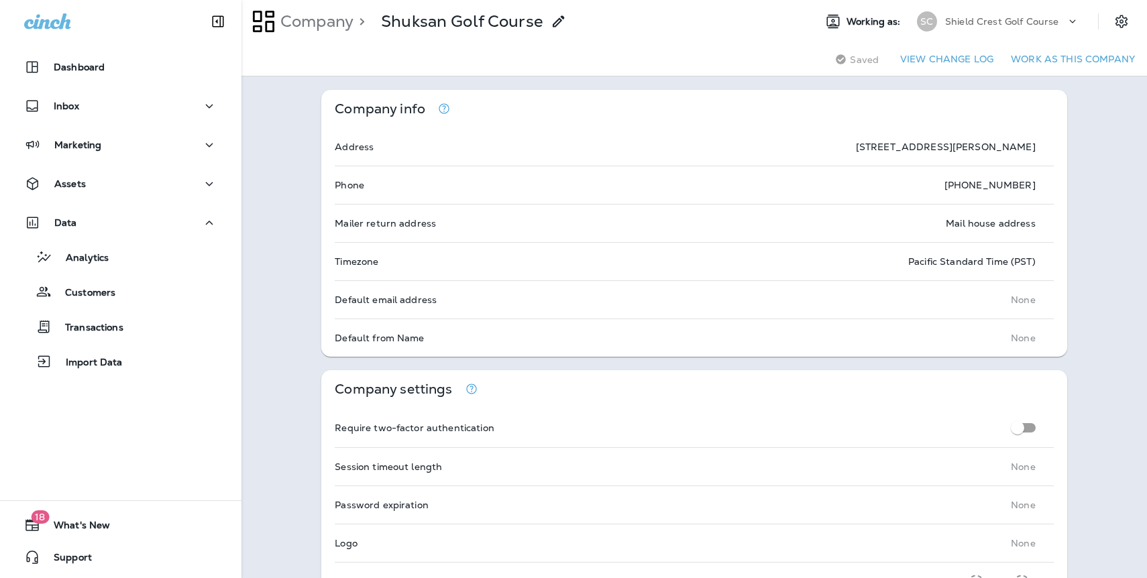
click at [1038, 62] on button "Work as this company" at bounding box center [1072, 59] width 135 height 21
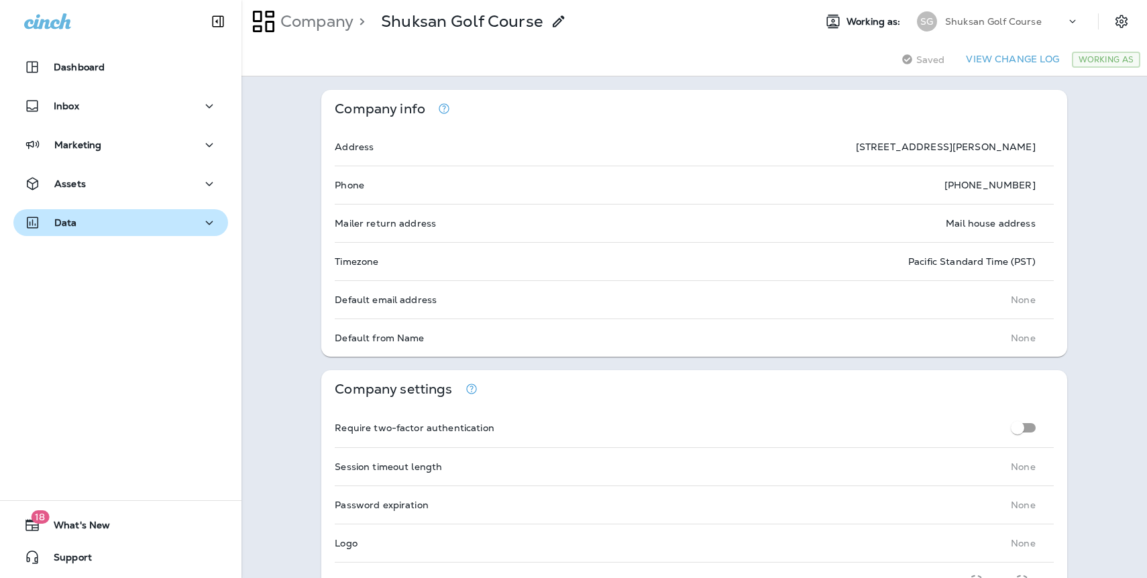
click at [72, 215] on div "Data" at bounding box center [50, 223] width 53 height 17
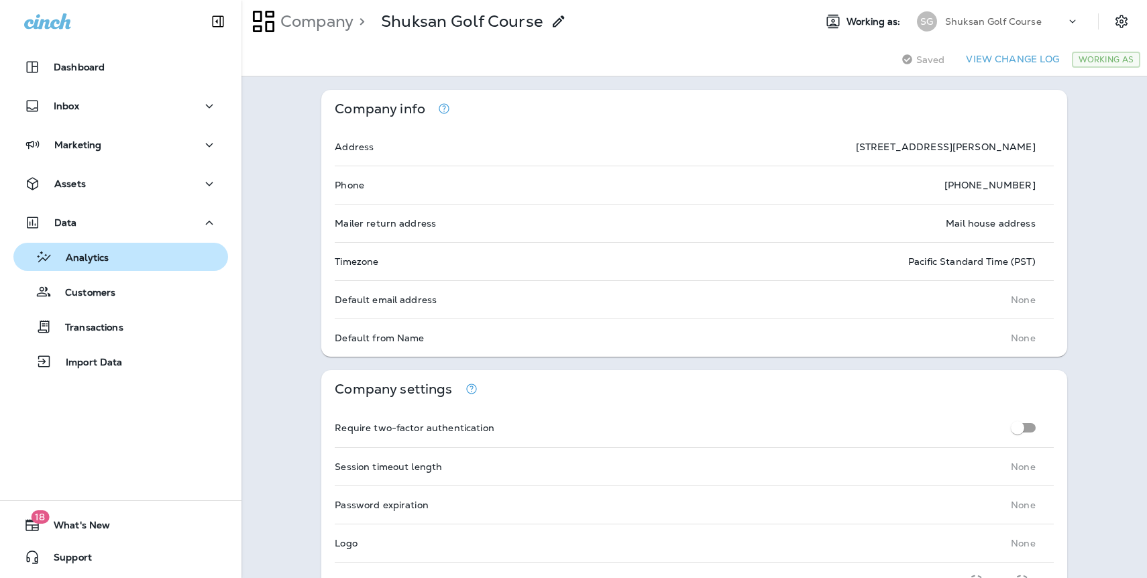
click at [84, 253] on p "Analytics" at bounding box center [80, 258] width 56 height 13
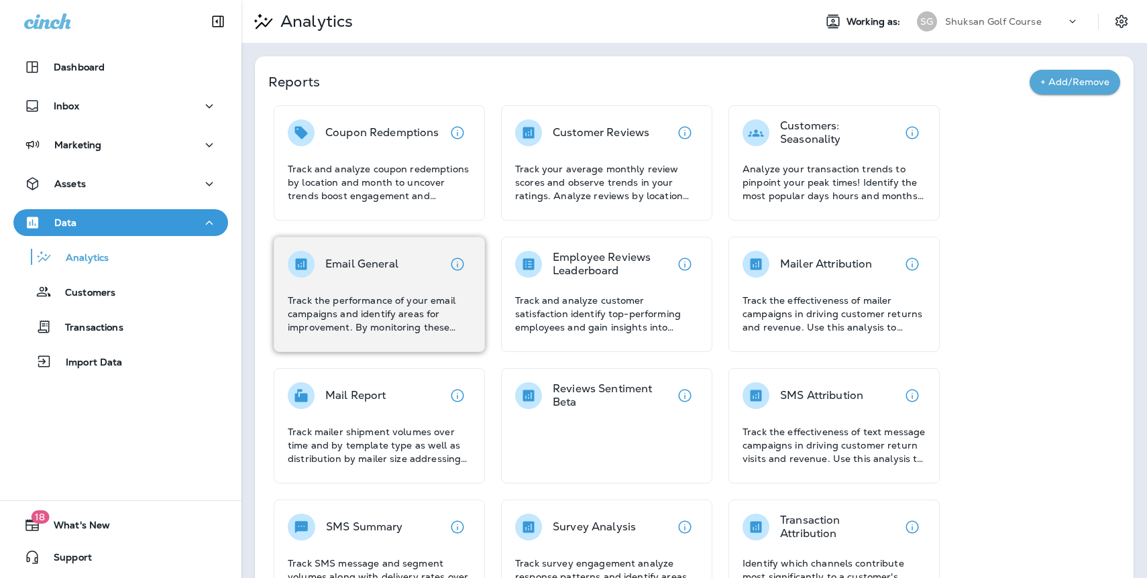
click at [394, 268] on p "Email General" at bounding box center [361, 263] width 73 height 13
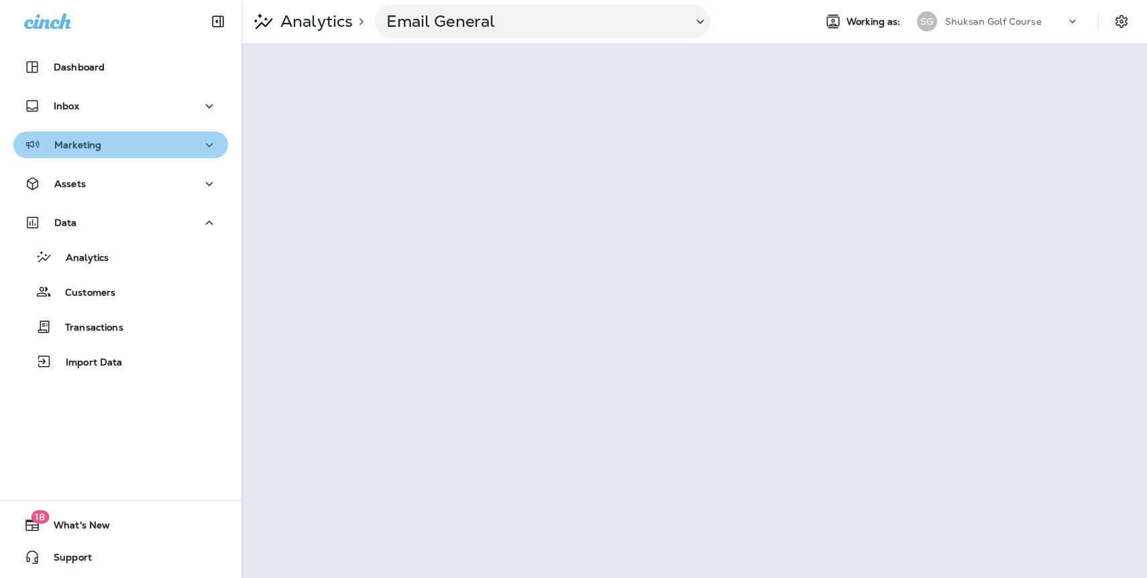
click at [76, 146] on p "Marketing" at bounding box center [77, 144] width 47 height 11
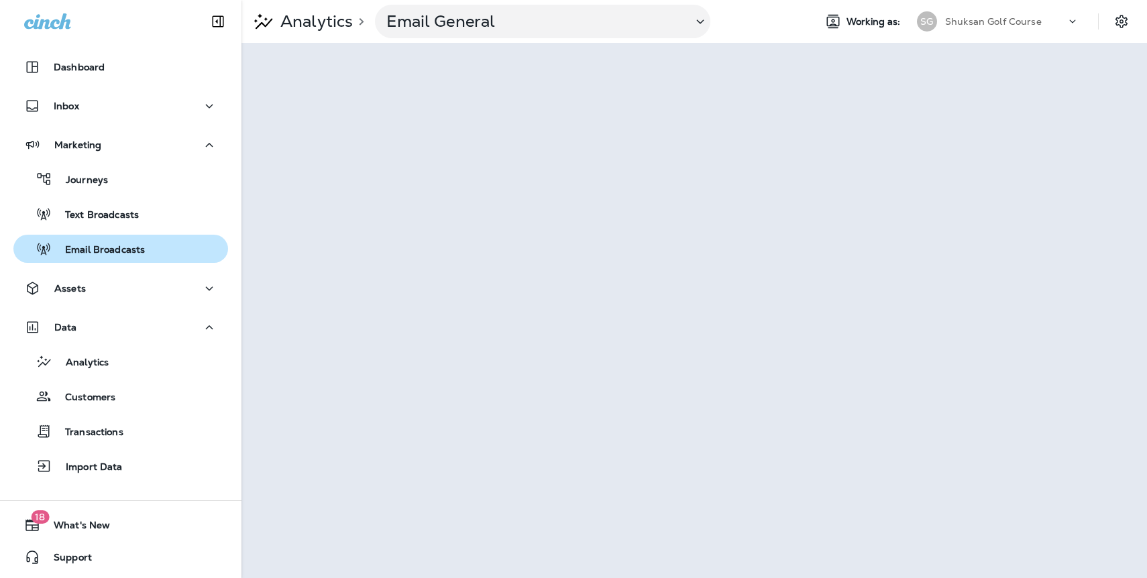
click at [99, 244] on p "Email Broadcasts" at bounding box center [98, 250] width 93 height 13
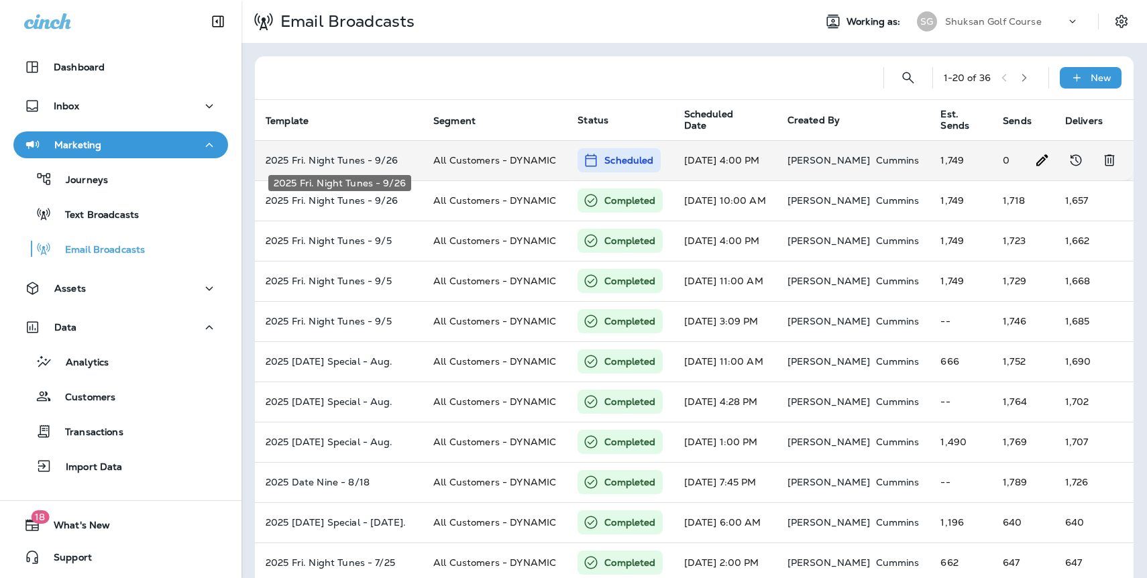
click at [360, 161] on p "2025 Fri. Night Tunes - 9/26" at bounding box center [339, 160] width 146 height 11
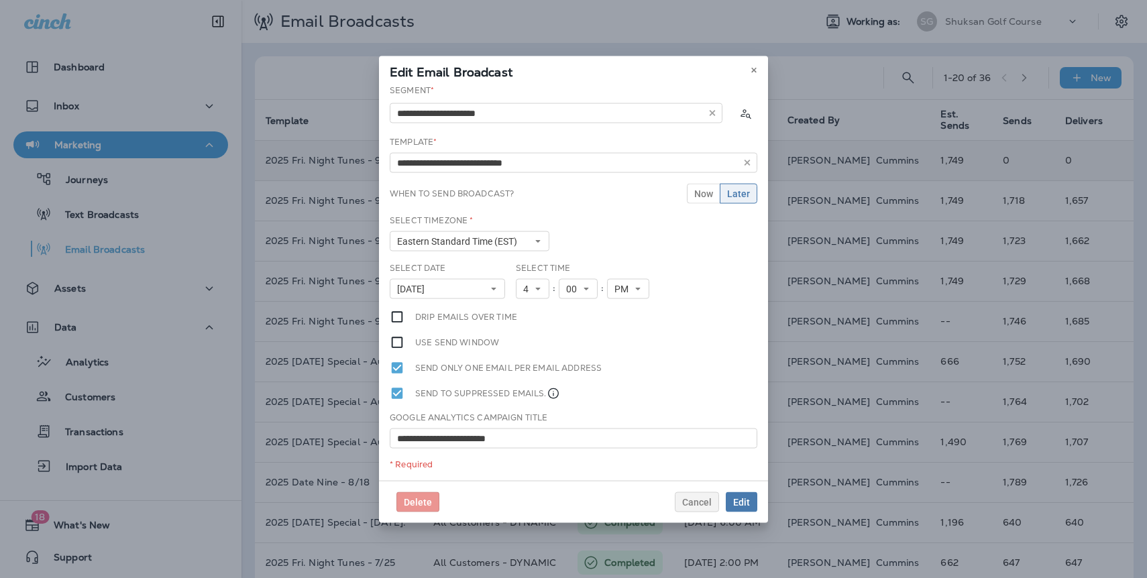
type input "**********"
click at [754, 68] on icon at bounding box center [754, 70] width 8 height 8
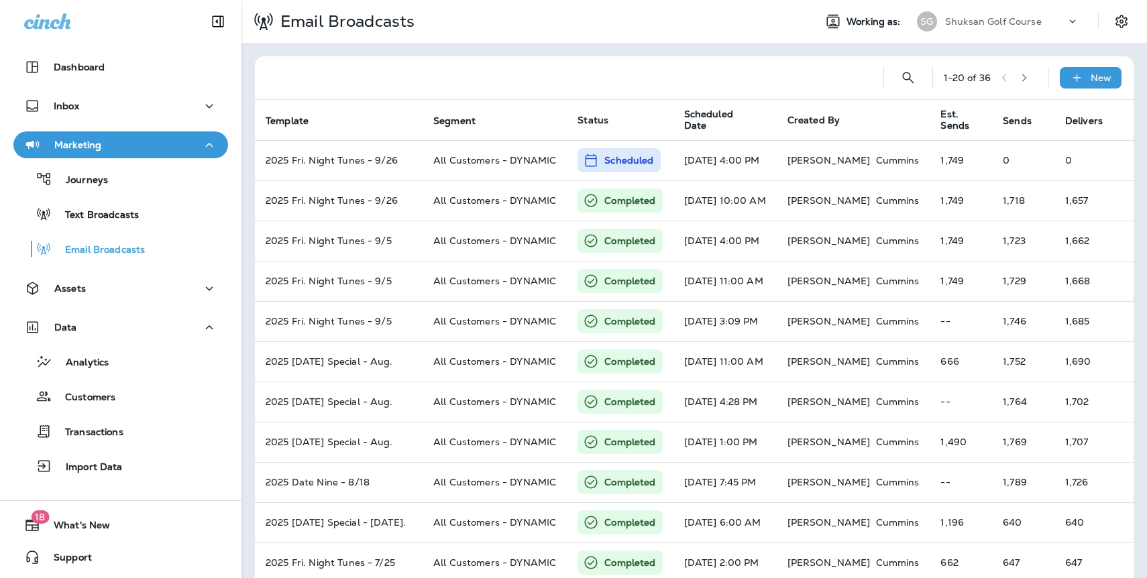
click at [1029, 78] on icon "button" at bounding box center [1023, 77] width 9 height 9
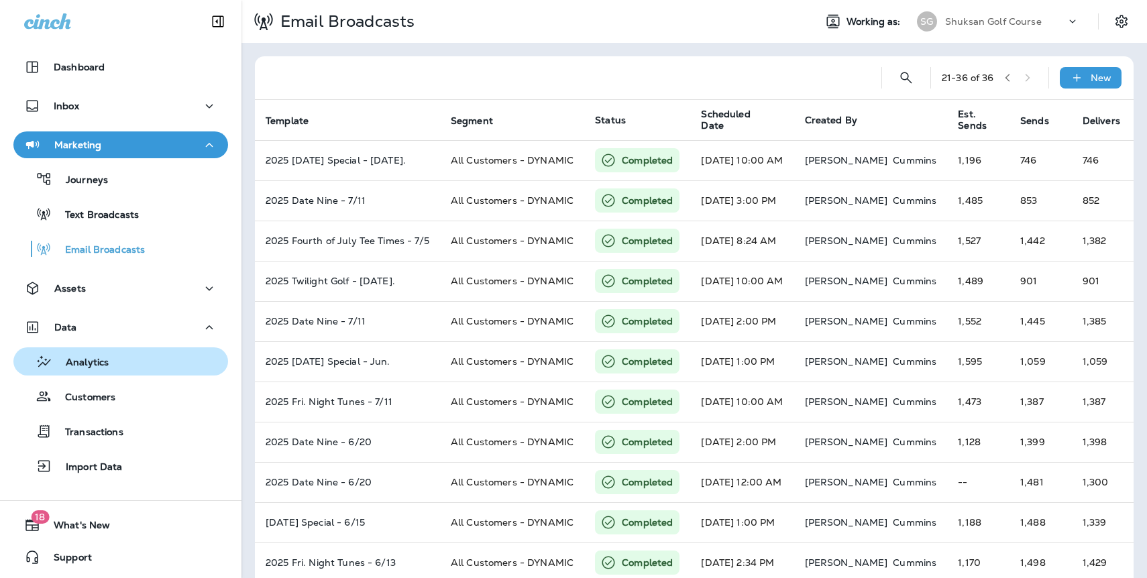
click at [91, 357] on p "Analytics" at bounding box center [80, 363] width 56 height 13
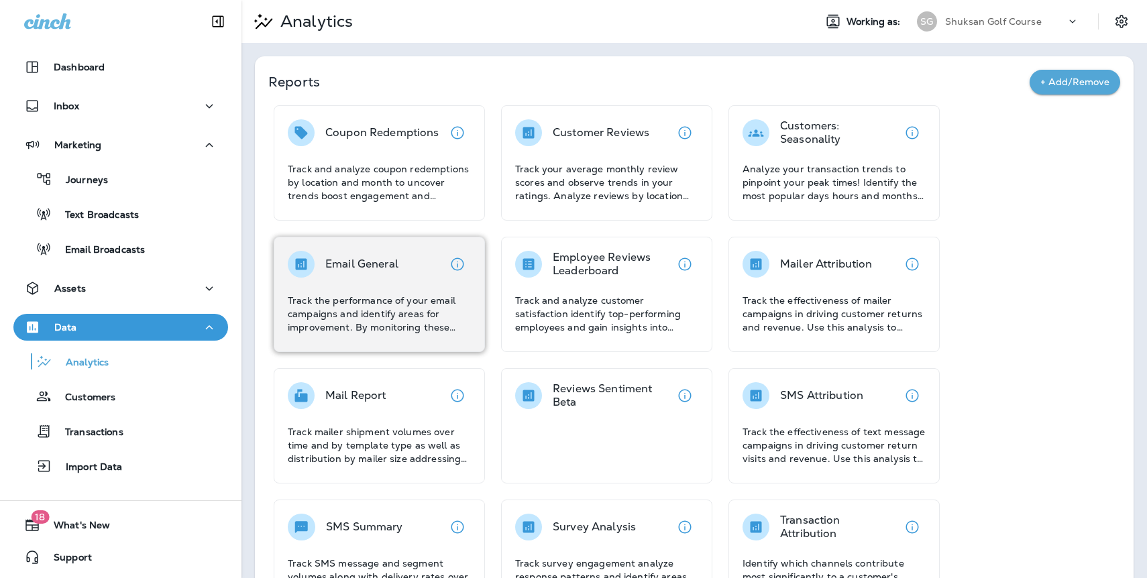
click at [350, 314] on p "Track the performance of your email campaigns and identify areas for improvemen…" at bounding box center [379, 314] width 183 height 40
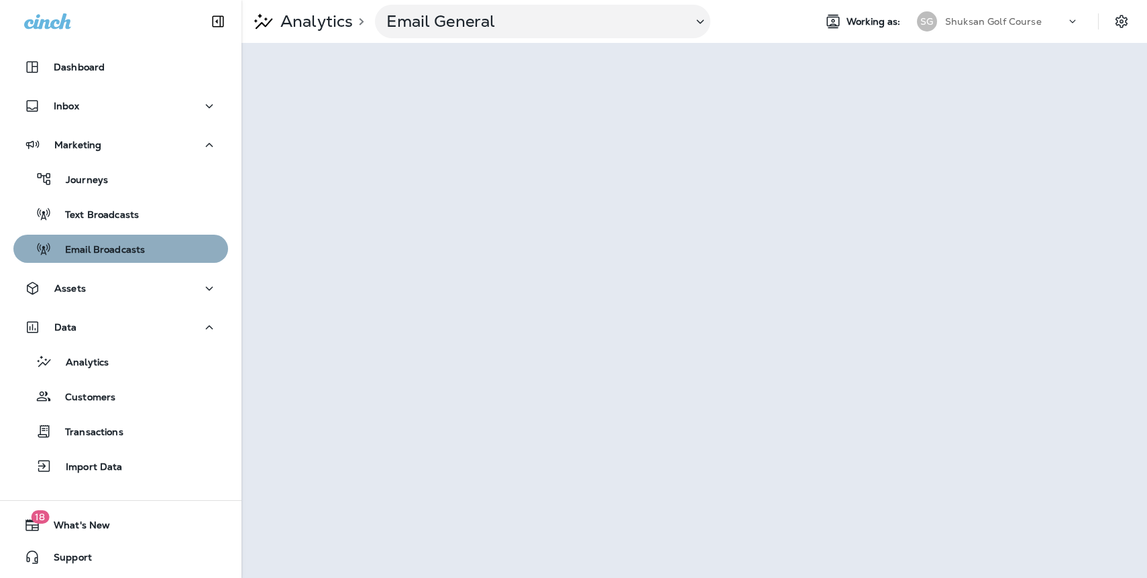
click at [91, 247] on p "Email Broadcasts" at bounding box center [98, 250] width 93 height 13
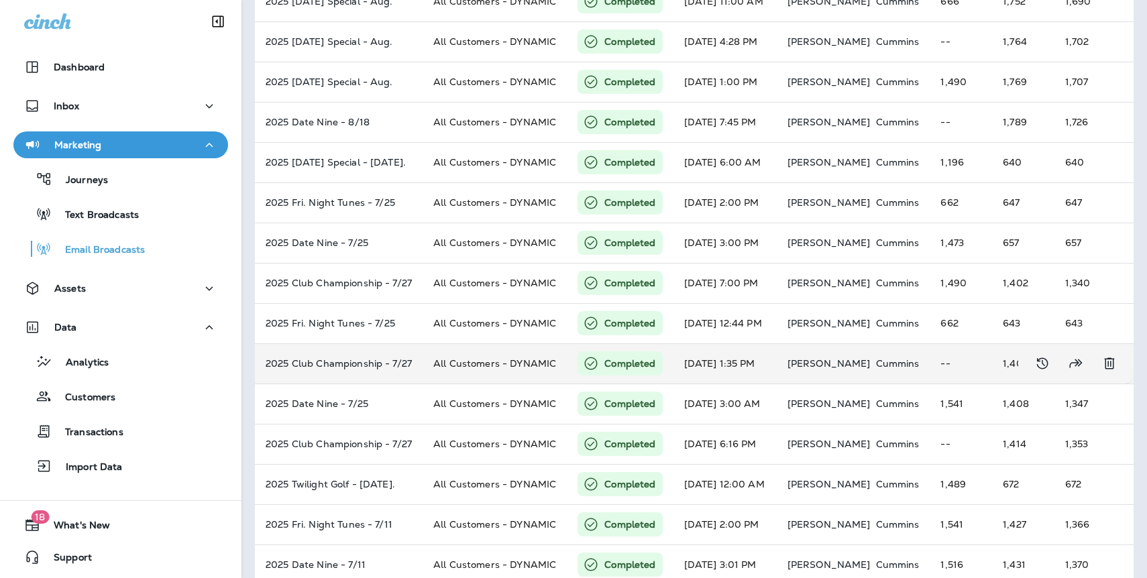
scroll to position [380, 0]
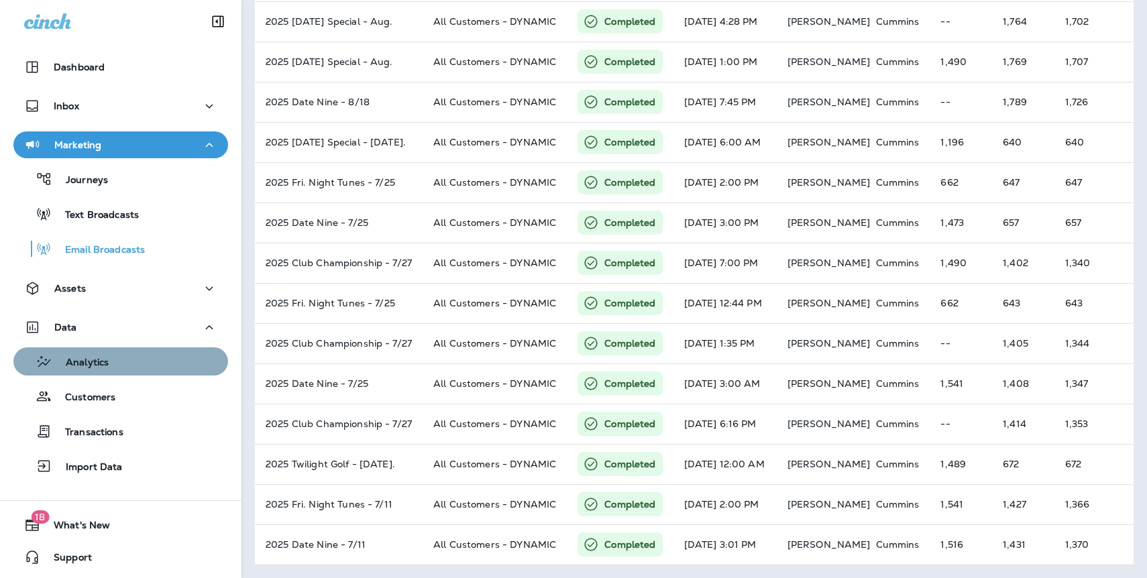
click at [85, 355] on div "Analytics" at bounding box center [64, 361] width 90 height 20
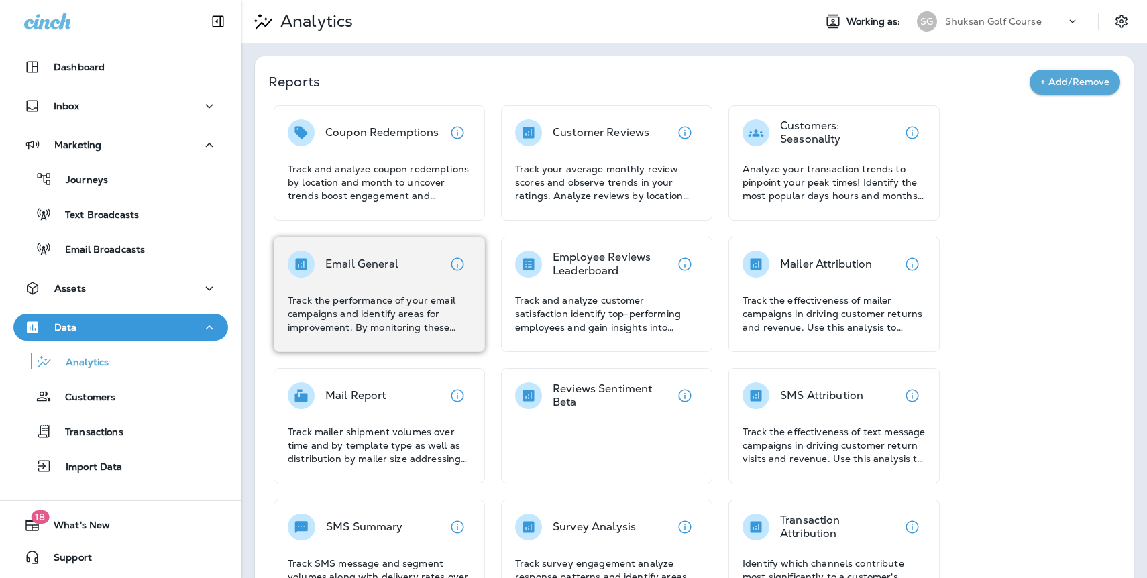
click at [320, 286] on div "Email General Track the performance of your email campaigns and identify areas …" at bounding box center [379, 292] width 183 height 83
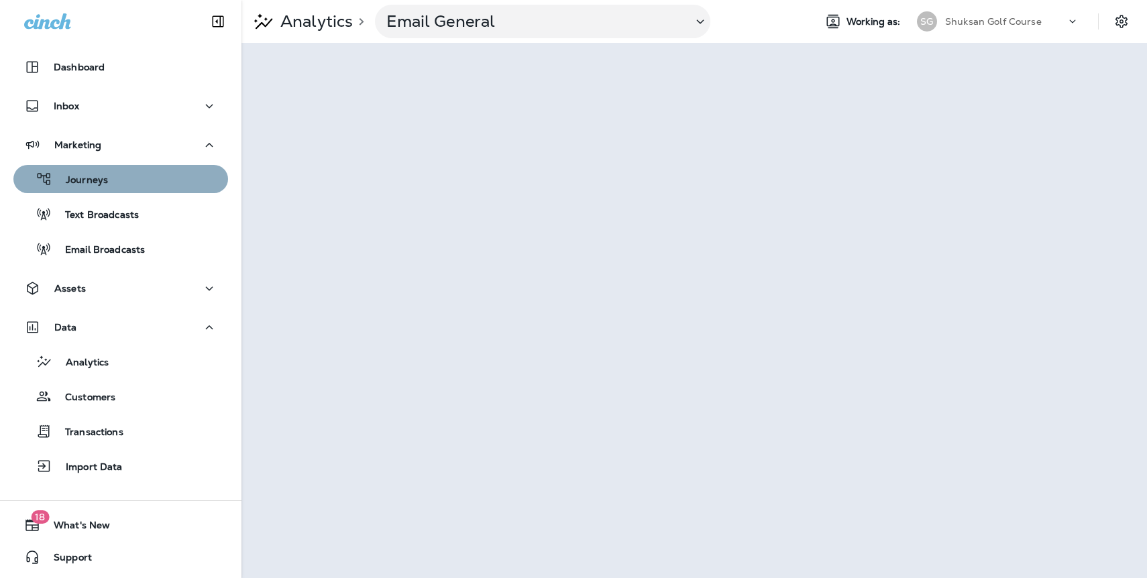
click at [129, 180] on div "Journeys" at bounding box center [121, 179] width 204 height 20
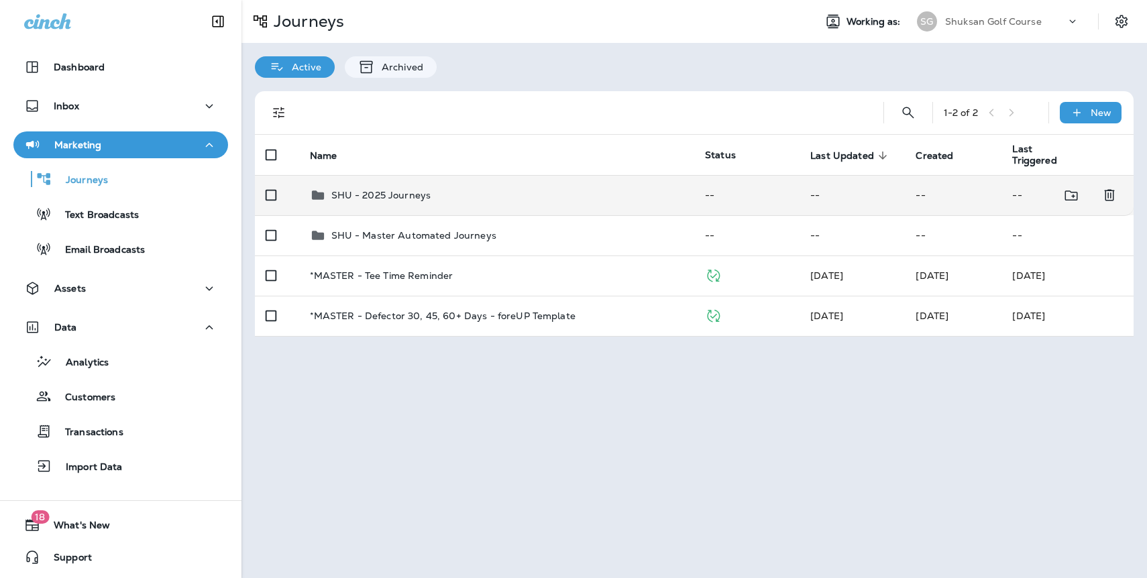
click at [402, 194] on p "SHU - 2025 Journeys" at bounding box center [381, 195] width 100 height 11
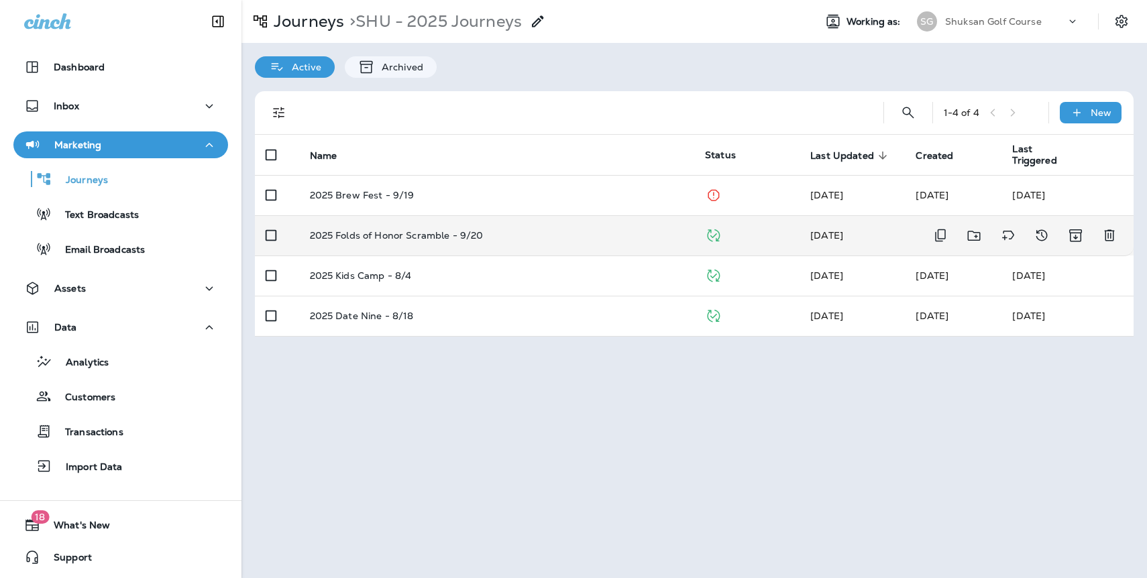
click at [371, 230] on p "2025 Folds of Honor Scramble - 9/20" at bounding box center [397, 235] width 174 height 11
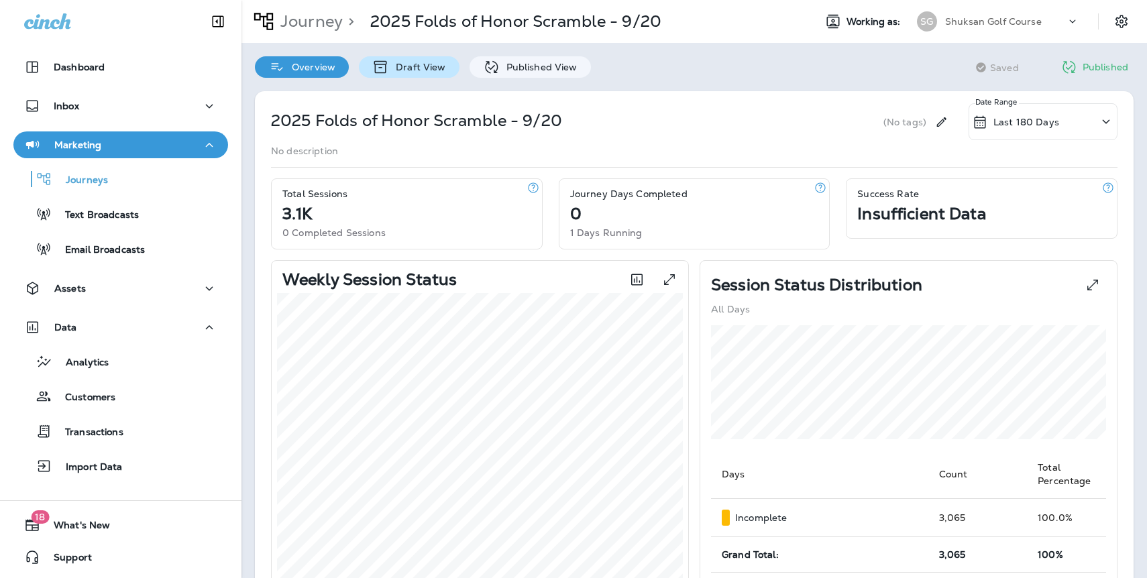
click at [421, 67] on p "Draft View" at bounding box center [417, 67] width 56 height 11
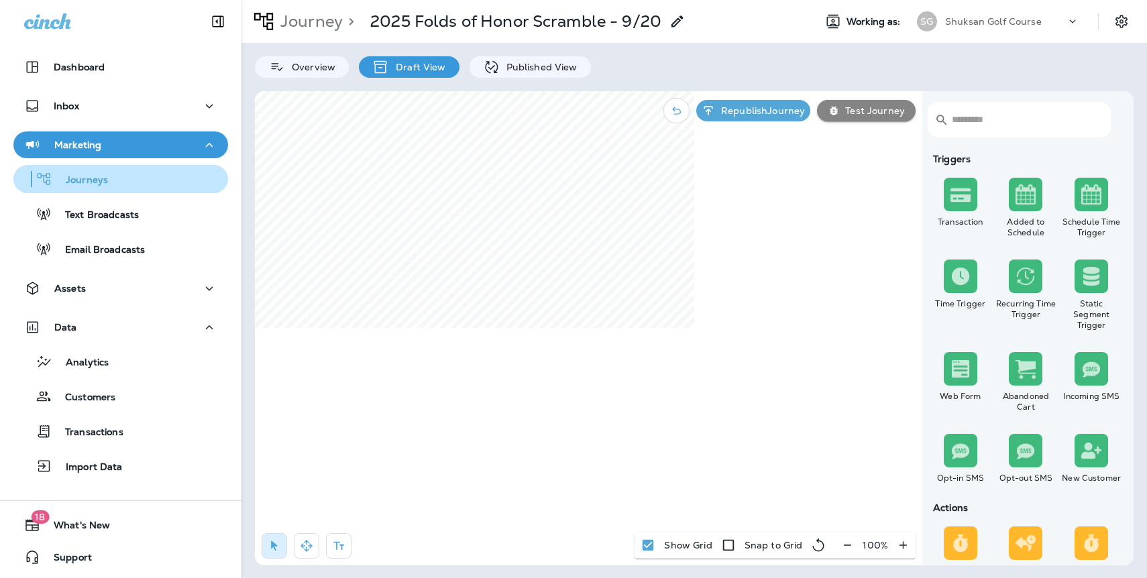
click at [91, 182] on p "Journeys" at bounding box center [80, 180] width 56 height 13
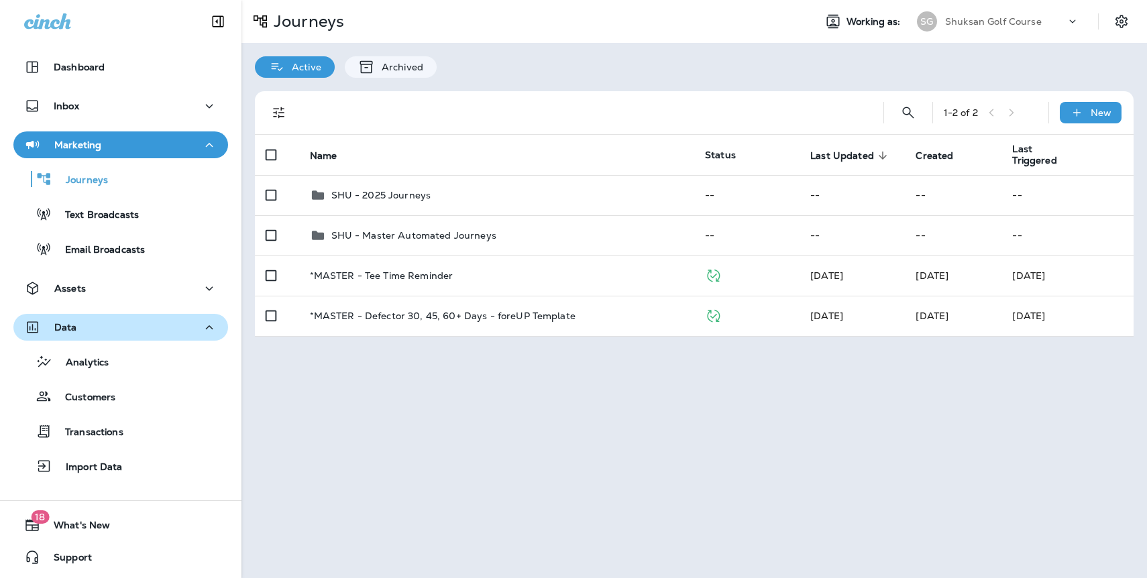
click at [76, 329] on p "Data" at bounding box center [65, 327] width 23 height 11
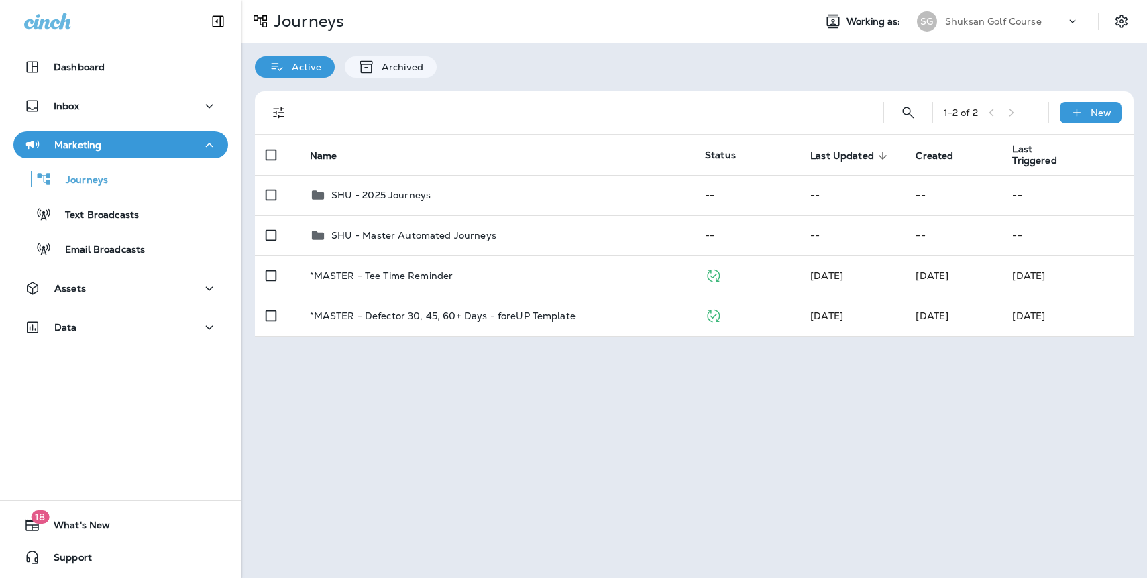
click at [978, 20] on p "Shuksan Golf Course" at bounding box center [993, 21] width 97 height 11
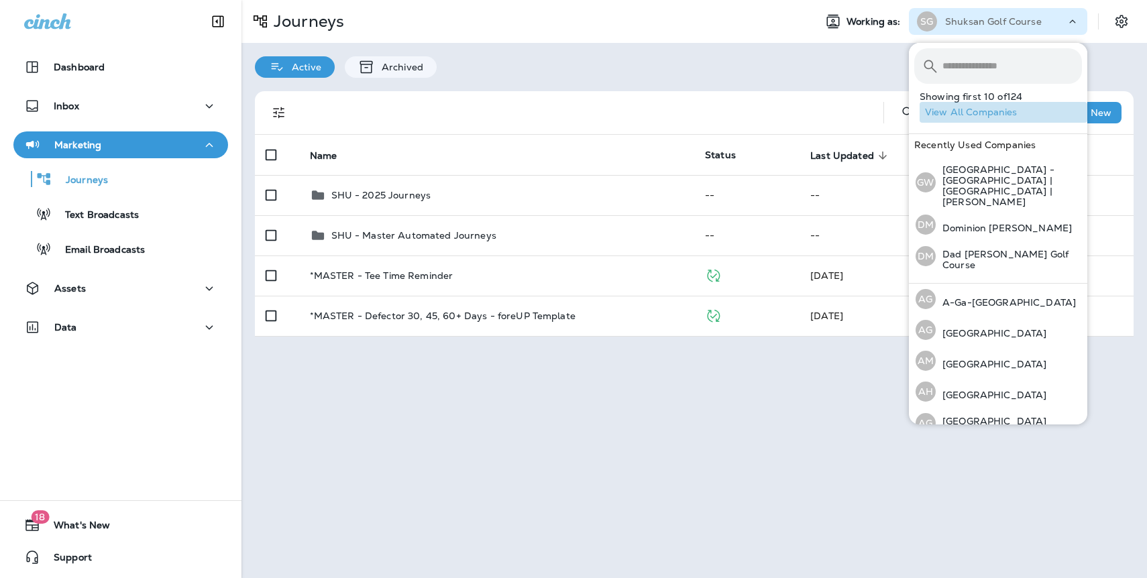
click at [978, 113] on button "View All Companies" at bounding box center [1003, 112] width 168 height 21
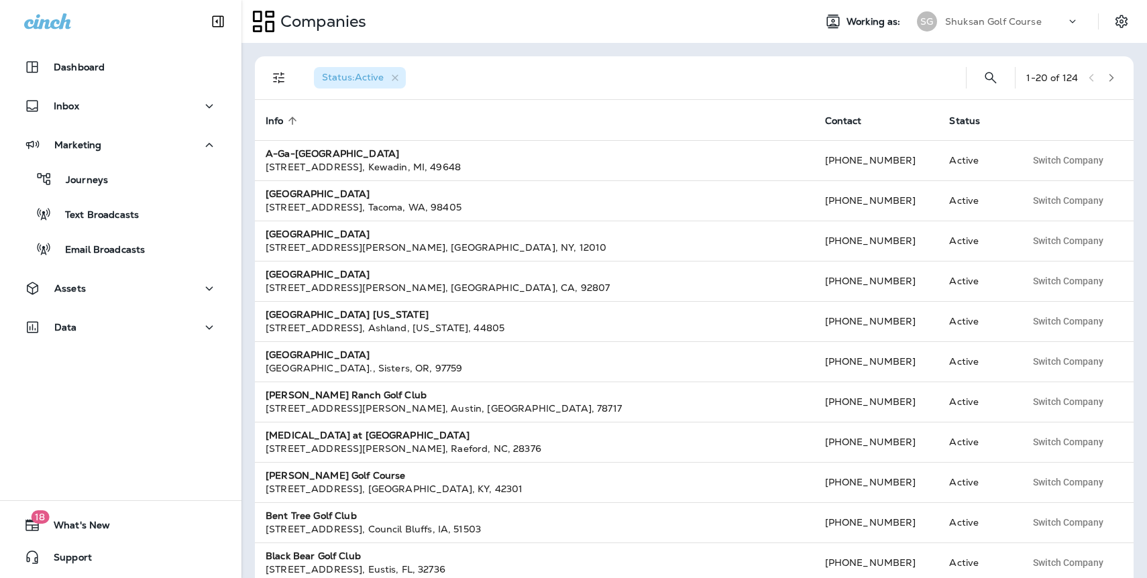
click at [1106, 80] on icon "button" at bounding box center [1110, 77] width 9 height 9
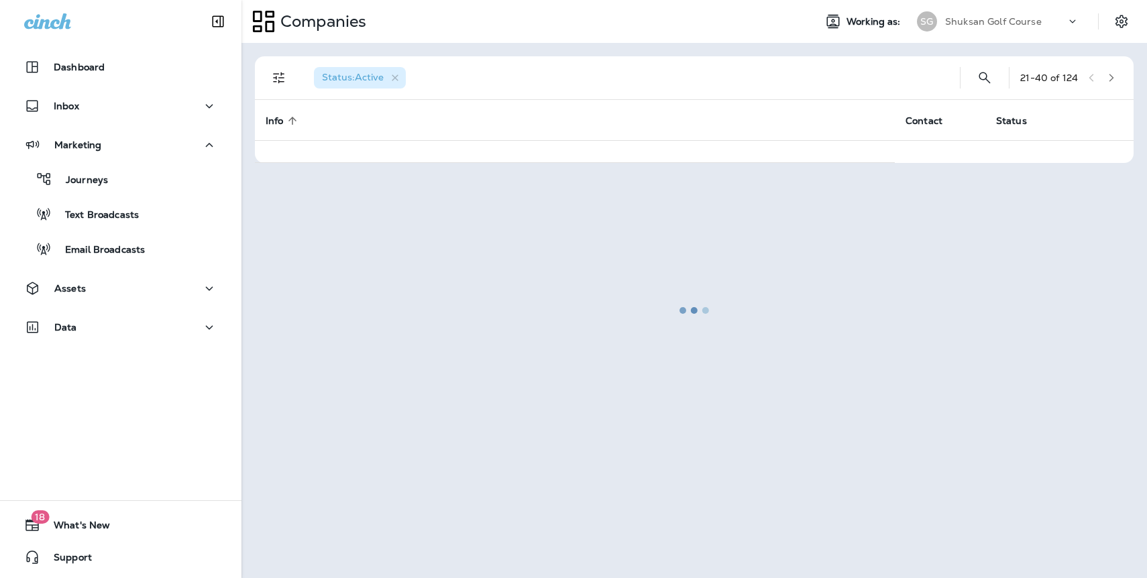
click at [1106, 80] on div at bounding box center [694, 310] width 903 height 532
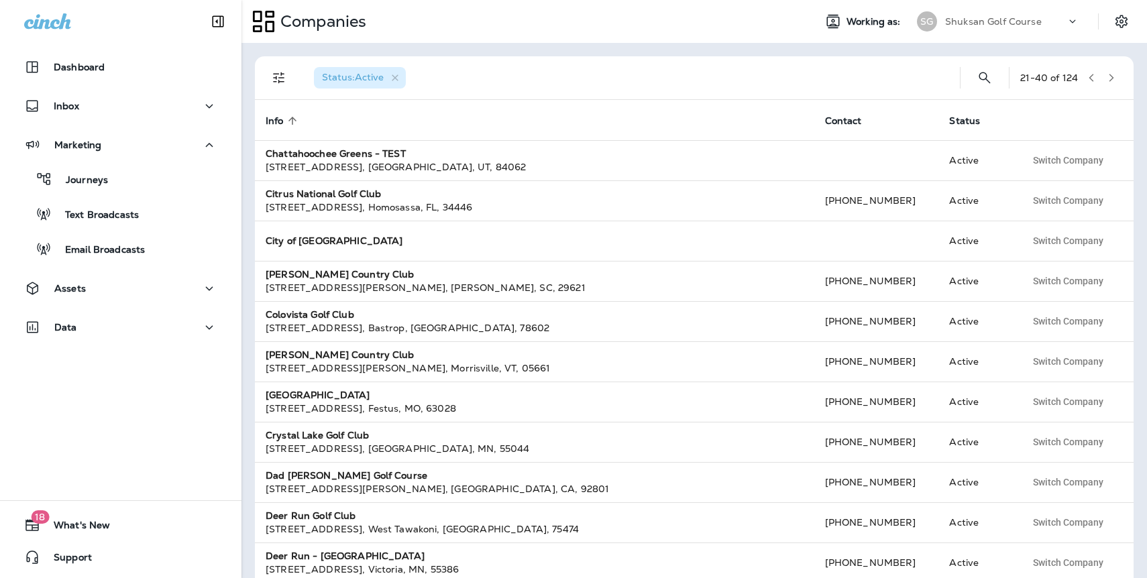
click at [1106, 80] on icon "button" at bounding box center [1110, 77] width 9 height 9
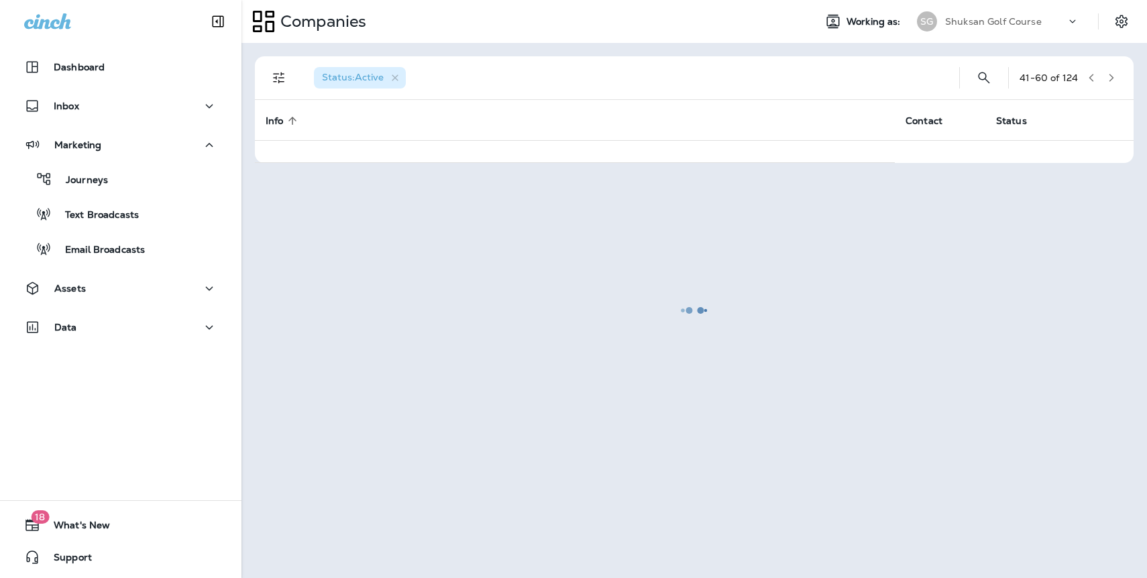
click at [1106, 80] on div at bounding box center [694, 310] width 903 height 532
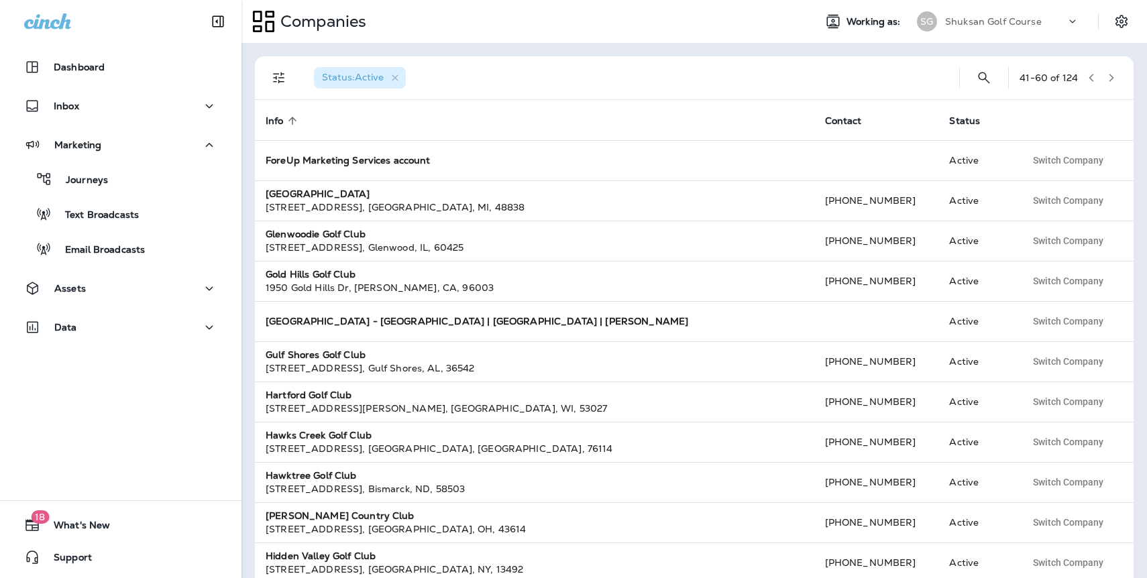
click at [1106, 80] on icon "button" at bounding box center [1110, 77] width 9 height 9
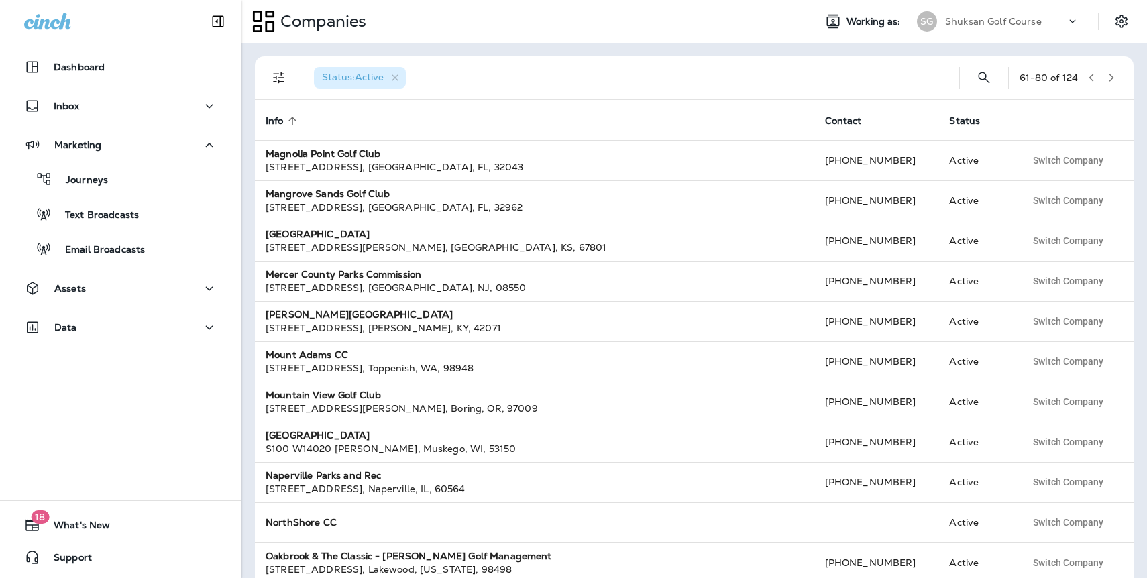
click at [1106, 80] on icon "button" at bounding box center [1110, 77] width 9 height 9
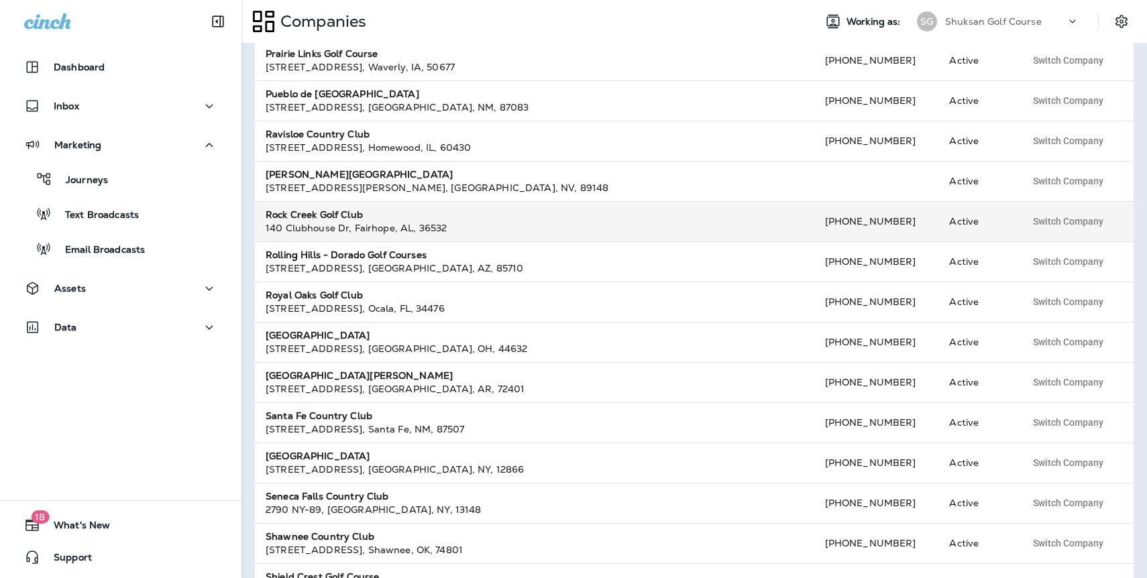
scroll to position [380, 0]
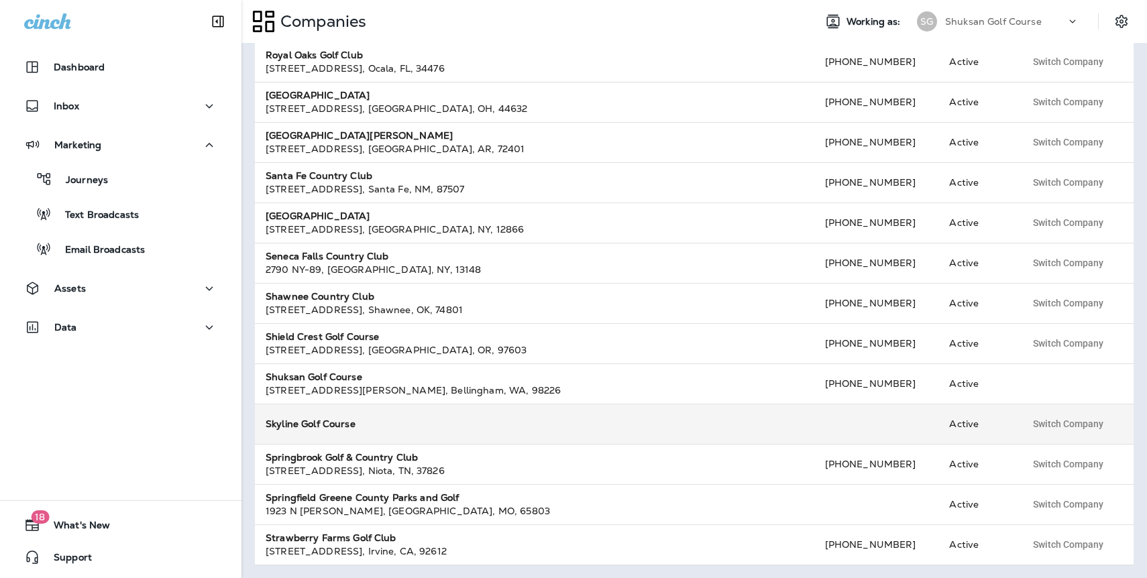
click at [314, 426] on strong "Skyline Golf Course" at bounding box center [311, 424] width 90 height 12
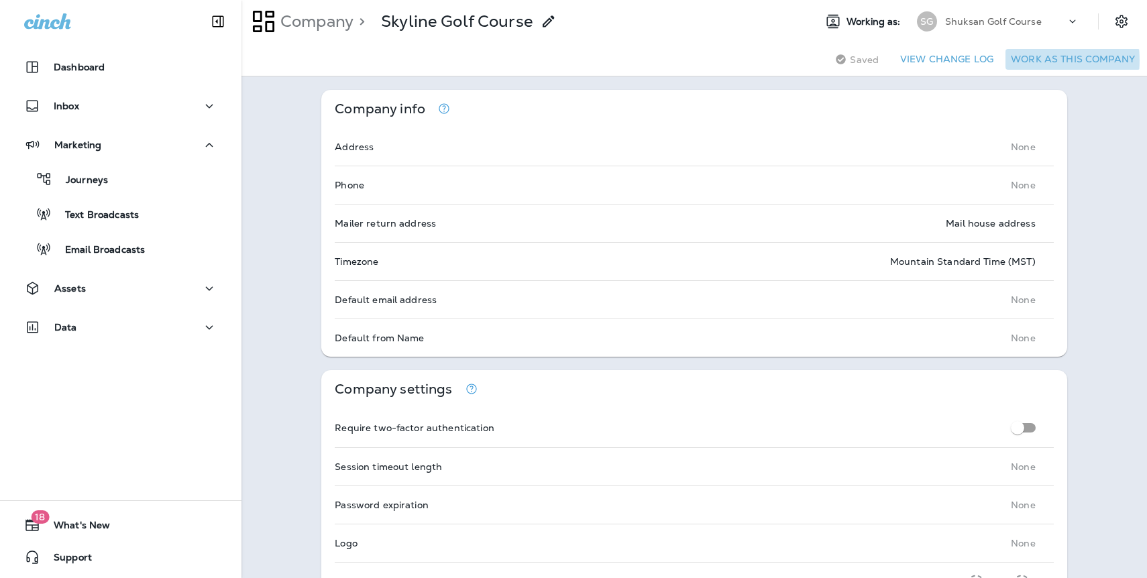
click at [1018, 60] on button "Work as this company" at bounding box center [1072, 59] width 135 height 21
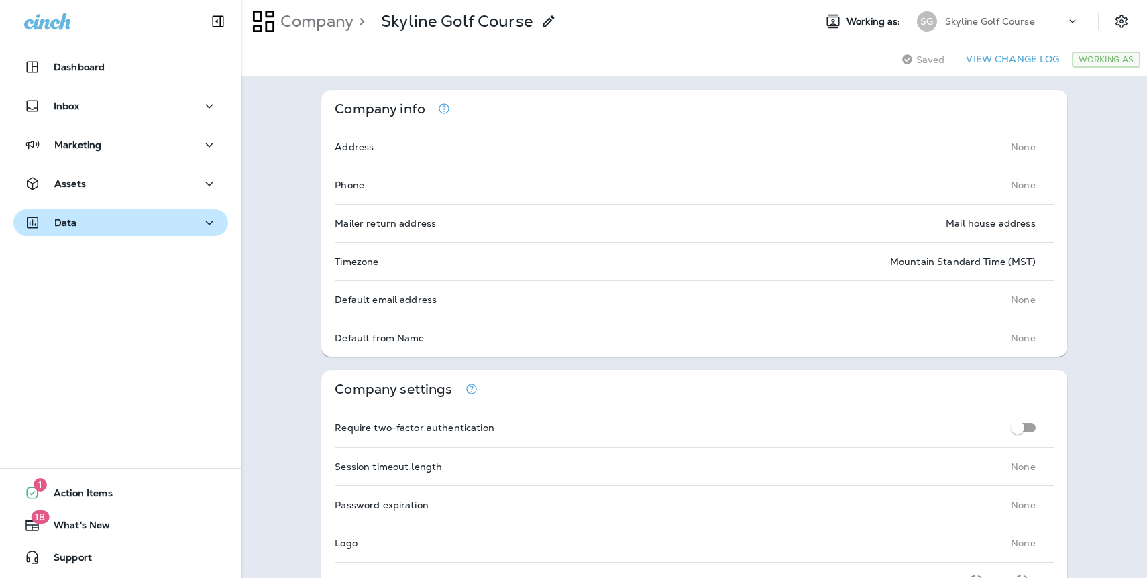
click at [66, 224] on p "Data" at bounding box center [65, 222] width 23 height 11
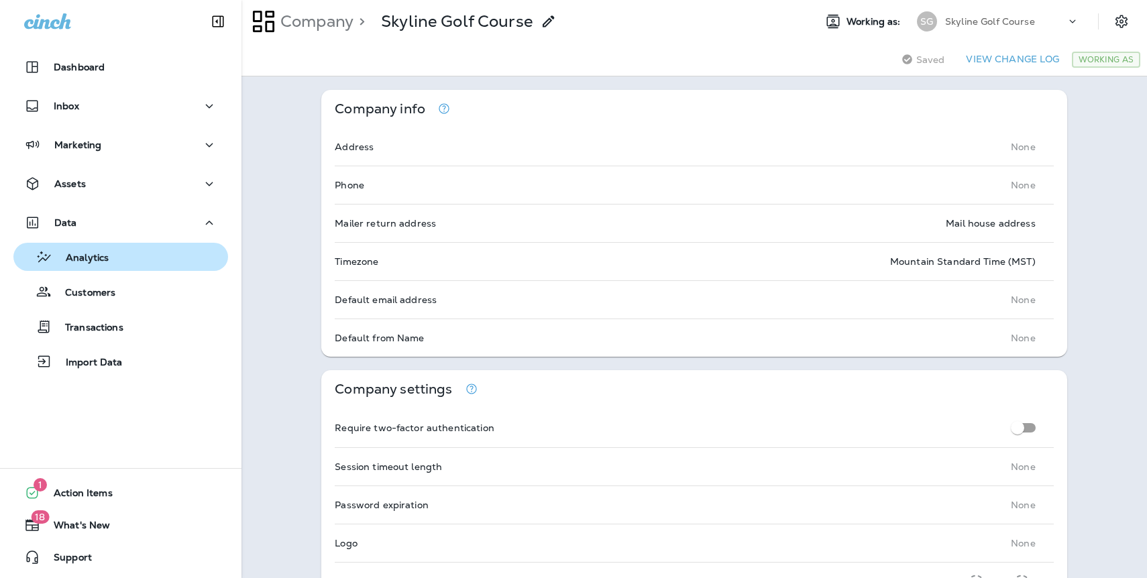
click at [93, 259] on p "Analytics" at bounding box center [80, 258] width 56 height 13
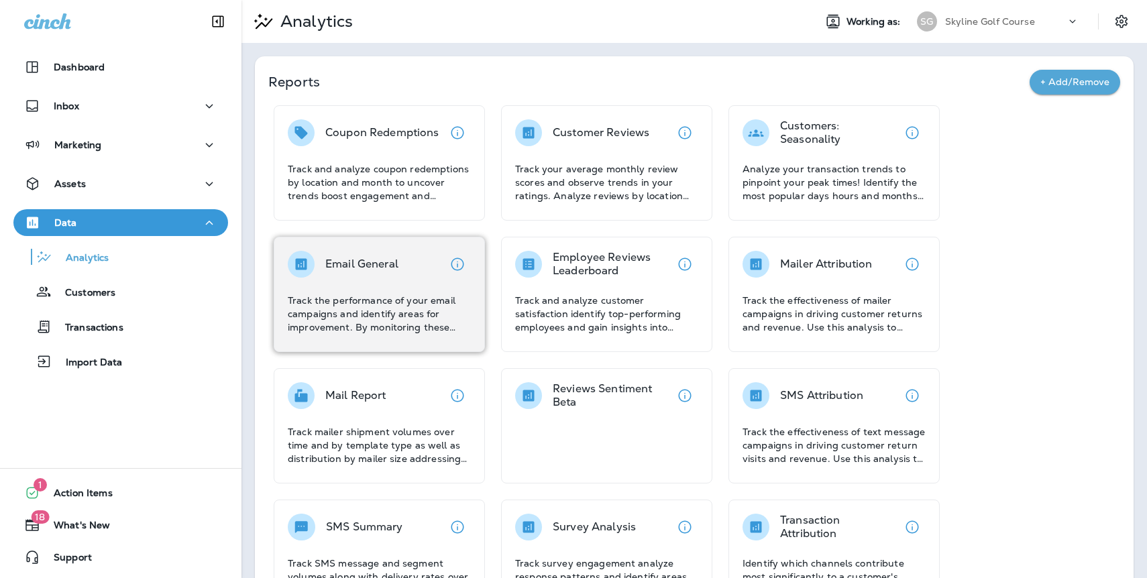
click at [344, 286] on div "Email General Track the performance of your email campaigns and identify areas …" at bounding box center [379, 292] width 183 height 83
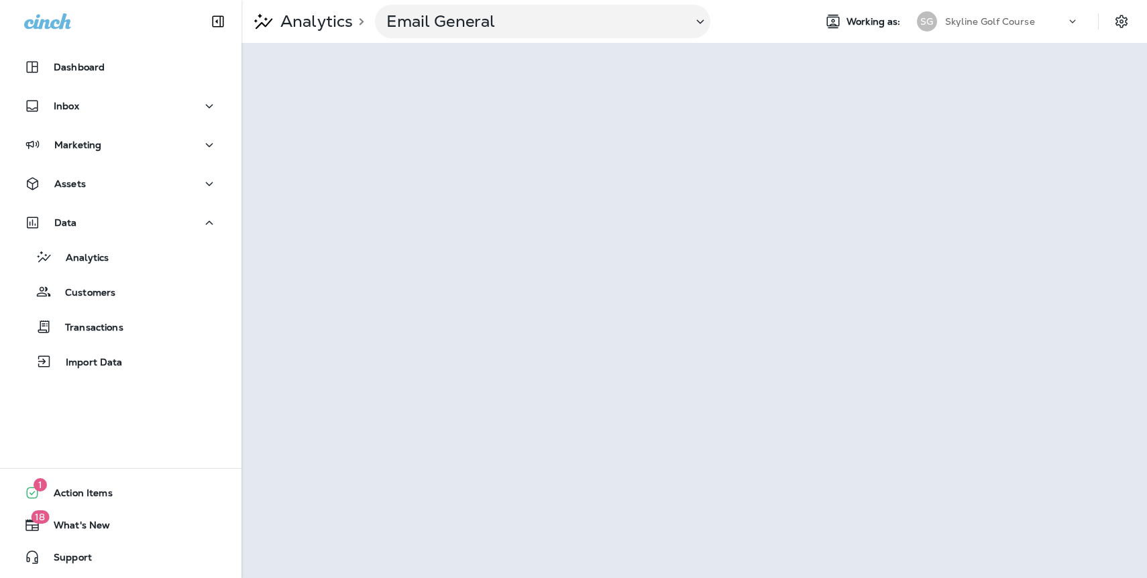
click at [987, 18] on p "Skyline Golf Course" at bounding box center [990, 21] width 90 height 11
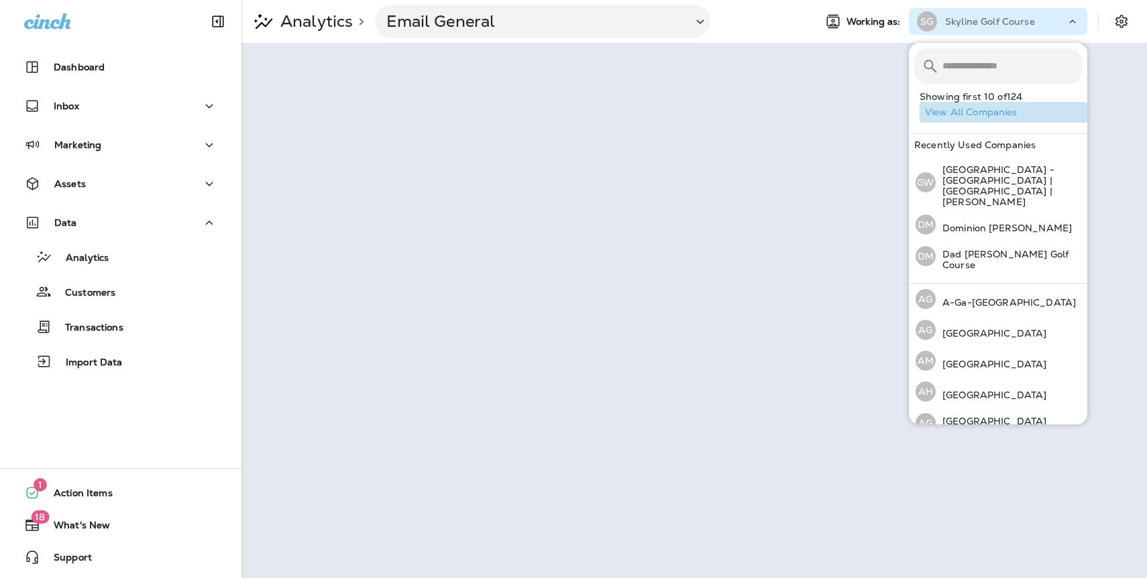
click at [981, 111] on button "View All Companies" at bounding box center [1003, 112] width 168 height 21
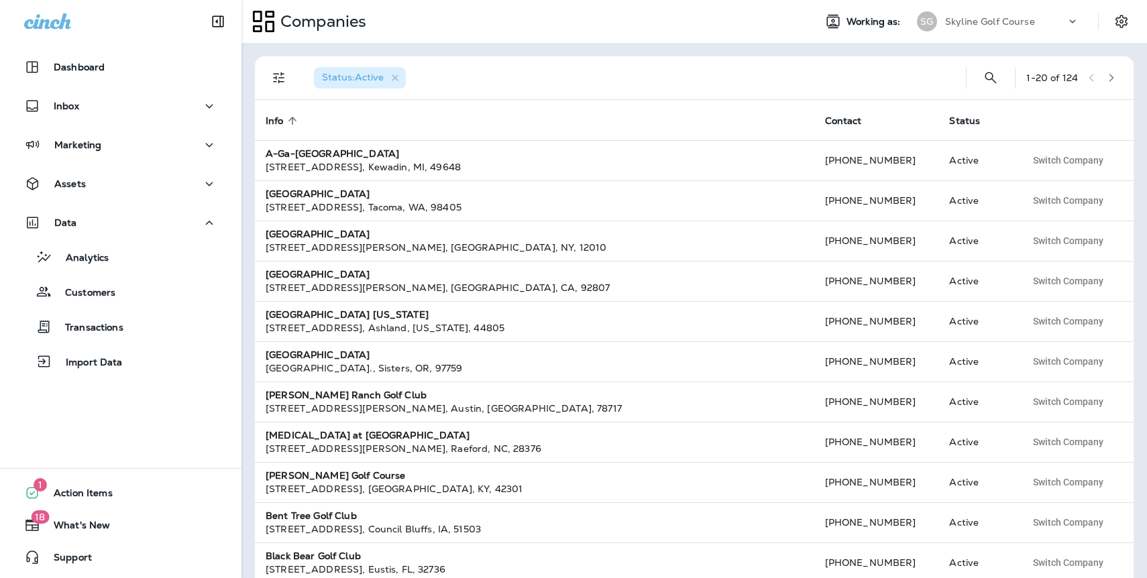
click at [1112, 80] on icon "button" at bounding box center [1110, 77] width 9 height 9
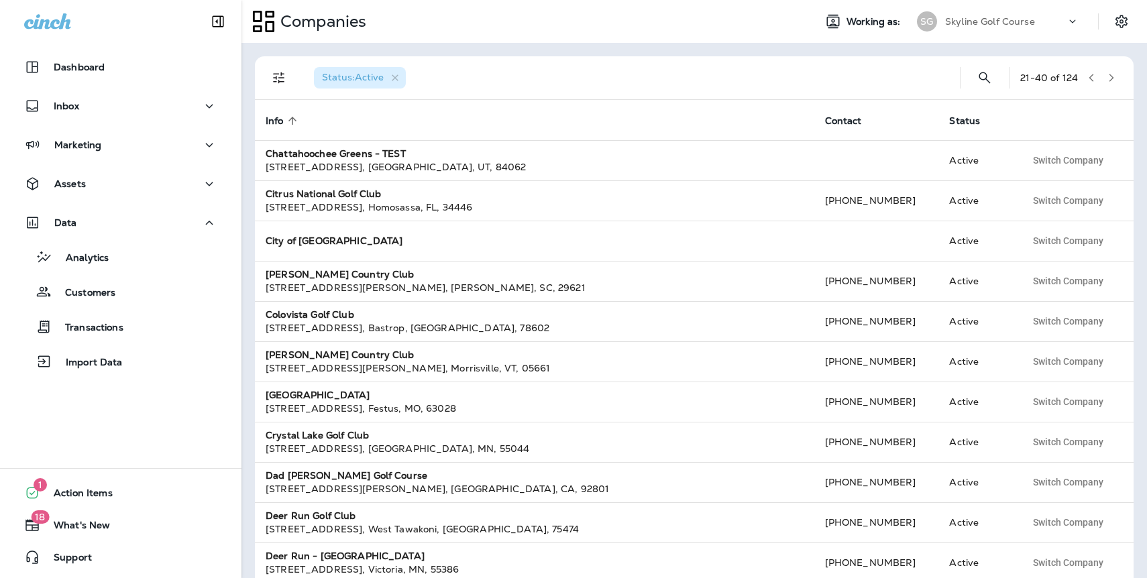
click at [1110, 80] on icon "button" at bounding box center [1111, 78] width 5 height 8
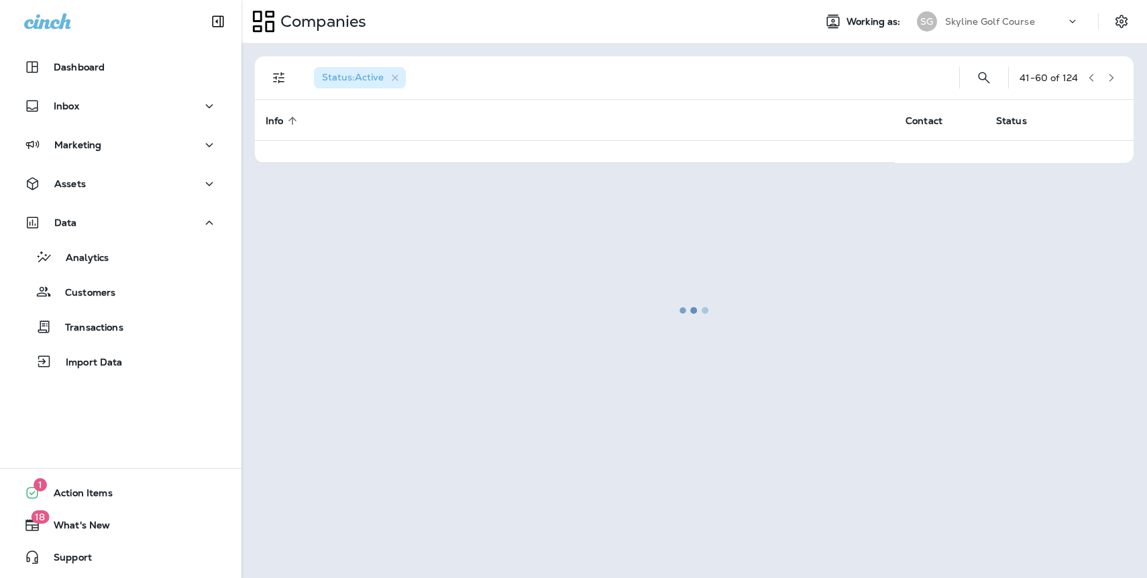
click at [1110, 80] on div at bounding box center [694, 310] width 903 height 532
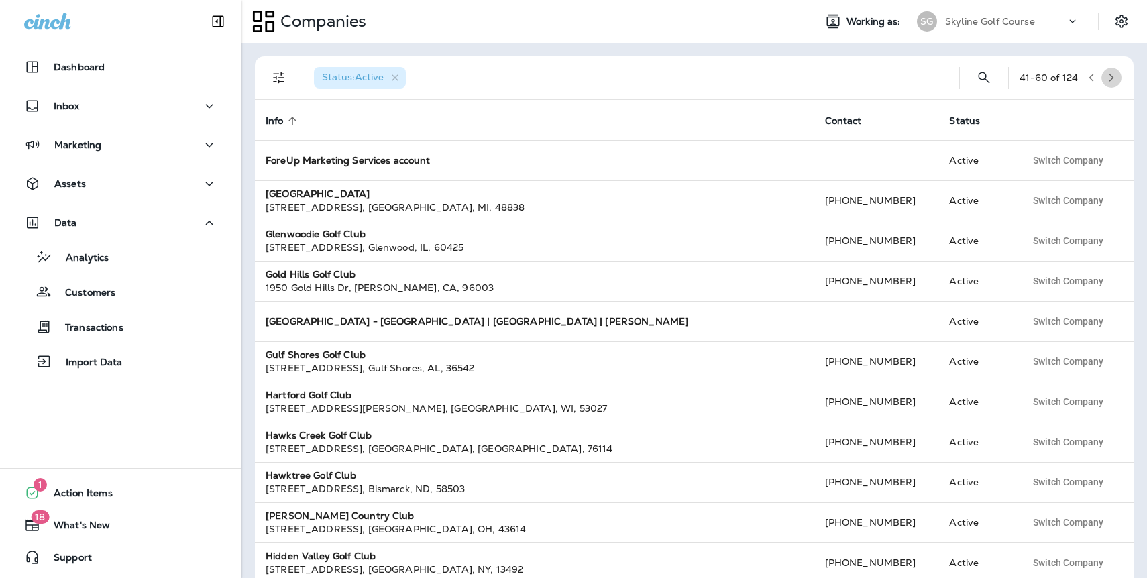
click at [1110, 80] on icon "button" at bounding box center [1111, 78] width 5 height 8
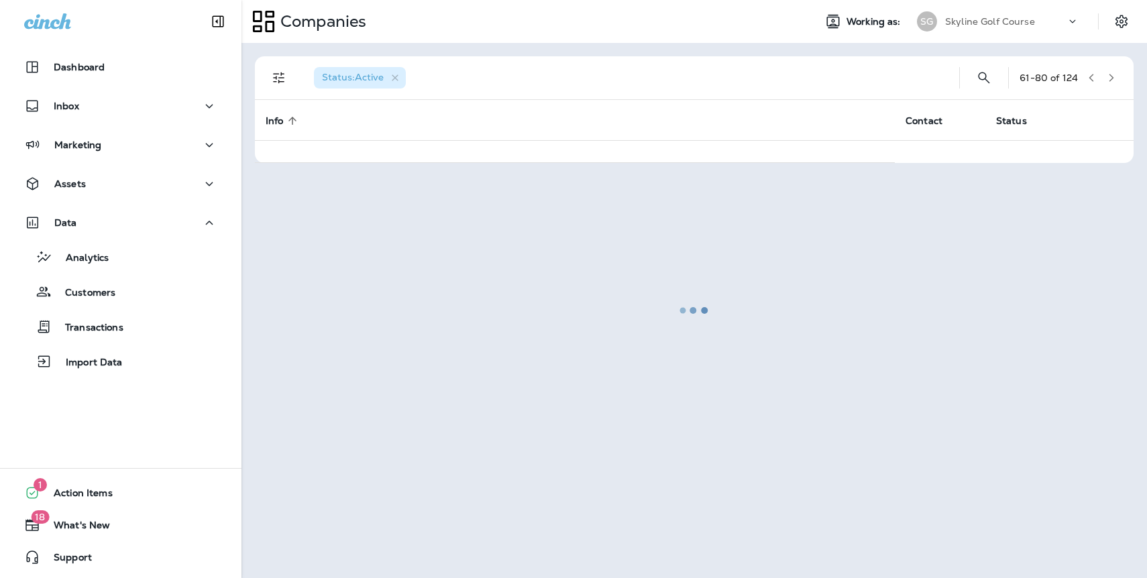
click at [1110, 80] on div at bounding box center [694, 310] width 903 height 532
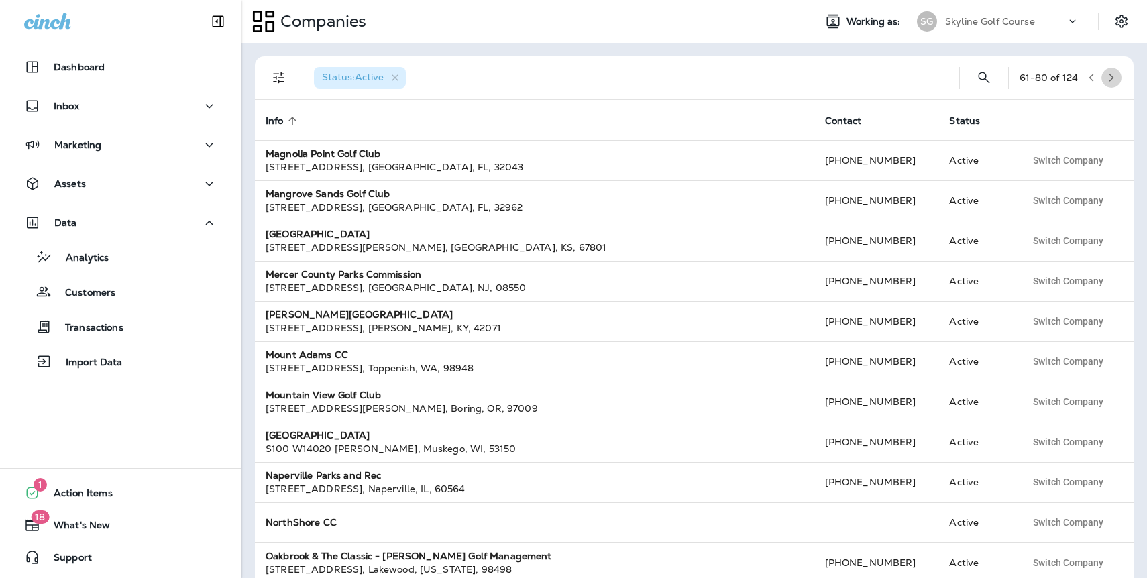
click at [1110, 80] on icon "button" at bounding box center [1111, 78] width 5 height 8
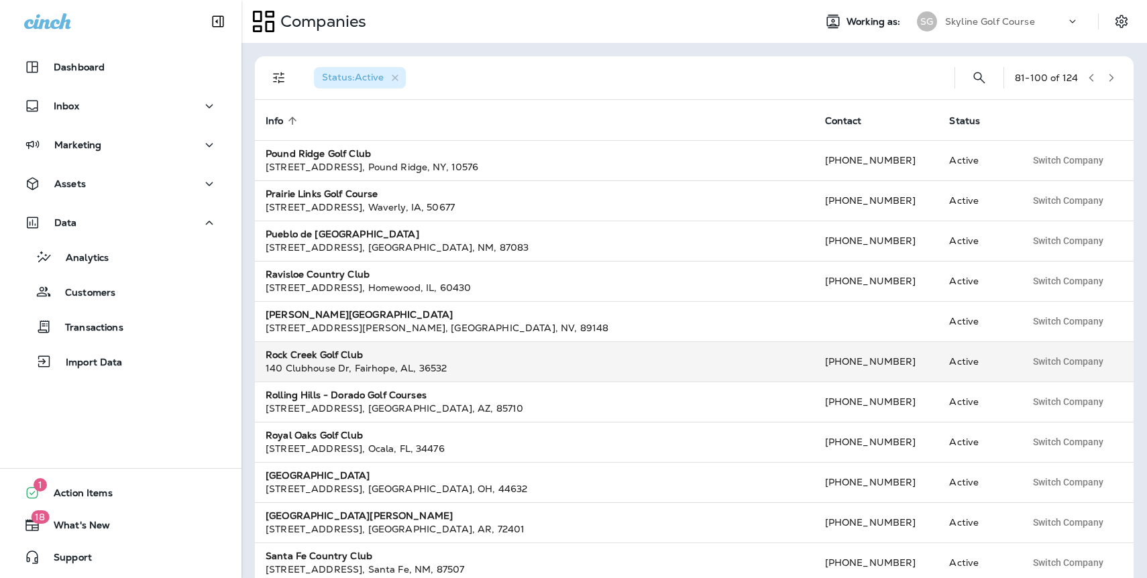
scroll to position [380, 0]
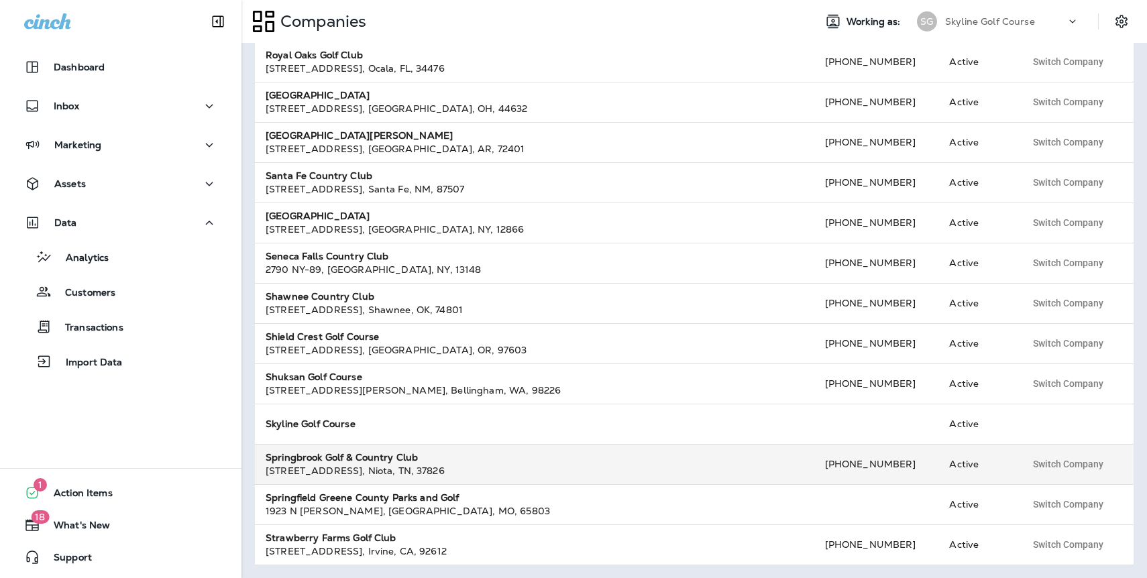
click at [325, 459] on strong "Springbrook Golf & Country Club" at bounding box center [342, 457] width 152 height 12
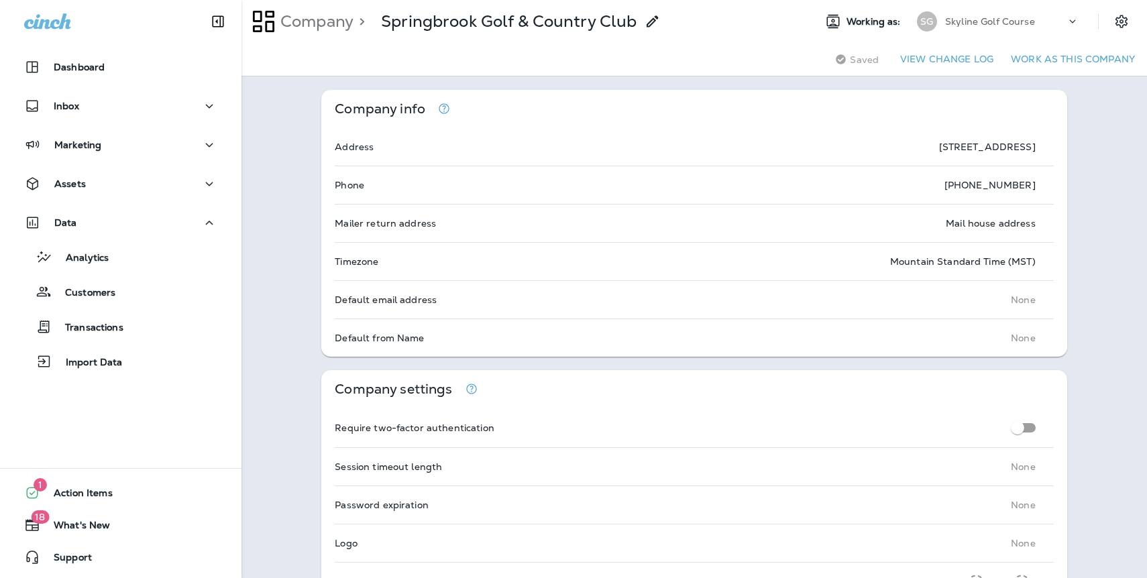
click at [1042, 61] on button "Work as this company" at bounding box center [1072, 59] width 135 height 21
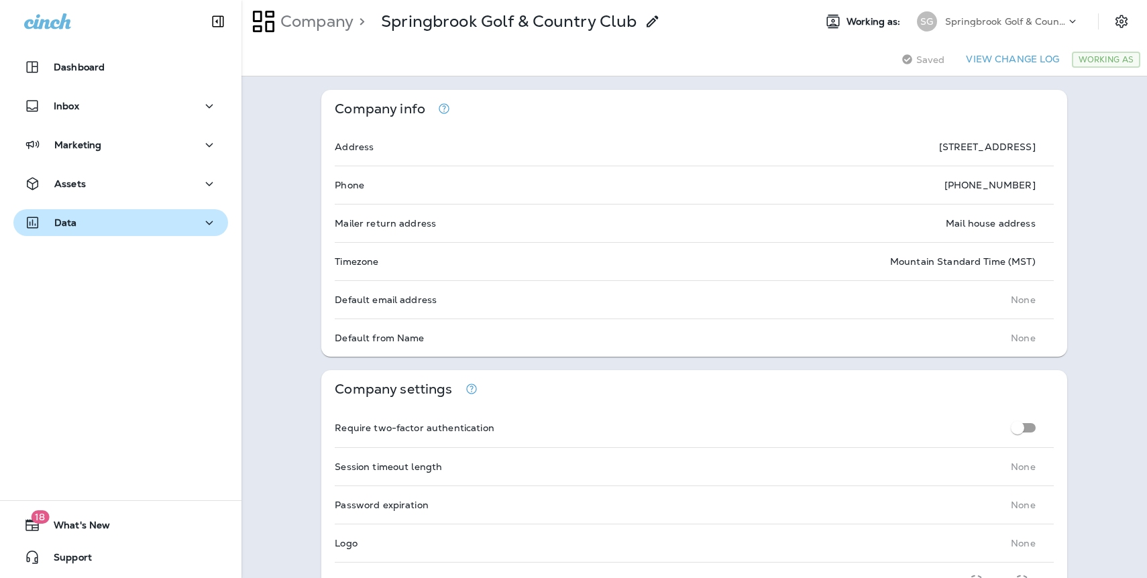
click at [82, 228] on div "Data" at bounding box center [120, 223] width 193 height 17
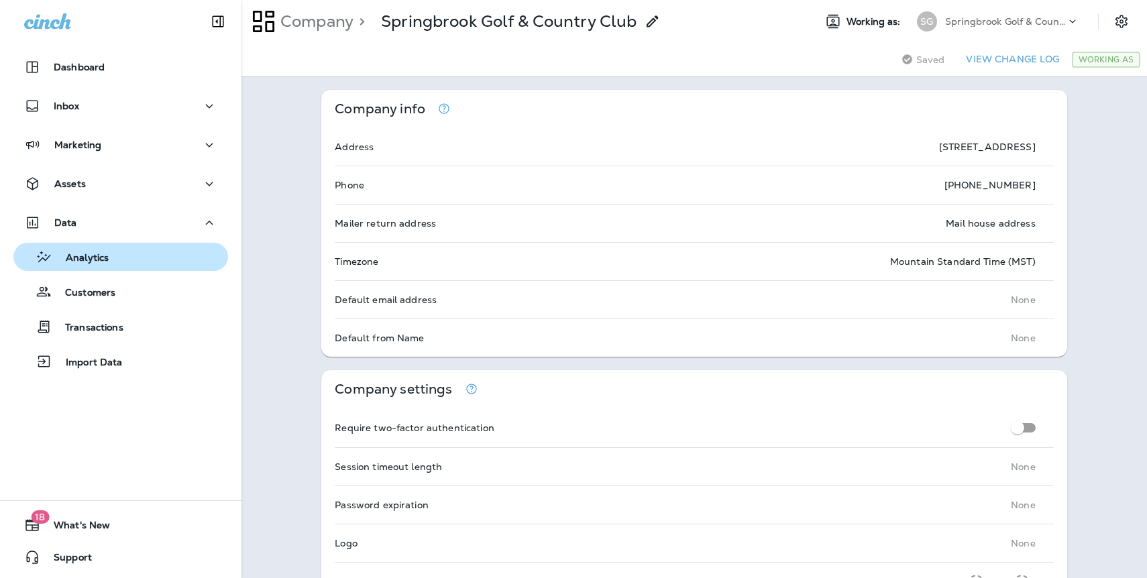
click at [83, 263] on p "Analytics" at bounding box center [80, 258] width 56 height 13
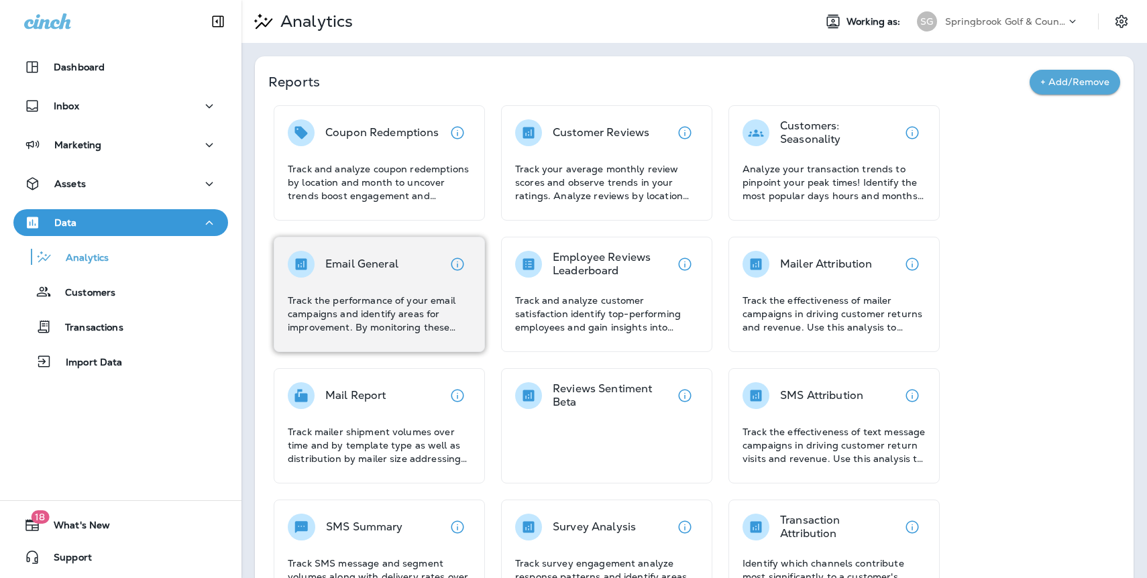
click at [314, 296] on p "Track the performance of your email campaigns and identify areas for improvemen…" at bounding box center [379, 314] width 183 height 40
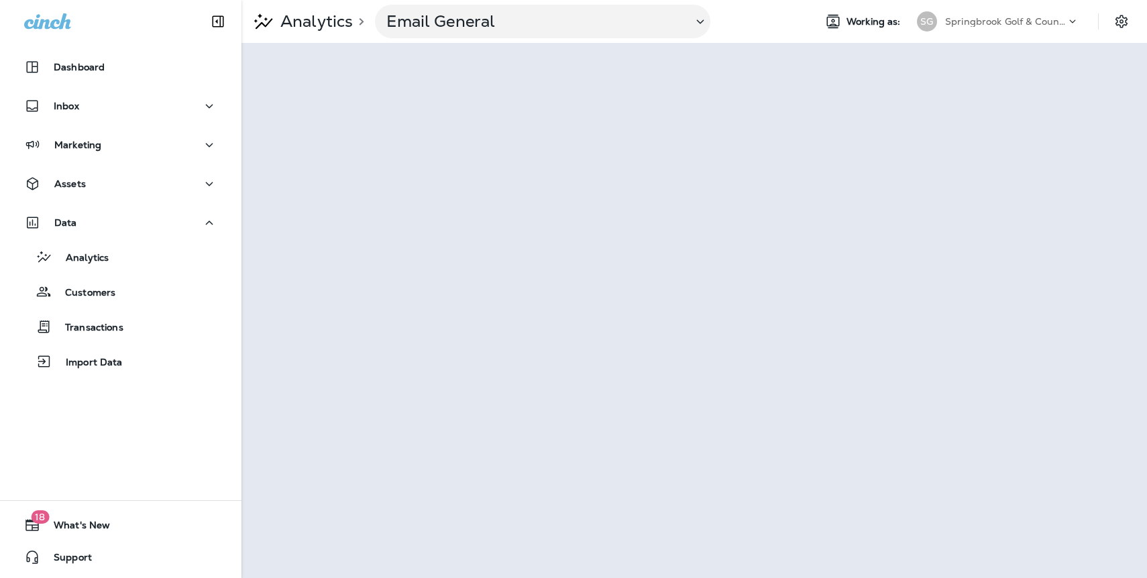
click at [1015, 15] on div "Springbrook Golf & Country Club" at bounding box center [1005, 21] width 121 height 20
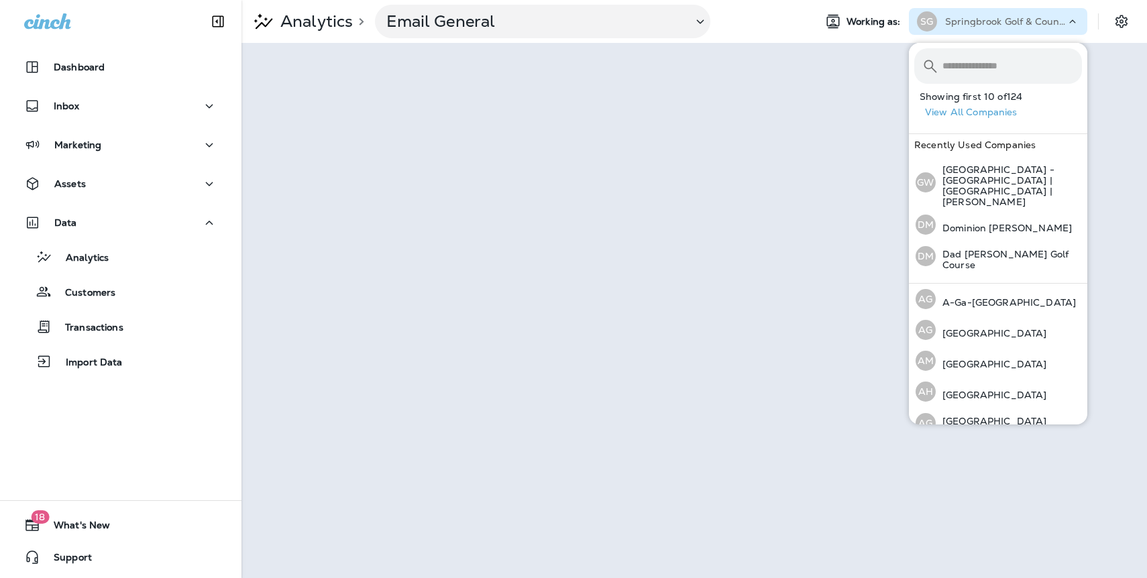
click at [987, 108] on button "View All Companies" at bounding box center [1003, 112] width 168 height 21
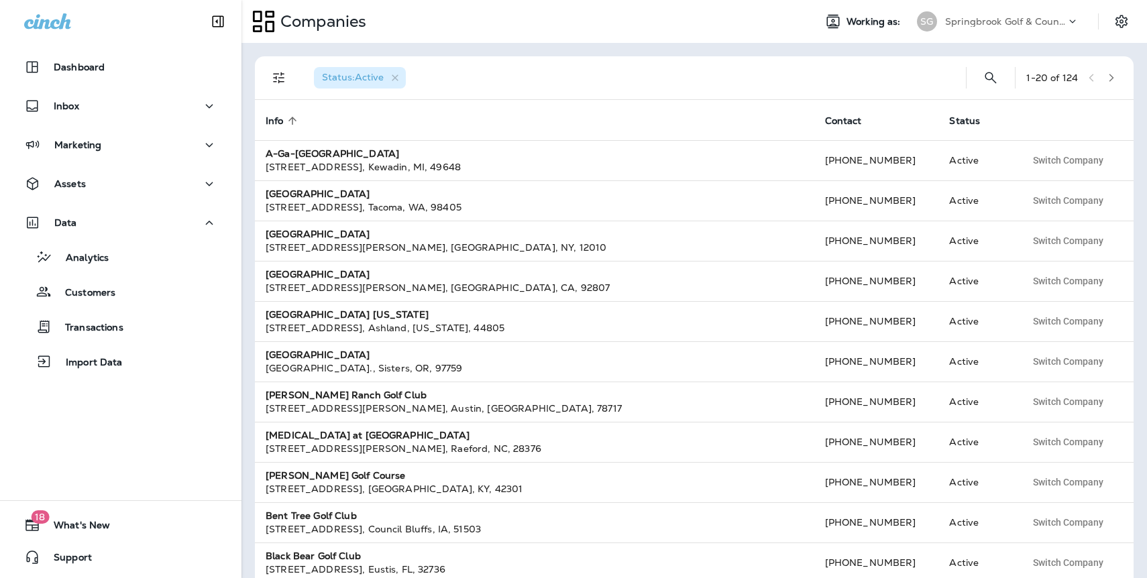
click at [1109, 78] on icon "button" at bounding box center [1110, 77] width 9 height 9
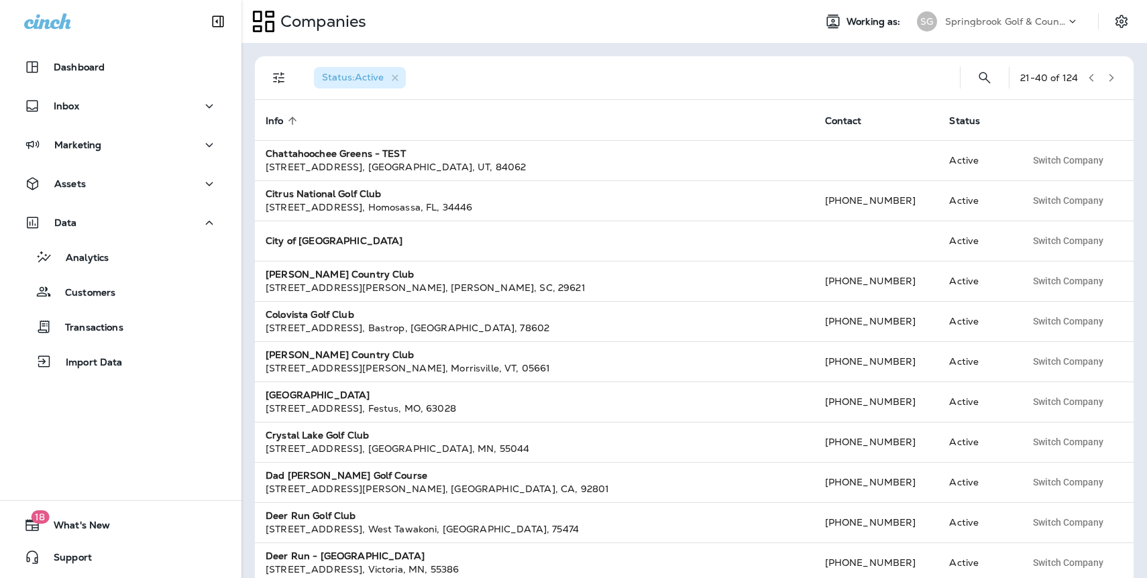
click at [1110, 82] on icon "button" at bounding box center [1110, 77] width 9 height 9
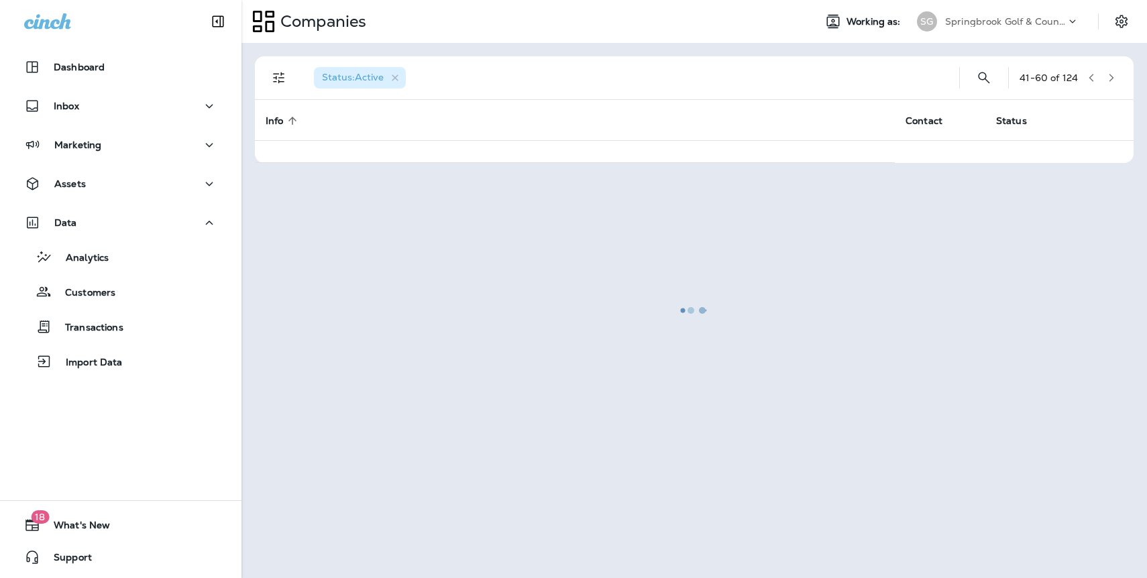
click at [1110, 82] on div at bounding box center [694, 310] width 903 height 532
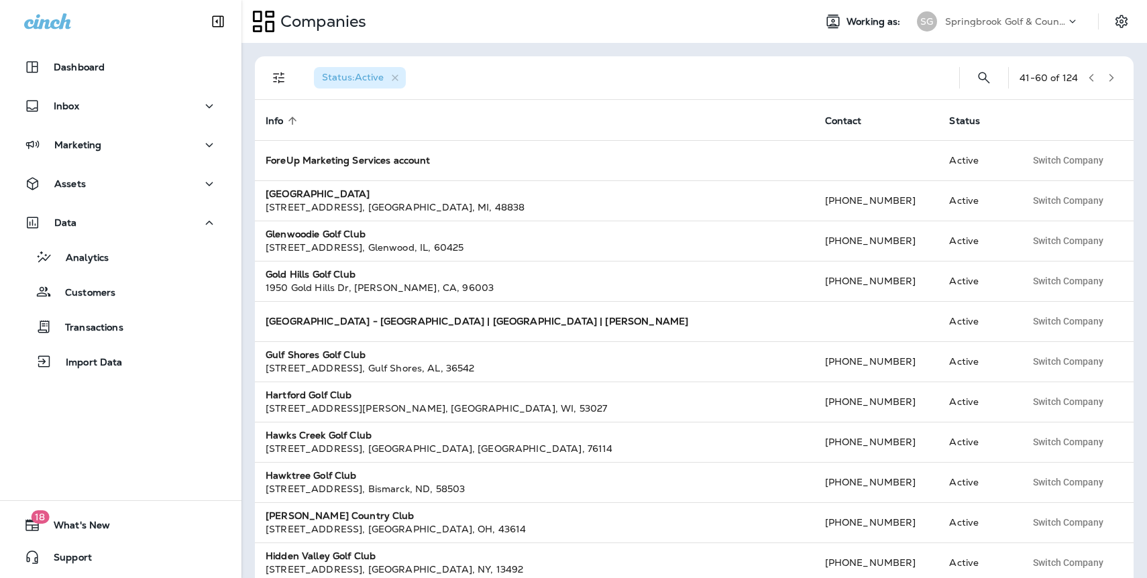
click at [1115, 78] on icon "button" at bounding box center [1110, 77] width 9 height 9
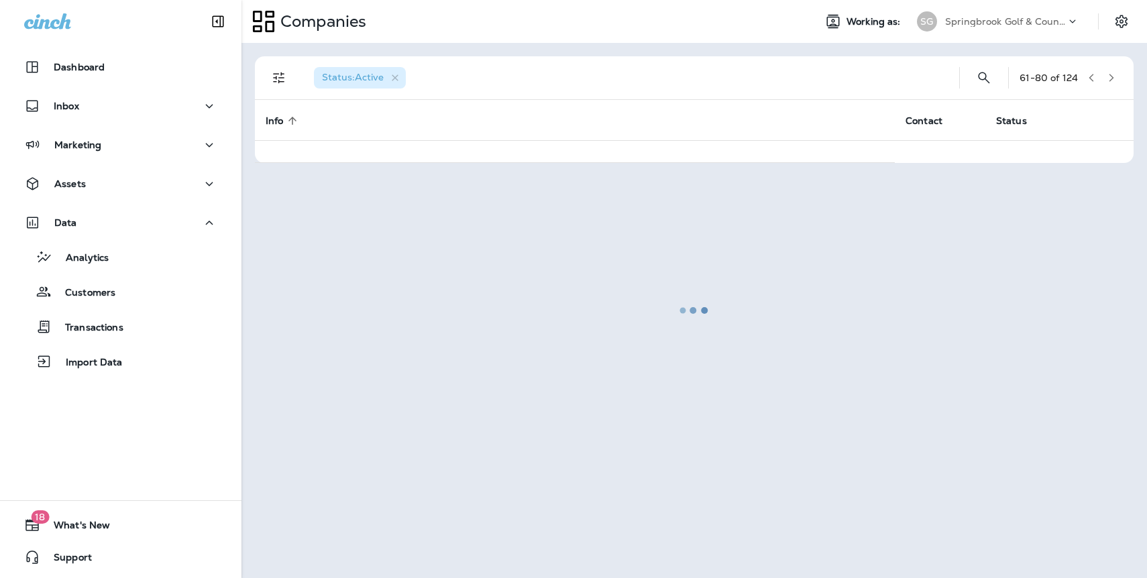
click at [1115, 78] on div at bounding box center [694, 310] width 903 height 532
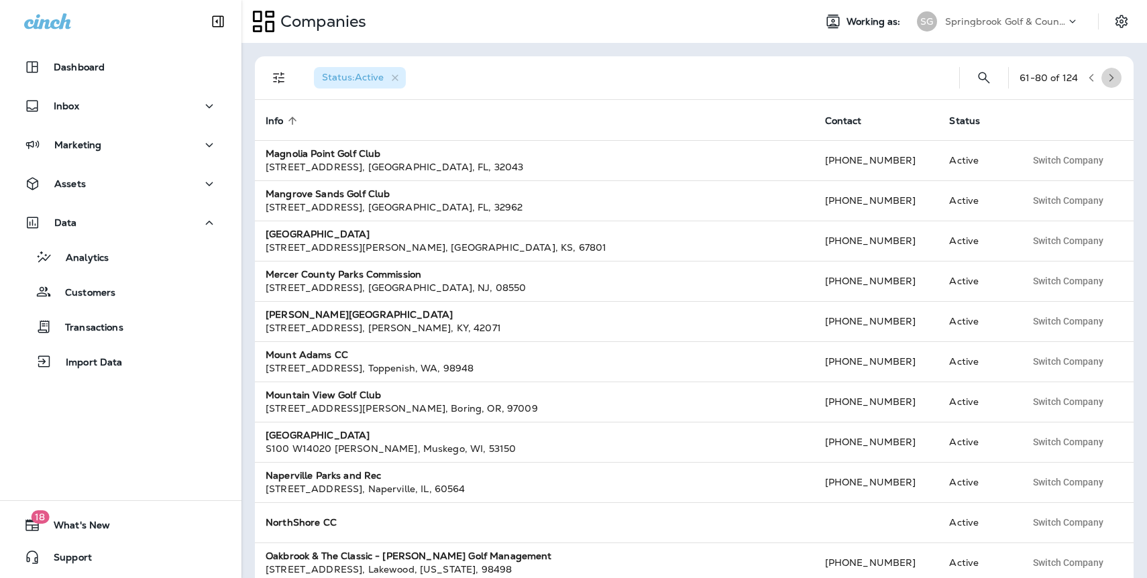
click at [1115, 78] on icon "button" at bounding box center [1110, 77] width 9 height 9
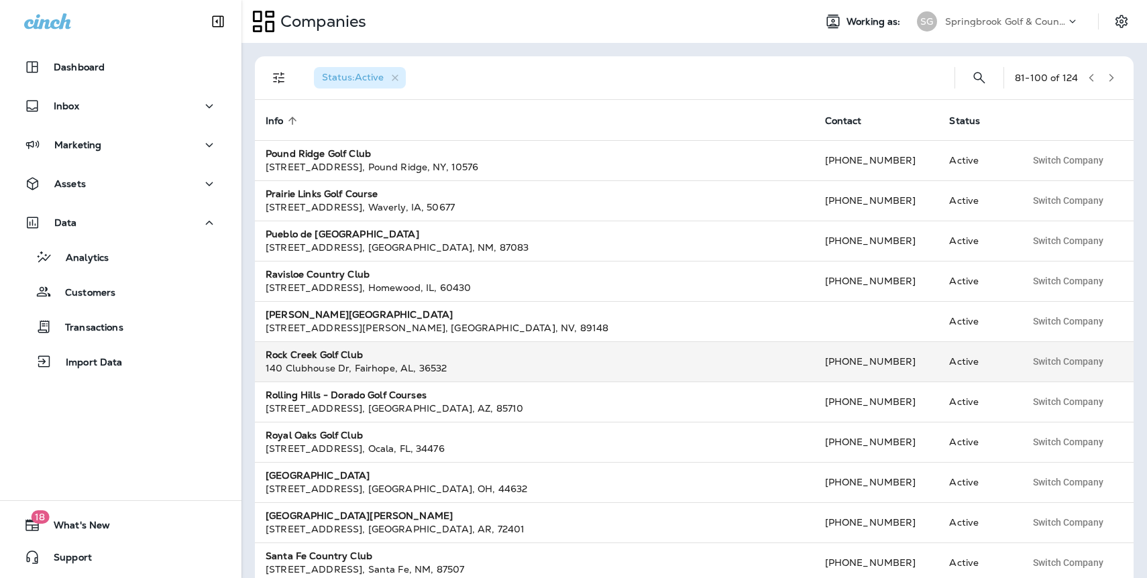
scroll to position [380, 0]
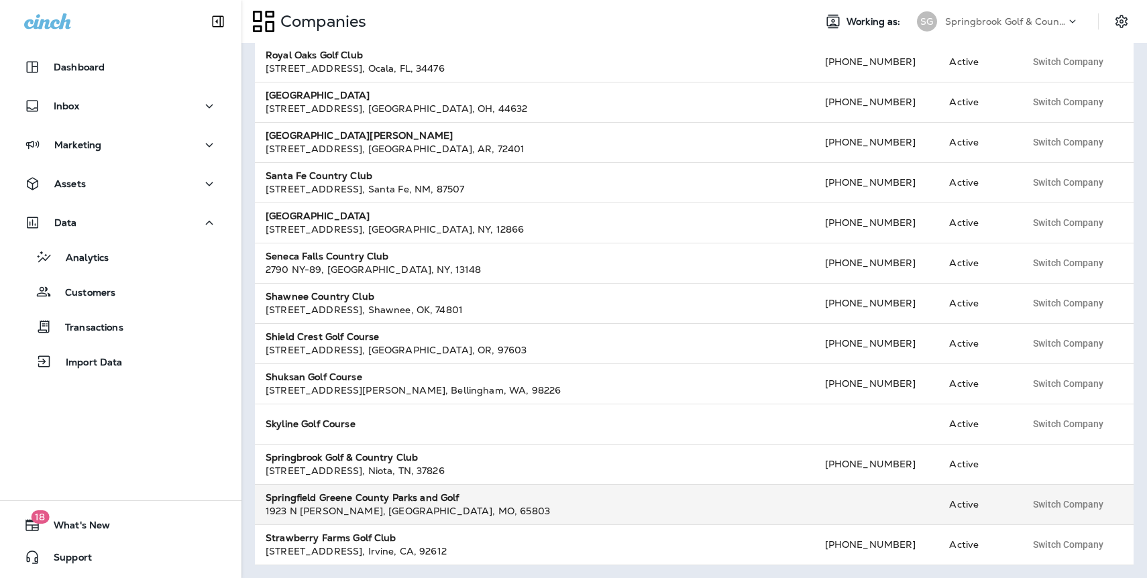
click at [365, 503] on strong "Springfield Greene County Parks and Golf" at bounding box center [363, 498] width 194 height 12
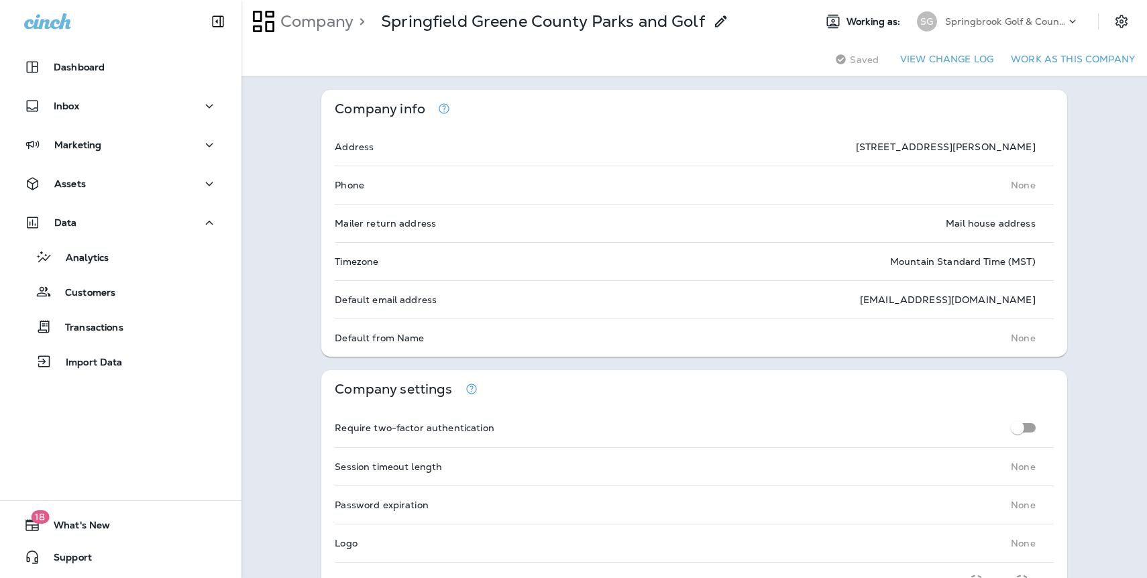
click at [1110, 59] on button "Work as this company" at bounding box center [1072, 59] width 135 height 21
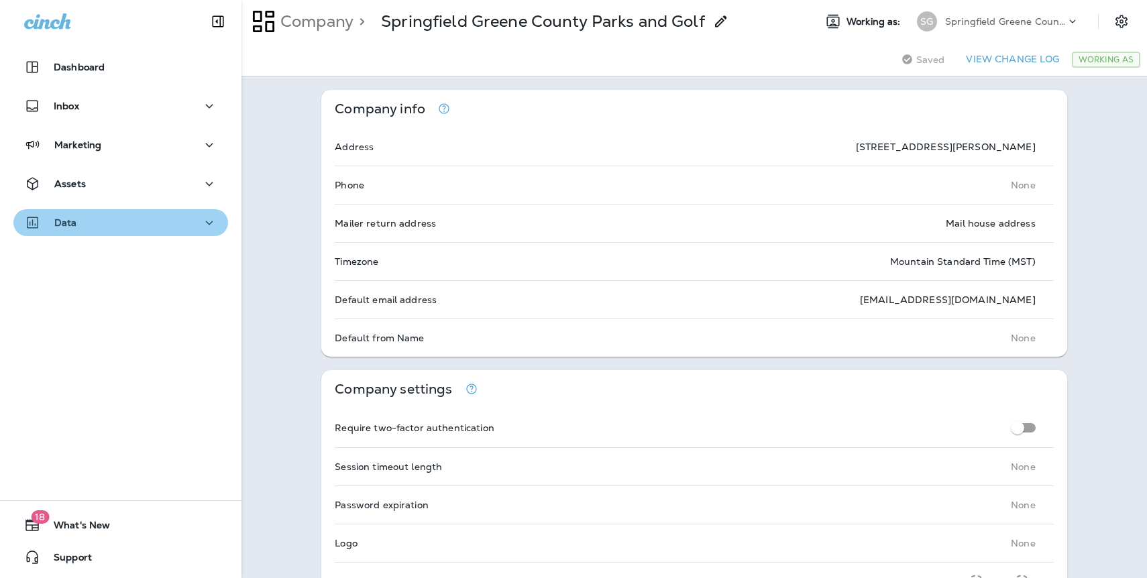
click at [68, 224] on p "Data" at bounding box center [65, 222] width 23 height 11
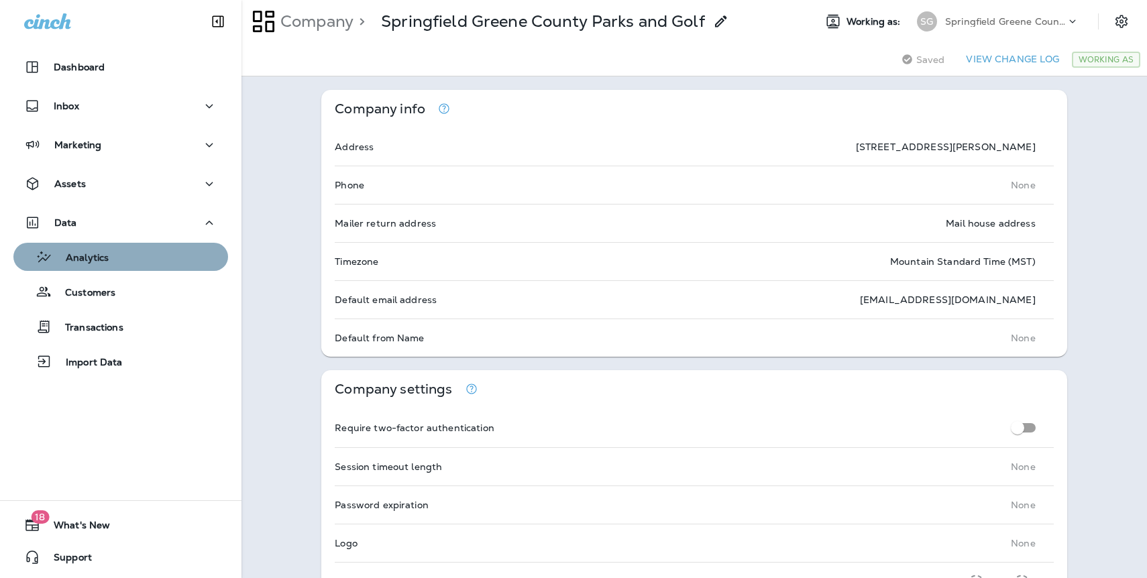
click at [72, 257] on p "Analytics" at bounding box center [80, 258] width 56 height 13
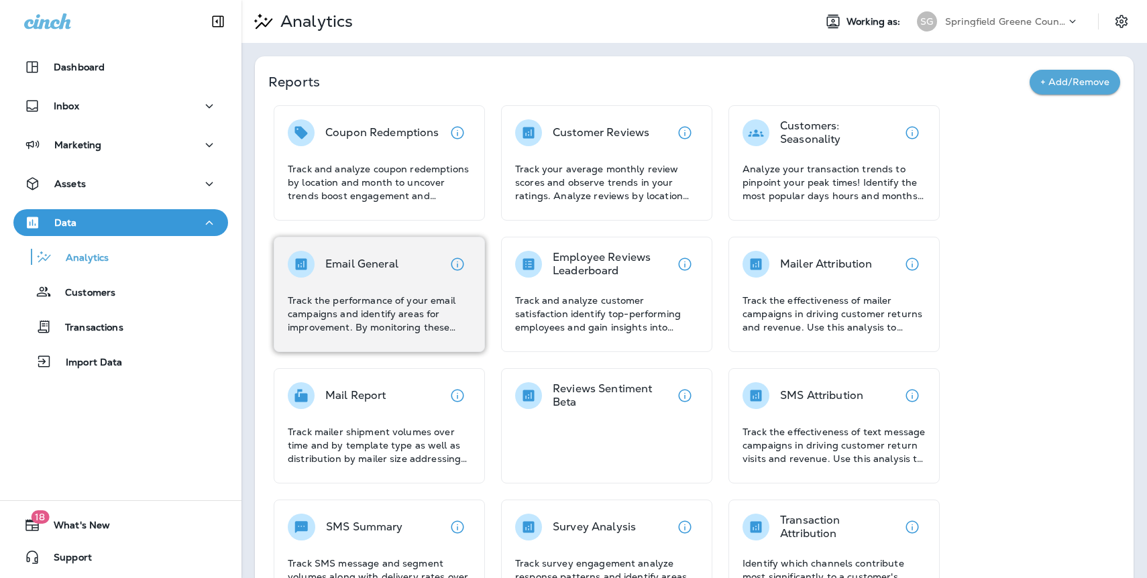
click at [400, 266] on div "Email General" at bounding box center [379, 264] width 183 height 27
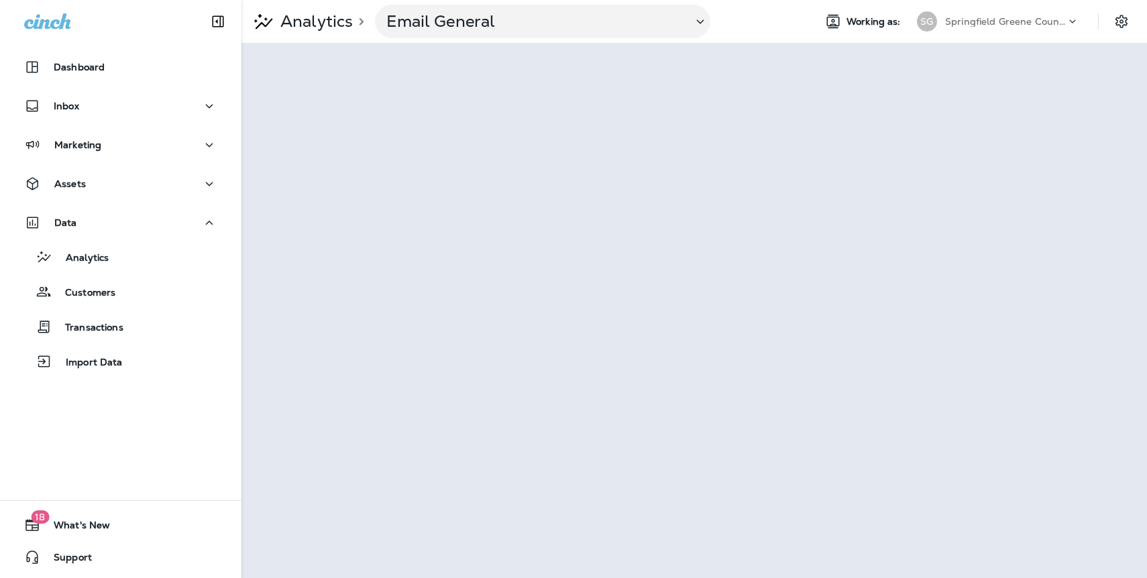
click at [1009, 23] on p "Springfield Greene County Parks and Golf" at bounding box center [1005, 21] width 121 height 11
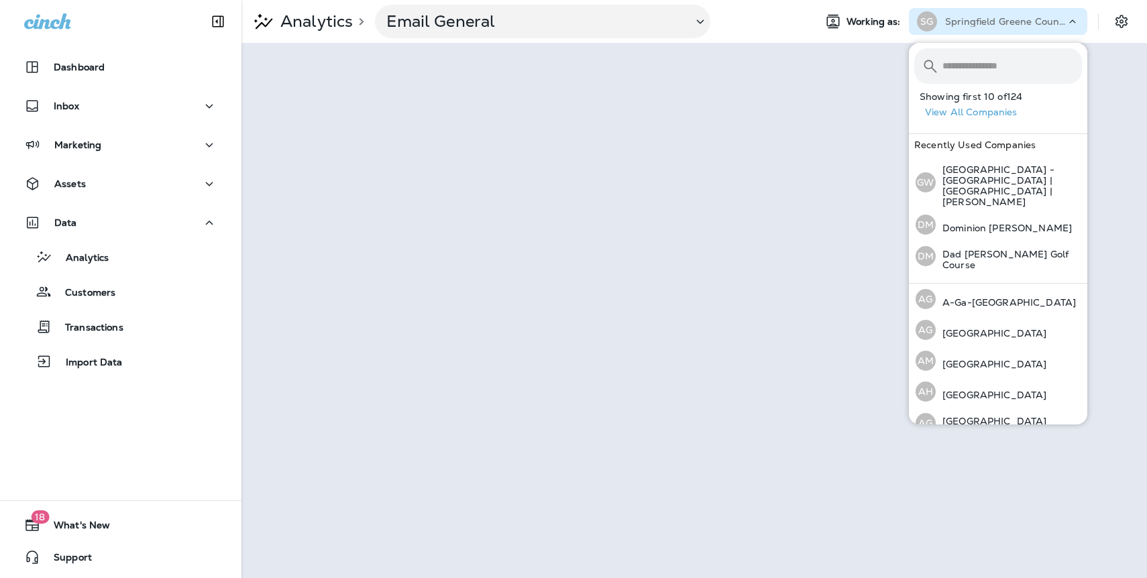
click at [1011, 110] on button "View All Companies" at bounding box center [1003, 112] width 168 height 21
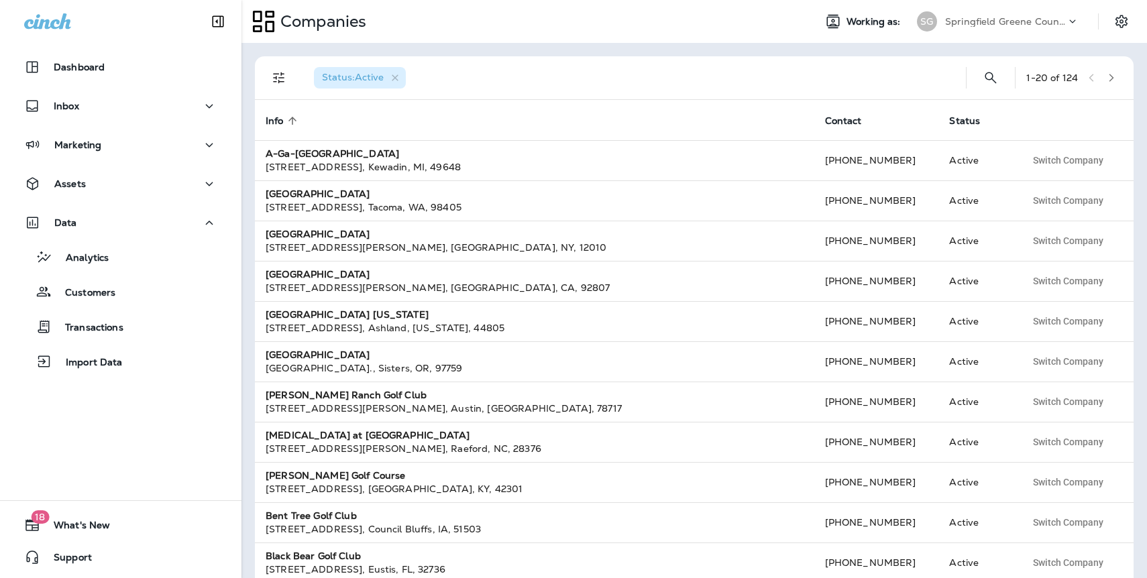
scroll to position [3, 0]
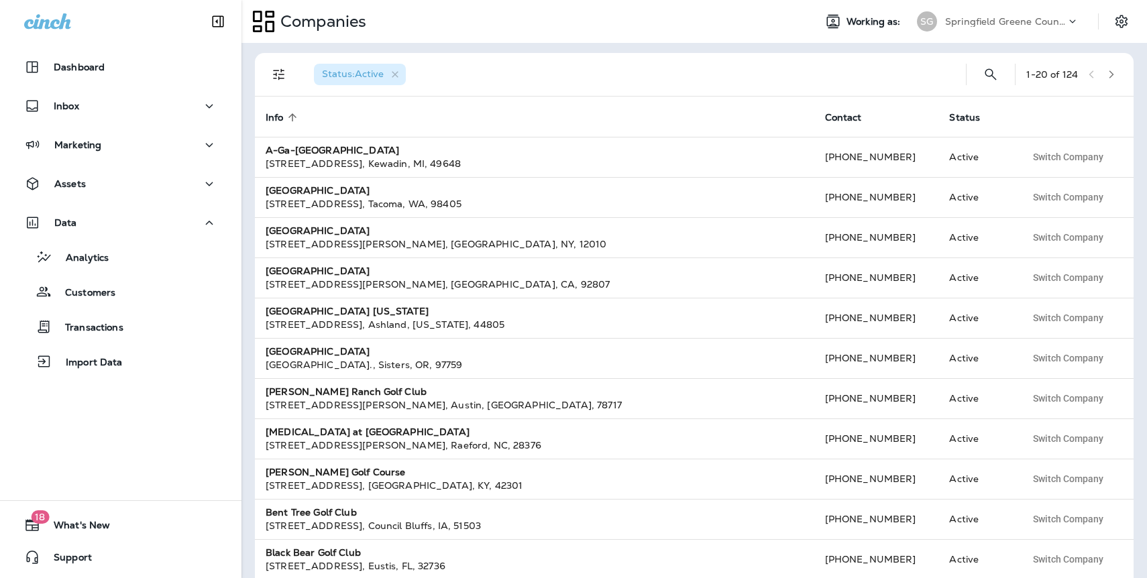
click at [1043, 22] on p "Springfield Greene County Parks and Golf" at bounding box center [1005, 21] width 121 height 11
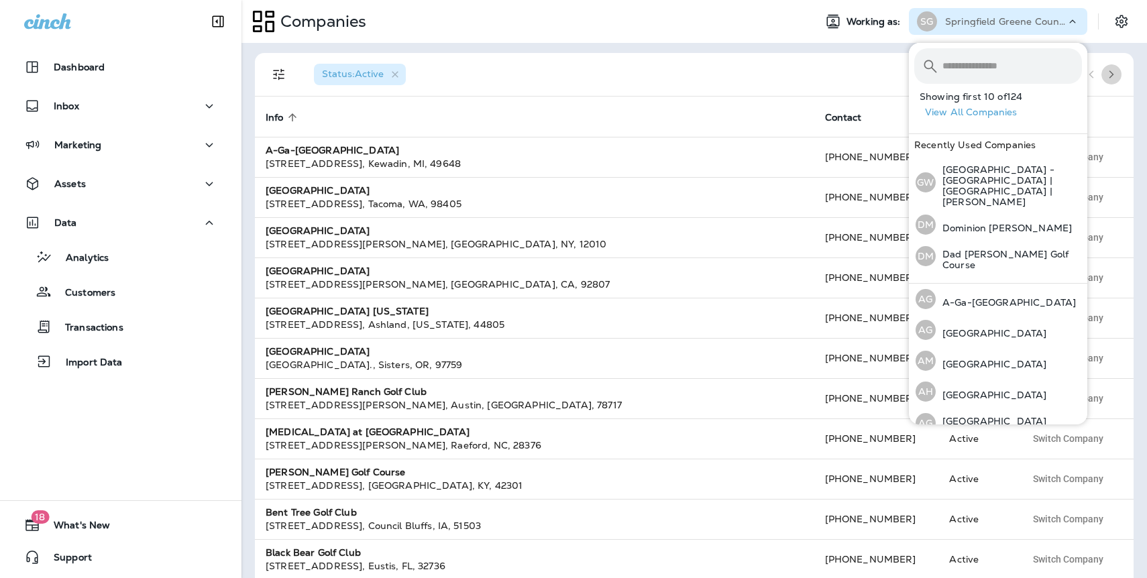
click at [1113, 76] on icon "button" at bounding box center [1110, 74] width 9 height 9
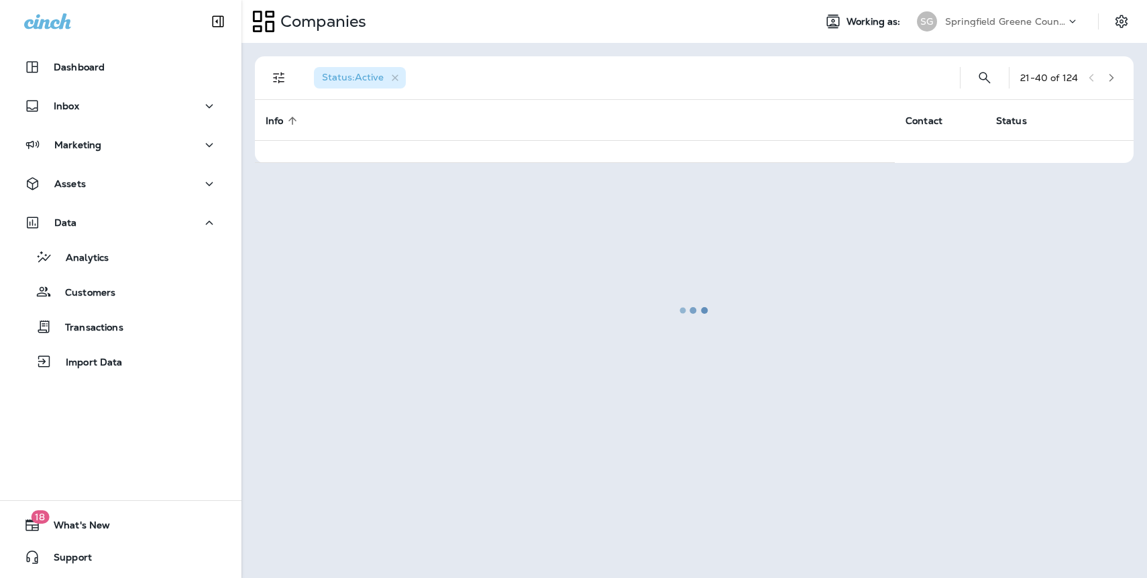
click at [1113, 76] on div at bounding box center [694, 310] width 903 height 532
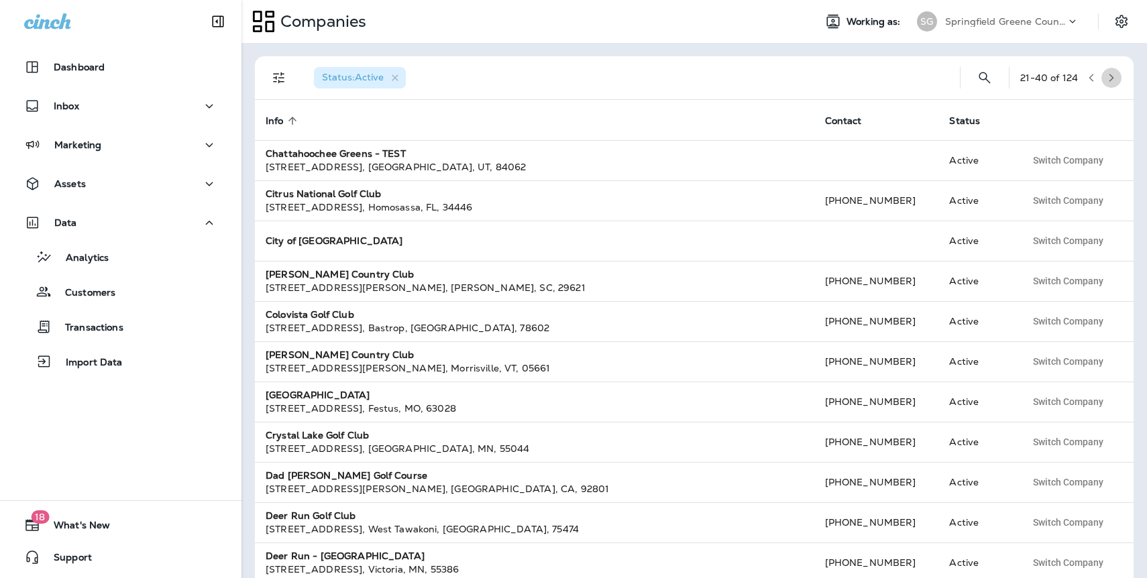
click at [1113, 76] on icon "button" at bounding box center [1110, 77] width 9 height 9
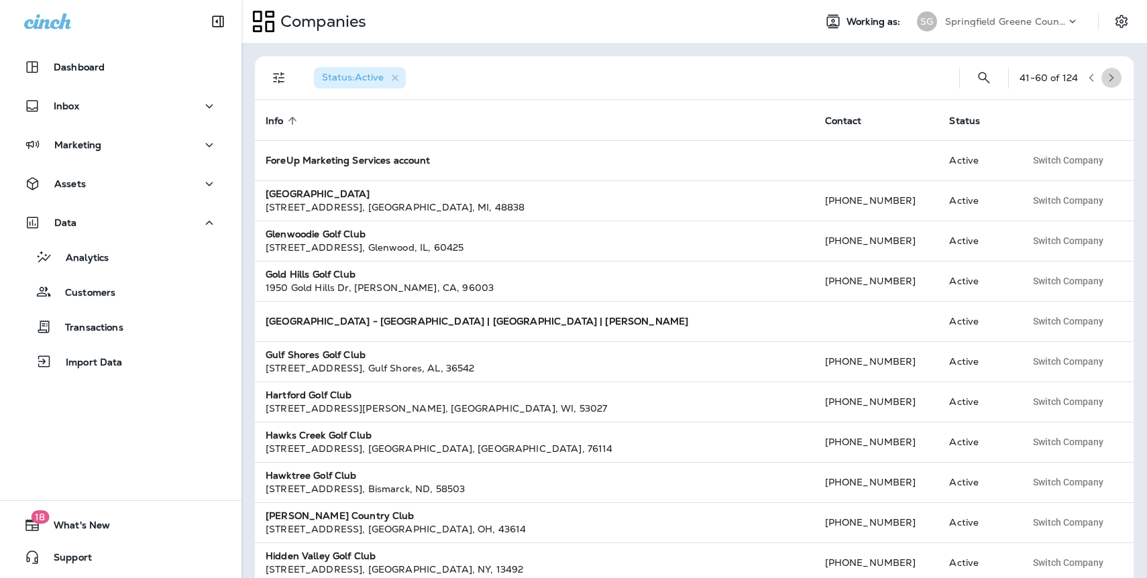
click at [1113, 78] on icon "button" at bounding box center [1110, 77] width 9 height 9
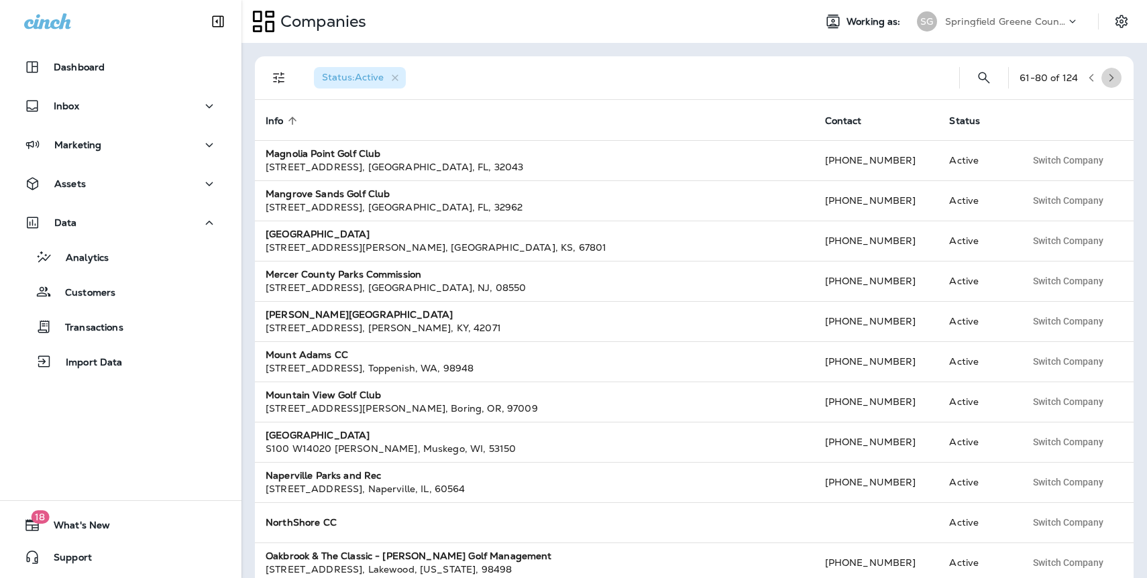
click at [1113, 80] on icon "button" at bounding box center [1110, 77] width 9 height 9
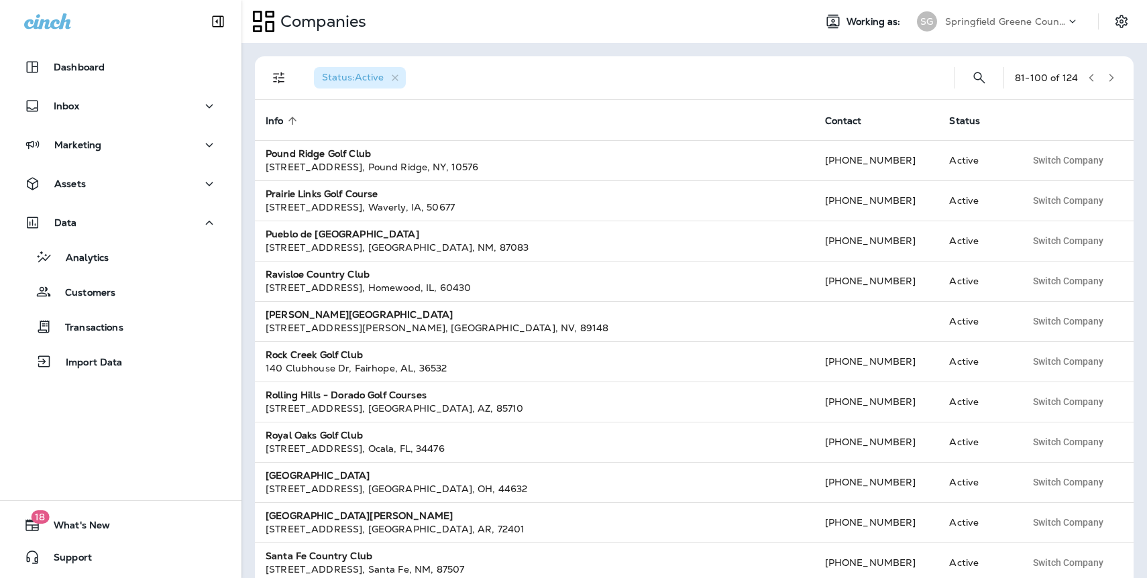
click at [1108, 73] on icon "button" at bounding box center [1110, 77] width 9 height 9
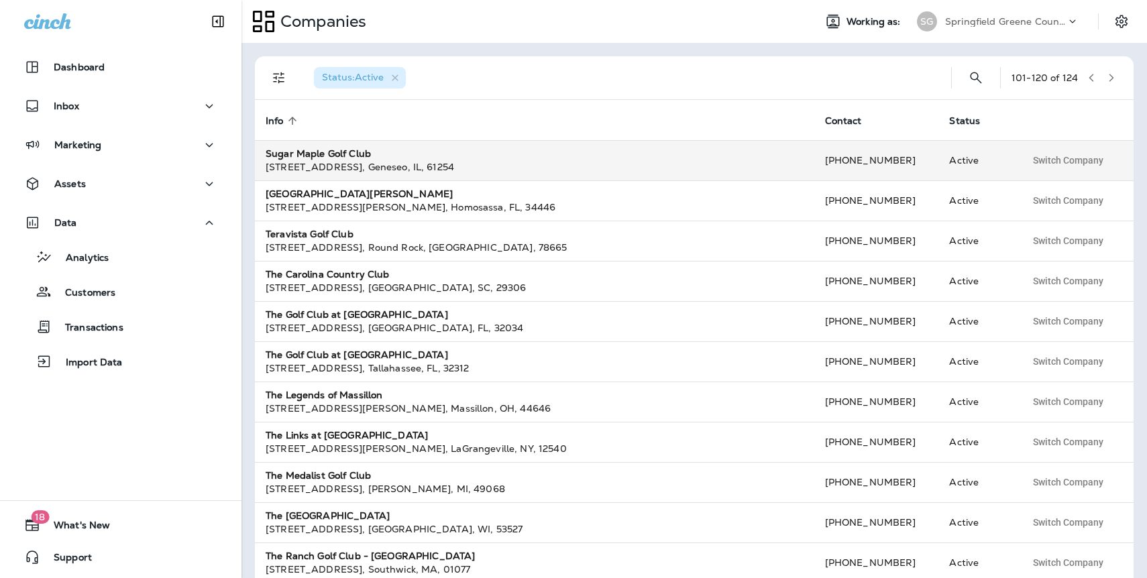
click at [358, 161] on div "19283 E 1600th St , Geneseo , IL , 61254" at bounding box center [535, 166] width 538 height 13
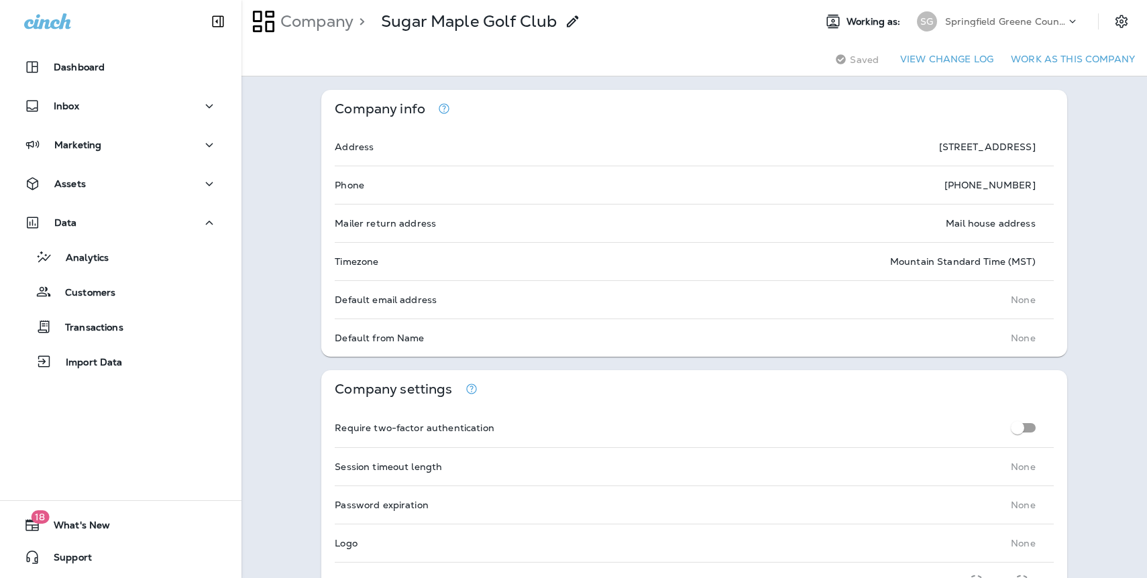
click at [1070, 52] on button "Work as this company" at bounding box center [1072, 59] width 135 height 21
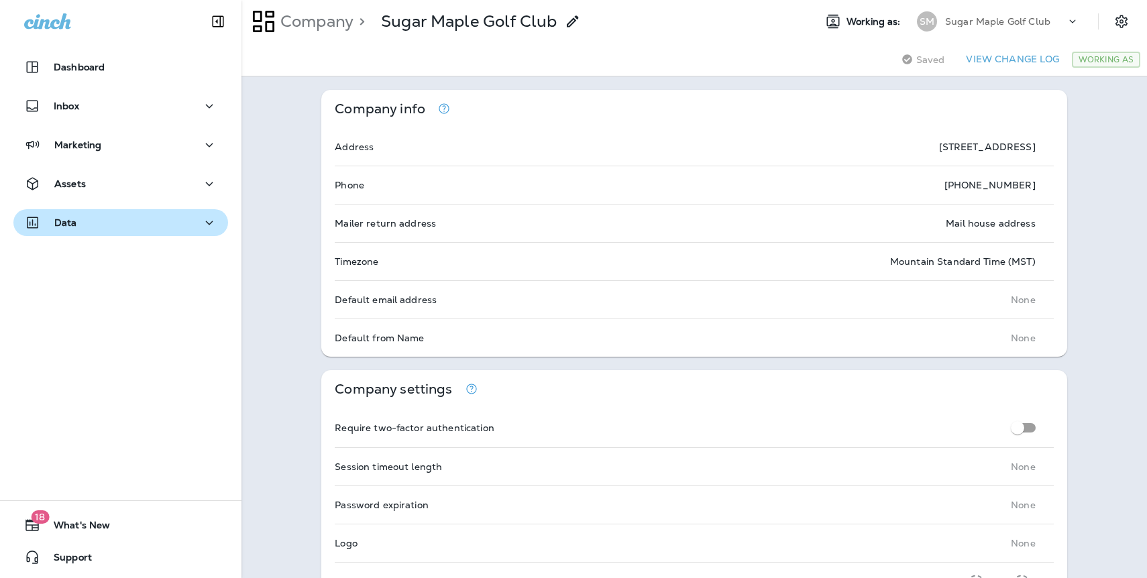
click at [83, 231] on button "Data" at bounding box center [120, 222] width 215 height 27
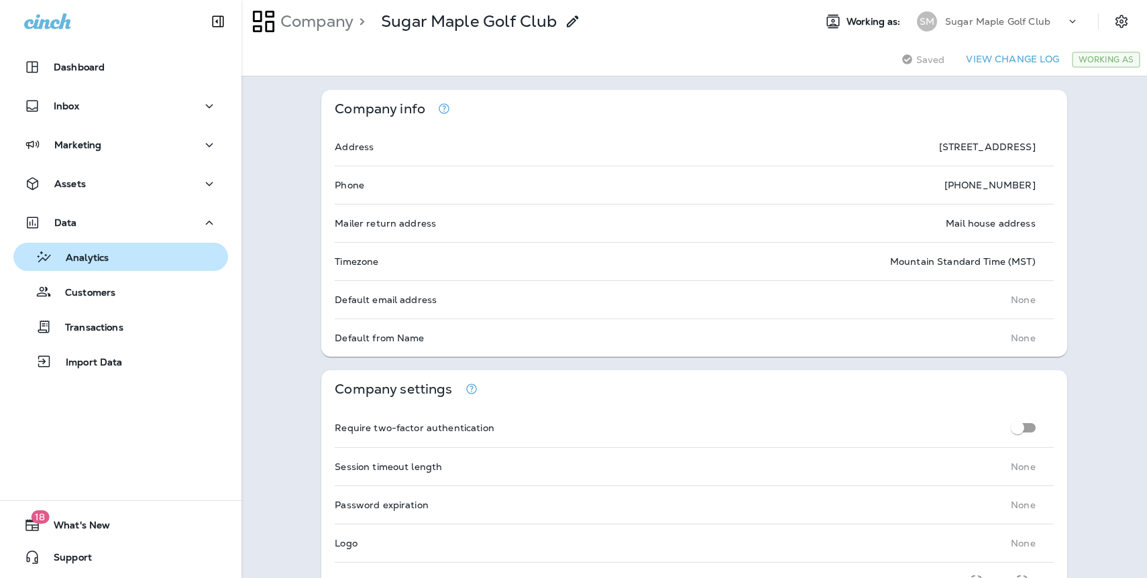
click at [122, 255] on div "Analytics" at bounding box center [121, 257] width 204 height 20
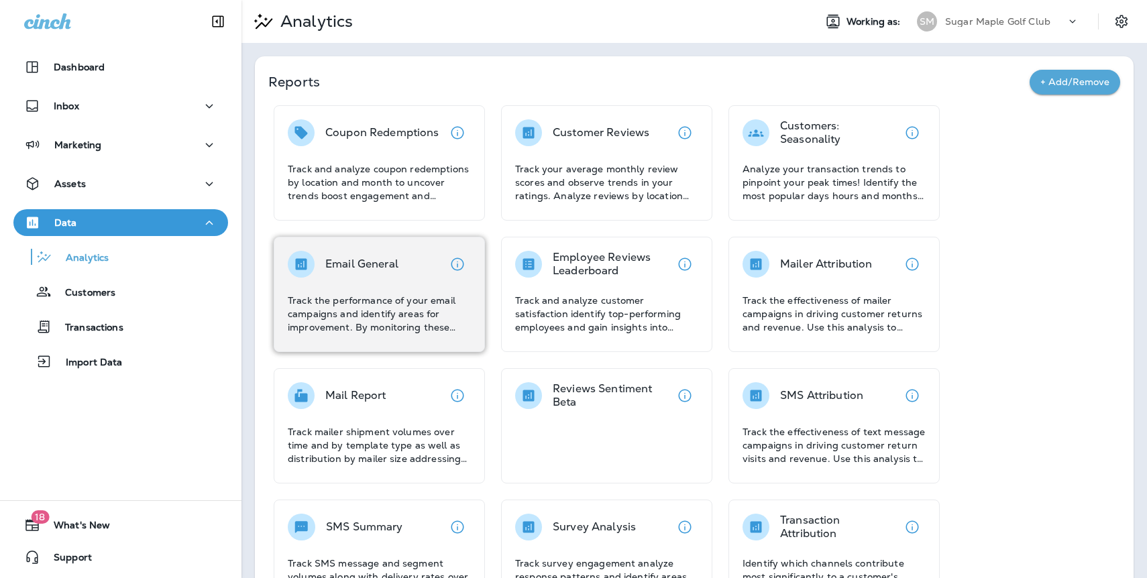
click at [360, 253] on div "Email General" at bounding box center [361, 264] width 73 height 27
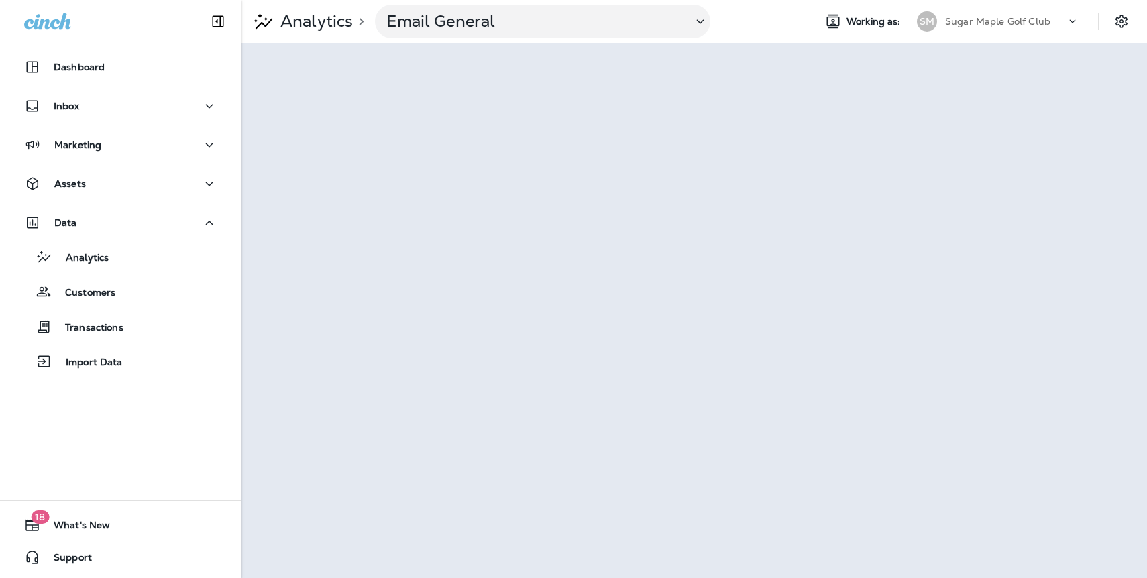
click at [1020, 23] on p "Sugar Maple Golf Club" at bounding box center [997, 21] width 105 height 11
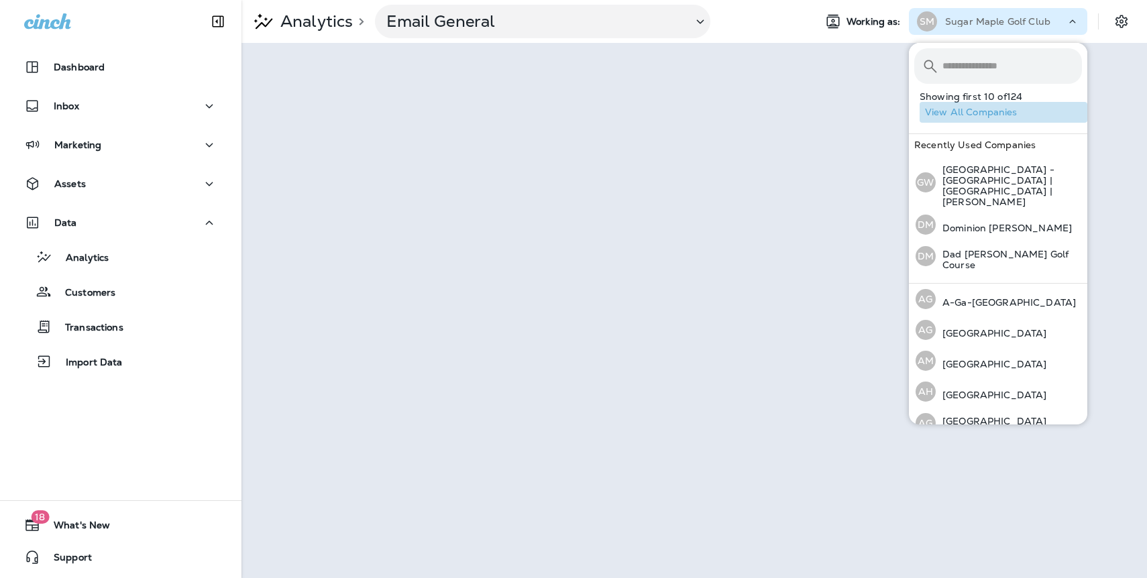
click at [979, 111] on button "View All Companies" at bounding box center [1003, 112] width 168 height 21
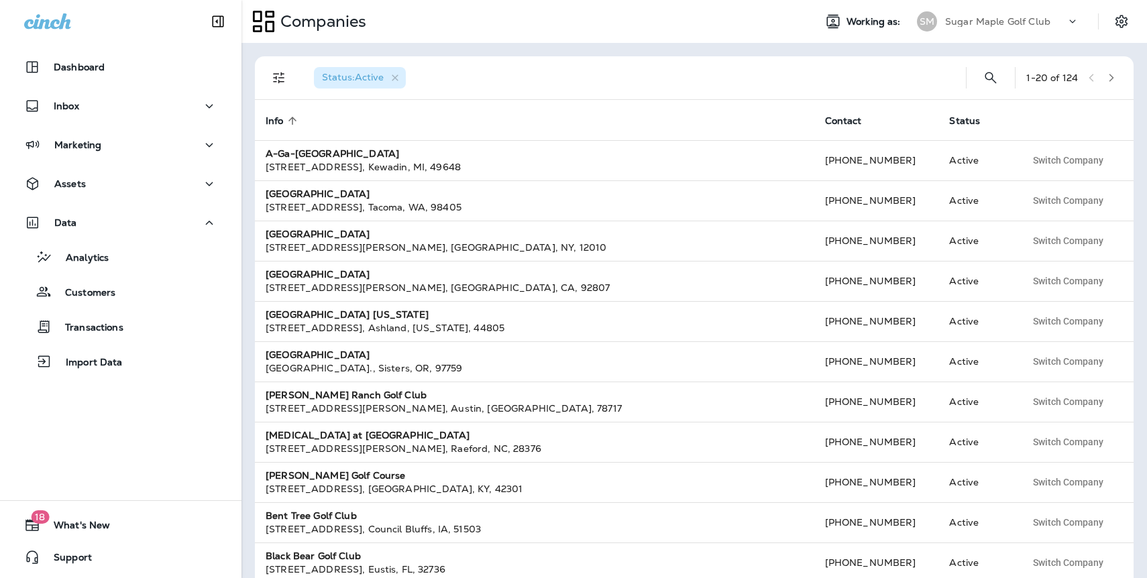
click at [1114, 77] on icon "button" at bounding box center [1110, 77] width 9 height 9
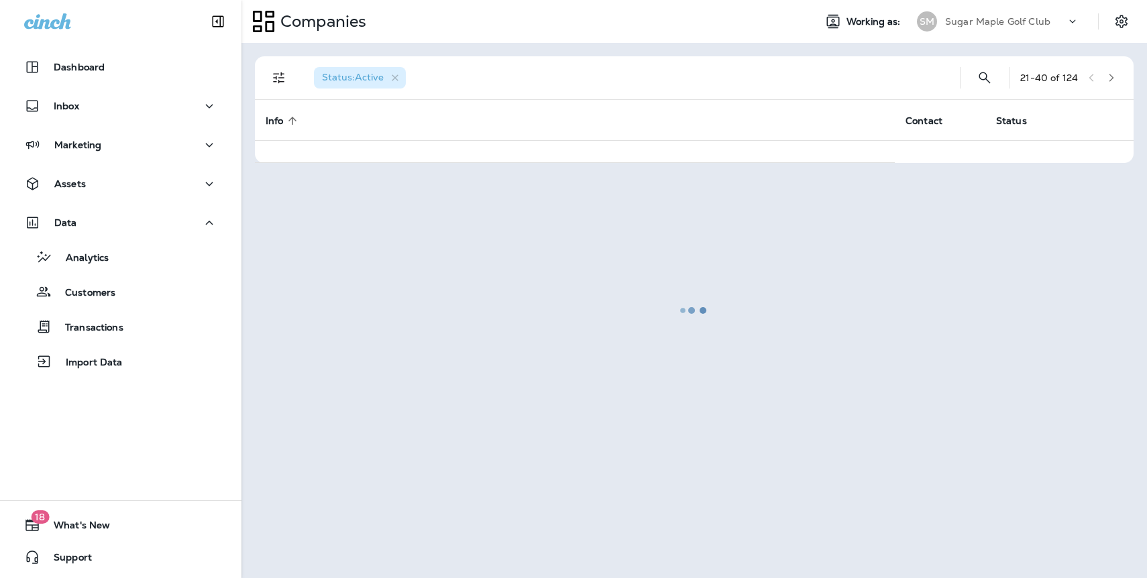
click at [1114, 77] on div at bounding box center [694, 310] width 903 height 532
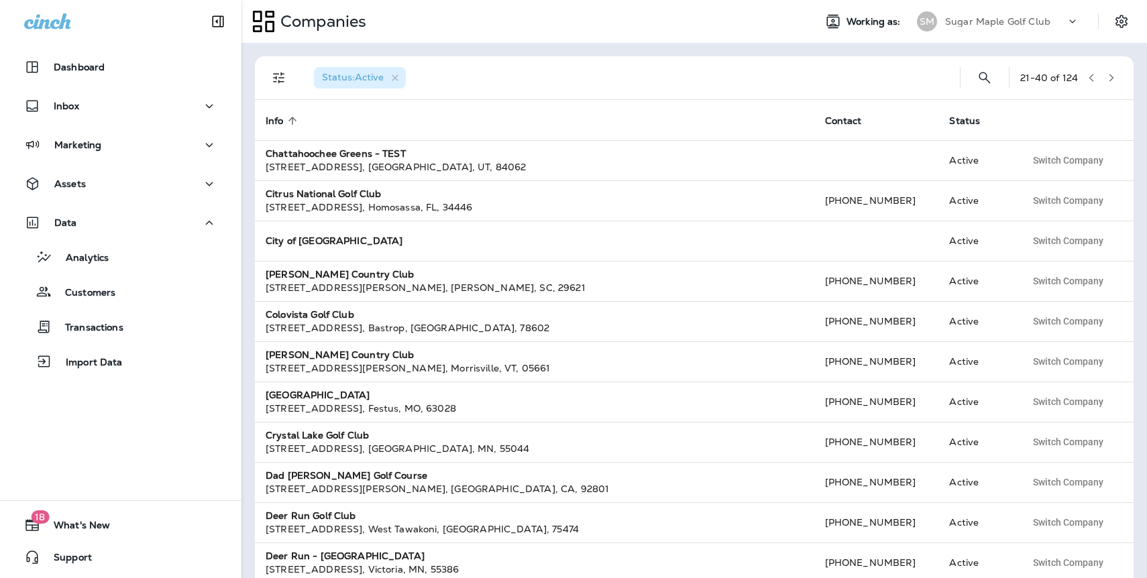
click at [1114, 77] on icon "button" at bounding box center [1110, 77] width 9 height 9
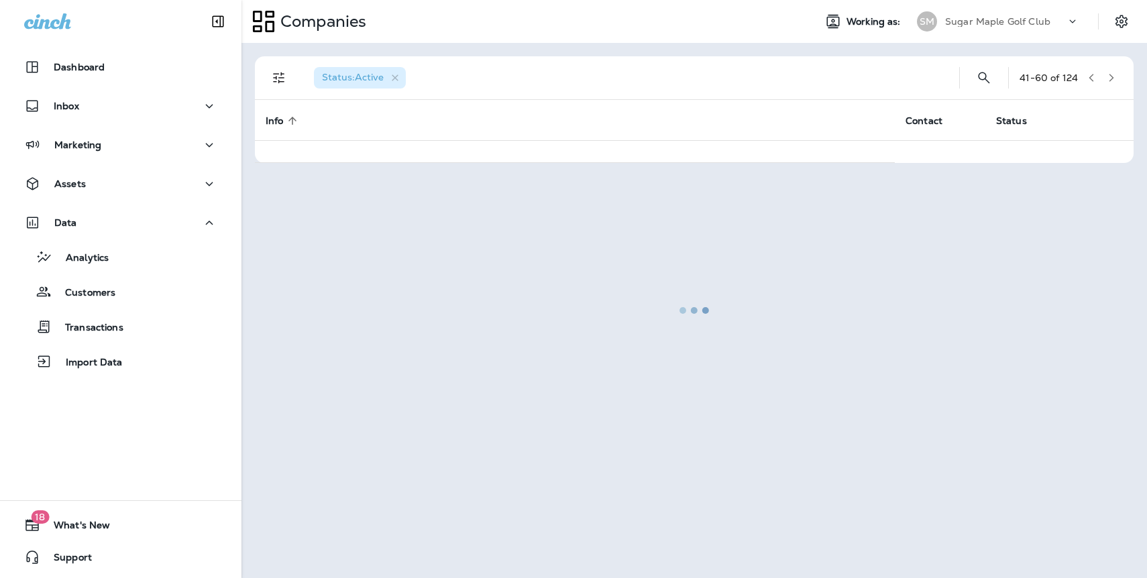
click at [1114, 77] on div at bounding box center [694, 310] width 903 height 532
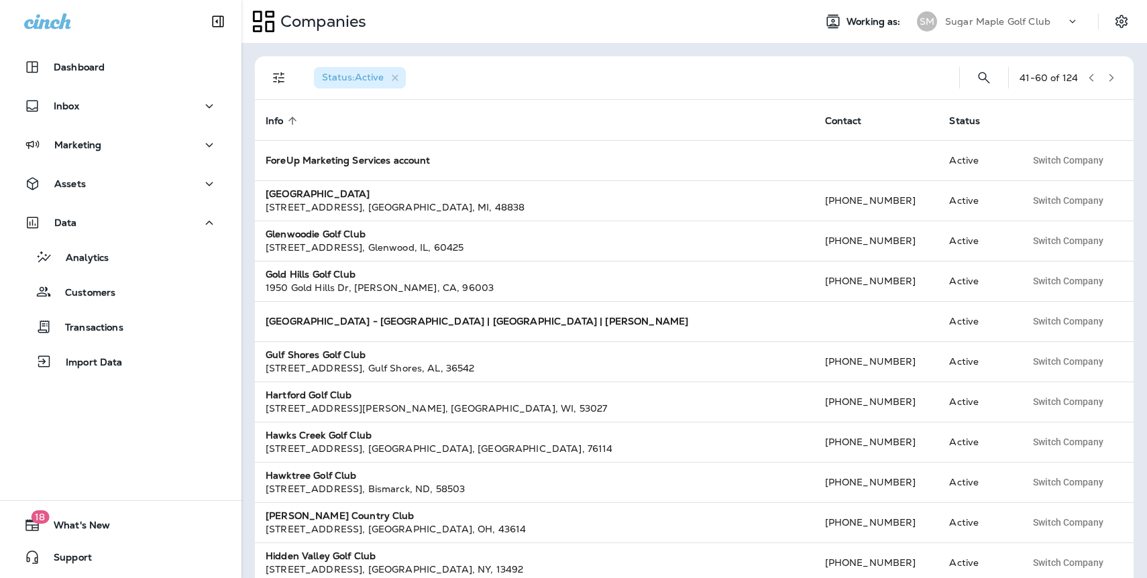
click at [1110, 76] on icon "button" at bounding box center [1110, 77] width 9 height 9
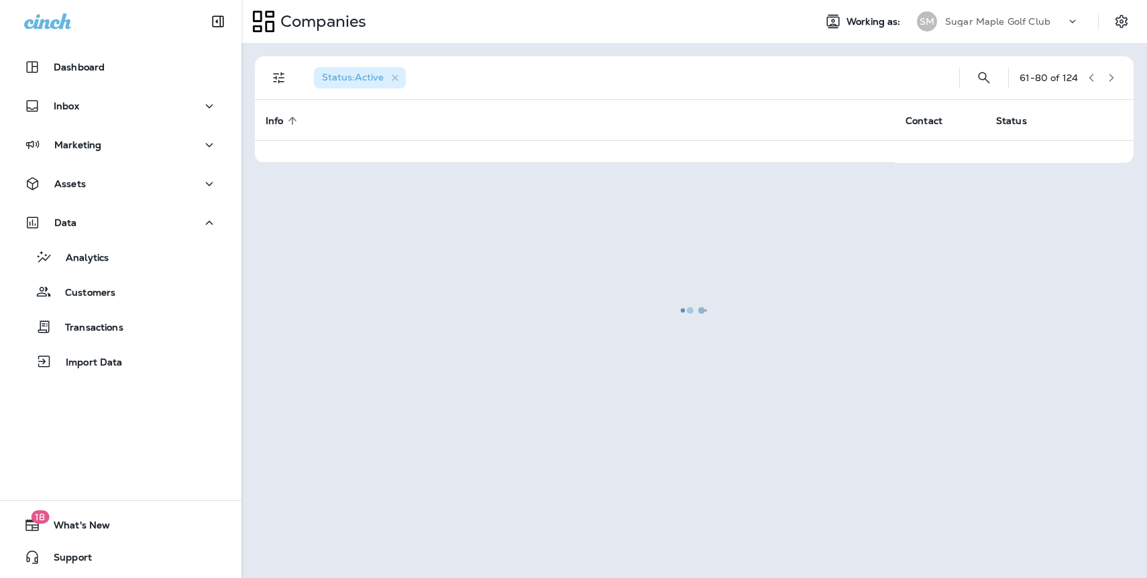
click at [1110, 76] on div at bounding box center [694, 310] width 903 height 532
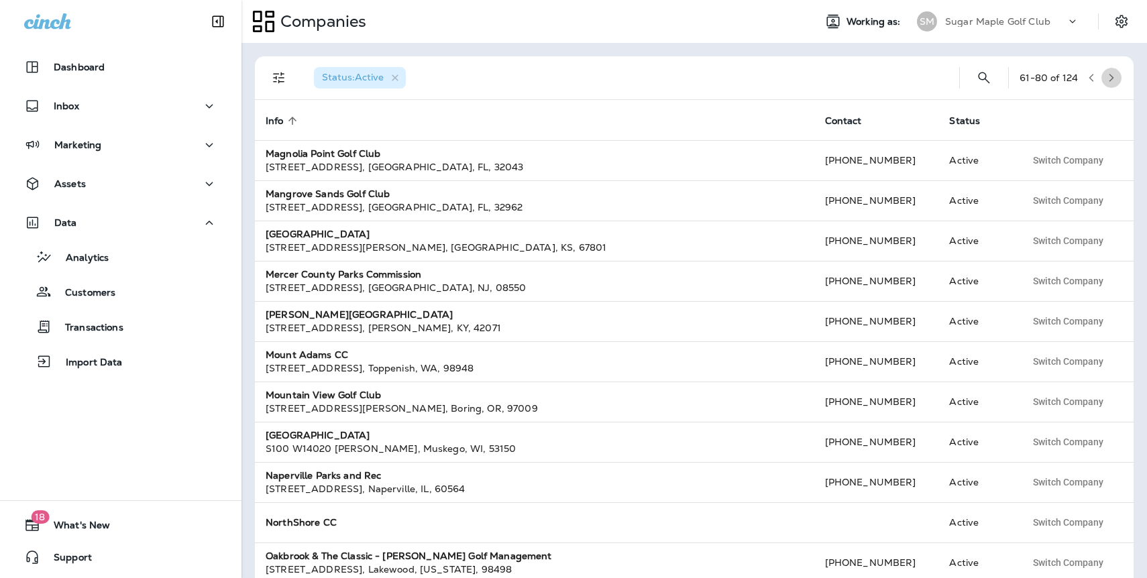
click at [1110, 76] on icon "button" at bounding box center [1110, 77] width 9 height 9
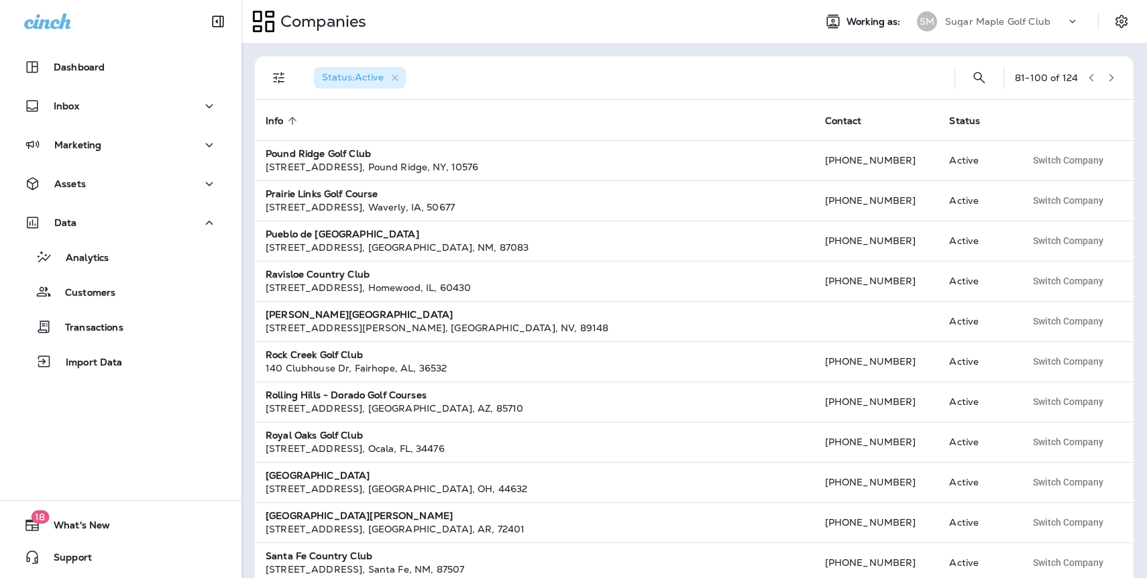
click at [1110, 78] on icon "button" at bounding box center [1111, 78] width 5 height 8
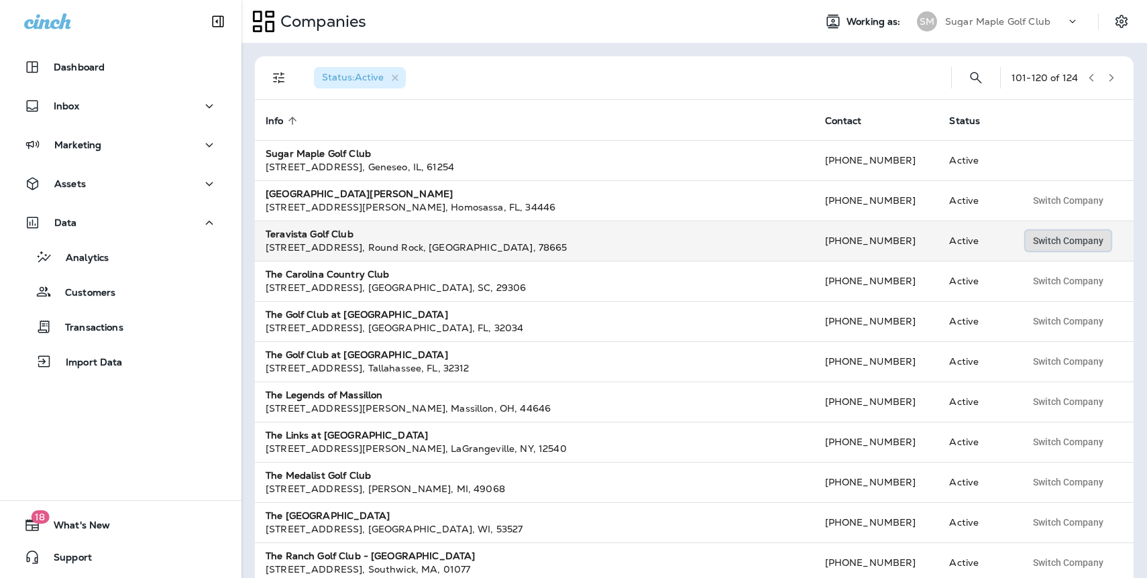
click at [1080, 236] on span "Switch Company" at bounding box center [1068, 240] width 70 height 9
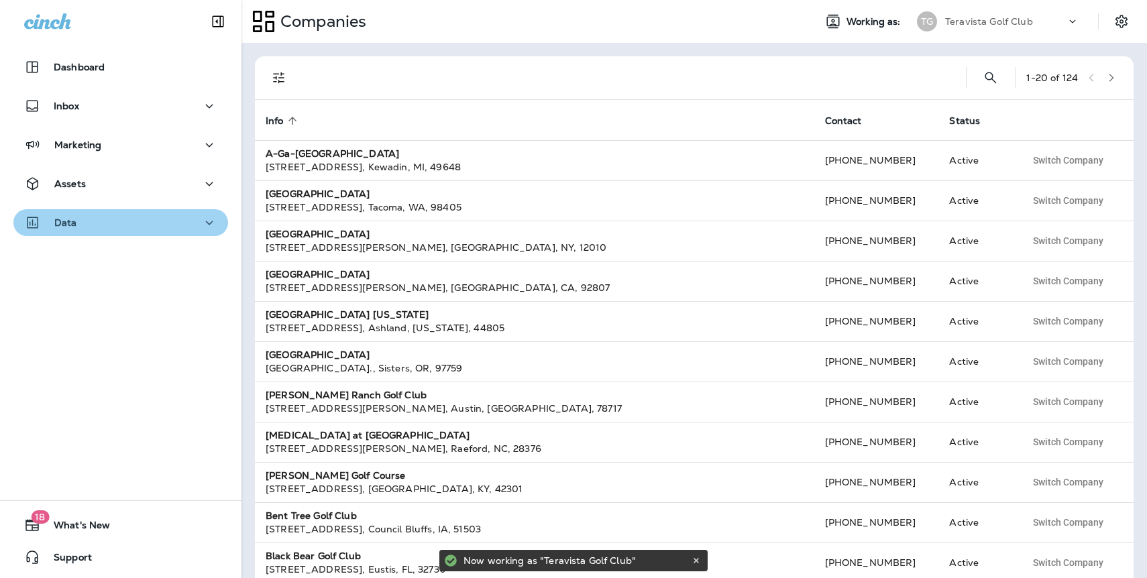
click at [68, 223] on p "Data" at bounding box center [65, 222] width 23 height 11
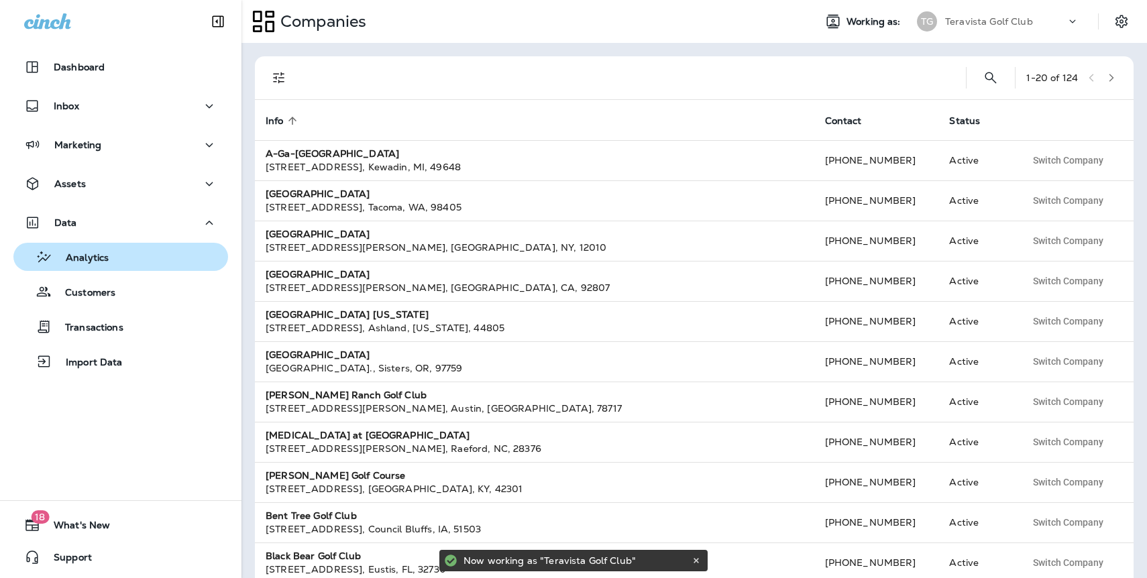
click at [85, 257] on p "Analytics" at bounding box center [80, 258] width 56 height 13
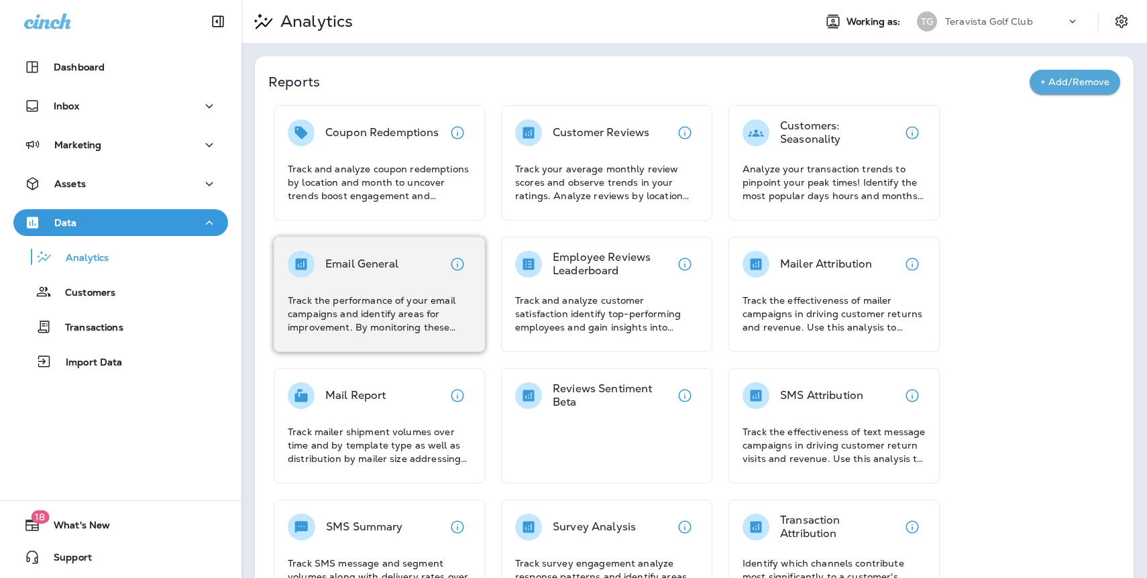
click at [322, 290] on div "Email General Track the performance of your email campaigns and identify areas …" at bounding box center [379, 292] width 183 height 83
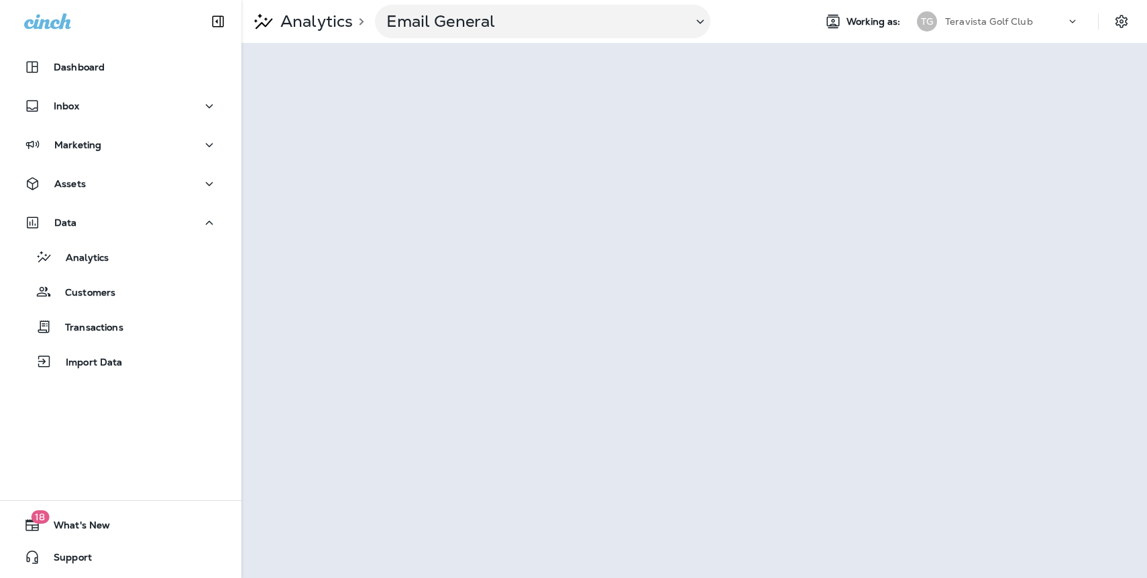
click at [991, 15] on div "Teravista Golf Club" at bounding box center [1005, 21] width 121 height 20
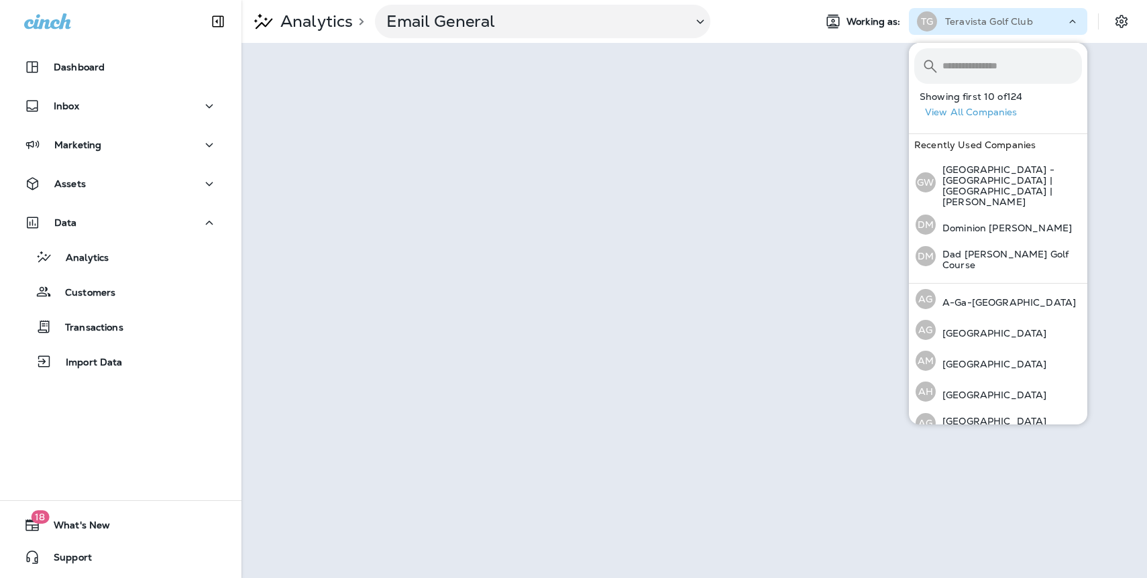
click at [967, 111] on button "View All Companies" at bounding box center [1003, 112] width 168 height 21
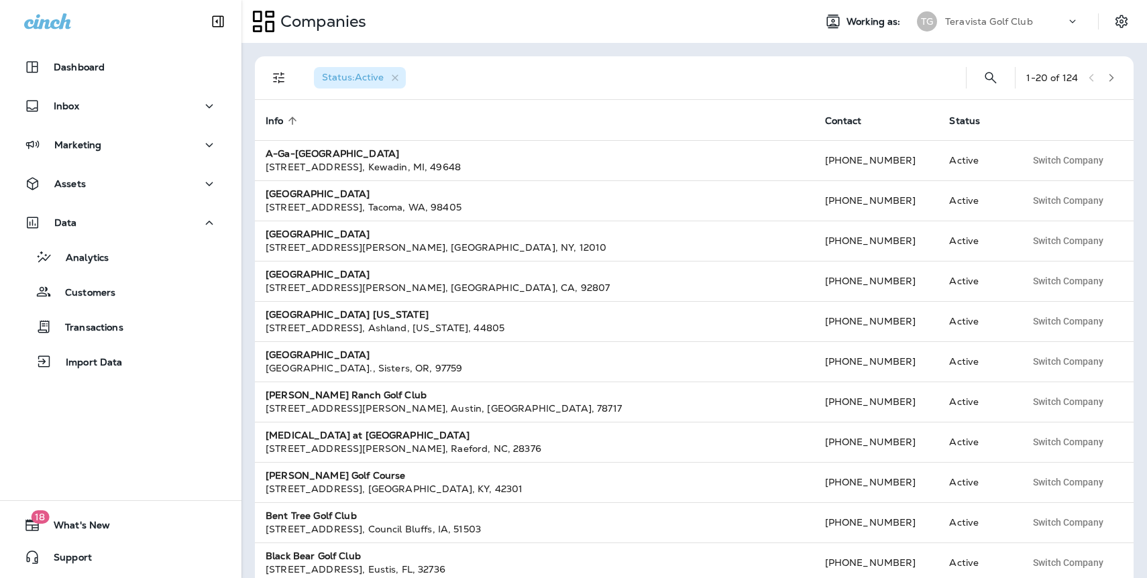
click at [1107, 82] on icon "button" at bounding box center [1110, 77] width 9 height 9
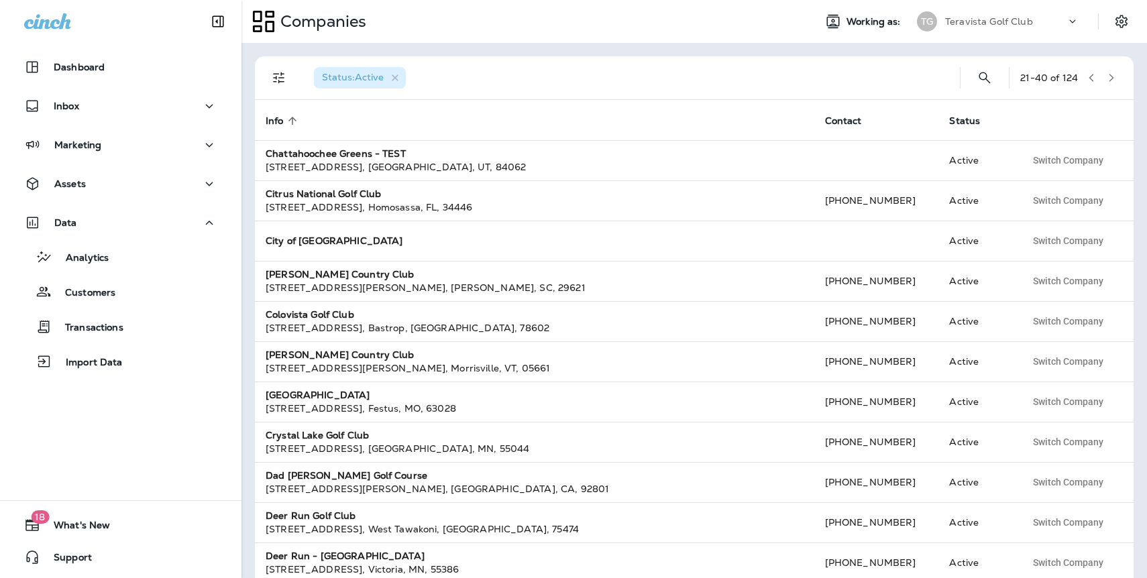
click at [1110, 81] on icon "button" at bounding box center [1110, 77] width 9 height 9
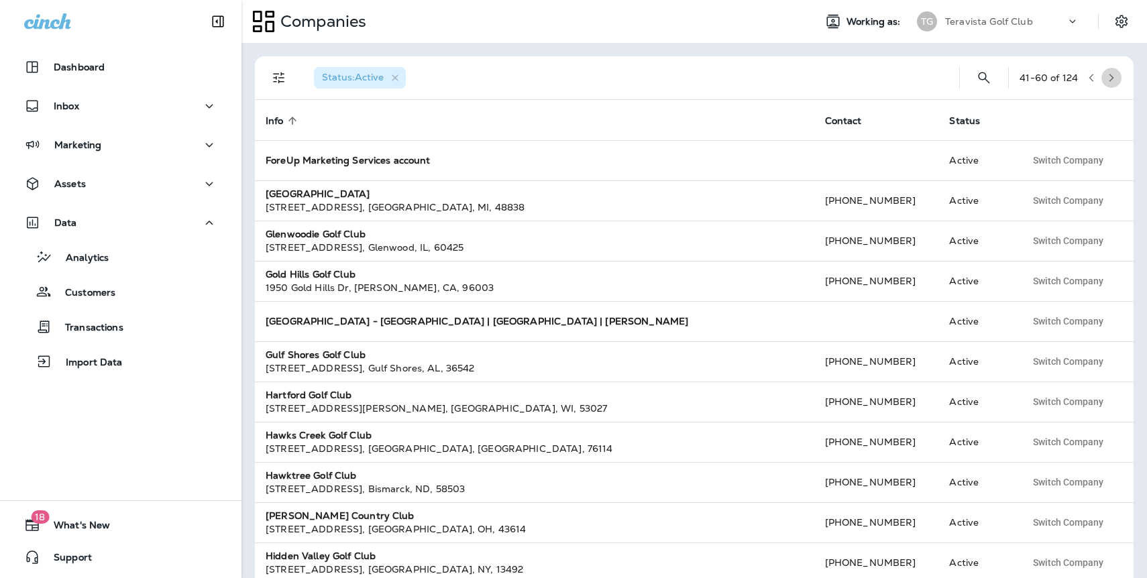
click at [1110, 82] on icon "button" at bounding box center [1110, 77] width 9 height 9
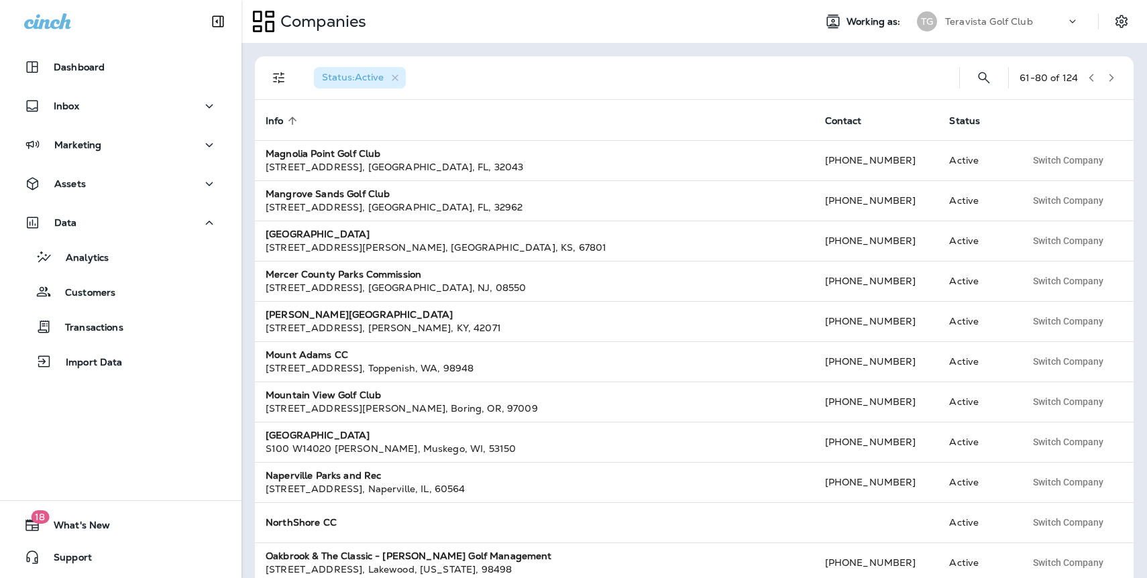
click at [1110, 82] on button "button" at bounding box center [1111, 78] width 20 height 20
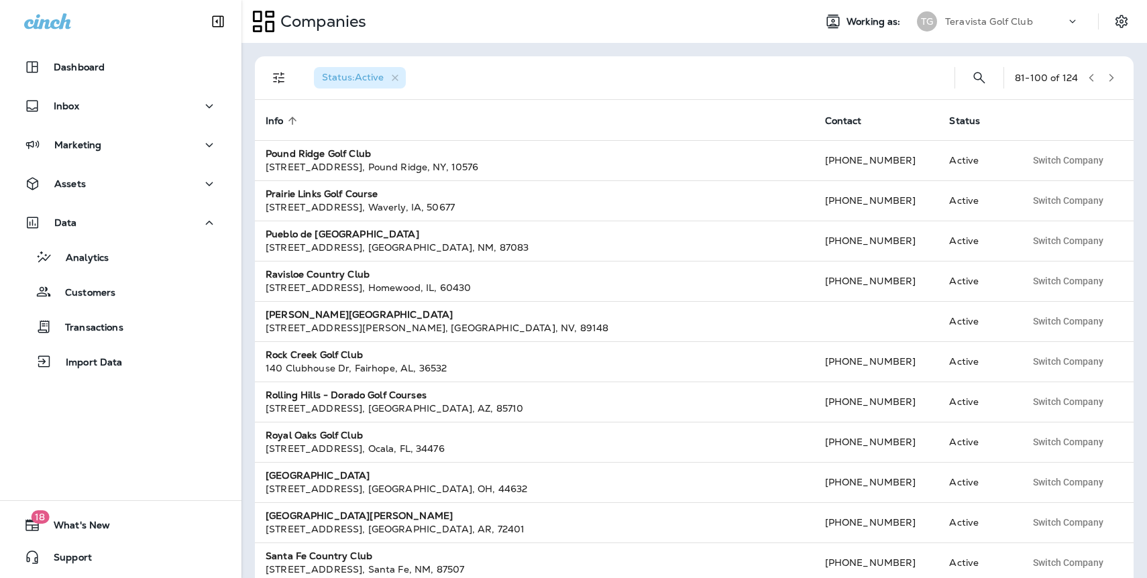
click at [1110, 82] on button "button" at bounding box center [1111, 78] width 20 height 20
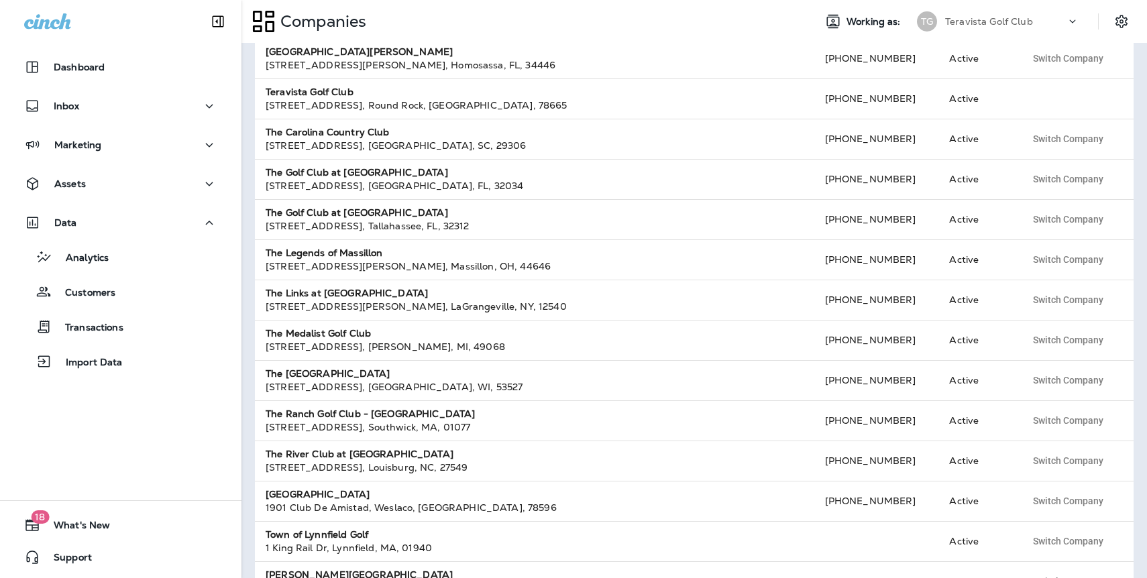
scroll to position [148, 0]
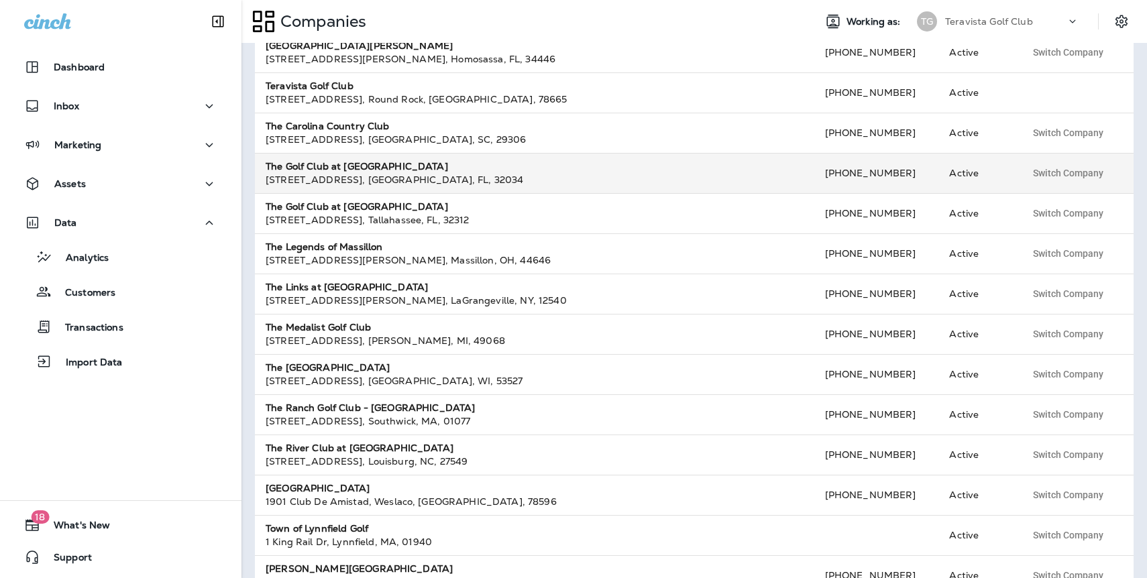
click at [354, 171] on strong "The Golf Club at North Hampton" at bounding box center [357, 166] width 182 height 12
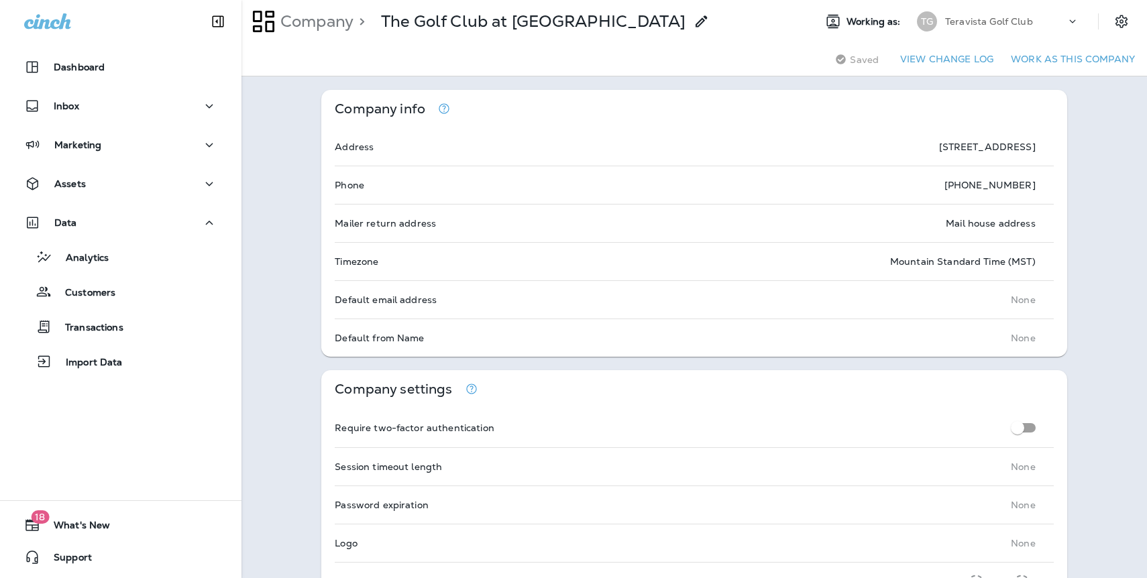
click at [1056, 60] on button "Work as this company" at bounding box center [1072, 59] width 135 height 21
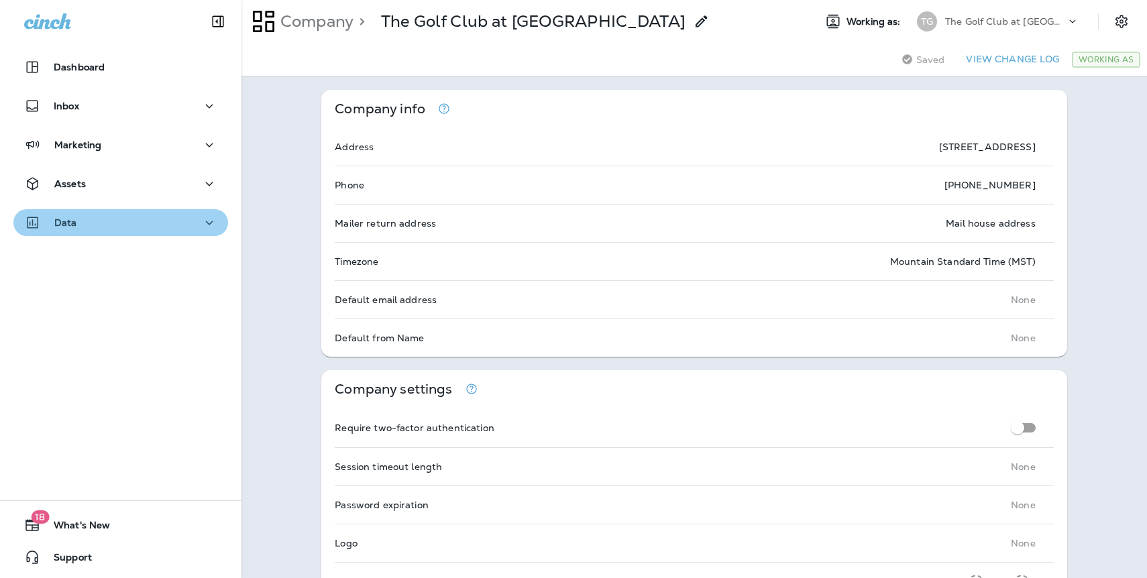
click at [67, 225] on p "Data" at bounding box center [65, 222] width 23 height 11
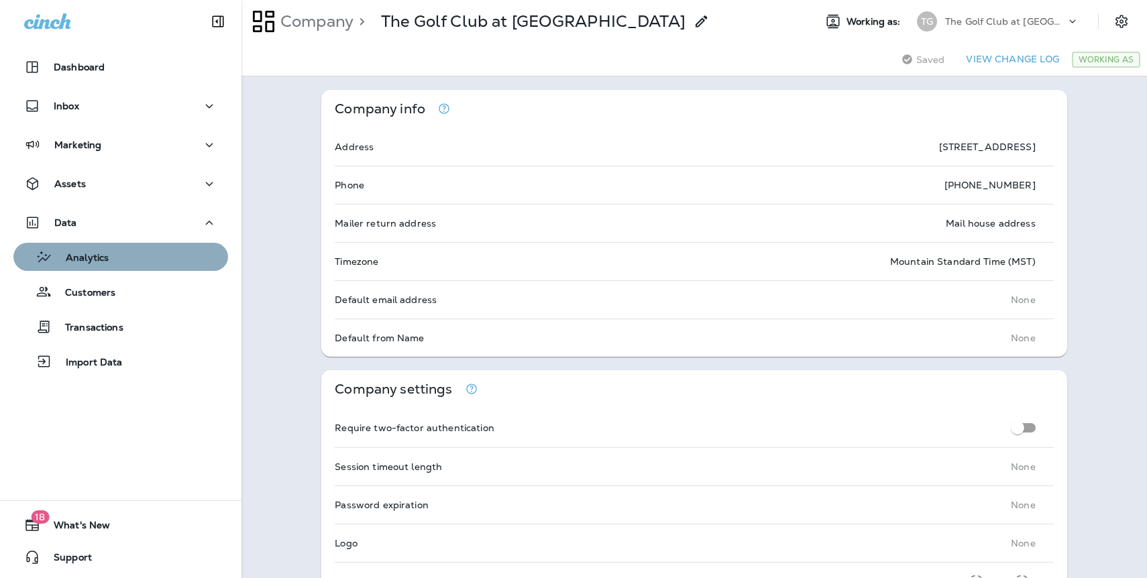
click at [74, 257] on p "Analytics" at bounding box center [80, 258] width 56 height 13
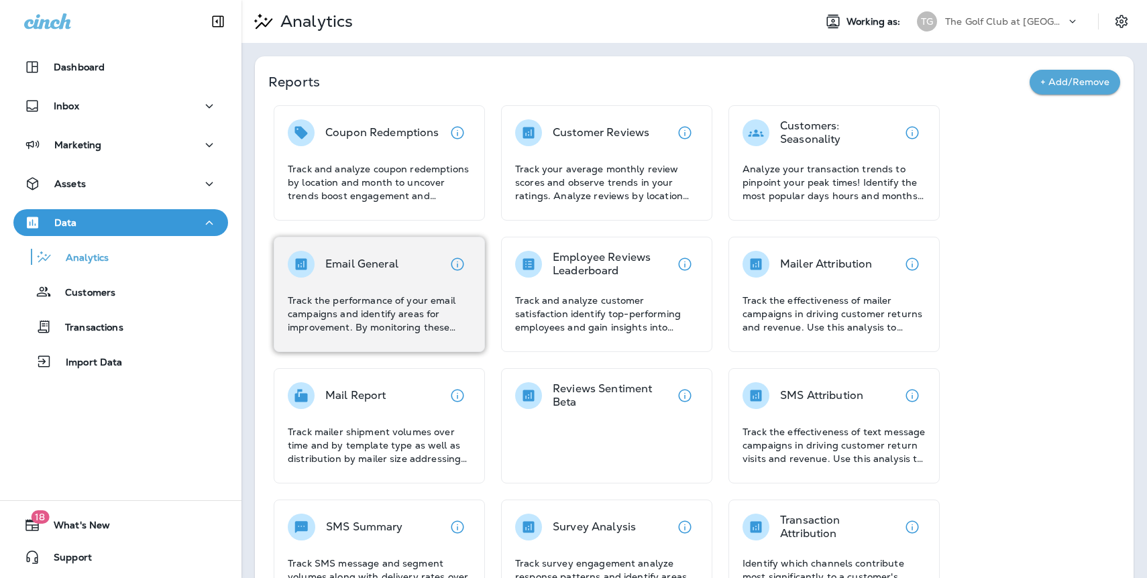
click at [382, 282] on div "Email General Track the performance of your email campaigns and identify areas …" at bounding box center [379, 292] width 183 height 83
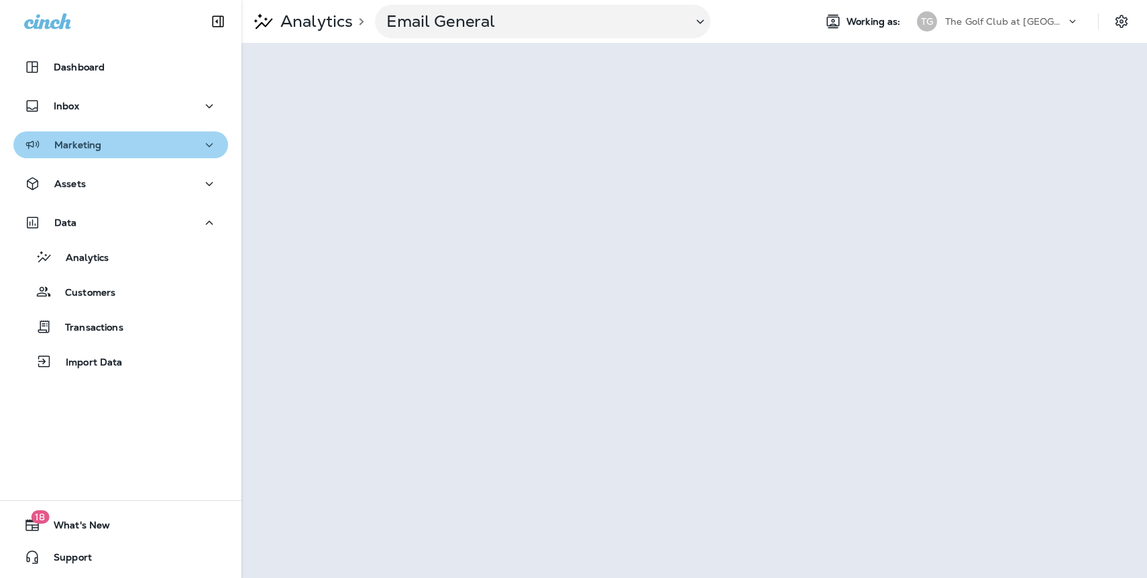
click at [80, 137] on div "Marketing" at bounding box center [62, 145] width 77 height 17
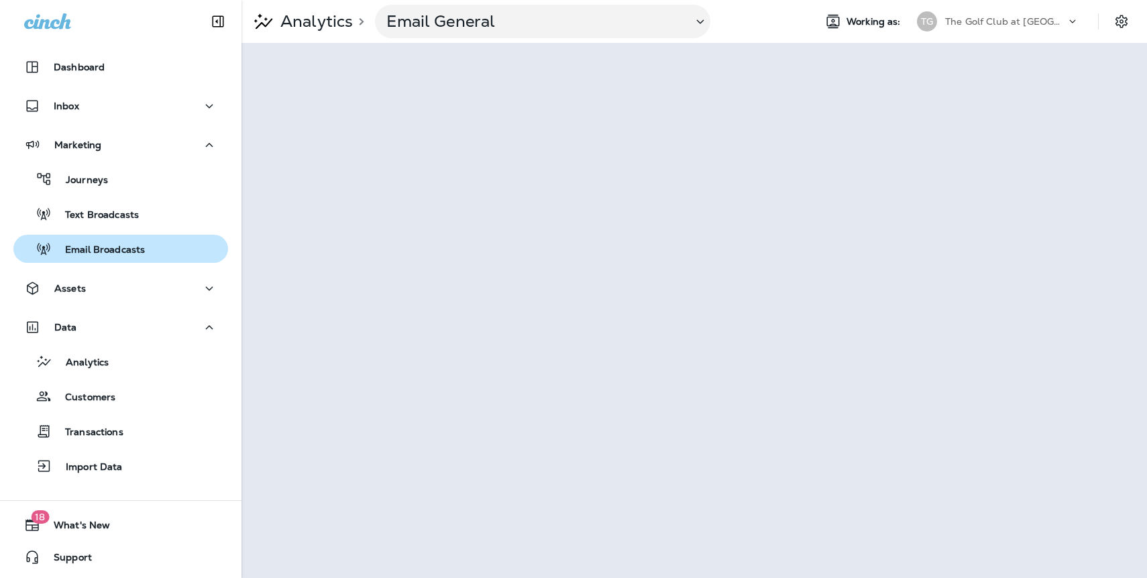
click at [141, 245] on p "Email Broadcasts" at bounding box center [98, 250] width 93 height 13
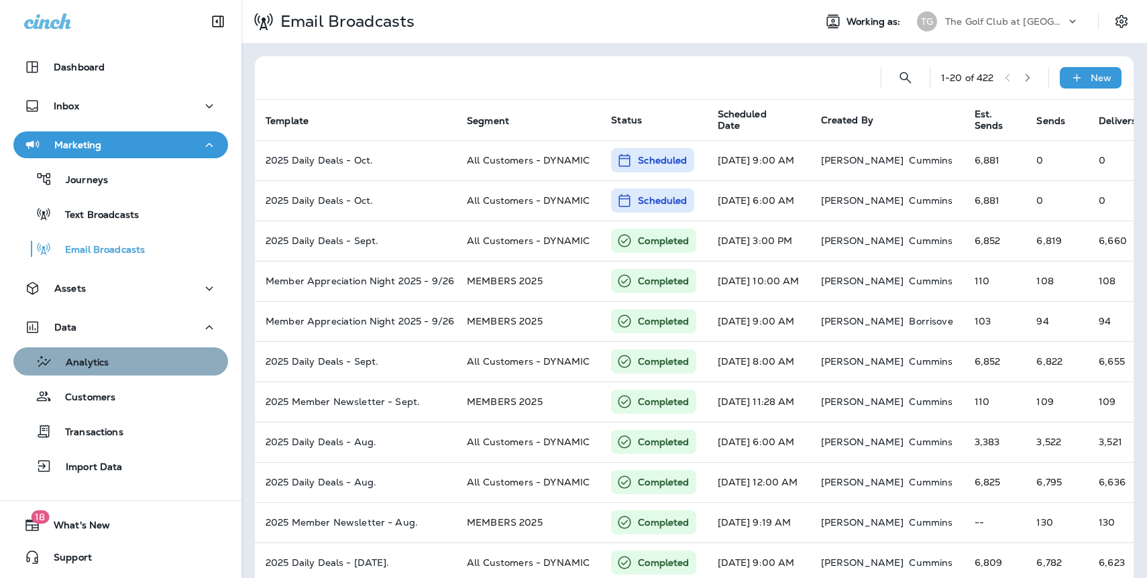
click at [86, 354] on div "Analytics" at bounding box center [64, 361] width 90 height 20
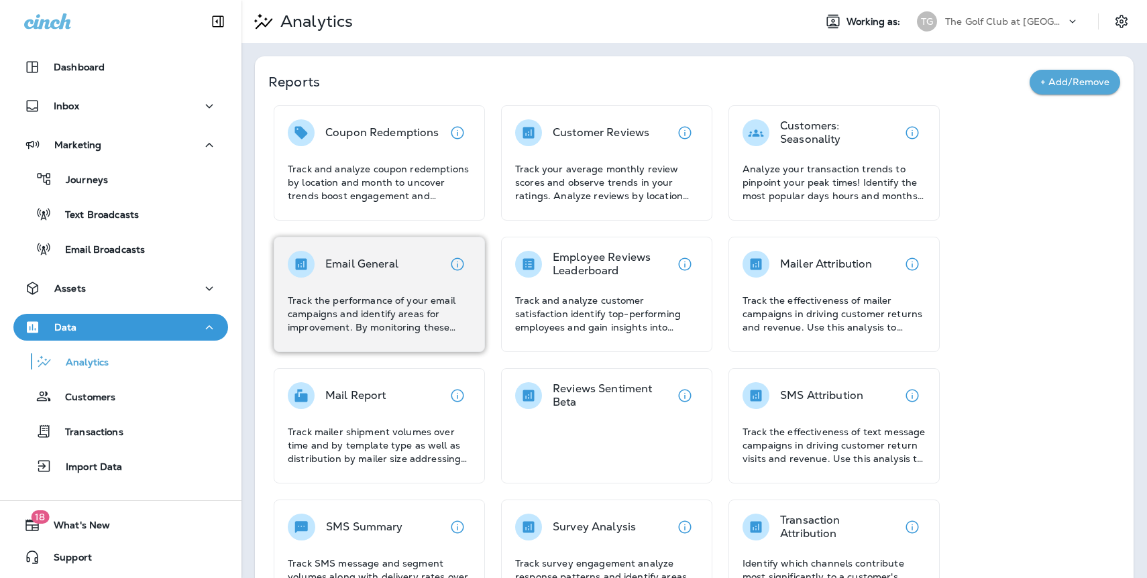
click at [379, 278] on div "Email General Track the performance of your email campaigns and identify areas …" at bounding box center [379, 292] width 183 height 83
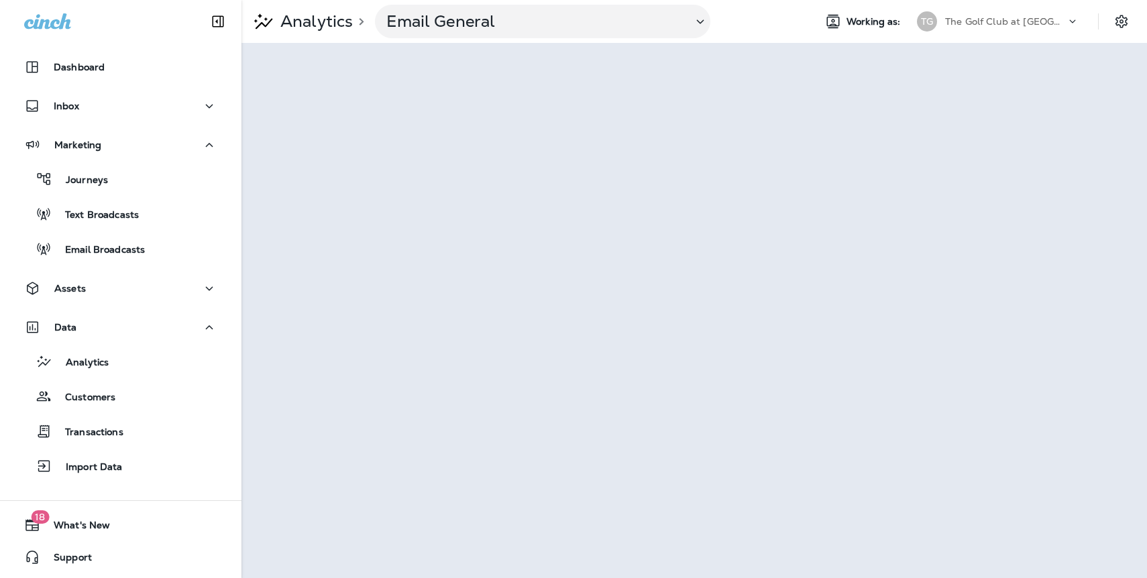
click at [981, 28] on div "The Golf Club at North Hampton" at bounding box center [1005, 21] width 121 height 20
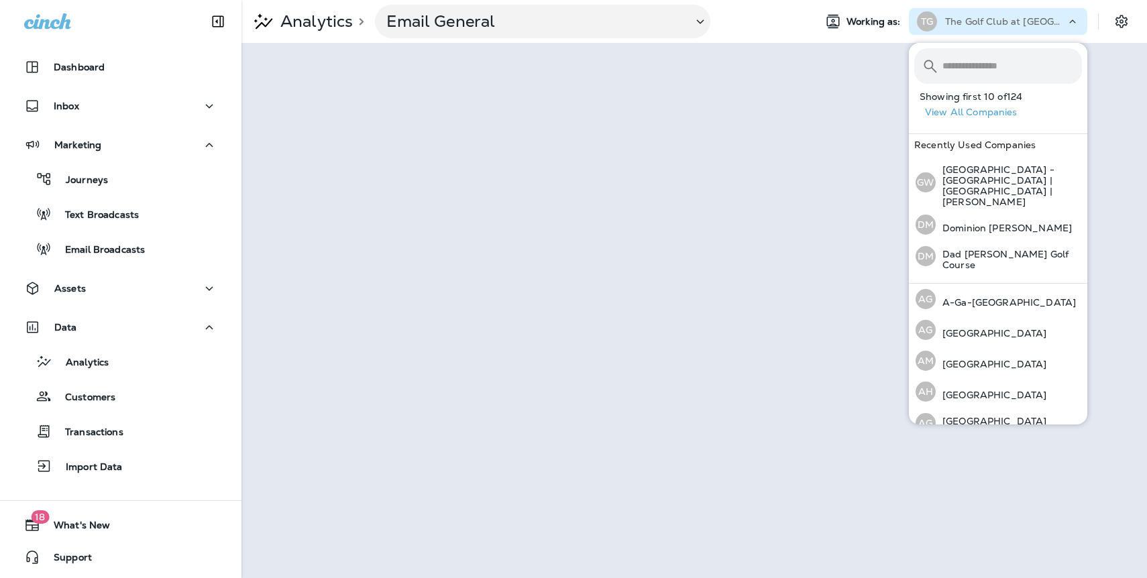
click at [978, 110] on button "View All Companies" at bounding box center [1003, 112] width 168 height 21
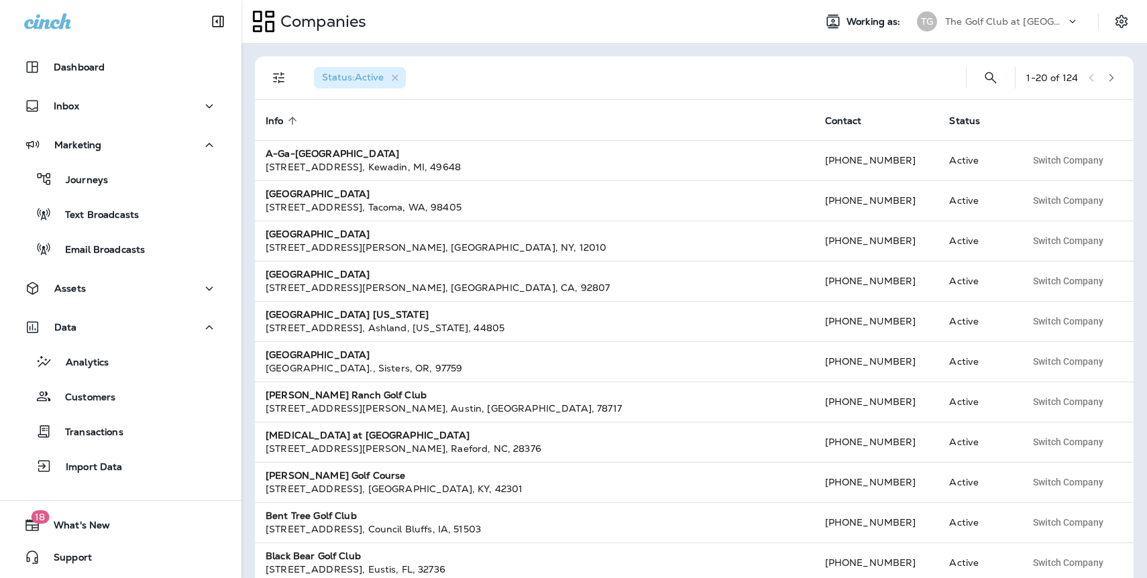
click at [1102, 85] on div "1 - 20 of 124" at bounding box center [1073, 78] width 95 height 20
click at [1109, 80] on icon "button" at bounding box center [1111, 78] width 5 height 8
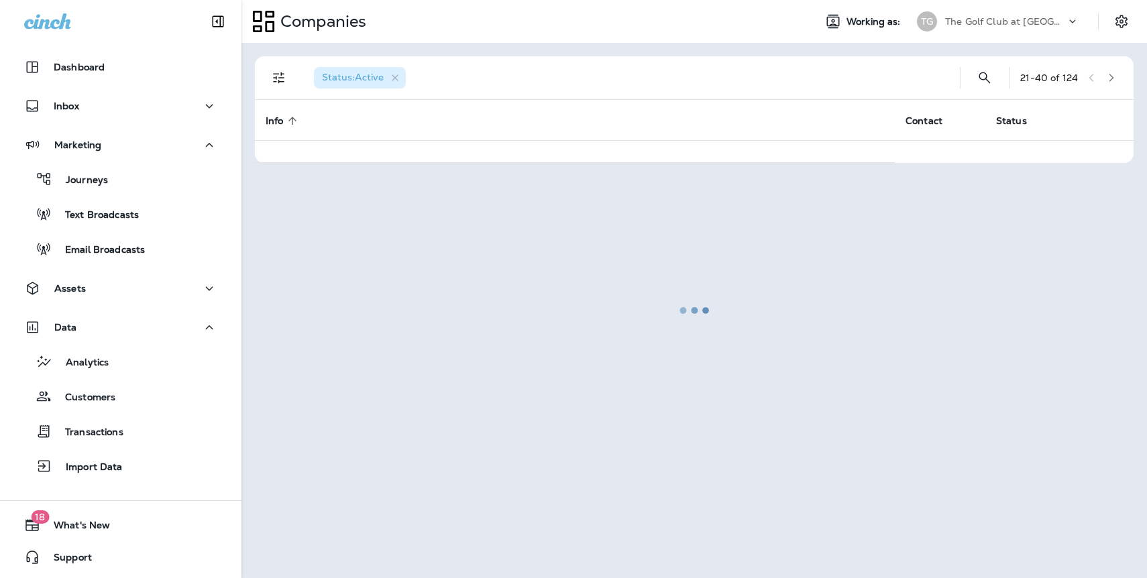
click at [1109, 80] on div at bounding box center [694, 310] width 903 height 532
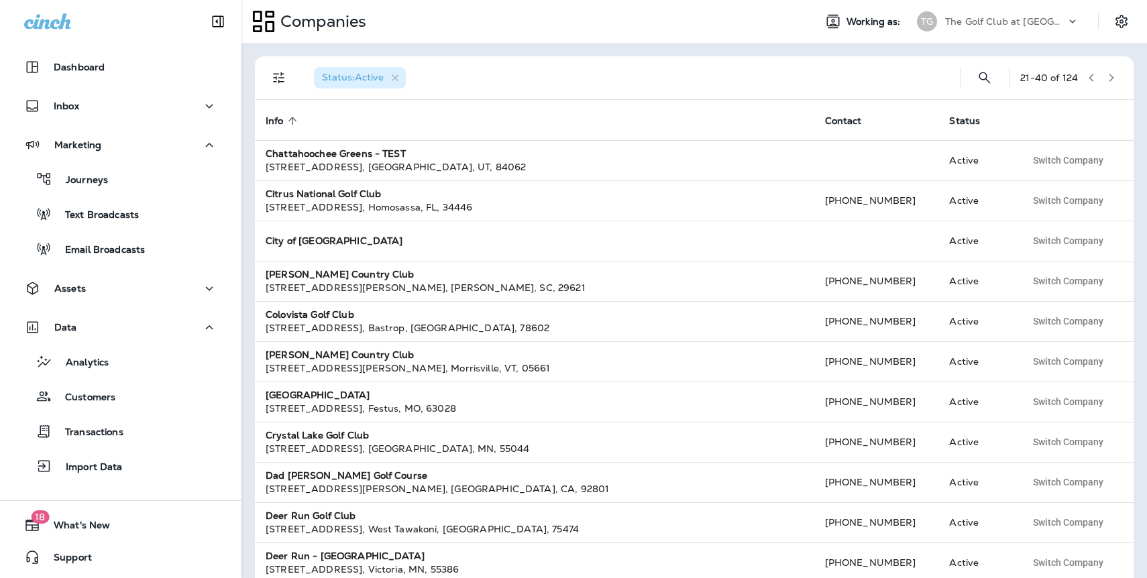
click at [1109, 80] on icon "button" at bounding box center [1111, 78] width 5 height 8
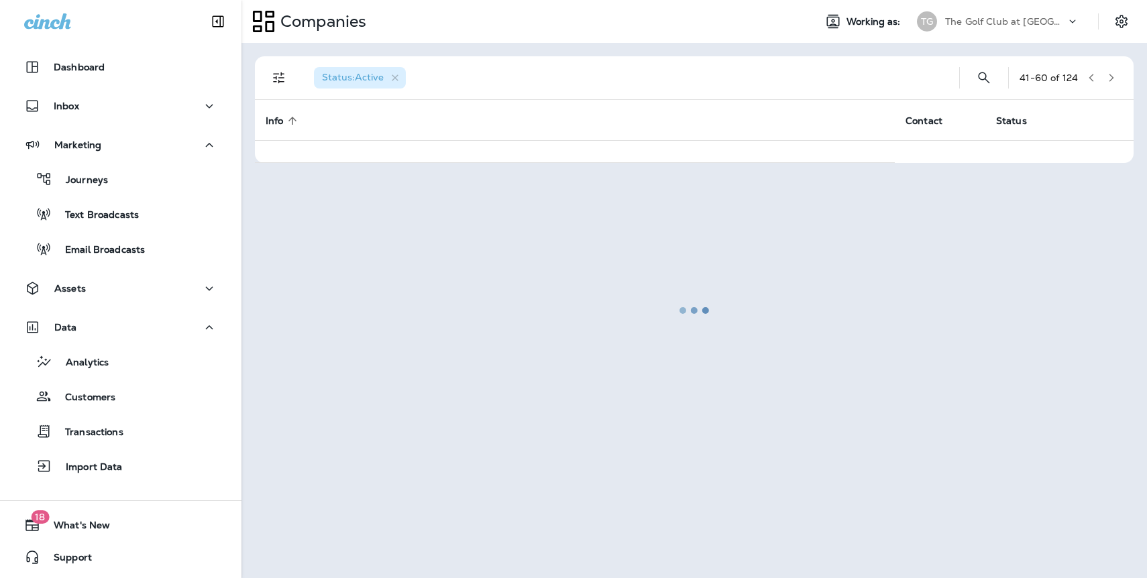
click at [1109, 80] on div at bounding box center [694, 310] width 903 height 532
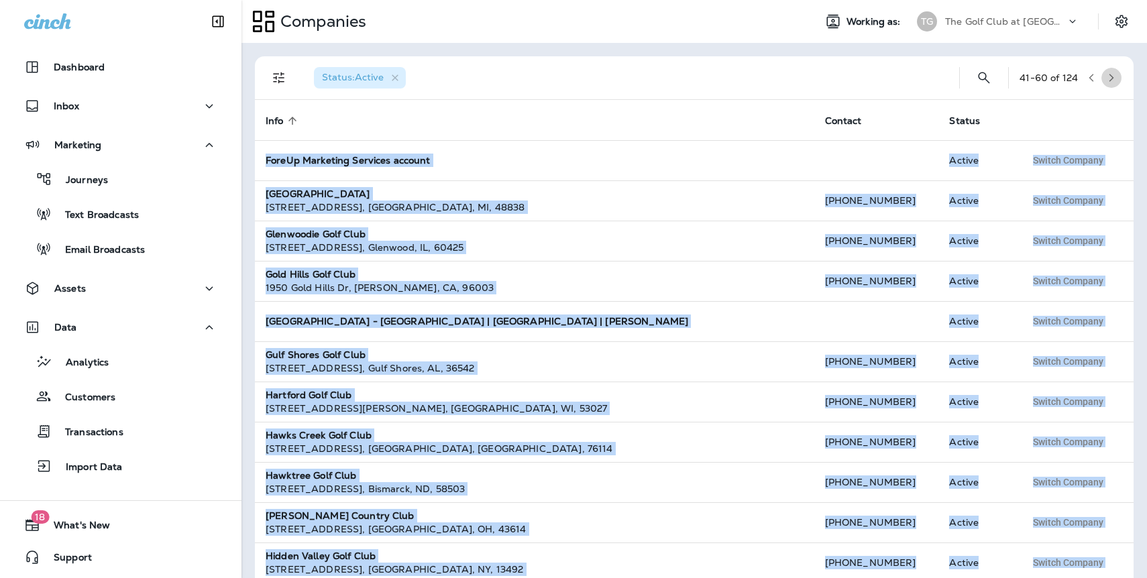
click at [1109, 80] on icon "button" at bounding box center [1111, 78] width 5 height 8
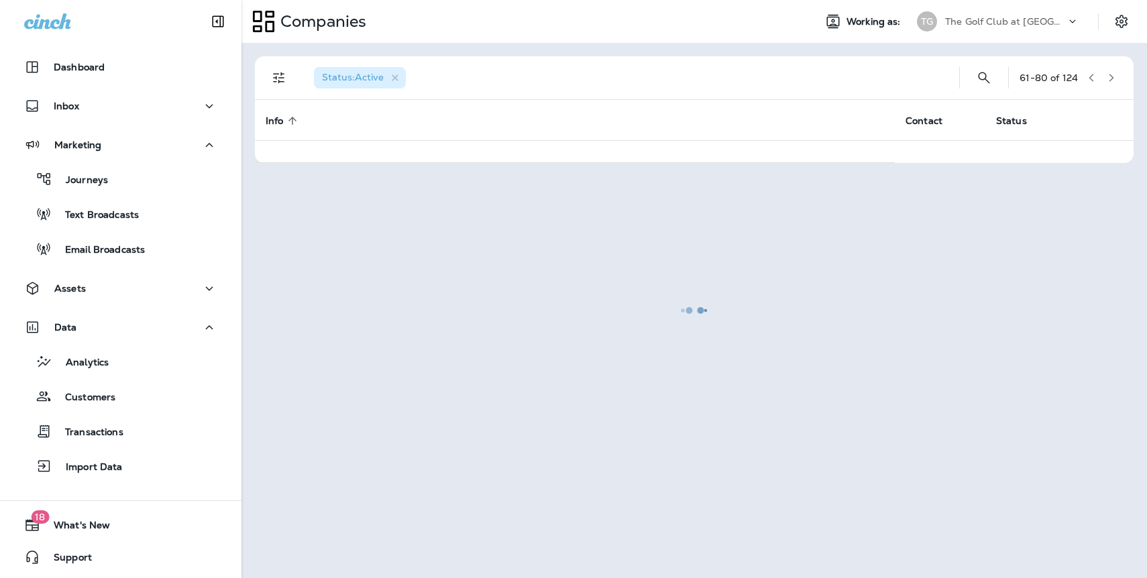
click at [1109, 80] on div at bounding box center [694, 310] width 903 height 532
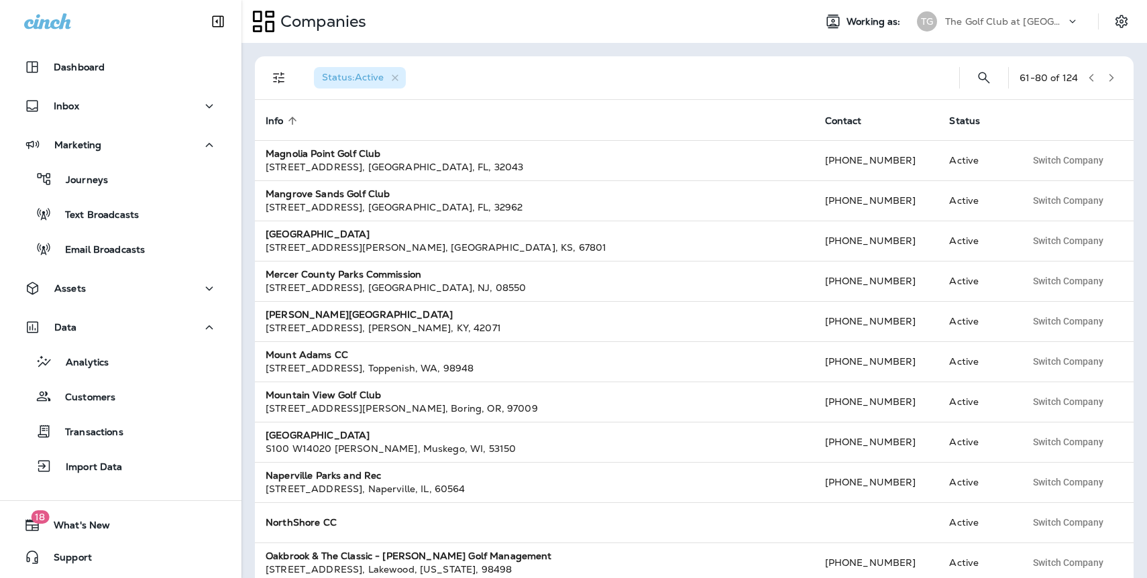
click at [1109, 80] on icon "button" at bounding box center [1111, 78] width 5 height 8
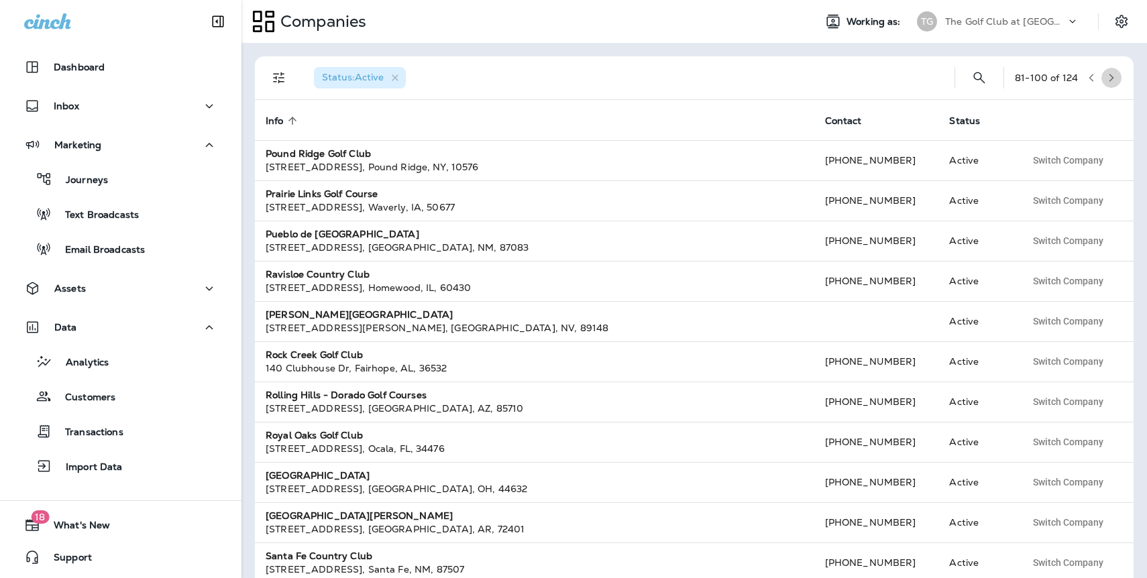
click at [1109, 79] on icon "button" at bounding box center [1110, 77] width 9 height 9
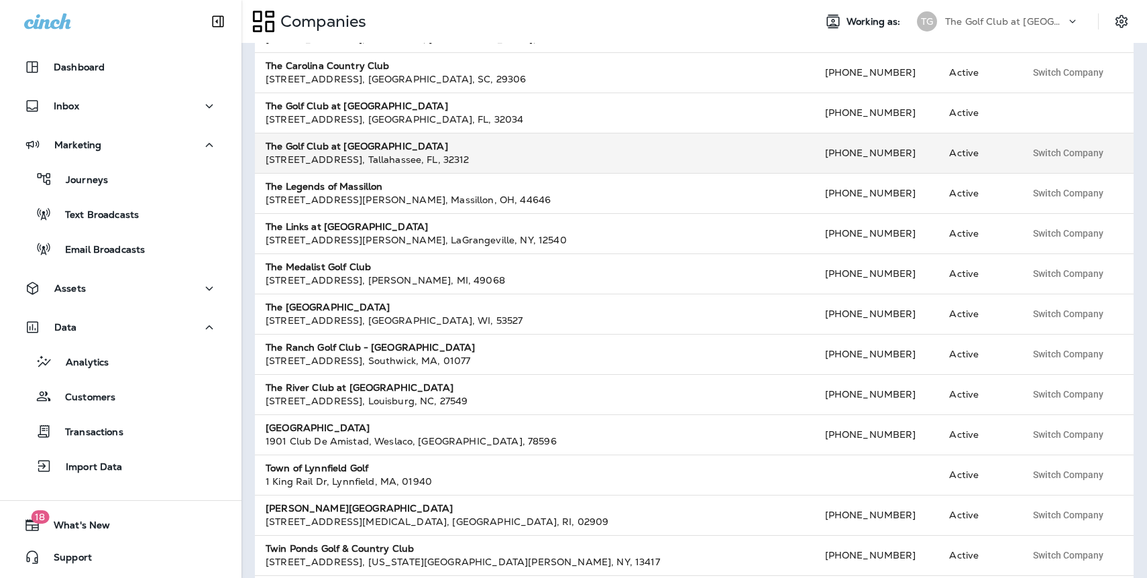
scroll to position [223, 0]
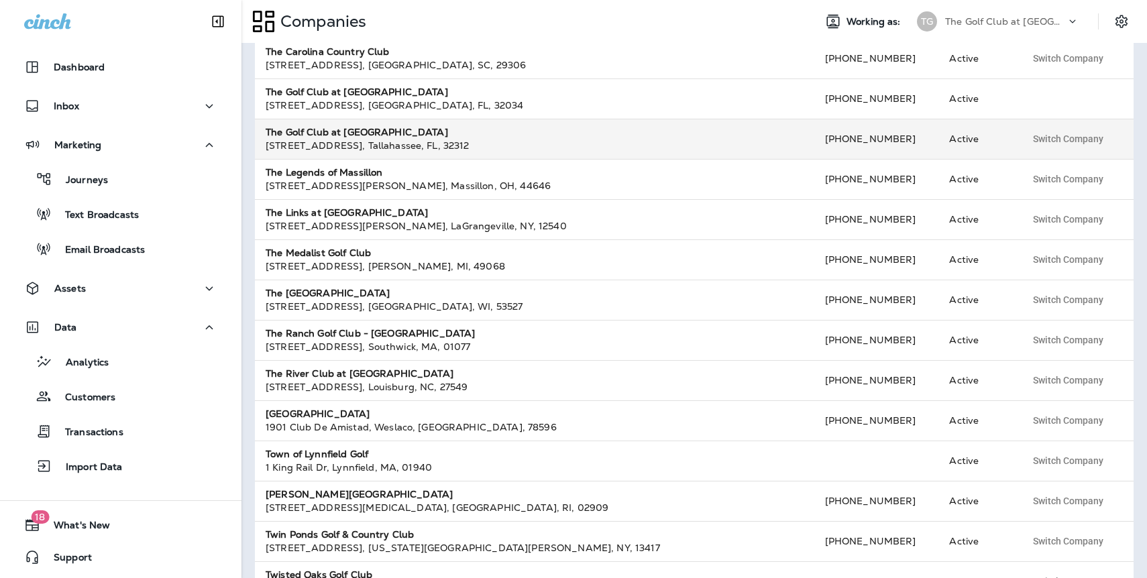
click at [394, 135] on strong "The Golf Club at Summerbrooke" at bounding box center [357, 132] width 182 height 12
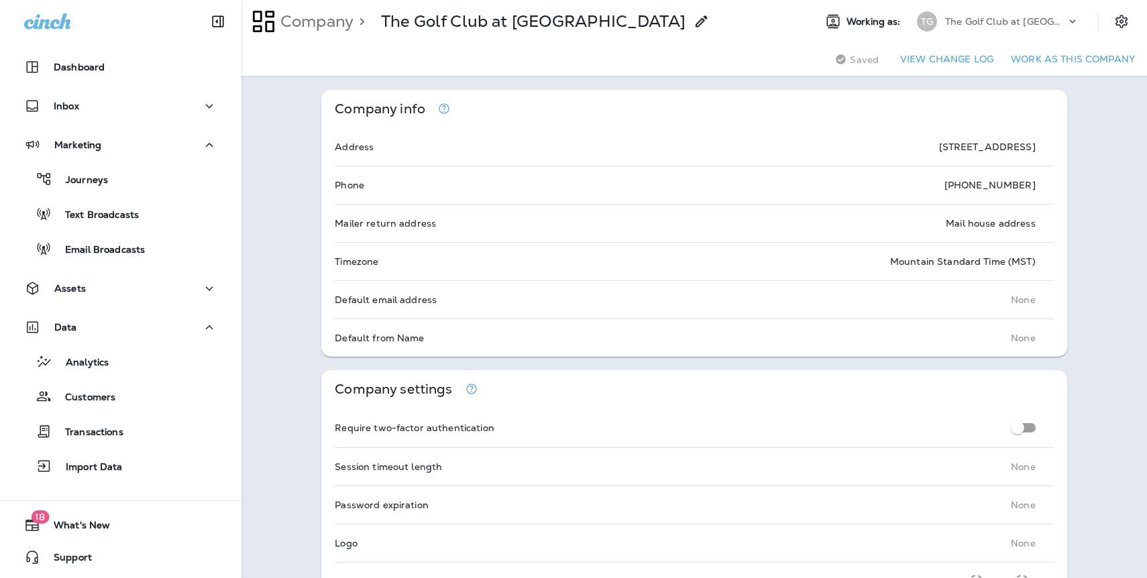
click at [1069, 63] on button "Work as this company" at bounding box center [1072, 59] width 135 height 21
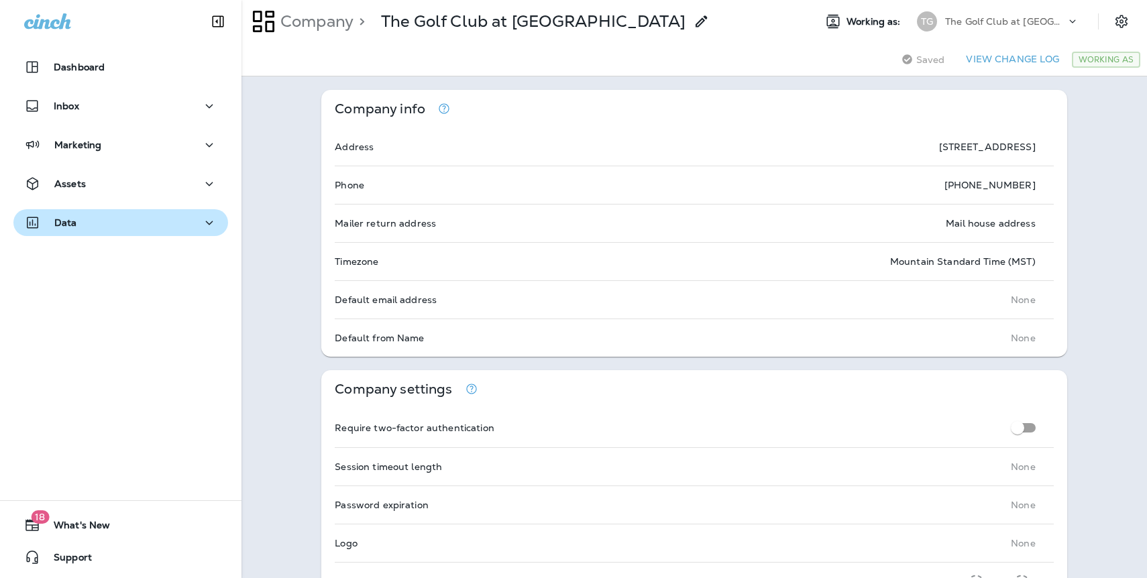
click at [74, 226] on p "Data" at bounding box center [65, 222] width 23 height 11
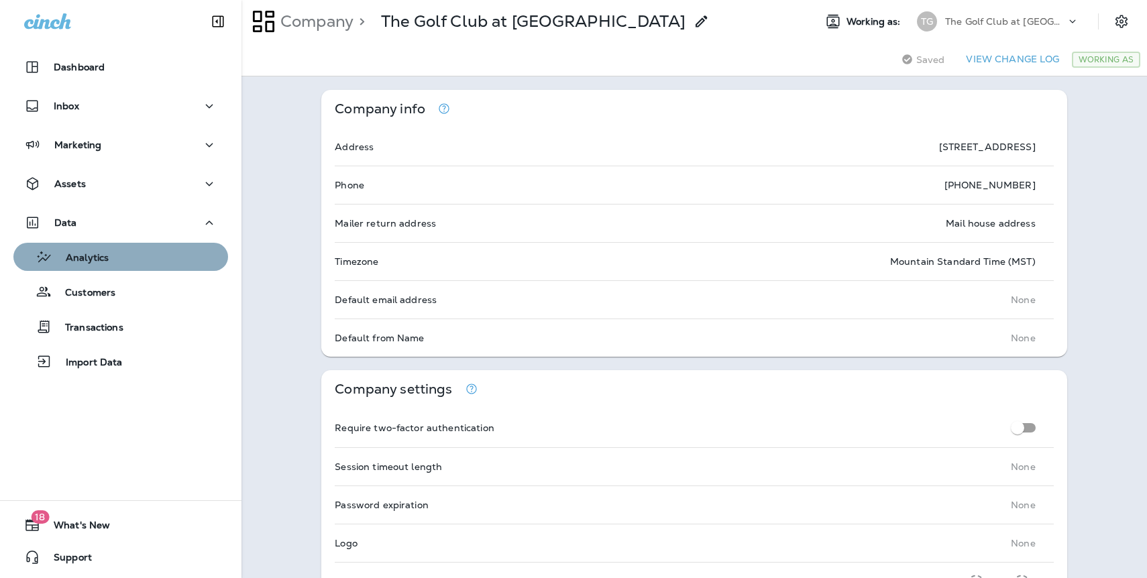
click at [93, 259] on p "Analytics" at bounding box center [80, 258] width 56 height 13
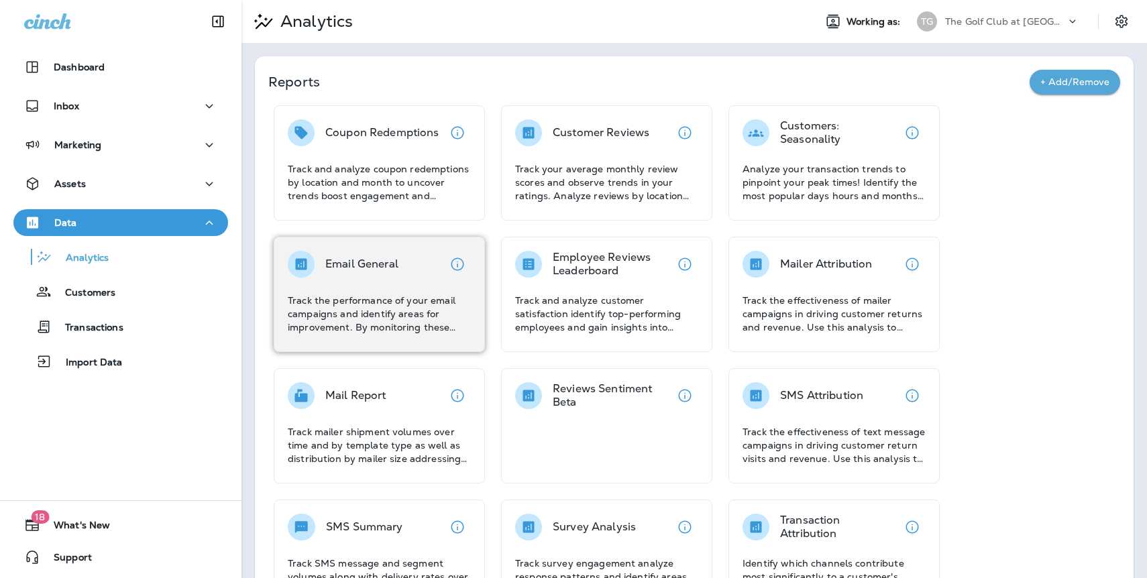
click at [354, 257] on p "Email General" at bounding box center [361, 263] width 73 height 13
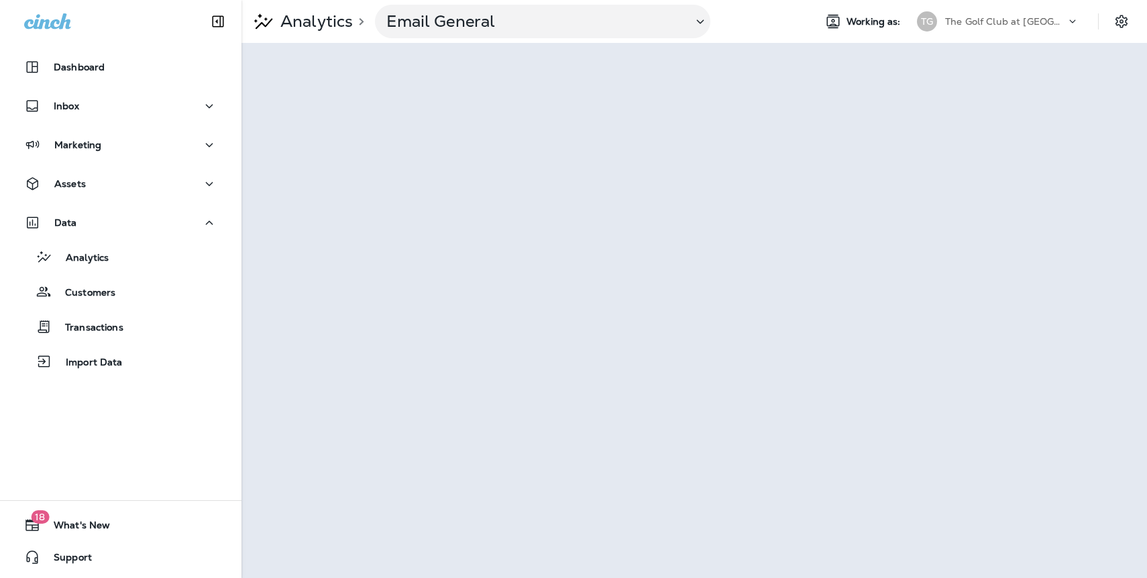
click at [990, 21] on p "The Golf Club at Summerbrooke" at bounding box center [1005, 21] width 121 height 11
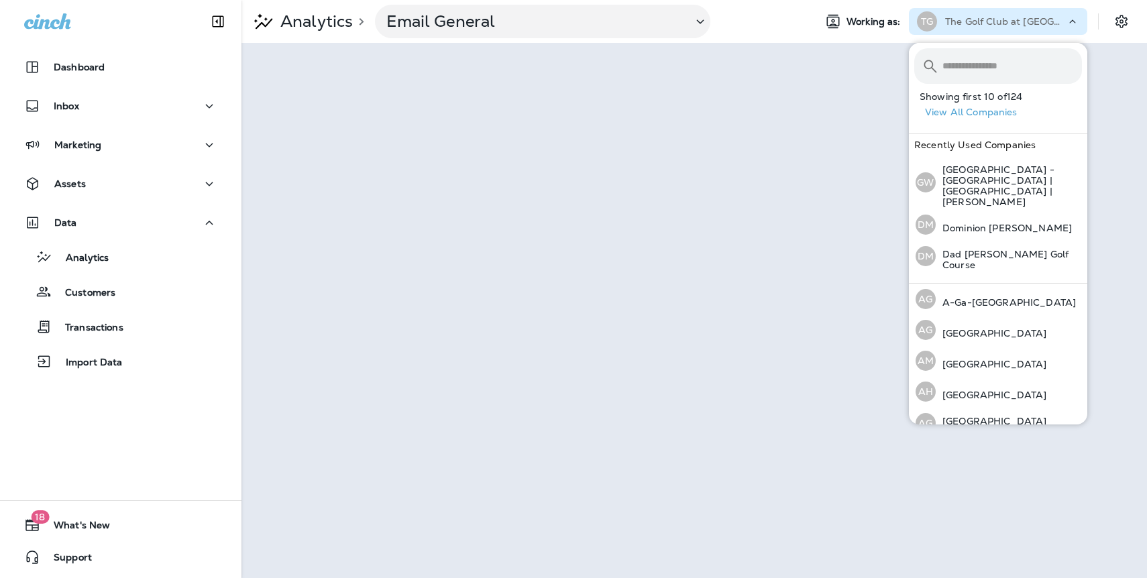
click at [966, 110] on button "View All Companies" at bounding box center [1003, 112] width 168 height 21
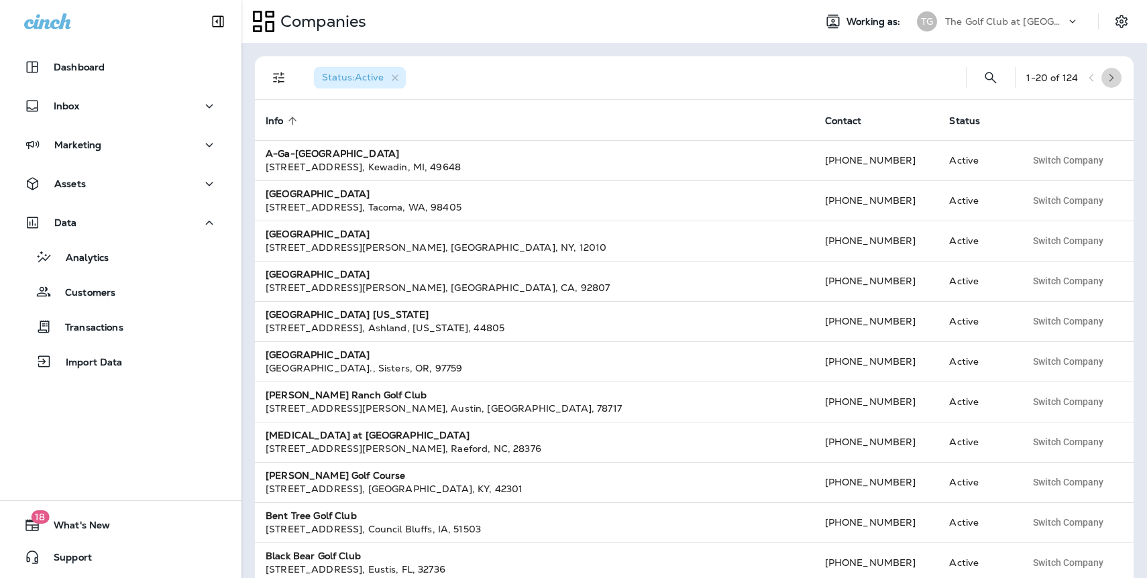
click at [1109, 78] on icon "button" at bounding box center [1110, 77] width 9 height 9
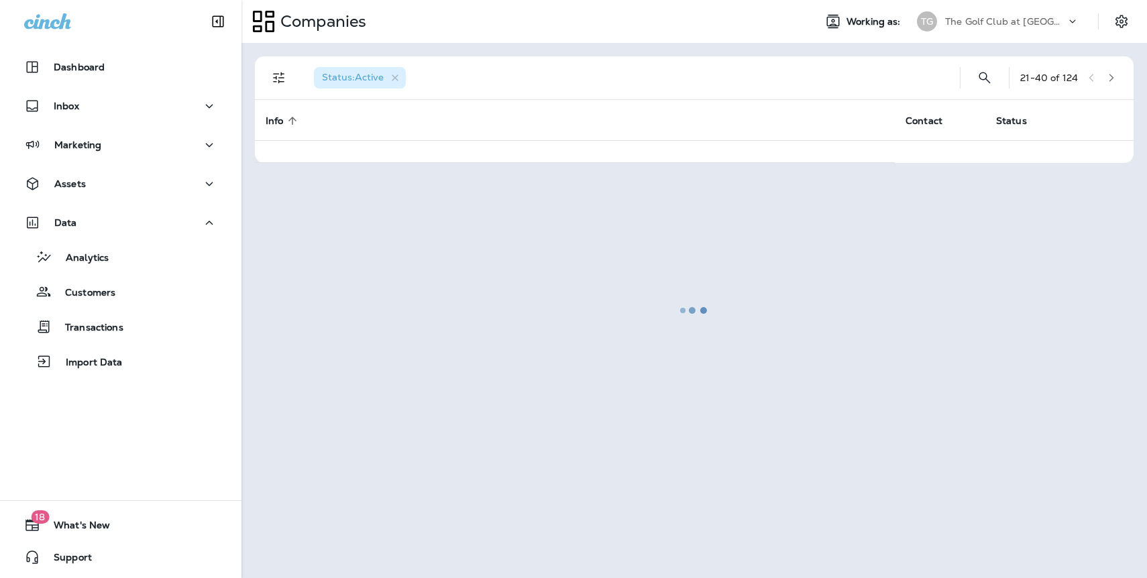
click at [1109, 78] on div at bounding box center [694, 310] width 903 height 532
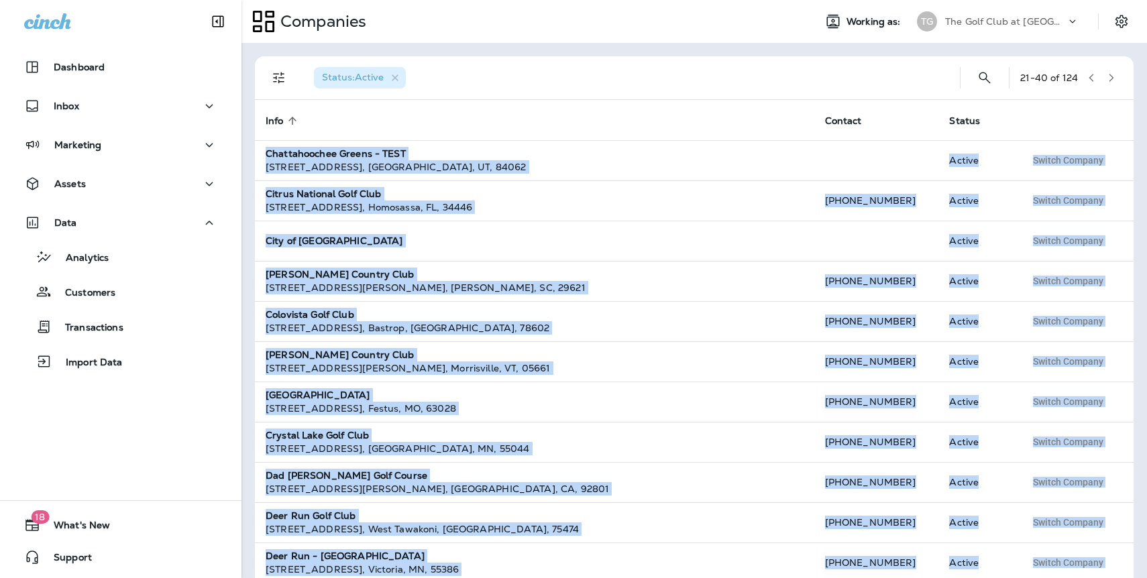
click at [1109, 78] on icon "button" at bounding box center [1110, 77] width 9 height 9
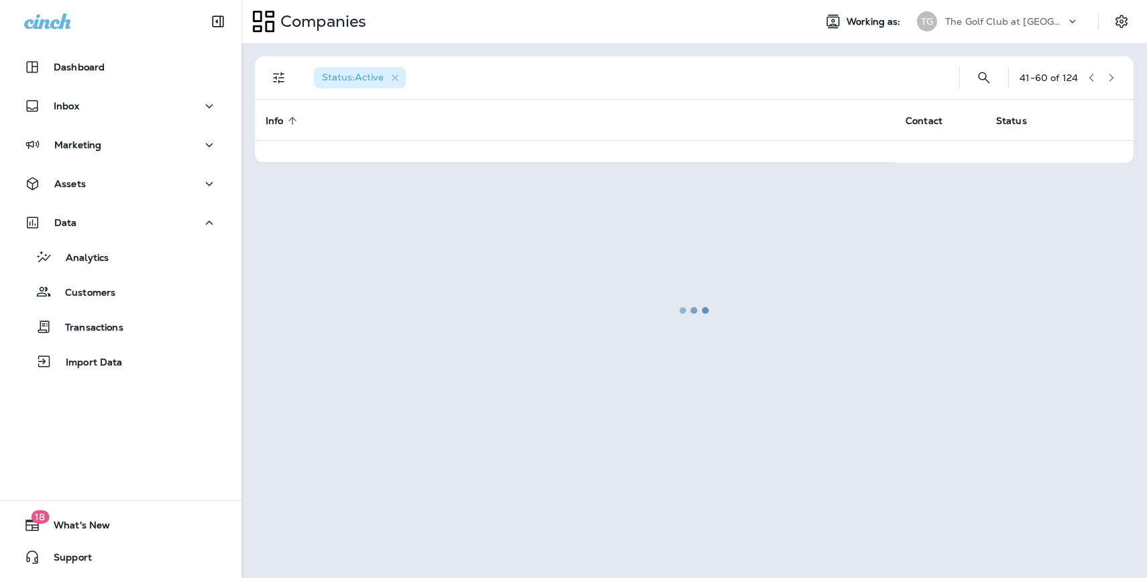
click at [1109, 78] on div at bounding box center [694, 310] width 903 height 532
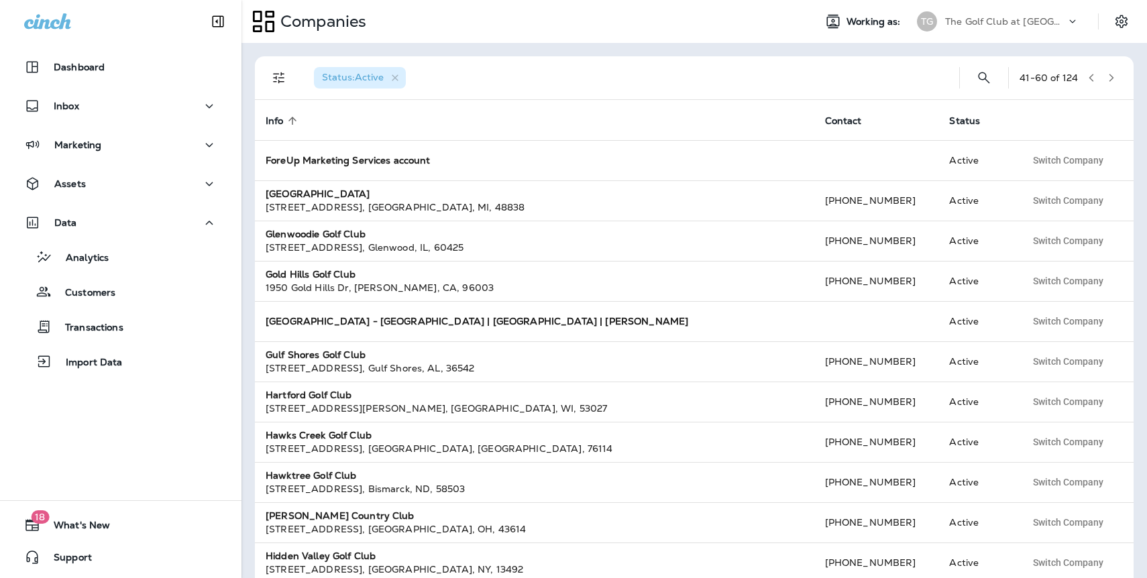
click at [1109, 78] on icon "button" at bounding box center [1110, 77] width 9 height 9
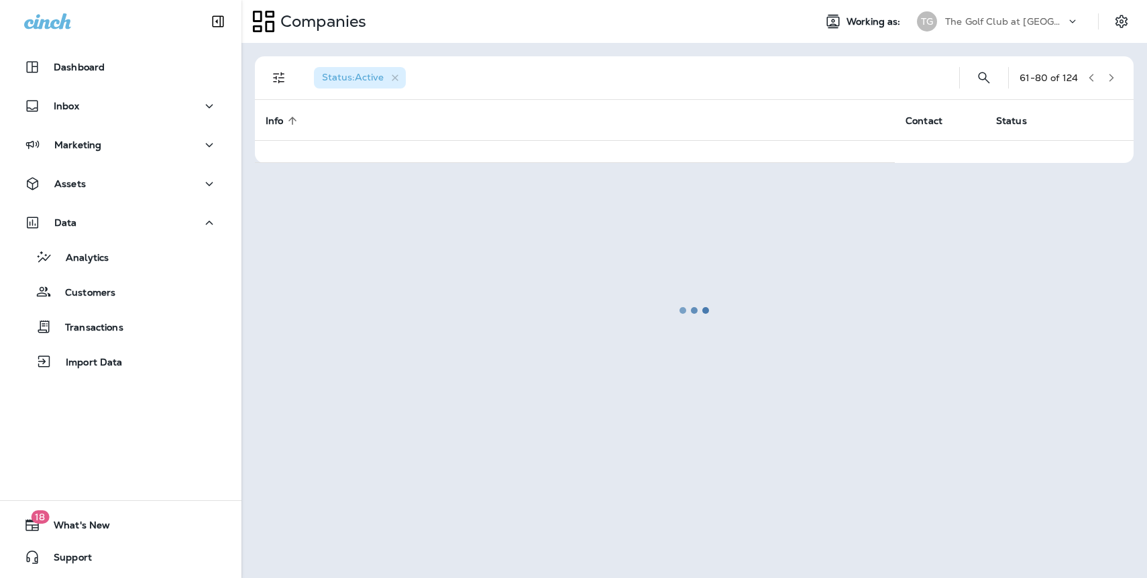
click at [1109, 78] on div at bounding box center [694, 310] width 903 height 532
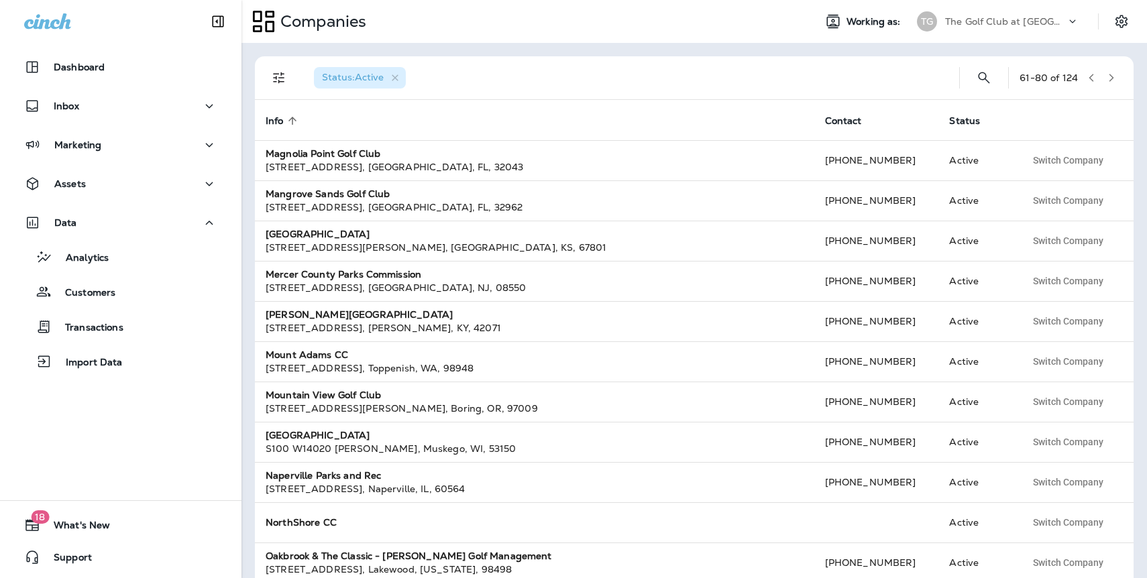
click at [1109, 78] on icon "button" at bounding box center [1110, 77] width 9 height 9
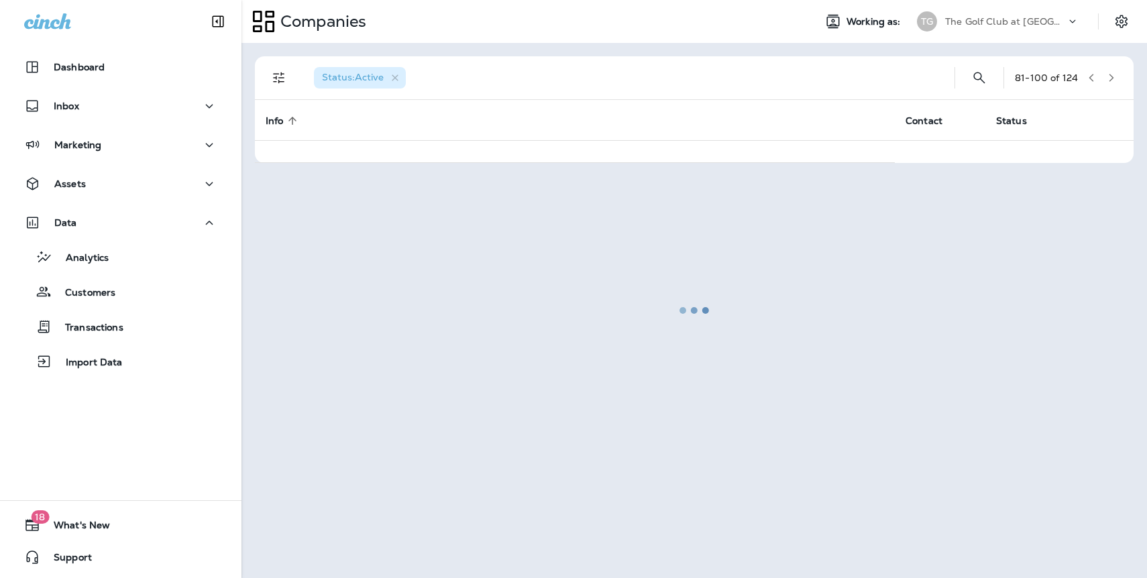
click at [1109, 78] on div at bounding box center [694, 310] width 903 height 532
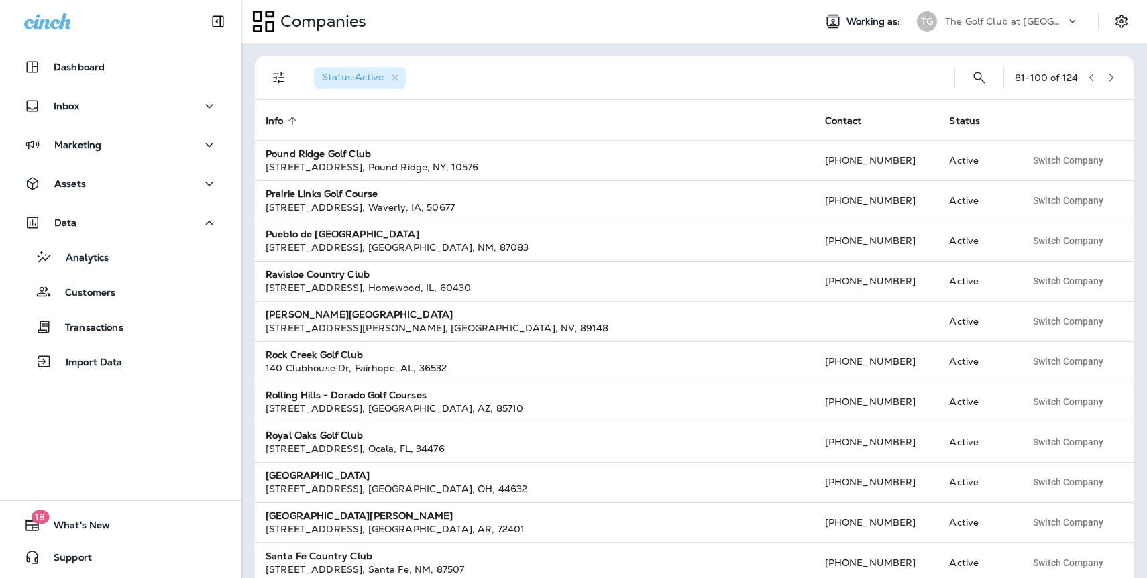
click at [1109, 78] on icon "button" at bounding box center [1110, 77] width 9 height 9
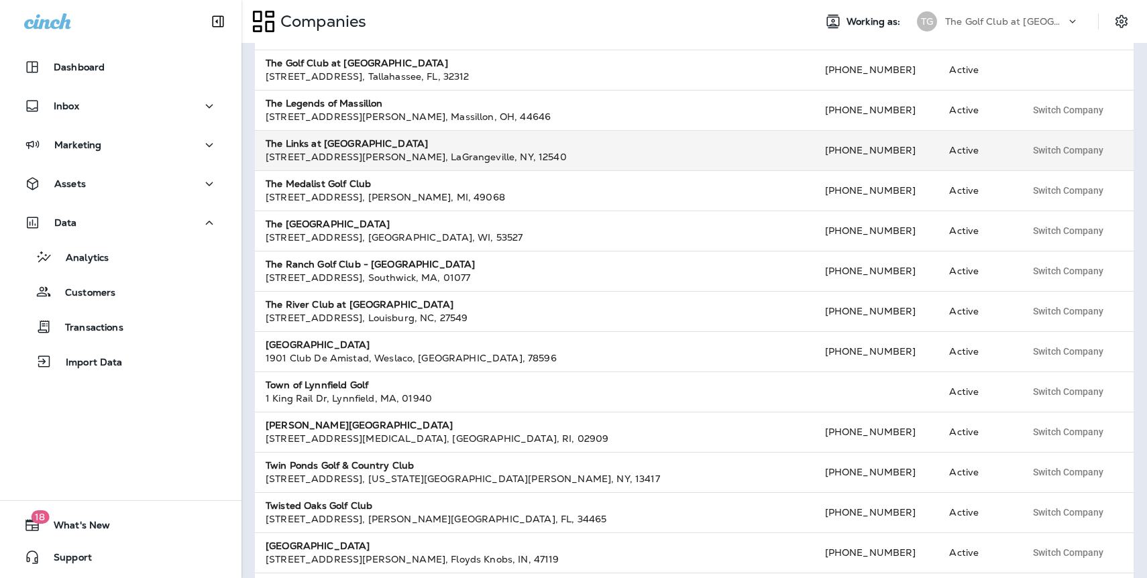
scroll to position [292, 0]
click at [343, 154] on div "153 North Parliman Road , LaGrangeville , NY , 12540" at bounding box center [535, 156] width 538 height 13
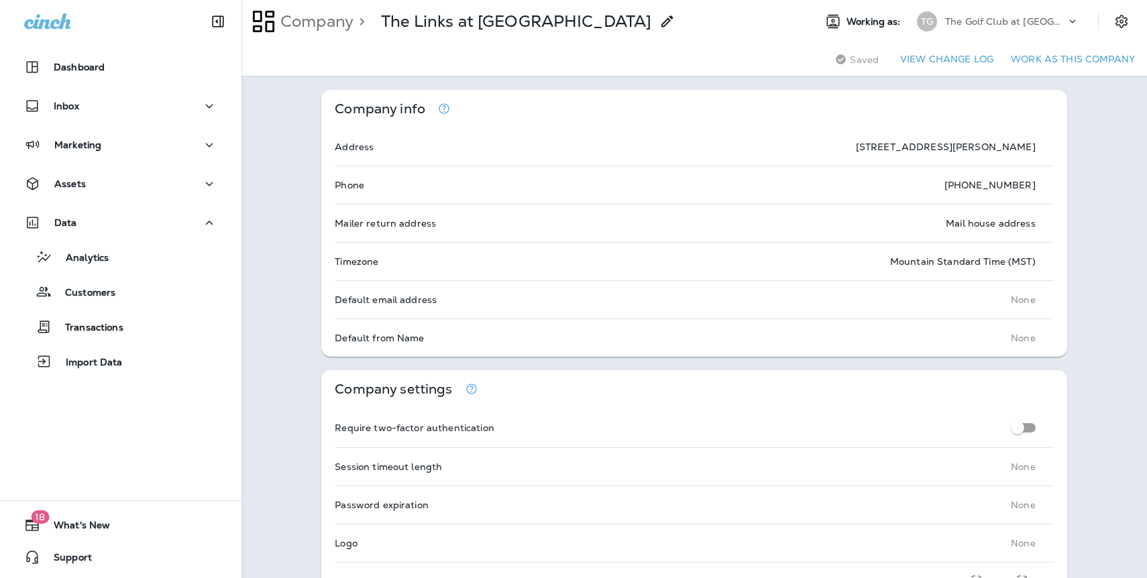
click at [1065, 53] on button "Work as this company" at bounding box center [1072, 59] width 135 height 21
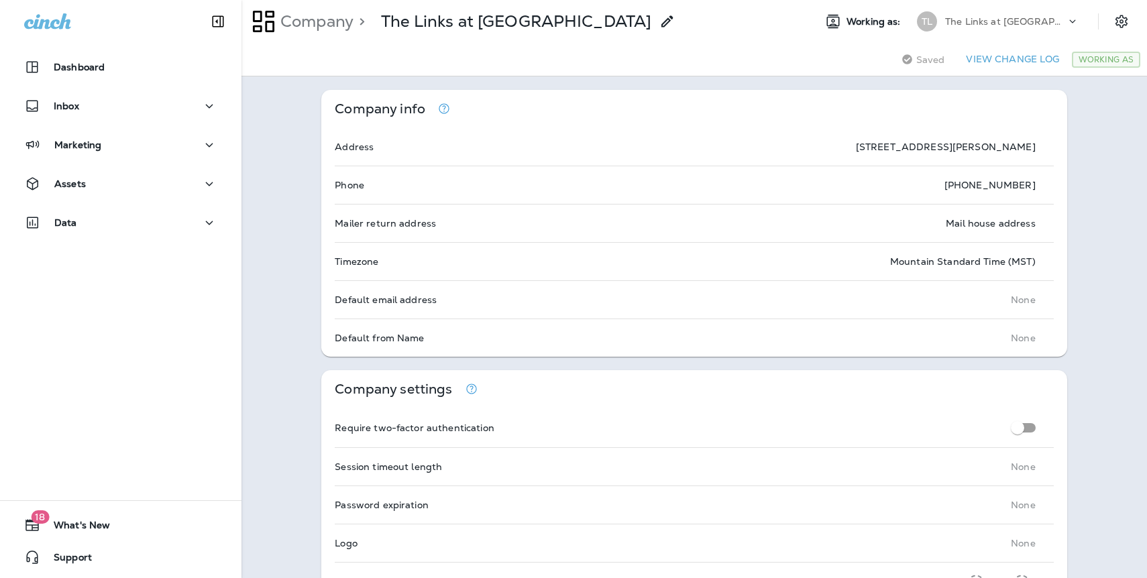
click at [990, 18] on p "The Links at Union Vale" at bounding box center [1005, 21] width 121 height 11
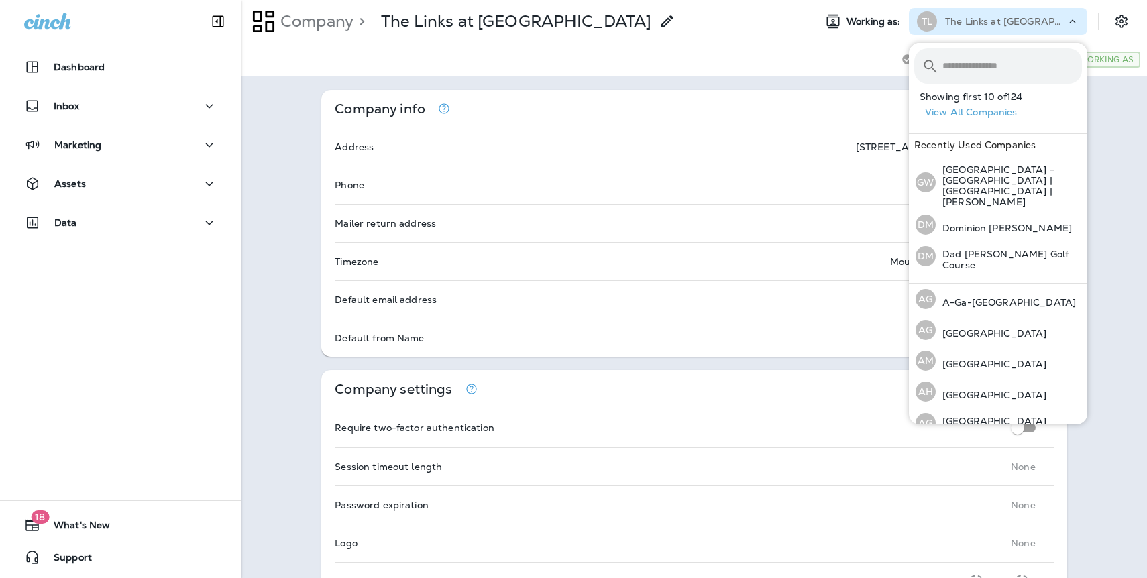
click at [992, 114] on button "View All Companies" at bounding box center [1003, 112] width 168 height 21
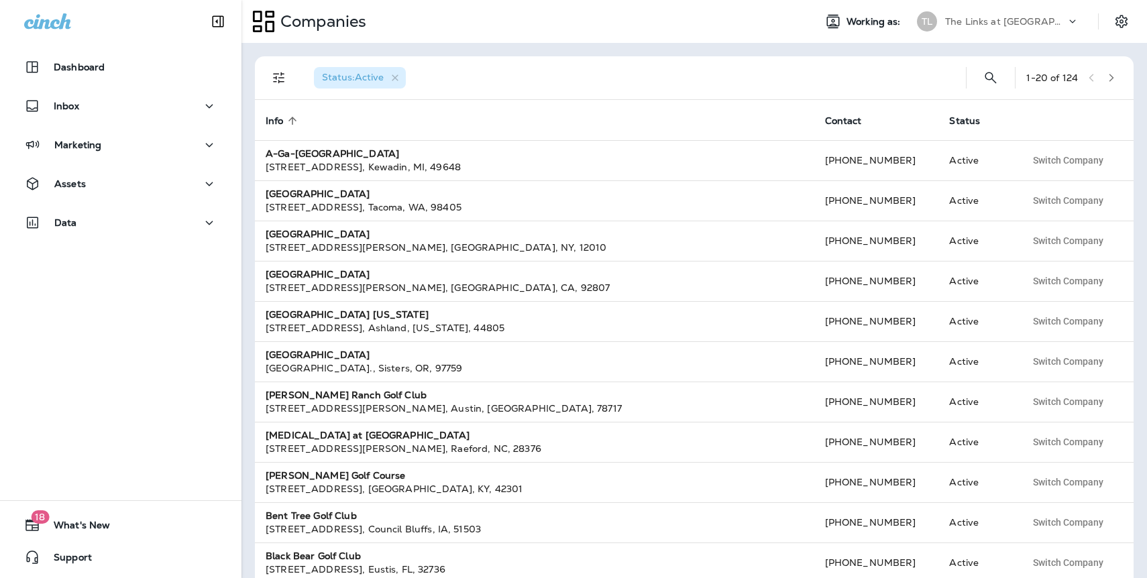
click at [1117, 74] on button "button" at bounding box center [1111, 78] width 20 height 20
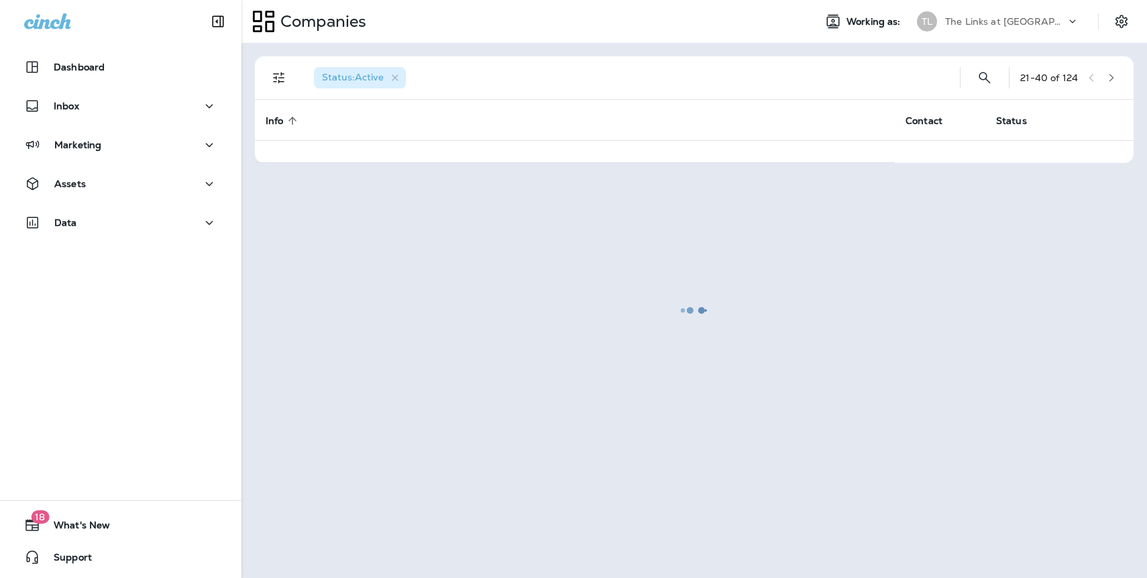
click at [1116, 74] on div at bounding box center [694, 310] width 903 height 532
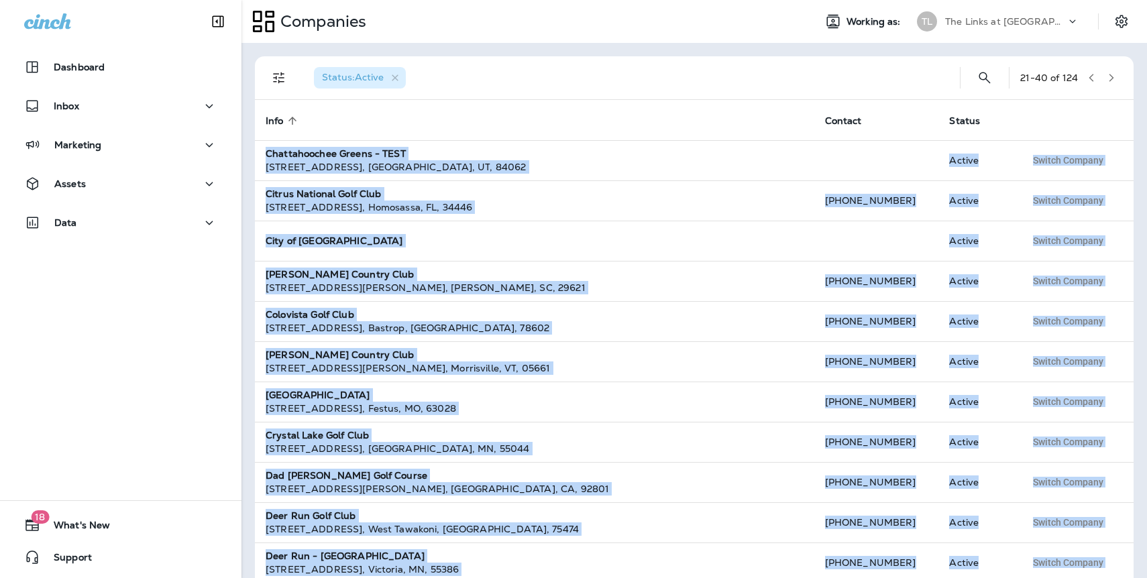
click at [1115, 74] on icon "button" at bounding box center [1110, 77] width 9 height 9
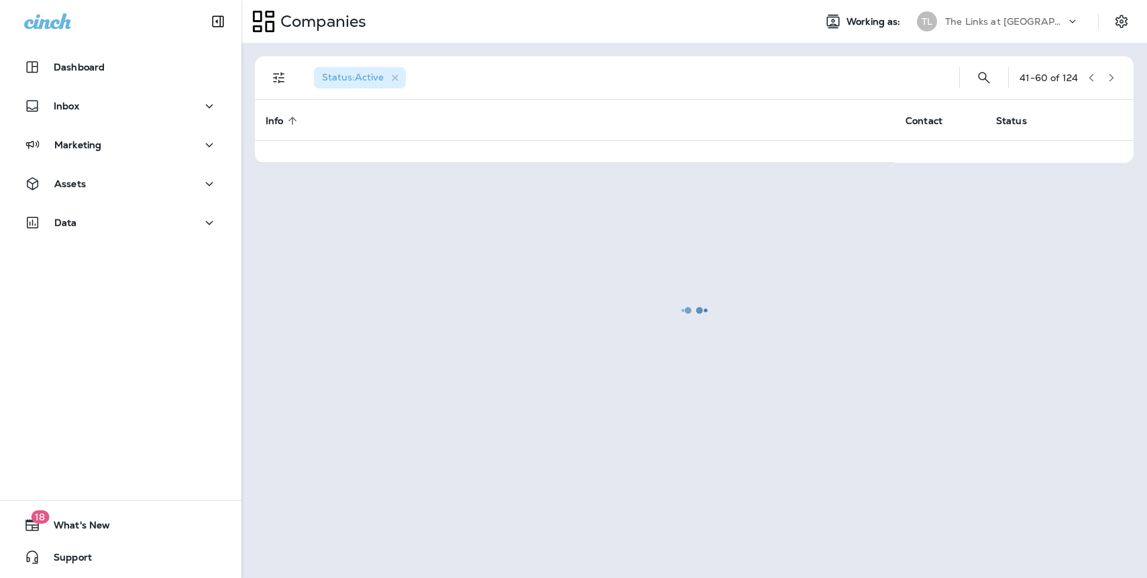
click at [1115, 74] on div at bounding box center [694, 310] width 903 height 532
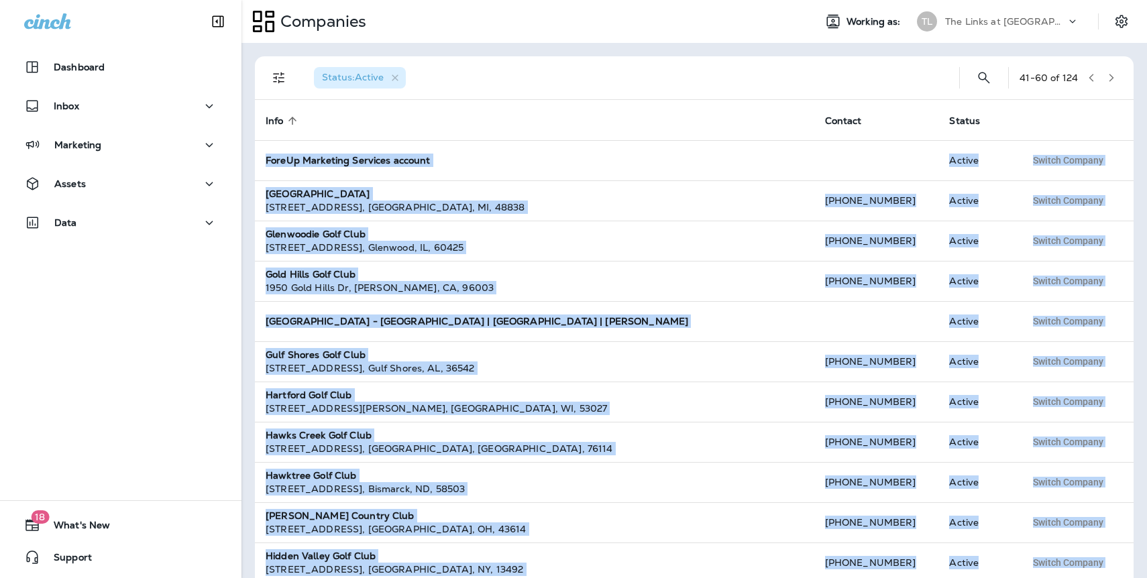
click at [1113, 76] on icon "button" at bounding box center [1110, 77] width 9 height 9
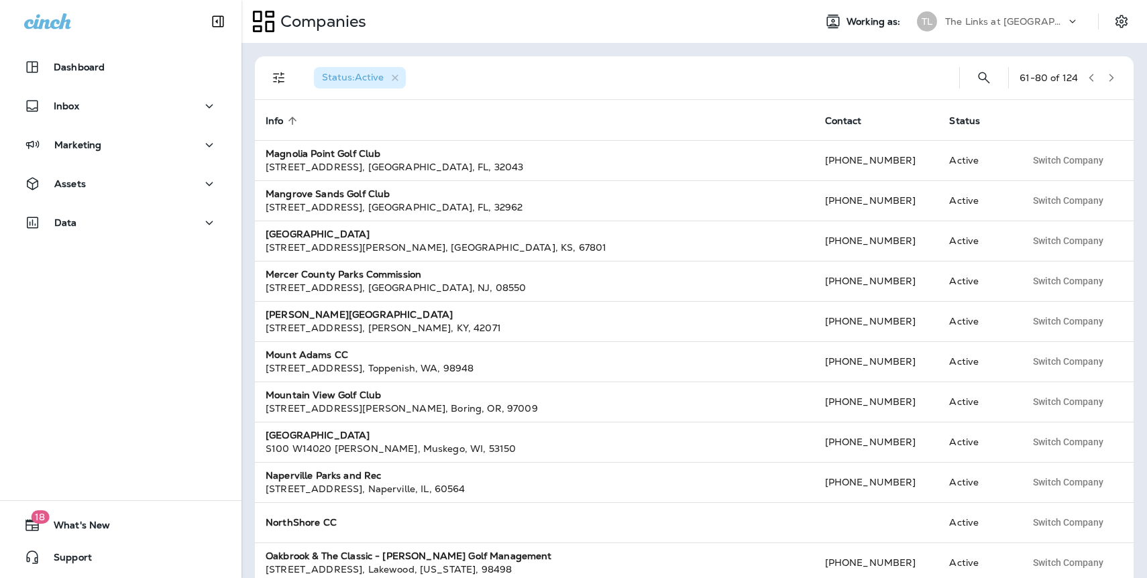
click at [1106, 78] on icon "button" at bounding box center [1110, 77] width 9 height 9
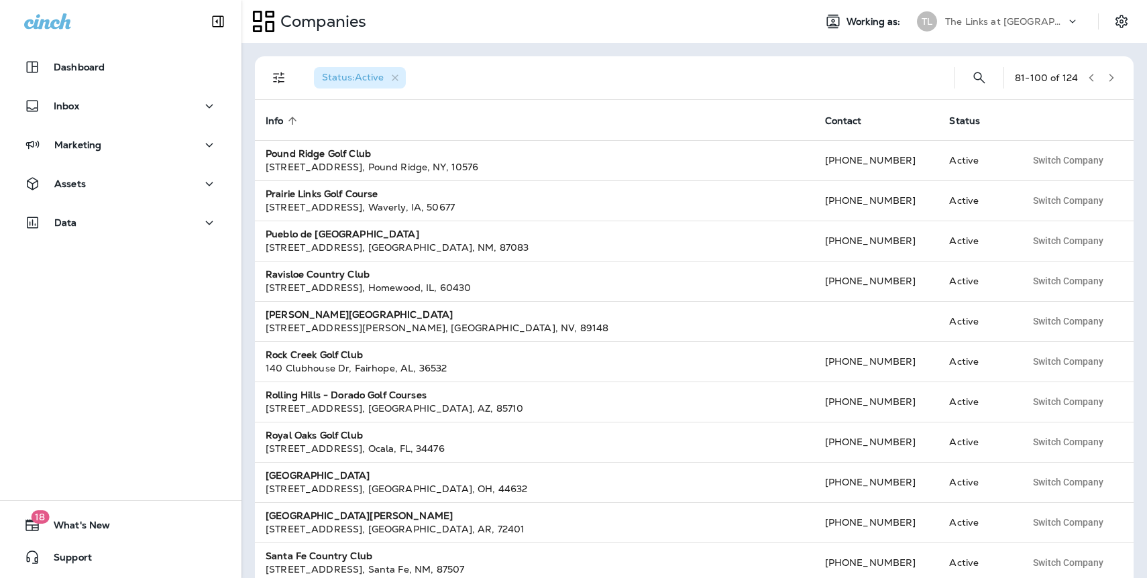
click at [1106, 78] on icon "button" at bounding box center [1110, 77] width 9 height 9
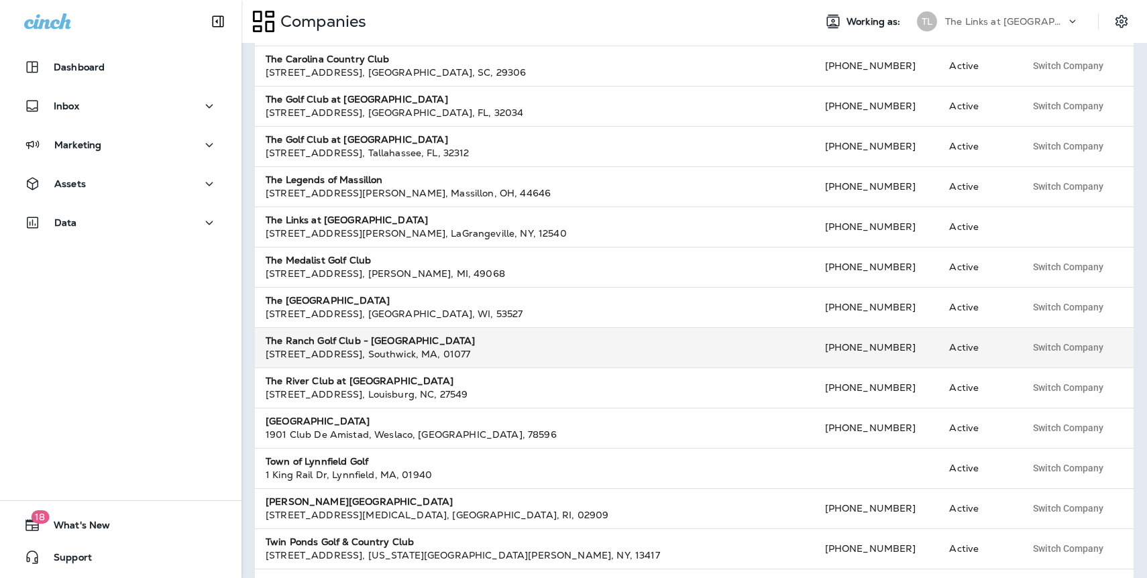
scroll to position [226, 0]
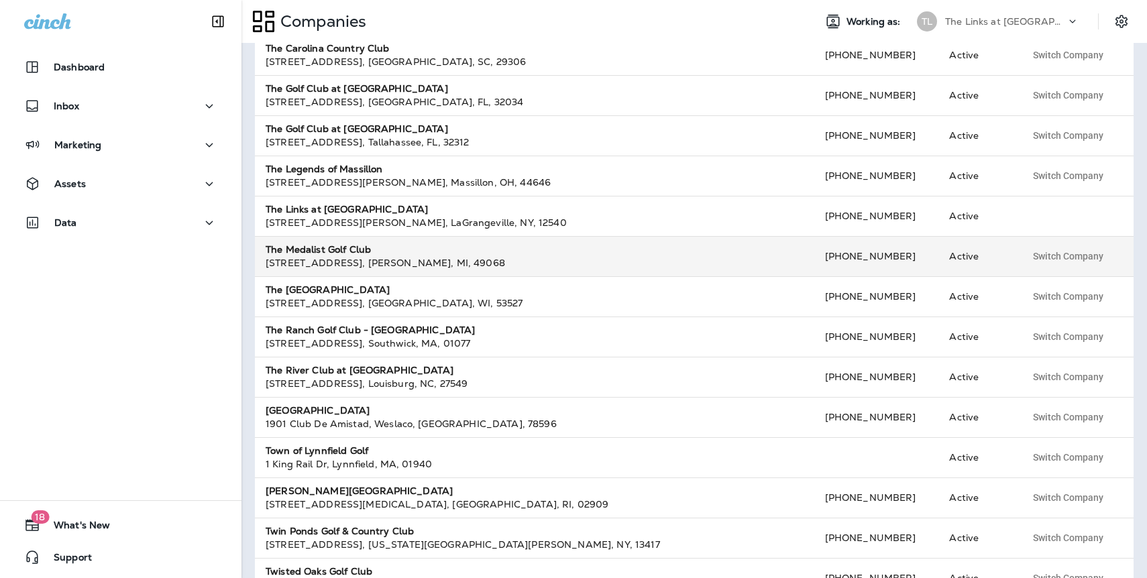
click at [357, 246] on strong "The Medalist Golf Club" at bounding box center [318, 249] width 105 height 12
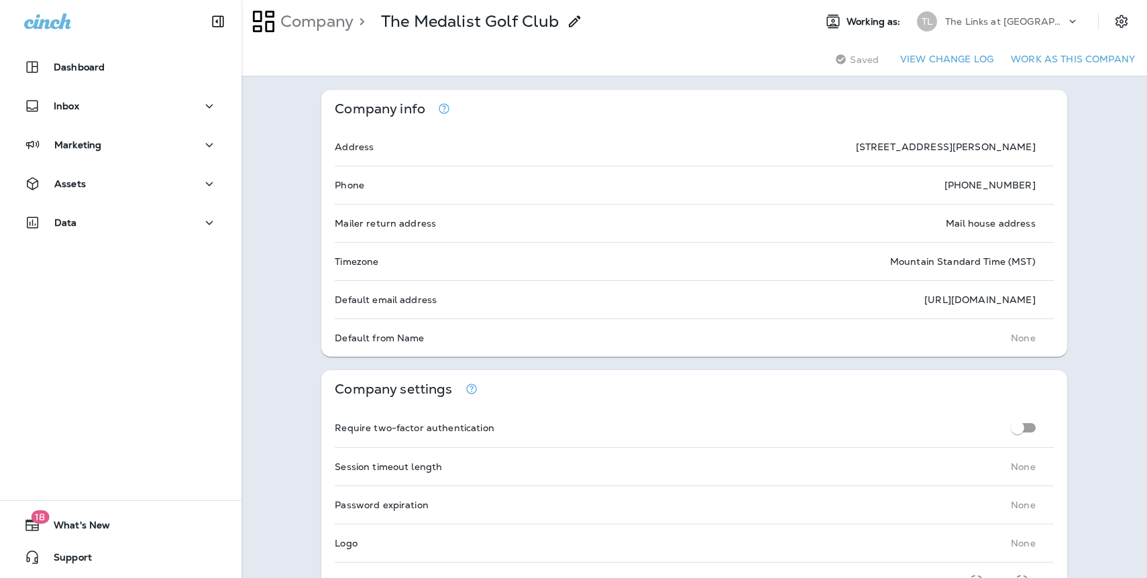
click at [1110, 61] on button "Work as this company" at bounding box center [1072, 59] width 135 height 21
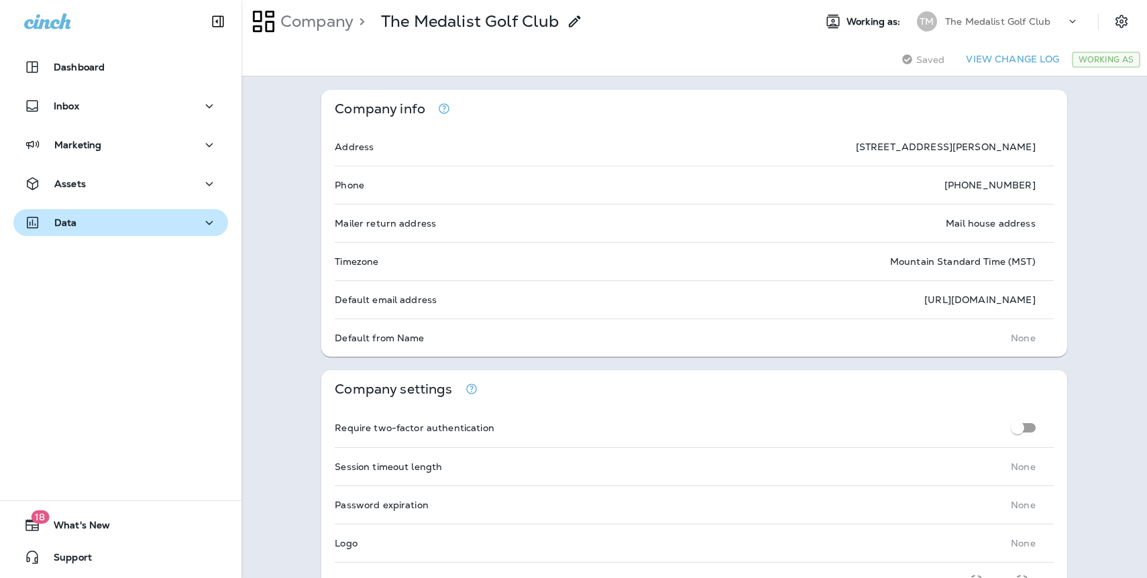
click at [70, 224] on p "Data" at bounding box center [65, 222] width 23 height 11
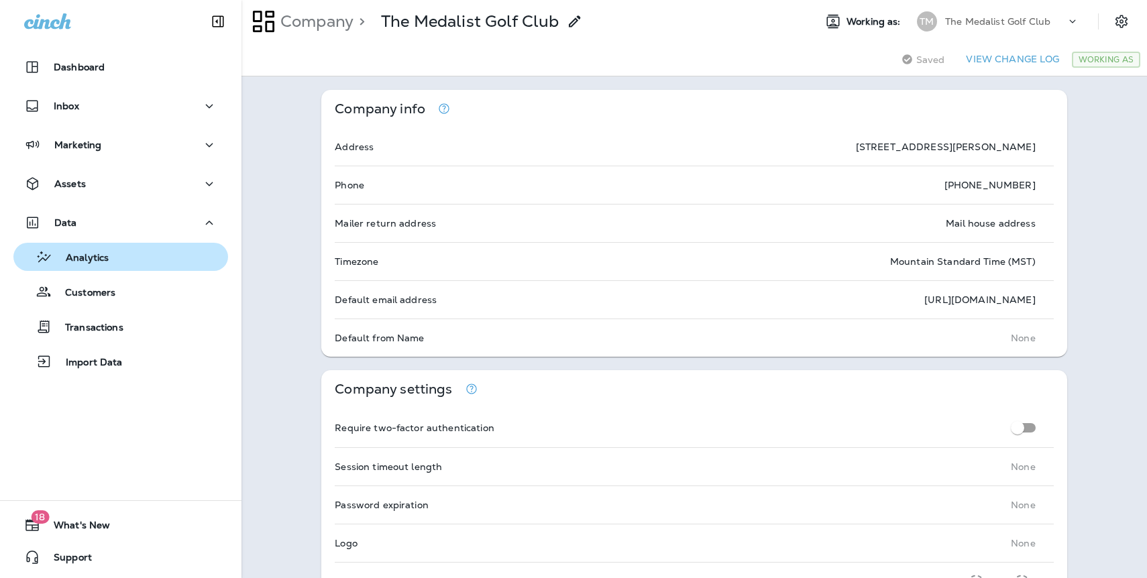
click at [98, 258] on p "Analytics" at bounding box center [80, 258] width 56 height 13
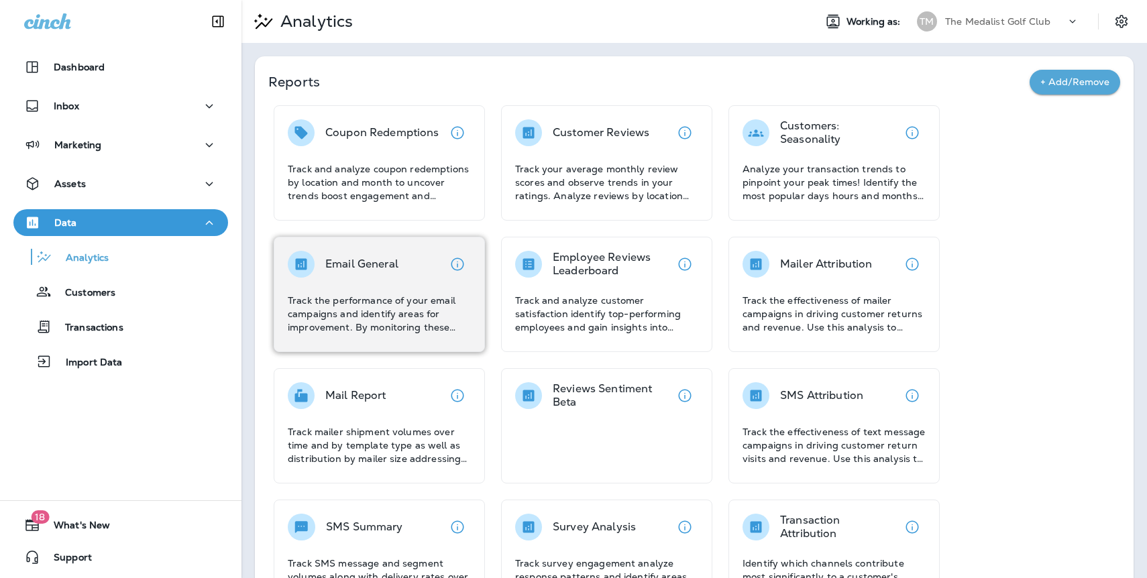
click at [338, 275] on div "Email General" at bounding box center [361, 264] width 73 height 27
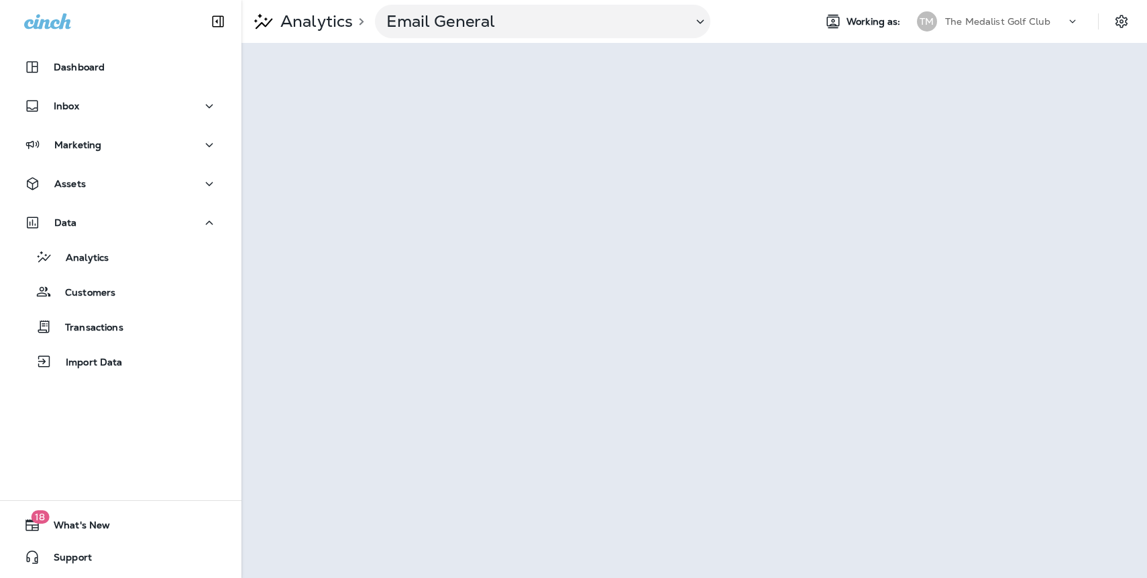
click at [991, 19] on p "The Medalist Golf Club" at bounding box center [997, 21] width 105 height 11
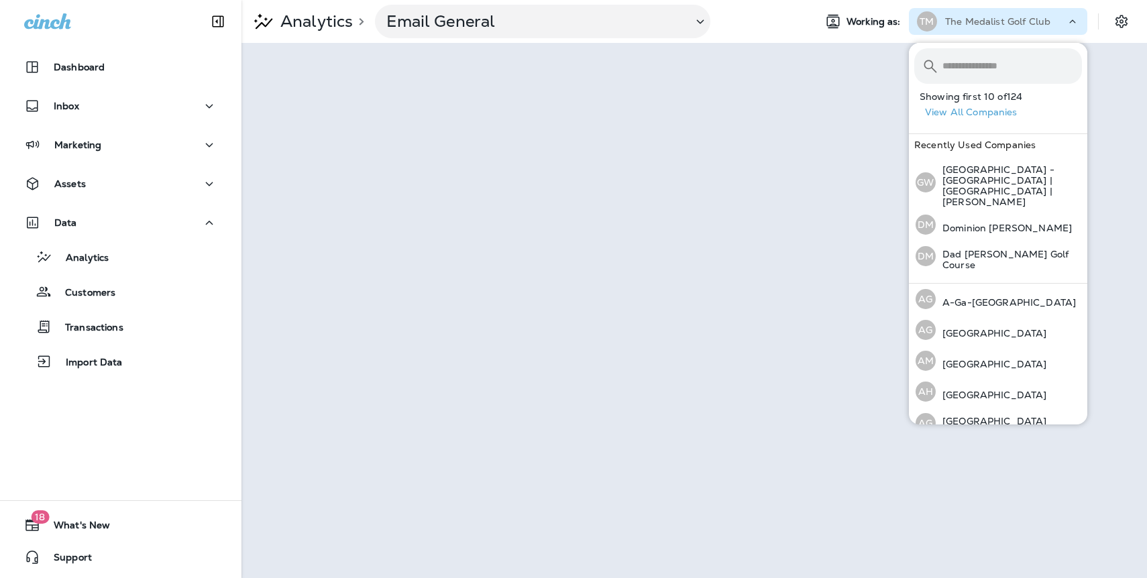
click at [982, 111] on button "View All Companies" at bounding box center [1003, 112] width 168 height 21
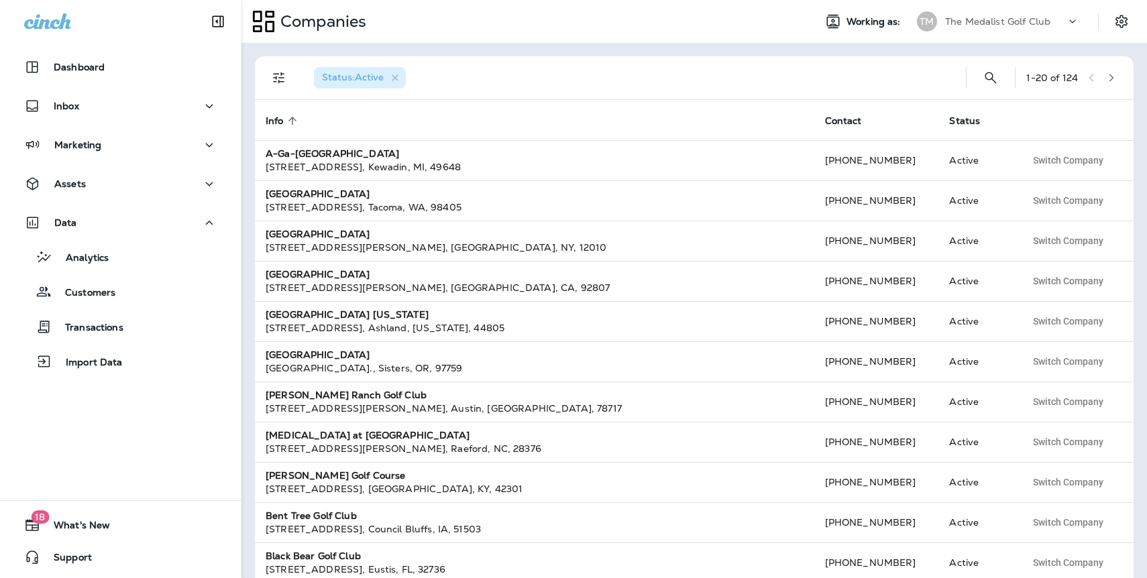
click at [1107, 78] on icon "button" at bounding box center [1110, 77] width 9 height 9
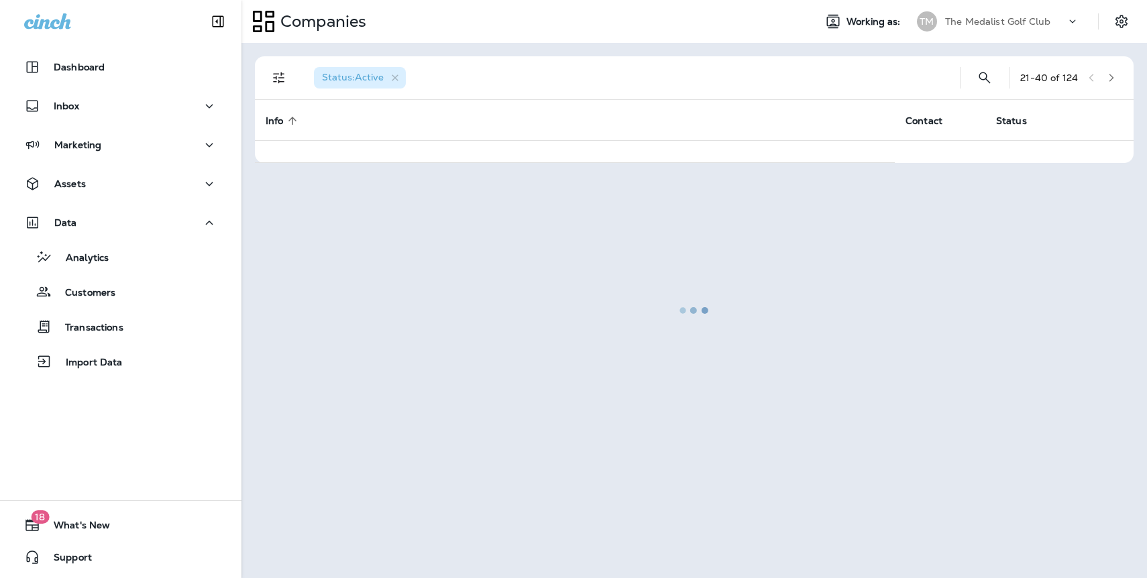
click at [1107, 78] on div at bounding box center [694, 310] width 903 height 532
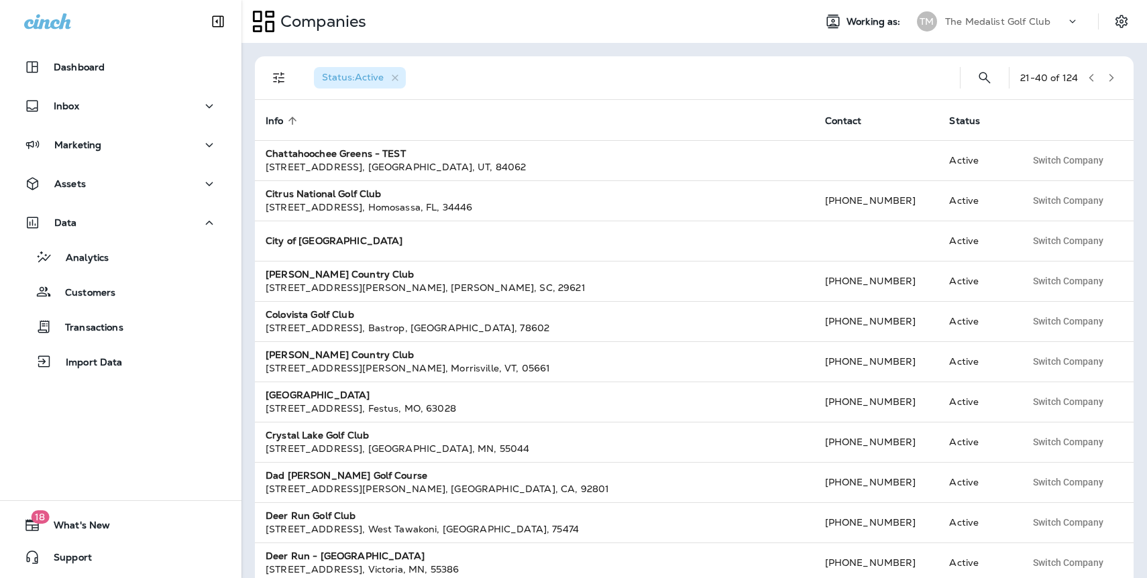
click at [1107, 78] on icon "button" at bounding box center [1110, 77] width 9 height 9
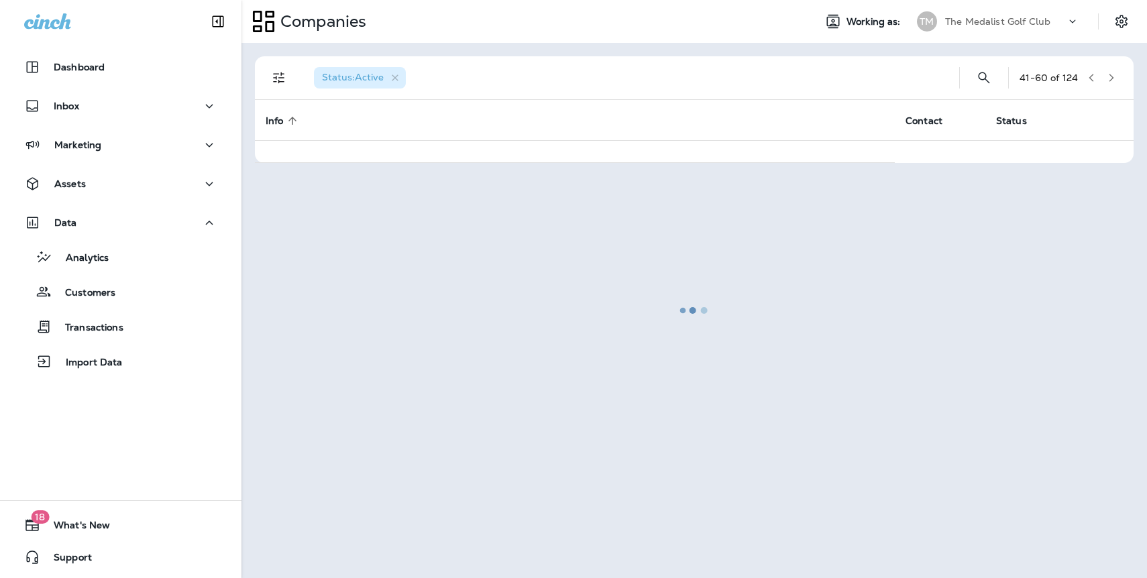
click at [1107, 78] on div at bounding box center [694, 310] width 903 height 532
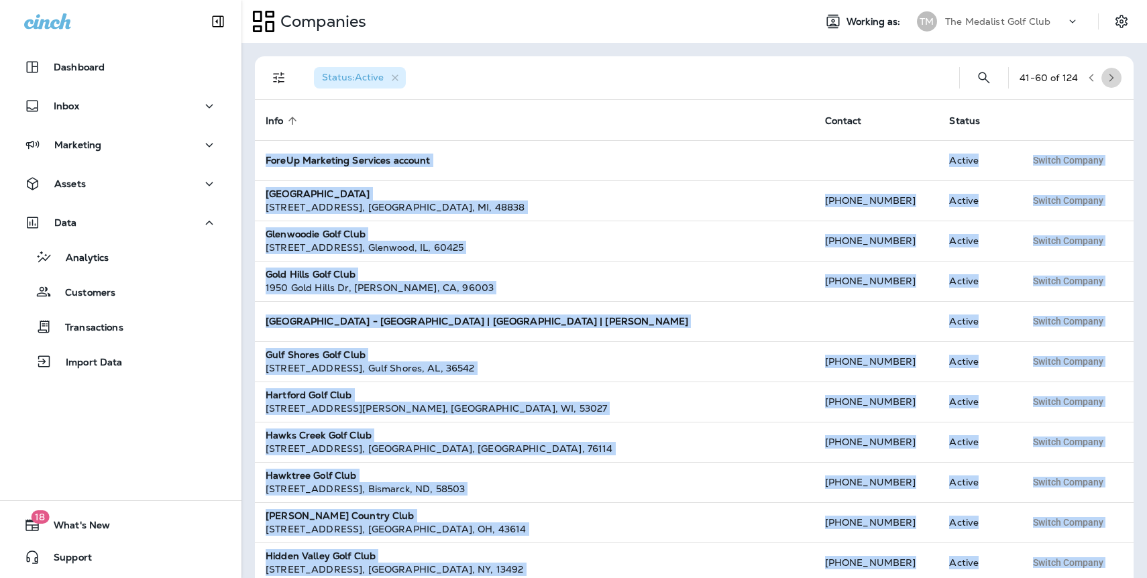
click at [1107, 78] on icon "button" at bounding box center [1110, 77] width 9 height 9
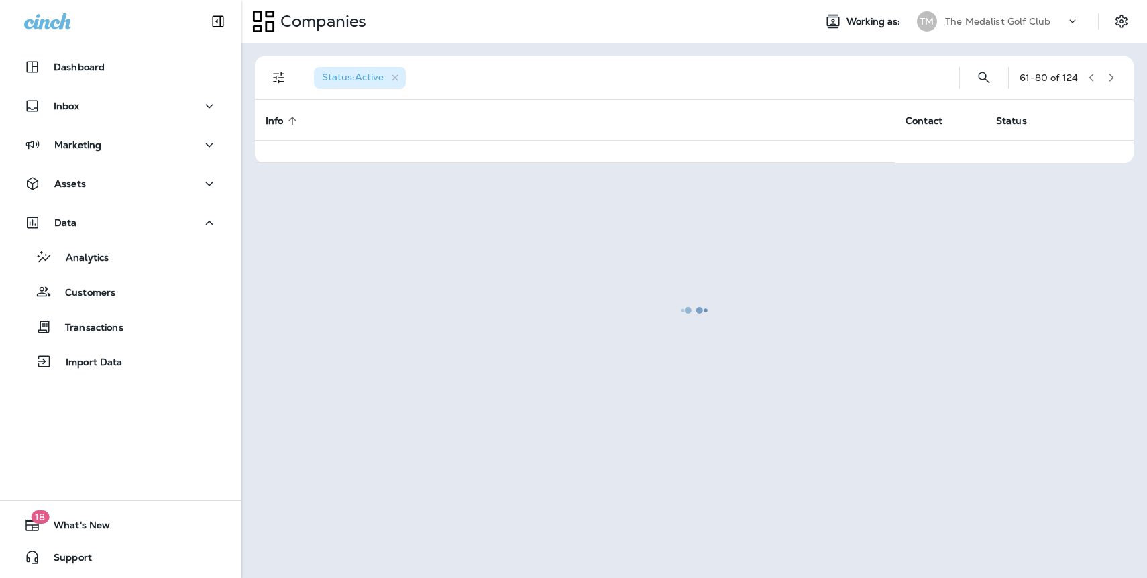
click at [1107, 78] on div at bounding box center [694, 310] width 903 height 532
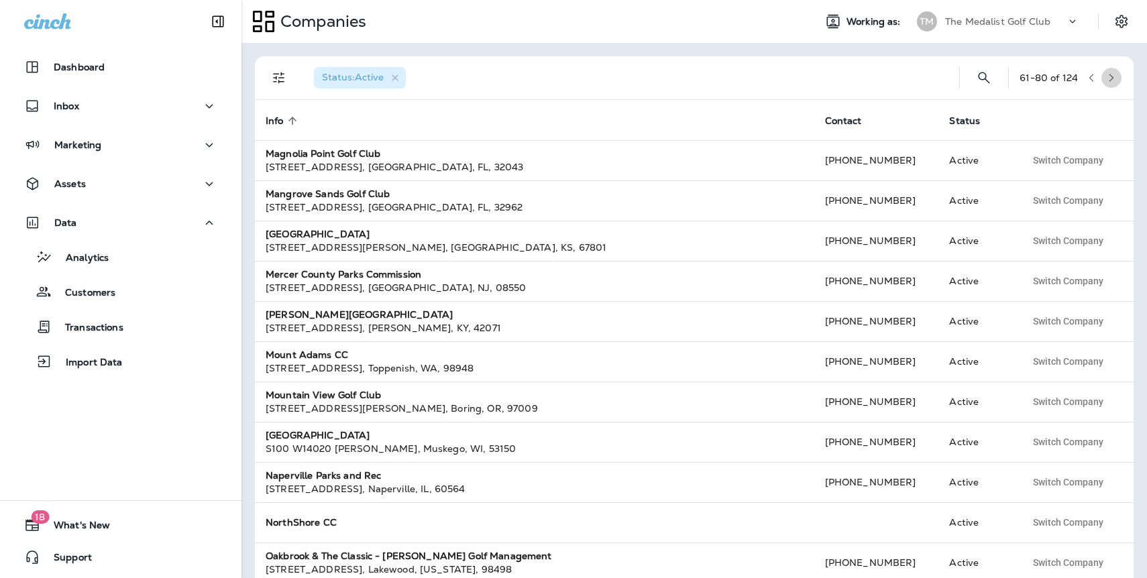
click at [1107, 78] on icon "button" at bounding box center [1110, 77] width 9 height 9
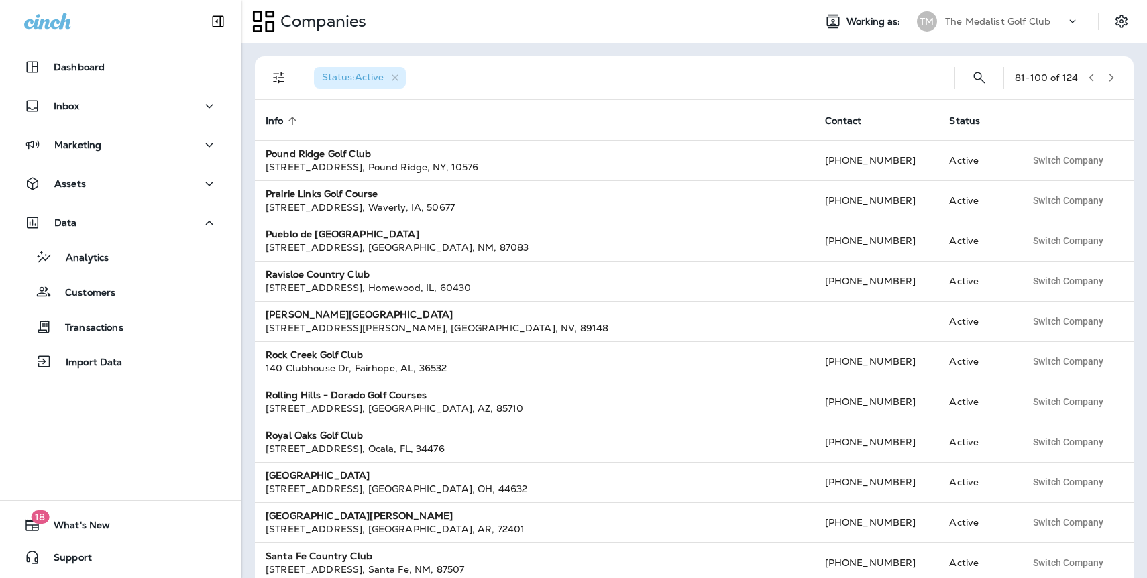
click at [1107, 78] on icon "button" at bounding box center [1110, 77] width 9 height 9
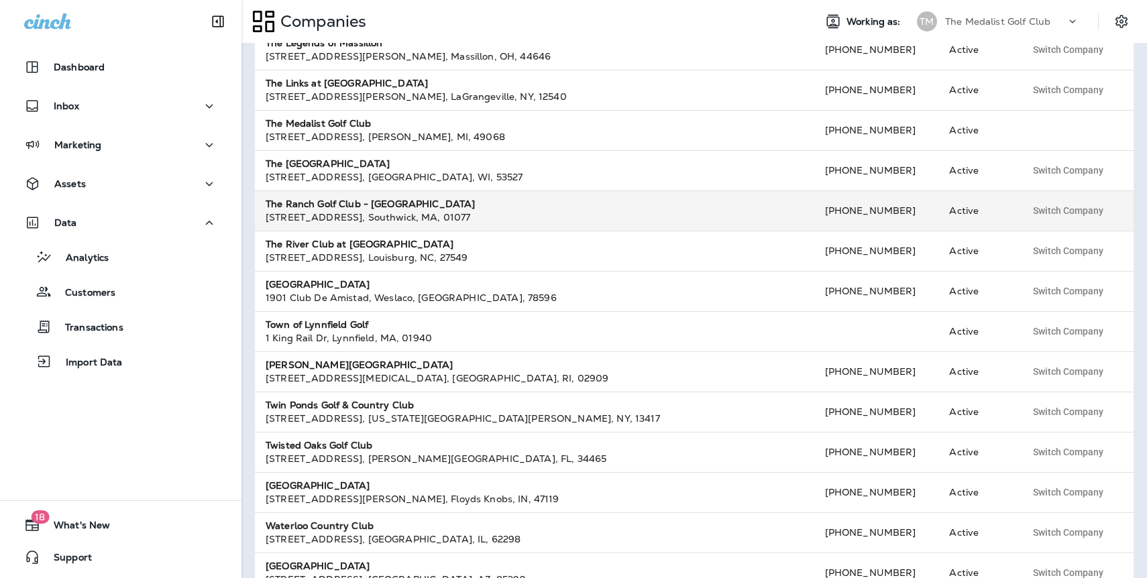
scroll to position [380, 0]
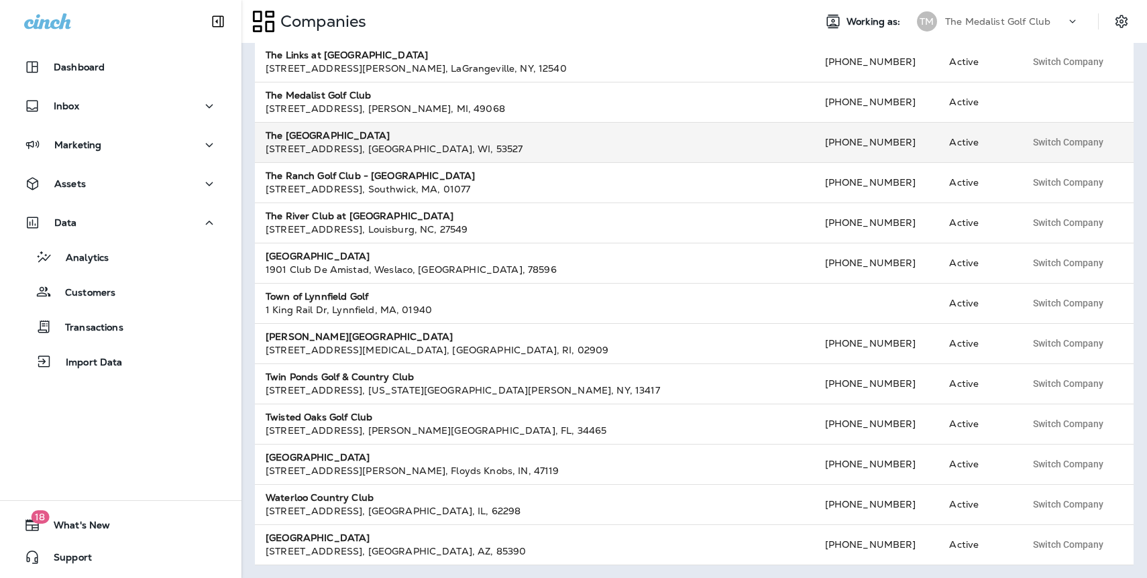
click at [343, 132] on strong "The Oaks Golf Course" at bounding box center [328, 135] width 124 height 12
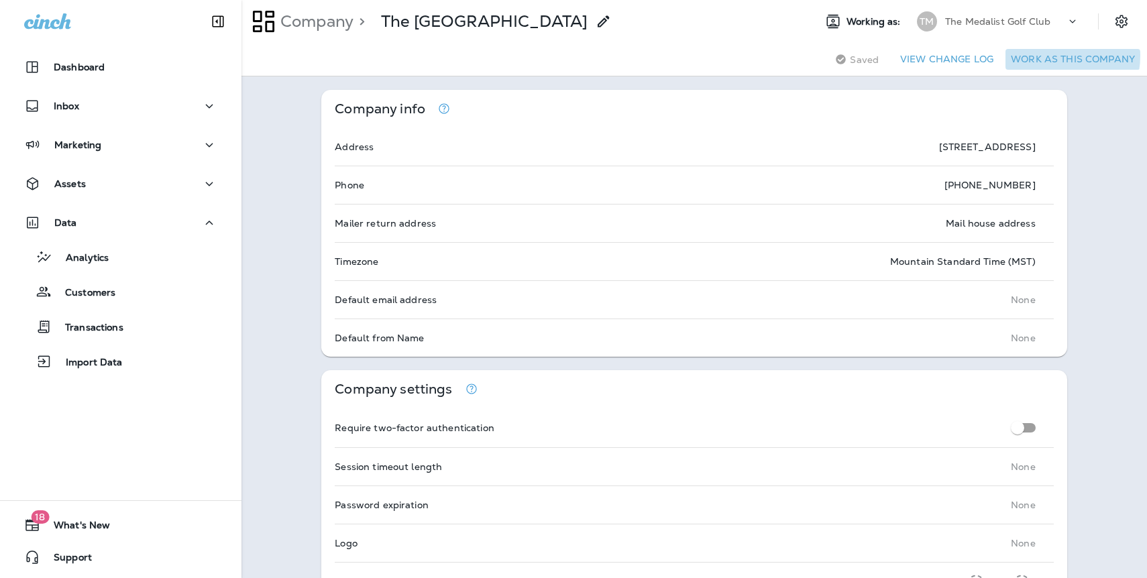
click at [1049, 56] on button "Work as this company" at bounding box center [1072, 59] width 135 height 21
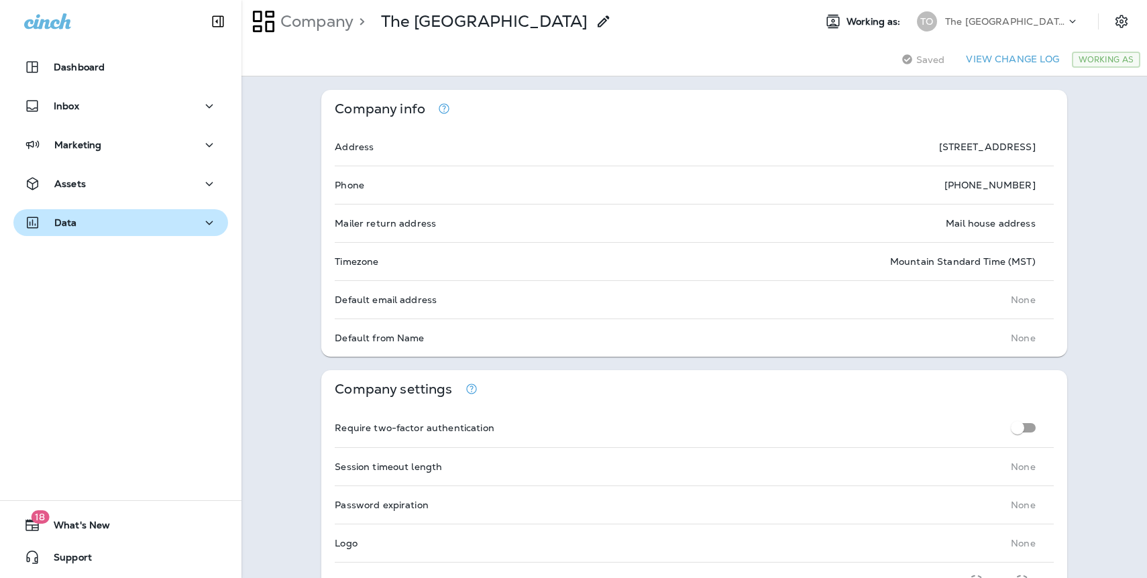
click at [77, 221] on div "Data" at bounding box center [120, 223] width 193 height 17
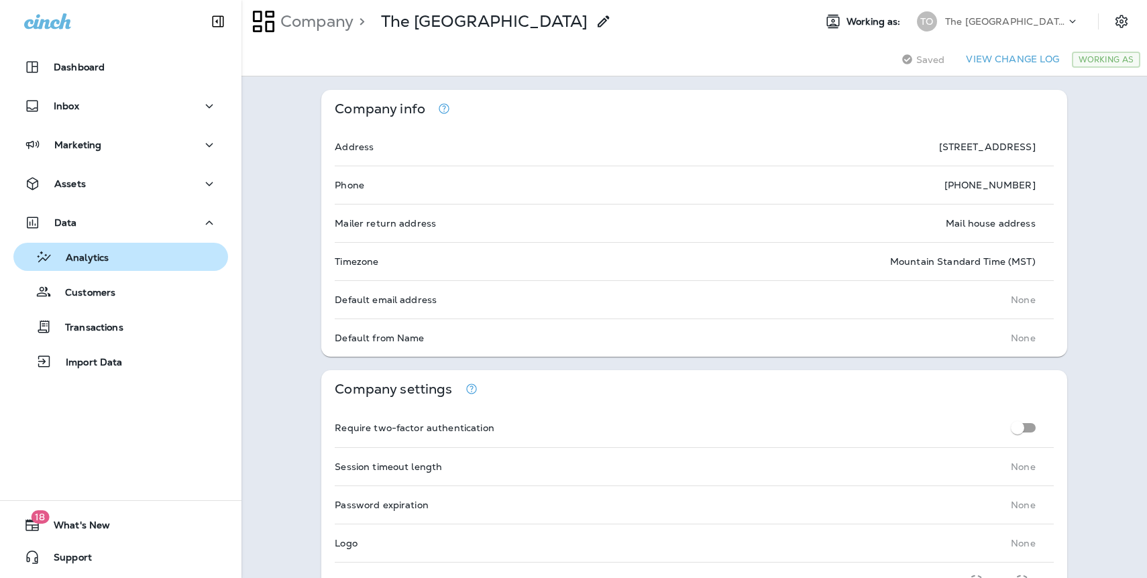
click at [86, 262] on p "Analytics" at bounding box center [80, 258] width 56 height 13
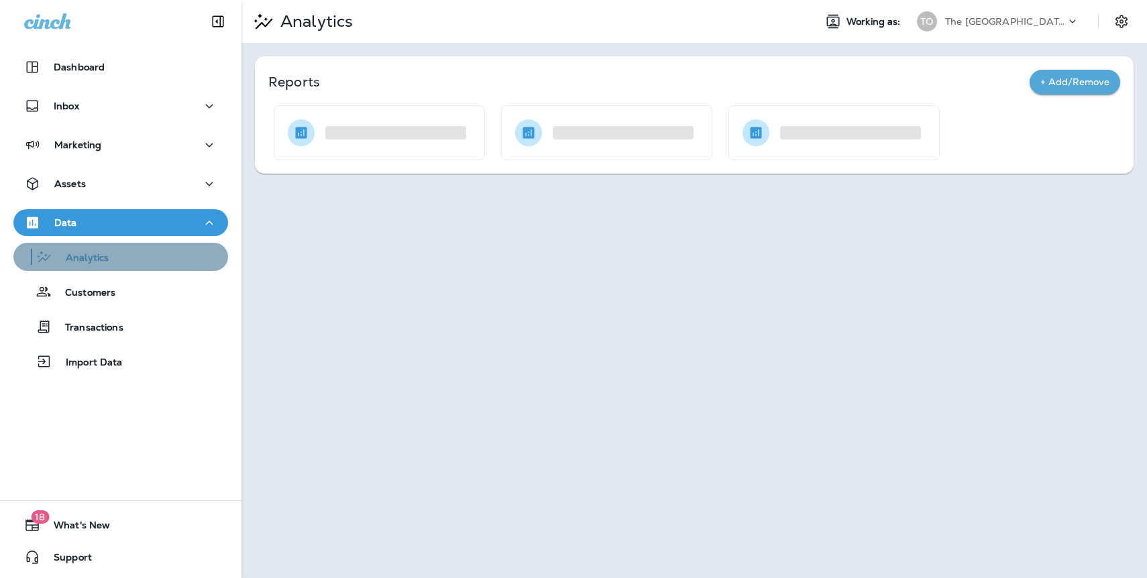
click at [127, 264] on div "Analytics" at bounding box center [121, 257] width 204 height 20
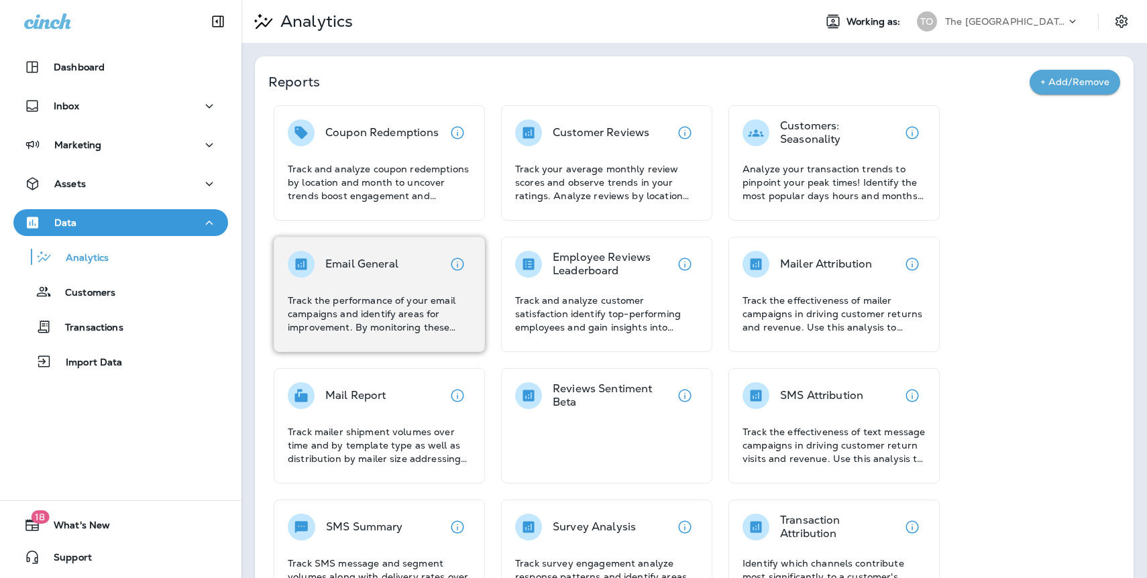
click at [345, 259] on p "Email General" at bounding box center [361, 263] width 73 height 13
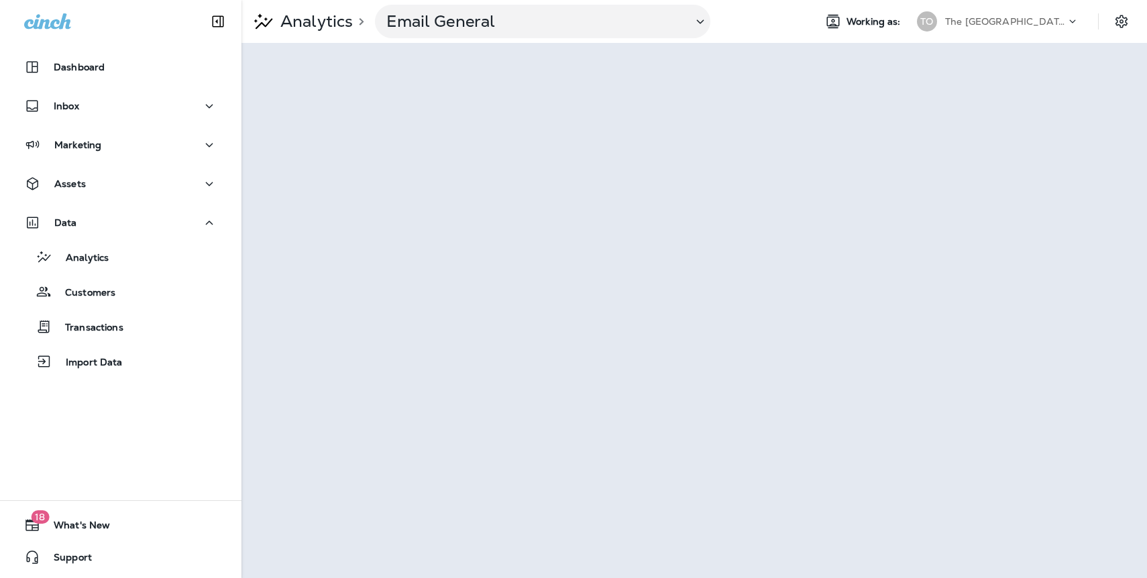
click at [1027, 20] on p "The Oaks Golf Course" at bounding box center [1005, 21] width 121 height 11
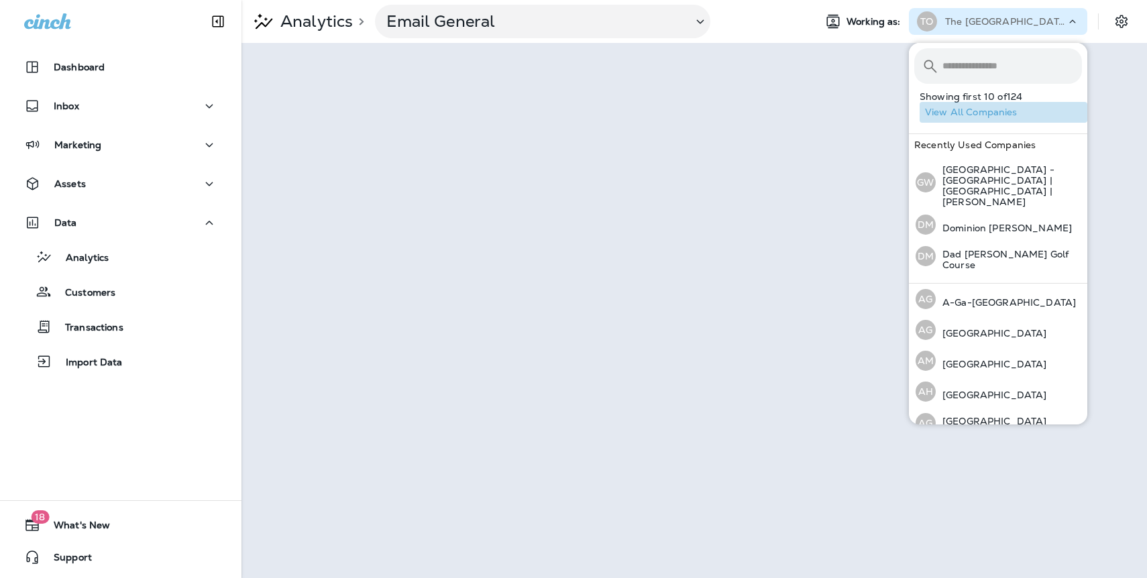
click at [984, 112] on button "View All Companies" at bounding box center [1003, 112] width 168 height 21
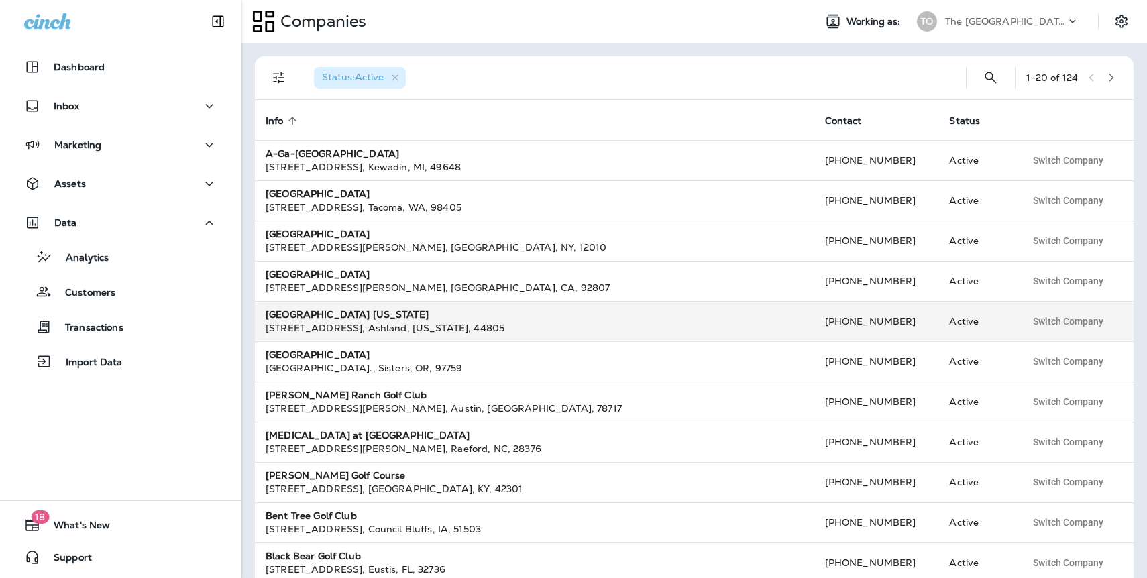
scroll to position [1, 0]
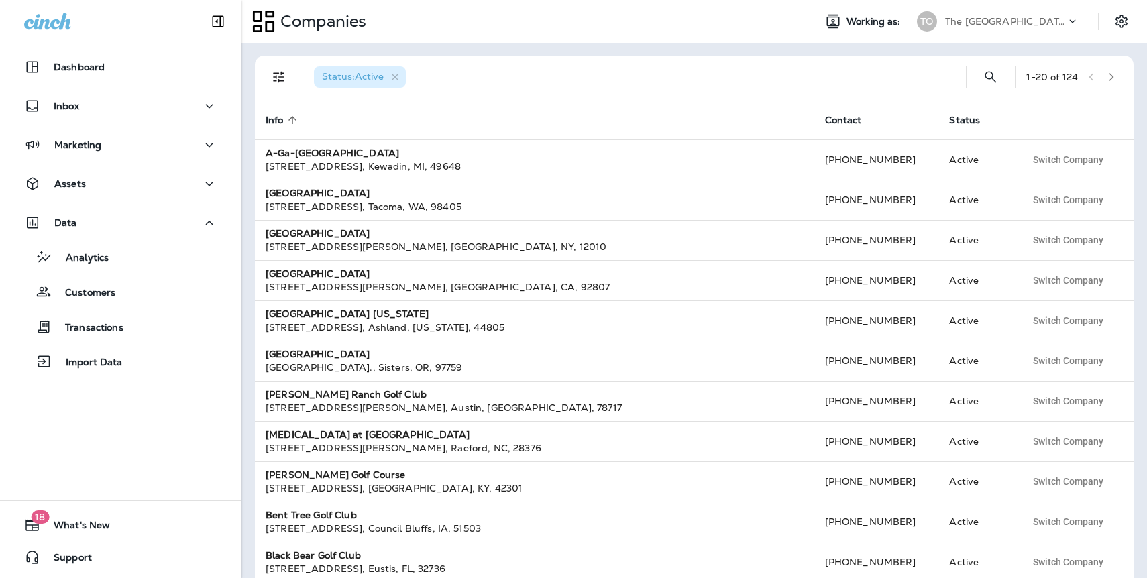
click at [1115, 76] on icon "button" at bounding box center [1110, 76] width 9 height 9
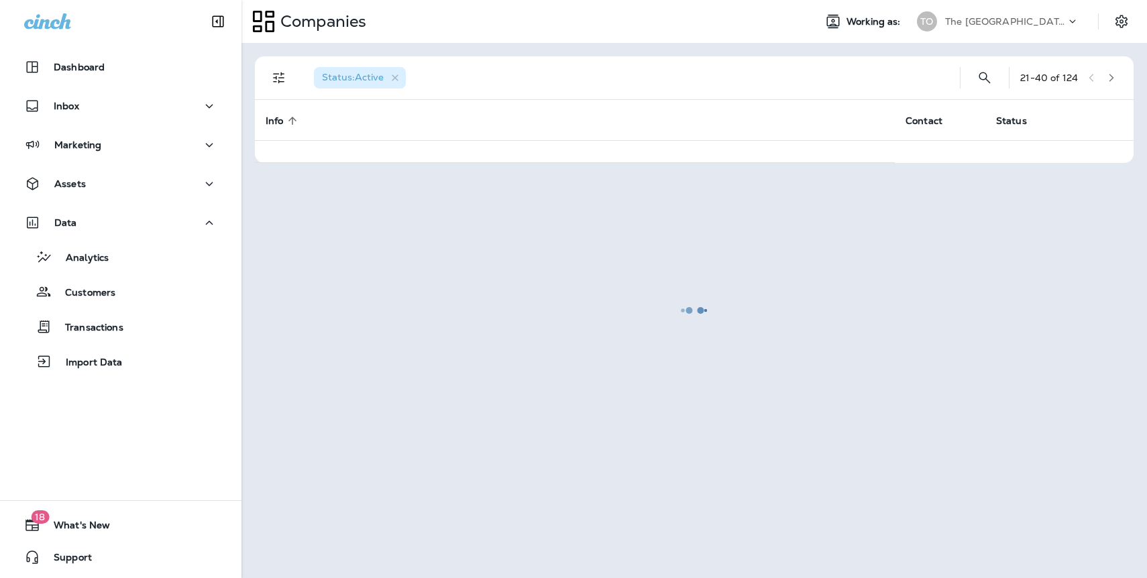
scroll to position [0, 0]
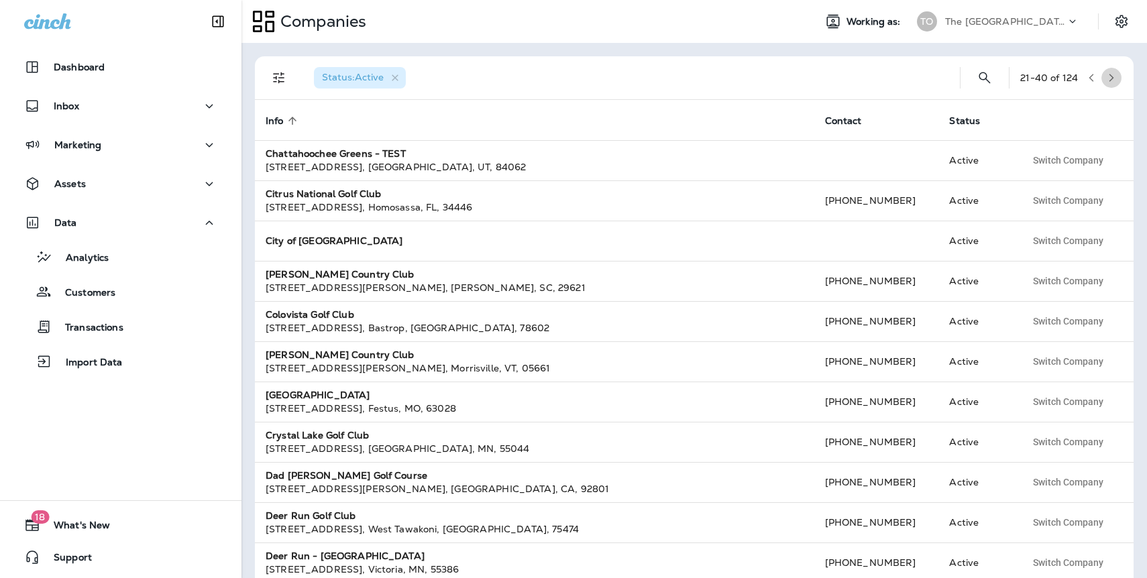
click at [1113, 77] on icon "button" at bounding box center [1110, 77] width 9 height 9
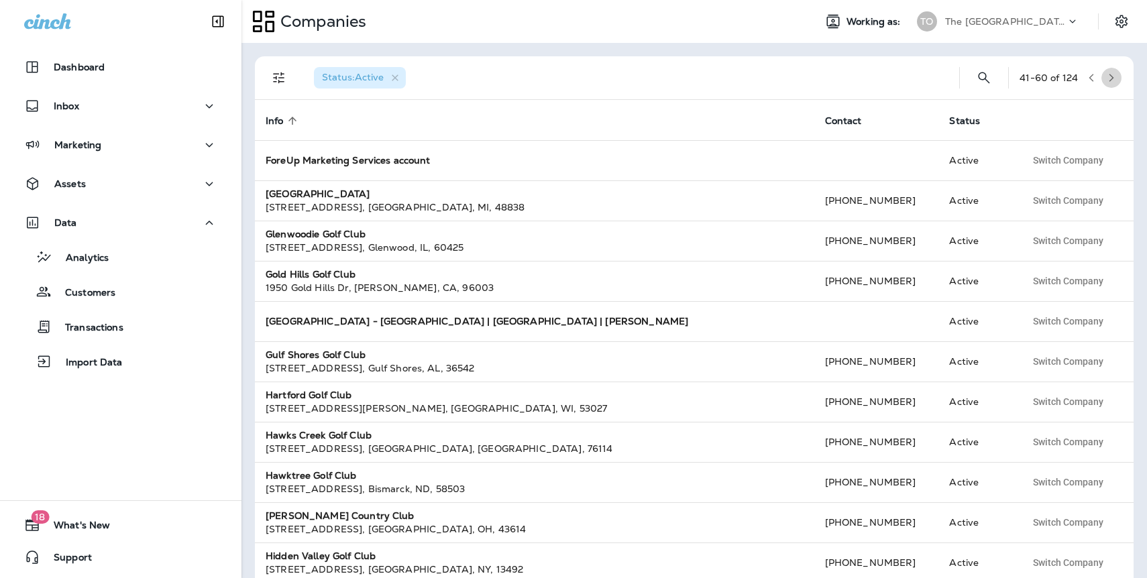
click at [1113, 77] on icon "button" at bounding box center [1110, 77] width 9 height 9
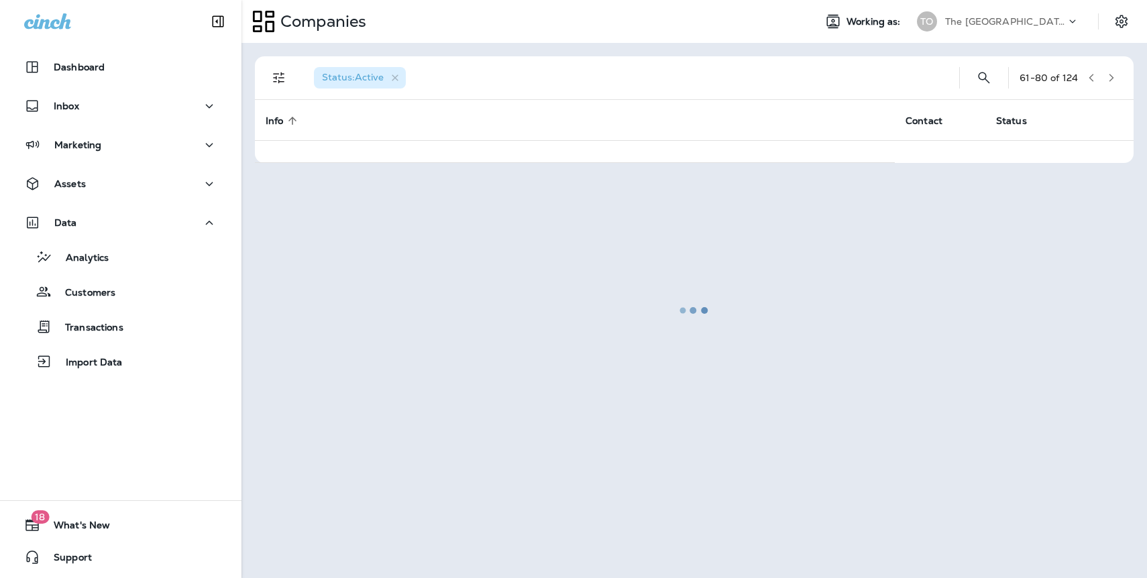
click at [1113, 77] on div at bounding box center [694, 310] width 903 height 532
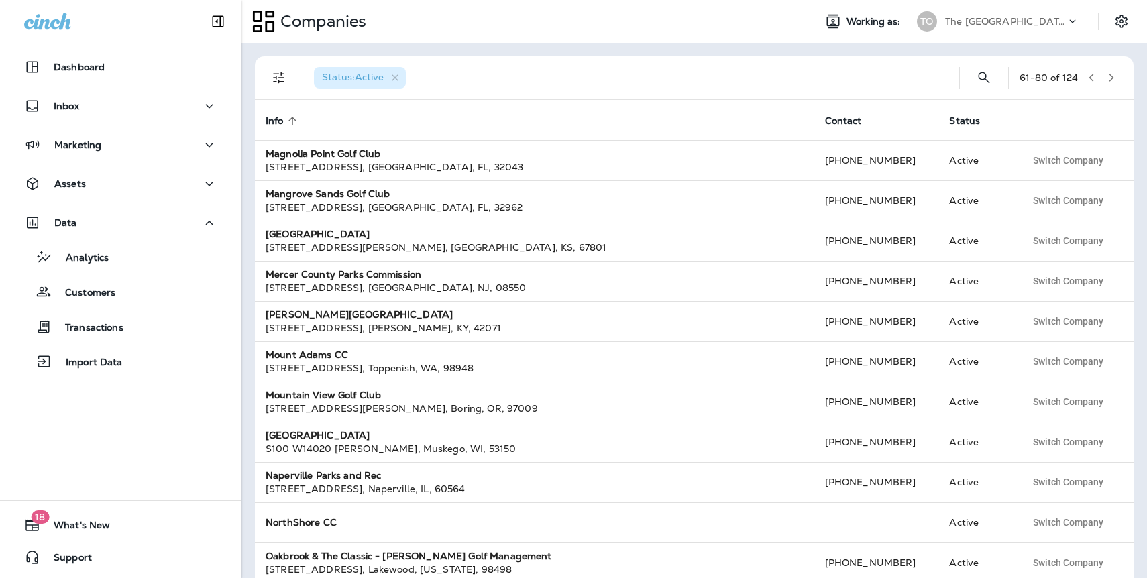
click at [1113, 77] on icon "button" at bounding box center [1110, 77] width 9 height 9
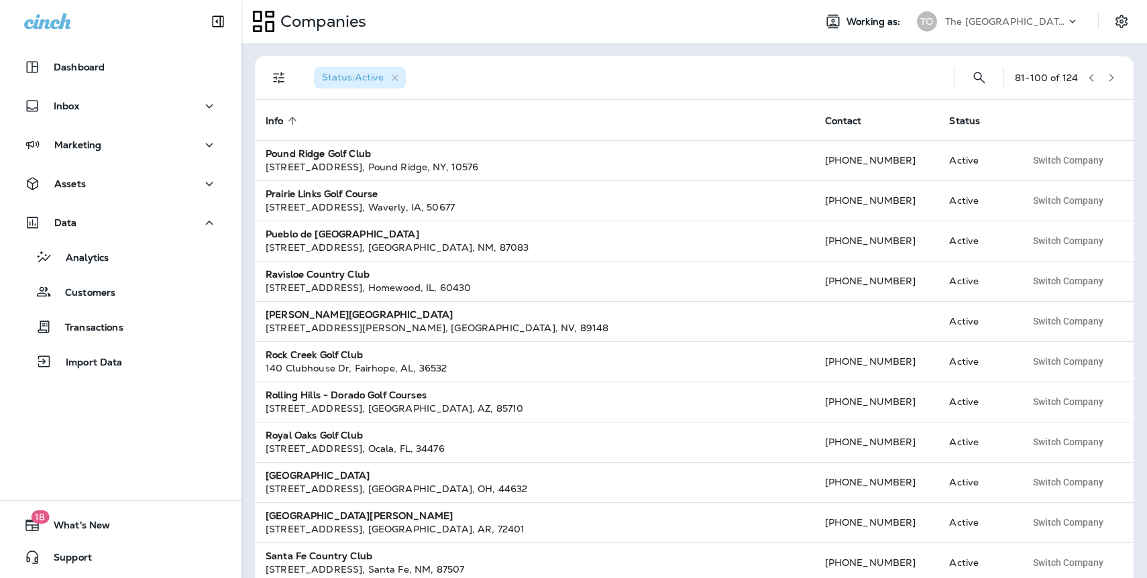
click at [1108, 82] on icon "button" at bounding box center [1110, 77] width 9 height 9
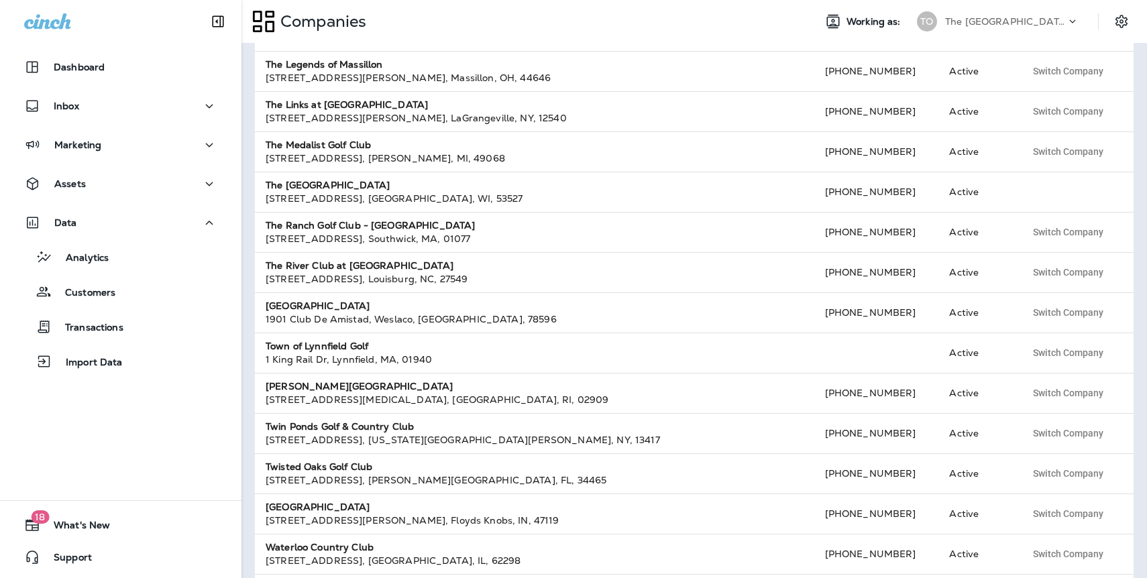
scroll to position [347, 0]
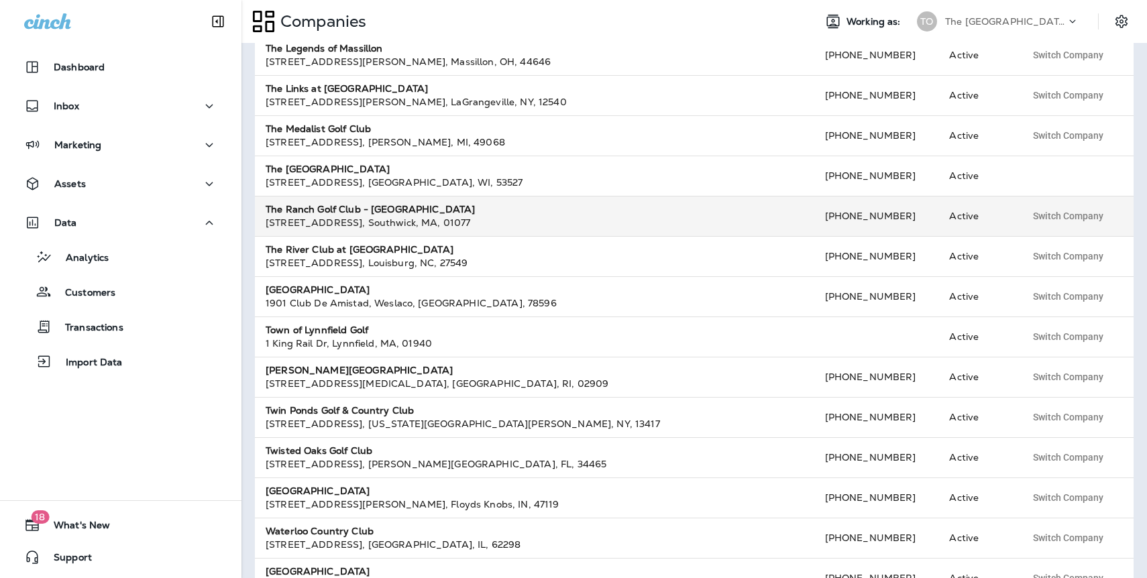
click at [343, 210] on strong "The Ranch Golf Club - MA" at bounding box center [370, 209] width 209 height 12
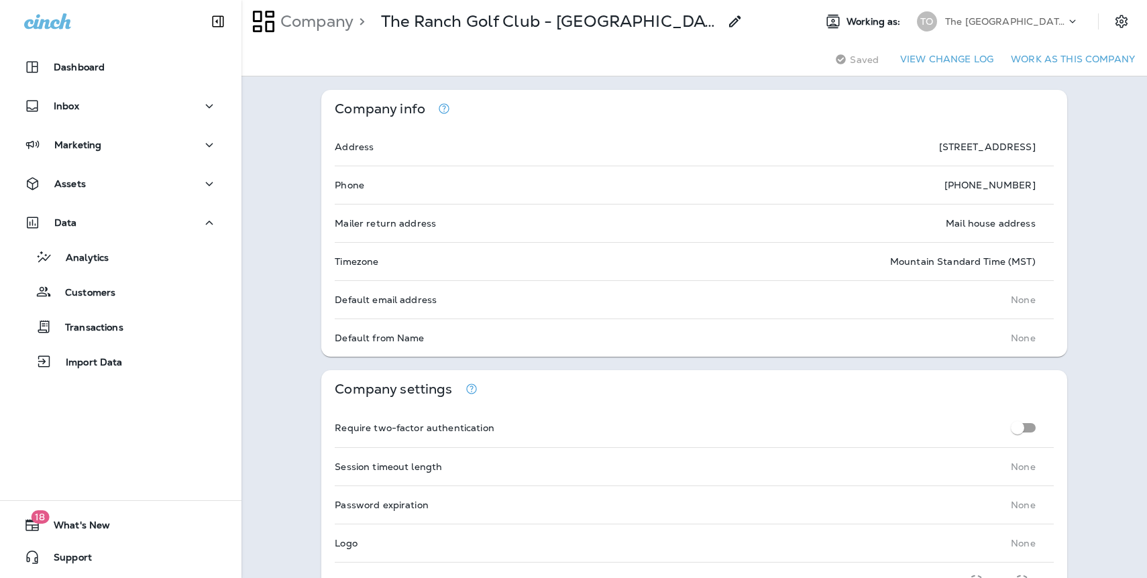
click at [1033, 27] on div "The Oaks Golf Course" at bounding box center [1005, 21] width 121 height 20
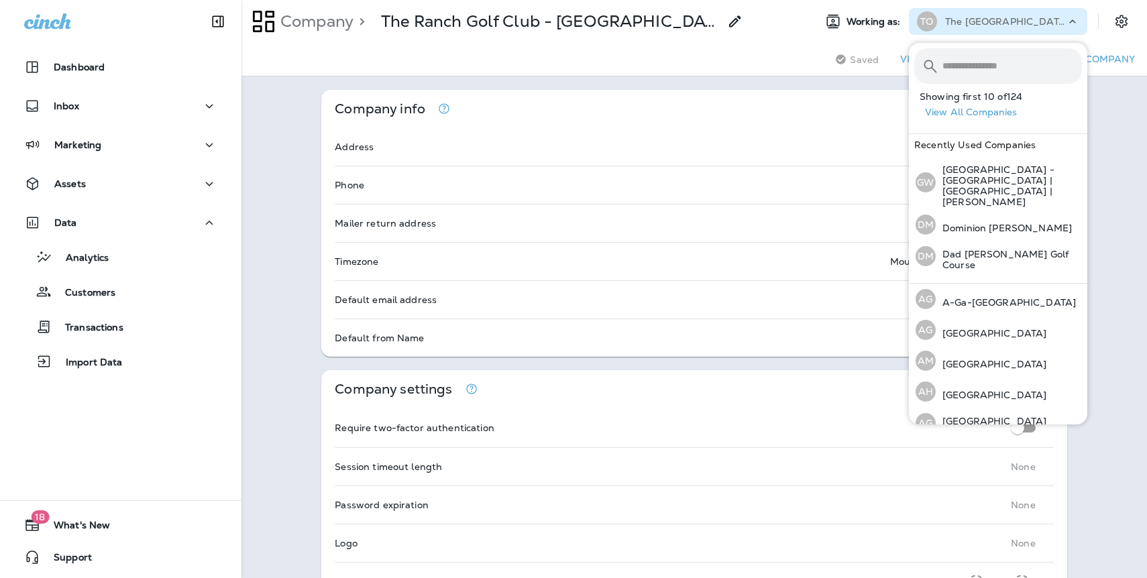
click at [976, 113] on button "View All Companies" at bounding box center [1003, 112] width 168 height 21
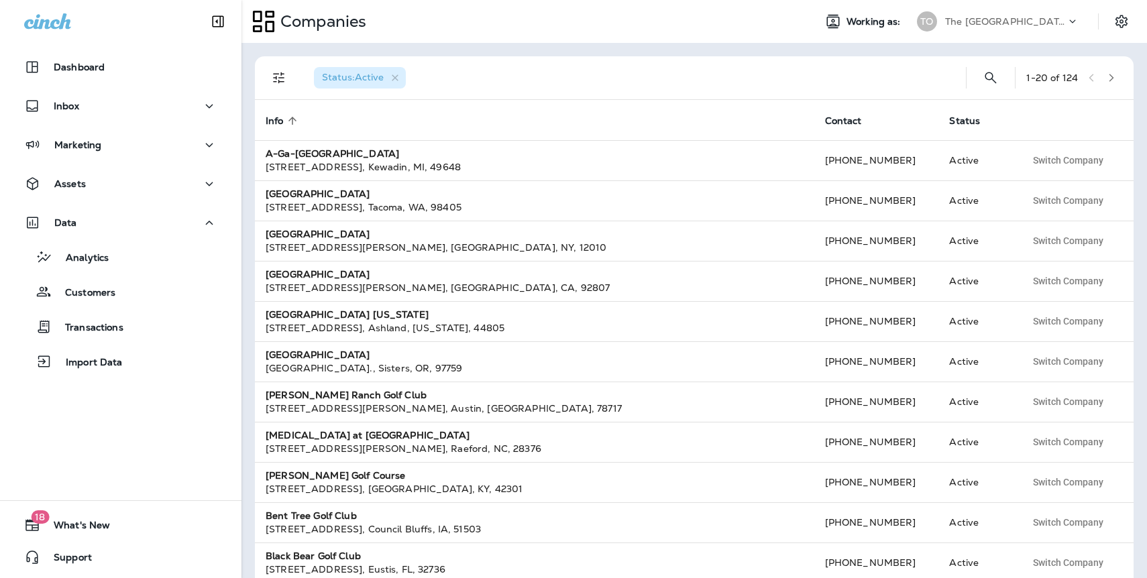
click at [1109, 76] on icon "button" at bounding box center [1110, 77] width 9 height 9
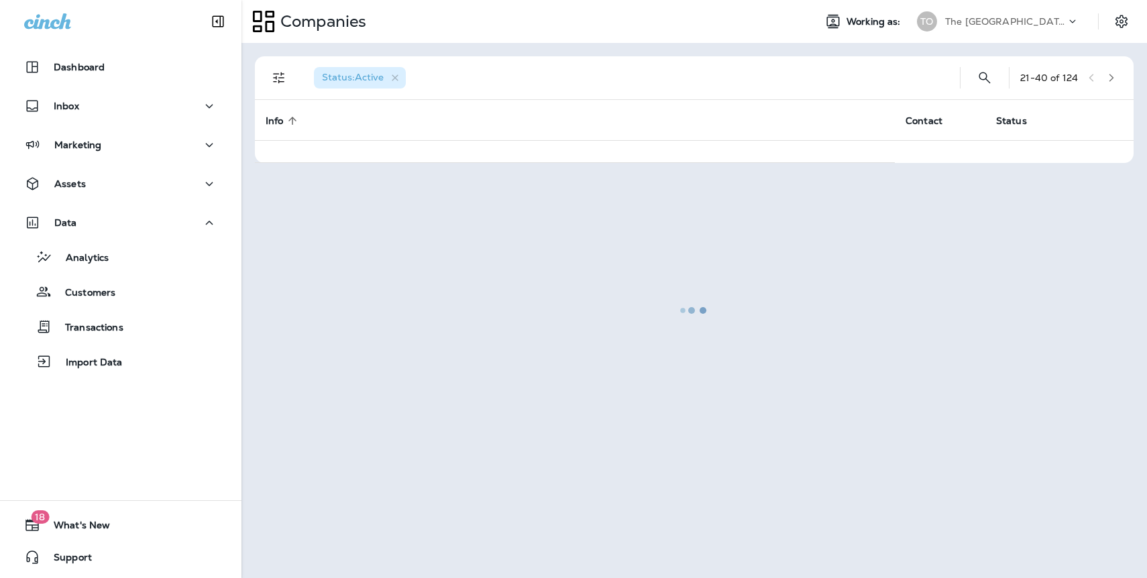
click at [1109, 78] on div at bounding box center [694, 310] width 903 height 532
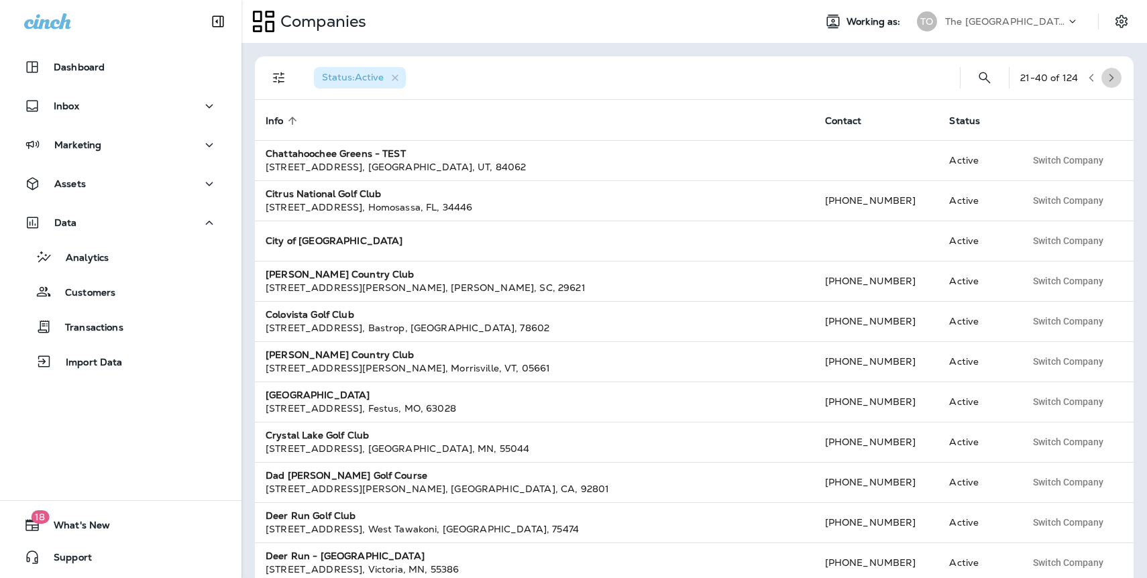
click at [1109, 78] on icon "button" at bounding box center [1110, 77] width 9 height 9
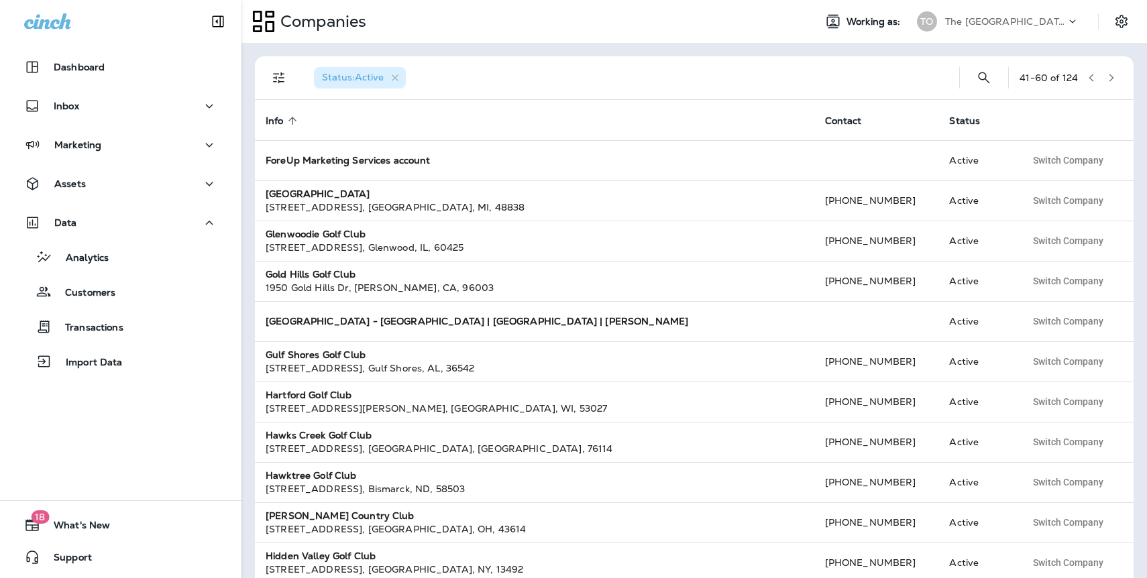
click at [1109, 78] on icon "button" at bounding box center [1110, 77] width 9 height 9
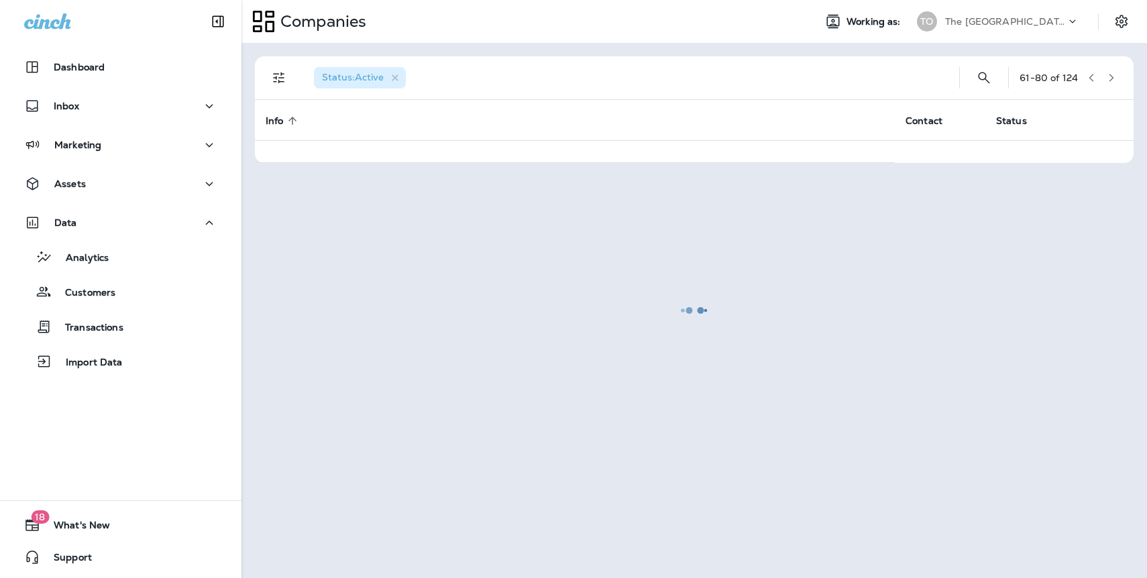
click at [1109, 78] on div at bounding box center [694, 310] width 903 height 532
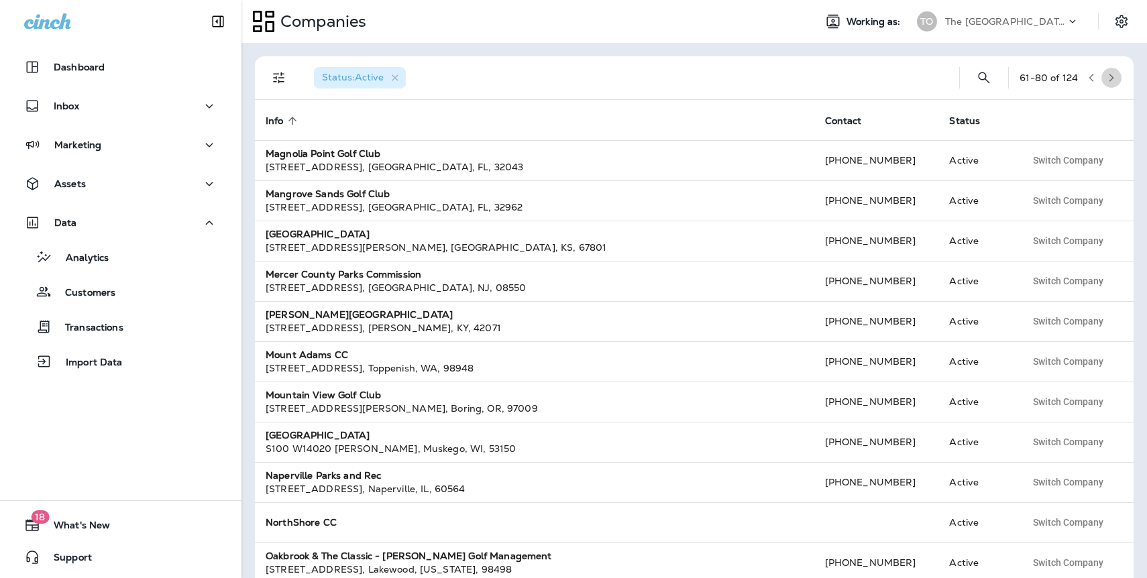
click at [1109, 78] on icon "button" at bounding box center [1110, 77] width 9 height 9
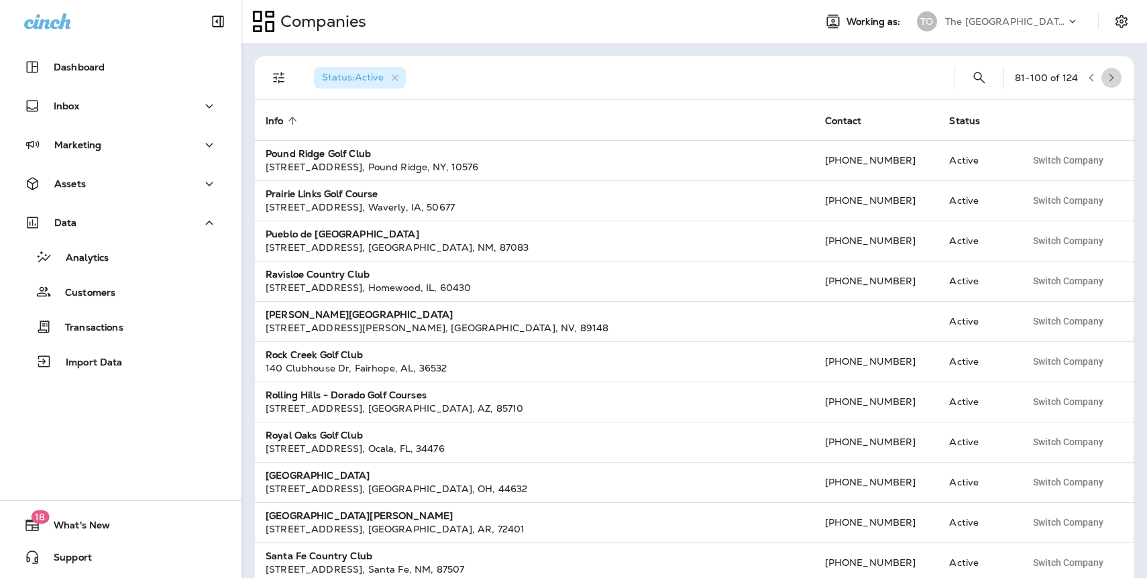
click at [1109, 78] on icon "button" at bounding box center [1110, 77] width 9 height 9
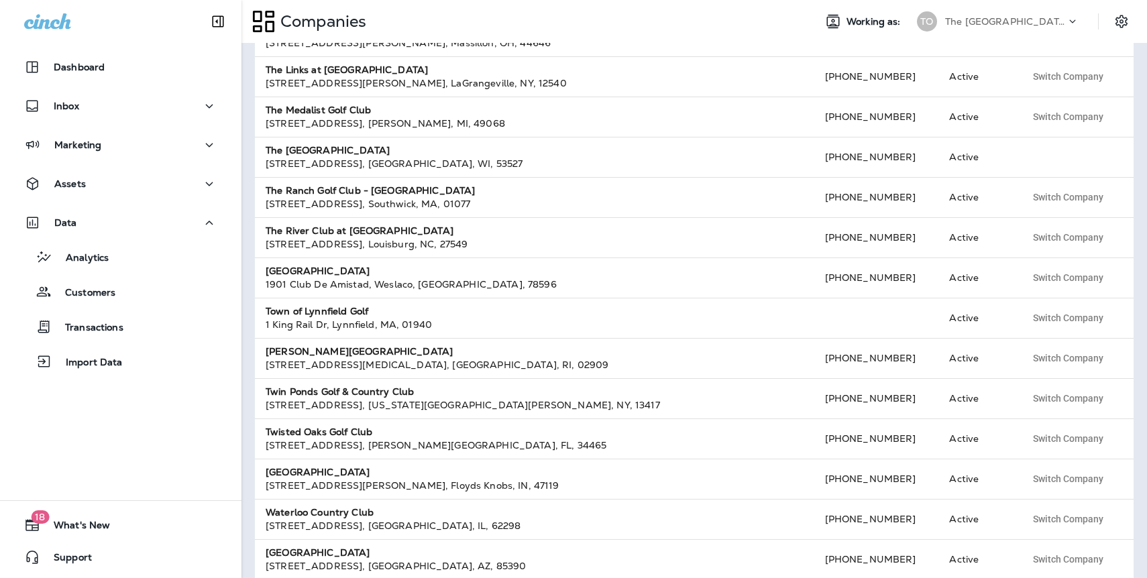
scroll to position [380, 0]
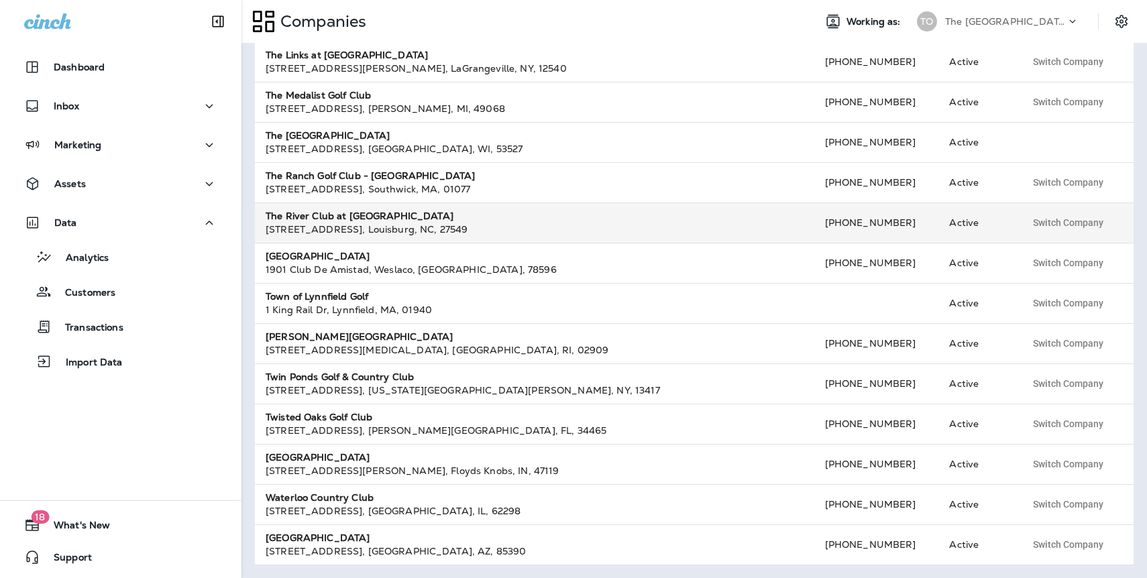
click at [380, 215] on strong "The River Club at Lake Royale" at bounding box center [360, 216] width 188 height 12
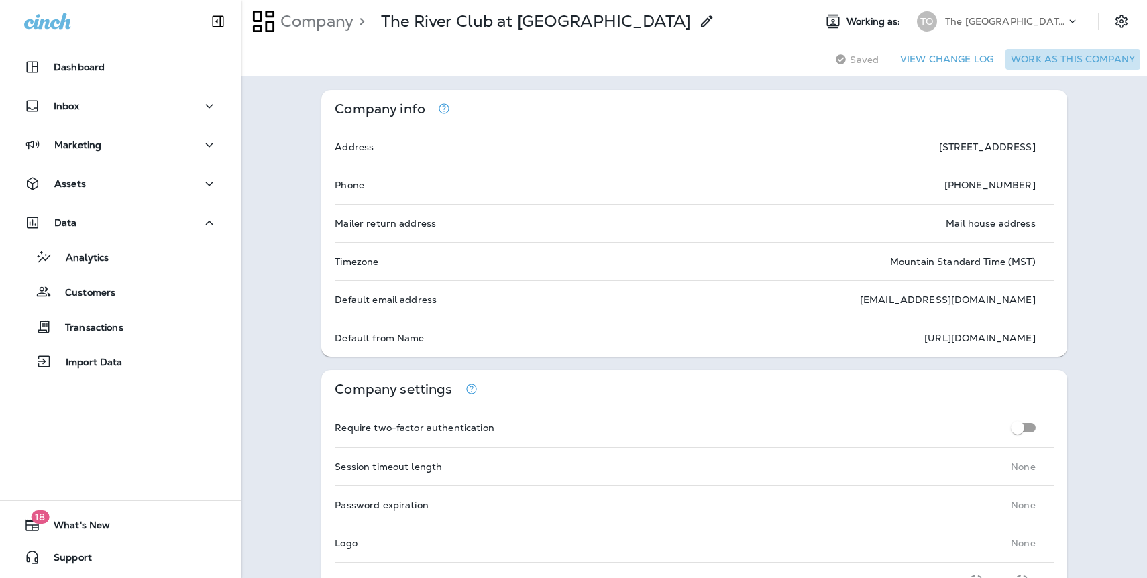
click at [1057, 61] on button "Work as this company" at bounding box center [1072, 59] width 135 height 21
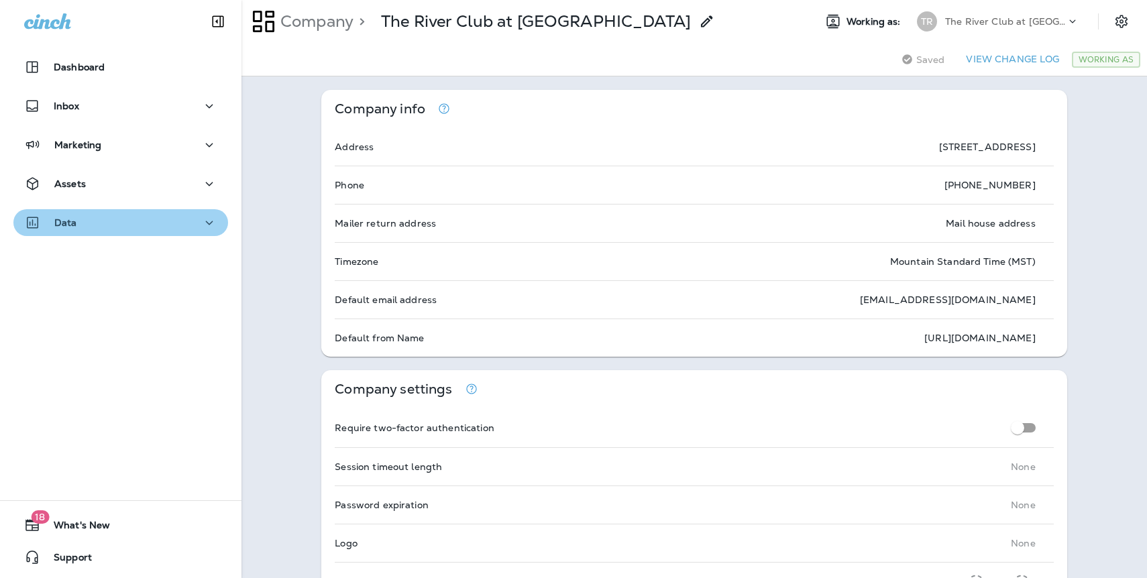
click at [71, 223] on p "Data" at bounding box center [65, 222] width 23 height 11
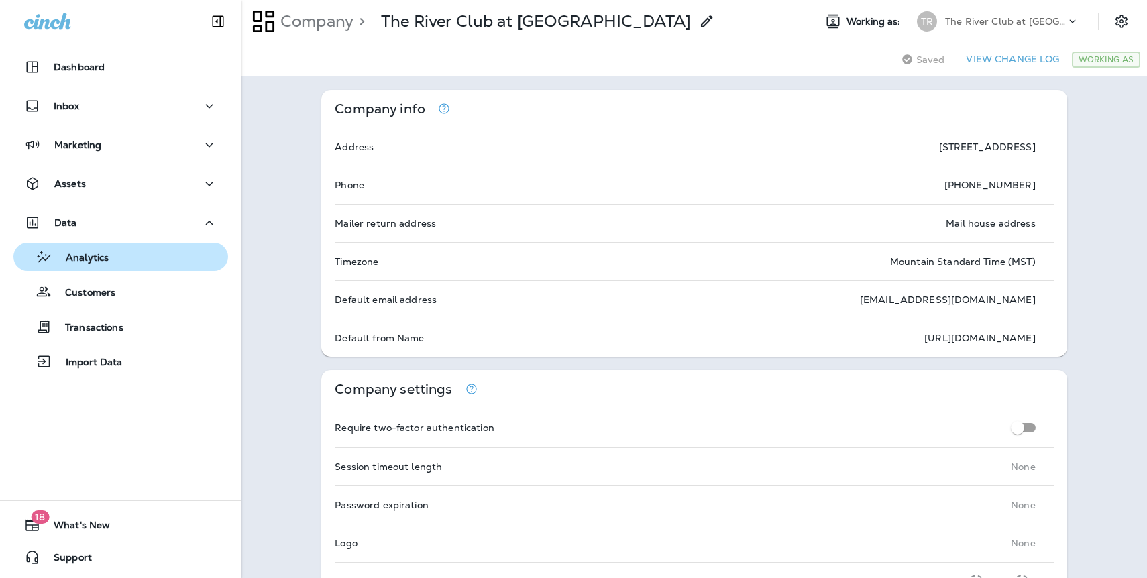
click at [78, 262] on p "Analytics" at bounding box center [80, 258] width 56 height 13
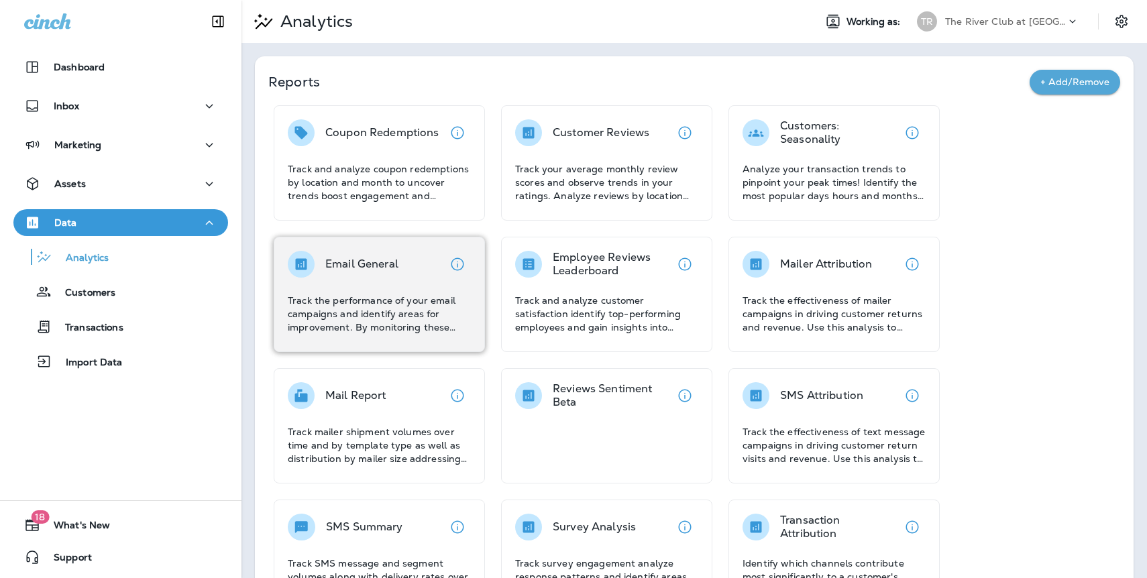
click at [382, 264] on p "Email General" at bounding box center [361, 263] width 73 height 13
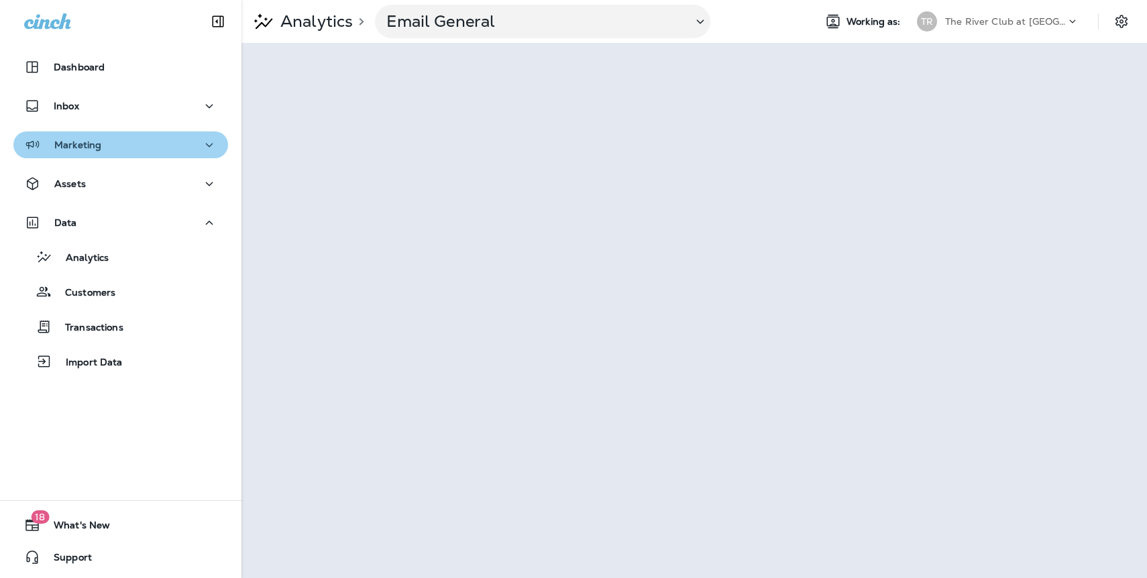
click at [78, 148] on p "Marketing" at bounding box center [77, 144] width 47 height 11
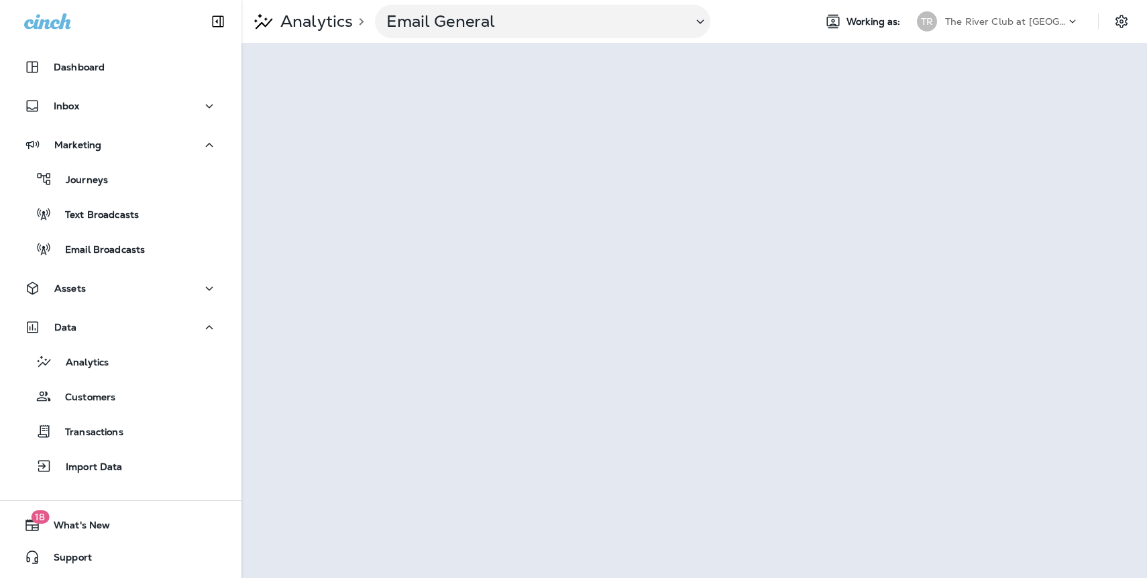
click at [109, 268] on div "Marketing Journeys Text Broadcasts Email Broadcasts" at bounding box center [120, 200] width 241 height 138
click at [114, 260] on button "Email Broadcasts" at bounding box center [120, 249] width 215 height 28
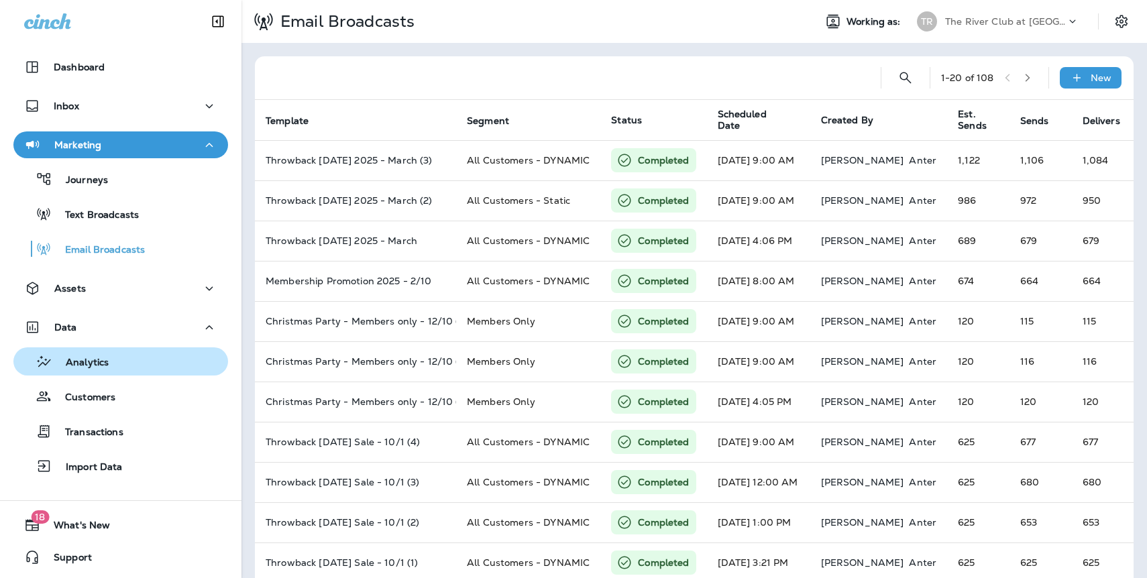
click at [97, 358] on p "Analytics" at bounding box center [80, 363] width 56 height 13
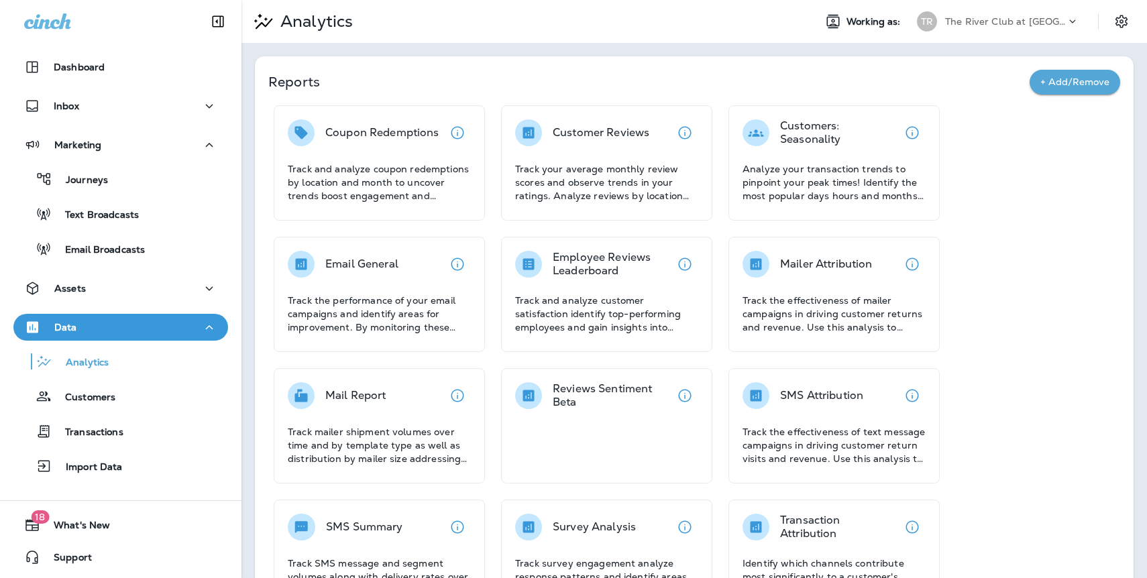
click at [340, 258] on p "Email General" at bounding box center [361, 263] width 73 height 13
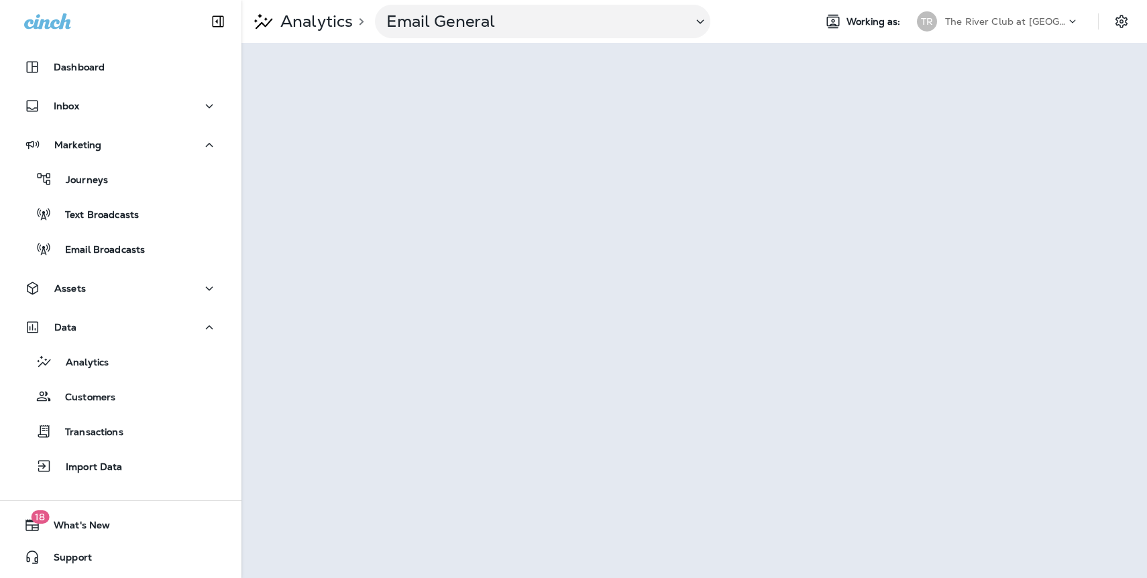
click at [978, 23] on p "The River Club at Lake Royale" at bounding box center [1005, 21] width 121 height 11
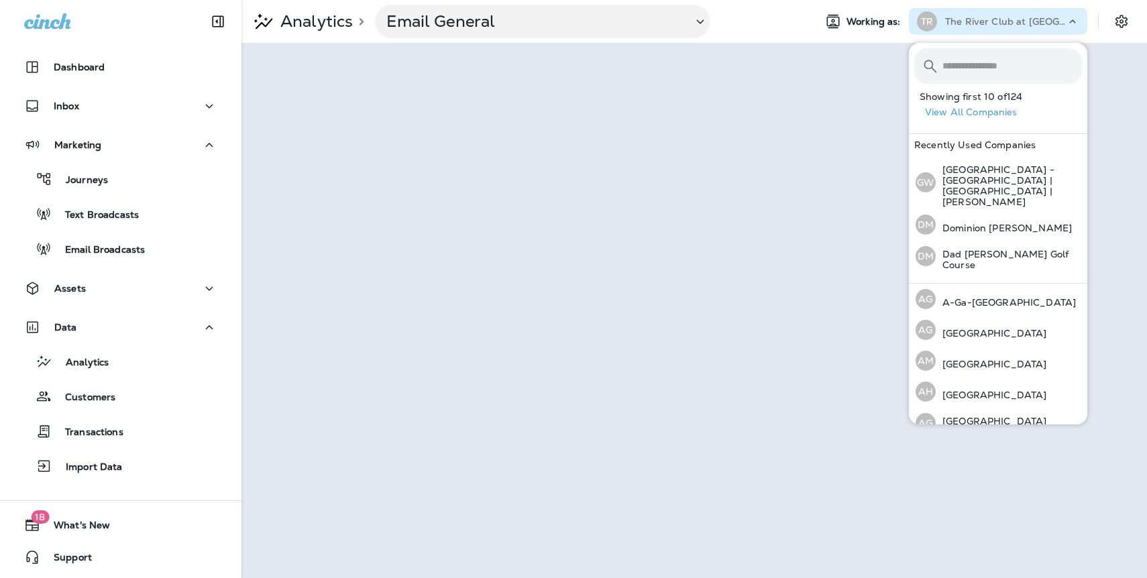
click at [968, 116] on button "View All Companies" at bounding box center [1003, 112] width 168 height 21
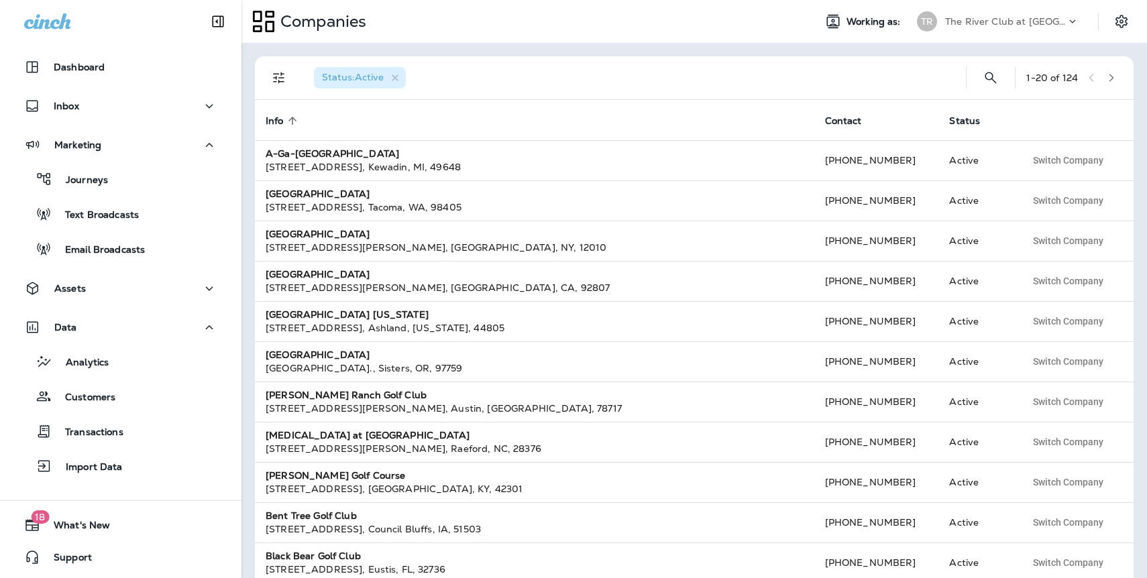
click at [1115, 82] on icon "button" at bounding box center [1110, 77] width 9 height 9
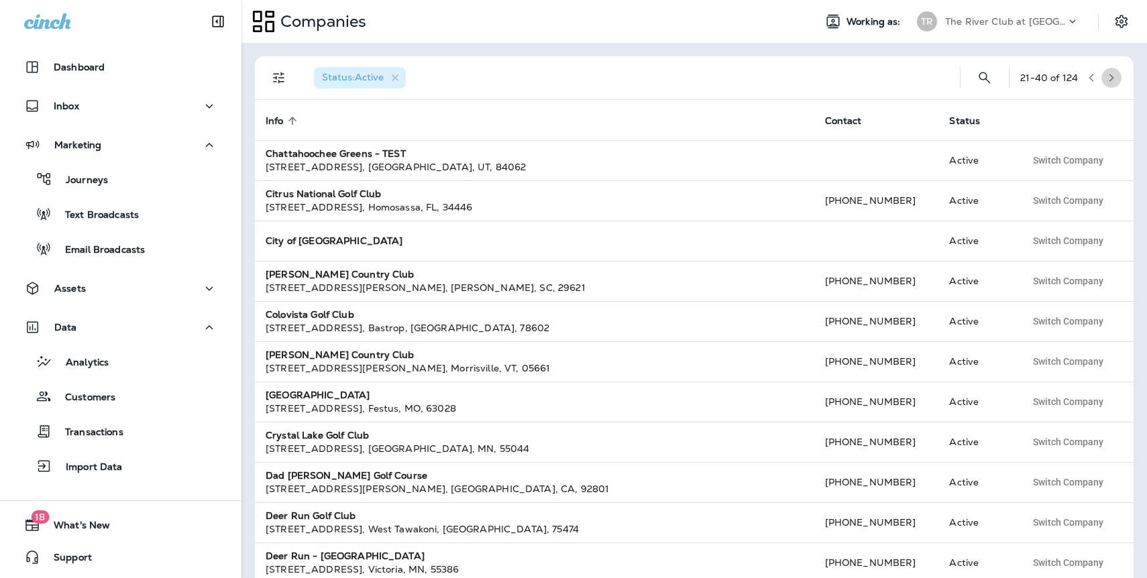
click at [1112, 80] on icon "button" at bounding box center [1110, 77] width 9 height 9
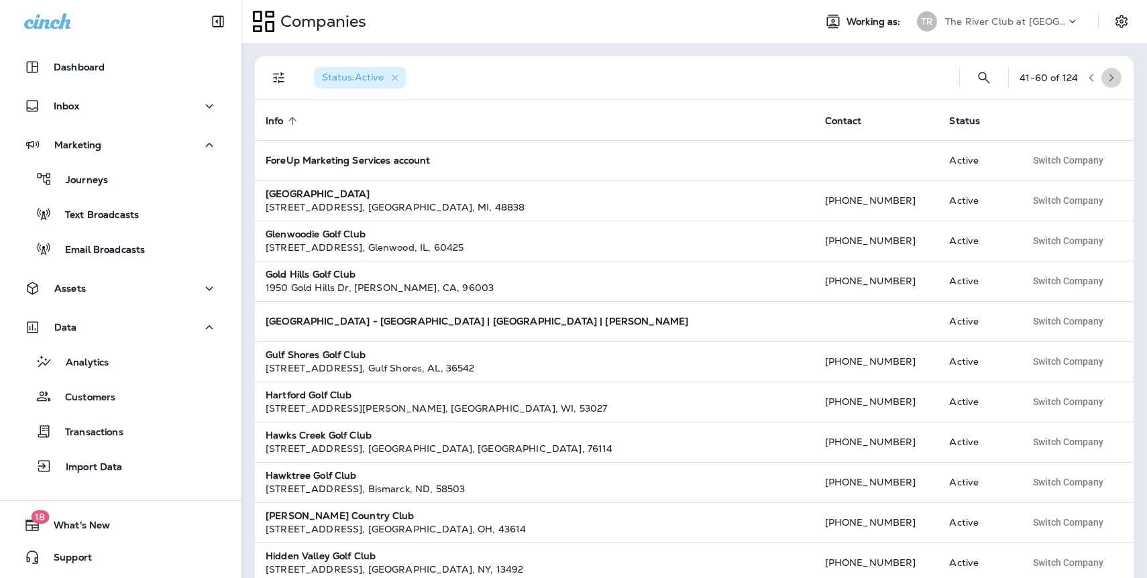
click at [1112, 80] on icon "button" at bounding box center [1110, 77] width 9 height 9
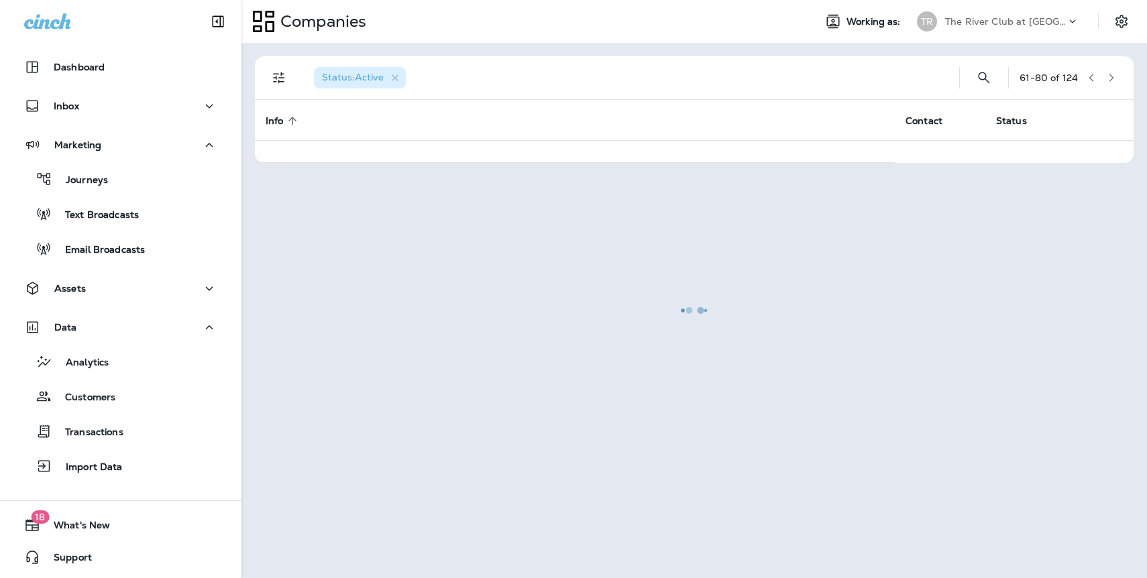
click at [1112, 80] on div at bounding box center [694, 310] width 903 height 532
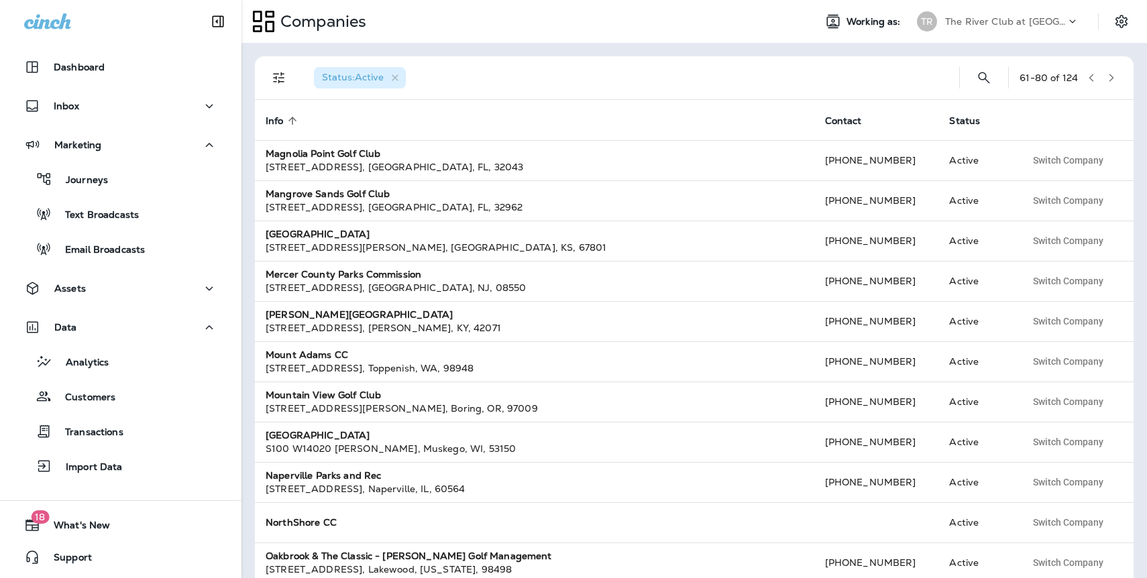
click at [1111, 80] on icon "button" at bounding box center [1110, 77] width 9 height 9
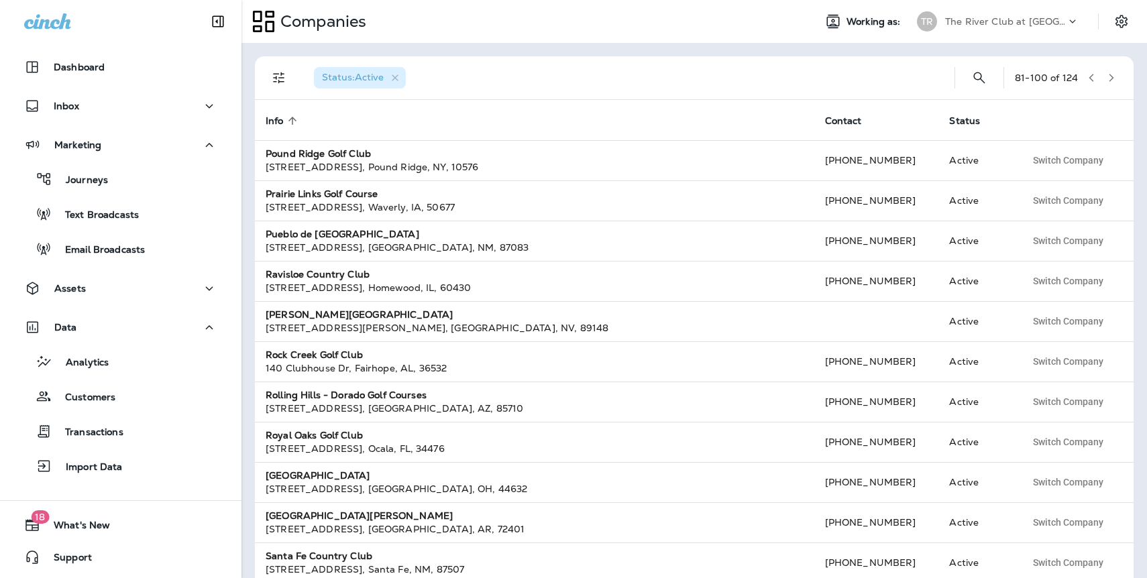
click at [1111, 80] on icon "button" at bounding box center [1110, 77] width 9 height 9
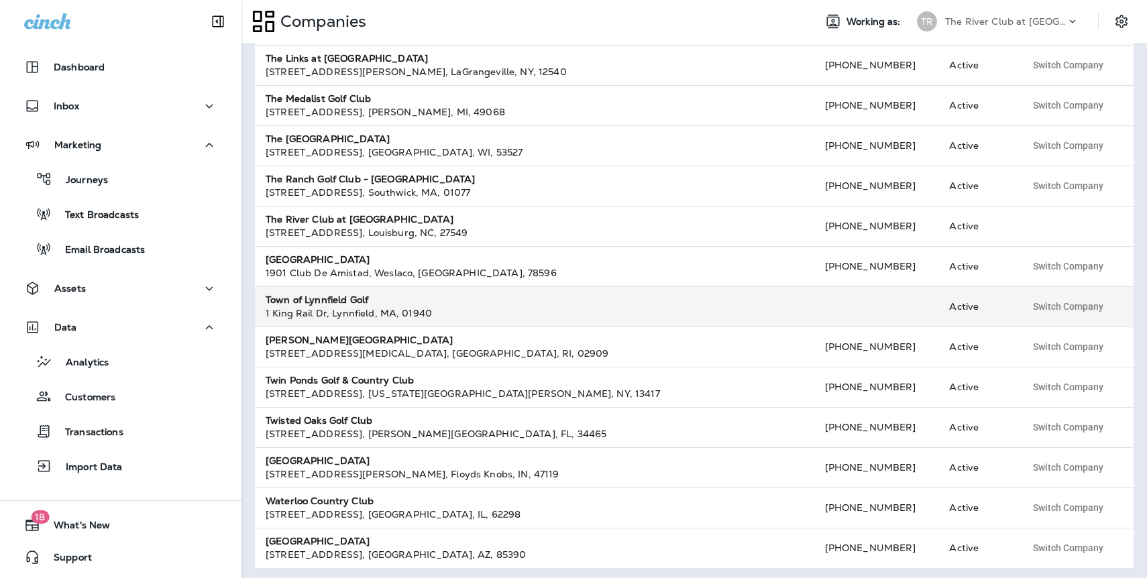
scroll to position [380, 0]
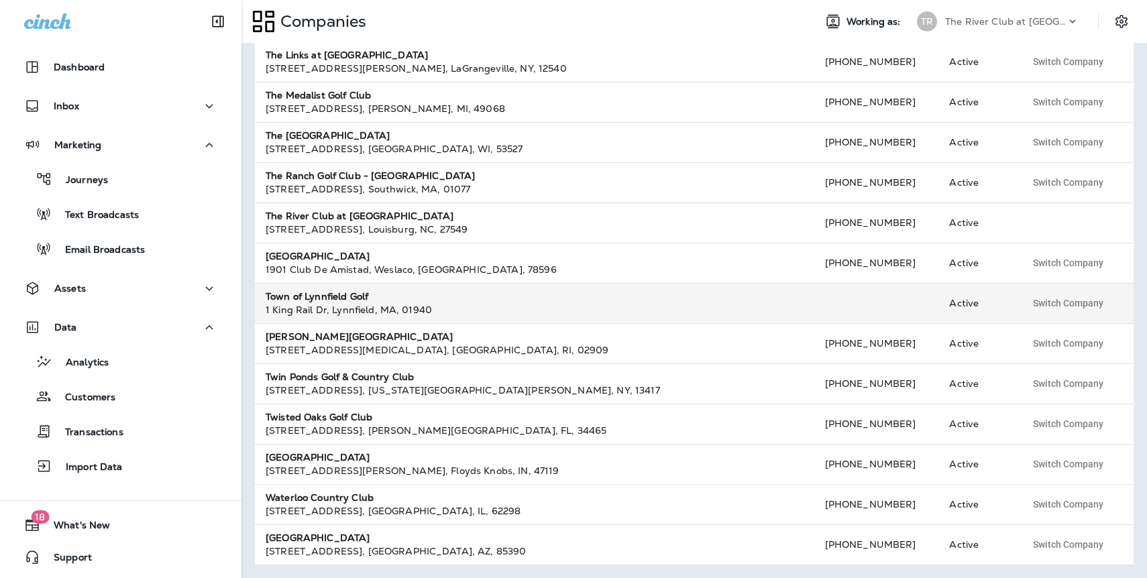
click at [333, 298] on strong "Town of Lynnfield Golf" at bounding box center [317, 296] width 103 height 12
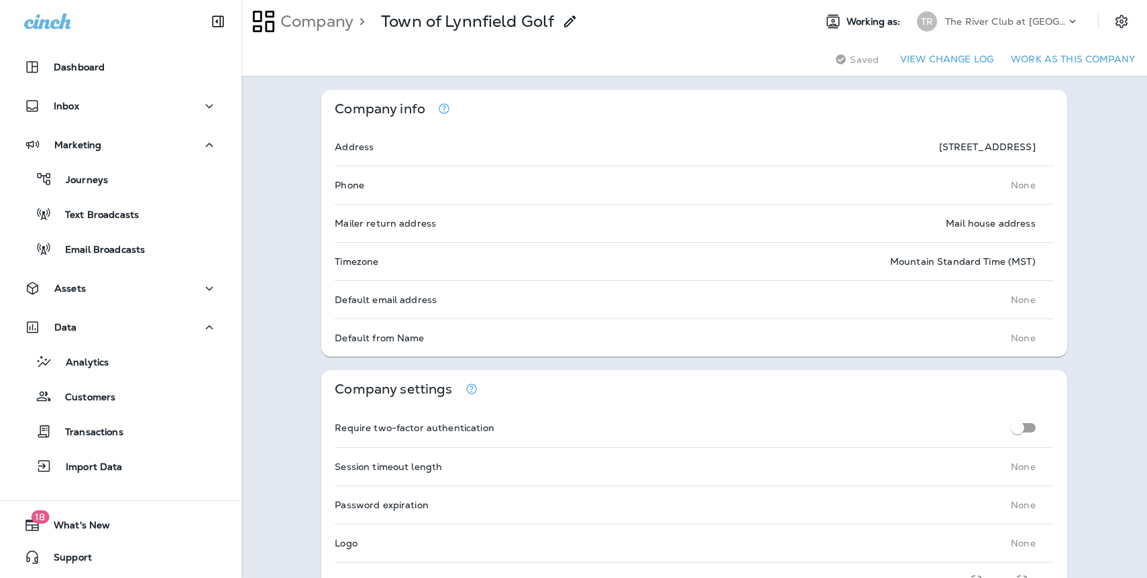
click at [1035, 61] on button "Work as this company" at bounding box center [1072, 59] width 135 height 21
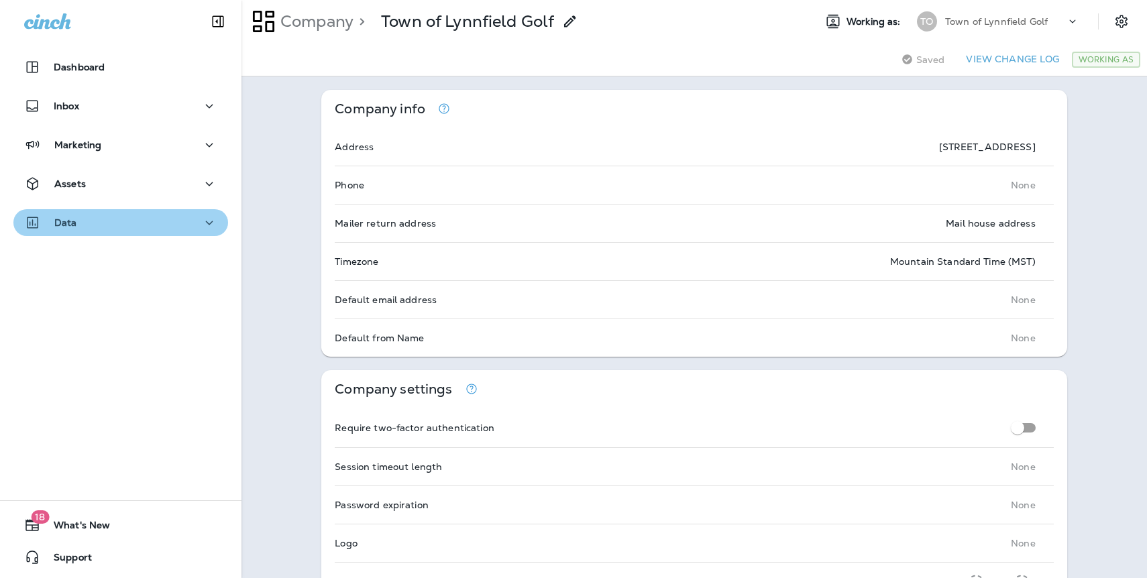
click at [74, 222] on p "Data" at bounding box center [65, 222] width 23 height 11
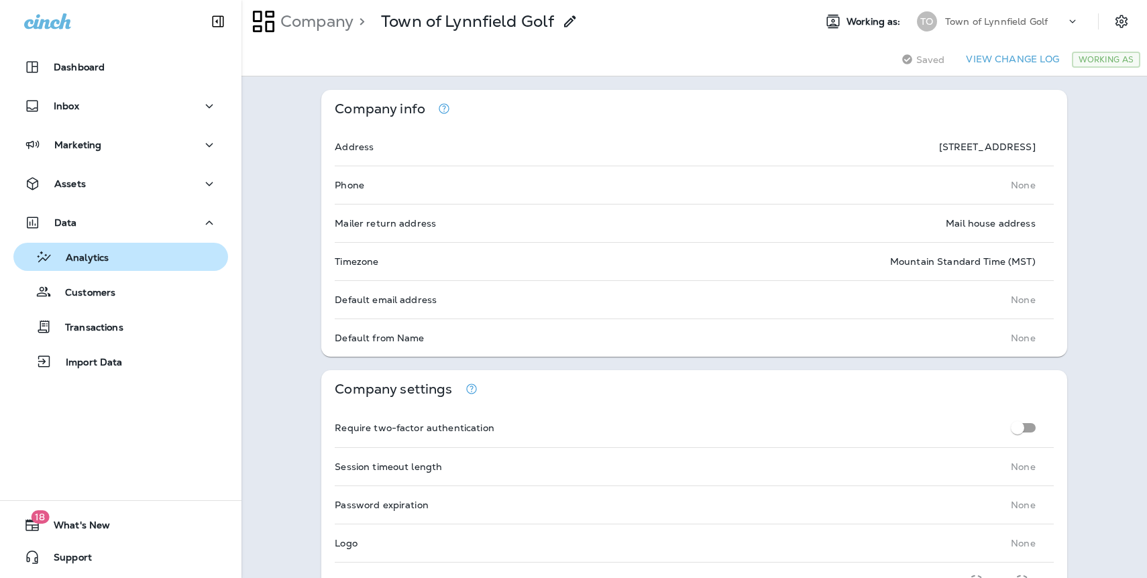
click at [101, 253] on p "Analytics" at bounding box center [80, 258] width 56 height 13
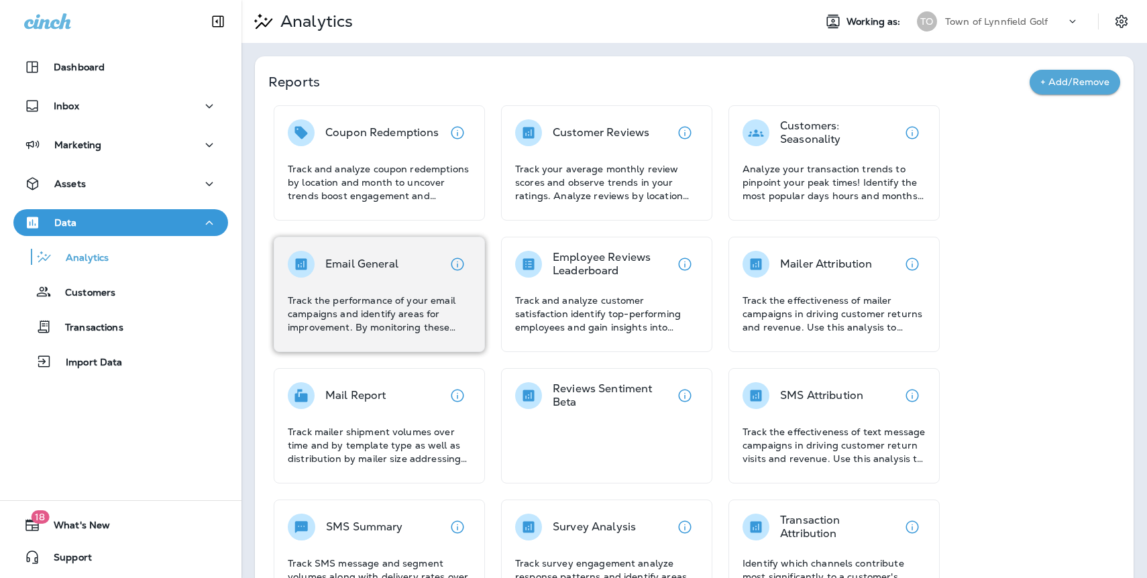
click at [374, 270] on div "Email General" at bounding box center [361, 264] width 73 height 27
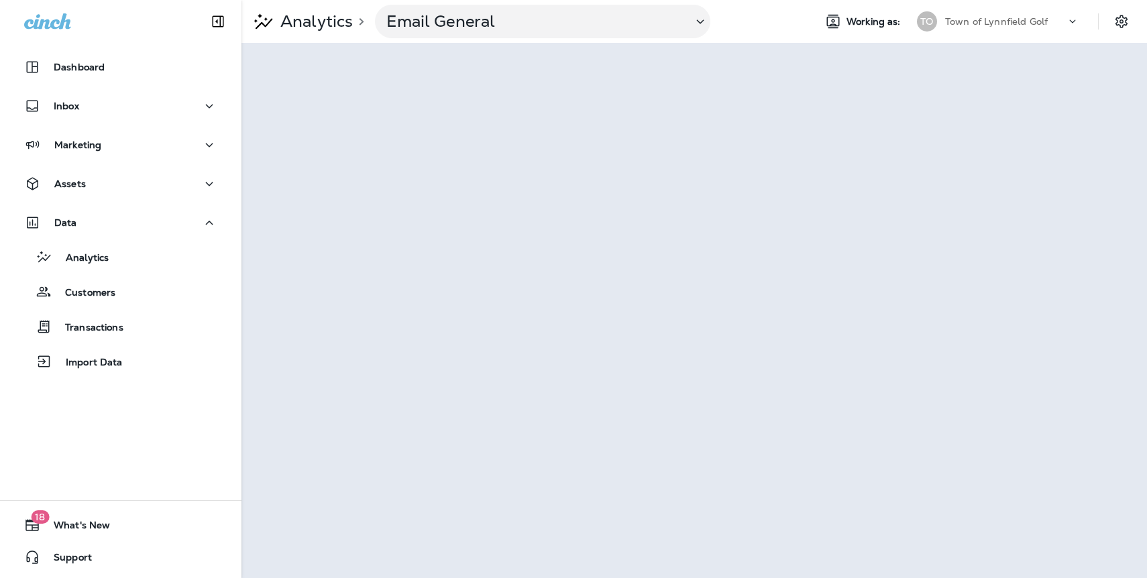
click at [1025, 19] on p "Town of Lynnfield Golf" at bounding box center [996, 21] width 103 height 11
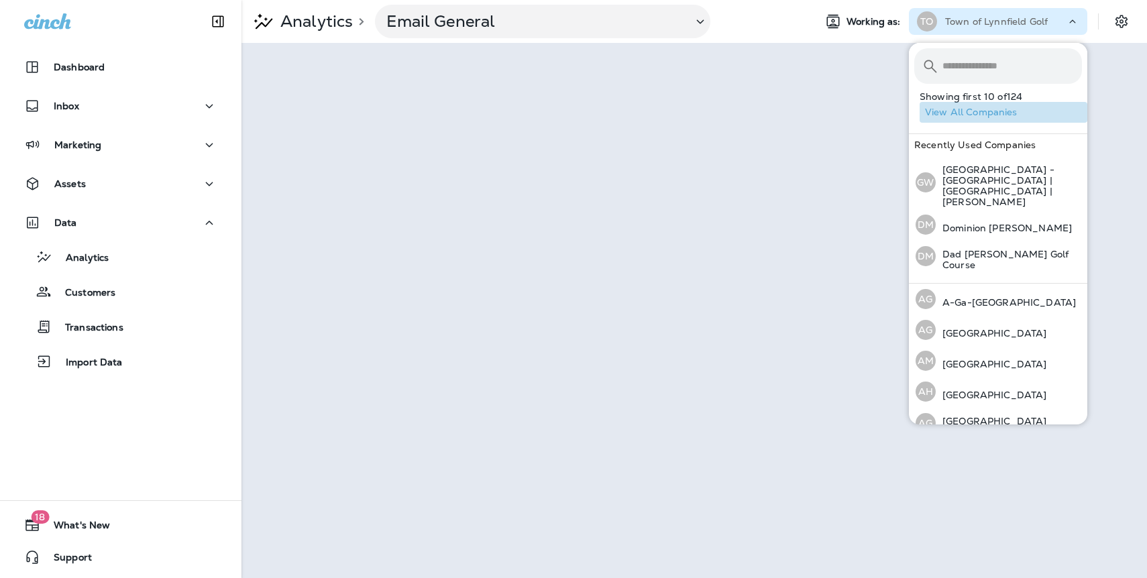
click at [989, 113] on button "View All Companies" at bounding box center [1003, 112] width 168 height 21
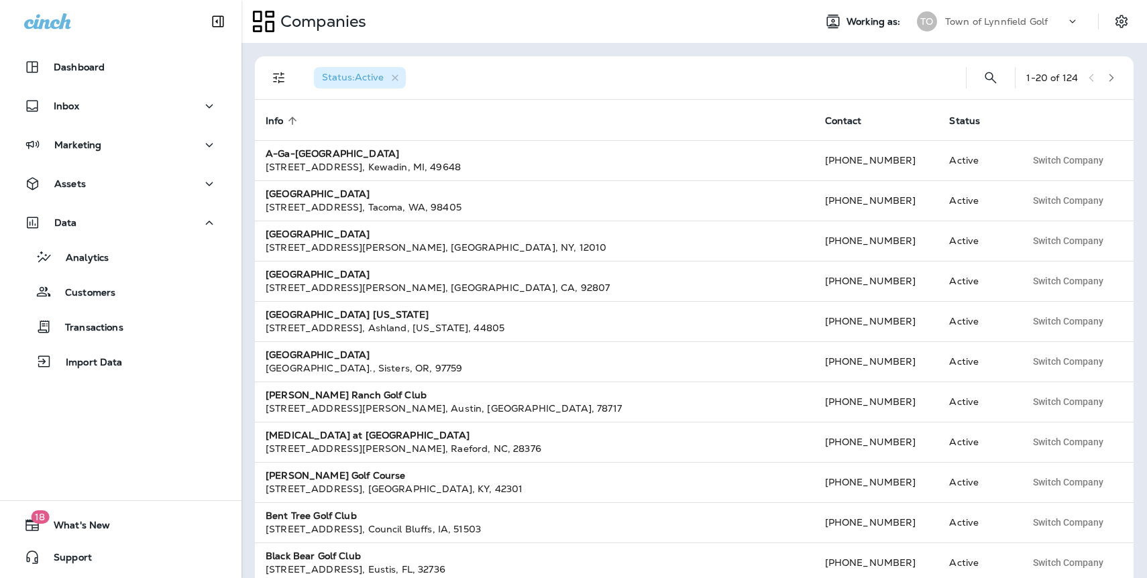
click at [1106, 78] on icon "button" at bounding box center [1110, 77] width 9 height 9
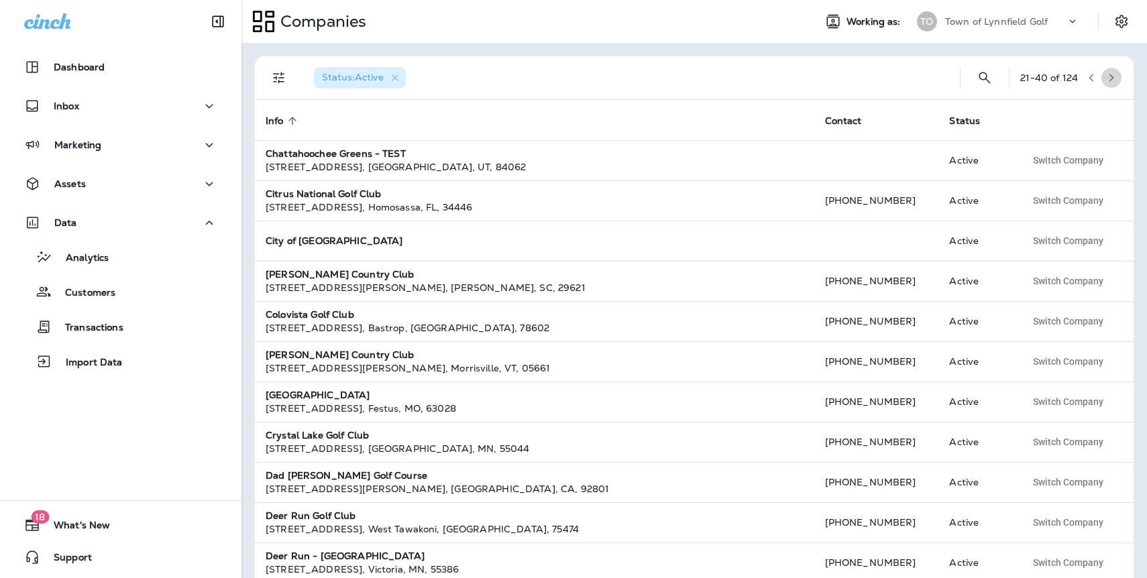
click at [1106, 80] on icon "button" at bounding box center [1110, 77] width 9 height 9
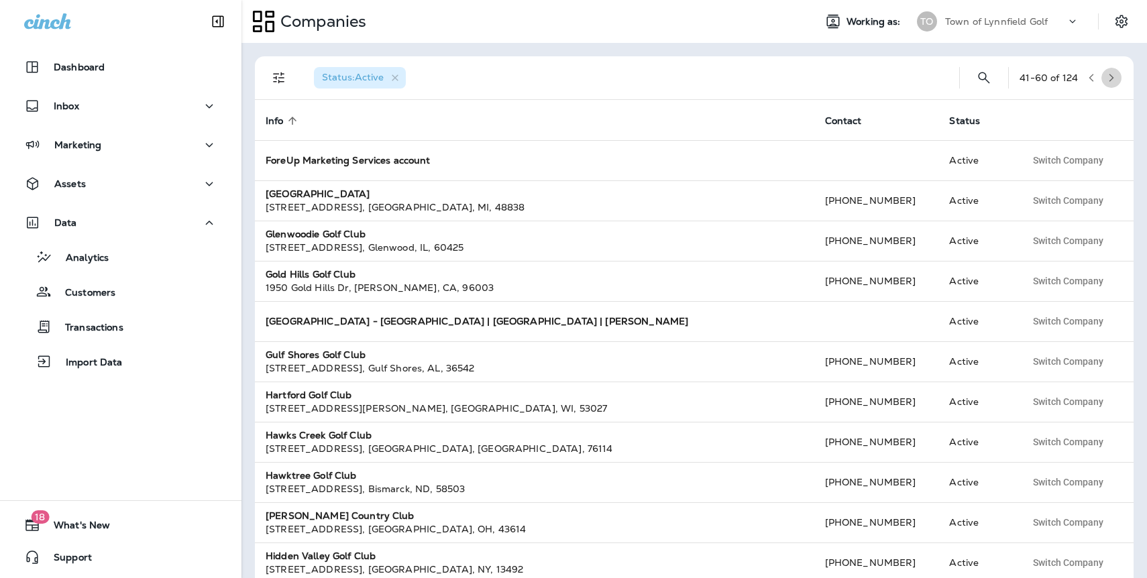
click at [1106, 82] on button "button" at bounding box center [1111, 78] width 20 height 20
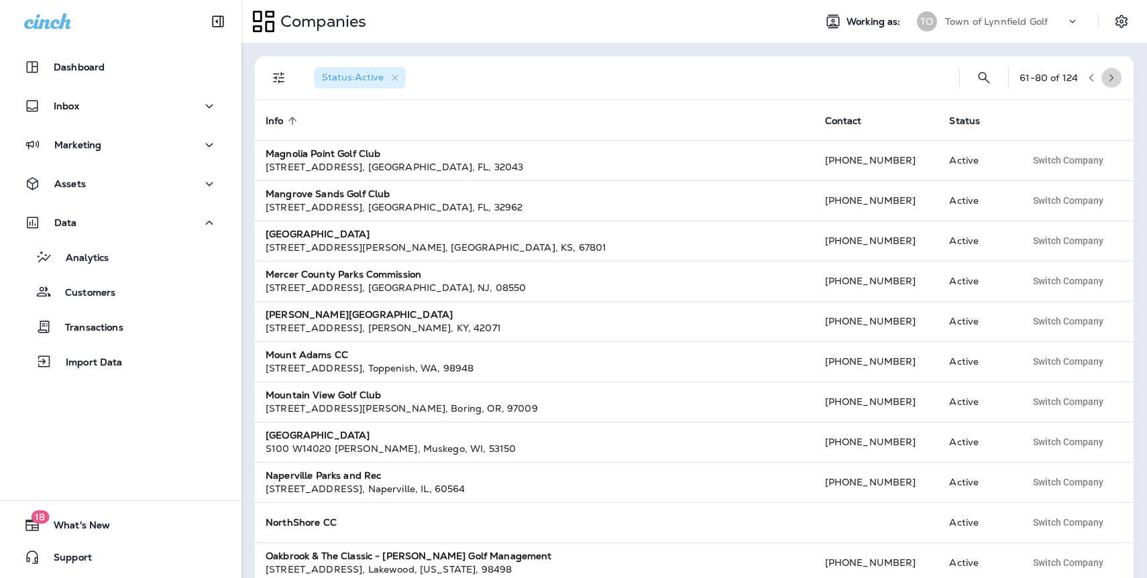
click at [1108, 83] on button "button" at bounding box center [1111, 78] width 20 height 20
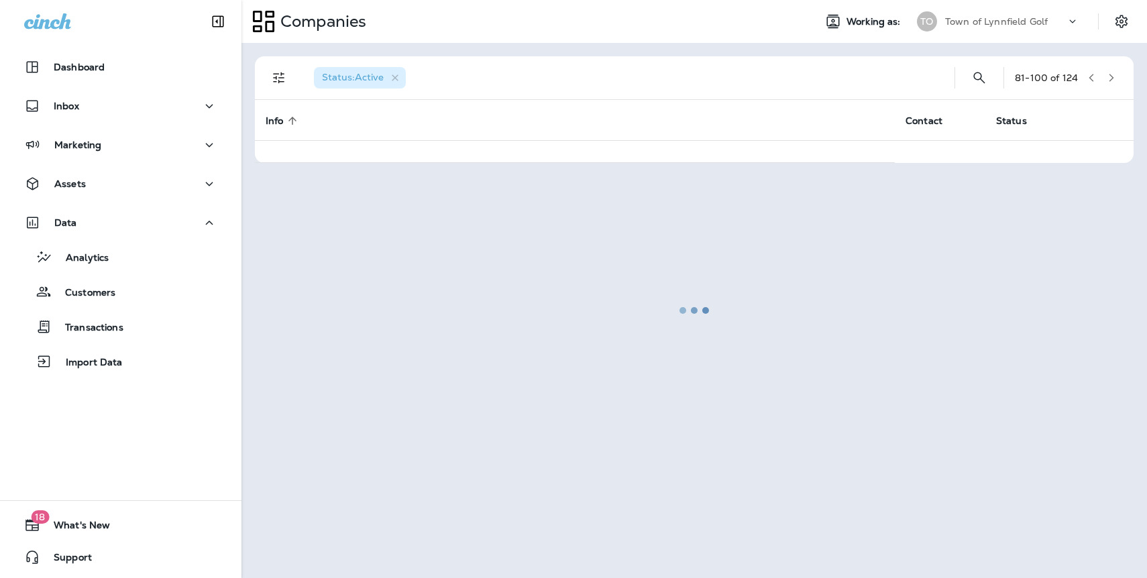
click at [1108, 83] on div at bounding box center [694, 310] width 903 height 532
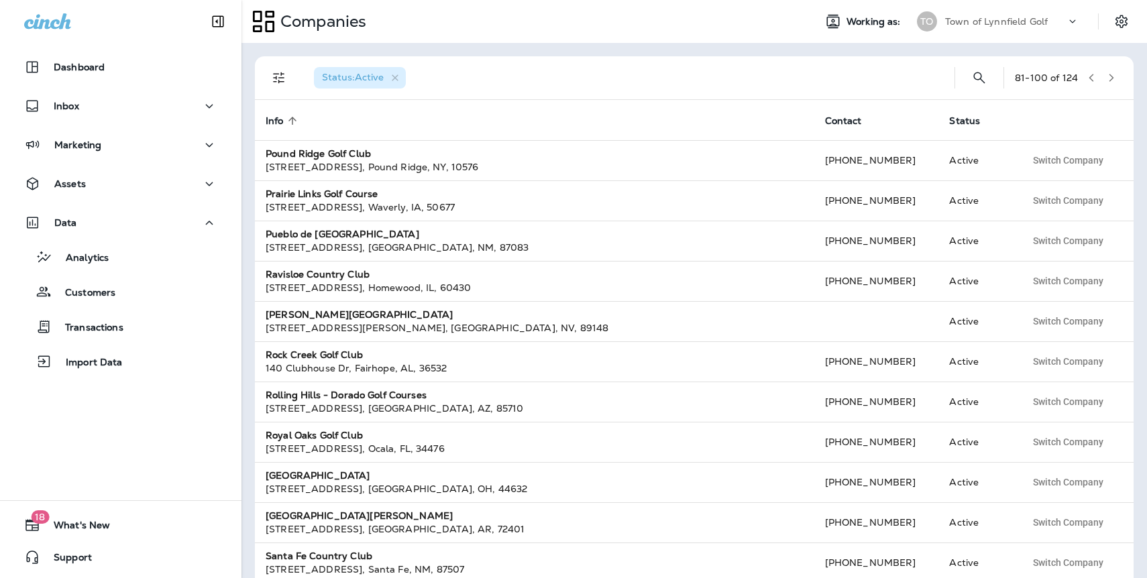
click at [1108, 83] on button "button" at bounding box center [1111, 78] width 20 height 20
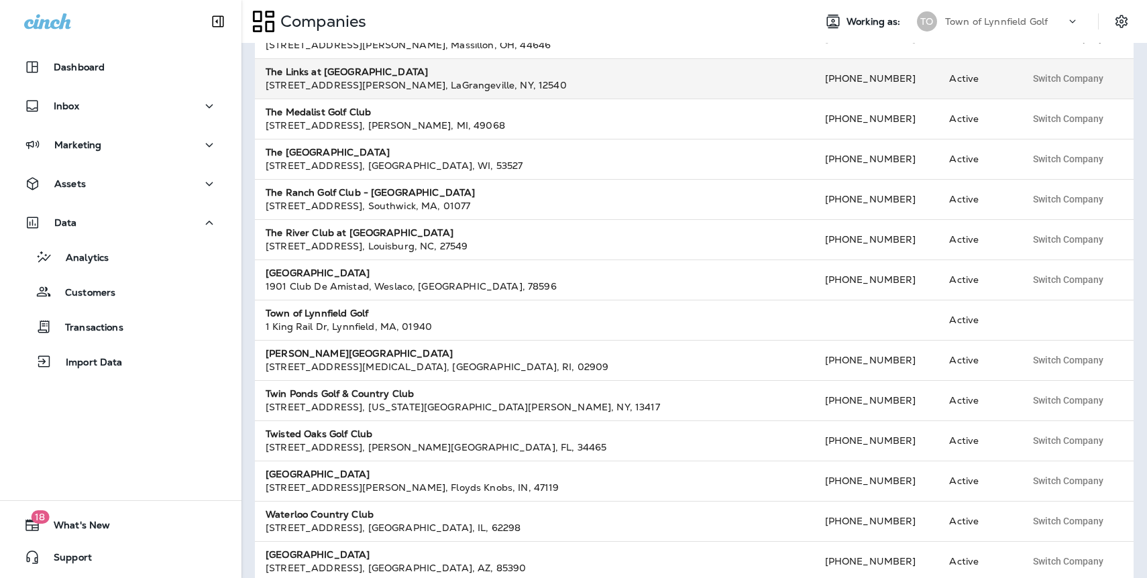
scroll to position [380, 0]
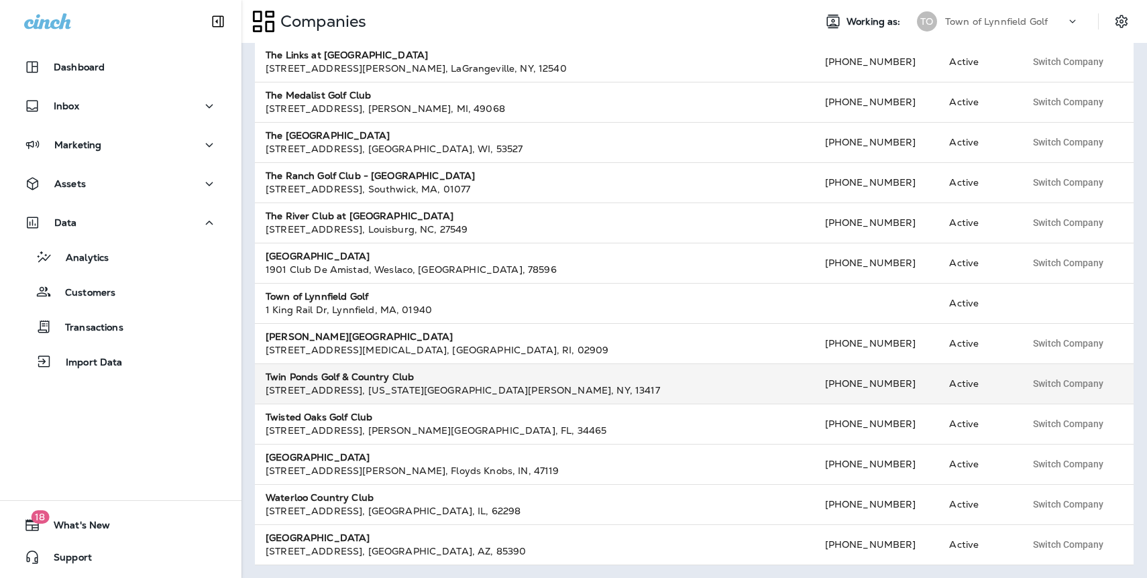
click at [389, 374] on strong "Twin Ponds Golf & Country Club" at bounding box center [340, 377] width 148 height 12
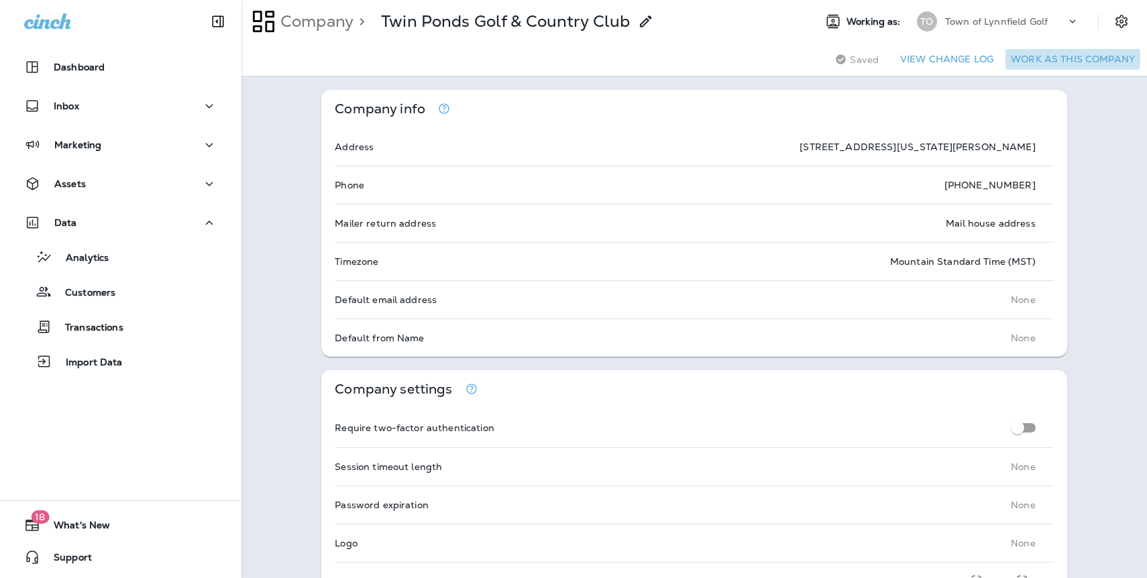
click at [1056, 56] on button "Work as this company" at bounding box center [1072, 59] width 135 height 21
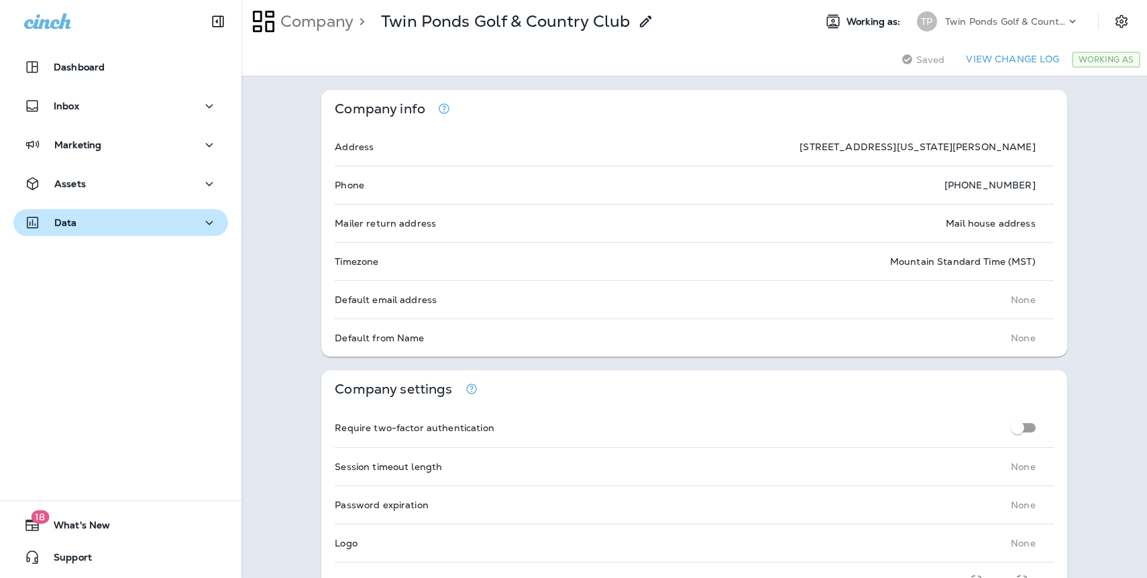
click at [65, 228] on p "Data" at bounding box center [65, 222] width 23 height 11
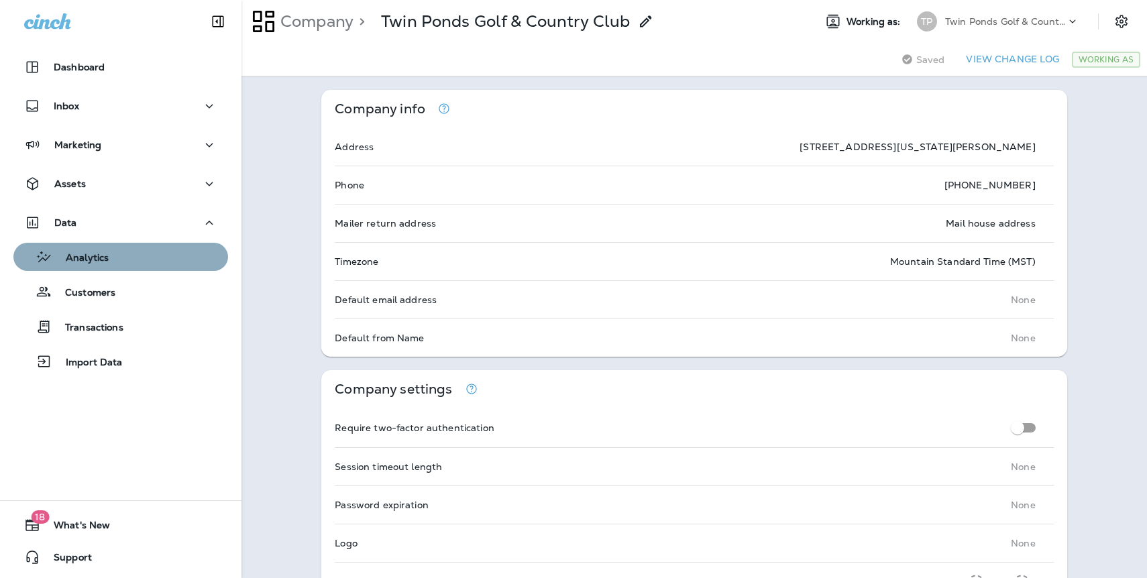
click at [72, 262] on p "Analytics" at bounding box center [80, 258] width 56 height 13
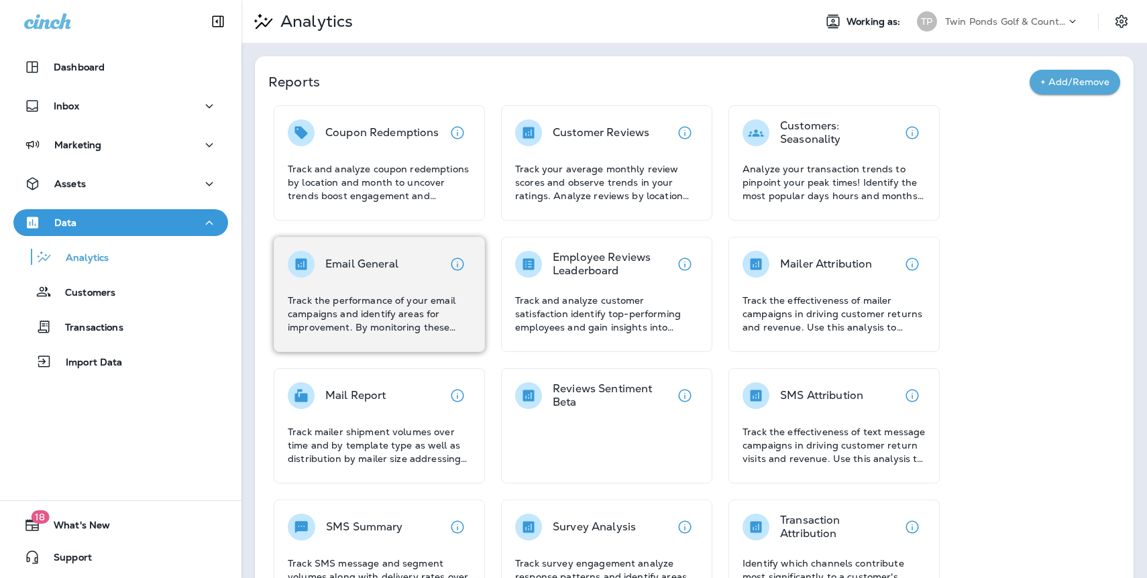
click at [366, 264] on p "Email General" at bounding box center [361, 263] width 73 height 13
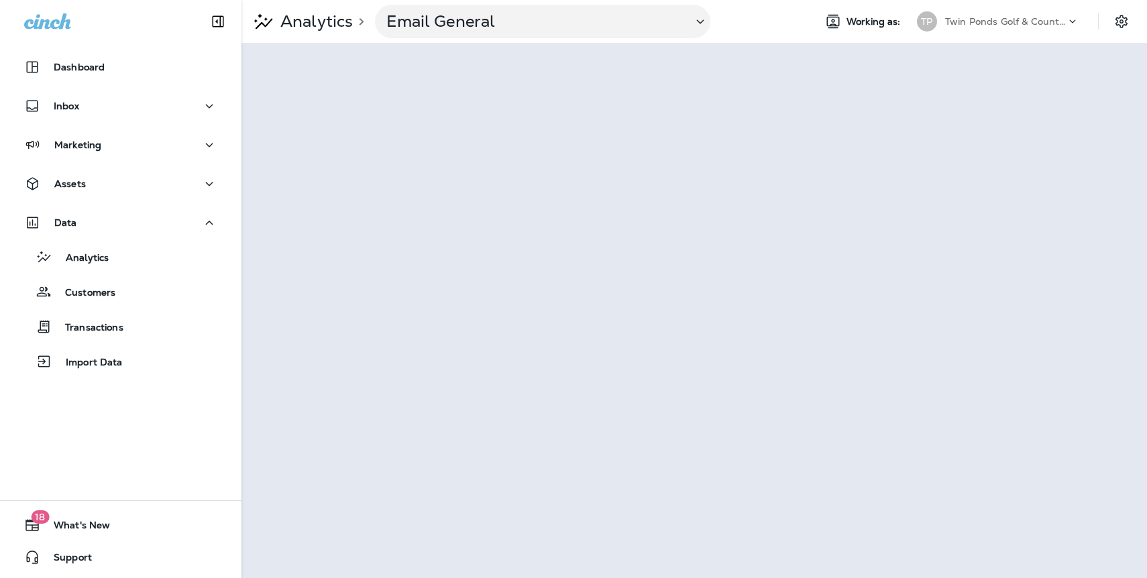
click at [961, 22] on p "Twin Ponds Golf & Country Club" at bounding box center [1005, 21] width 121 height 11
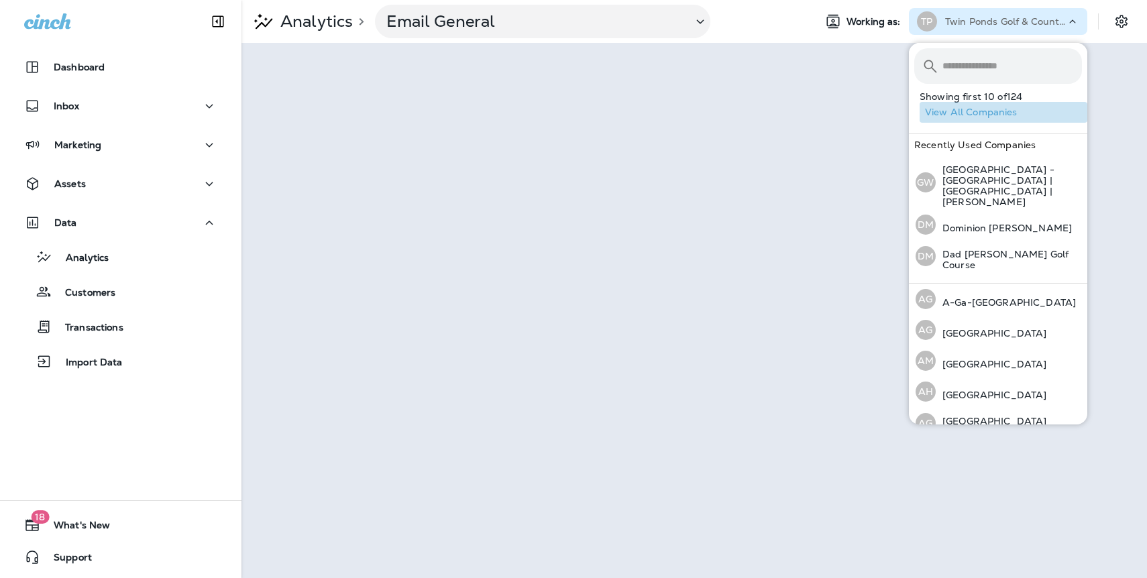
click at [965, 115] on button "View All Companies" at bounding box center [1003, 112] width 168 height 21
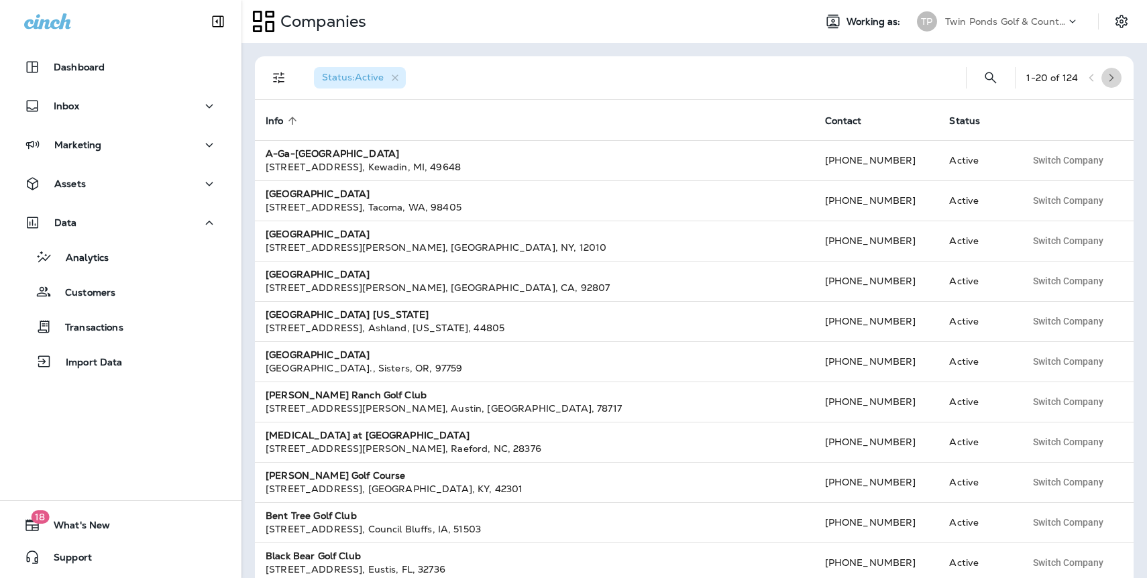
click at [1108, 78] on icon "button" at bounding box center [1110, 77] width 9 height 9
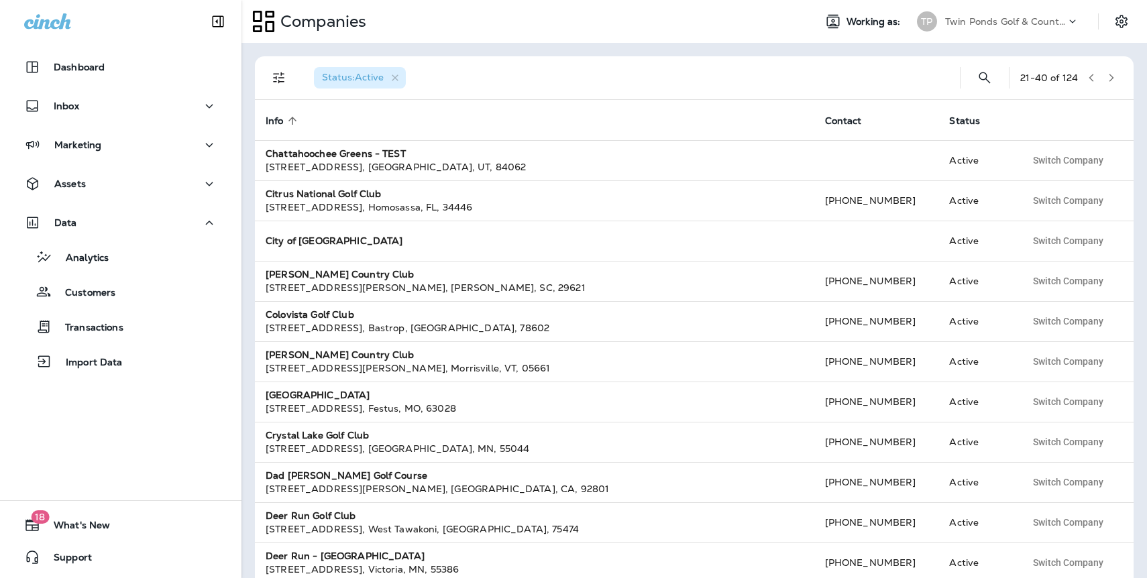
click at [1108, 77] on icon "button" at bounding box center [1110, 77] width 9 height 9
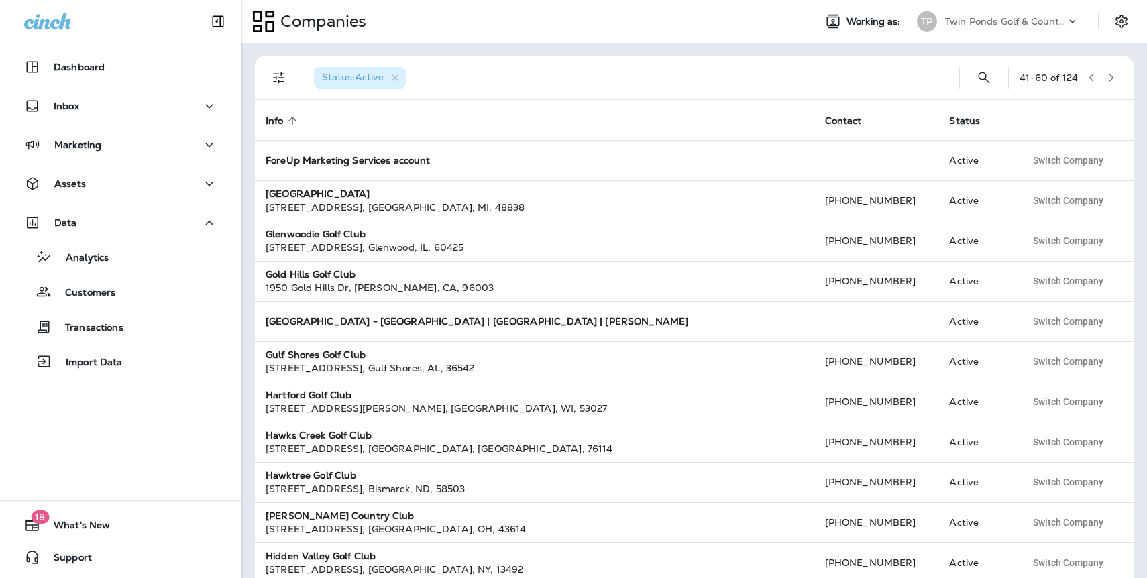
click at [1108, 78] on icon "button" at bounding box center [1110, 77] width 9 height 9
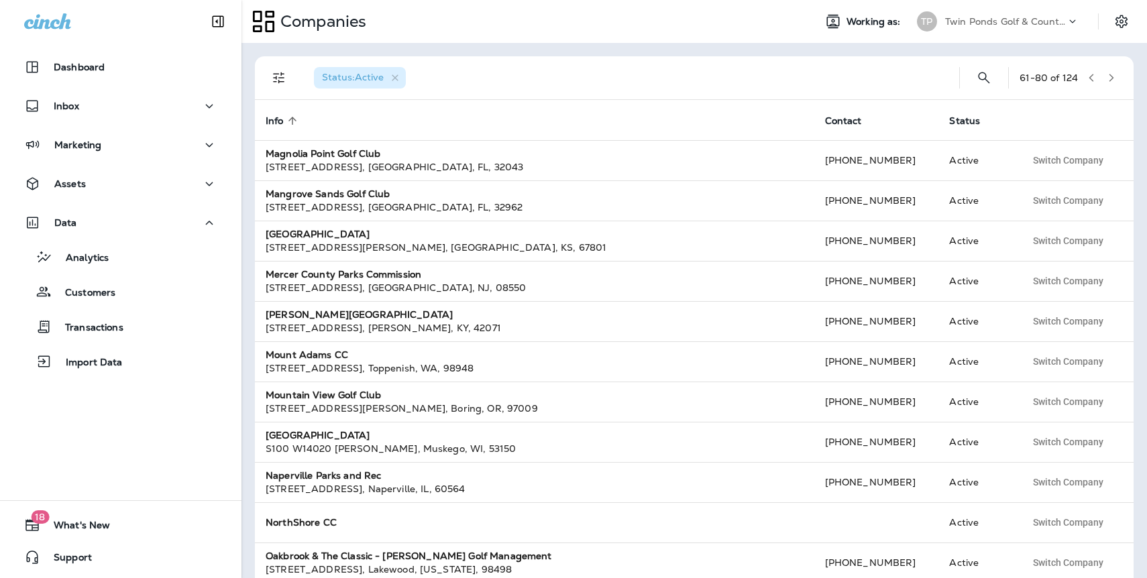
click at [1108, 79] on icon "button" at bounding box center [1110, 77] width 9 height 9
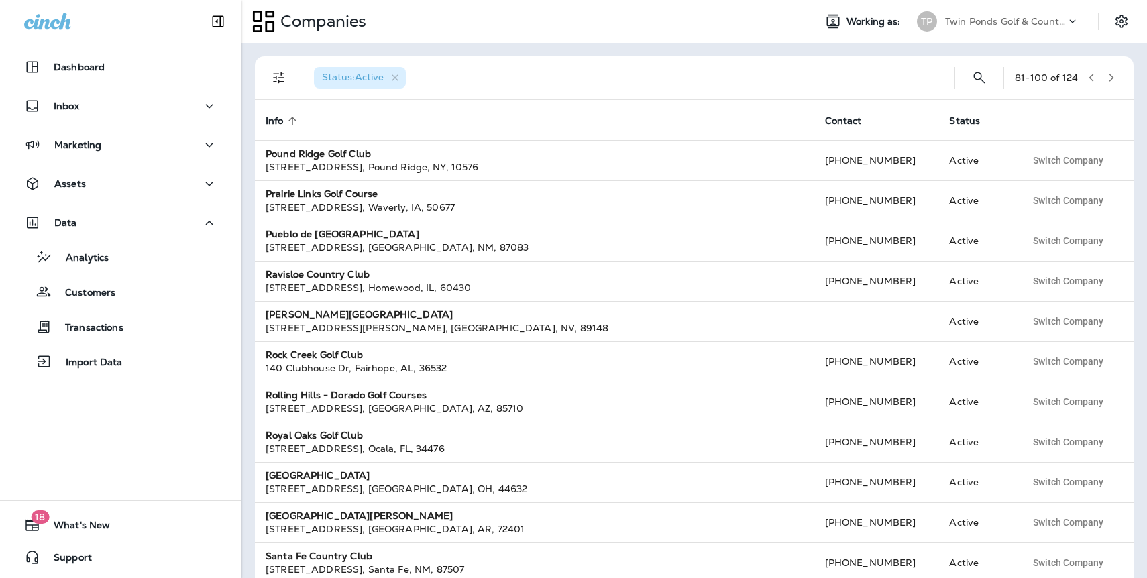
click at [1108, 79] on icon "button" at bounding box center [1110, 77] width 9 height 9
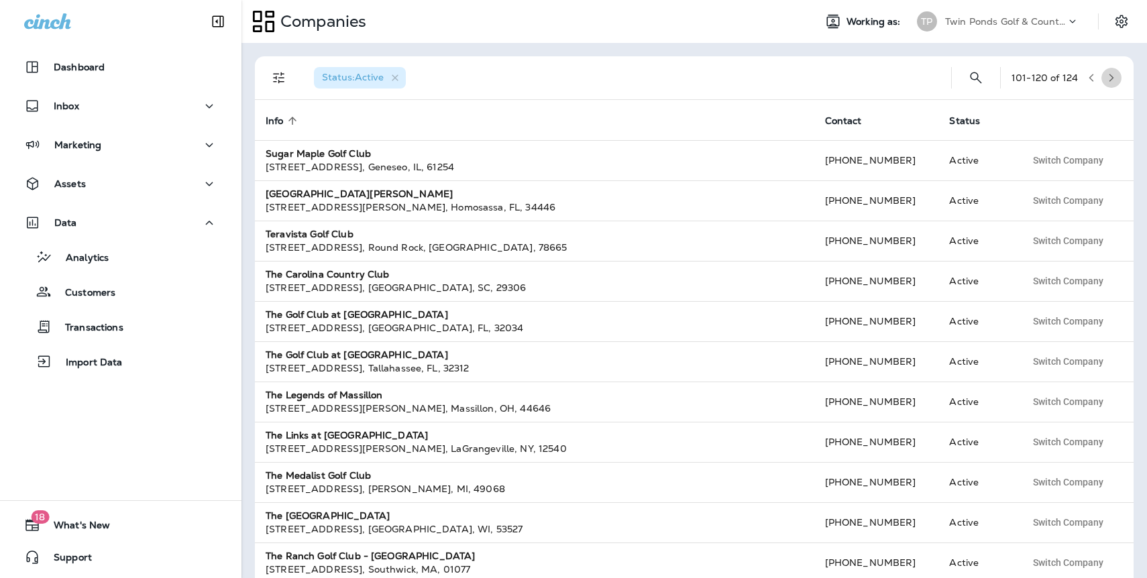
click at [1111, 76] on icon "button" at bounding box center [1111, 78] width 5 height 8
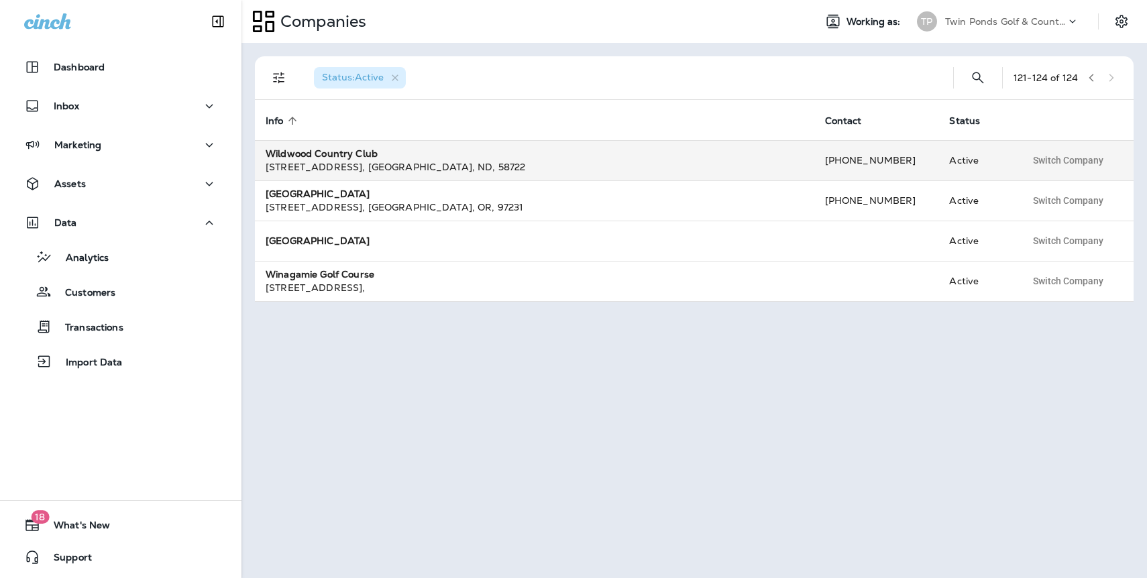
click at [379, 155] on div "Wildwood Country Club" at bounding box center [535, 153] width 538 height 13
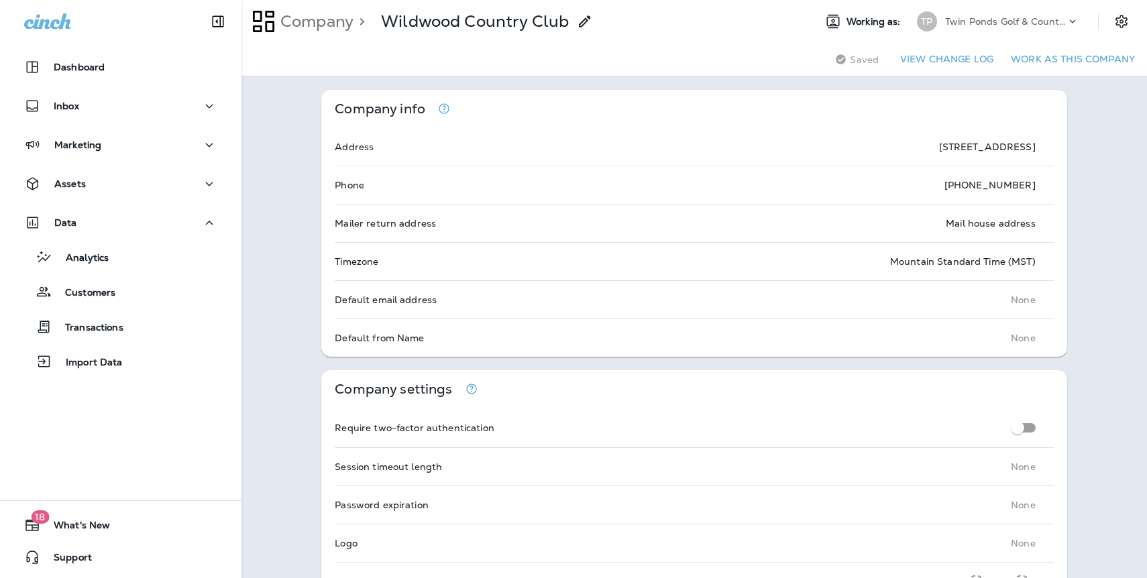
click at [1053, 57] on button "Work as this company" at bounding box center [1072, 59] width 135 height 21
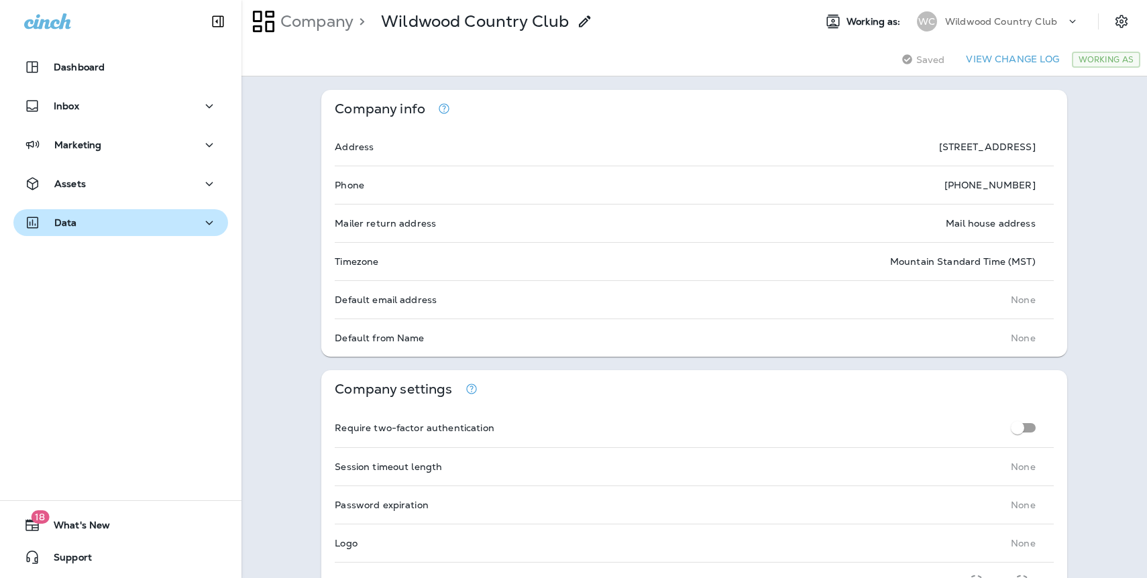
click at [72, 223] on p "Data" at bounding box center [65, 222] width 23 height 11
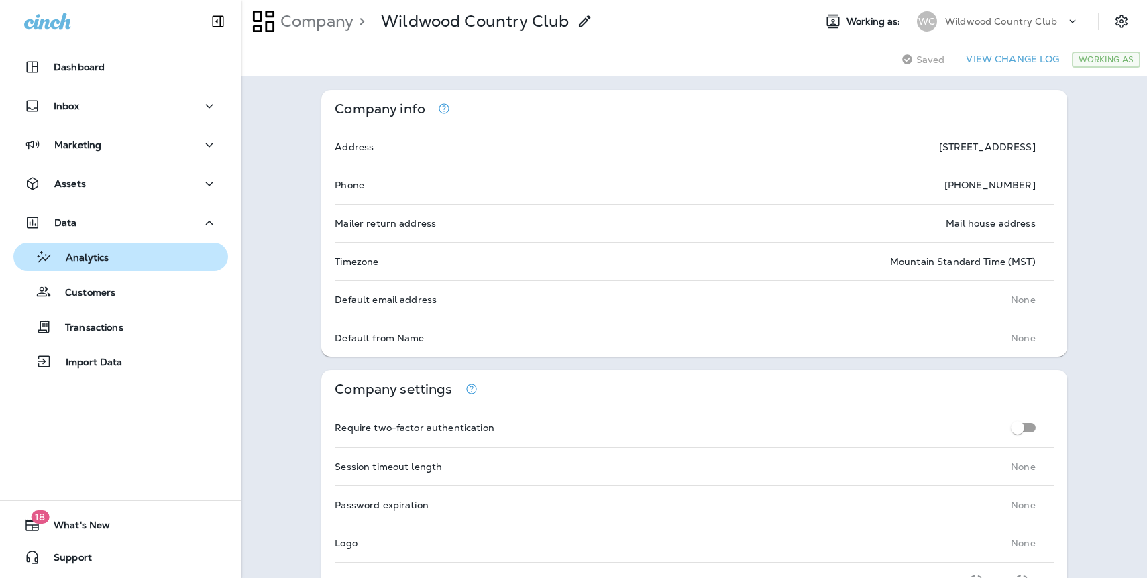
click at [86, 259] on p "Analytics" at bounding box center [80, 258] width 56 height 13
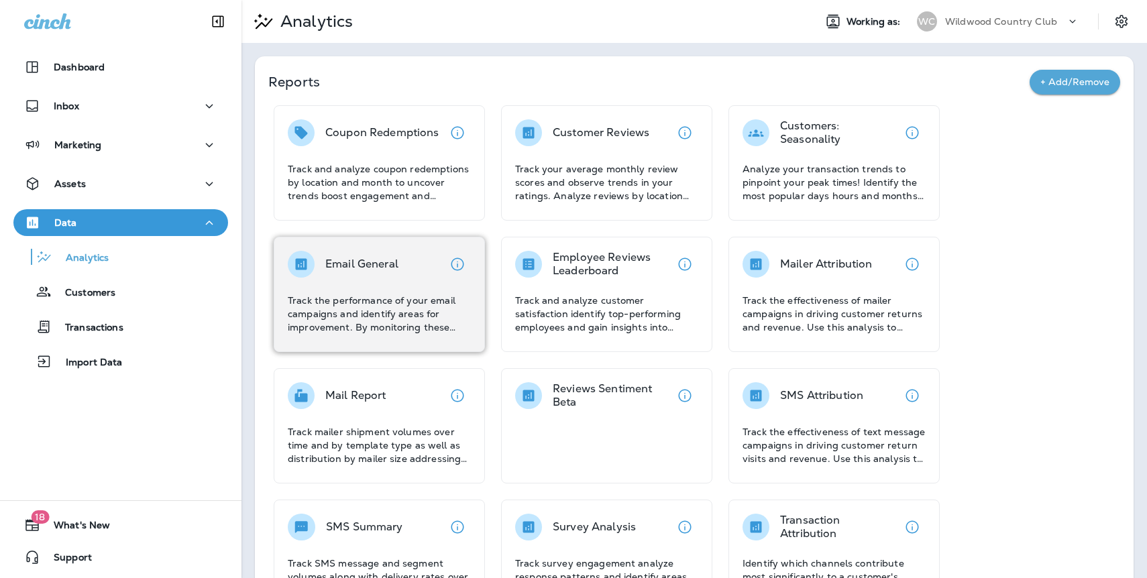
click at [363, 264] on p "Email General" at bounding box center [361, 263] width 73 height 13
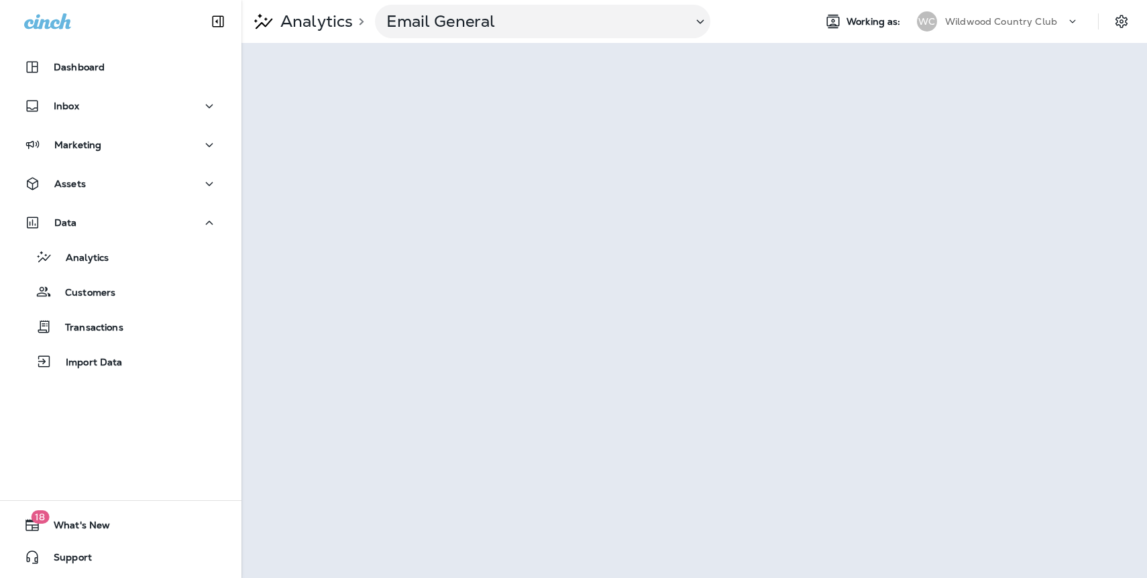
click at [990, 22] on p "Wildwood Country Club" at bounding box center [1001, 21] width 112 height 11
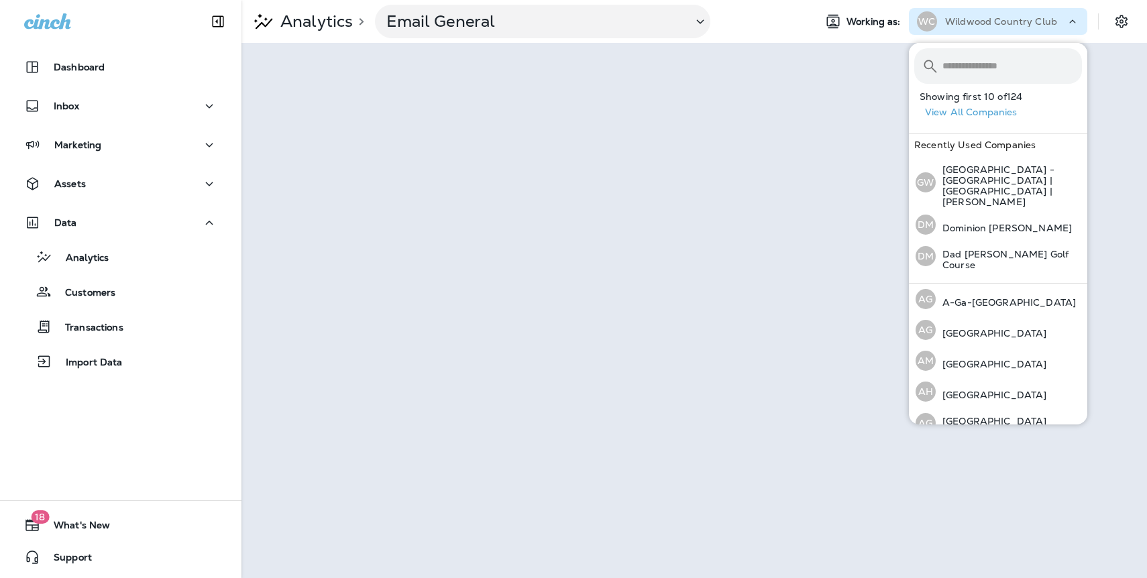
click at [990, 22] on p "Wildwood Country Club" at bounding box center [1001, 21] width 112 height 11
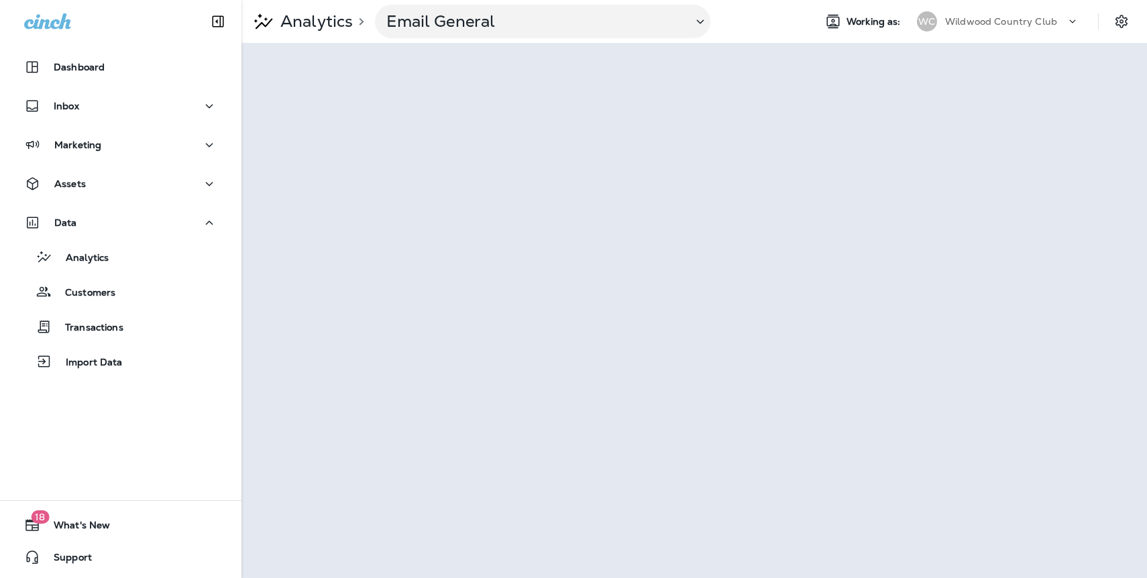
click at [990, 22] on p "Wildwood Country Club" at bounding box center [1001, 21] width 112 height 11
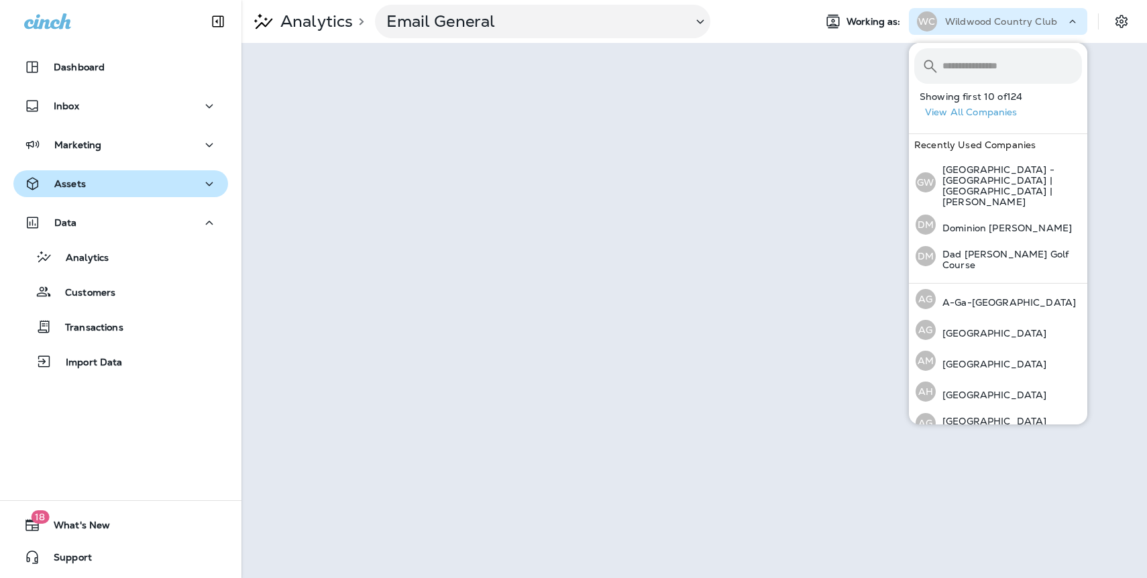
click at [74, 188] on p "Assets" at bounding box center [70, 183] width 32 height 11
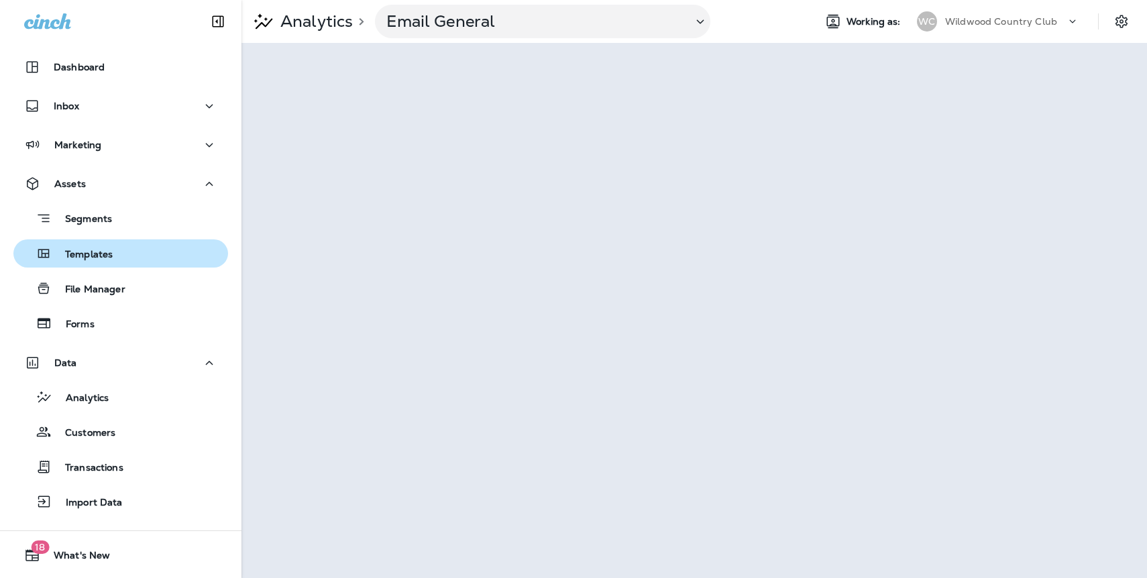
click at [79, 251] on p "Templates" at bounding box center [82, 255] width 61 height 13
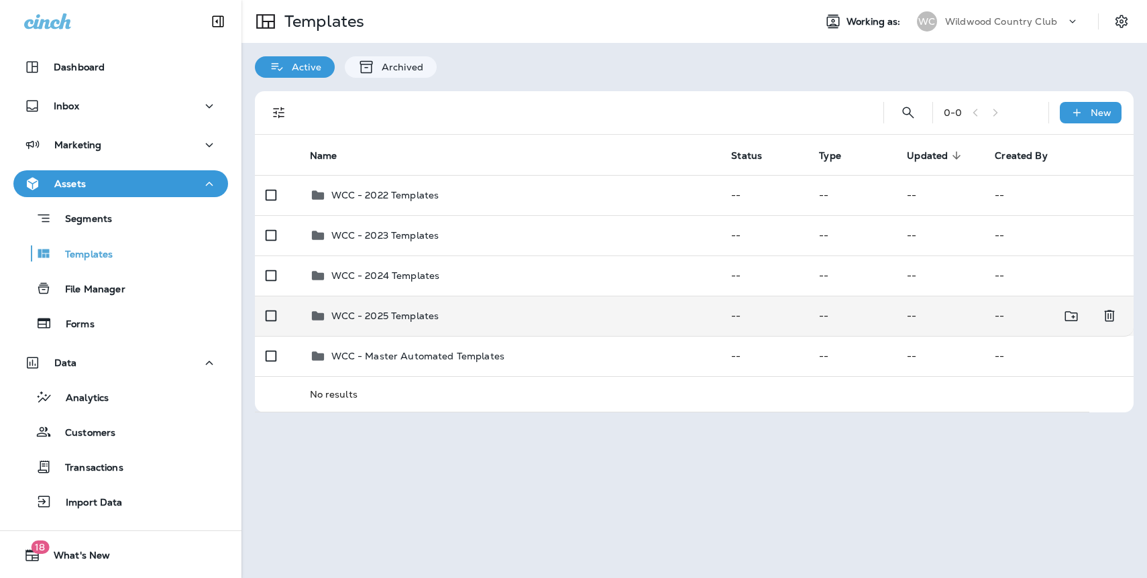
click at [390, 308] on div "WCC - 2025 Templates" at bounding box center [385, 316] width 108 height 16
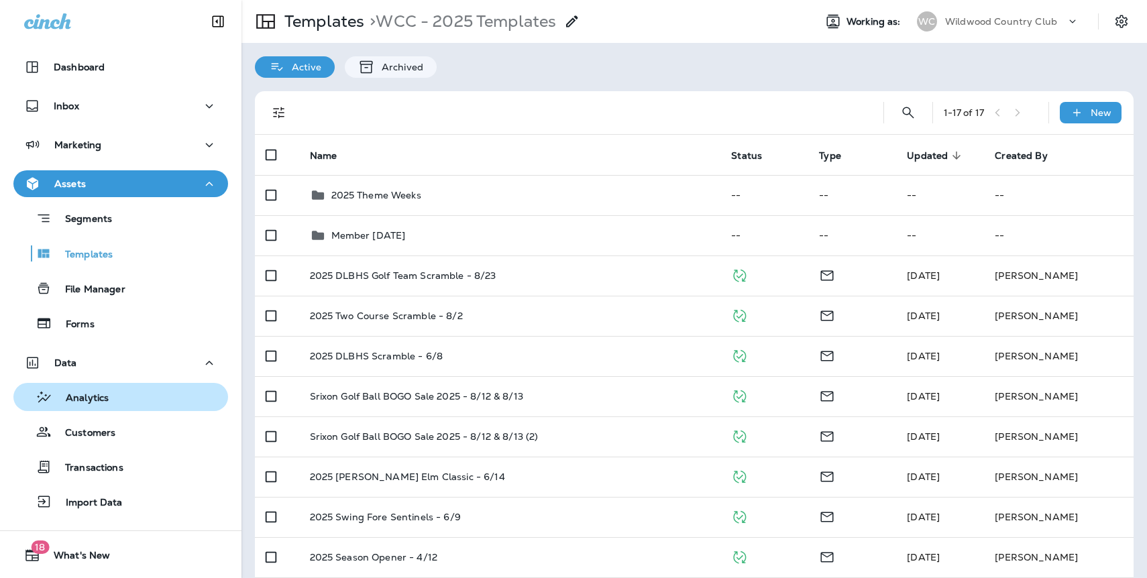
click at [95, 394] on p "Analytics" at bounding box center [80, 398] width 56 height 13
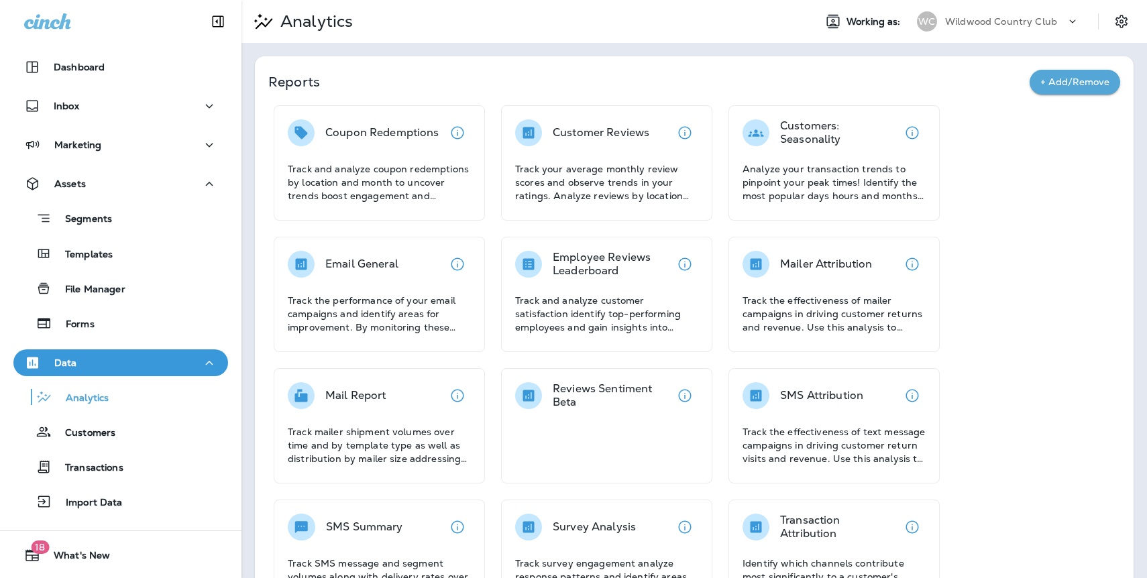
click at [369, 261] on p "Email General" at bounding box center [361, 263] width 73 height 13
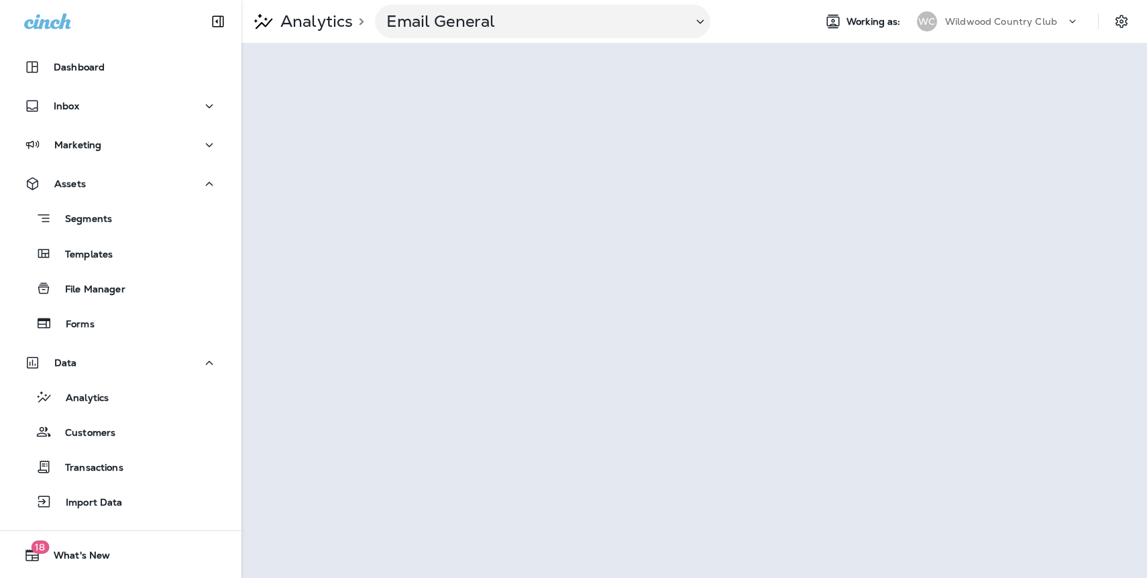
click at [1035, 19] on p "Wildwood Country Club" at bounding box center [1001, 21] width 112 height 11
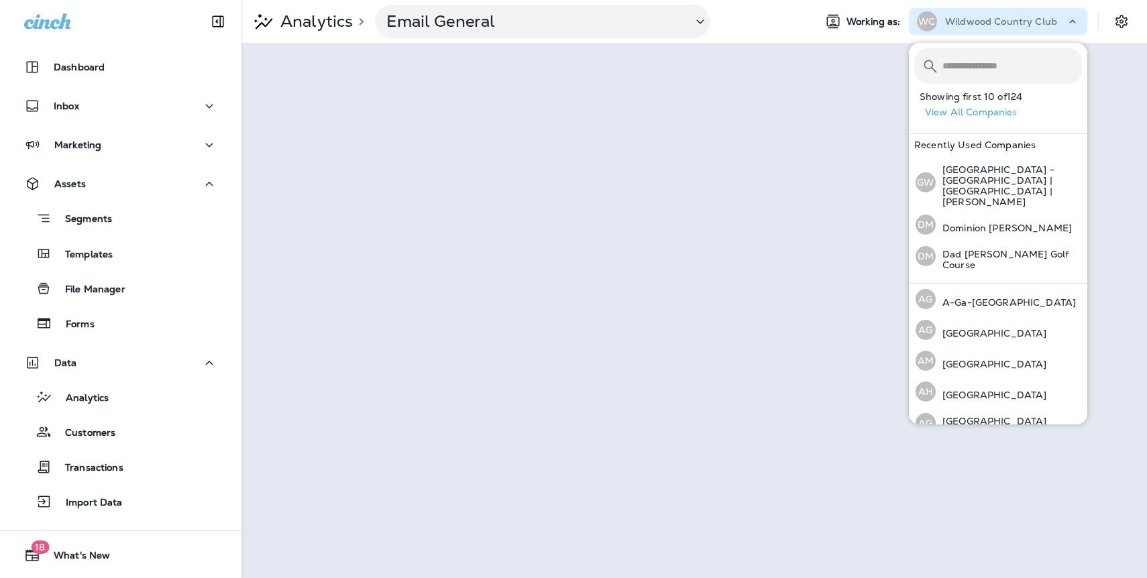
click at [998, 111] on button "View All Companies" at bounding box center [1003, 112] width 168 height 21
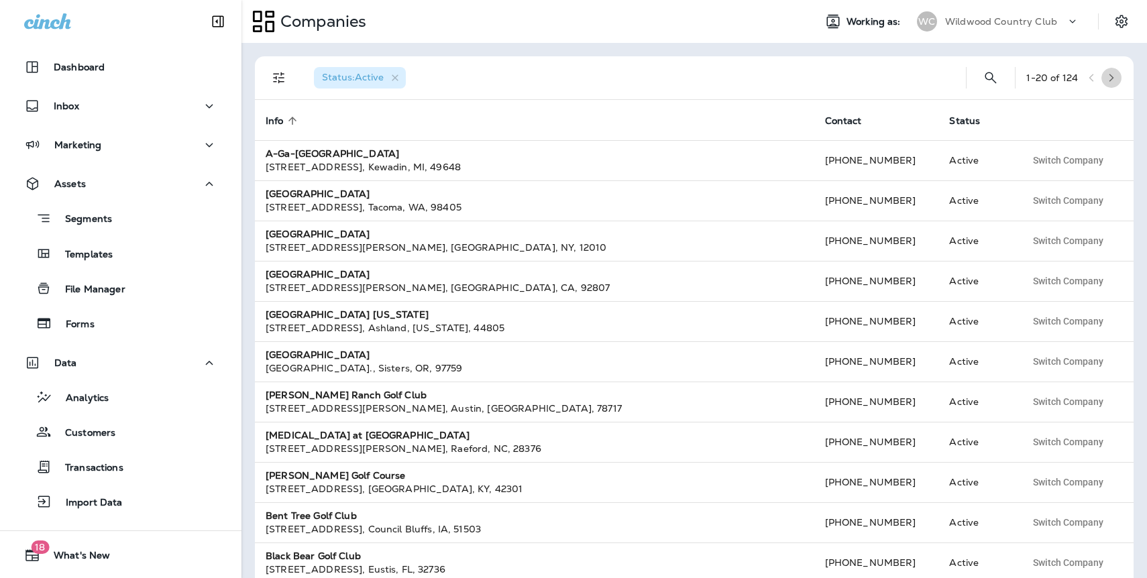
click at [1116, 80] on button "button" at bounding box center [1111, 78] width 20 height 20
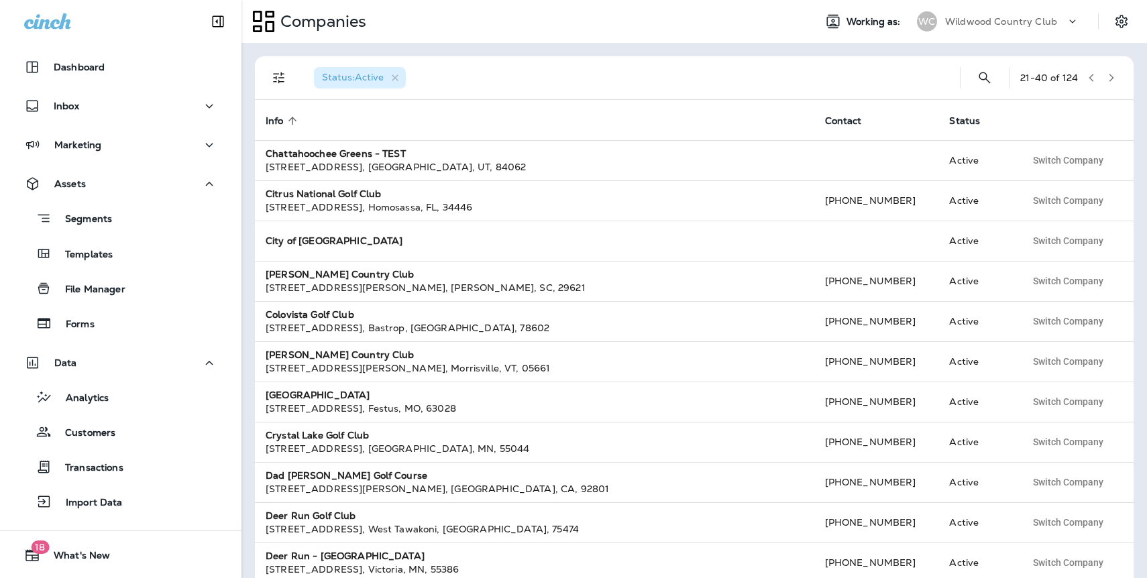
click at [1110, 81] on icon "button" at bounding box center [1110, 77] width 9 height 9
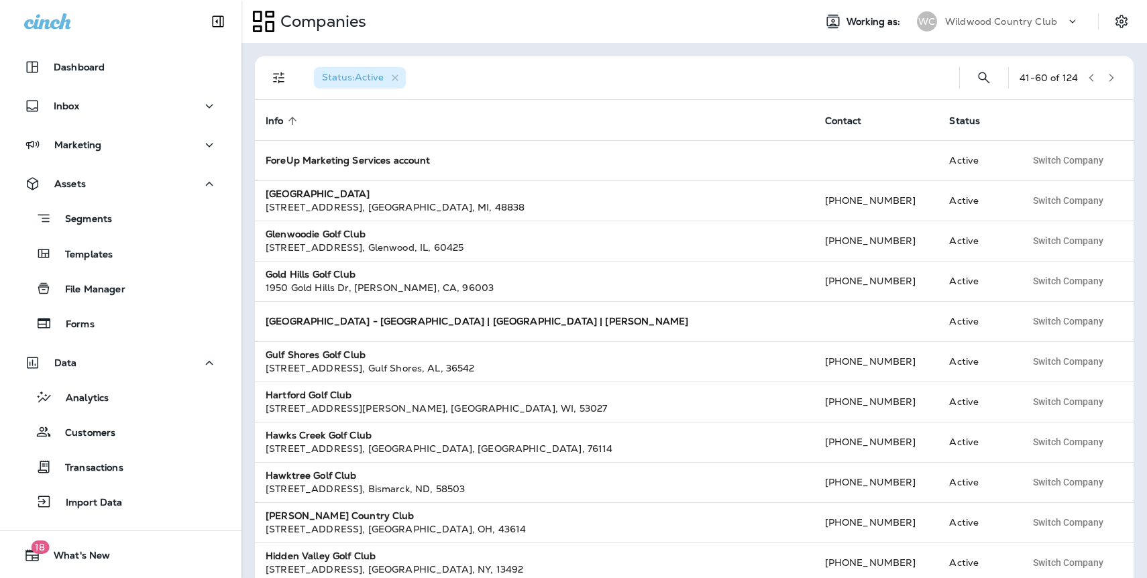
click at [1110, 81] on icon "button" at bounding box center [1110, 77] width 9 height 9
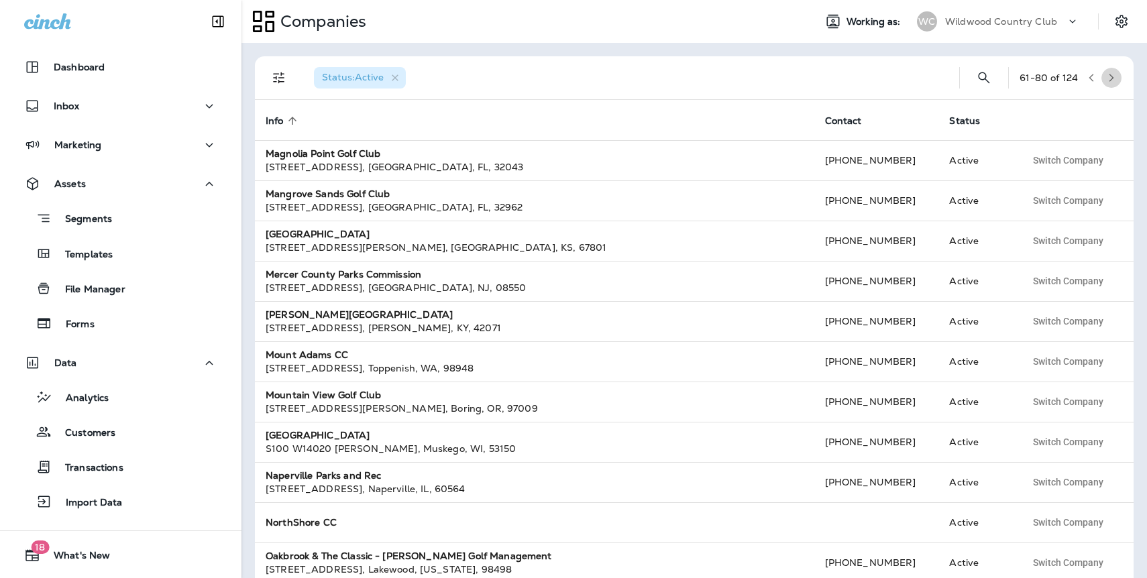
click at [1110, 81] on icon "button" at bounding box center [1110, 77] width 9 height 9
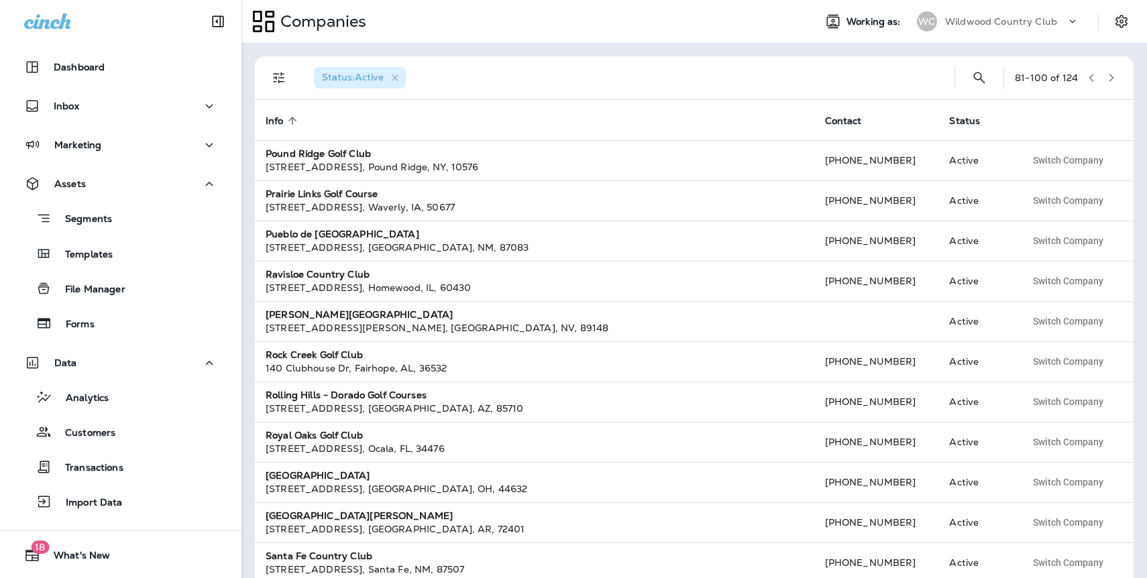
click at [1110, 80] on icon "button" at bounding box center [1110, 77] width 9 height 9
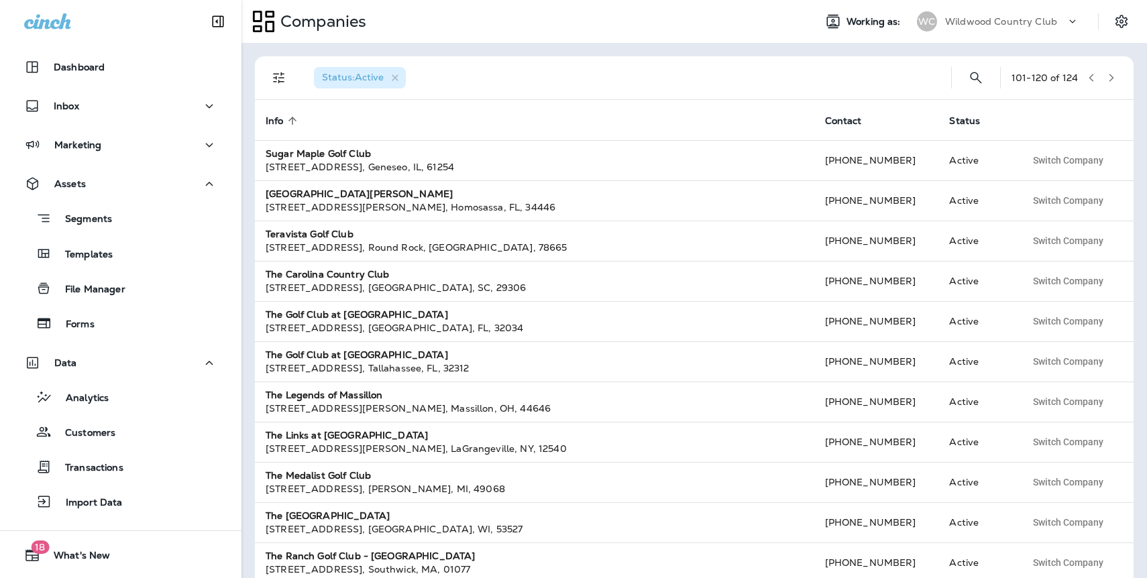
click at [1110, 82] on icon "button" at bounding box center [1110, 77] width 9 height 9
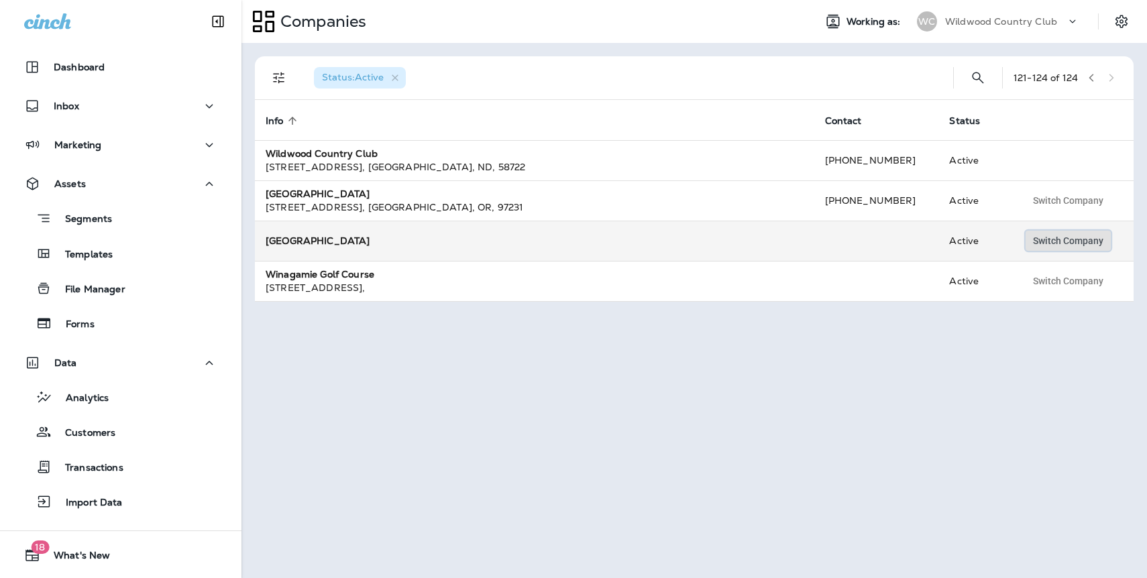
click at [1071, 239] on span "Switch Company" at bounding box center [1068, 240] width 70 height 9
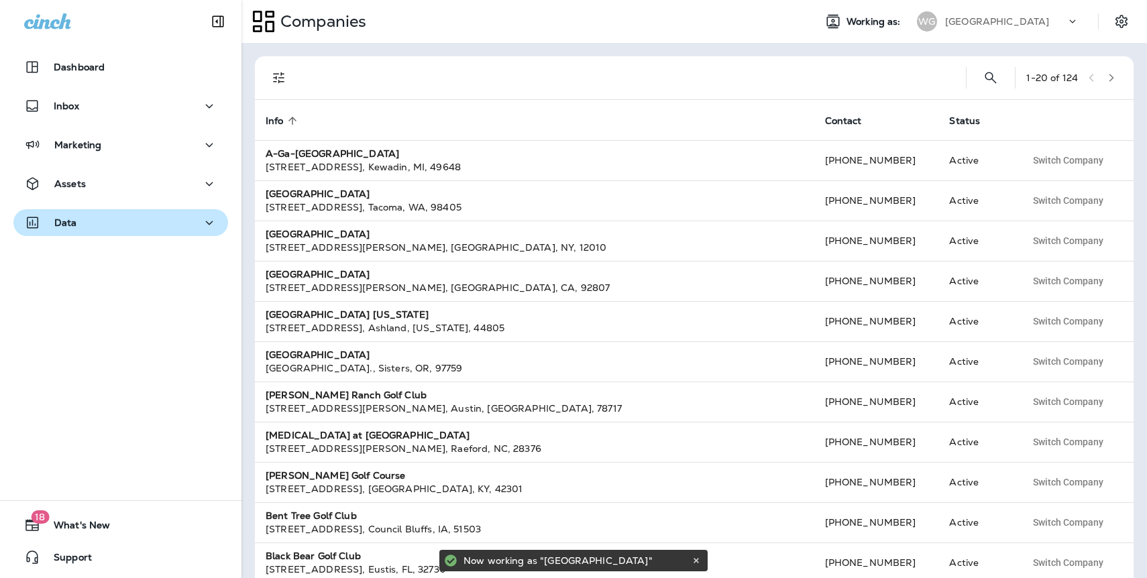
click at [58, 225] on p "Data" at bounding box center [65, 222] width 23 height 11
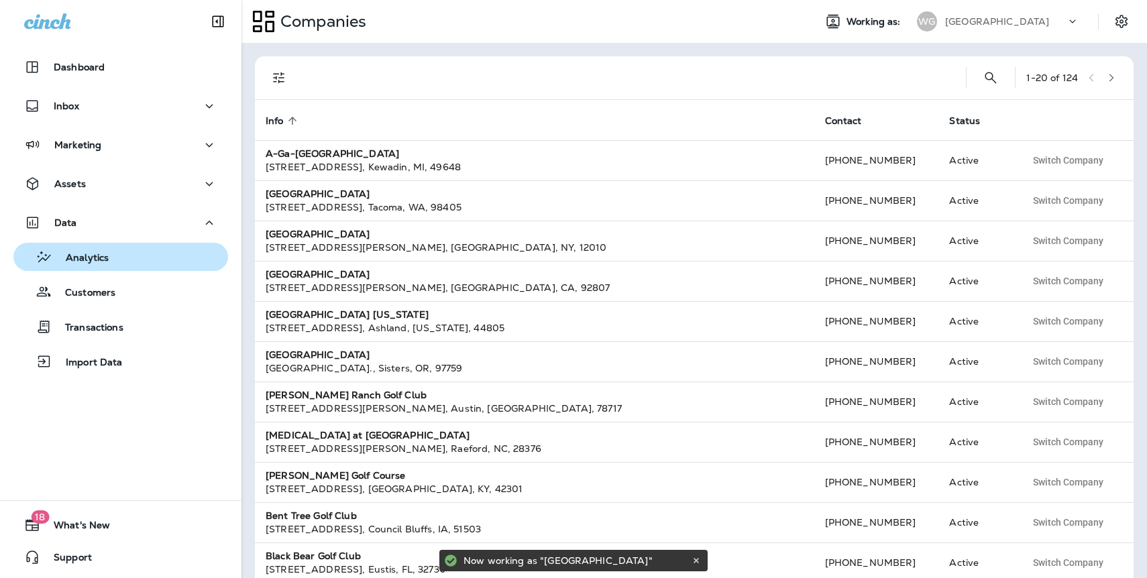
click at [111, 259] on div "Analytics" at bounding box center [121, 257] width 204 height 20
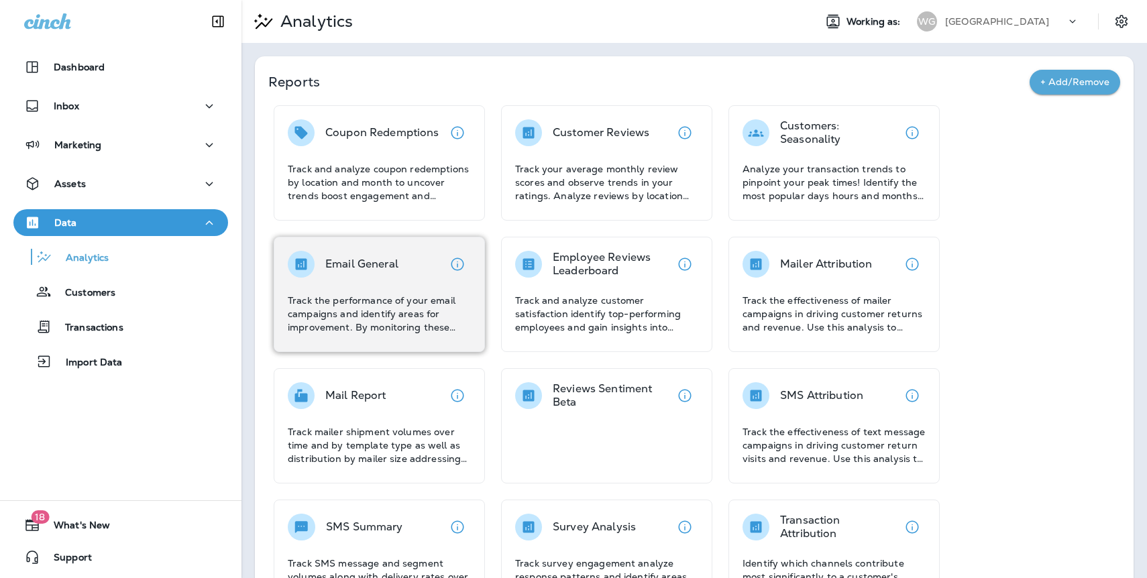
click at [351, 258] on p "Email General" at bounding box center [361, 263] width 73 height 13
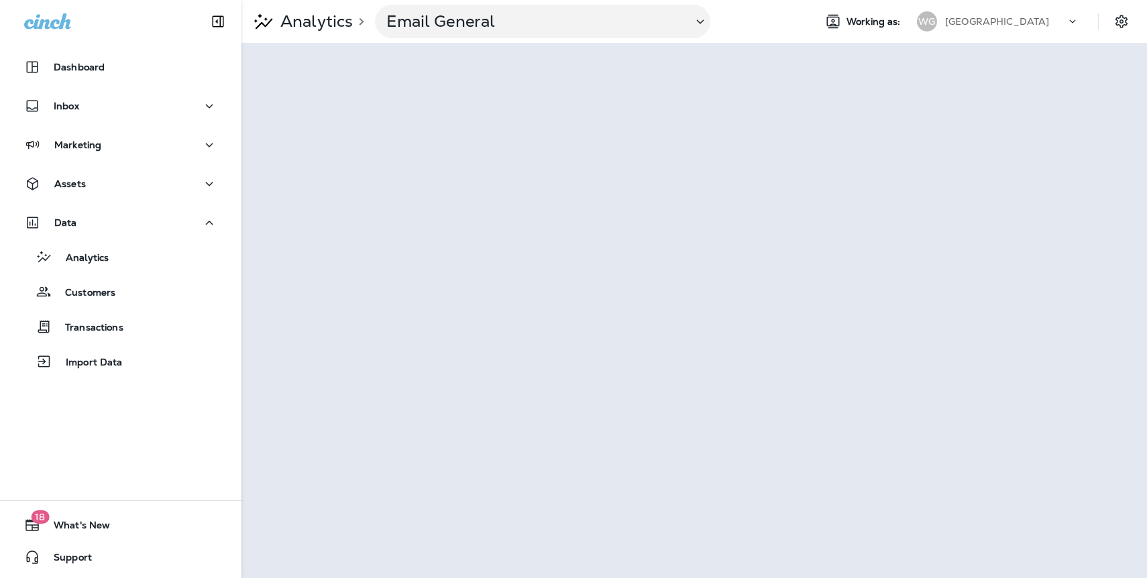
click at [951, 17] on p "Willowbrook Golf Course" at bounding box center [997, 21] width 104 height 11
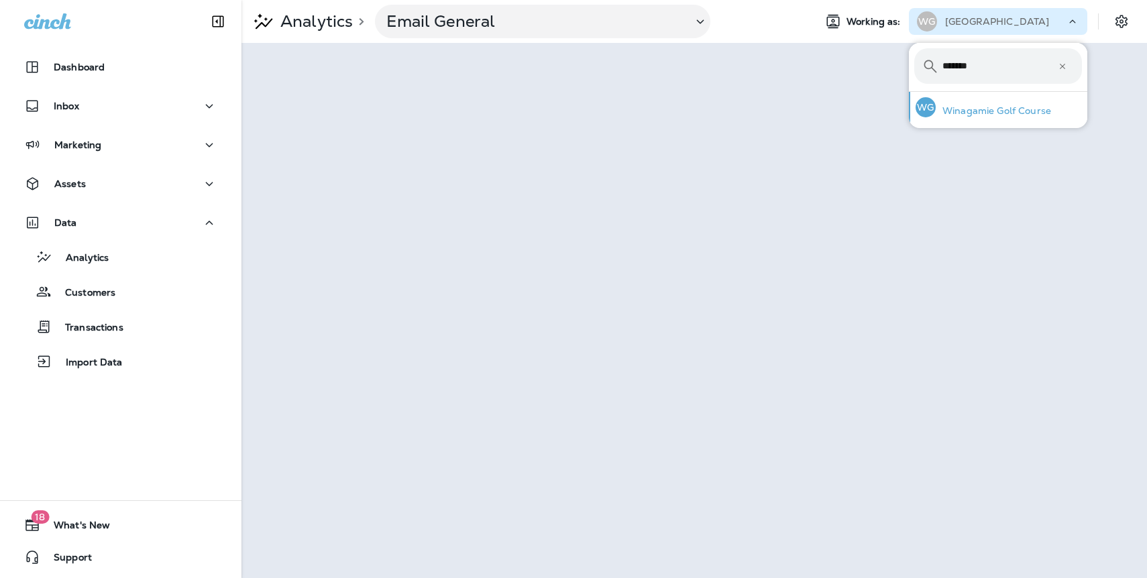
type input "*******"
click at [970, 114] on p "Winagamie Golf Course" at bounding box center [992, 110] width 115 height 11
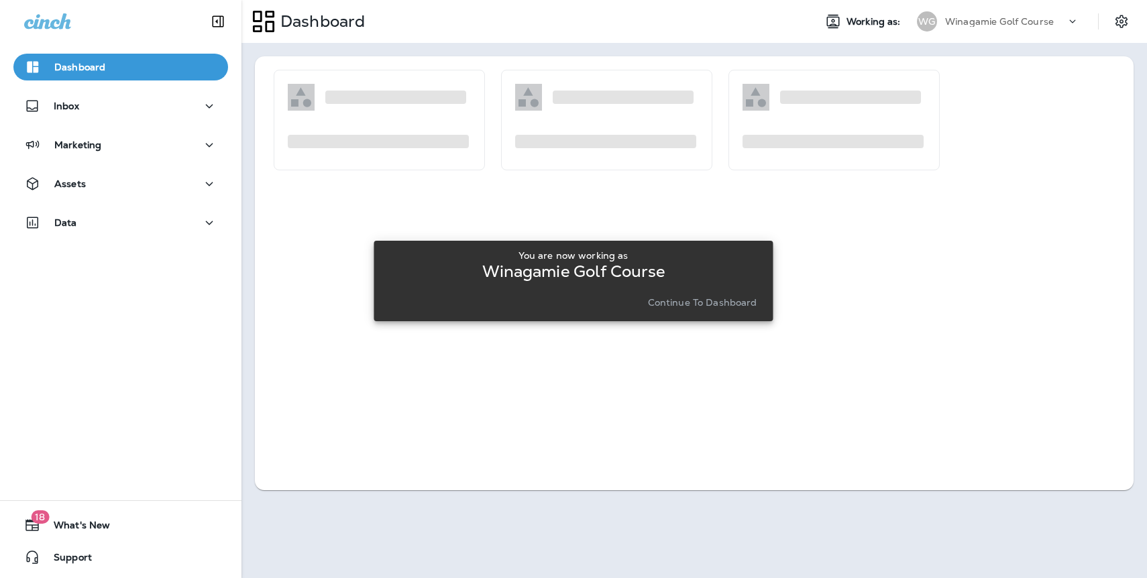
click at [707, 294] on button "Continue to Dashboard" at bounding box center [702, 302] width 120 height 19
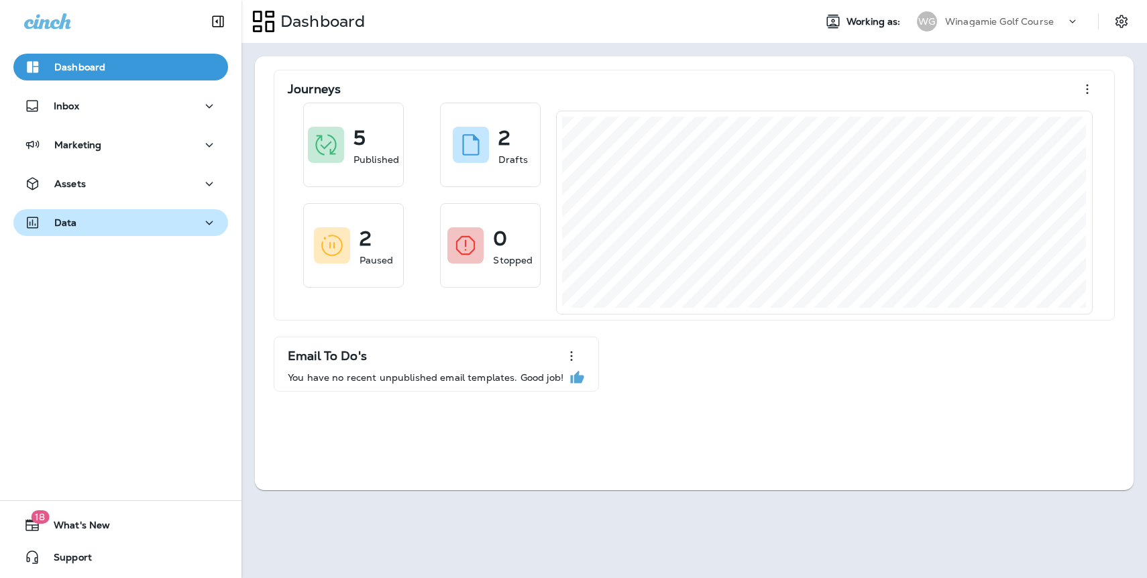
click at [86, 225] on div "Data" at bounding box center [120, 223] width 193 height 17
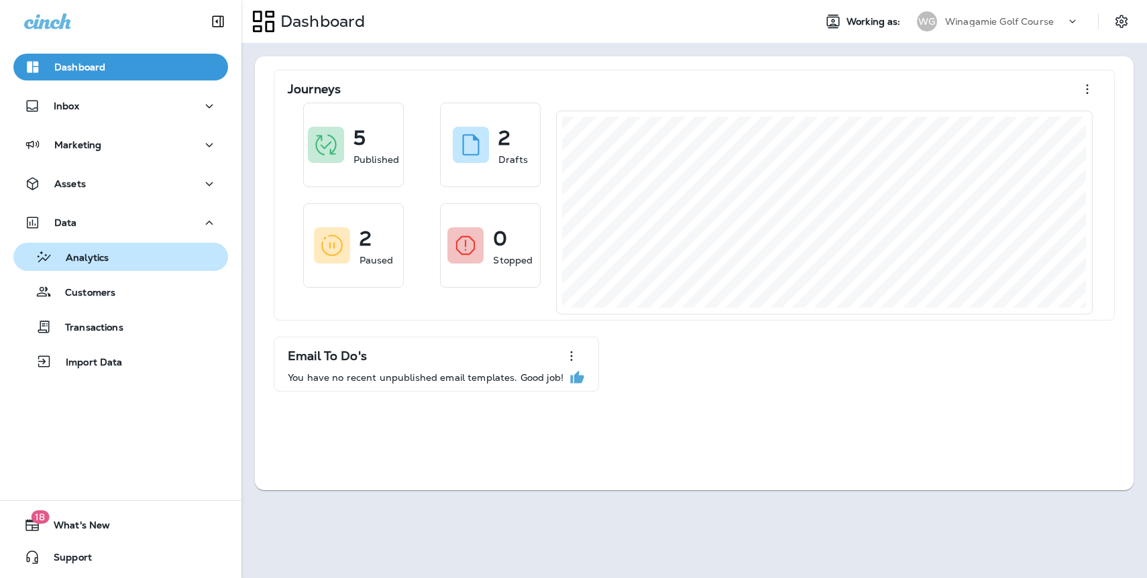
click at [91, 262] on p "Analytics" at bounding box center [80, 258] width 56 height 13
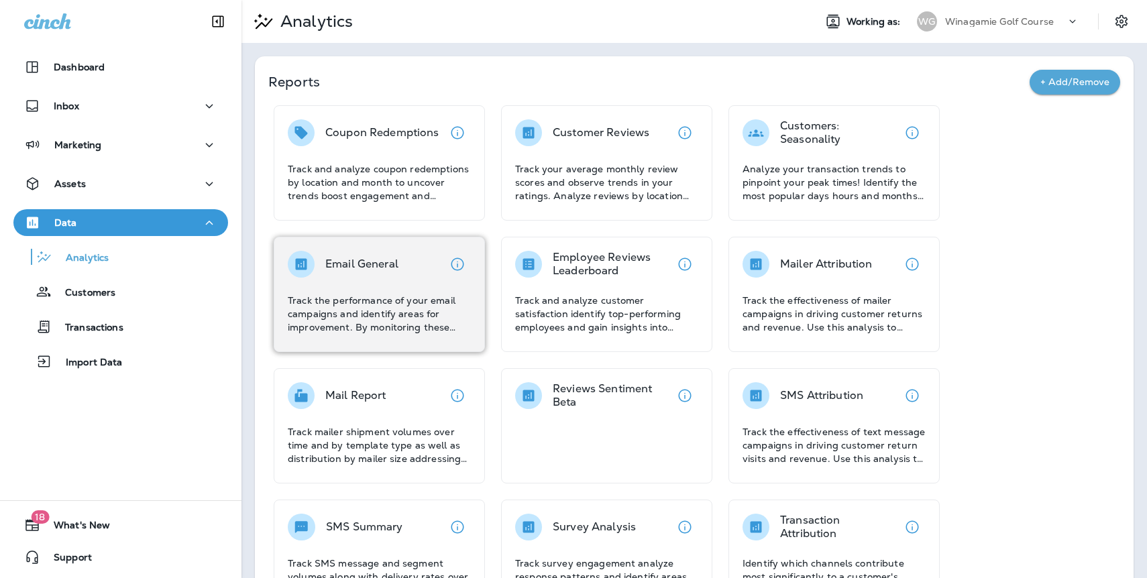
click at [398, 239] on div "Email General Track the performance of your email campaigns and identify areas …" at bounding box center [379, 294] width 211 height 115
